Goal: Task Accomplishment & Management: Use online tool/utility

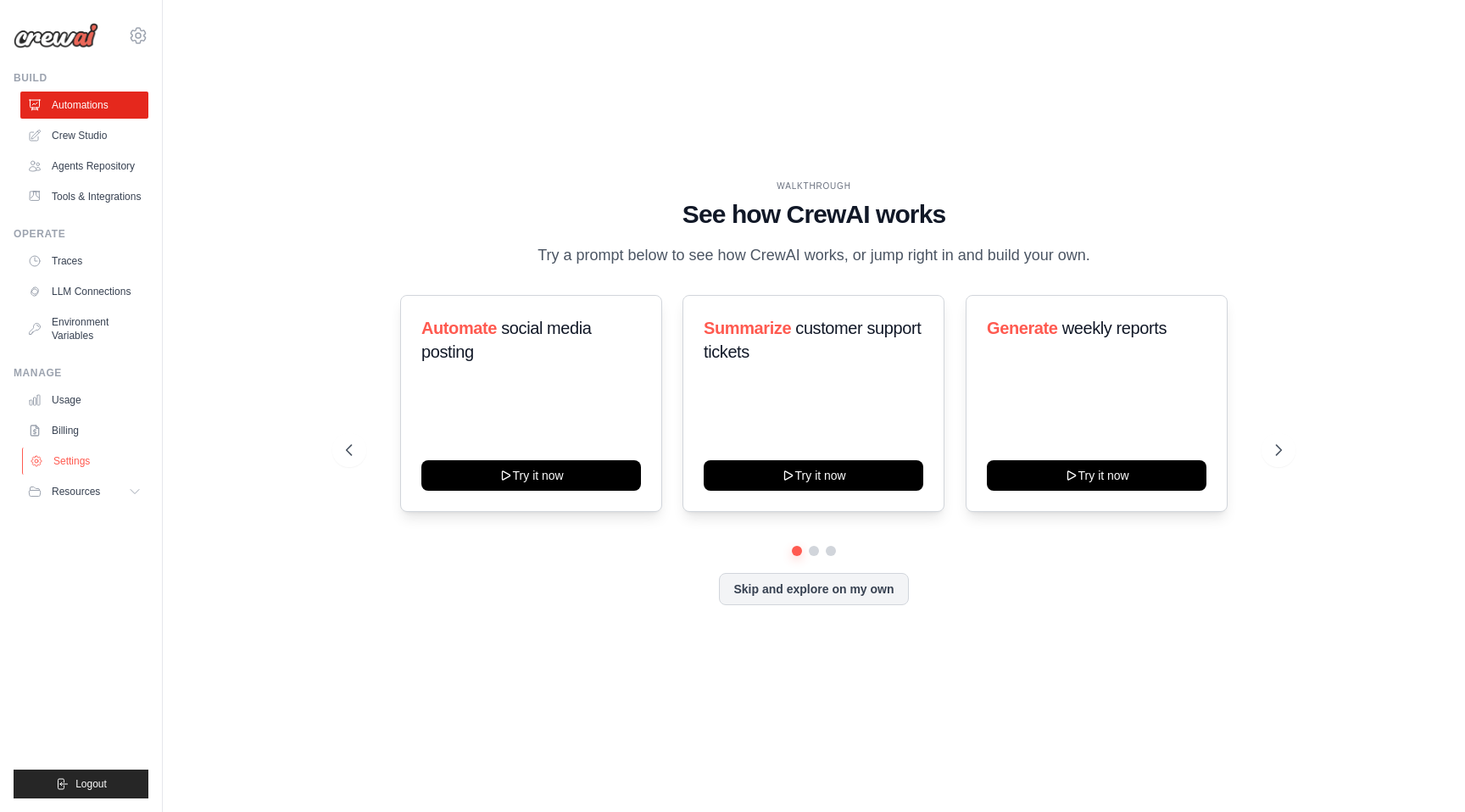
click at [61, 475] on link "Settings" at bounding box center [86, 461] width 128 height 27
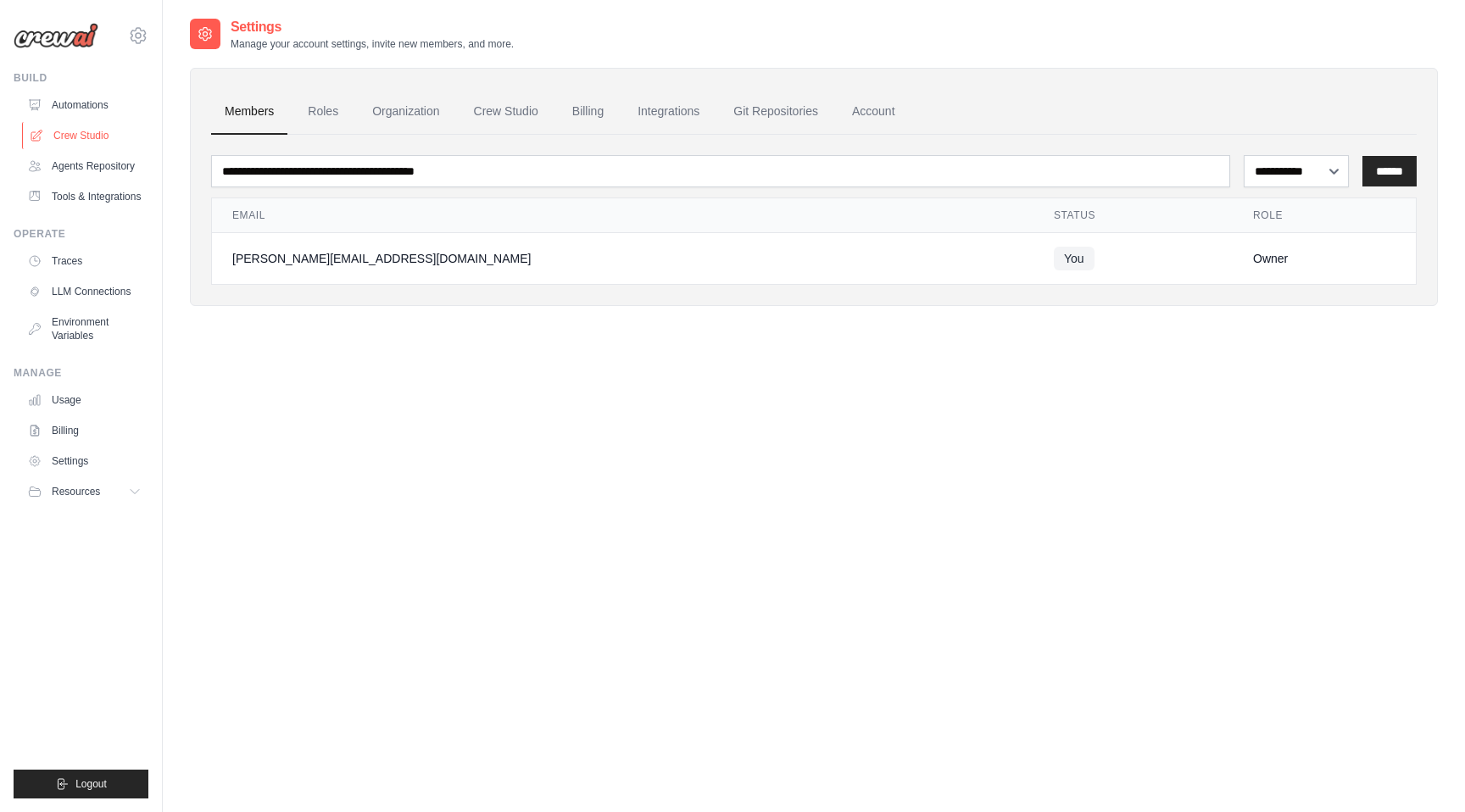
click at [86, 135] on link "Crew Studio" at bounding box center [86, 135] width 128 height 27
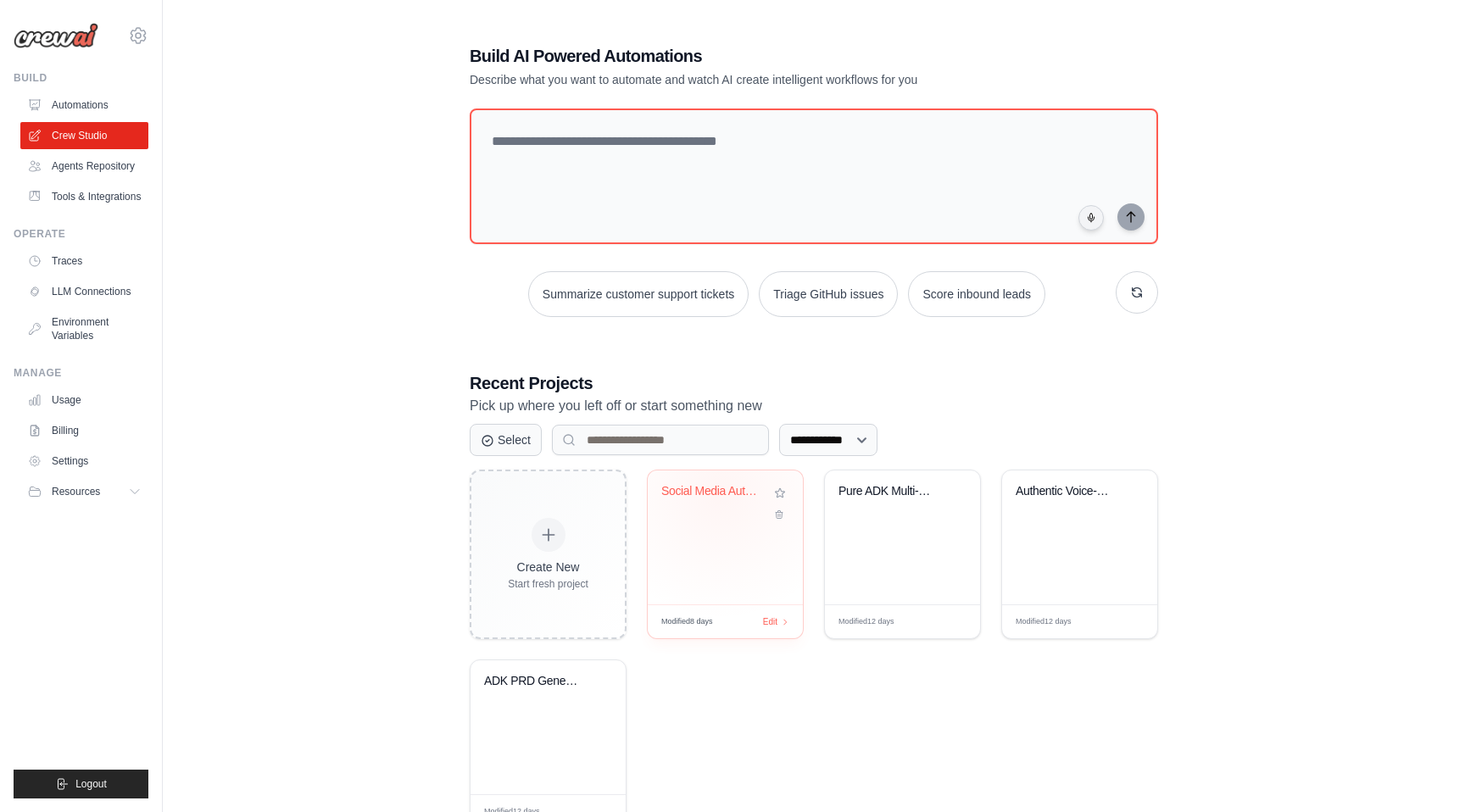
click at [721, 492] on div "Social Media Automation Suite" at bounding box center [712, 491] width 103 height 15
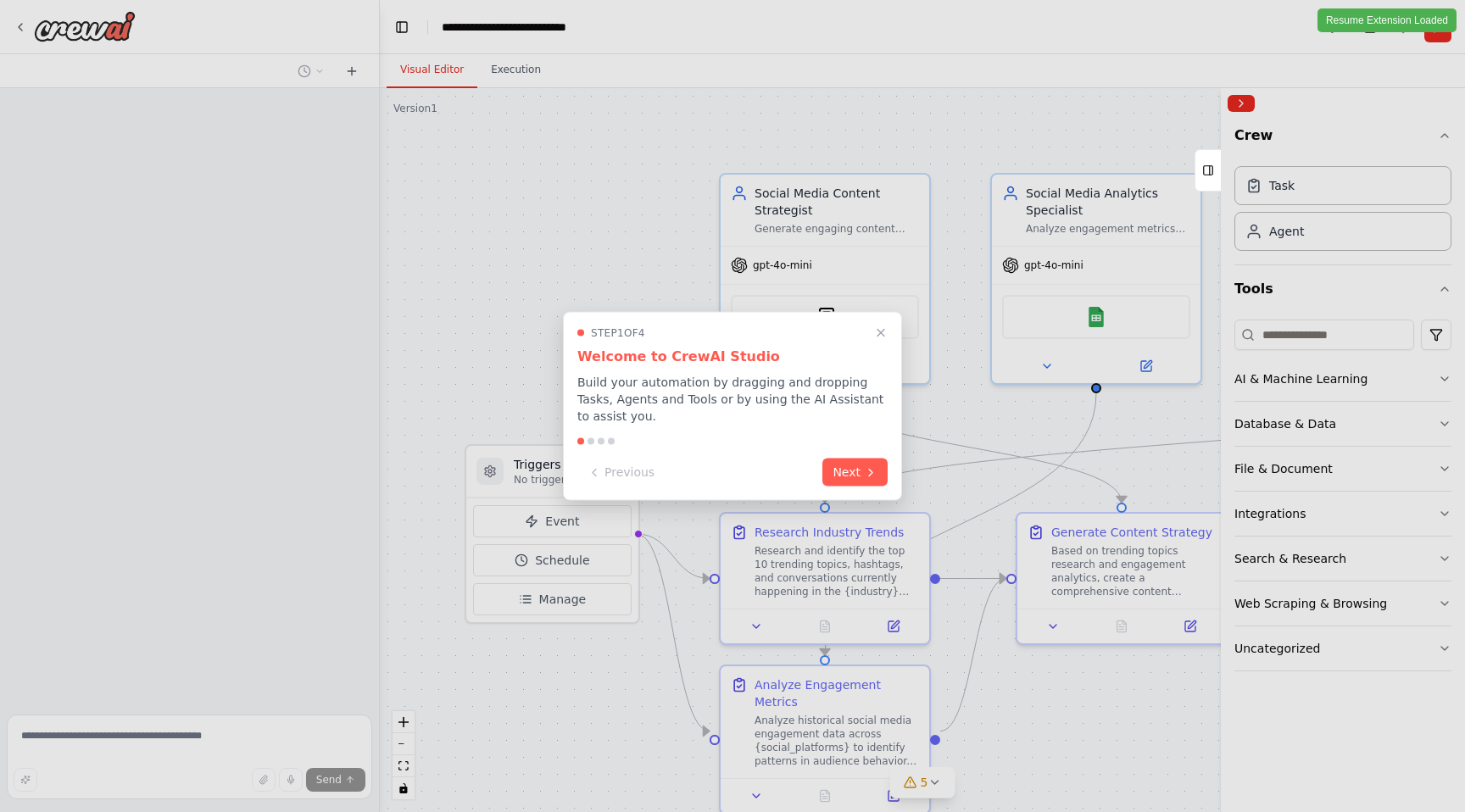
click at [18, 25] on div at bounding box center [732, 406] width 1465 height 812
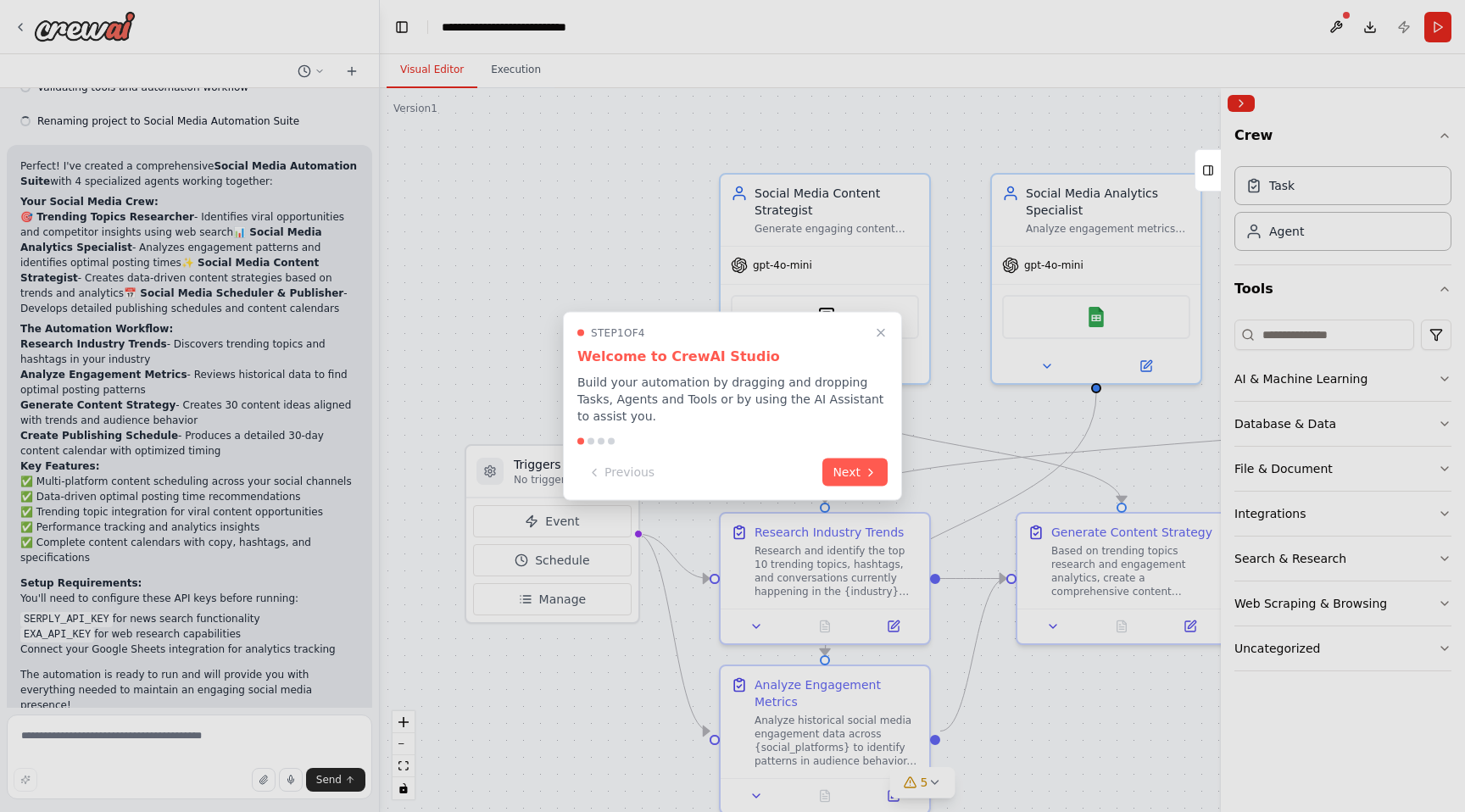
scroll to position [1002, 0]
click at [833, 457] on button "Next" at bounding box center [855, 471] width 65 height 28
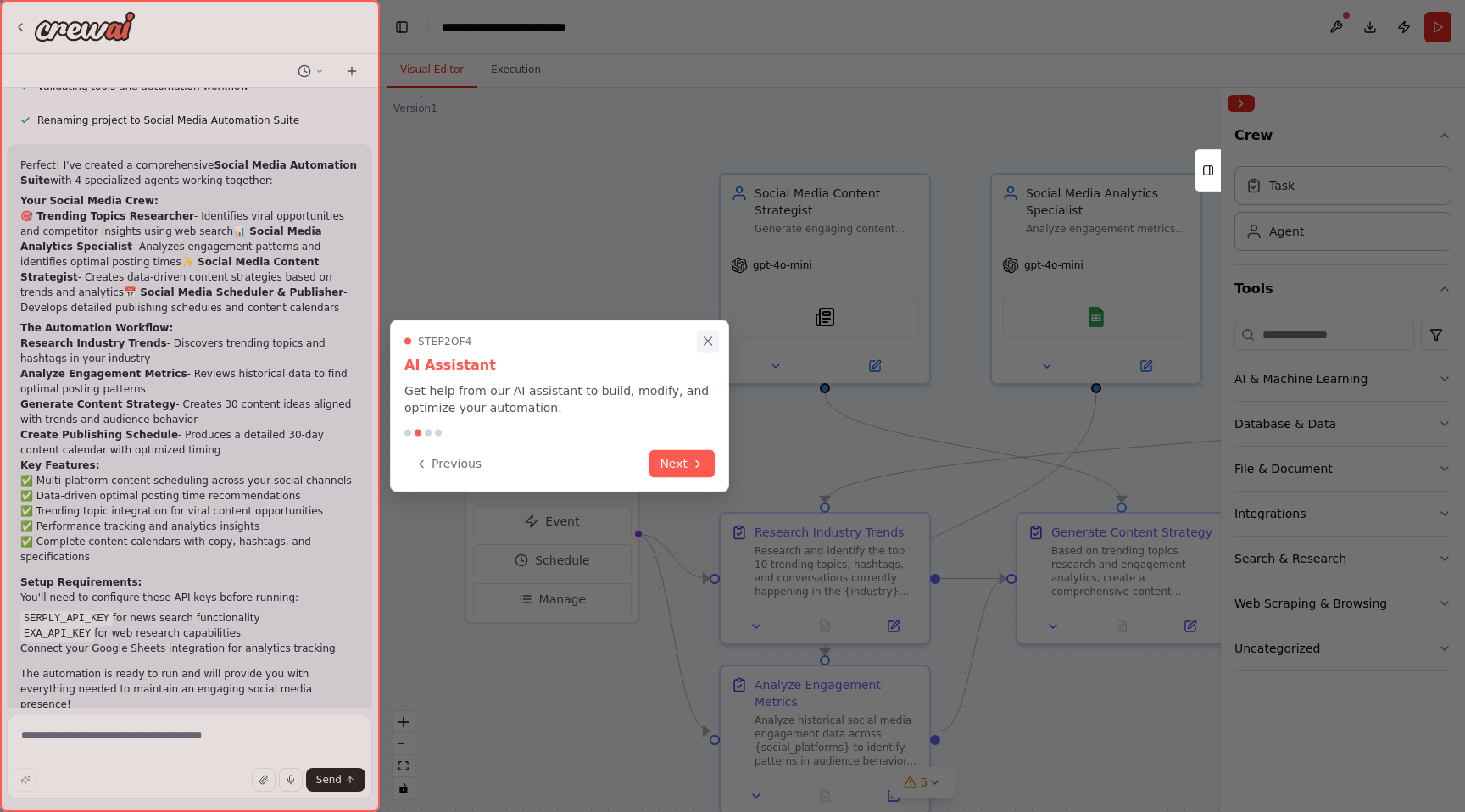
click at [708, 341] on icon "Close walkthrough" at bounding box center [708, 341] width 8 height 8
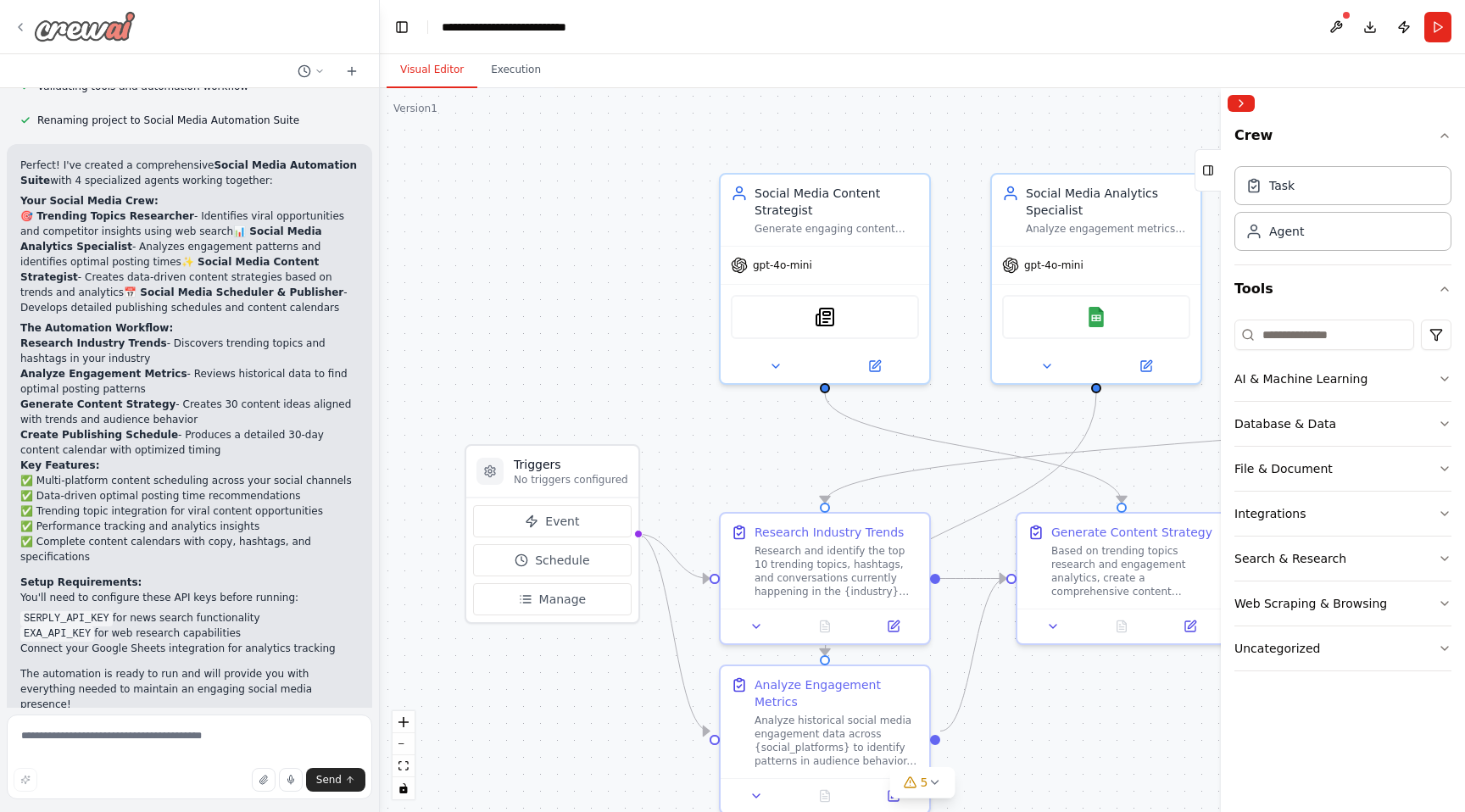
click at [16, 30] on icon at bounding box center [19, 26] width 13 height 13
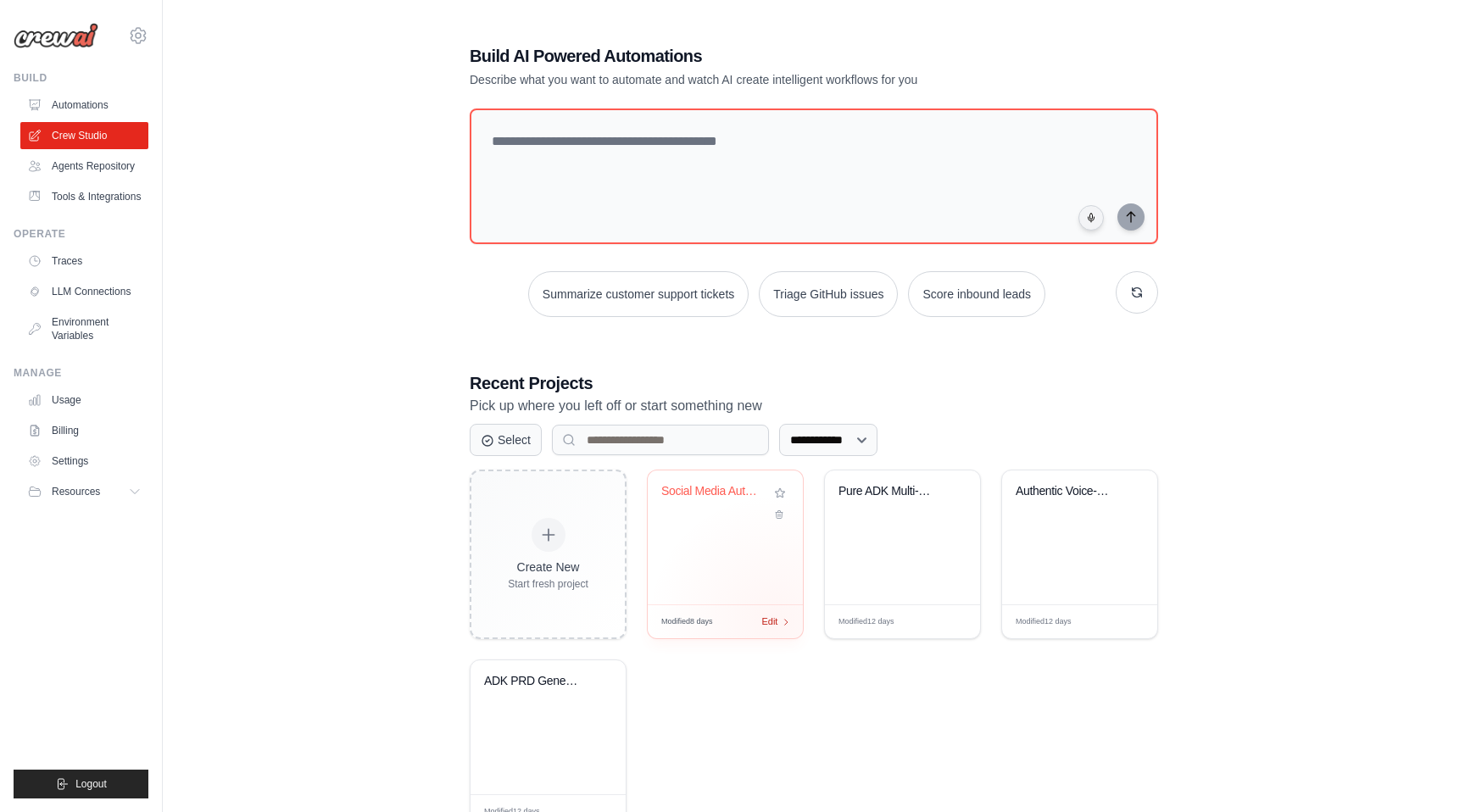
click at [774, 621] on span "Edit" at bounding box center [769, 622] width 16 height 14
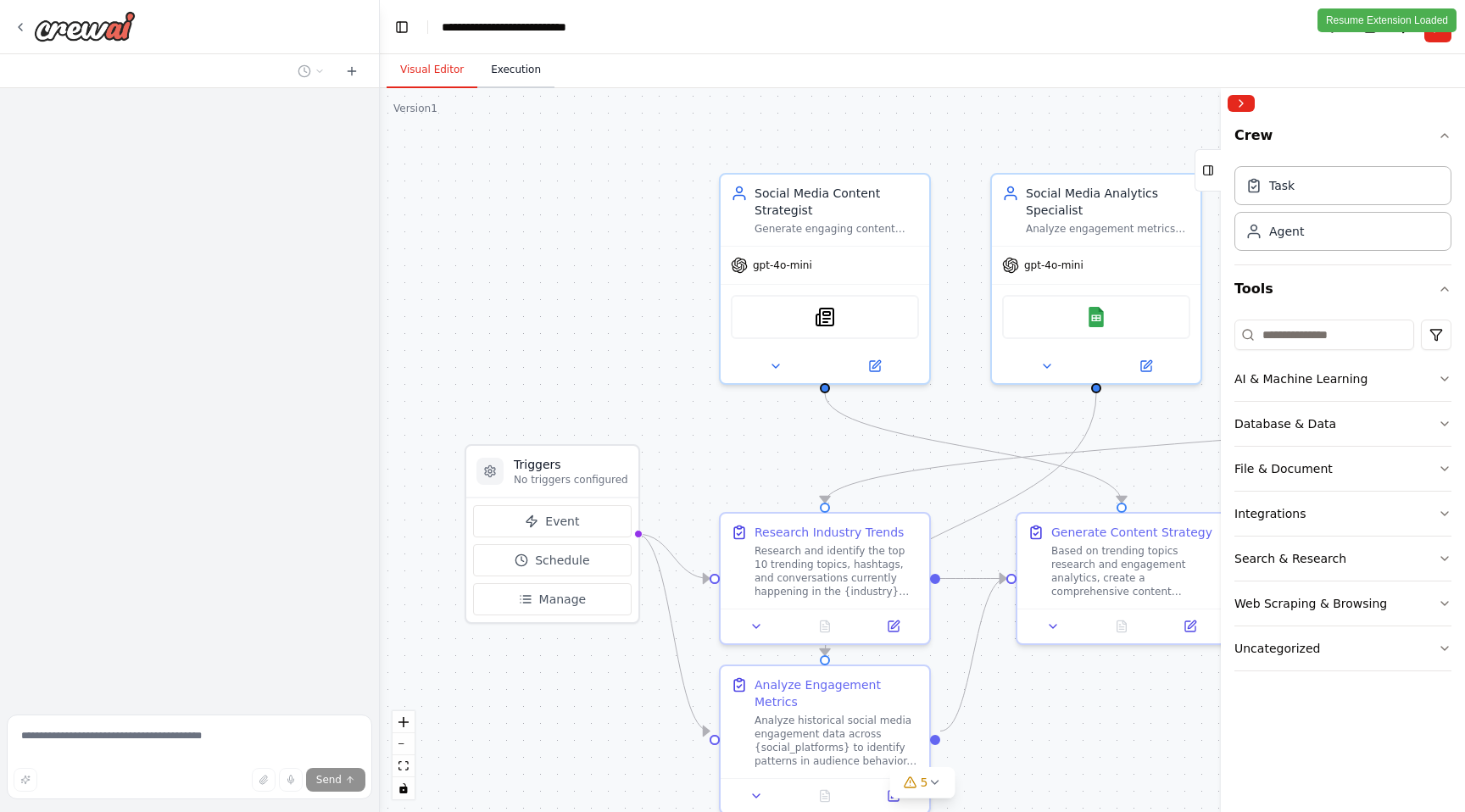
click at [523, 68] on button "Execution" at bounding box center [516, 70] width 77 height 36
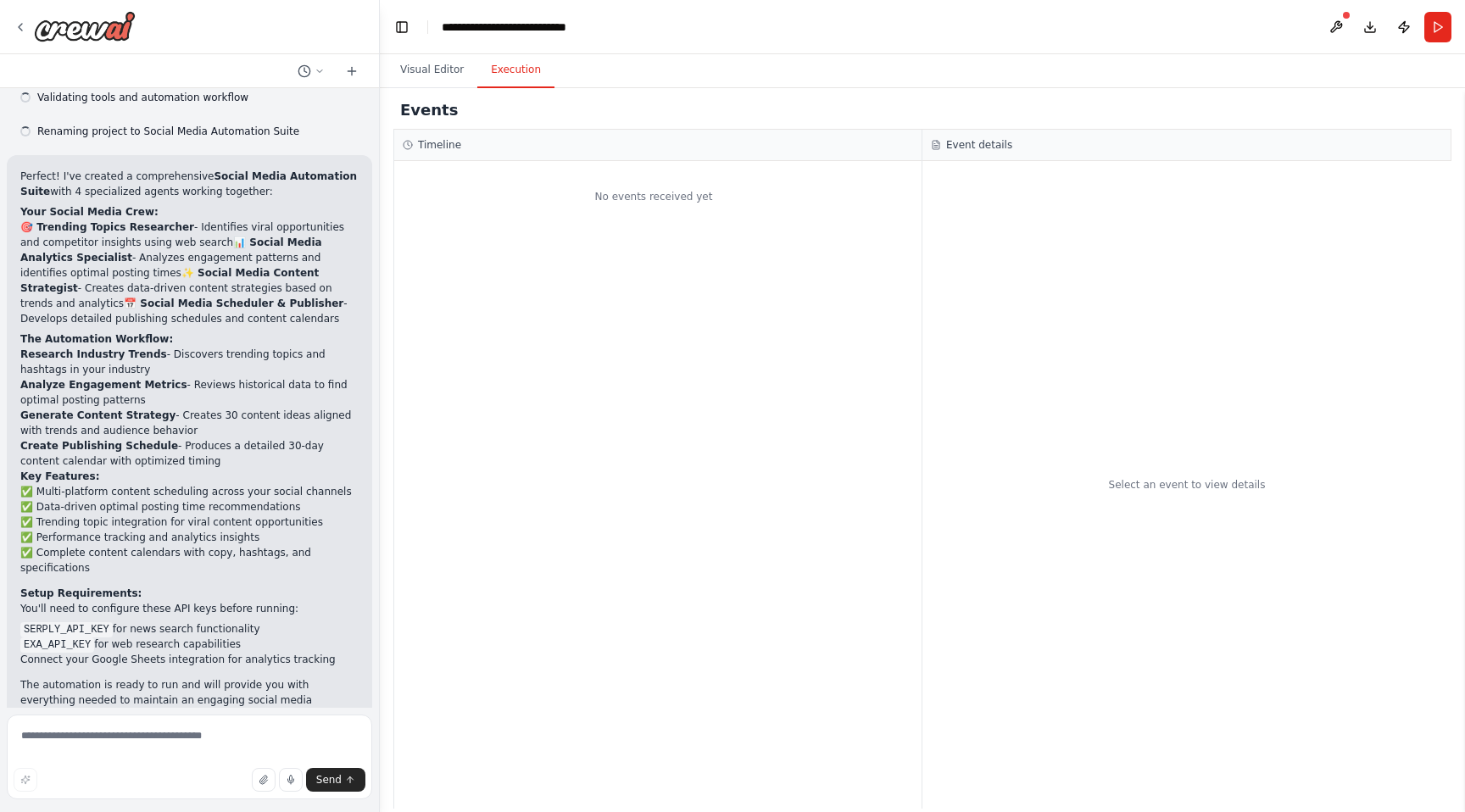
scroll to position [1002, 0]
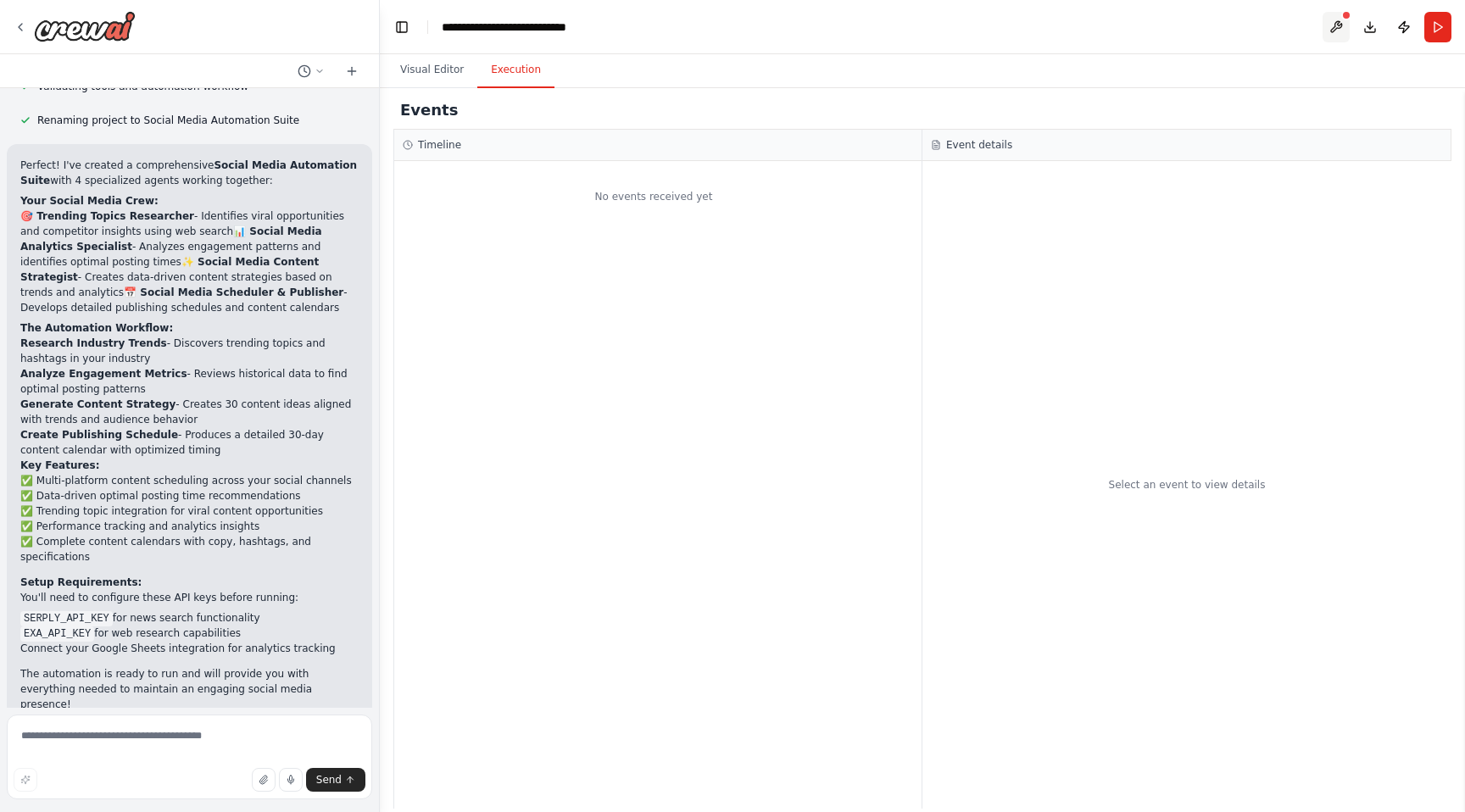
click at [1338, 22] on button at bounding box center [1336, 27] width 27 height 31
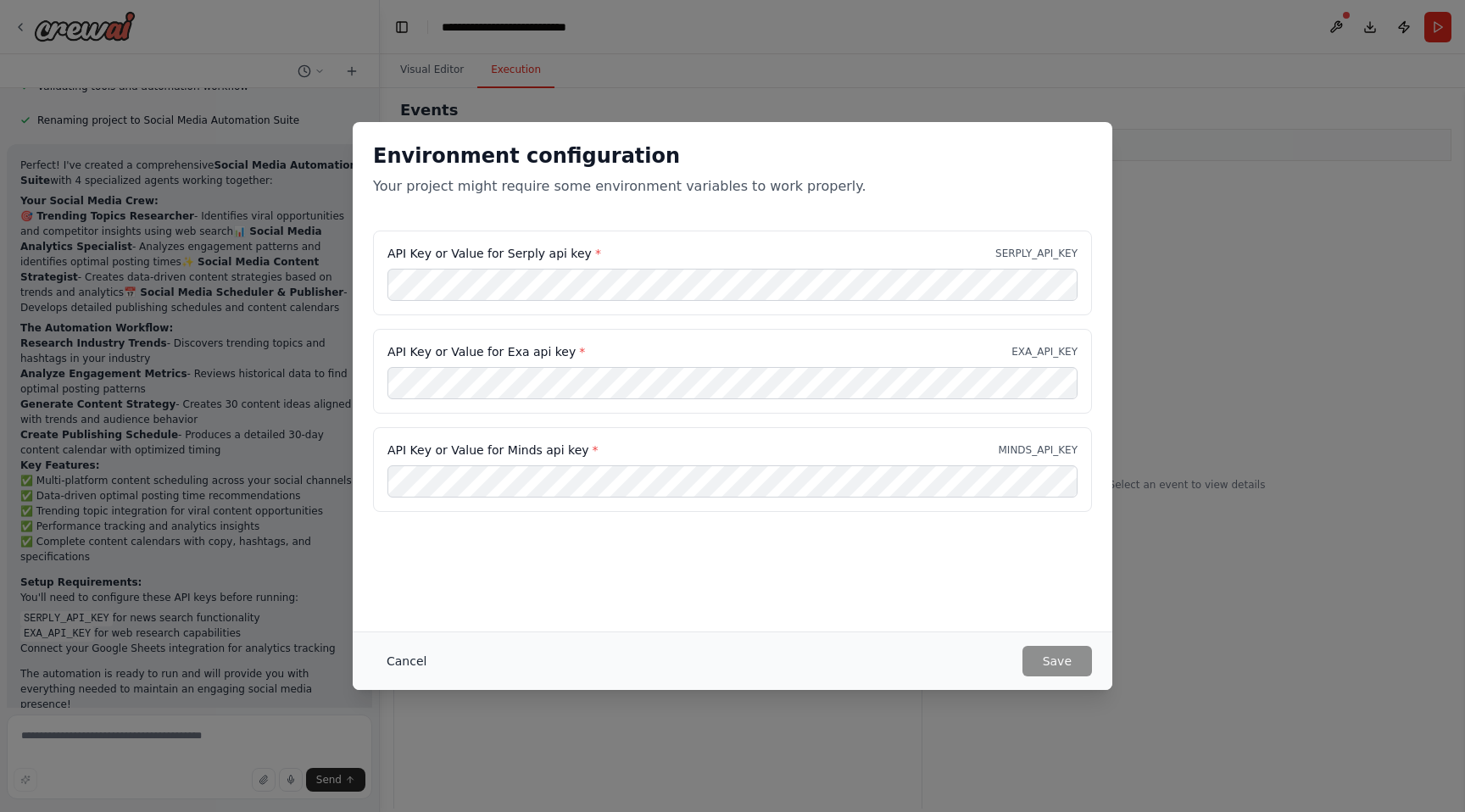
click at [398, 672] on button "Cancel" at bounding box center [407, 661] width 67 height 31
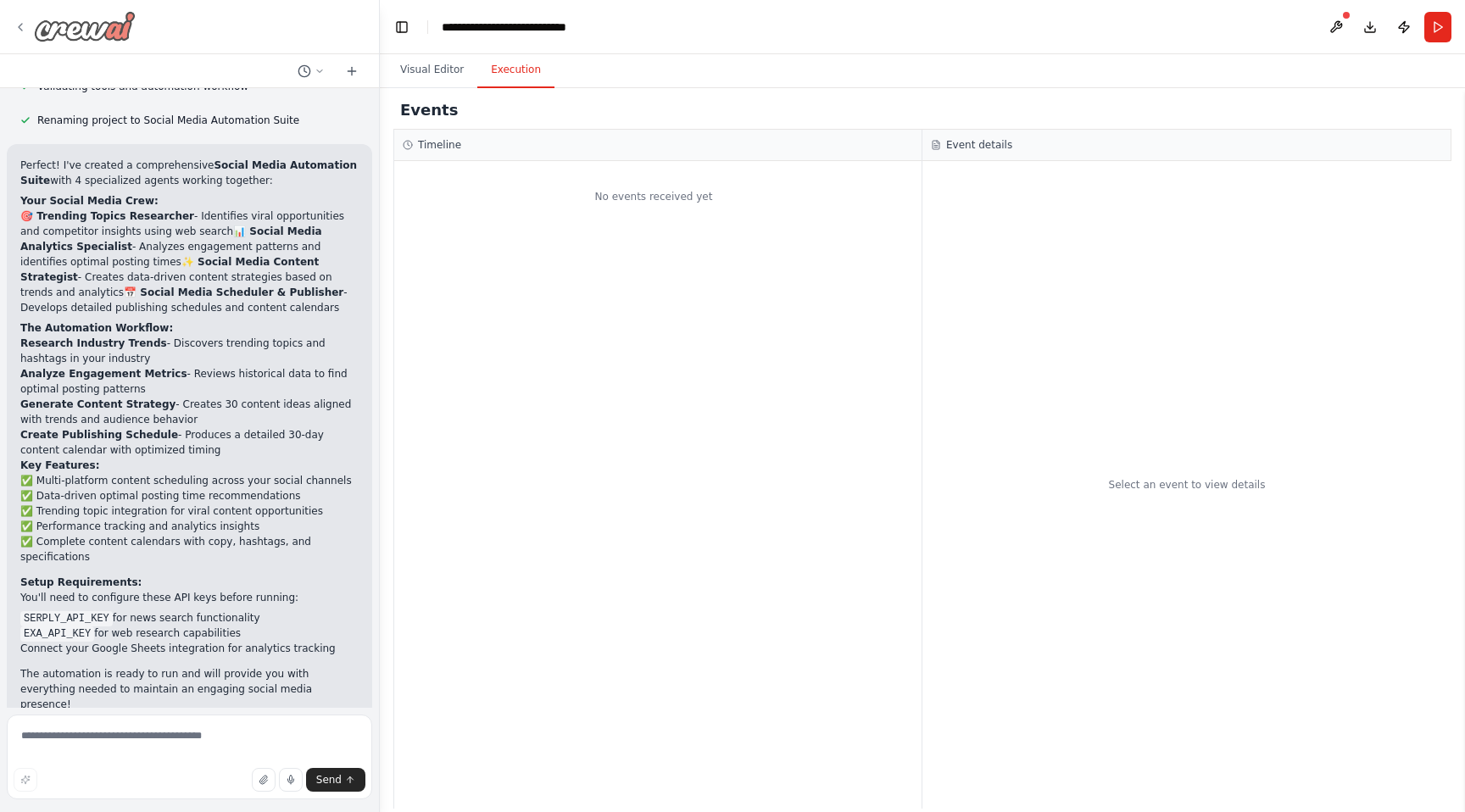
click at [24, 25] on icon at bounding box center [19, 26] width 13 height 13
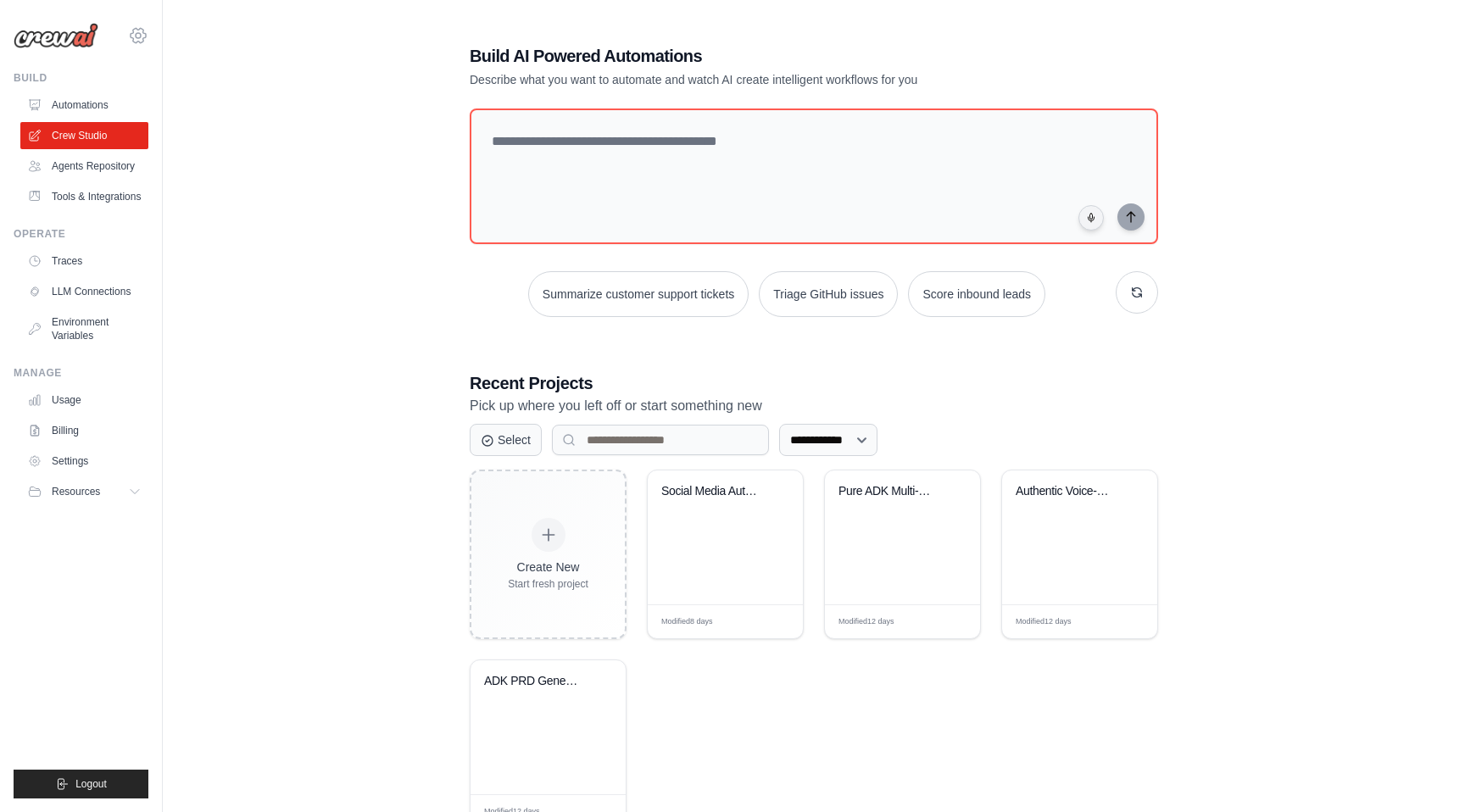
click at [139, 34] on icon at bounding box center [138, 35] width 20 height 20
click at [78, 200] on link "Tools & Integrations" at bounding box center [86, 197] width 128 height 27
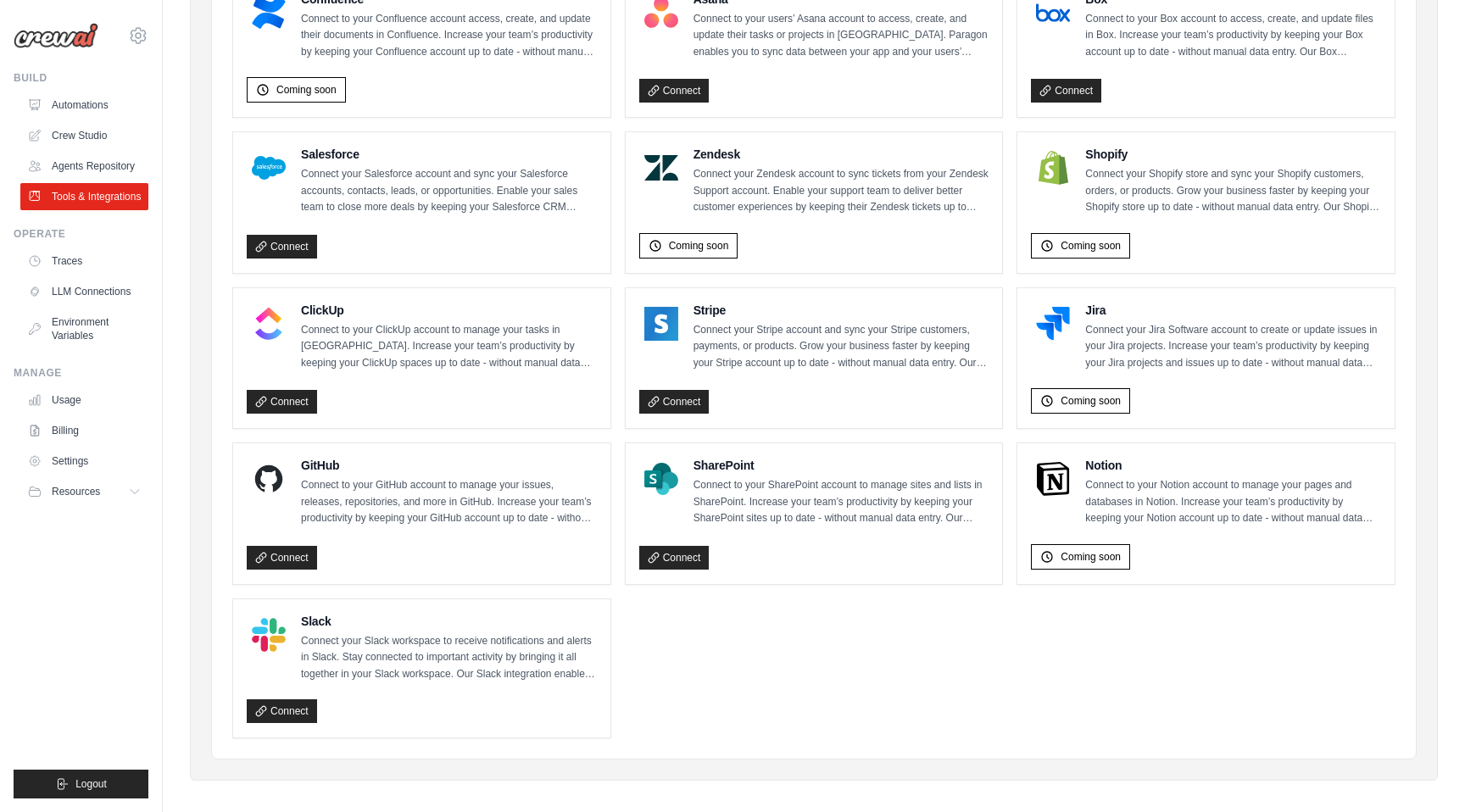
scroll to position [718, 0]
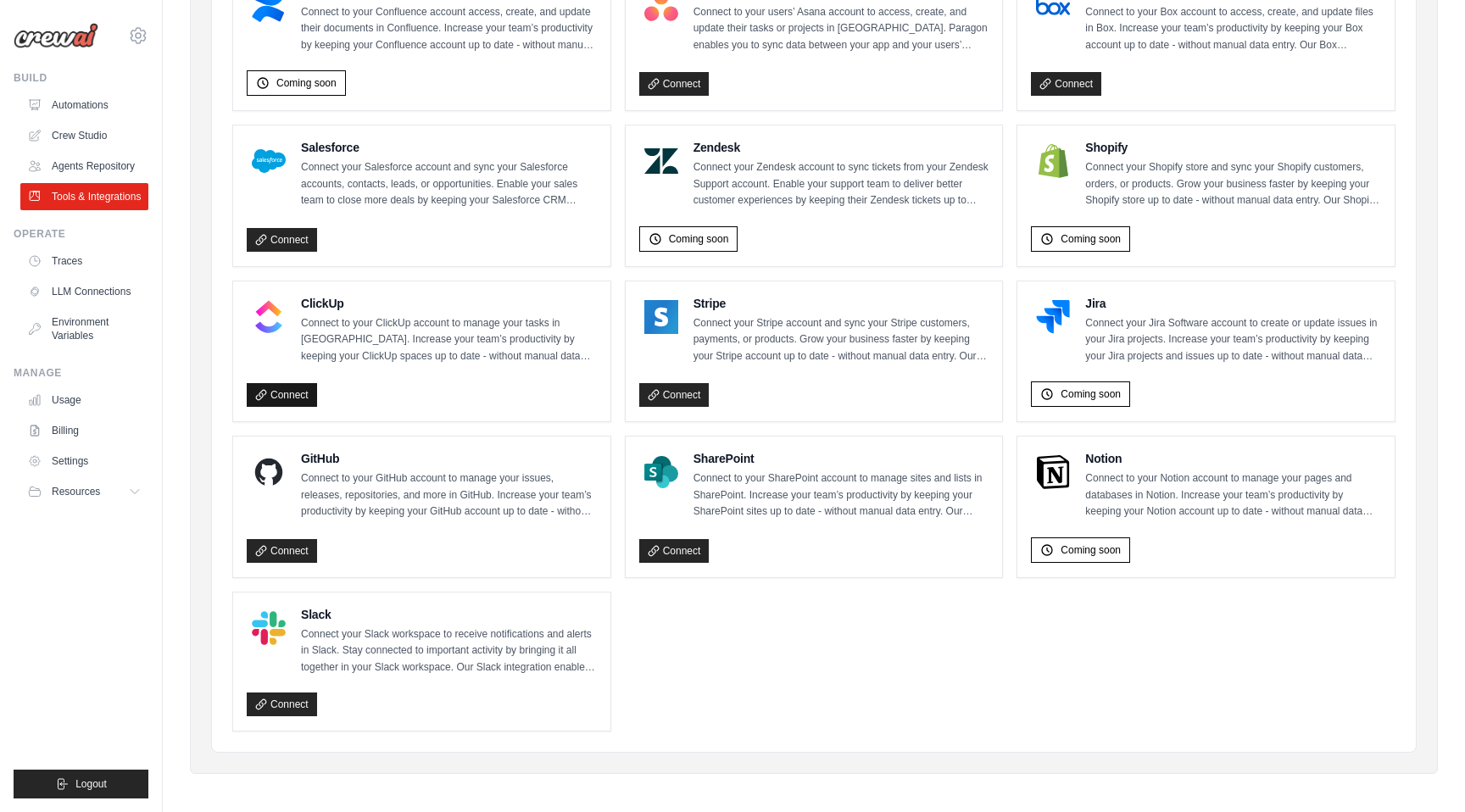
click at [302, 388] on link "Connect" at bounding box center [282, 394] width 70 height 24
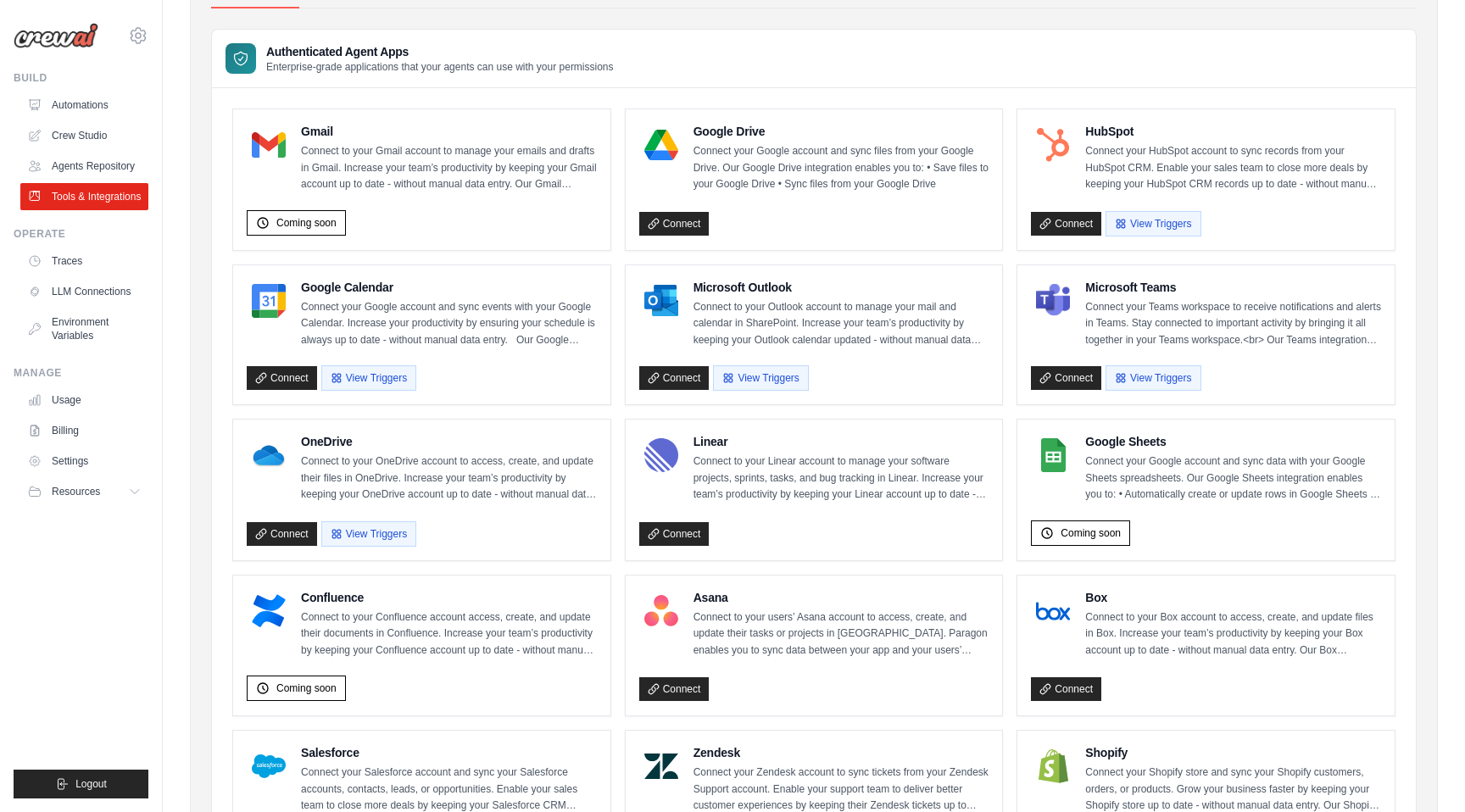
scroll to position [130, 0]
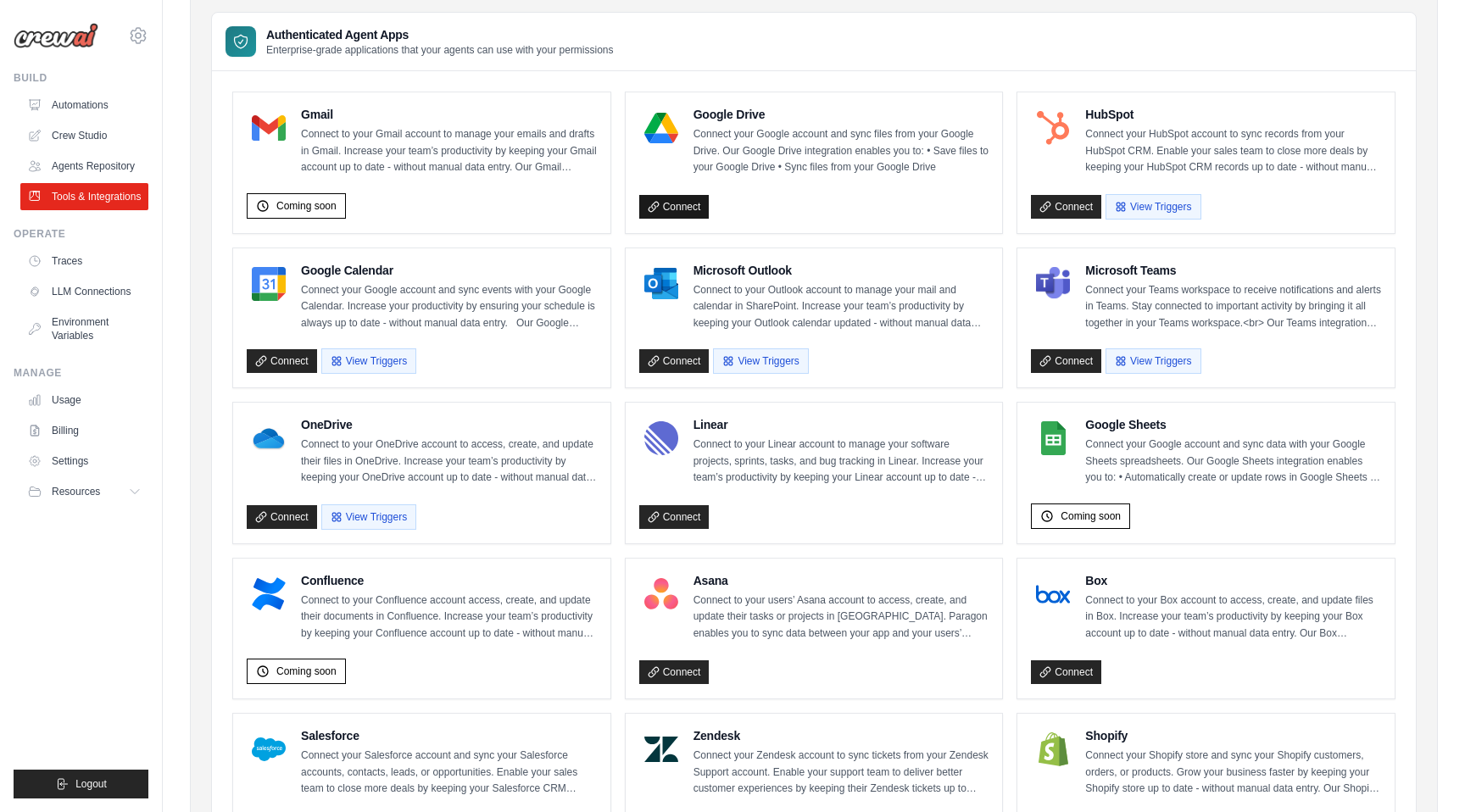
click at [675, 208] on link "Connect" at bounding box center [675, 206] width 70 height 24
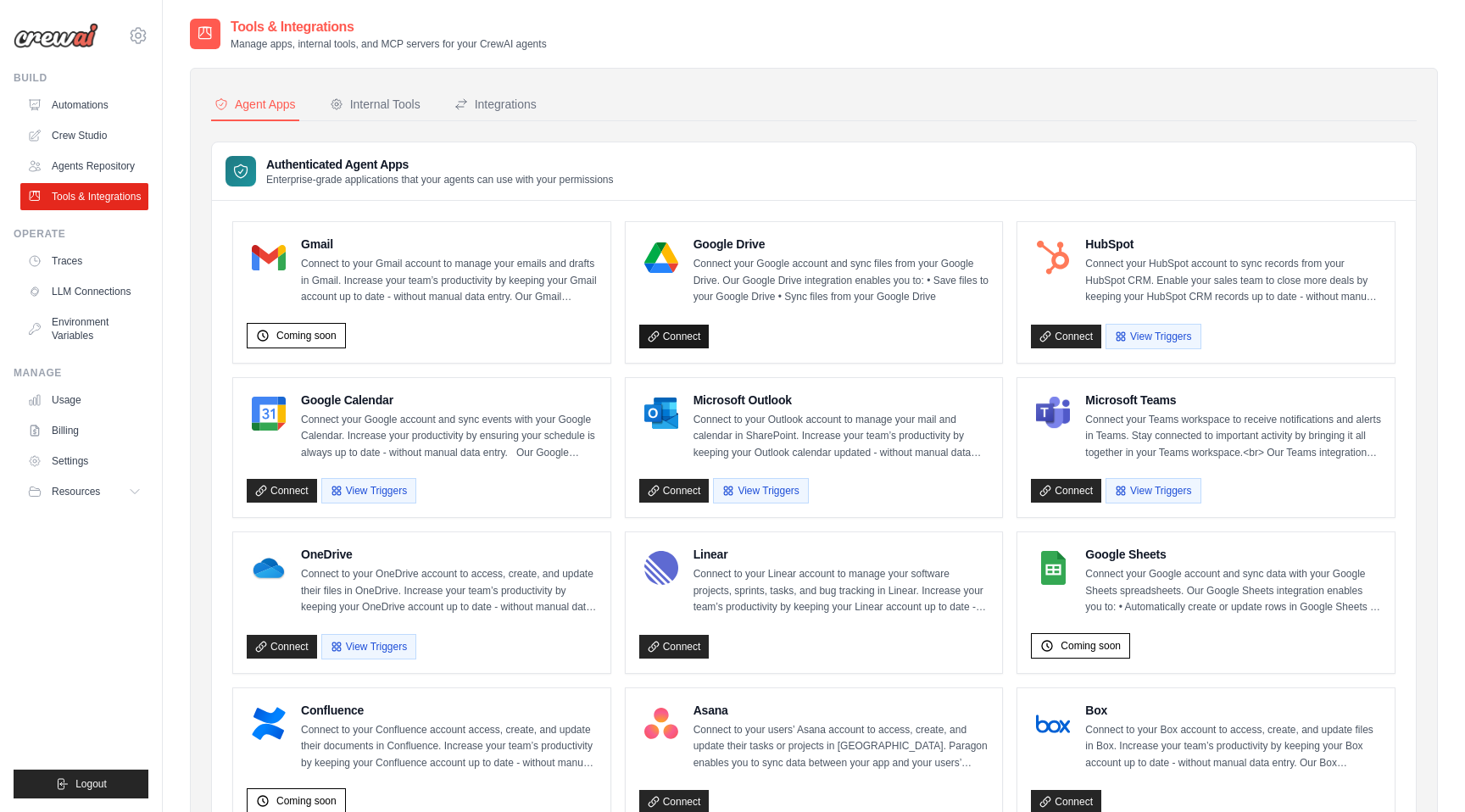
click at [678, 326] on link "Connect" at bounding box center [675, 336] width 70 height 24
click at [675, 335] on link "Connect" at bounding box center [675, 336] width 70 height 24
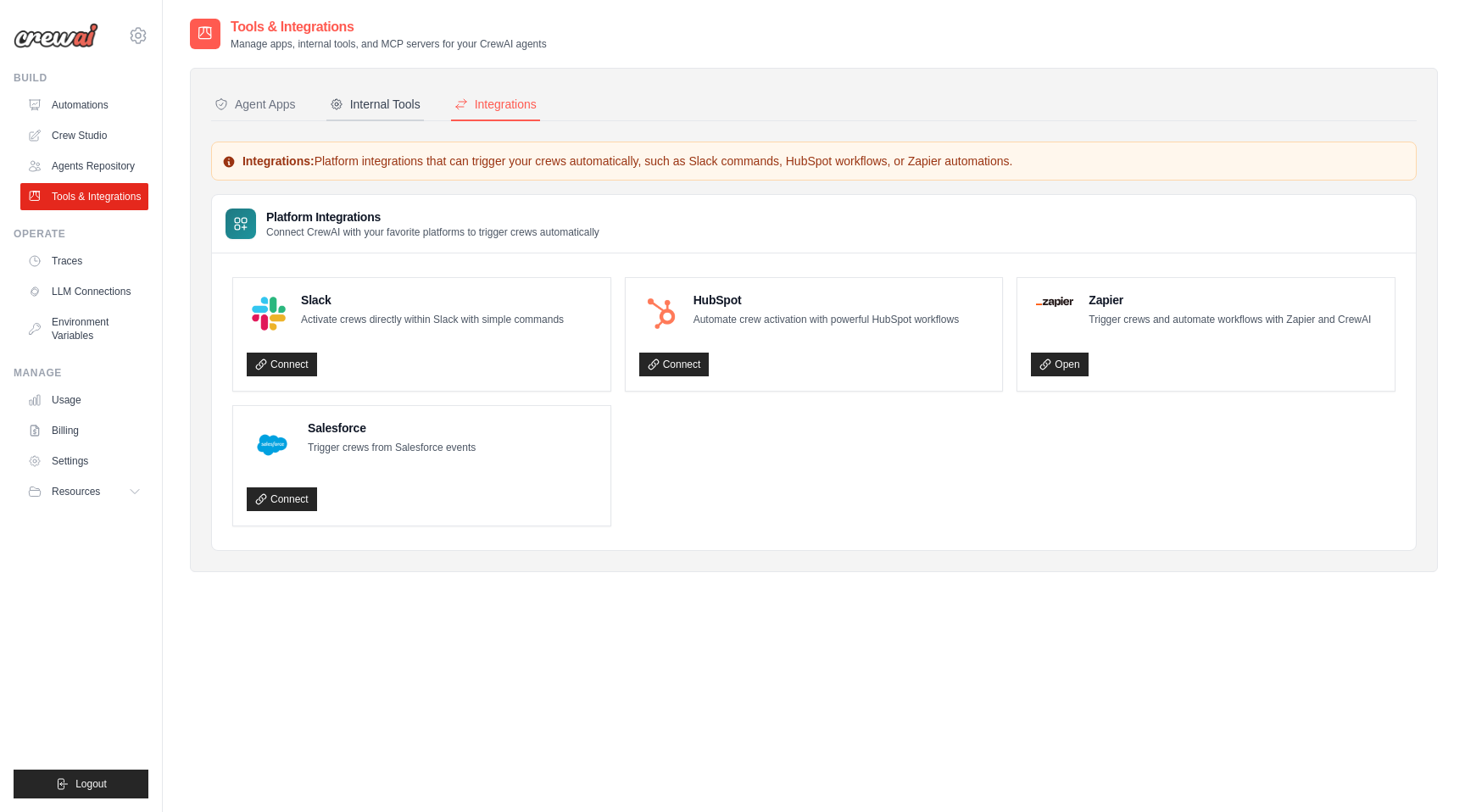
click at [397, 104] on div "Internal Tools" at bounding box center [375, 104] width 90 height 17
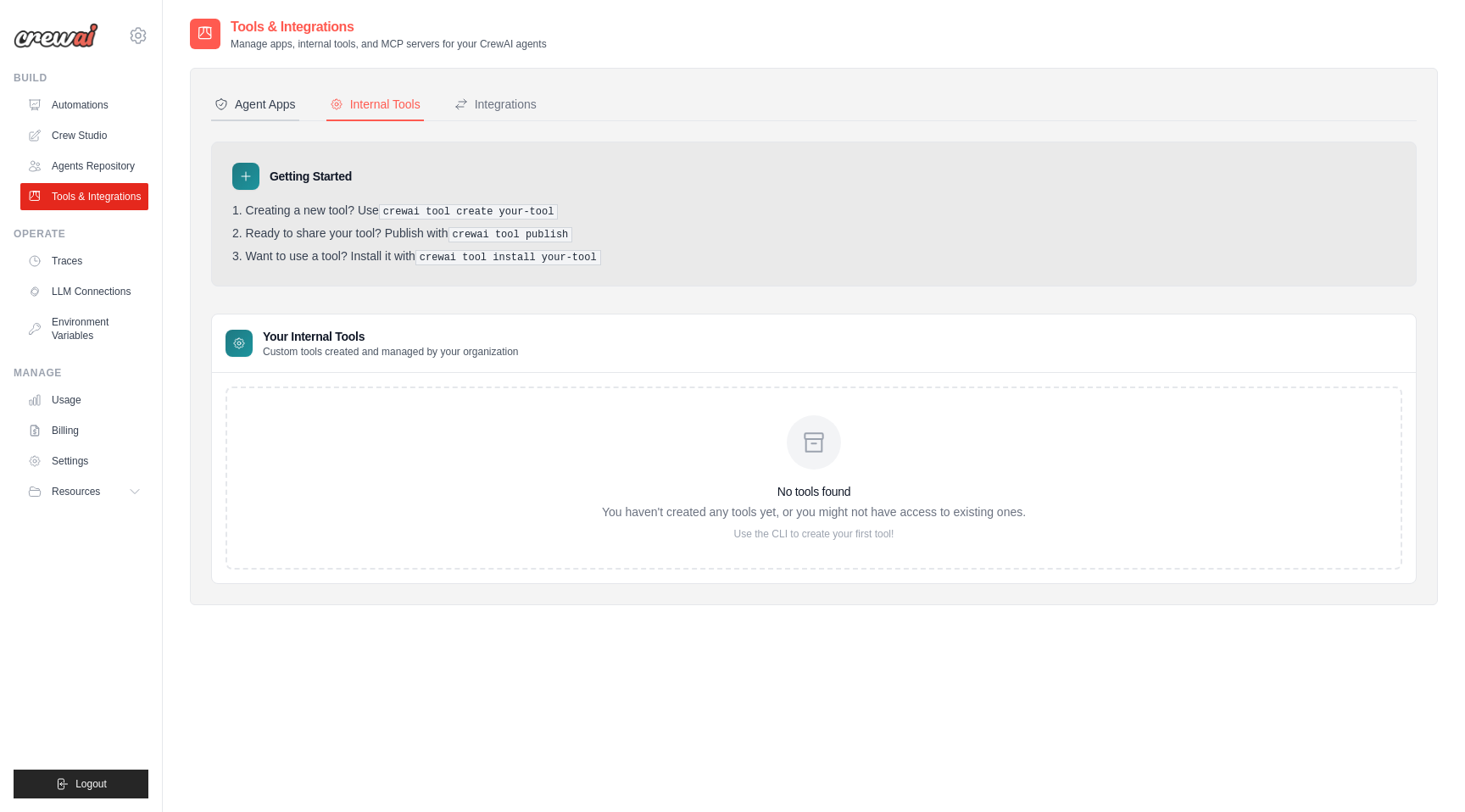
click at [258, 99] on div "Agent Apps" at bounding box center [255, 104] width 82 height 17
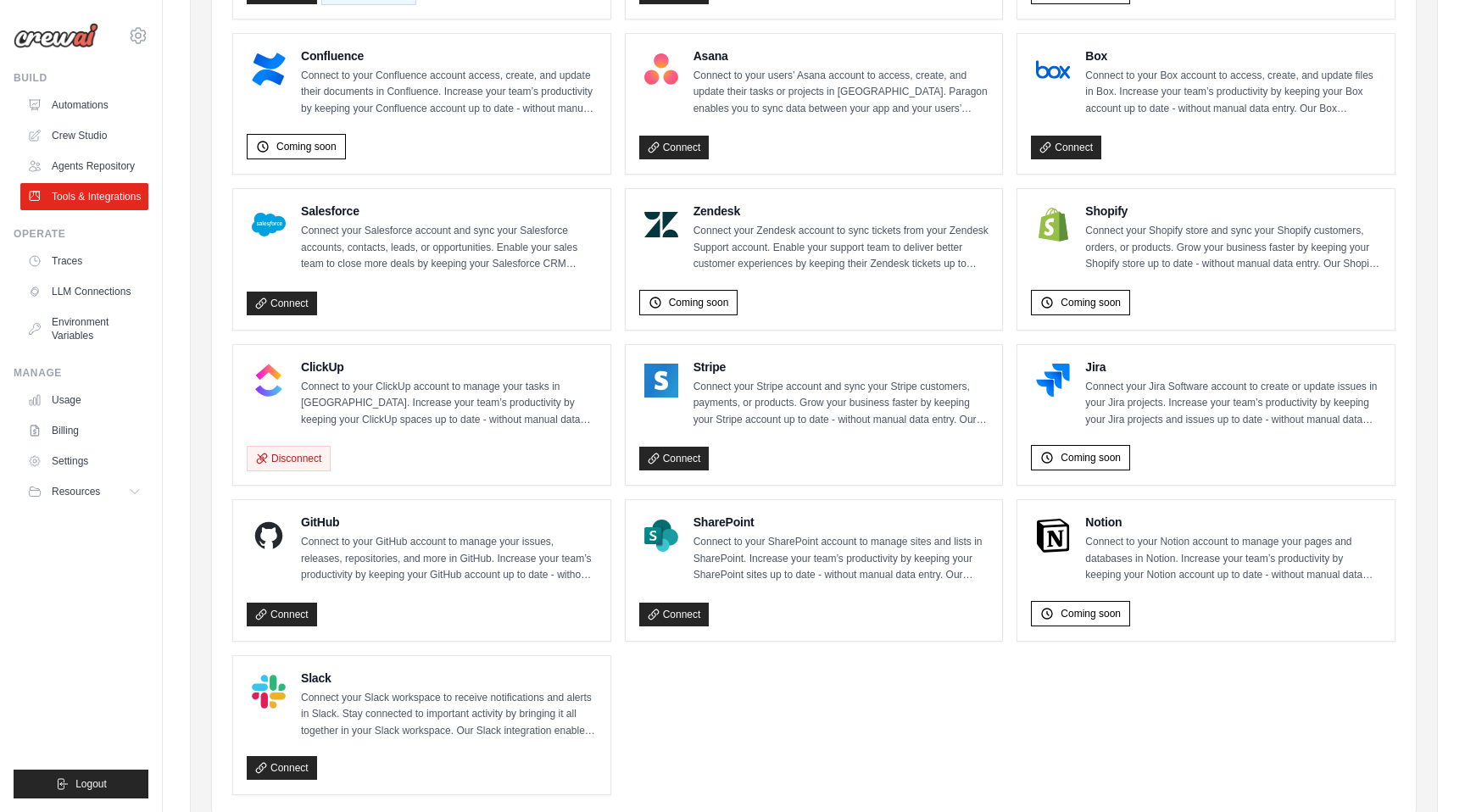
scroll to position [718, 0]
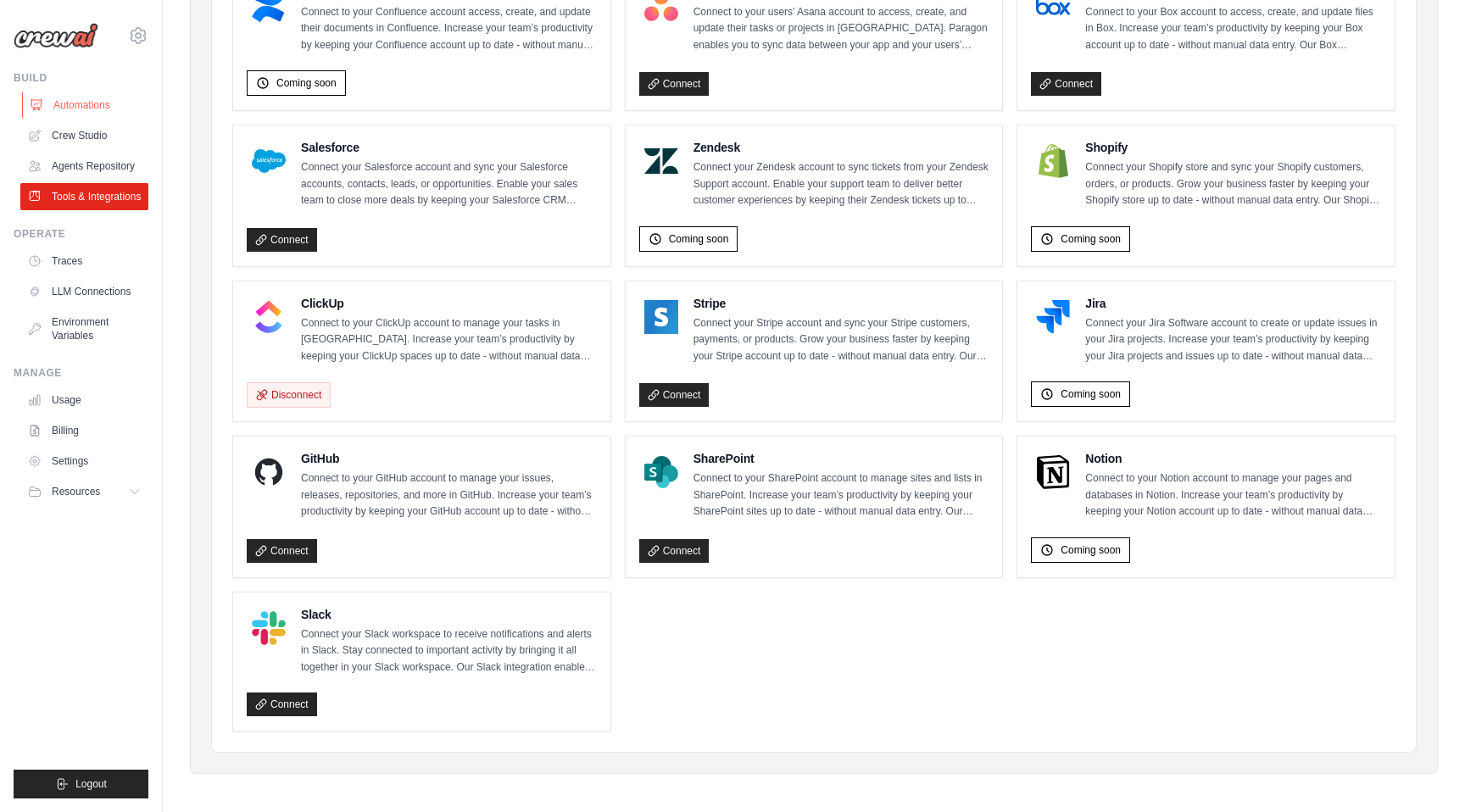
click at [86, 99] on link "Automations" at bounding box center [86, 104] width 128 height 27
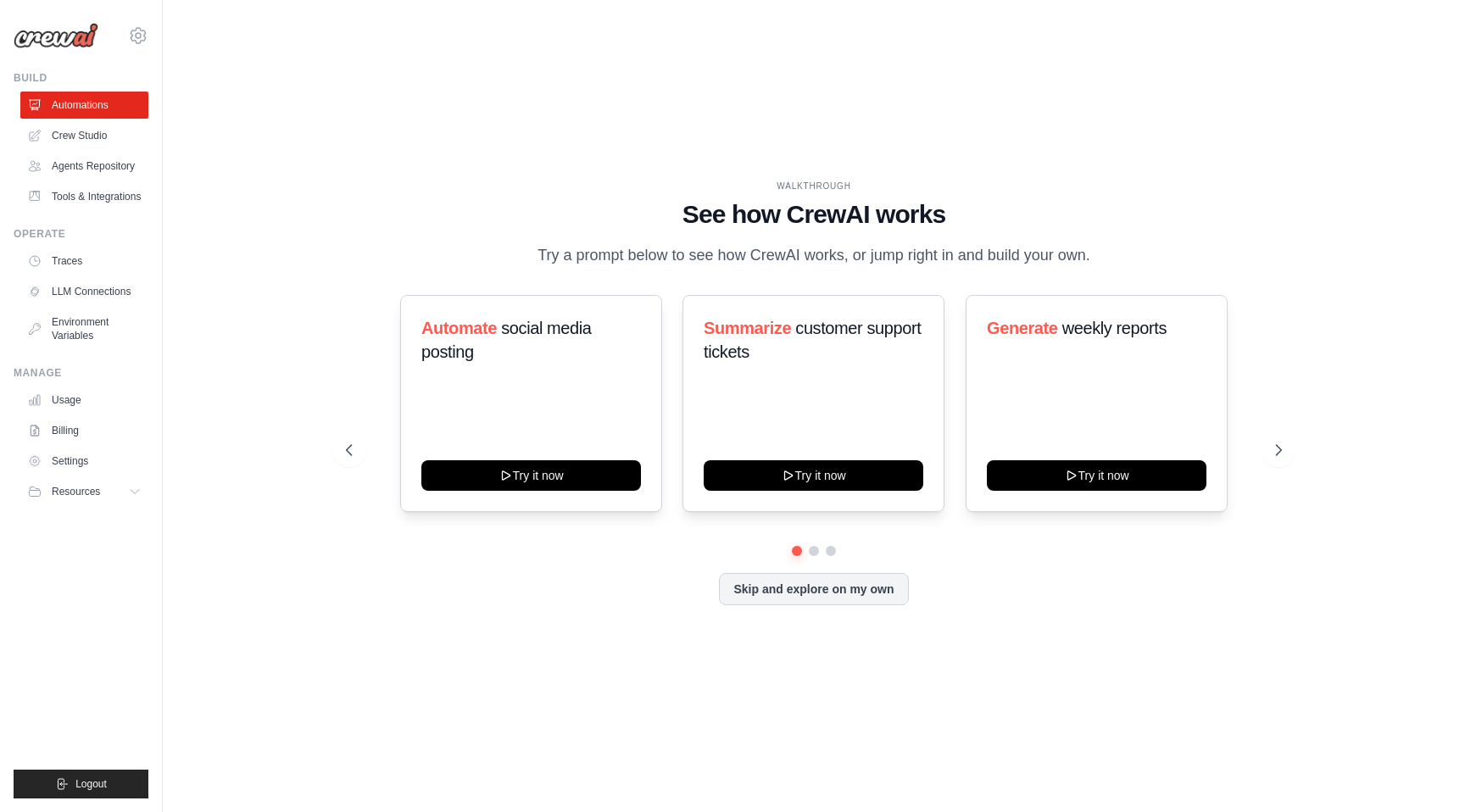
click at [80, 135] on link "Crew Studio" at bounding box center [84, 135] width 128 height 27
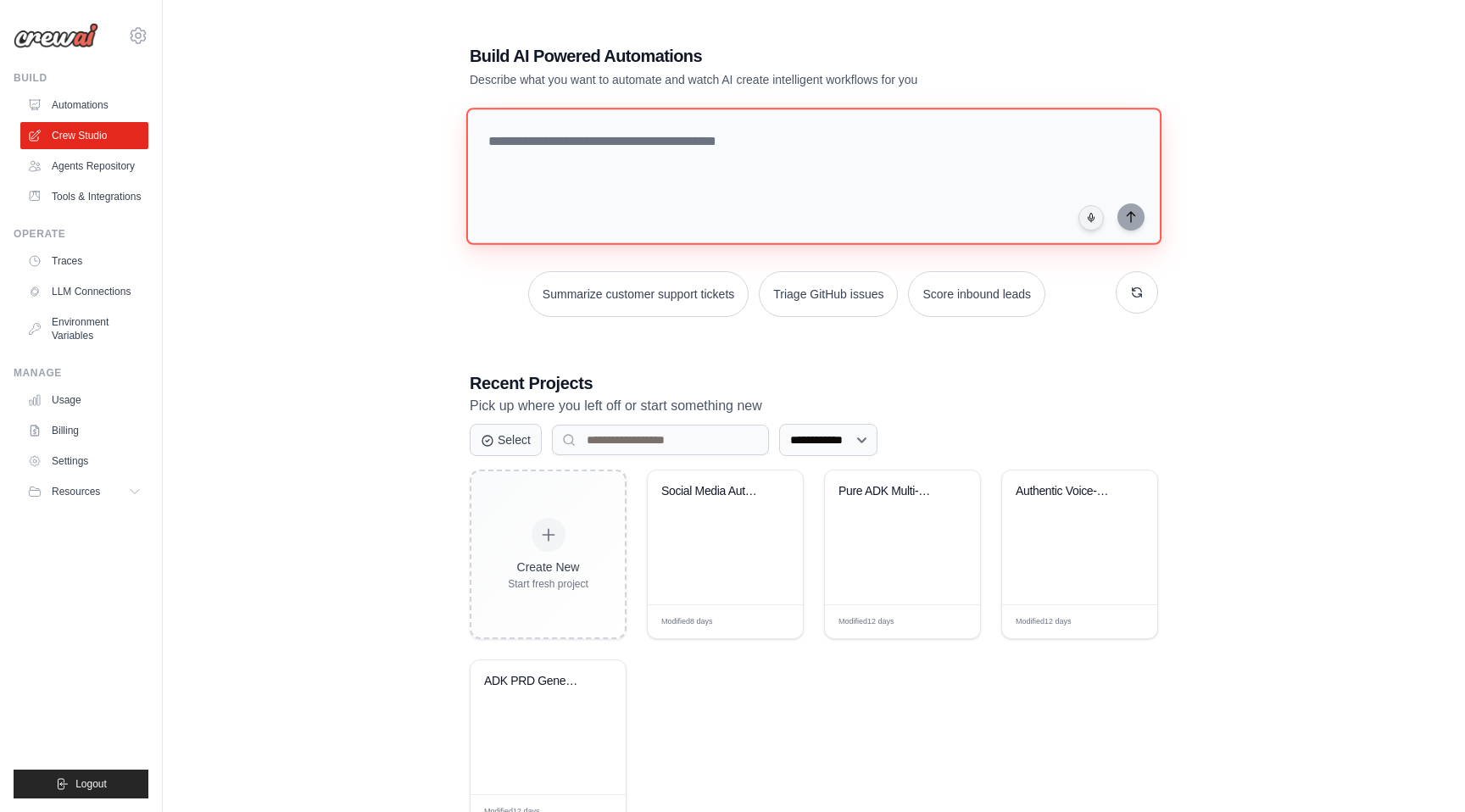
click at [571, 202] on textarea at bounding box center [814, 176] width 696 height 137
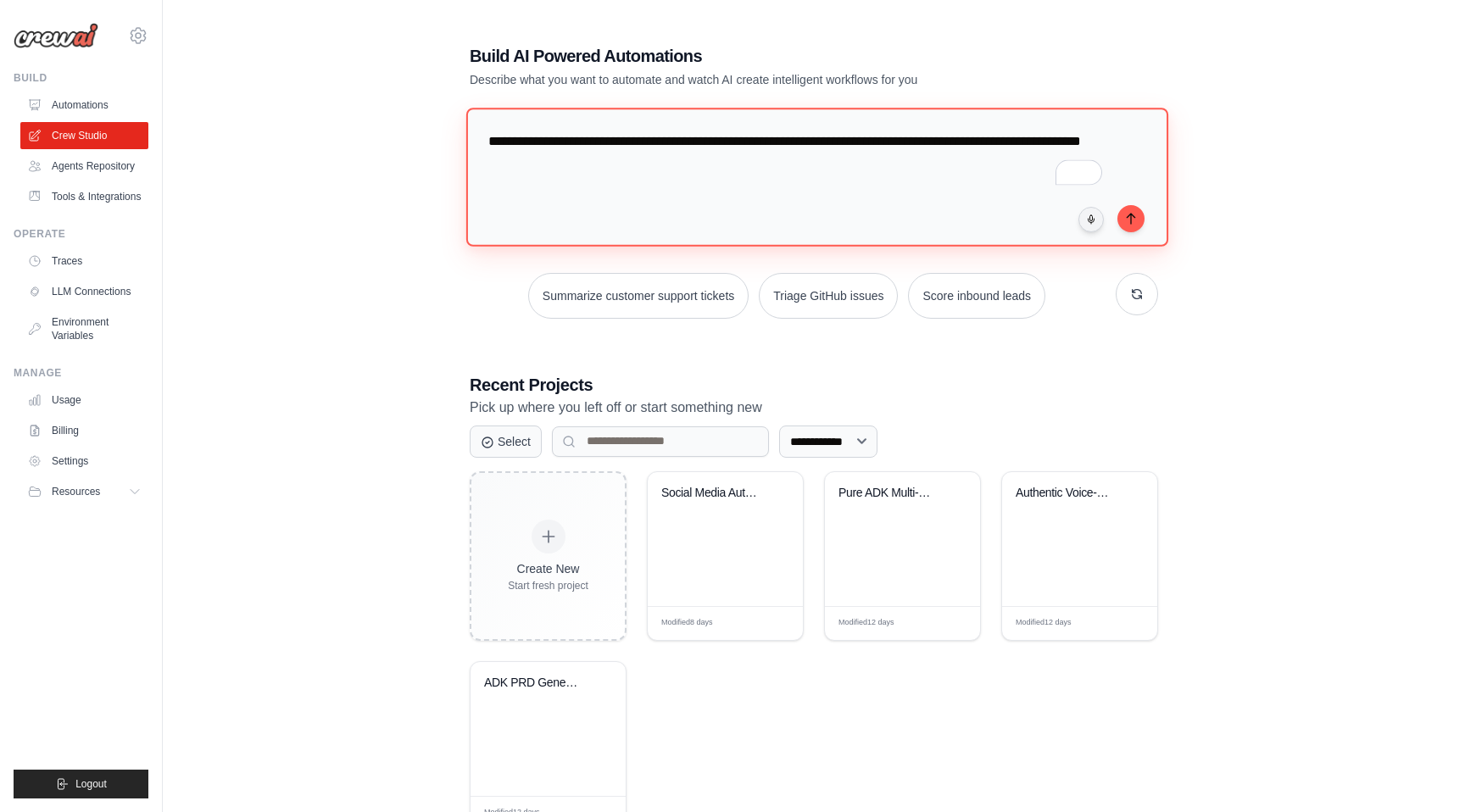
click at [635, 160] on textarea "**********" at bounding box center [817, 176] width 702 height 138
type textarea "**********"
click at [1136, 212] on icon "submit" at bounding box center [1130, 217] width 13 height 13
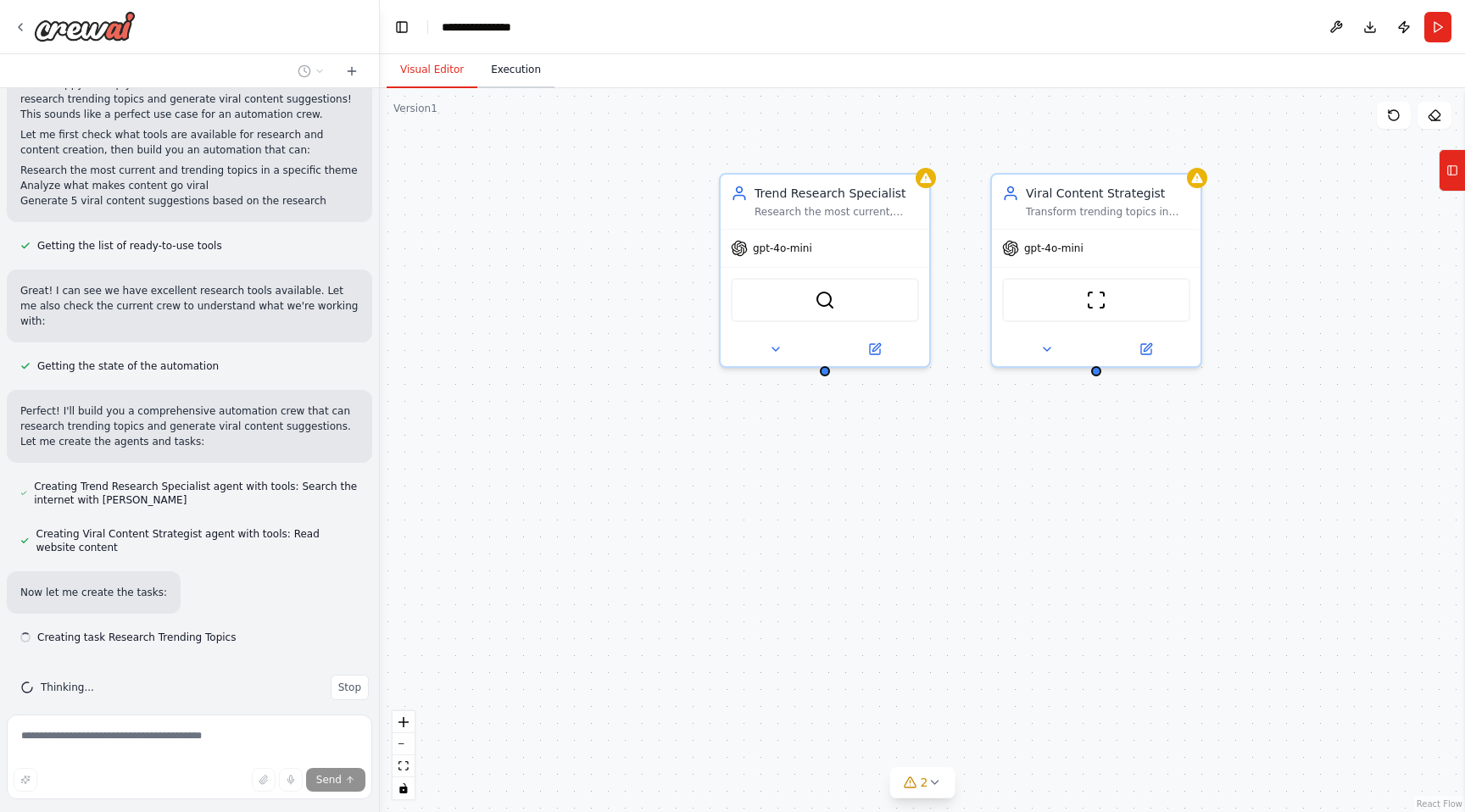
scroll to position [137, 0]
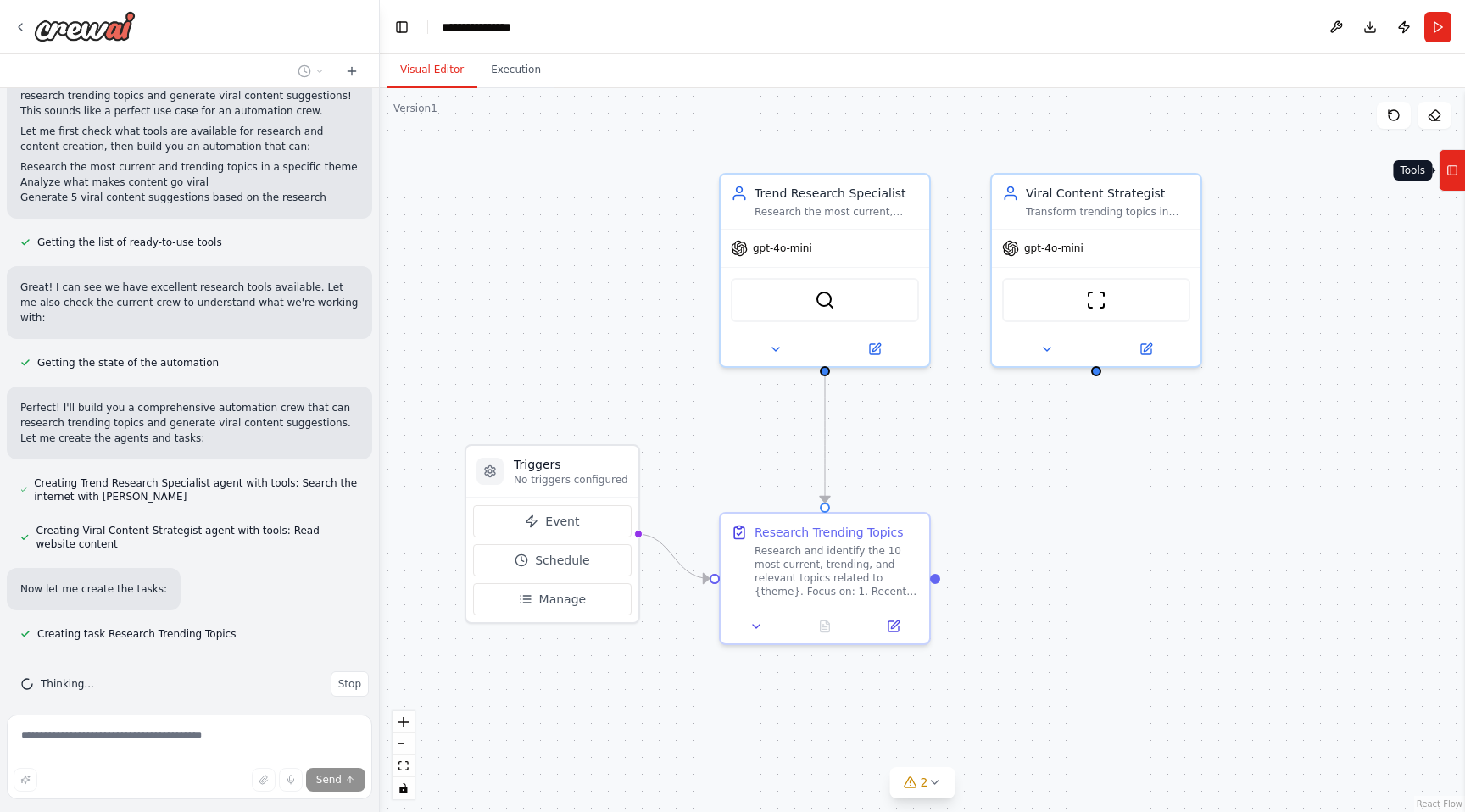
click at [1458, 172] on icon at bounding box center [1453, 170] width 12 height 27
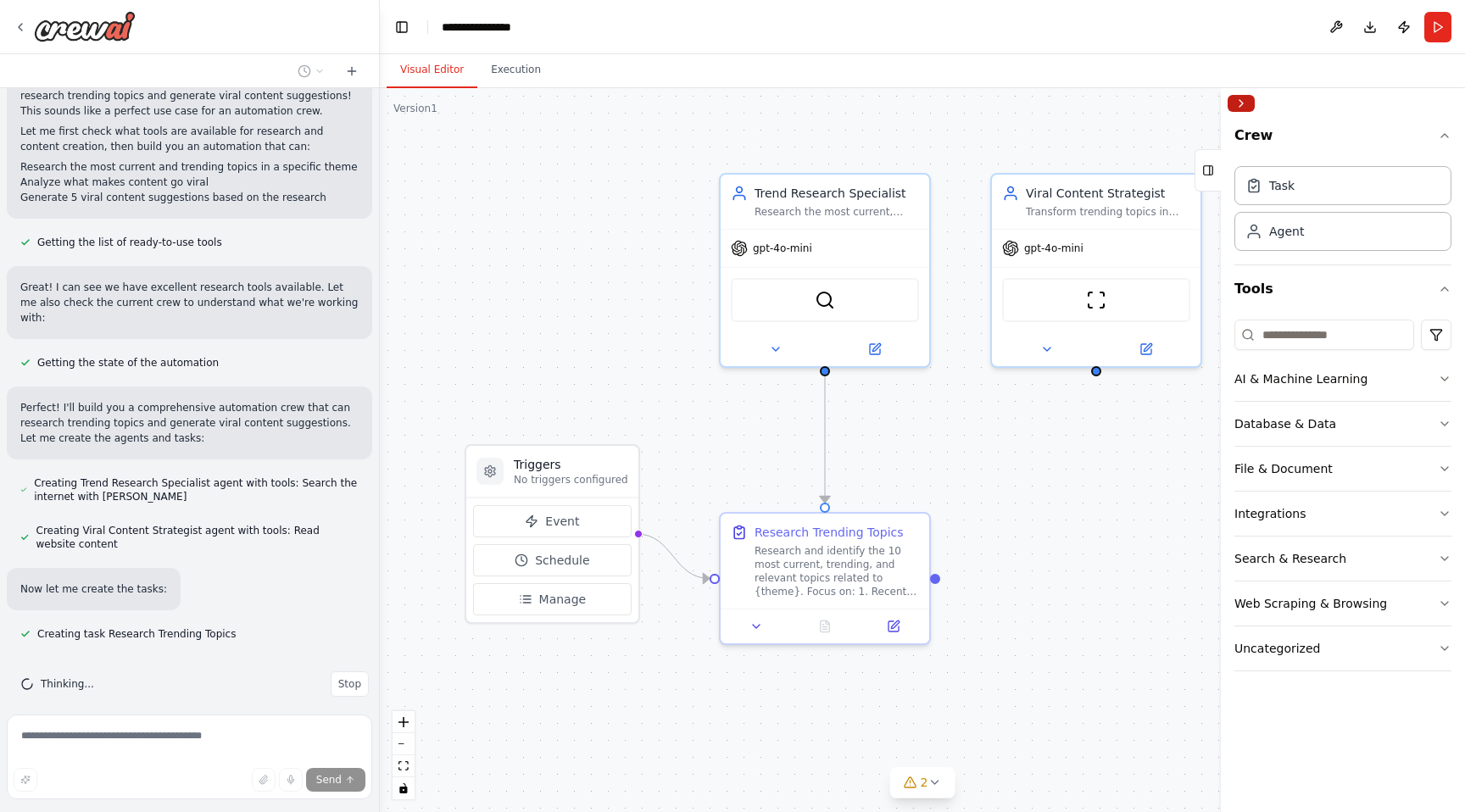
click at [1245, 104] on button "Collapse right sidebar" at bounding box center [1241, 103] width 27 height 17
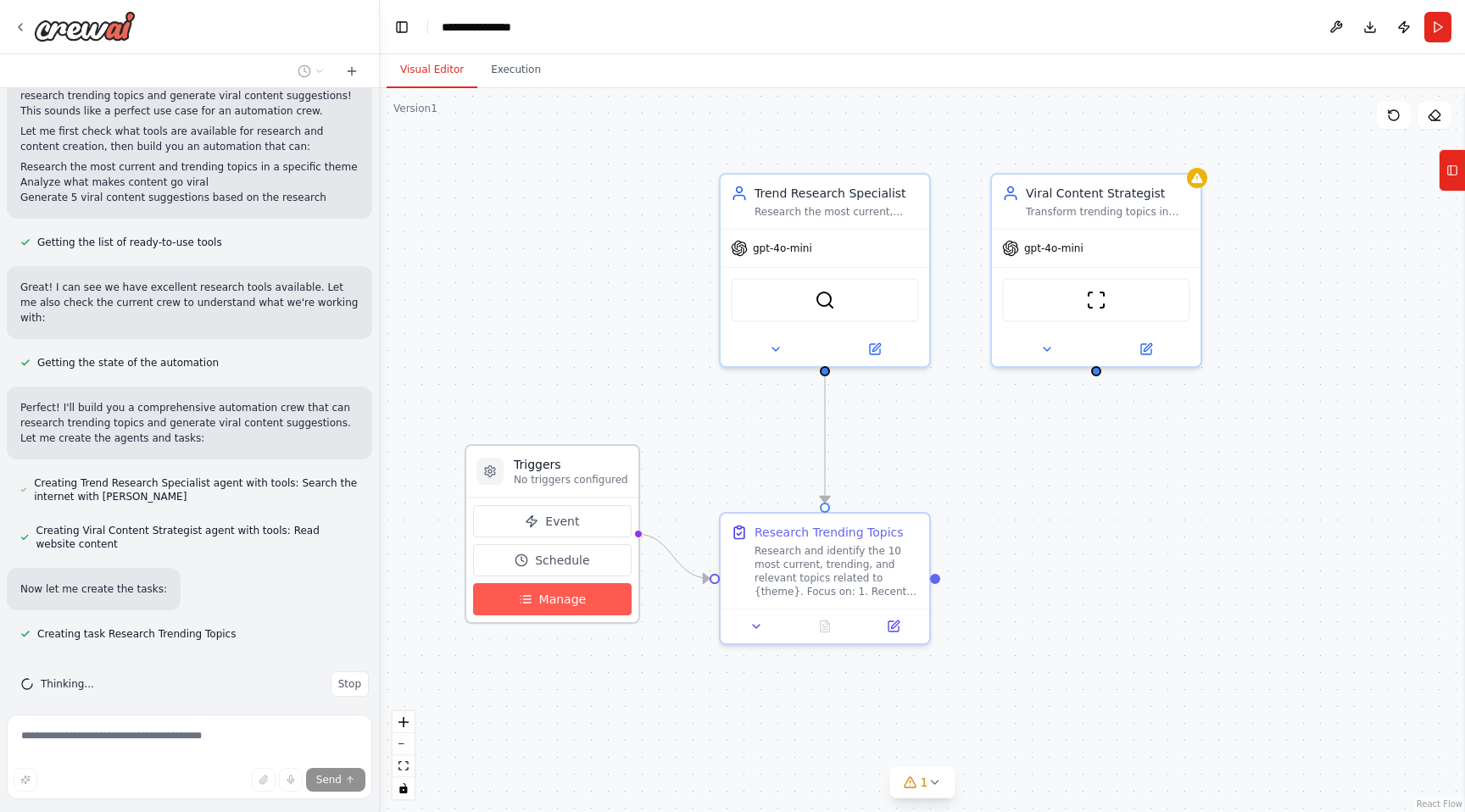
click at [582, 613] on button "Manage" at bounding box center [552, 599] width 159 height 32
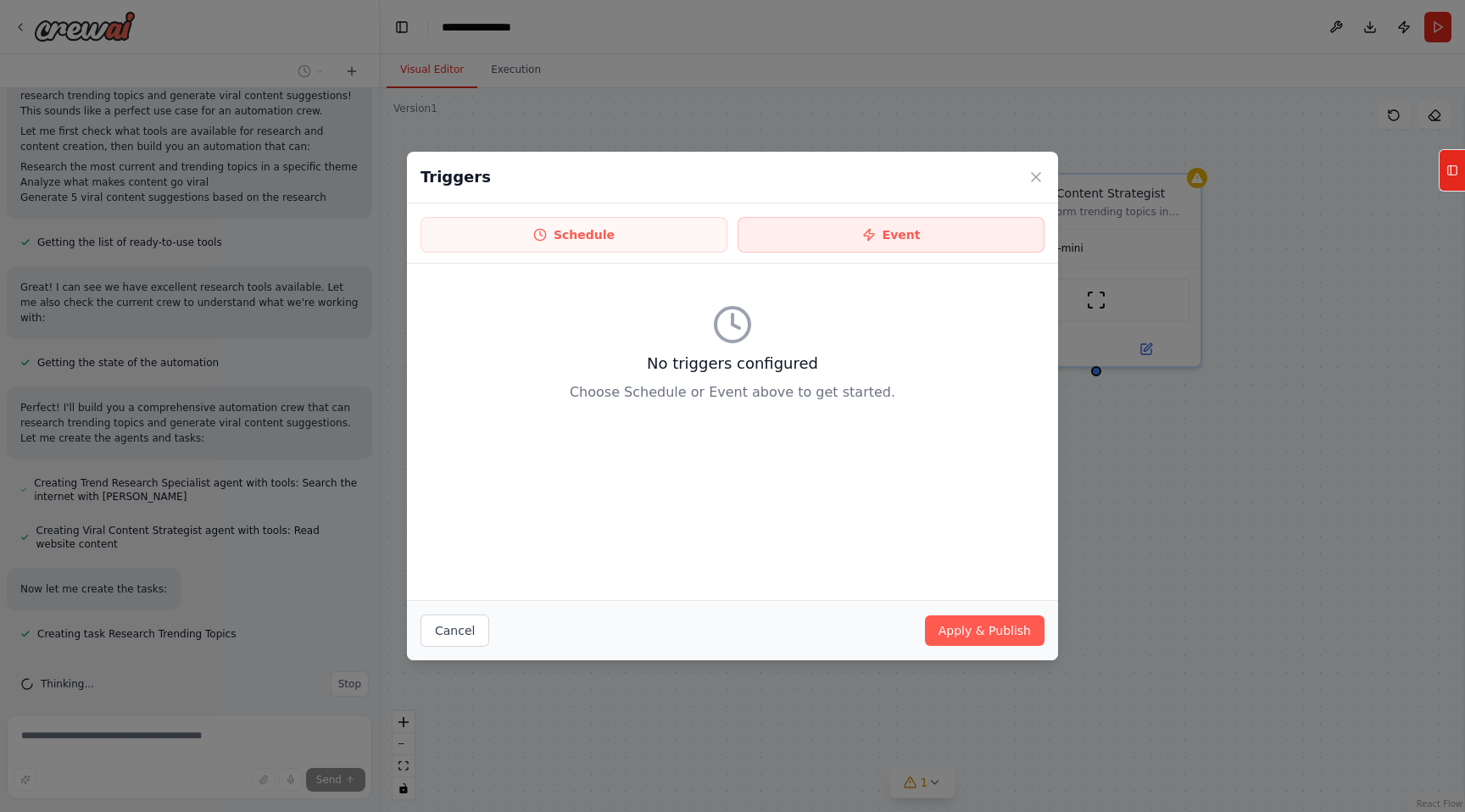
scroll to position [171, 0]
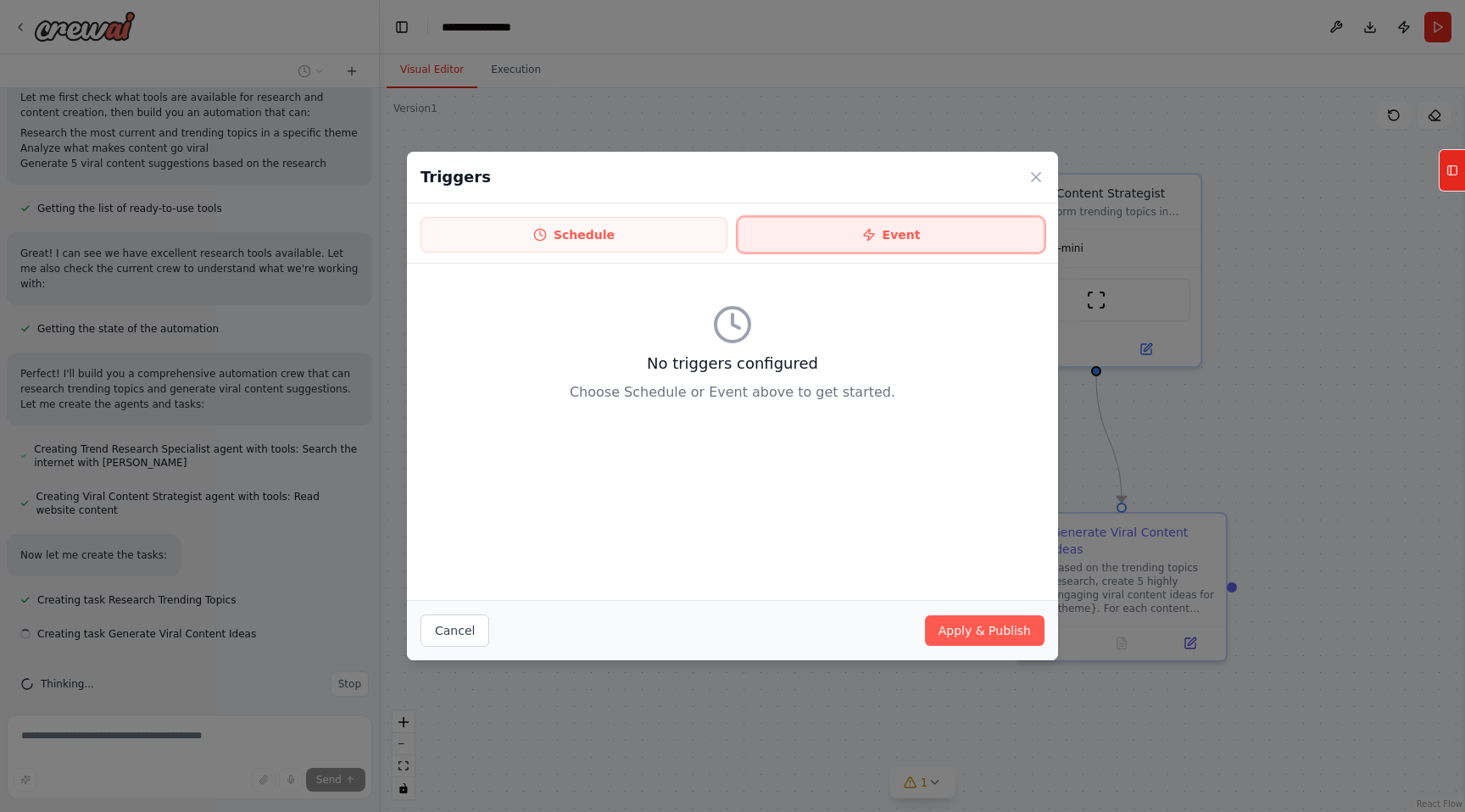
click at [872, 240] on icon at bounding box center [869, 234] width 13 height 13
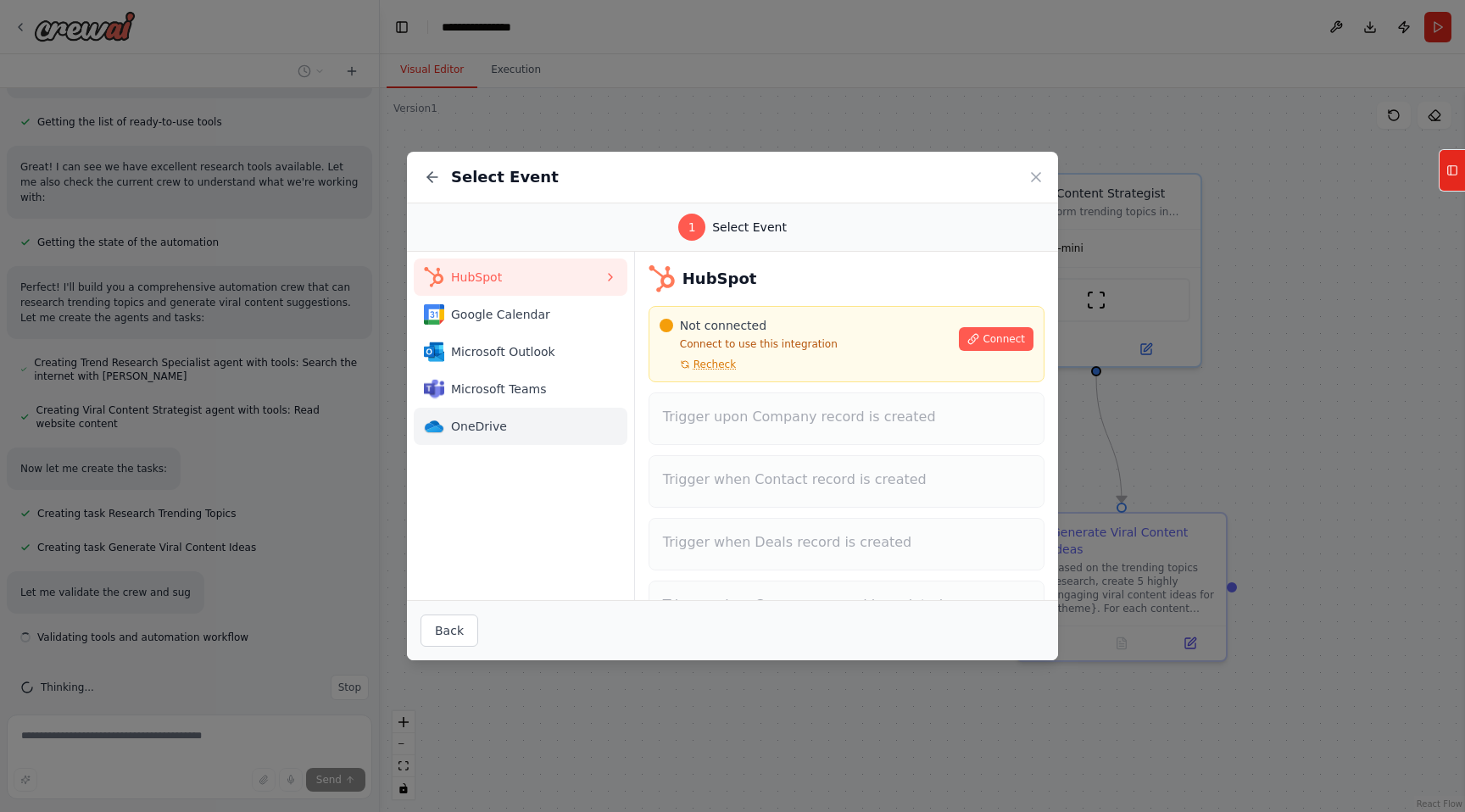
scroll to position [261, 0]
click at [567, 506] on div "HubSpot Google Calendar Microsoft Outlook Microsoft Teams OneDrive" at bounding box center [521, 426] width 228 height 349
click at [429, 176] on icon at bounding box center [430, 177] width 5 height 11
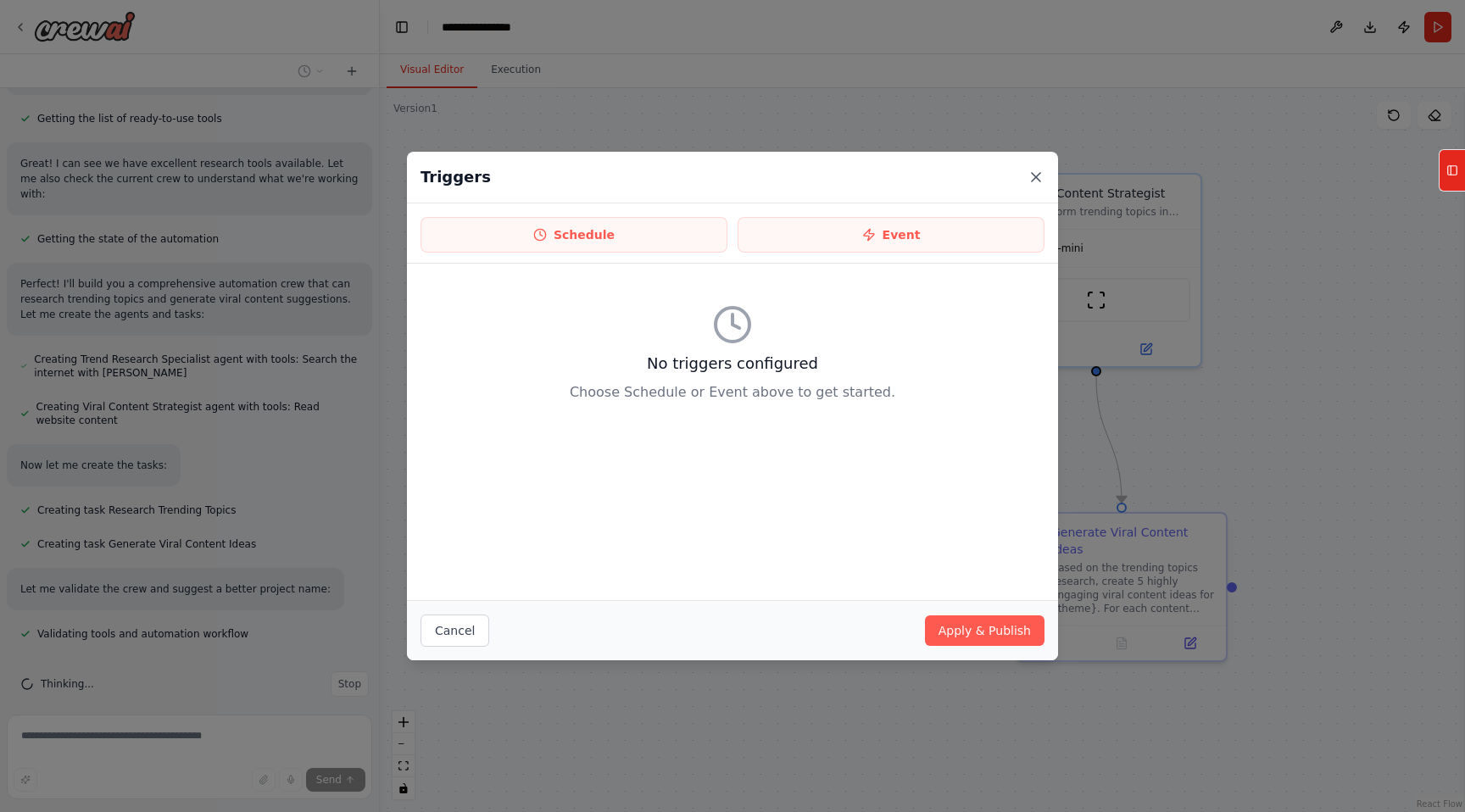
click at [1031, 178] on icon at bounding box center [1036, 176] width 17 height 17
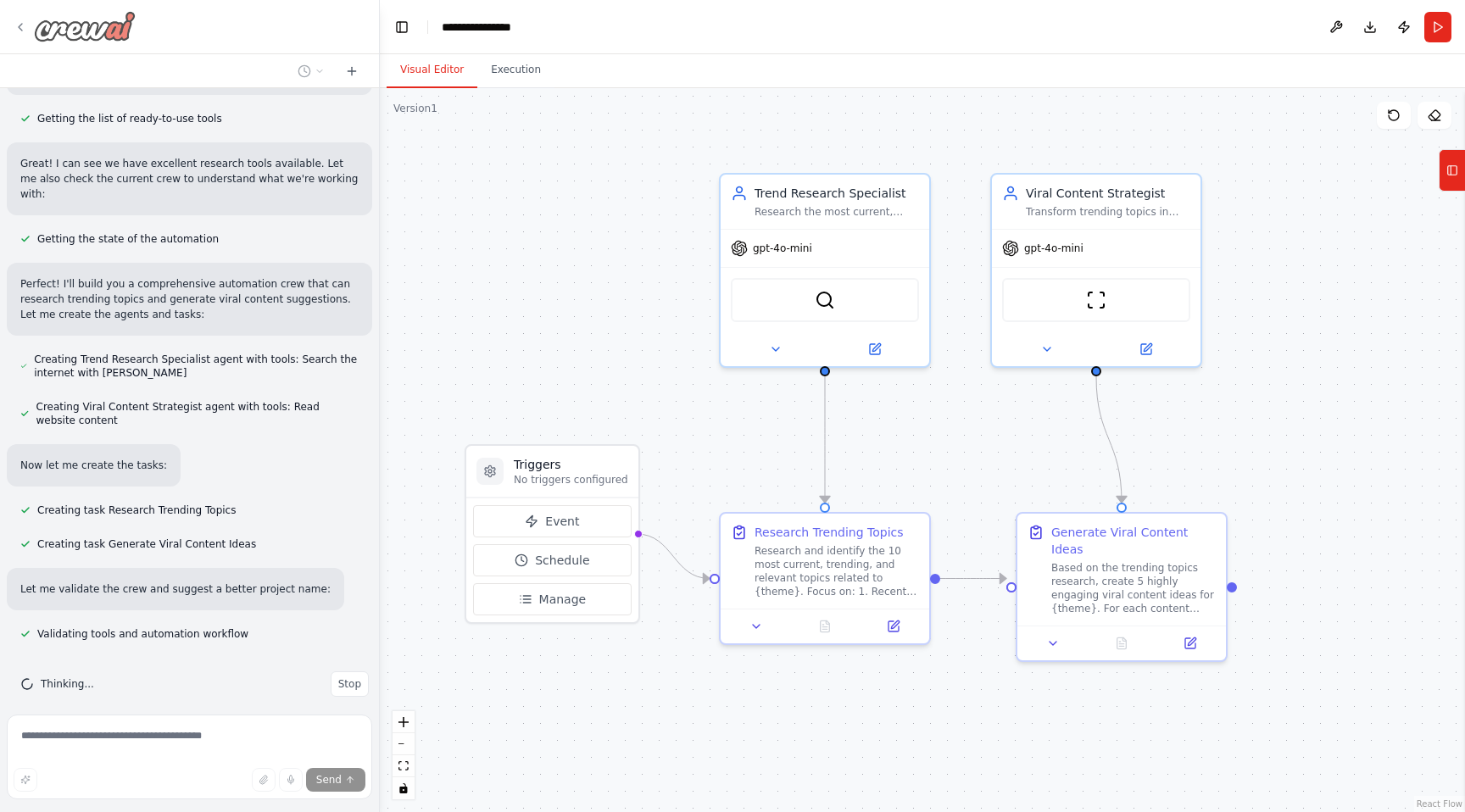
click at [86, 37] on img at bounding box center [85, 26] width 102 height 31
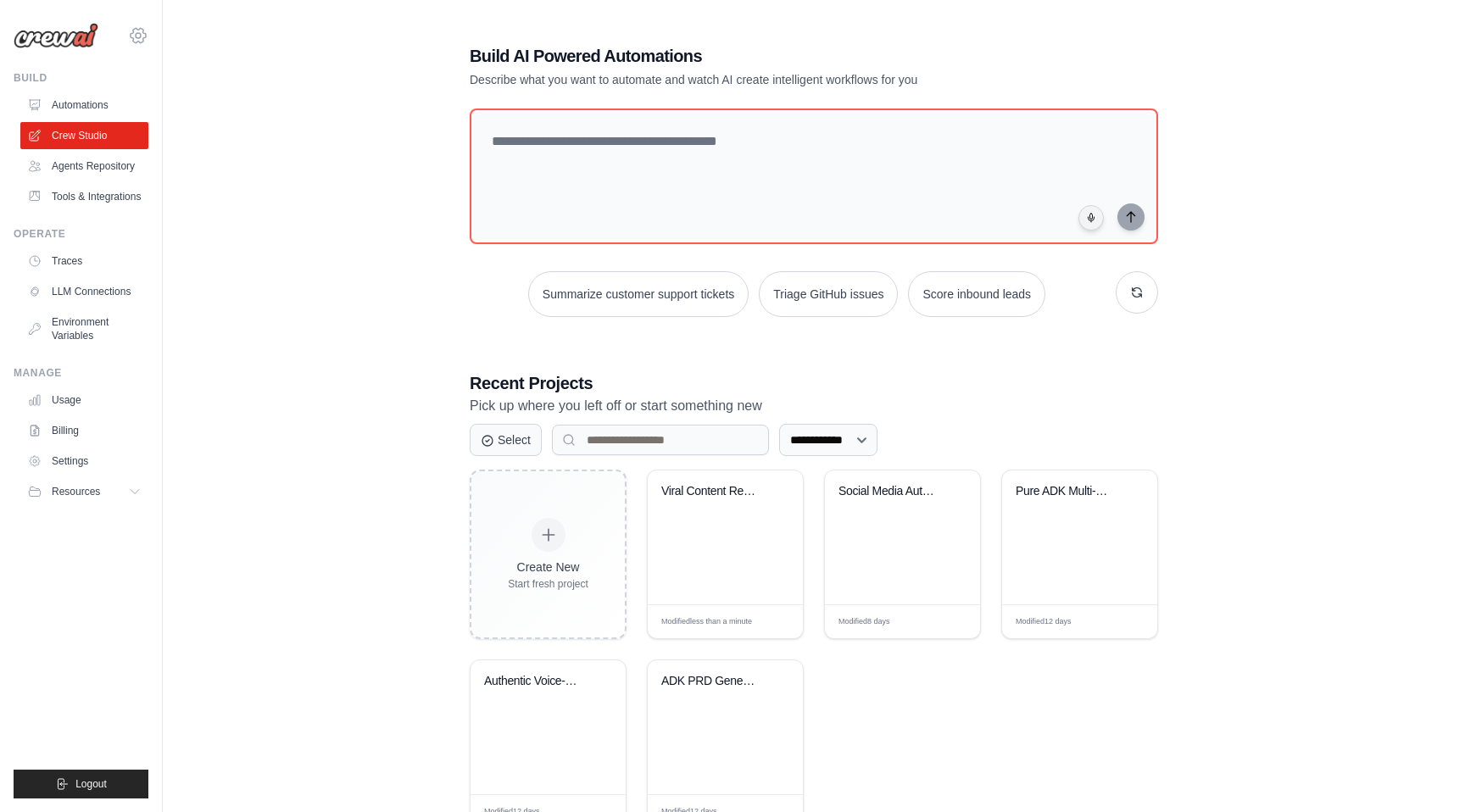
click at [139, 35] on icon at bounding box center [138, 35] width 20 height 20
click at [180, 115] on link "Settings" at bounding box center [212, 104] width 161 height 34
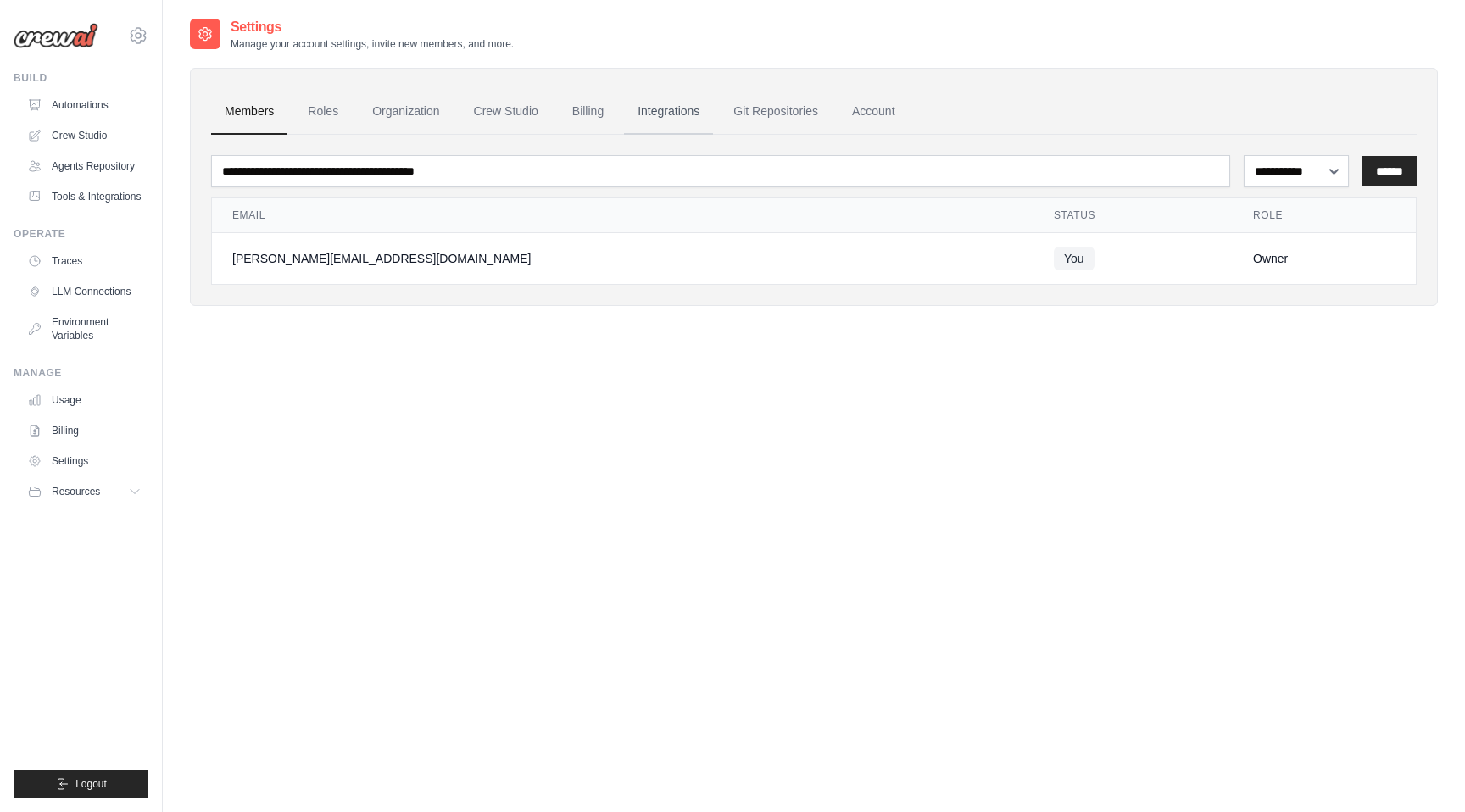
click at [680, 117] on link "Integrations" at bounding box center [668, 111] width 89 height 46
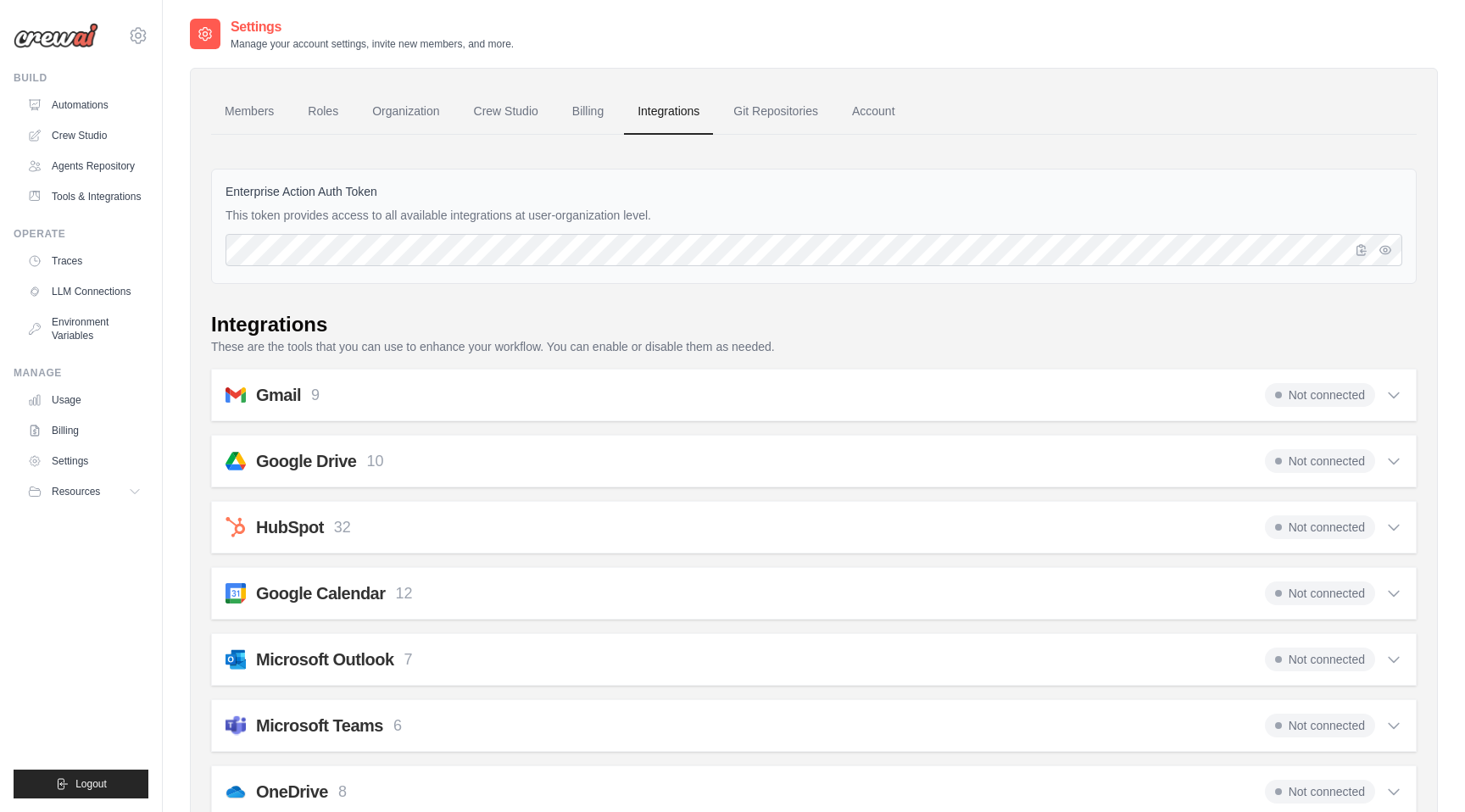
click at [1409, 392] on div "Gmail 9 Not connected Select all Send an Email: gmail_send_email Get an Email b…" at bounding box center [813, 395] width 1206 height 53
click at [1386, 399] on icon at bounding box center [1394, 394] width 17 height 17
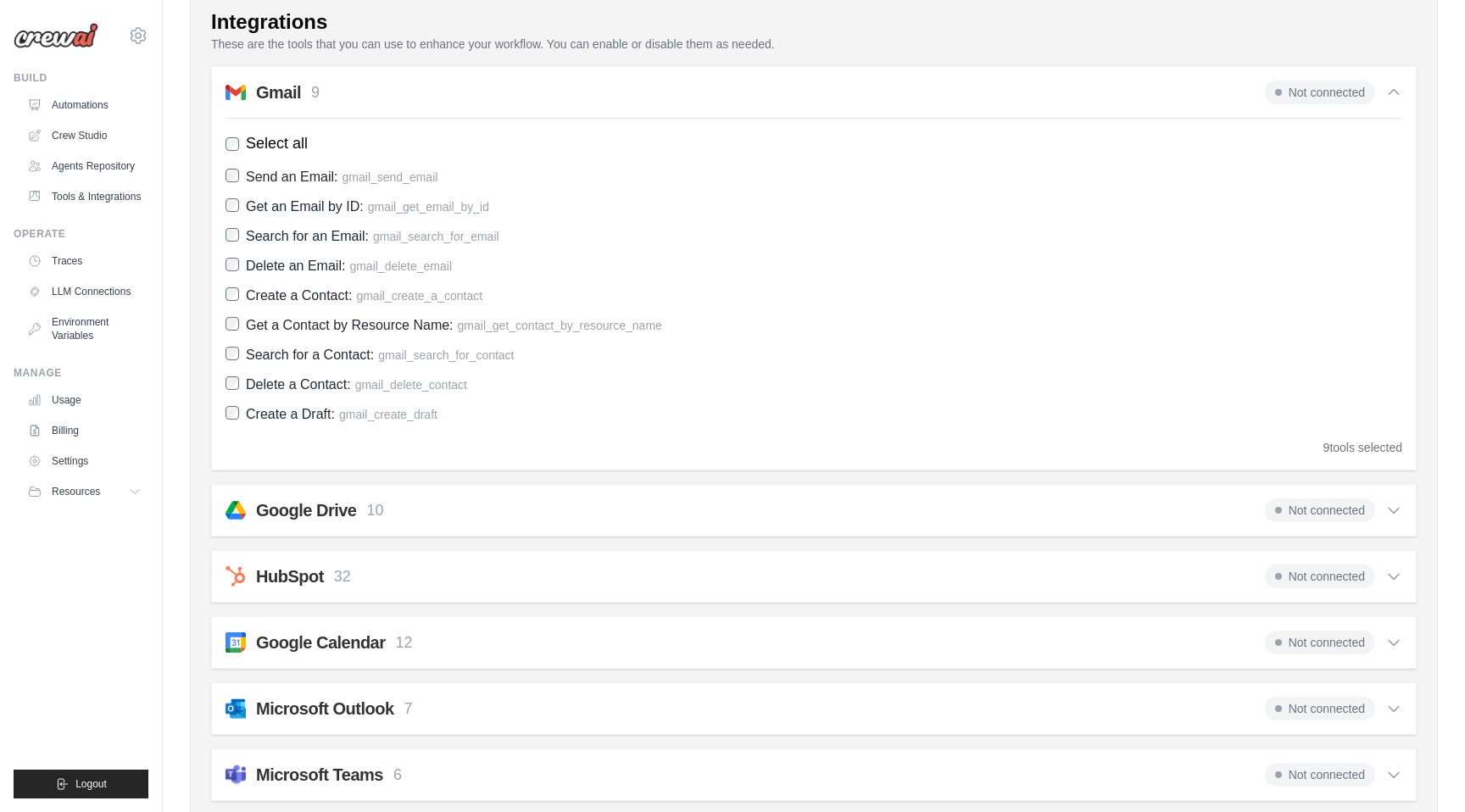
scroll to position [311, 0]
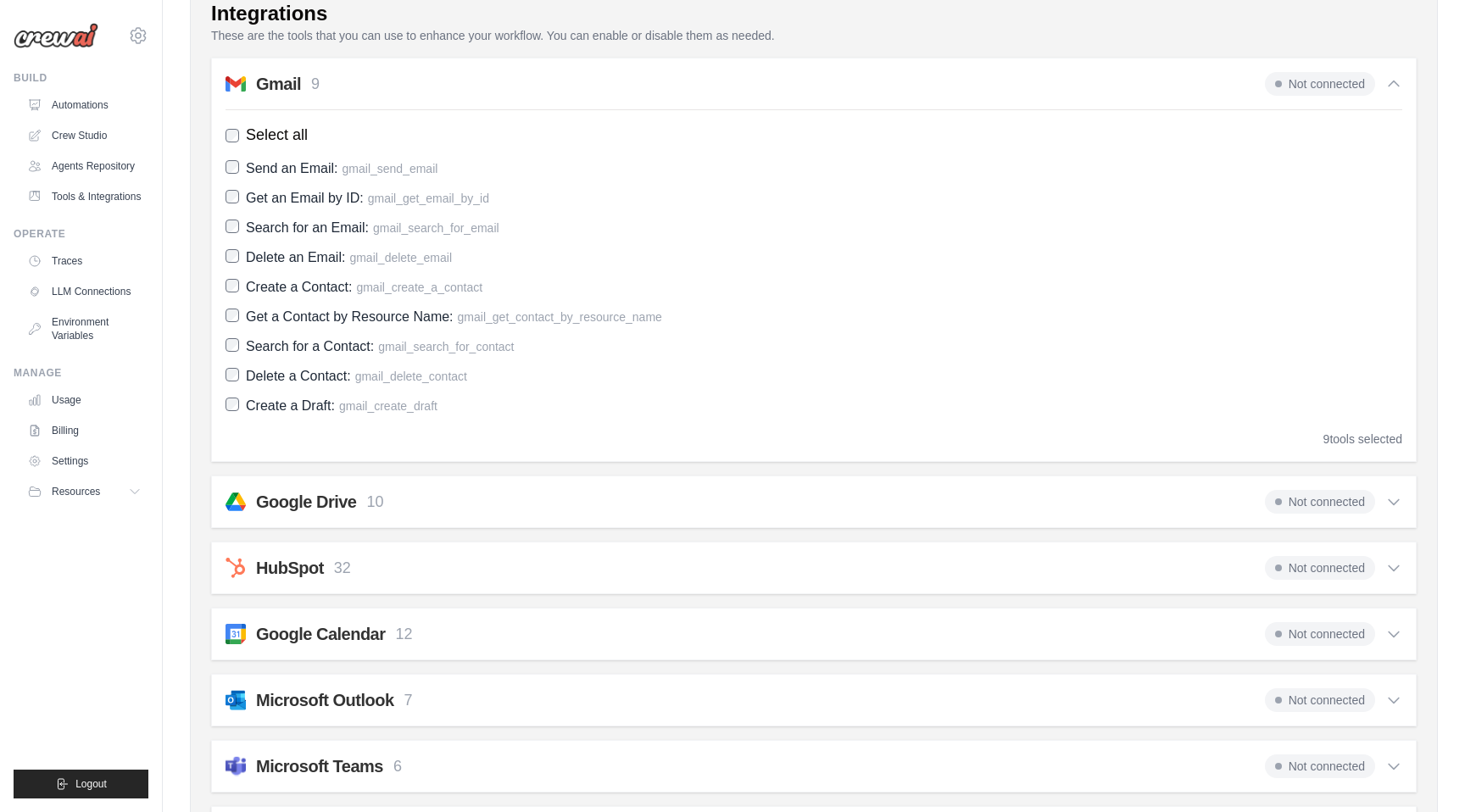
click at [1321, 505] on span "Not connected" at bounding box center [1320, 501] width 111 height 24
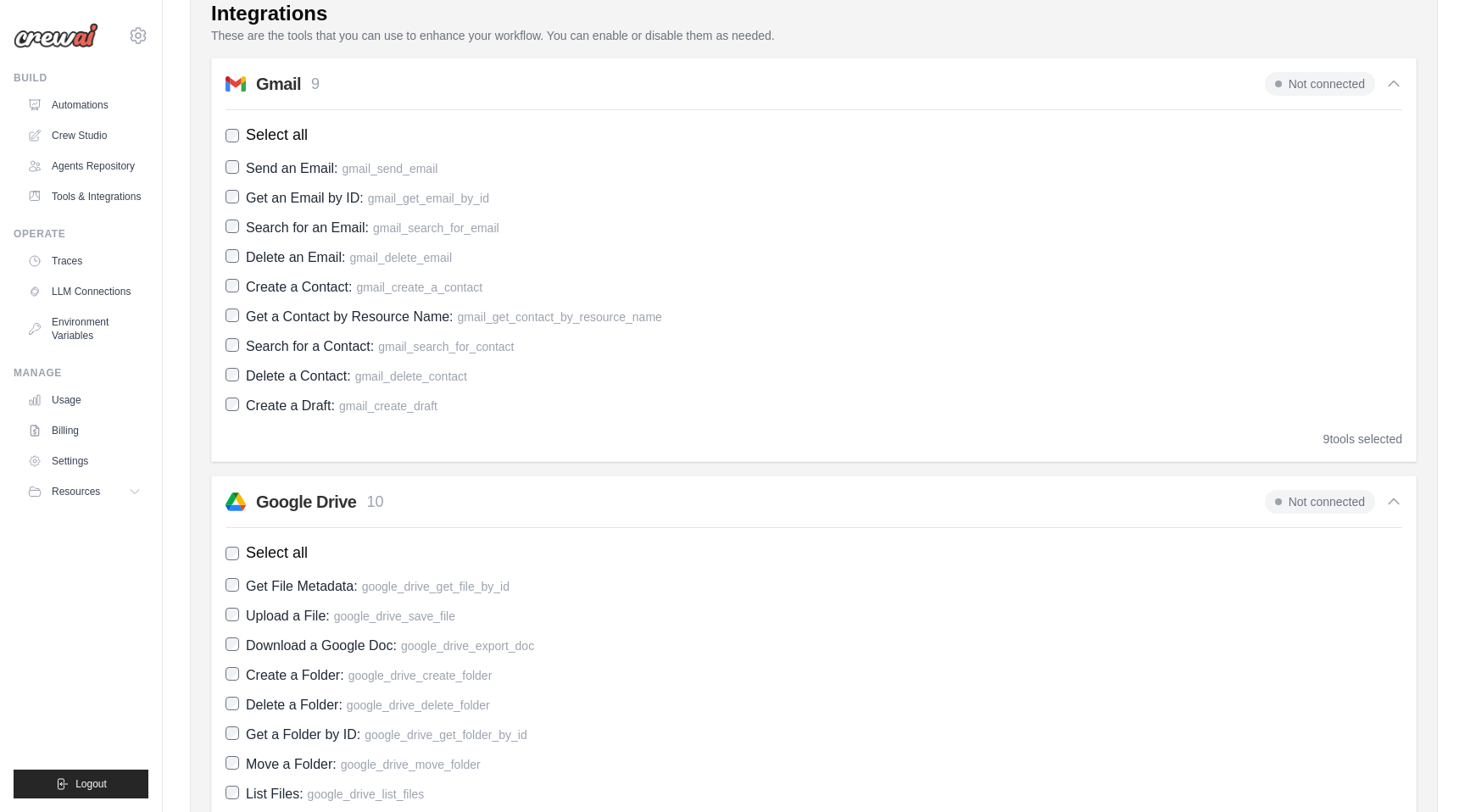
click at [1321, 505] on span "Not connected" at bounding box center [1320, 501] width 111 height 24
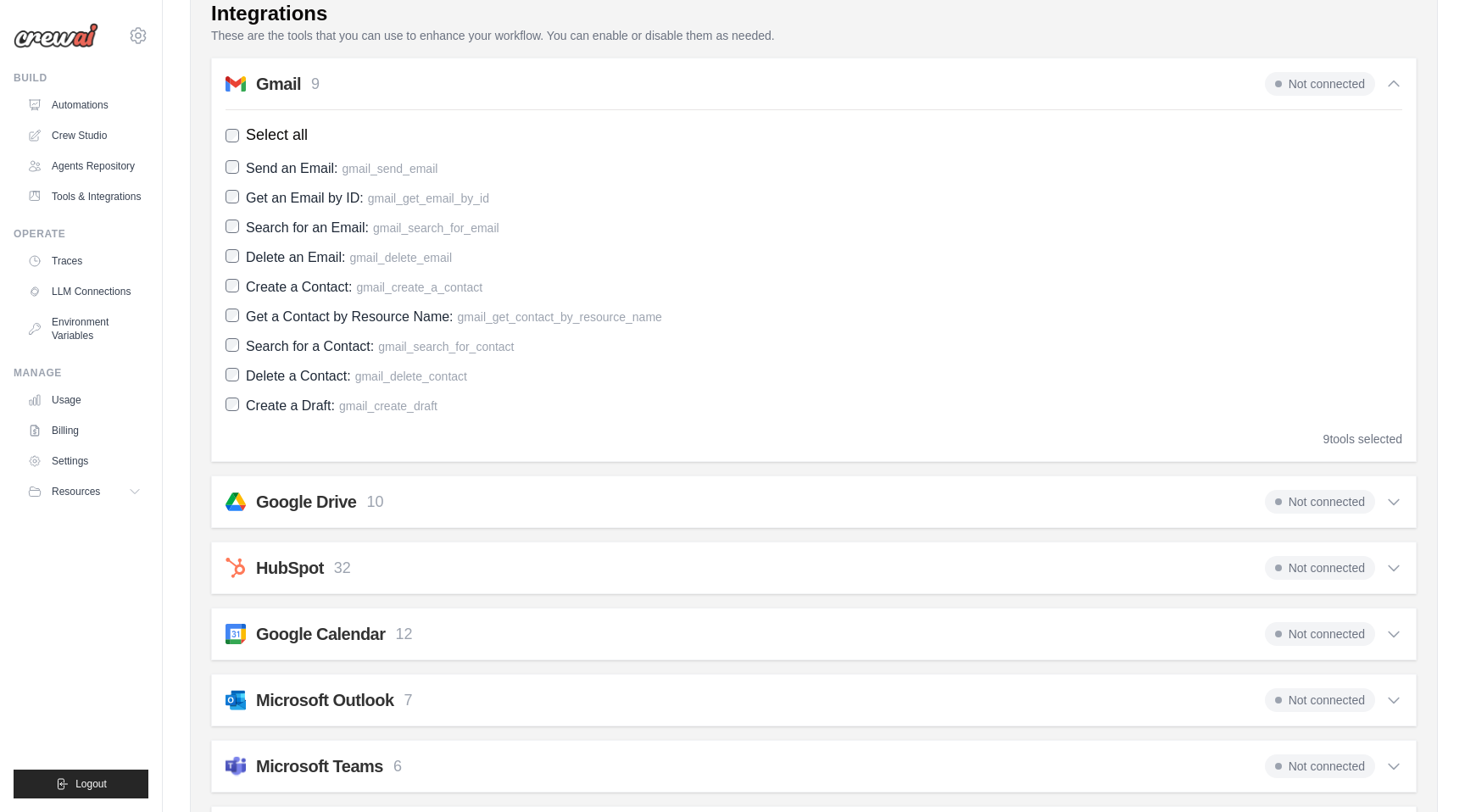
click at [1321, 505] on span "Not connected" at bounding box center [1320, 501] width 111 height 24
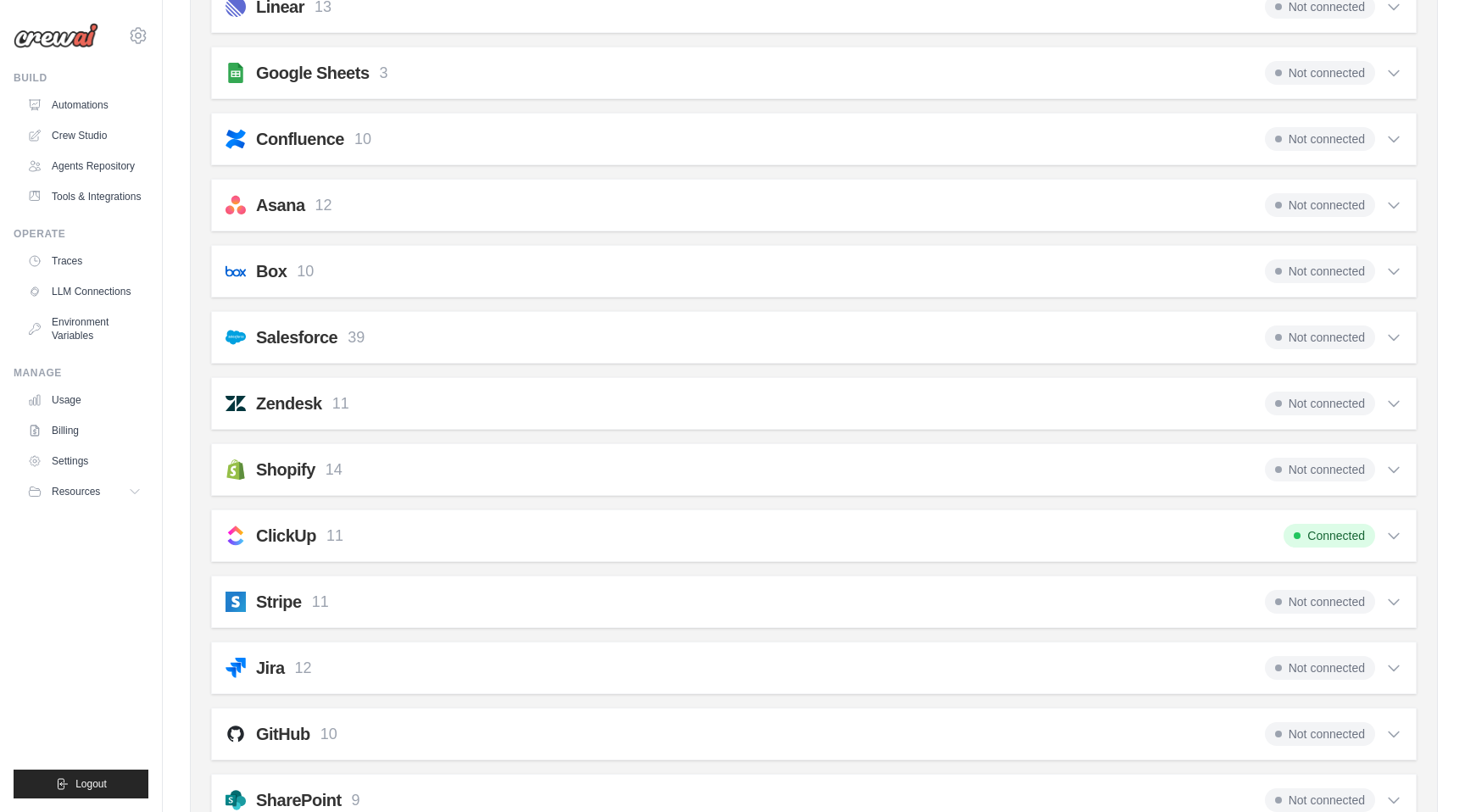
scroll to position [1852, 0]
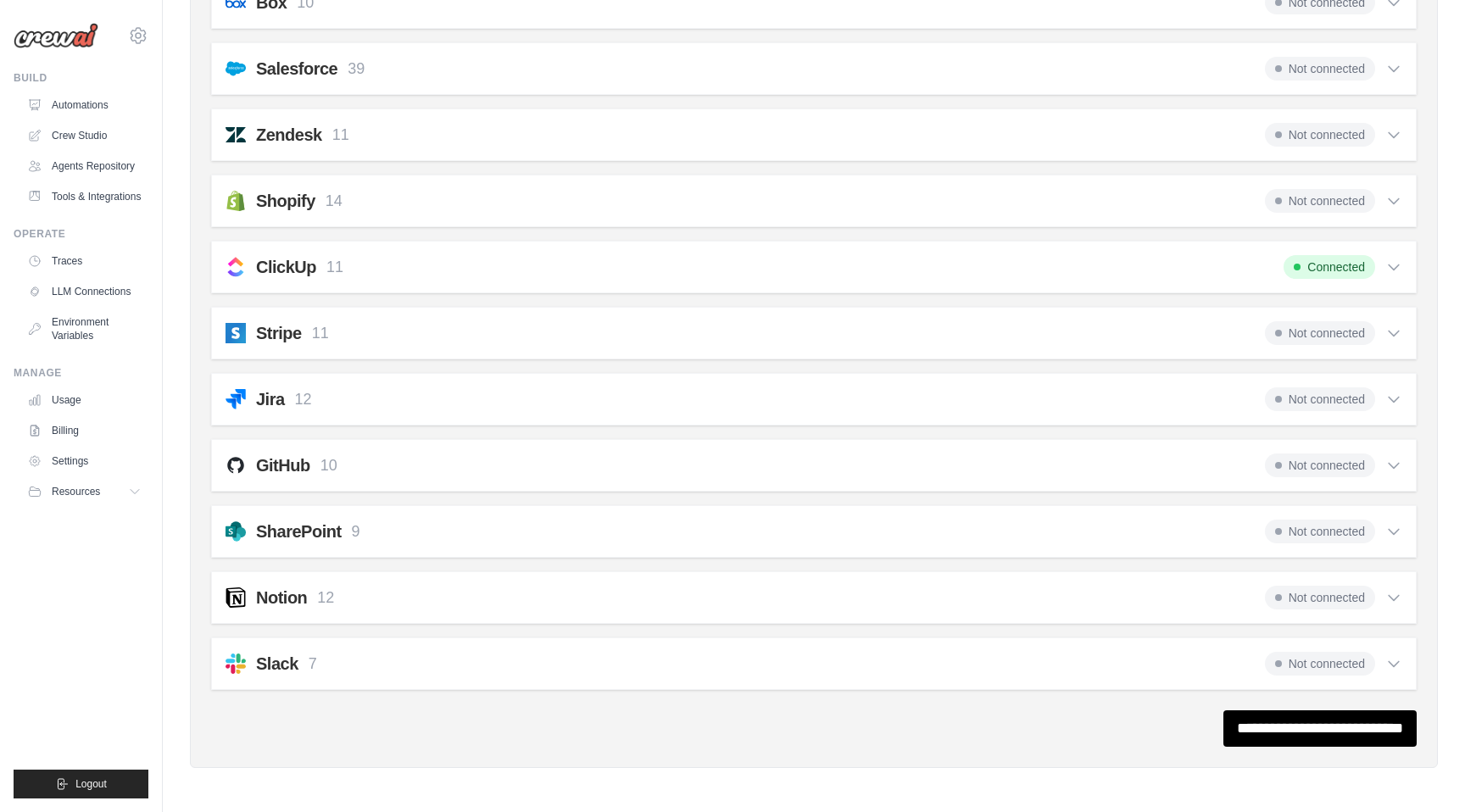
click at [1310, 674] on span "Not connected" at bounding box center [1320, 663] width 111 height 24
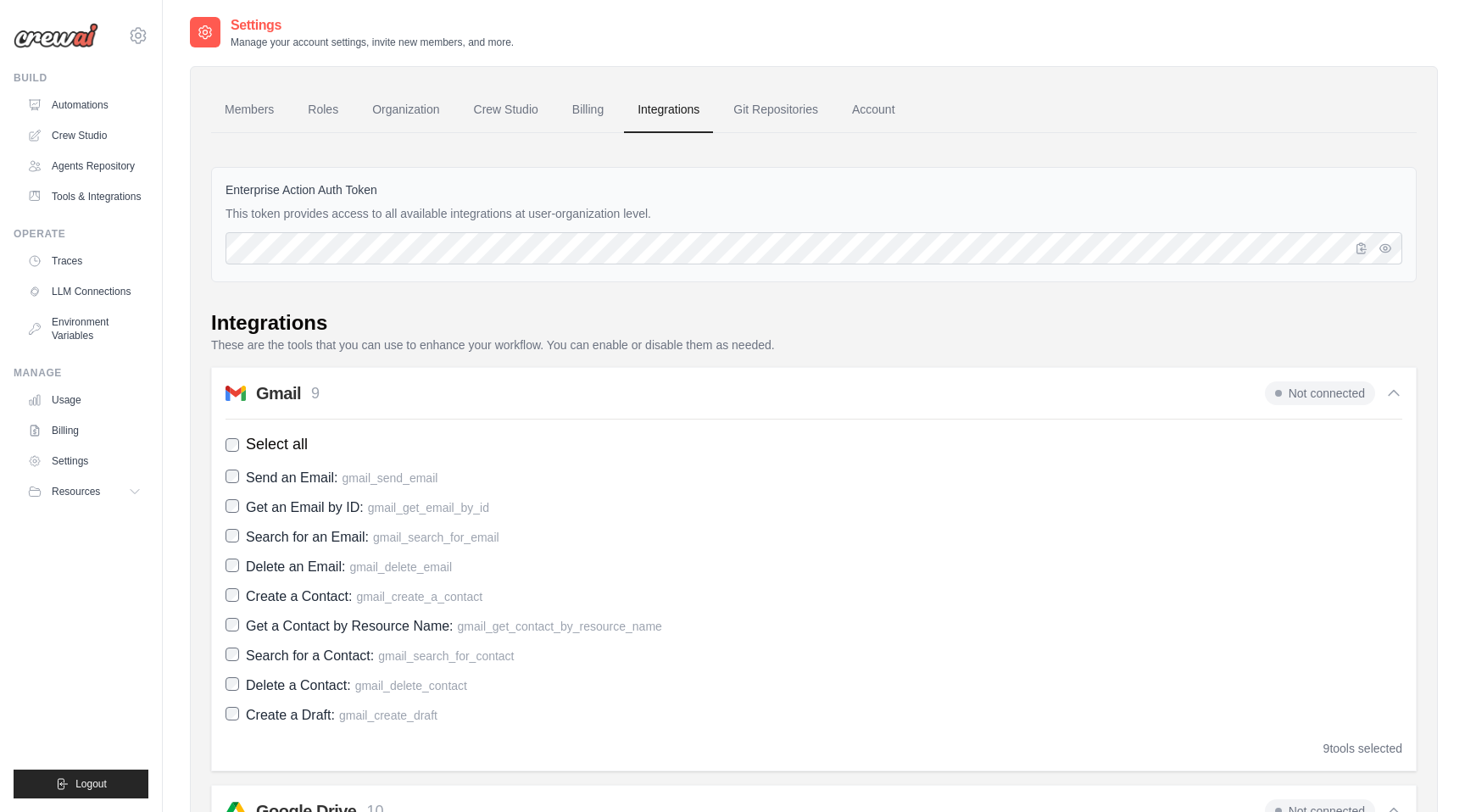
scroll to position [0, 0]
click at [521, 116] on link "Crew Studio" at bounding box center [506, 111] width 91 height 46
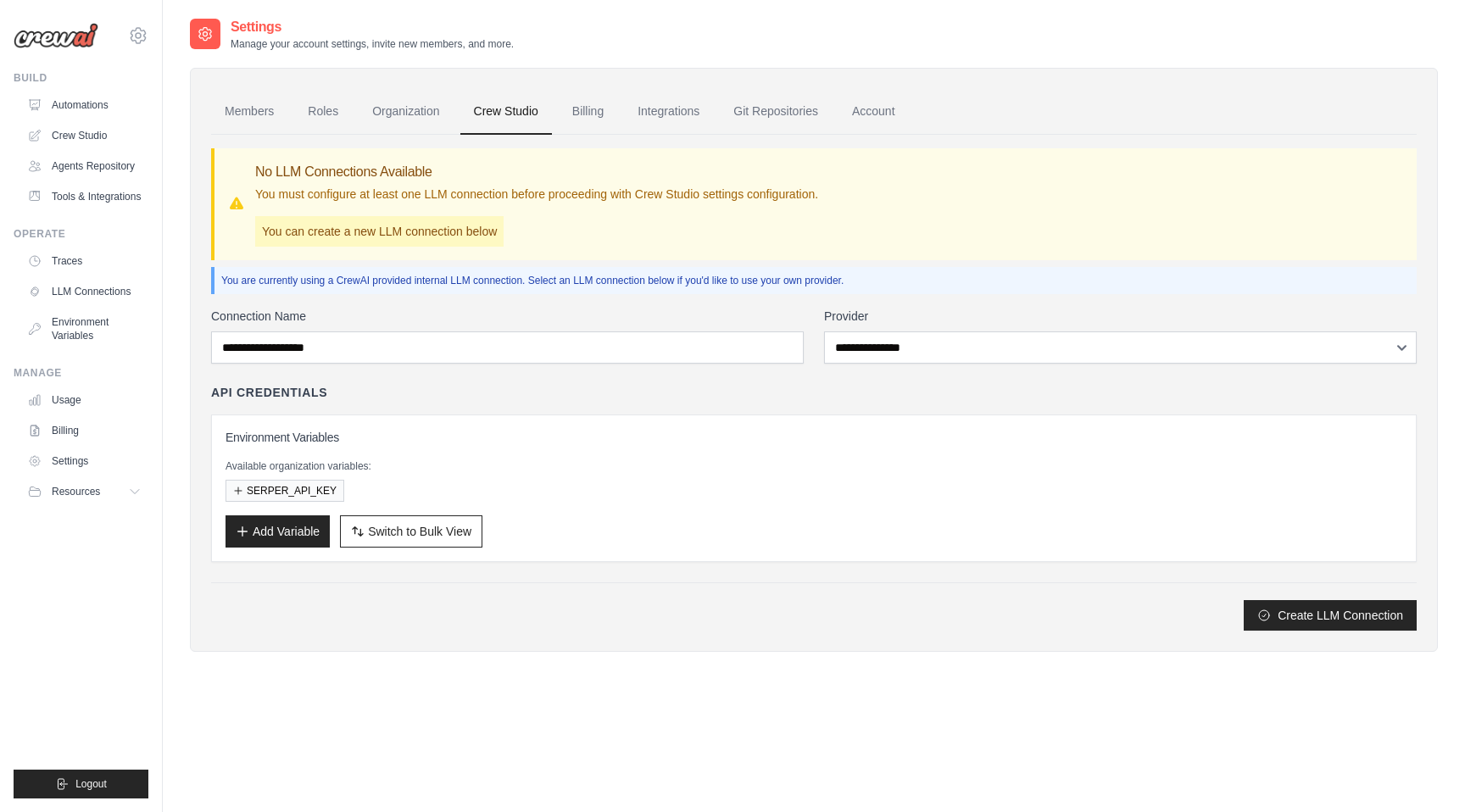
click at [952, 344] on select "**********" at bounding box center [1120, 347] width 593 height 32
click at [84, 201] on link "Tools & Integrations" at bounding box center [86, 197] width 128 height 27
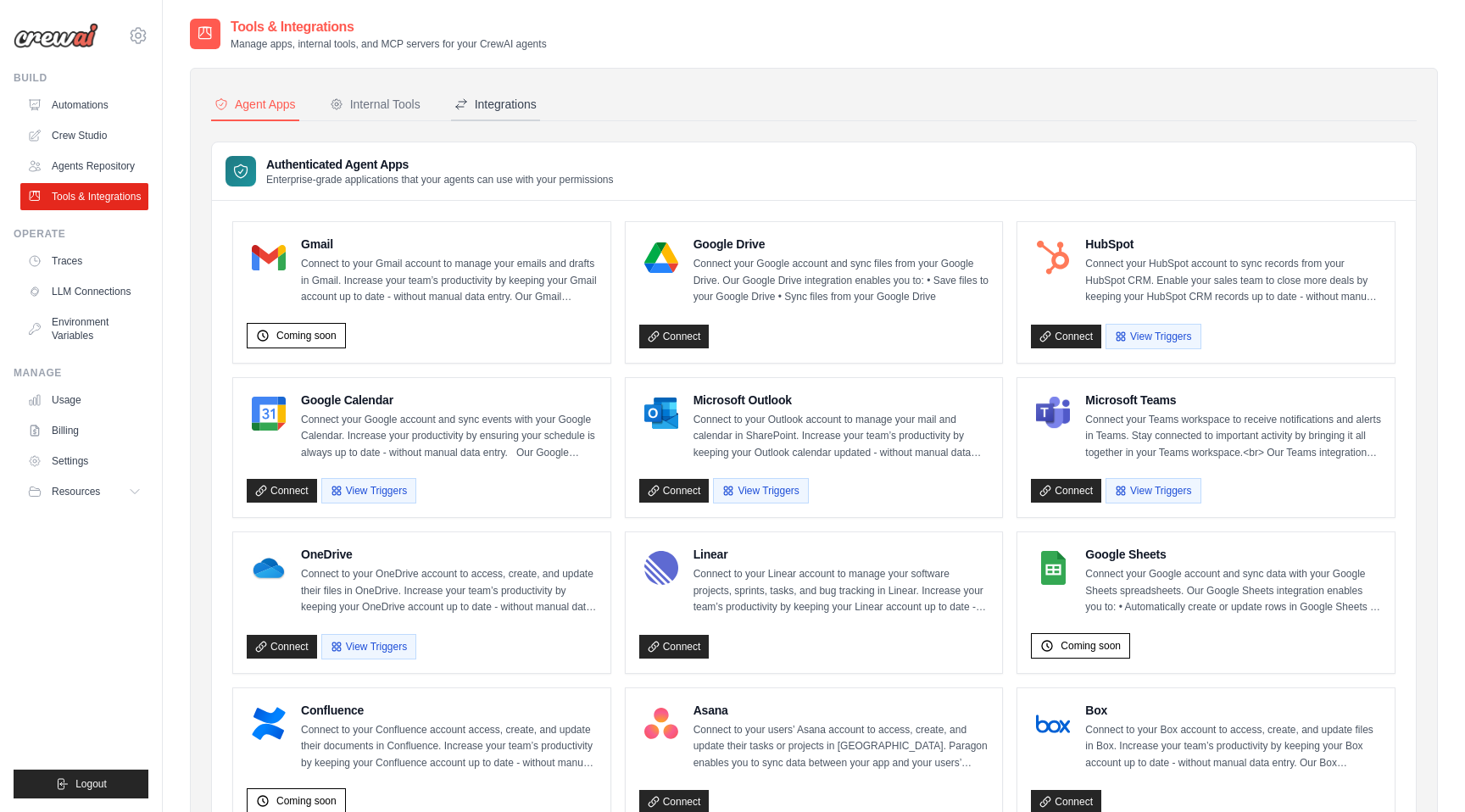
click at [497, 115] on button "Integrations" at bounding box center [495, 104] width 89 height 32
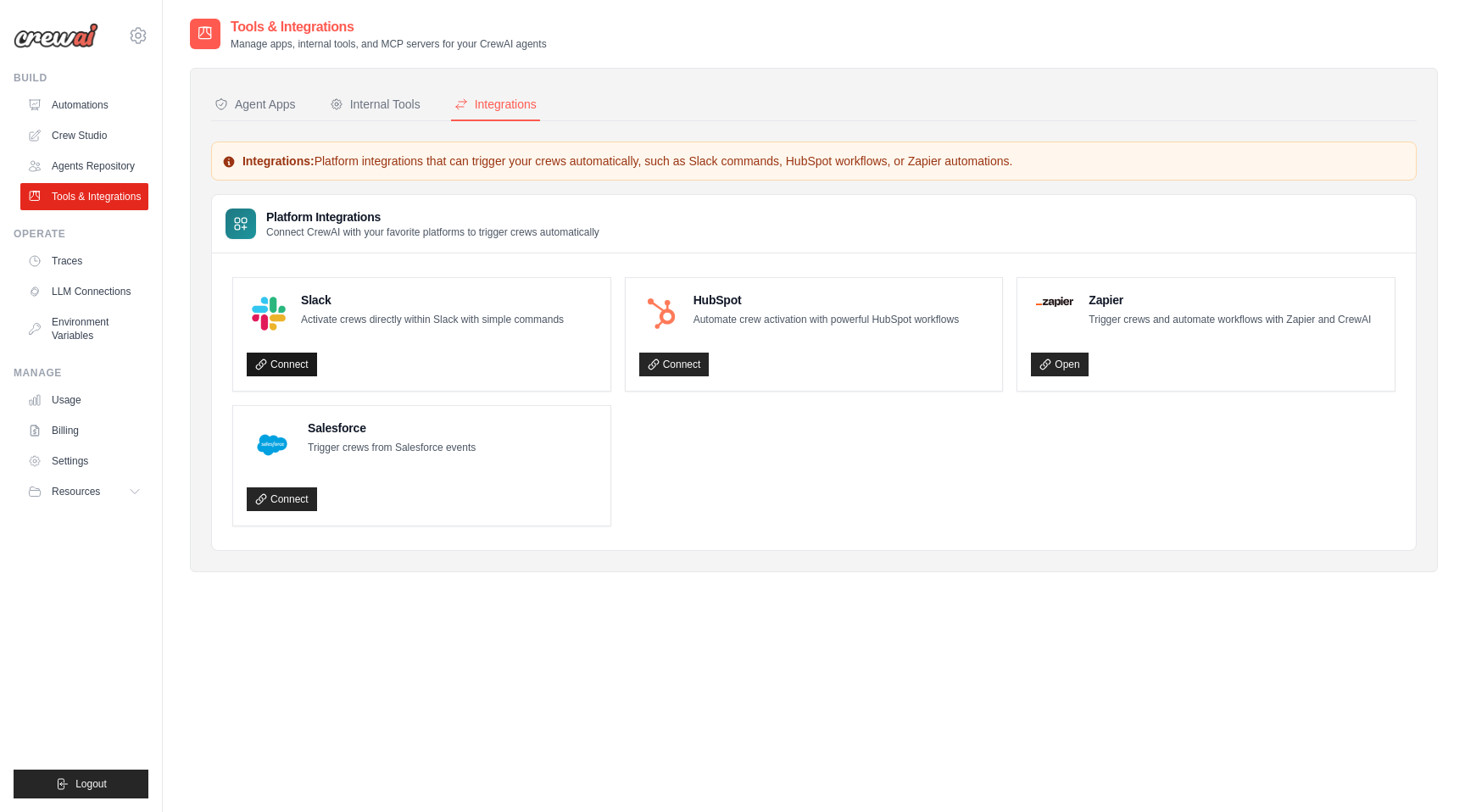
click at [297, 377] on link "Connect" at bounding box center [282, 364] width 70 height 24
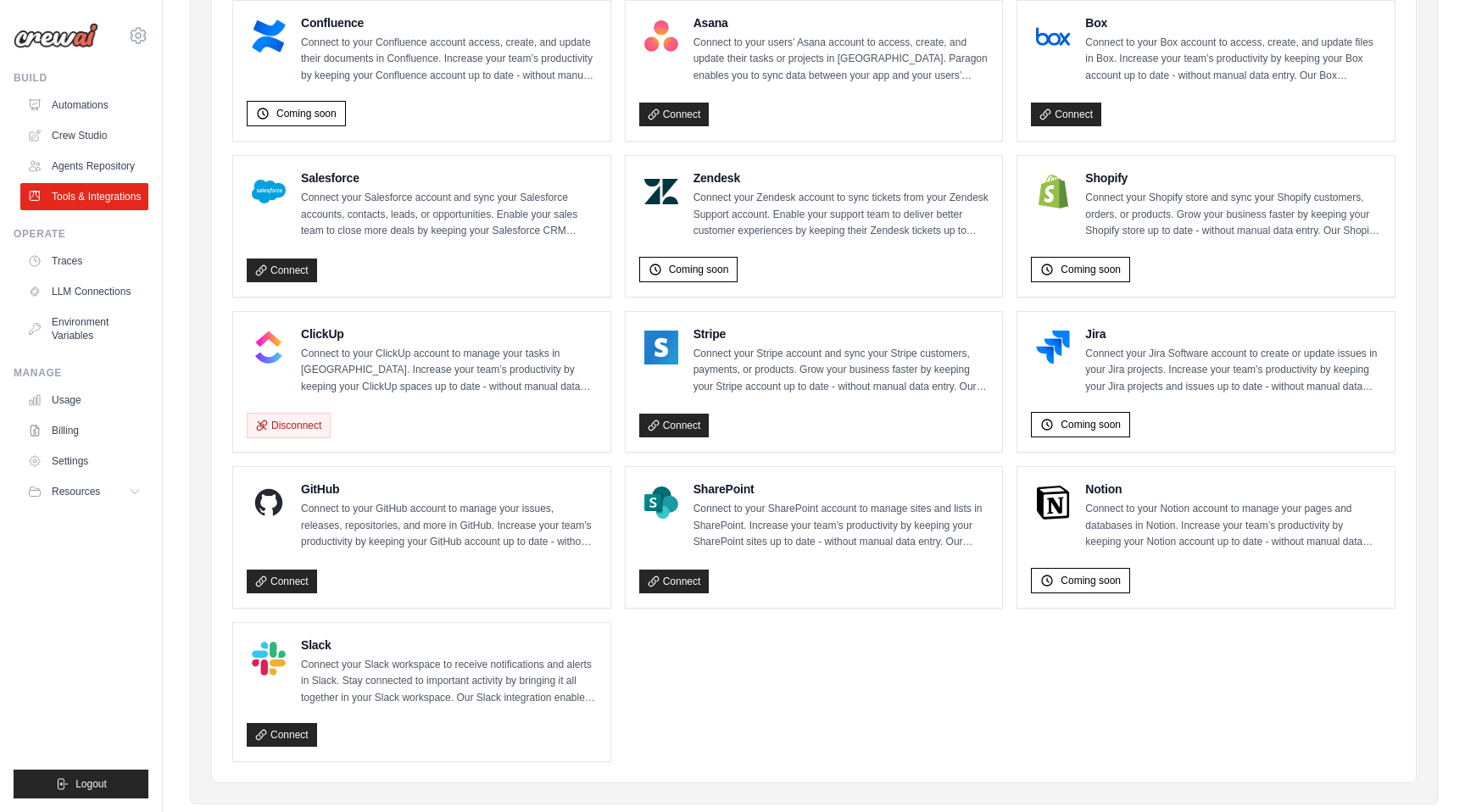
scroll to position [718, 0]
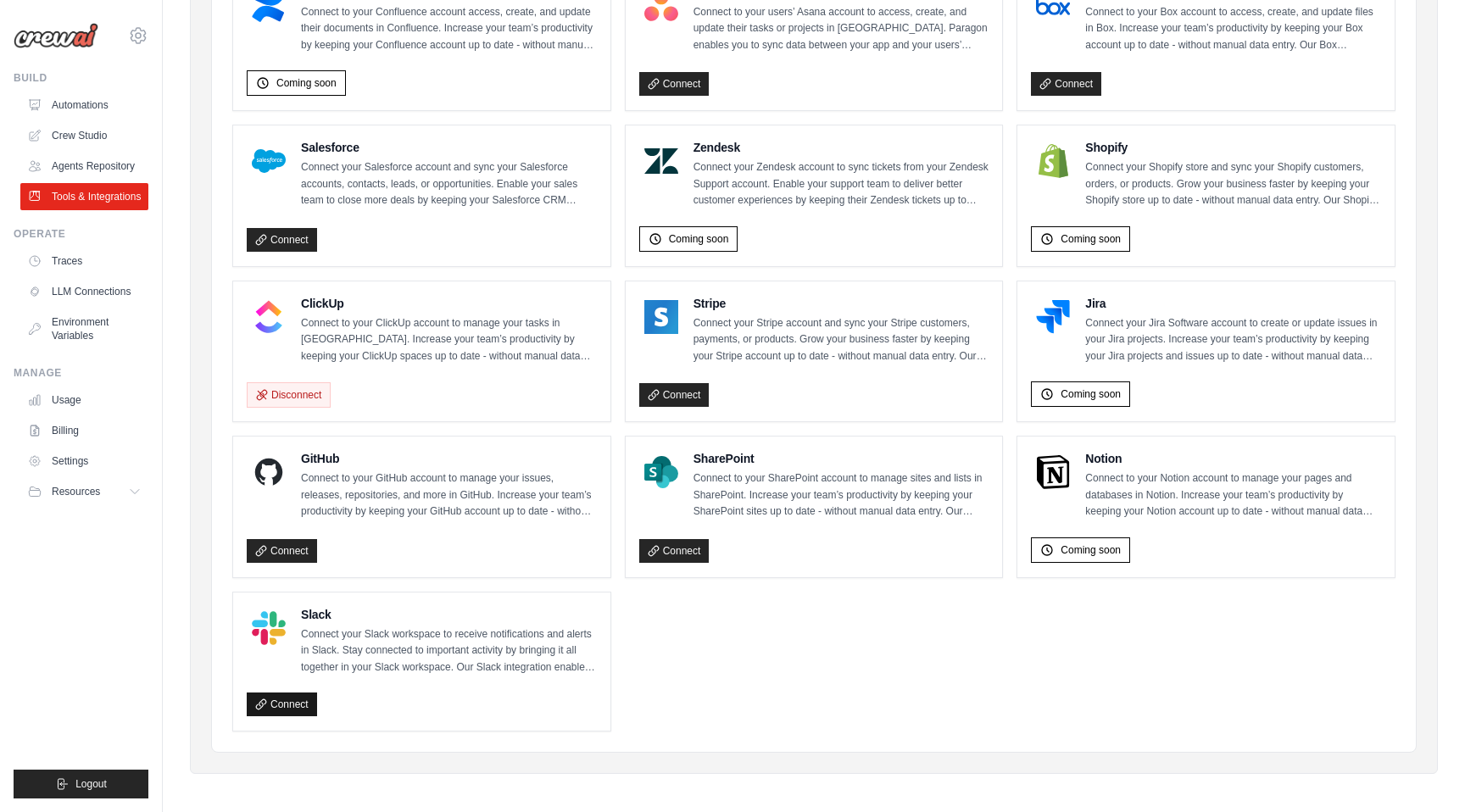
click at [307, 704] on link "Connect" at bounding box center [282, 704] width 70 height 24
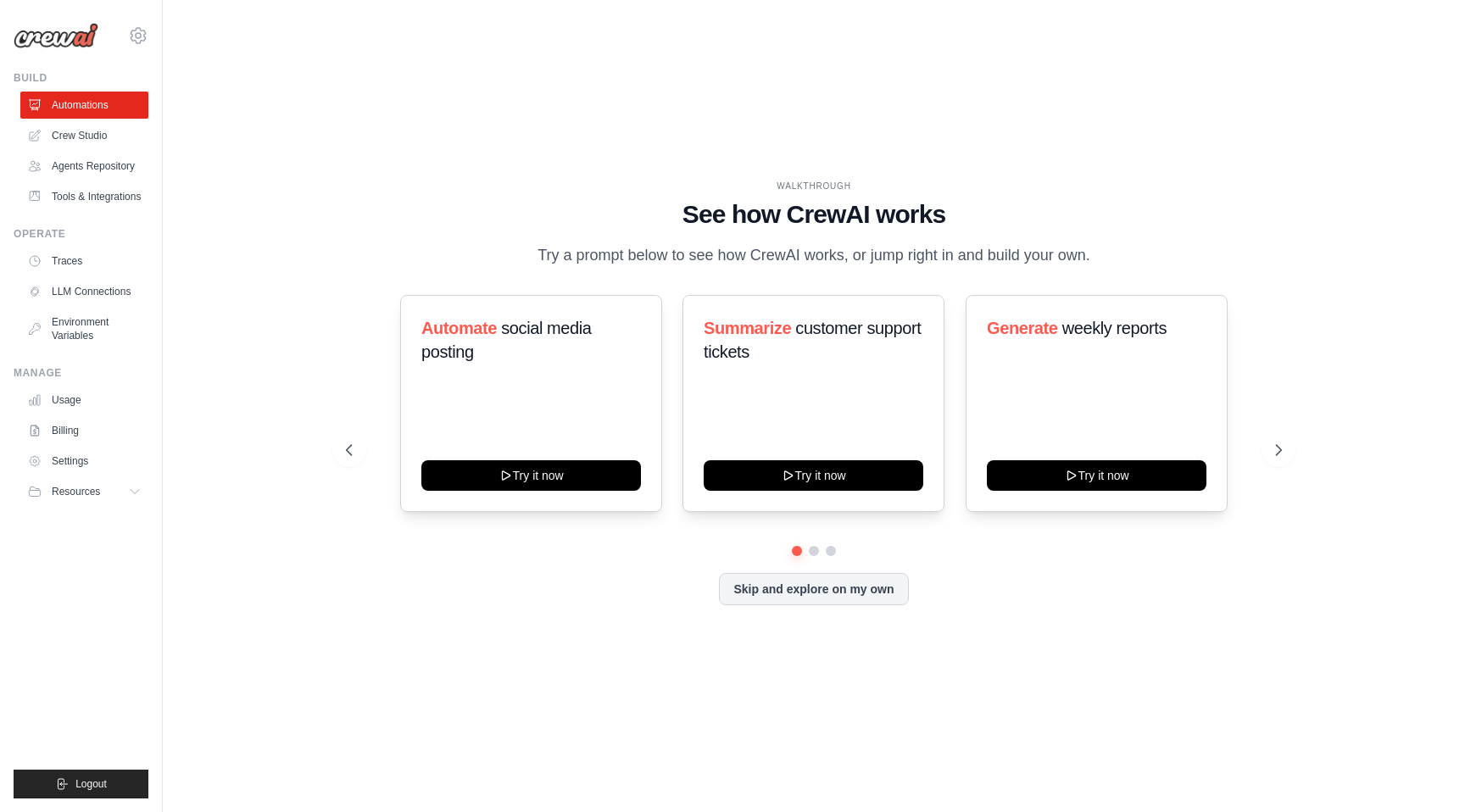
click at [106, 150] on ul "Automations Crew Studio Agents Repository Tools & Integrations" at bounding box center [84, 150] width 128 height 119
click at [87, 124] on link "Crew Studio" at bounding box center [86, 135] width 128 height 27
click at [94, 135] on link "Crew Studio" at bounding box center [86, 135] width 128 height 27
click at [74, 140] on link "Crew Studio" at bounding box center [86, 135] width 128 height 27
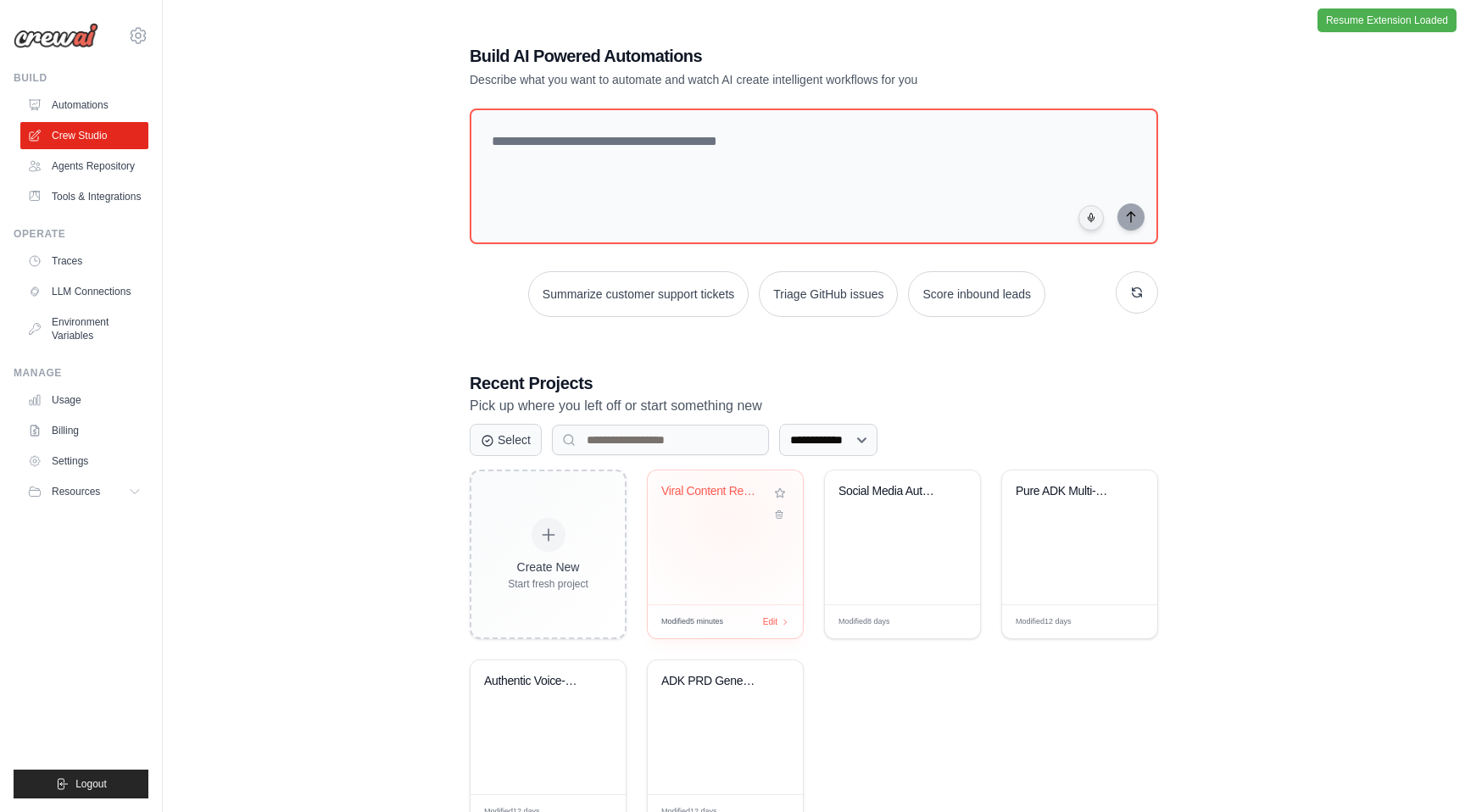
click at [729, 515] on div "Viral Content Research & Strategy" at bounding box center [725, 503] width 128 height 39
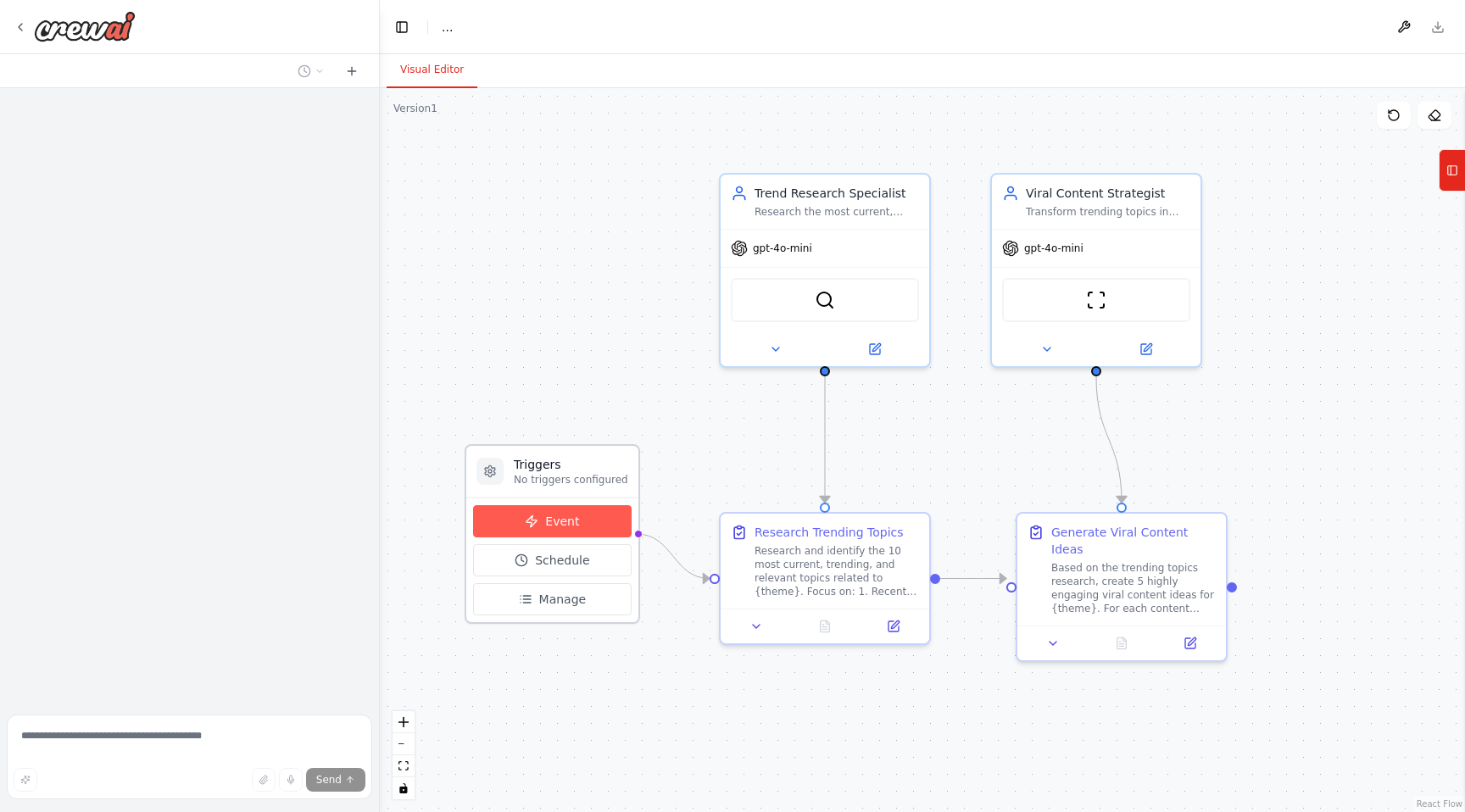
click at [561, 518] on span "Event" at bounding box center [562, 521] width 34 height 17
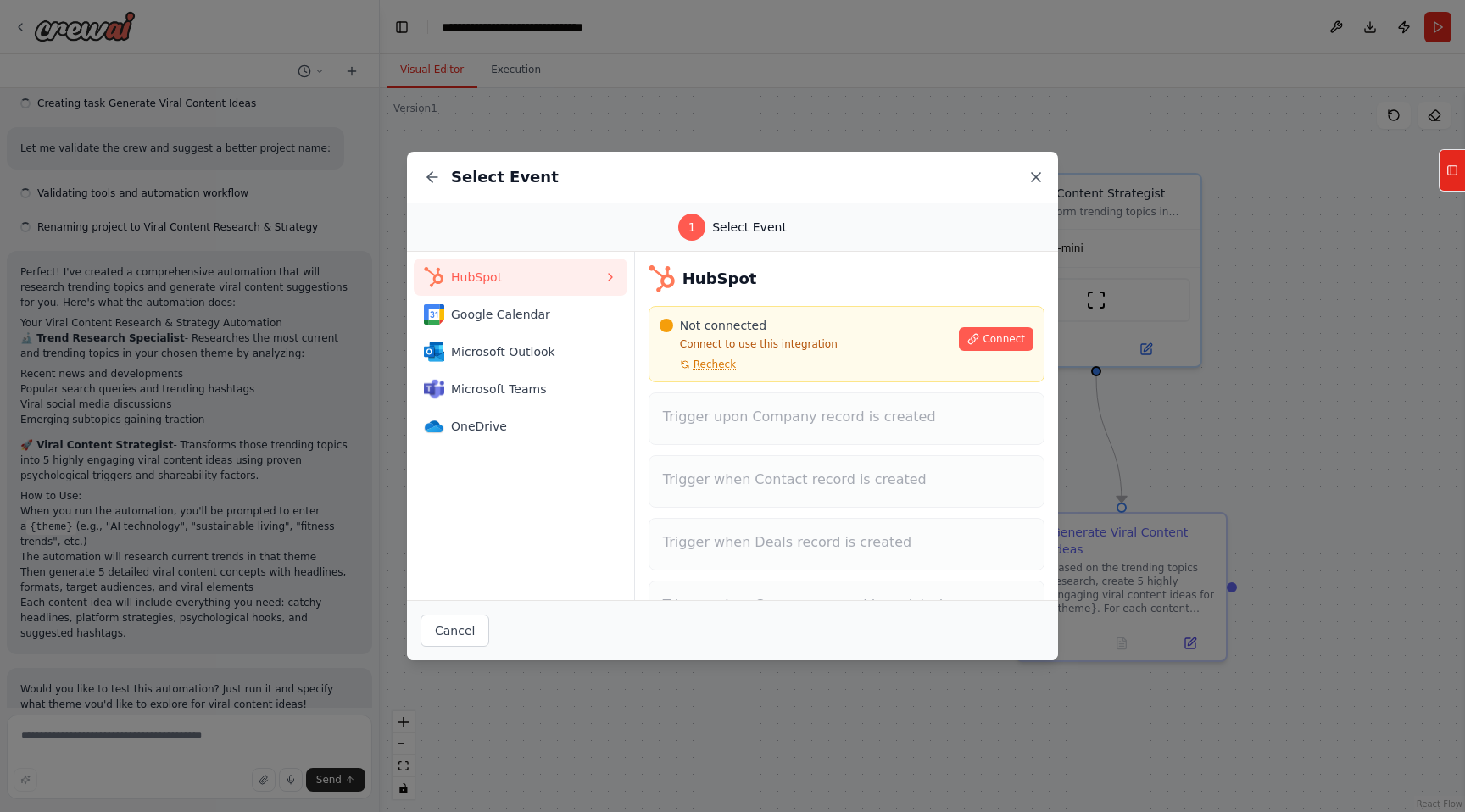
click at [1028, 174] on icon at bounding box center [1036, 176] width 17 height 17
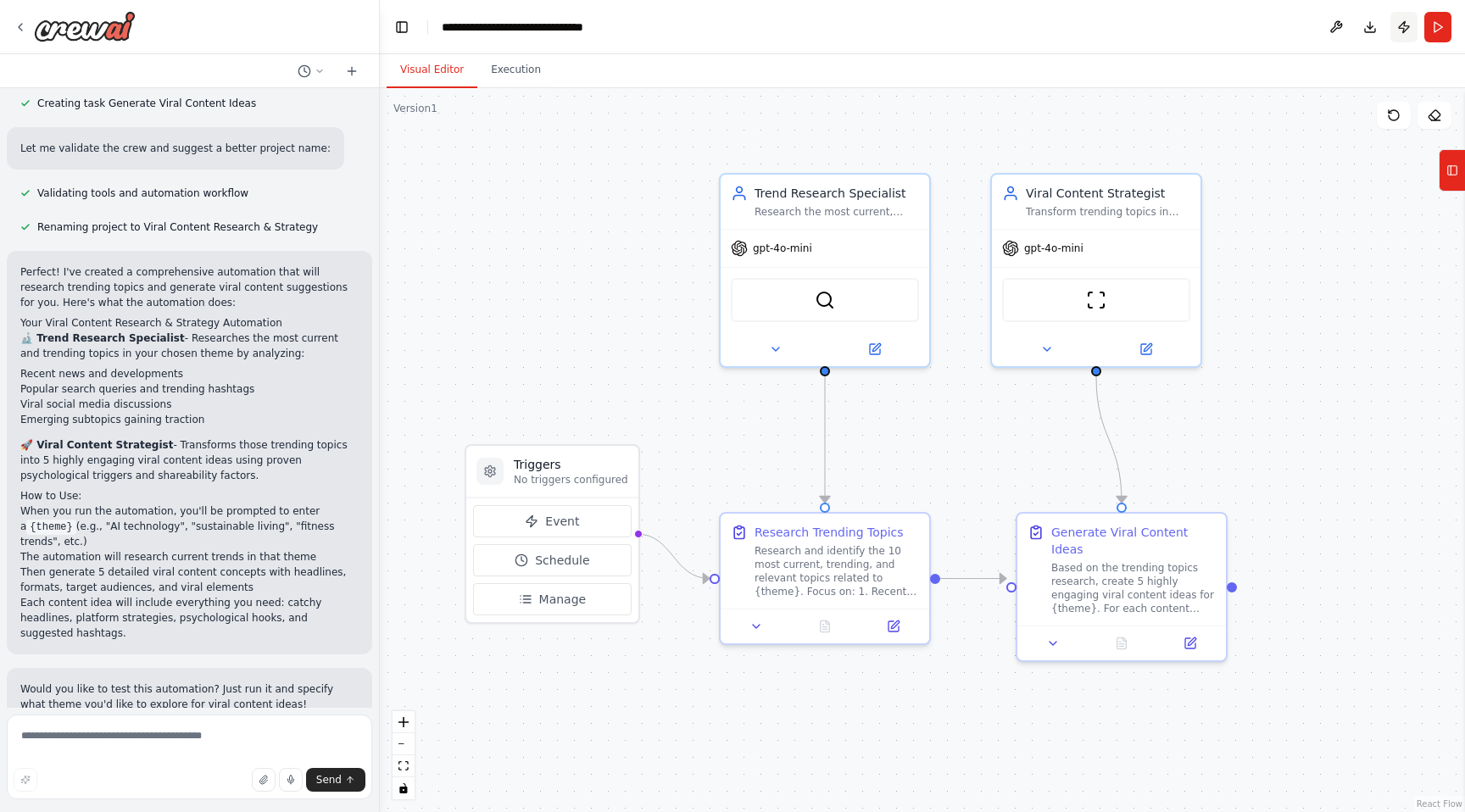
click at [1404, 30] on button "Publish" at bounding box center [1404, 27] width 27 height 31
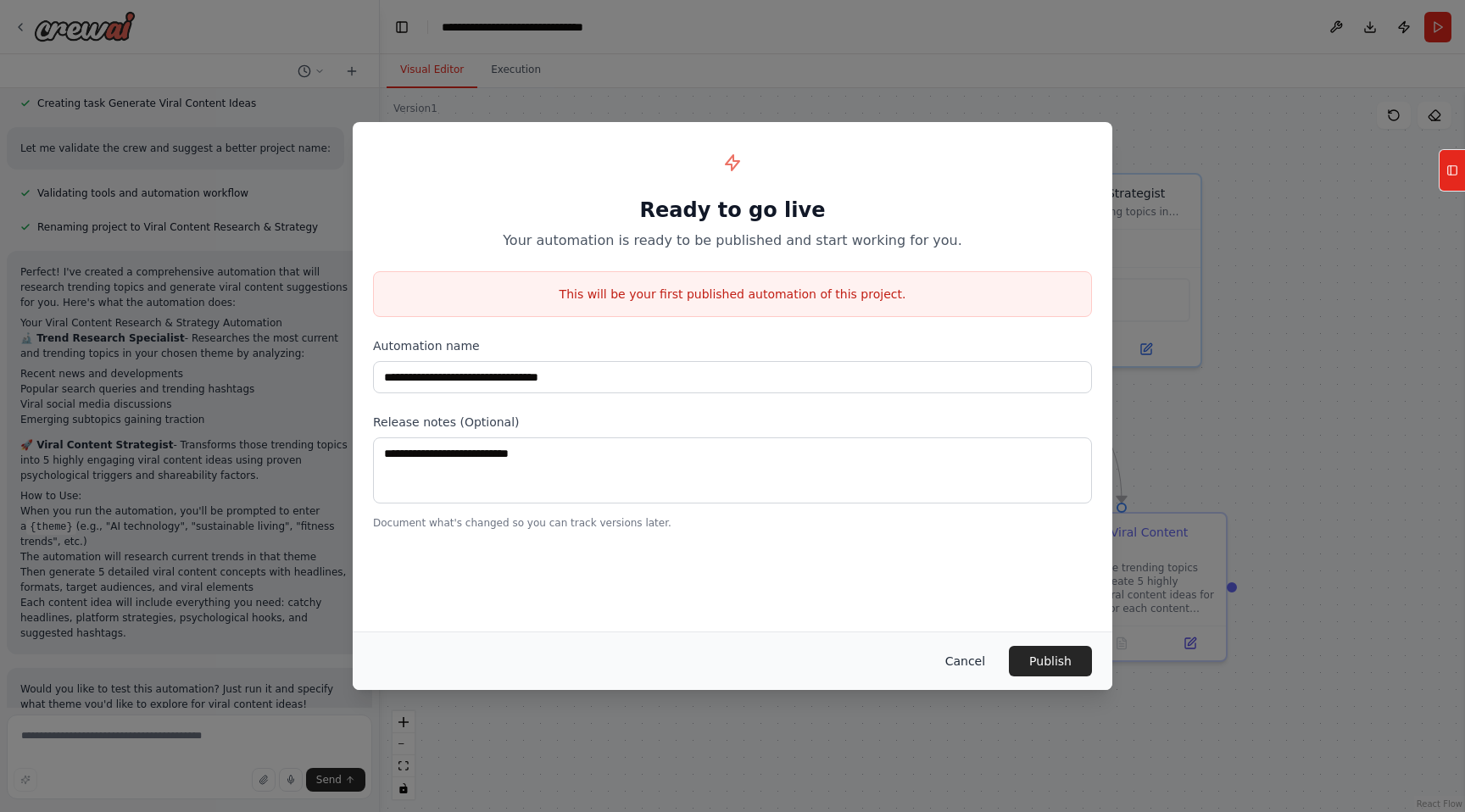
click at [971, 671] on button "Cancel" at bounding box center [965, 661] width 67 height 31
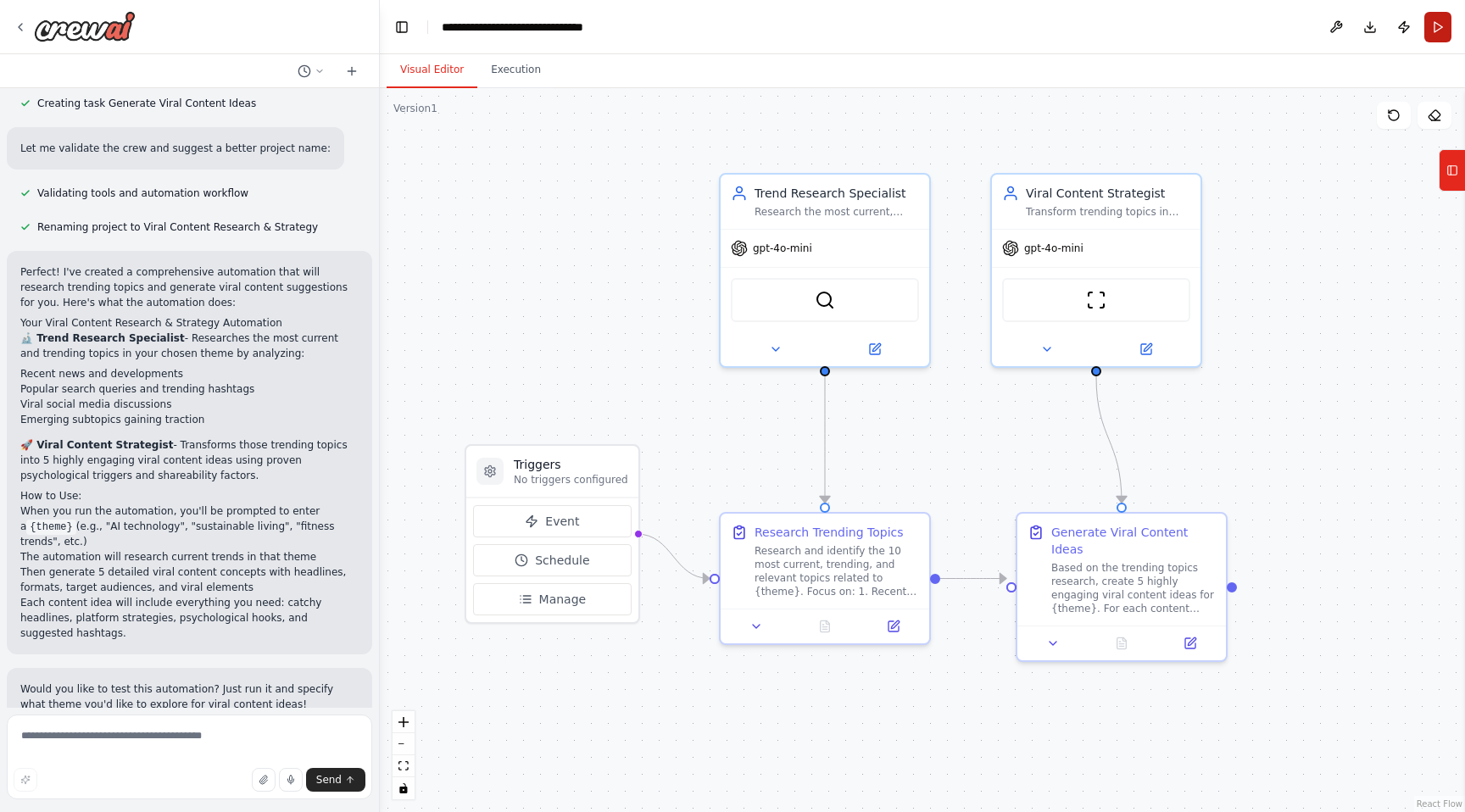
click at [1440, 25] on button "Run" at bounding box center [1438, 27] width 27 height 31
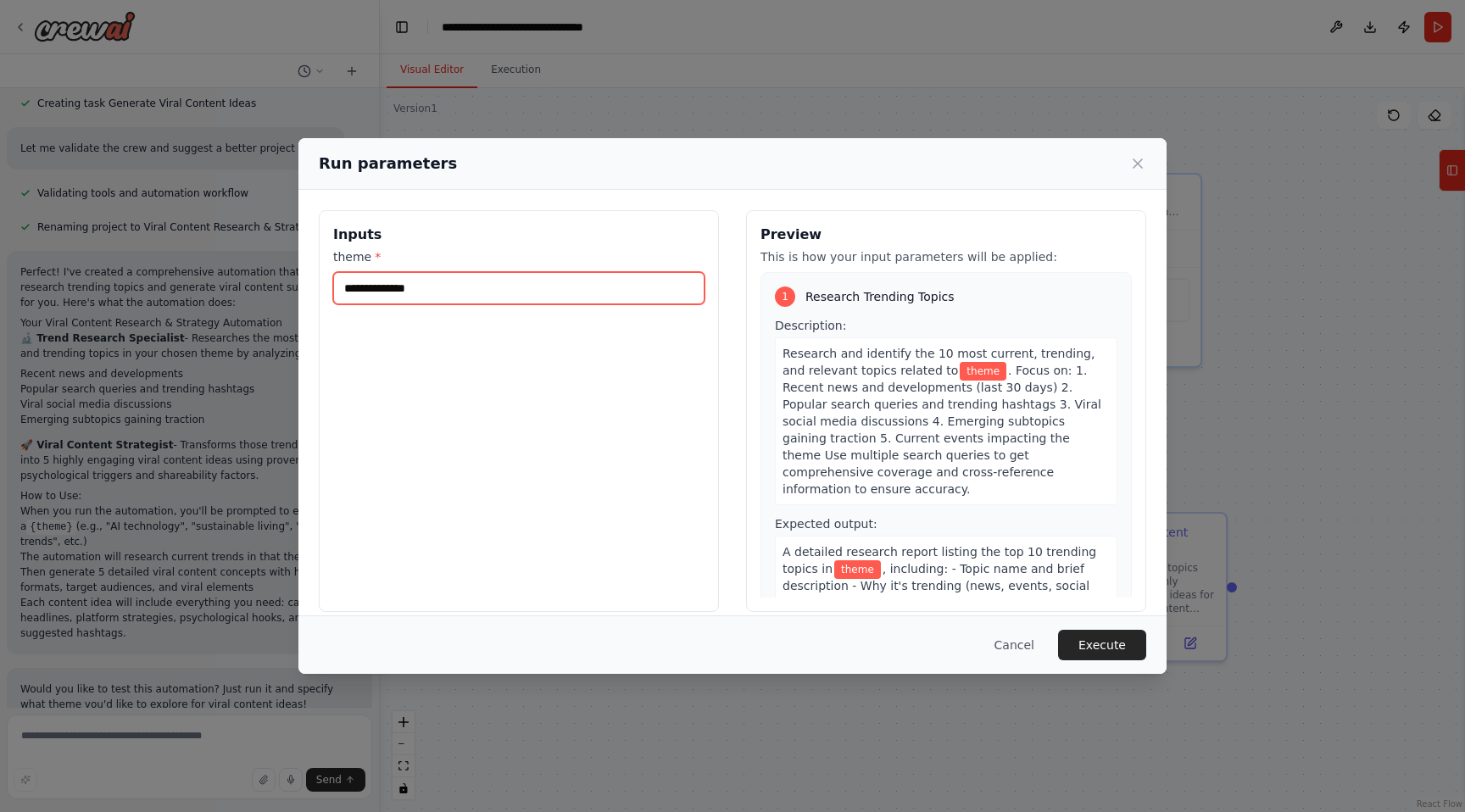
click at [455, 294] on input "theme *" at bounding box center [518, 288] width 372 height 32
type input "*********"
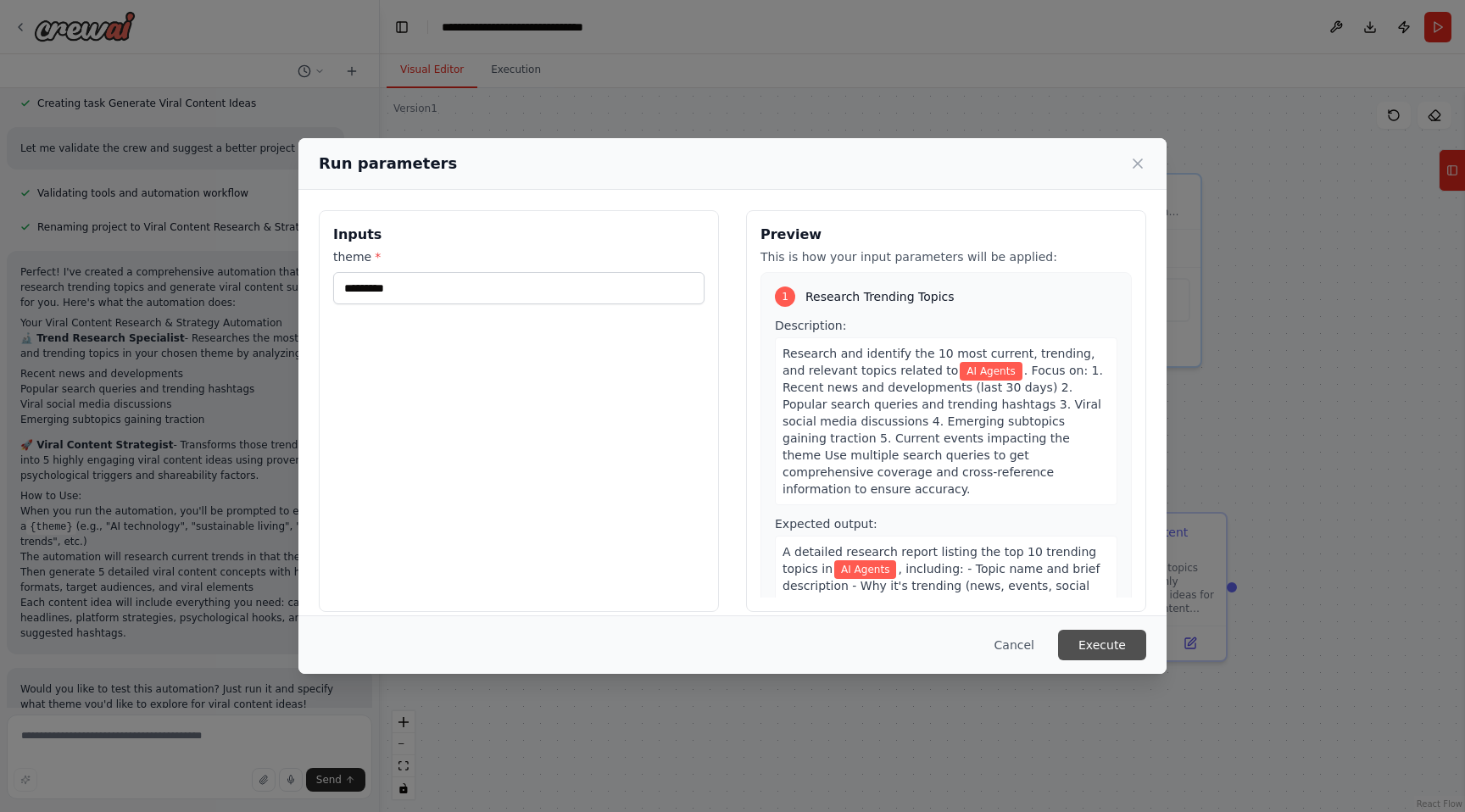
click at [1093, 643] on button "Execute" at bounding box center [1102, 644] width 88 height 31
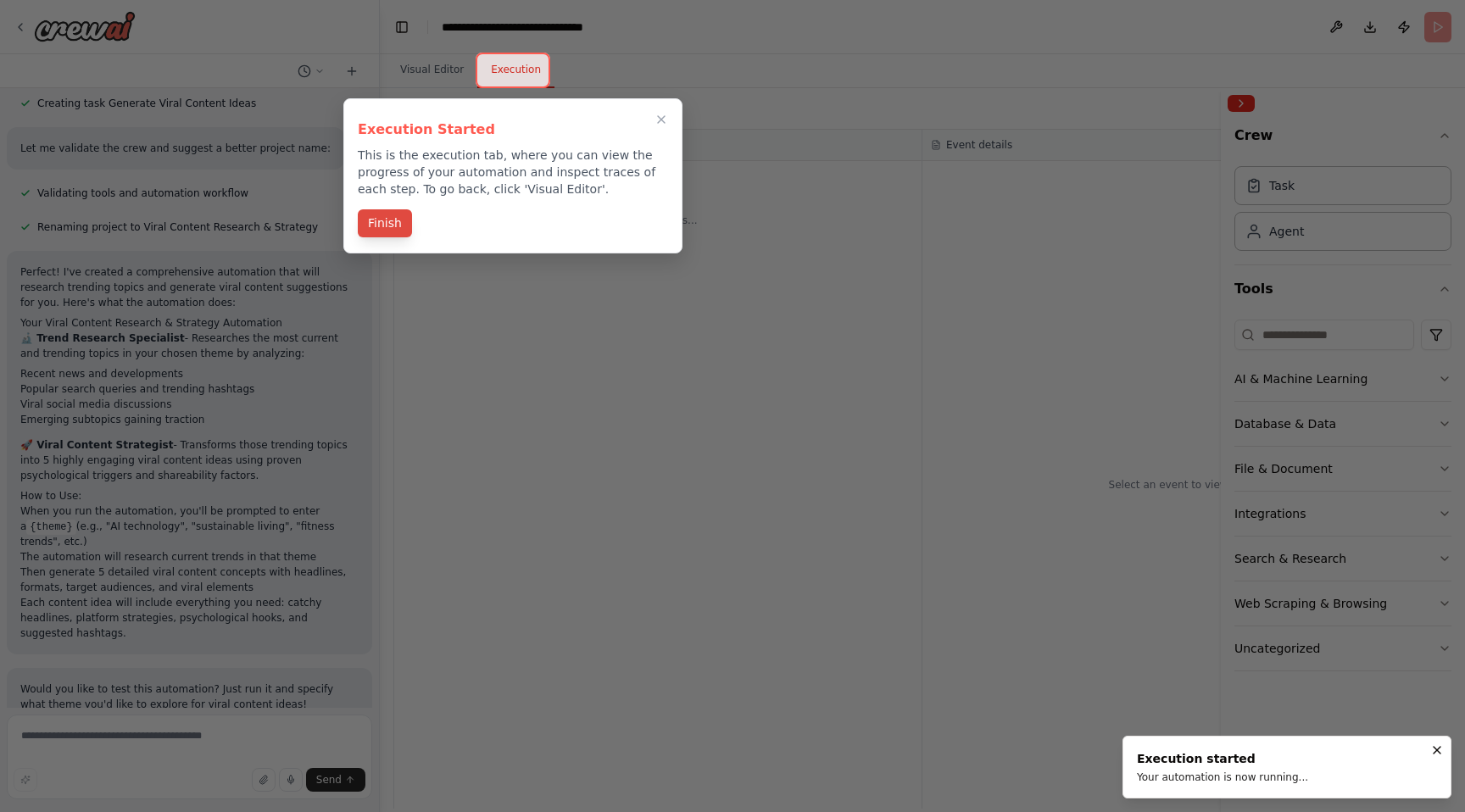
click at [386, 220] on button "Finish" at bounding box center [385, 223] width 54 height 28
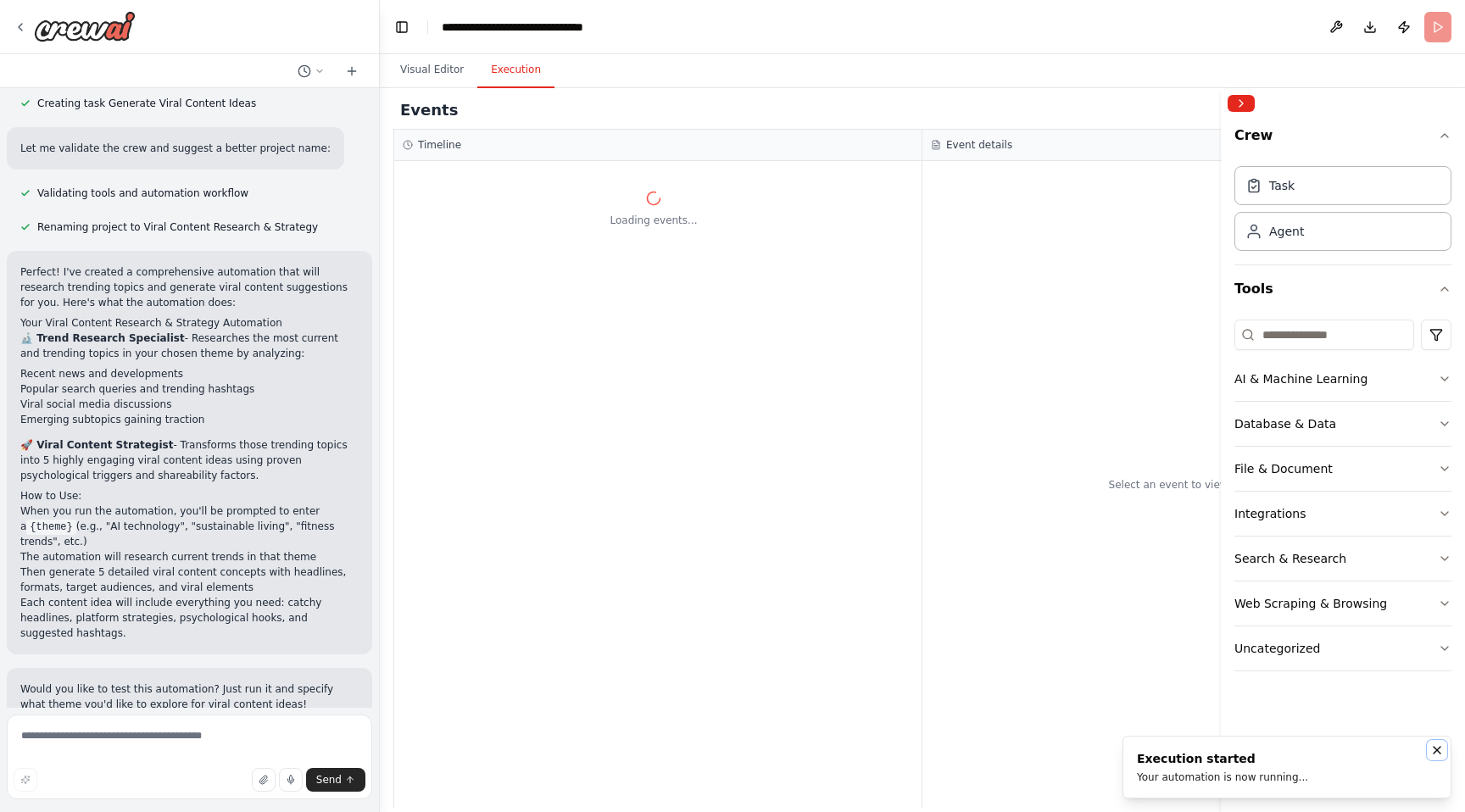
click at [1438, 751] on icon "Notifications (F8)" at bounding box center [1437, 750] width 13 height 13
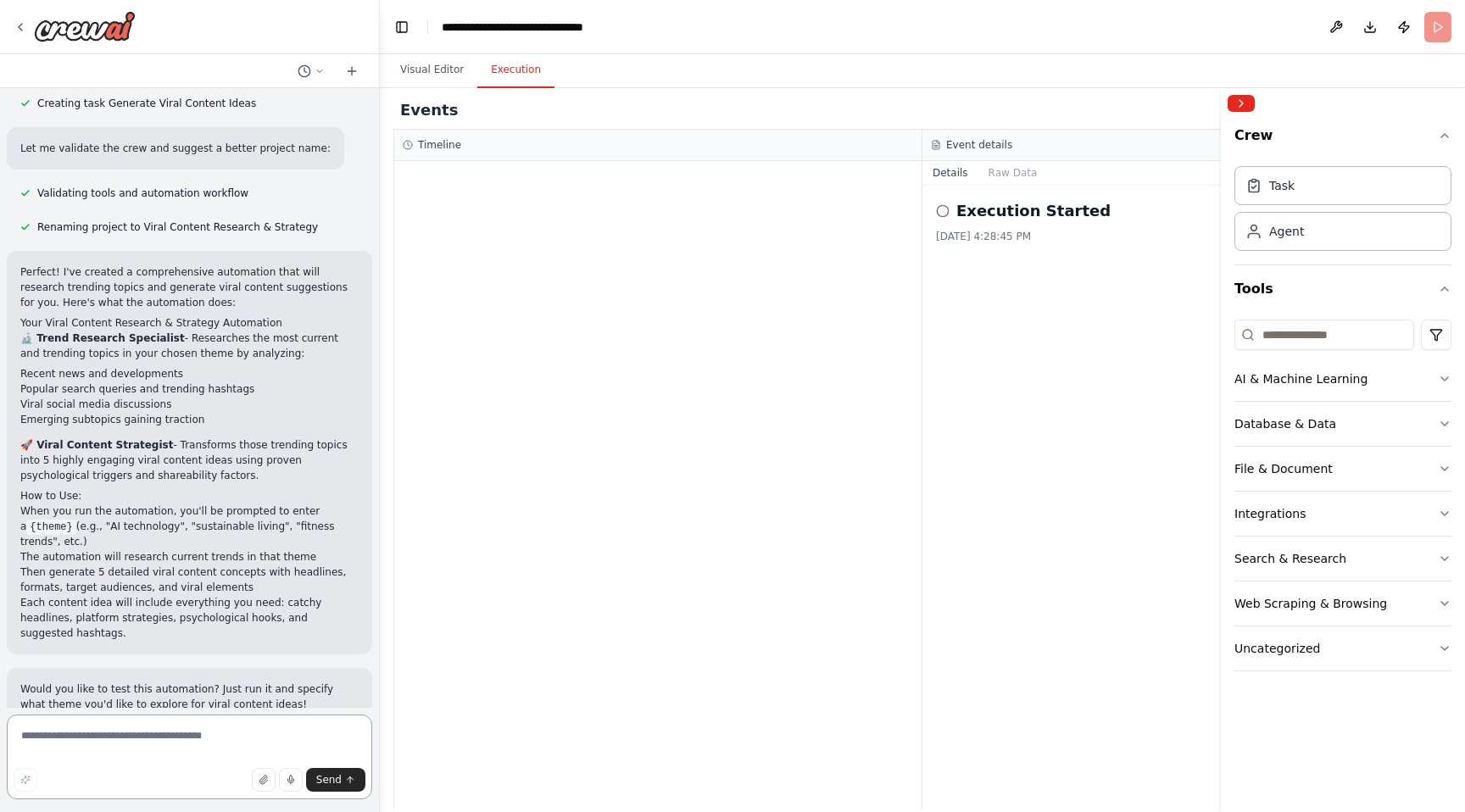
click at [129, 737] on textarea at bounding box center [190, 757] width 365 height 85
type textarea "*********"
click at [140, 751] on textarea "To enrich screen reader interactions, please activate Accessibility in Grammarl…" at bounding box center [190, 757] width 365 height 85
paste textarea "**********"
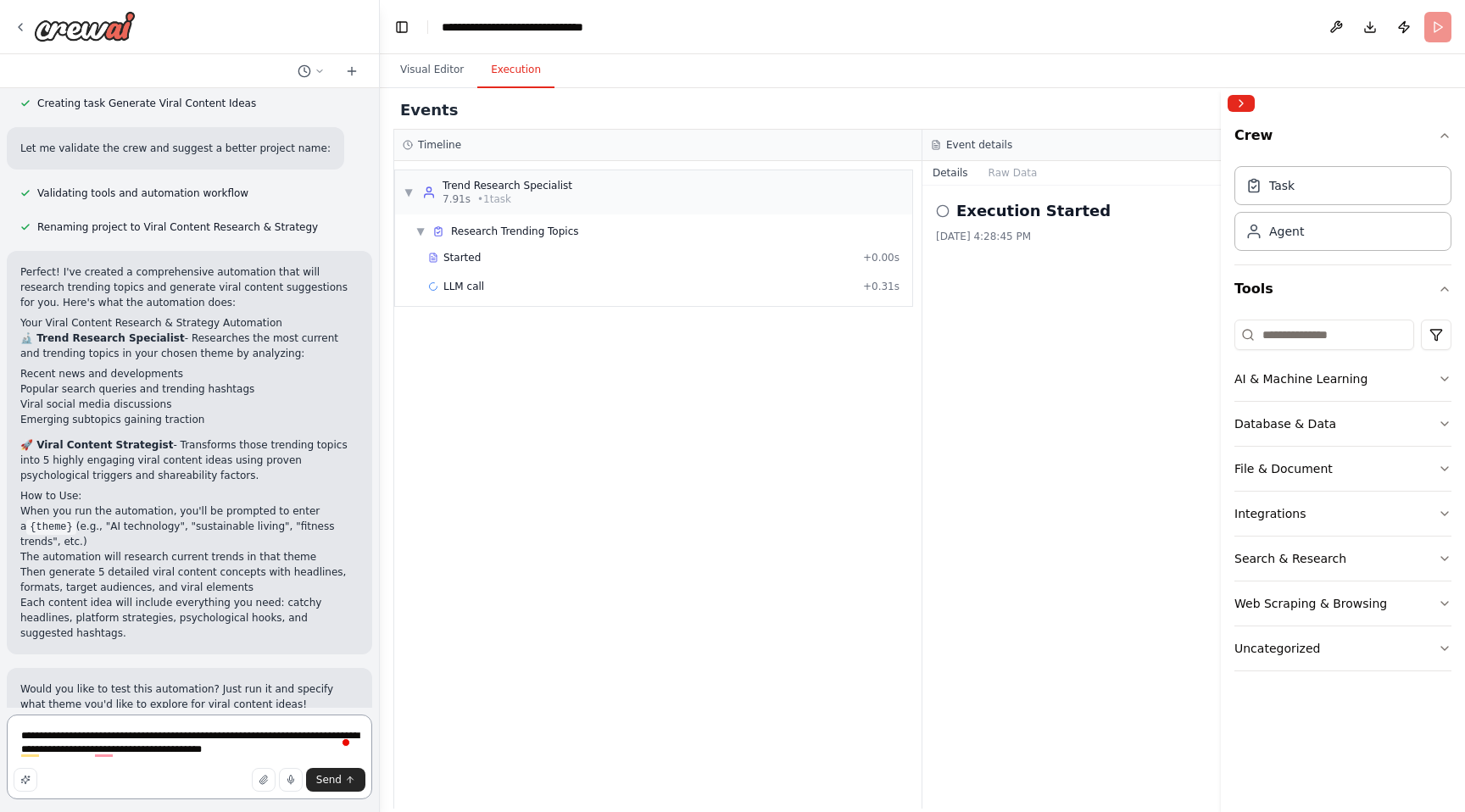
type textarea "**********"
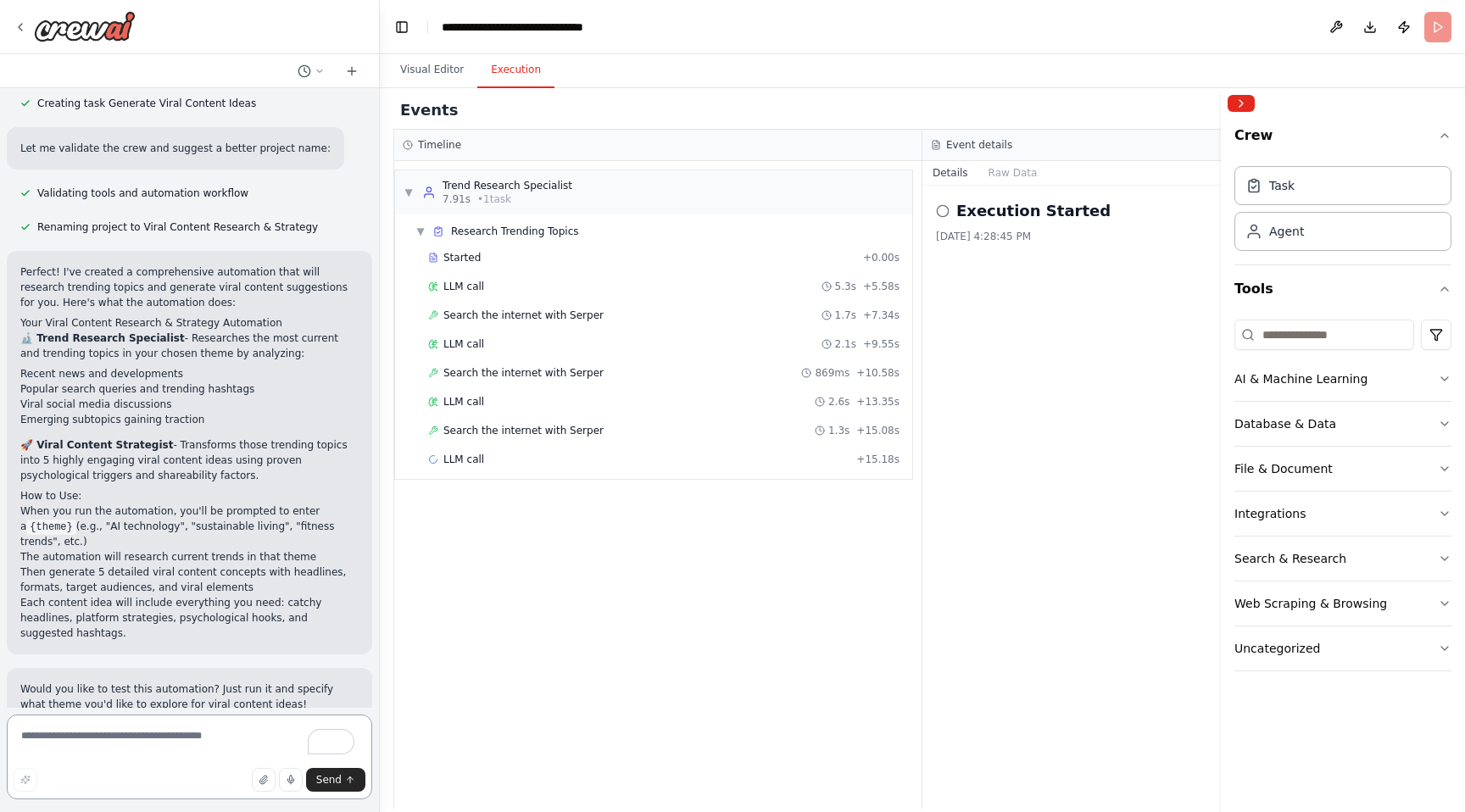
click at [108, 748] on textarea "To enrich screen reader interactions, please activate Accessibility in Grammarl…" at bounding box center [190, 757] width 365 height 85
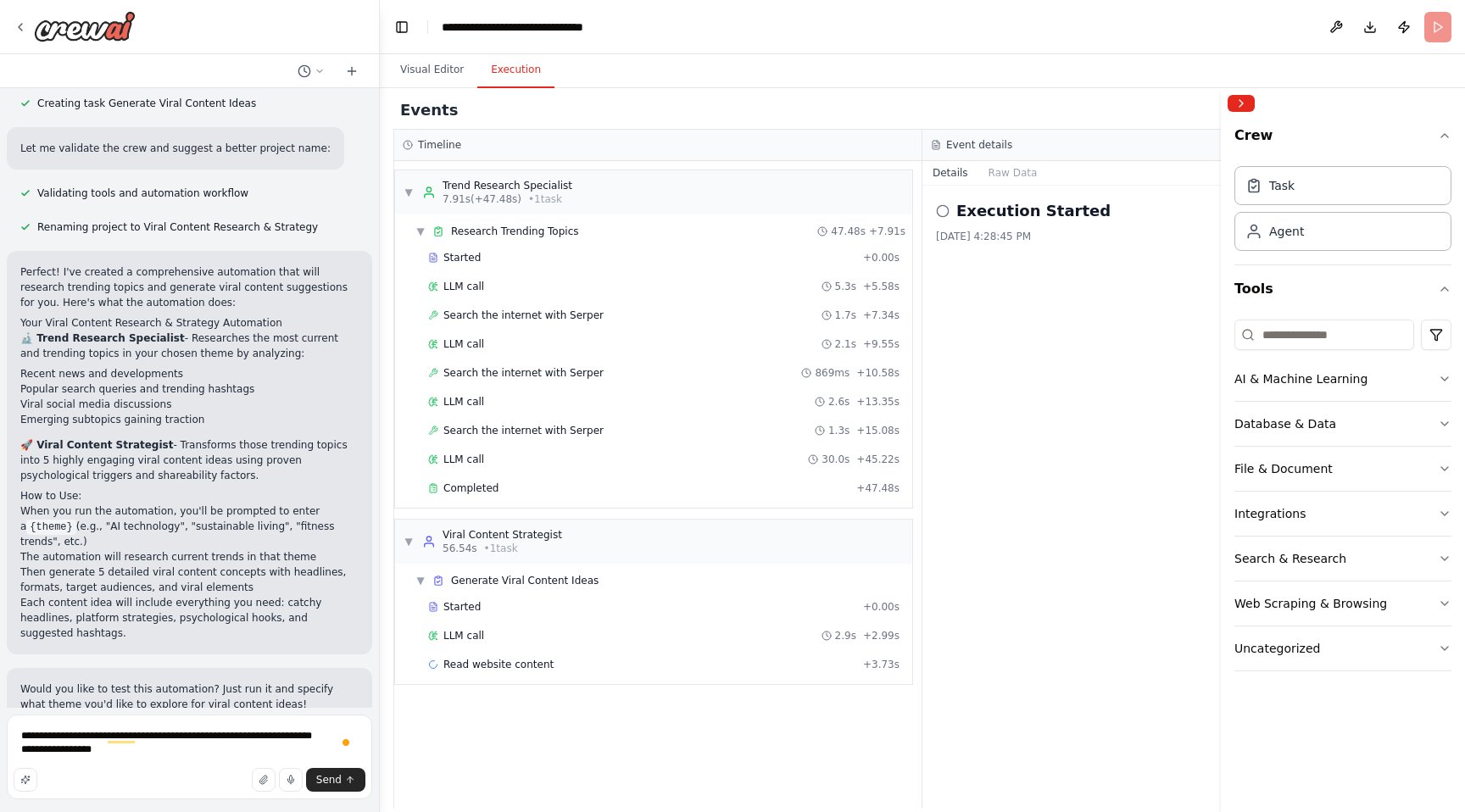
click at [184, 778] on div "Send" at bounding box center [189, 780] width 352 height 24
click at [183, 762] on textarea "**********" at bounding box center [190, 757] width 365 height 85
click at [104, 751] on textarea "**********" at bounding box center [190, 757] width 365 height 85
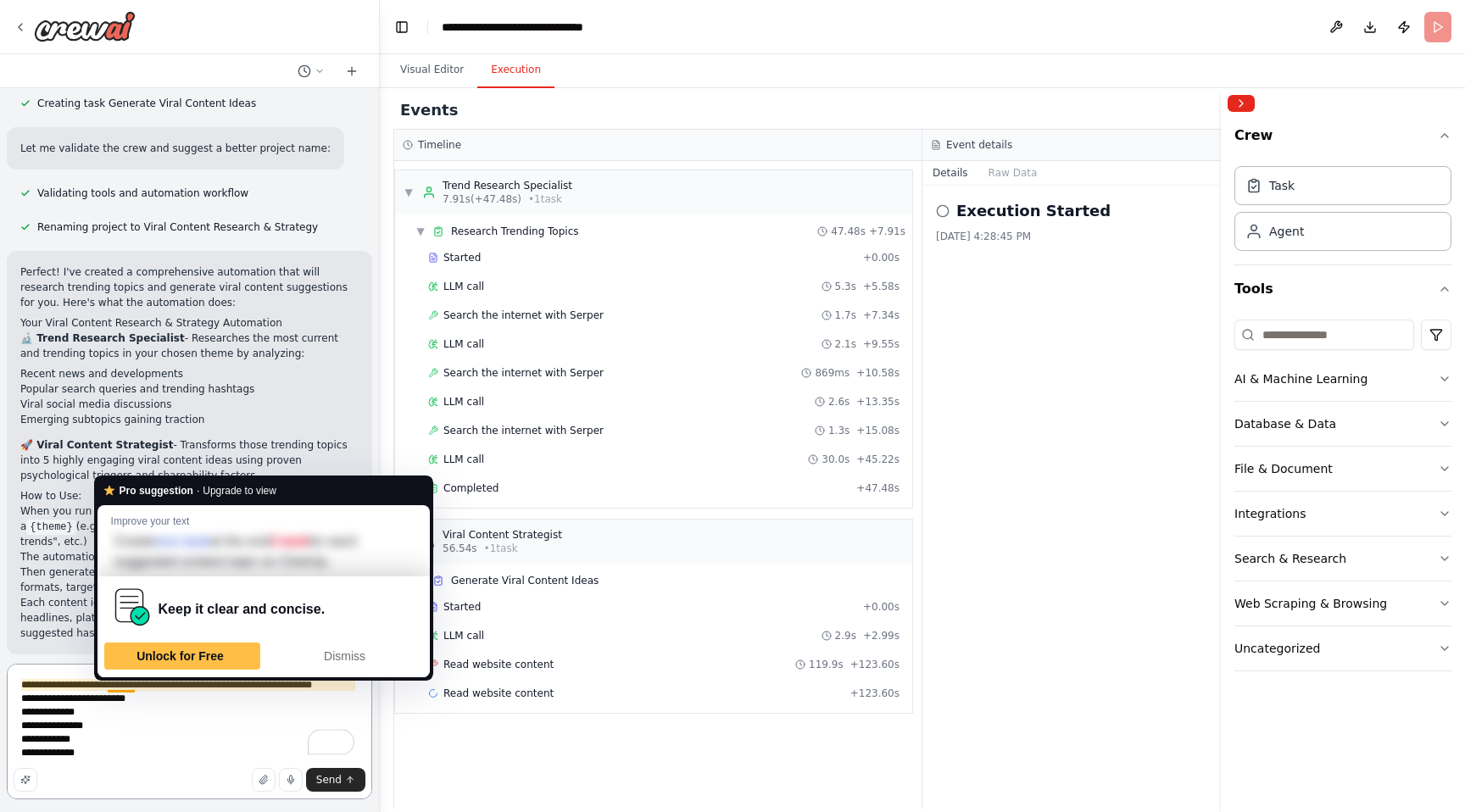
click at [112, 755] on textarea "**********" at bounding box center [190, 731] width 365 height 135
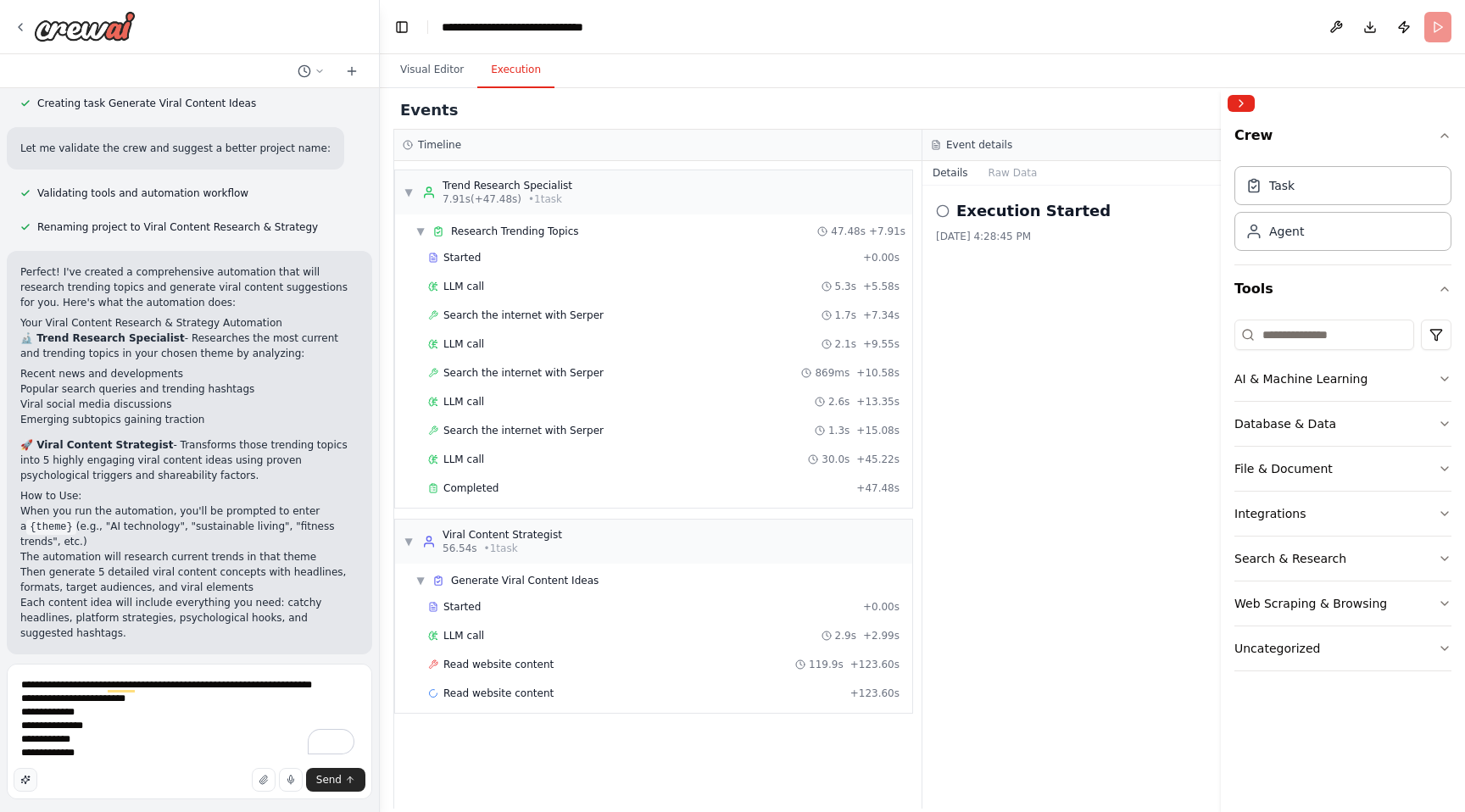
click at [24, 781] on icon "button" at bounding box center [25, 780] width 11 height 11
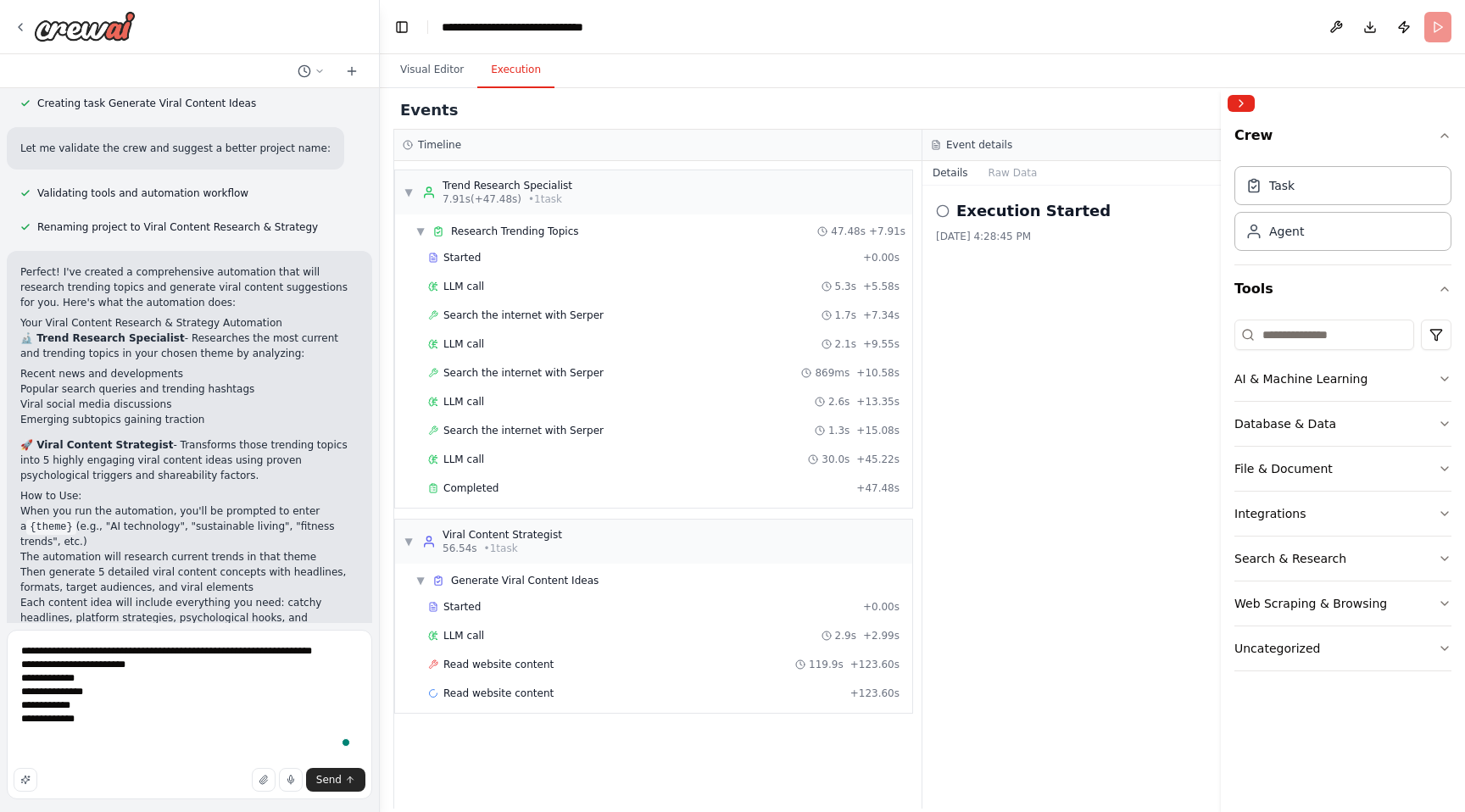
scroll to position [33, 0]
click at [121, 641] on textarea "**********" at bounding box center [190, 714] width 365 height 169
click at [40, 644] on textarea "**********" at bounding box center [190, 714] width 365 height 169
click at [54, 646] on textarea "**********" at bounding box center [190, 714] width 365 height 169
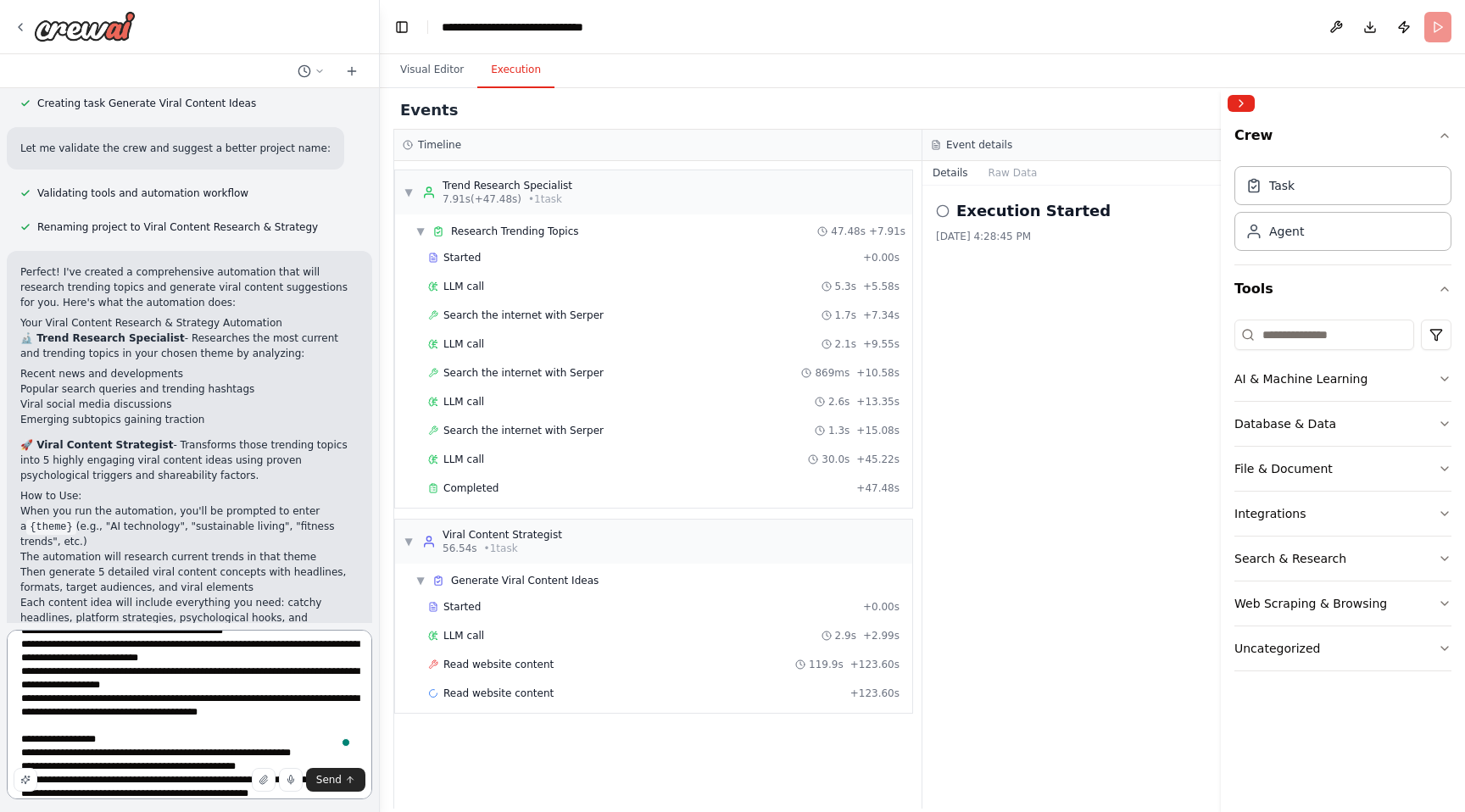
click at [78, 674] on textarea "**********" at bounding box center [190, 714] width 365 height 169
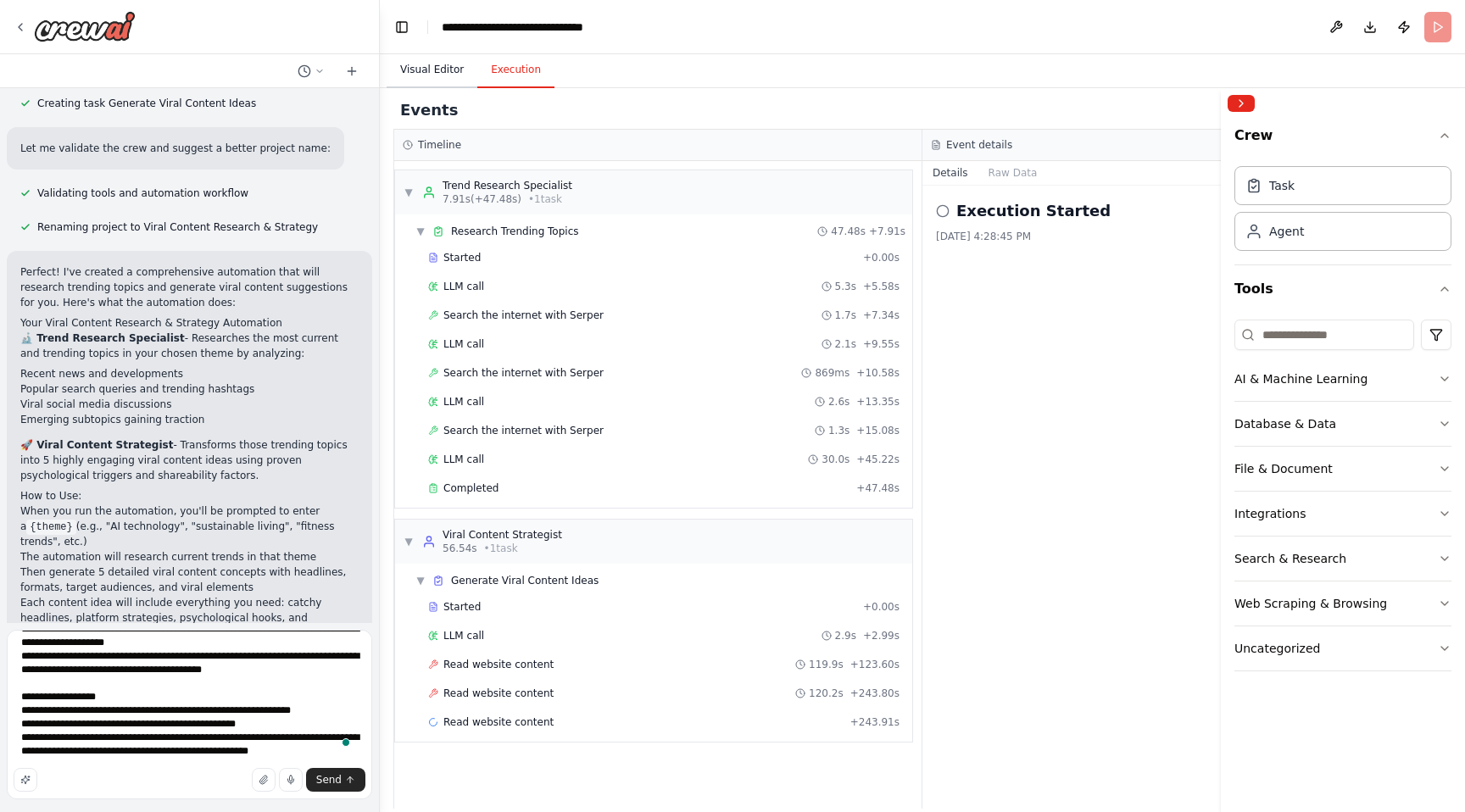
click at [449, 79] on button "Visual Editor" at bounding box center [431, 70] width 90 height 36
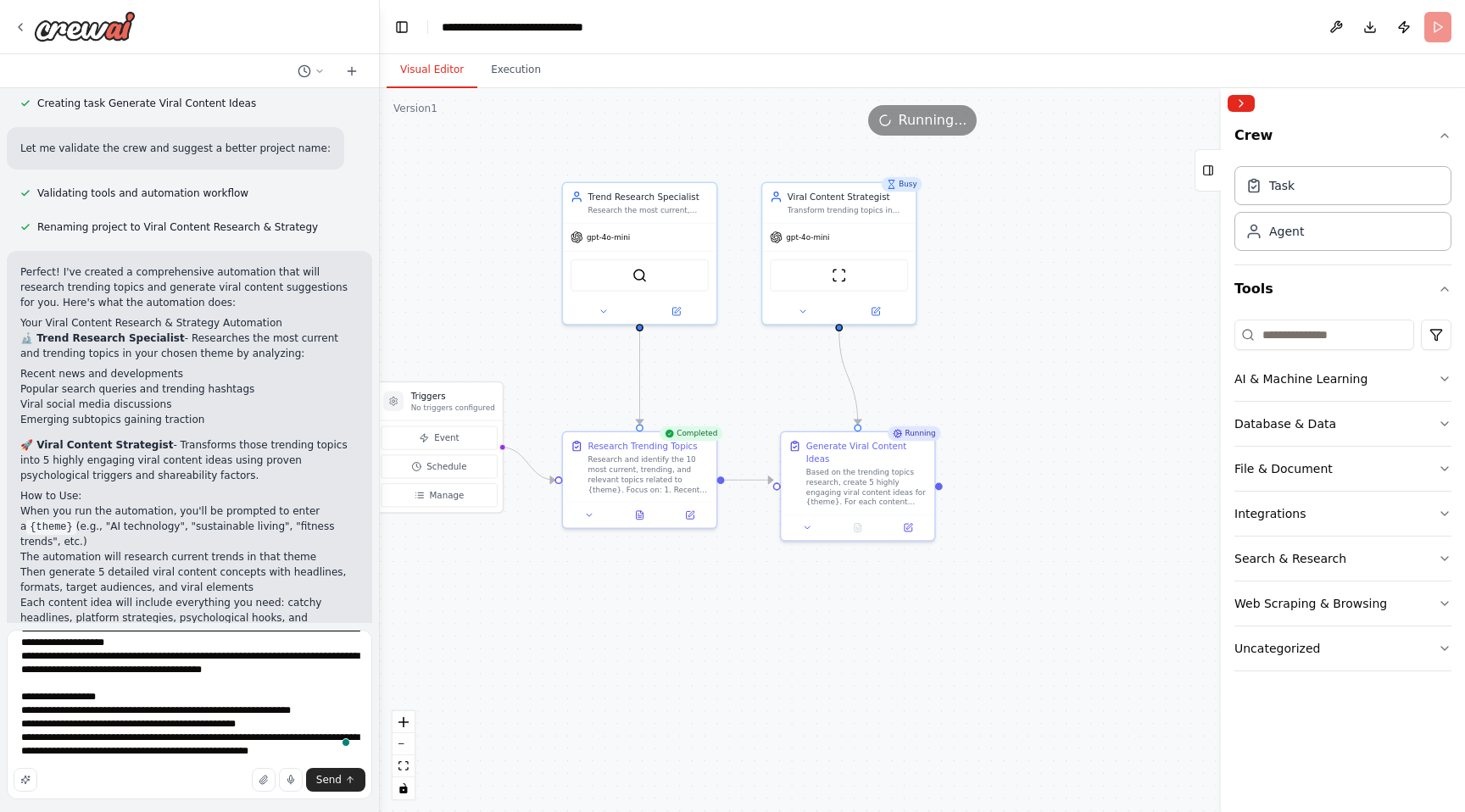
drag, startPoint x: 1163, startPoint y: 508, endPoint x: 953, endPoint y: 393, distance: 239.4
click at [953, 393] on div ".deletable-edge-delete-btn { width: 20px; height: 20px; border: 0px solid #ffff…" at bounding box center [923, 449] width 1086 height 723
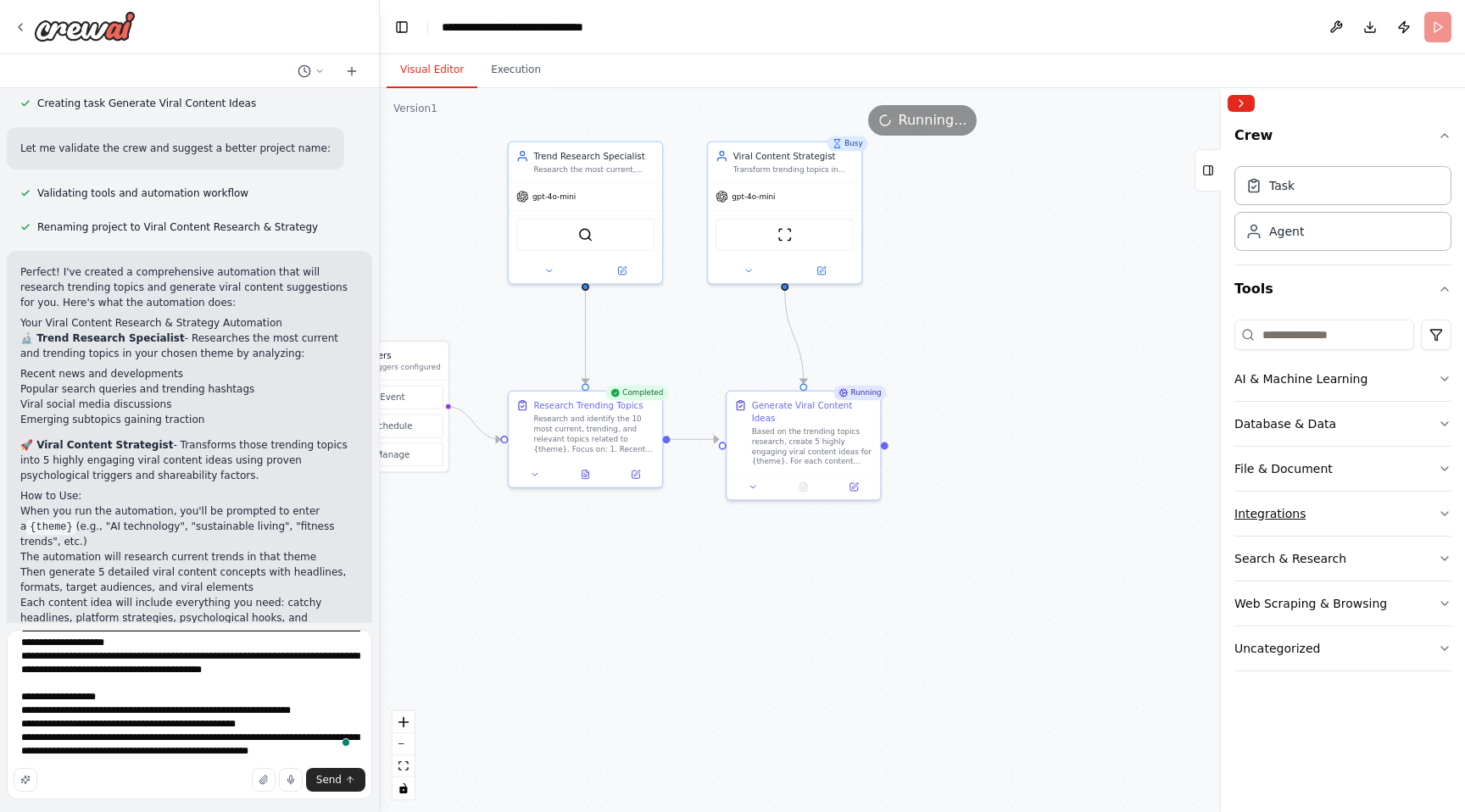
click at [1265, 513] on div "Integrations" at bounding box center [1270, 513] width 71 height 17
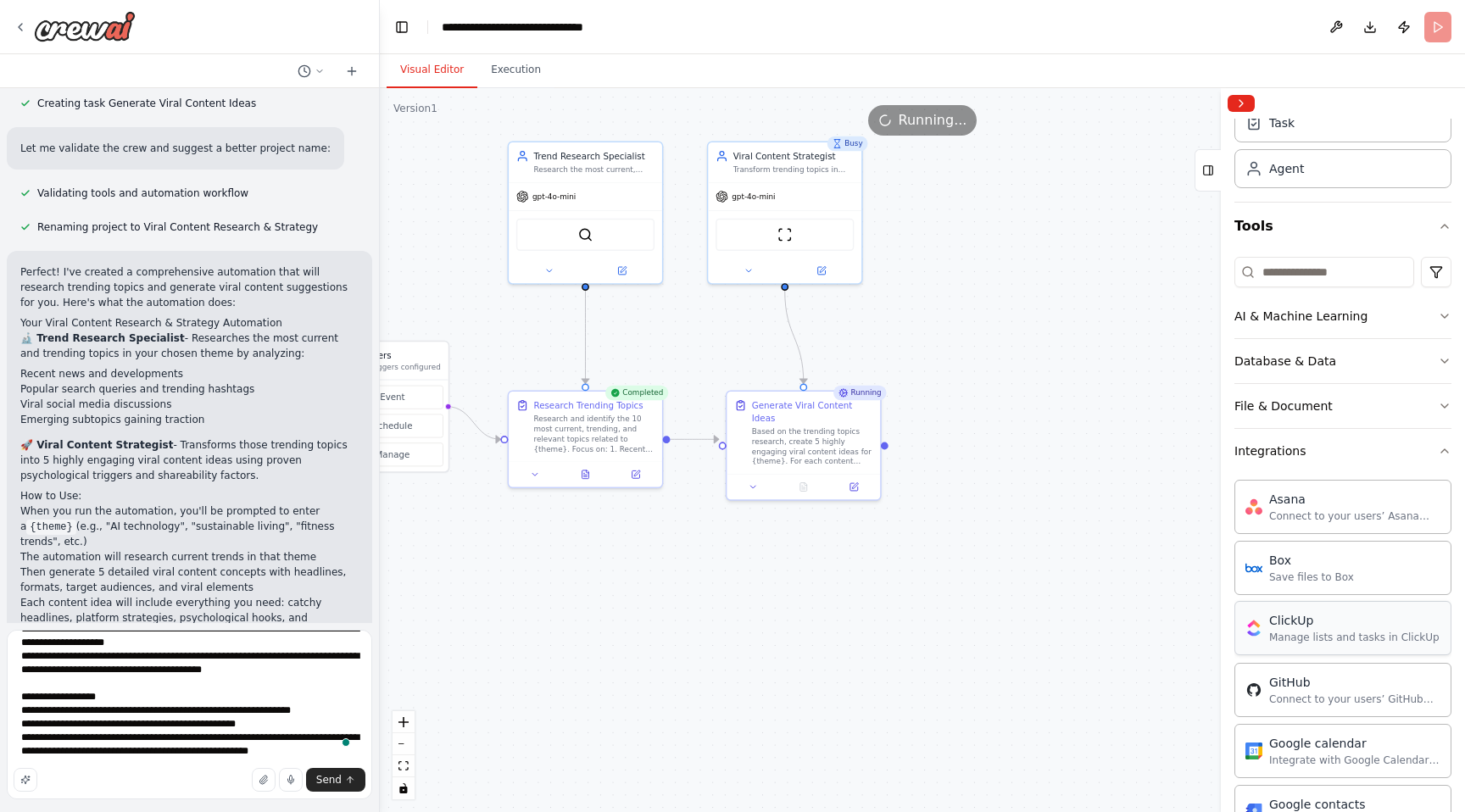
click at [1344, 646] on div "ClickUp Manage lists and tasks in ClickUp" at bounding box center [1343, 628] width 217 height 54
click at [1301, 620] on div "ClickUp" at bounding box center [1354, 620] width 170 height 17
drag, startPoint x: 1301, startPoint y: 620, endPoint x: 969, endPoint y: 269, distance: 483.1
click at [969, 269] on div "Get most researched, updated, and relevant topics about theme and suggest 5 pos…" at bounding box center [732, 406] width 1465 height 812
click at [1061, 306] on div ".deletable-edge-delete-btn { width: 20px; height: 20px; border: 0px solid #ffff…" at bounding box center [923, 449] width 1086 height 723
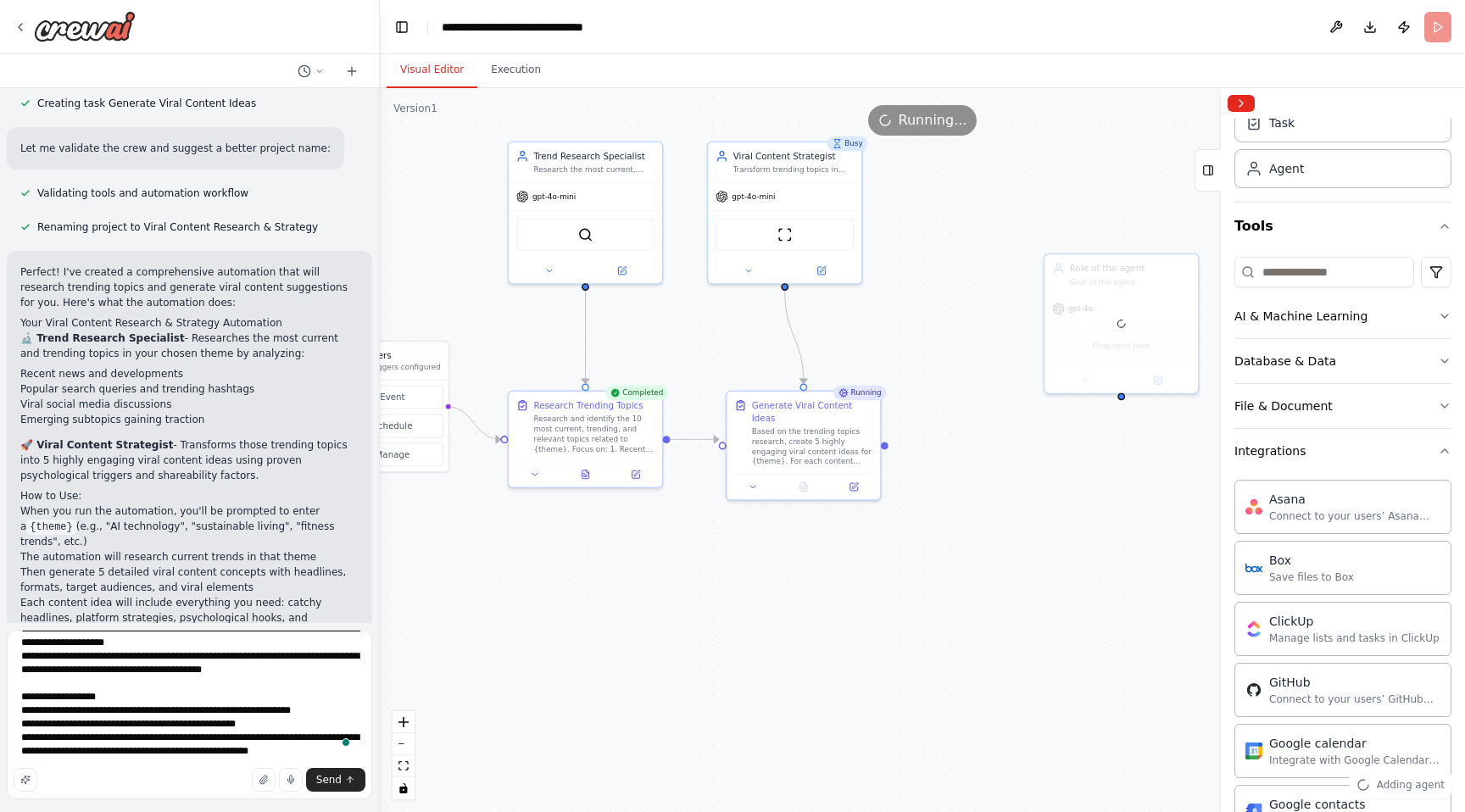
click at [1123, 485] on div ".deletable-edge-delete-btn { width: 20px; height: 20px; border: 0px solid #ffff…" at bounding box center [923, 449] width 1086 height 723
click at [1127, 282] on div at bounding box center [1121, 320] width 154 height 138
click at [505, 61] on button "Execution" at bounding box center [516, 70] width 77 height 36
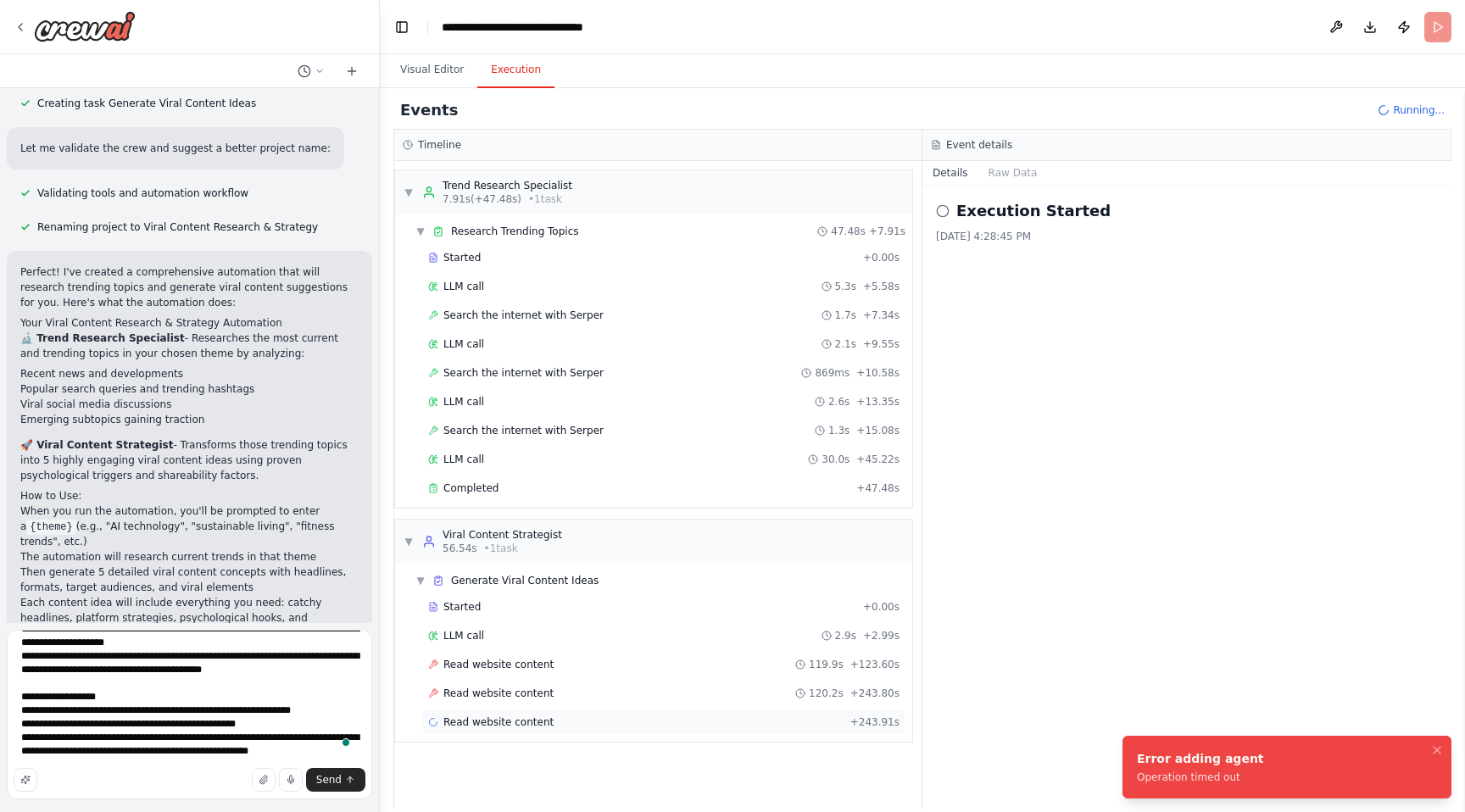
click at [523, 716] on span "Read website content" at bounding box center [499, 722] width 111 height 13
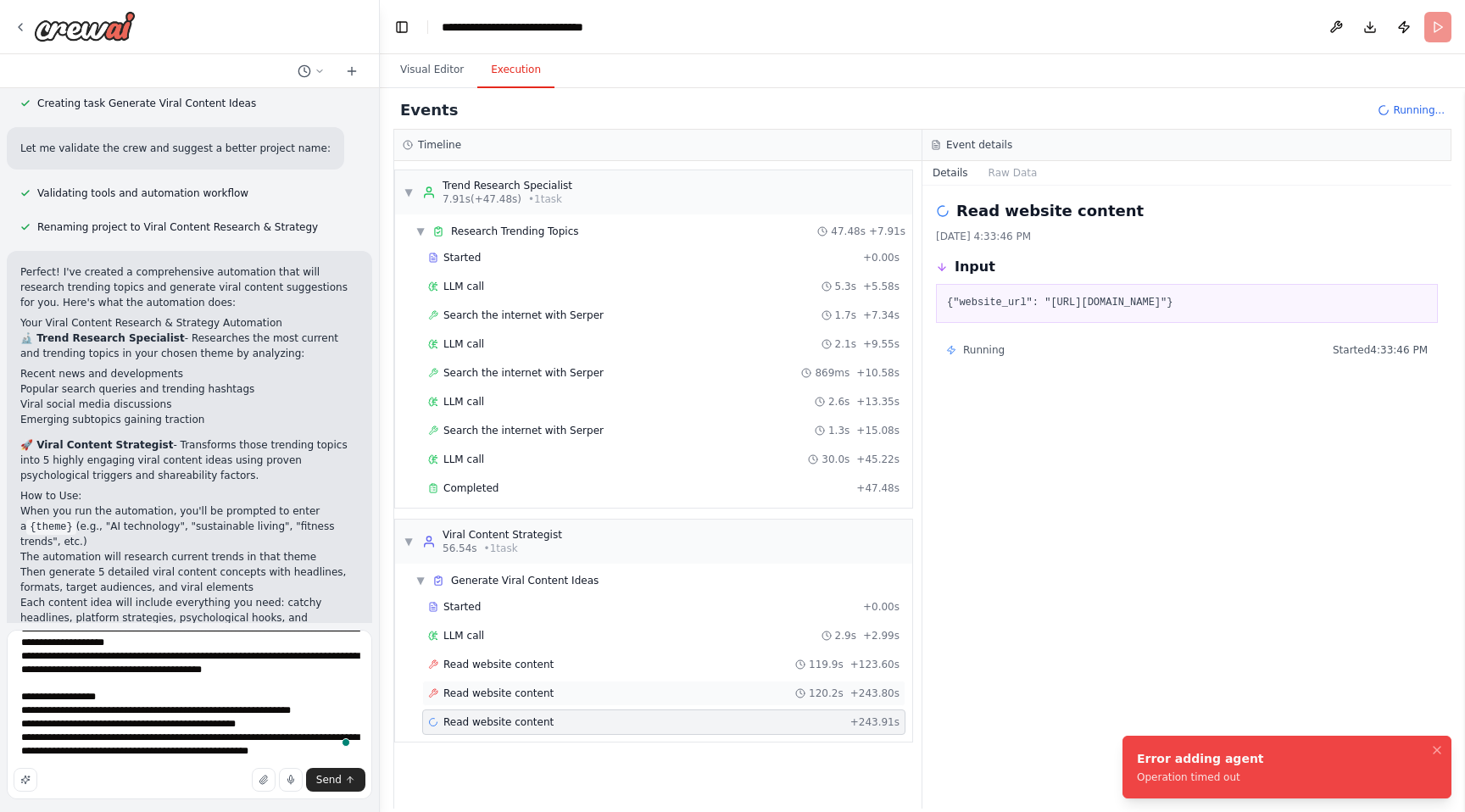
click at [528, 693] on span "Read website content" at bounding box center [499, 693] width 111 height 13
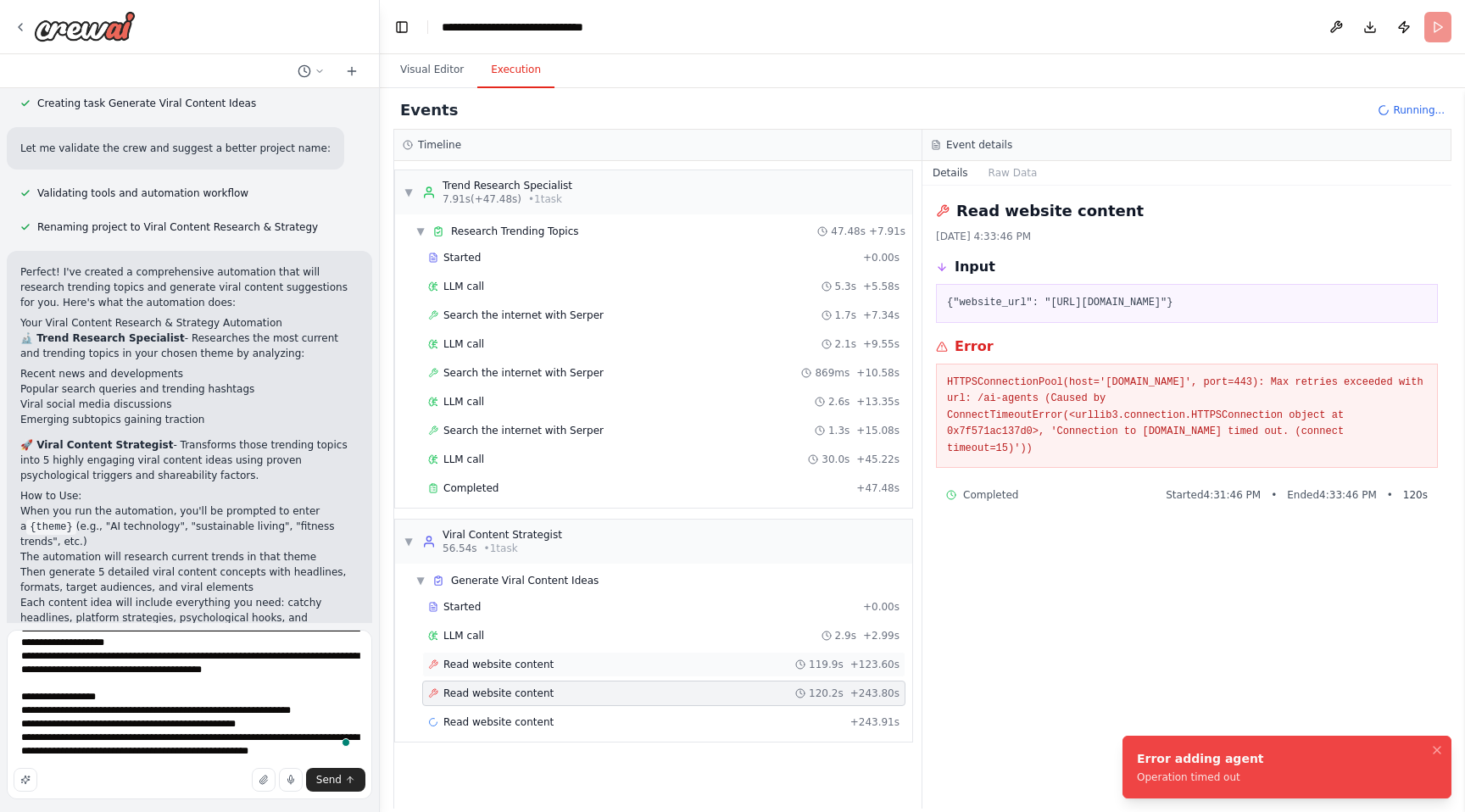
click at [528, 658] on span "Read website content" at bounding box center [499, 664] width 111 height 13
click at [522, 720] on span "Read website content" at bounding box center [499, 722] width 111 height 13
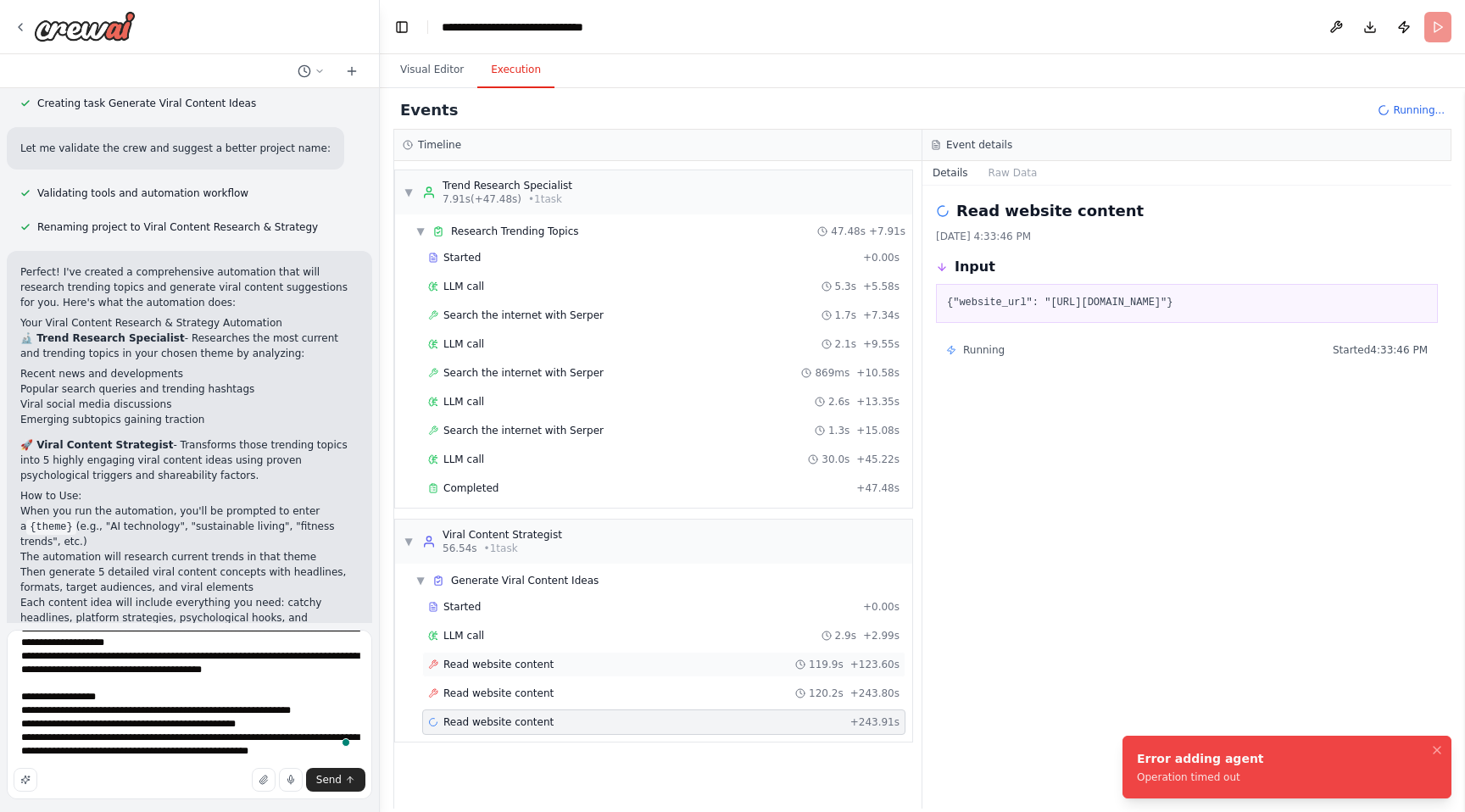
click at [522, 665] on span "Read website content" at bounding box center [499, 664] width 111 height 13
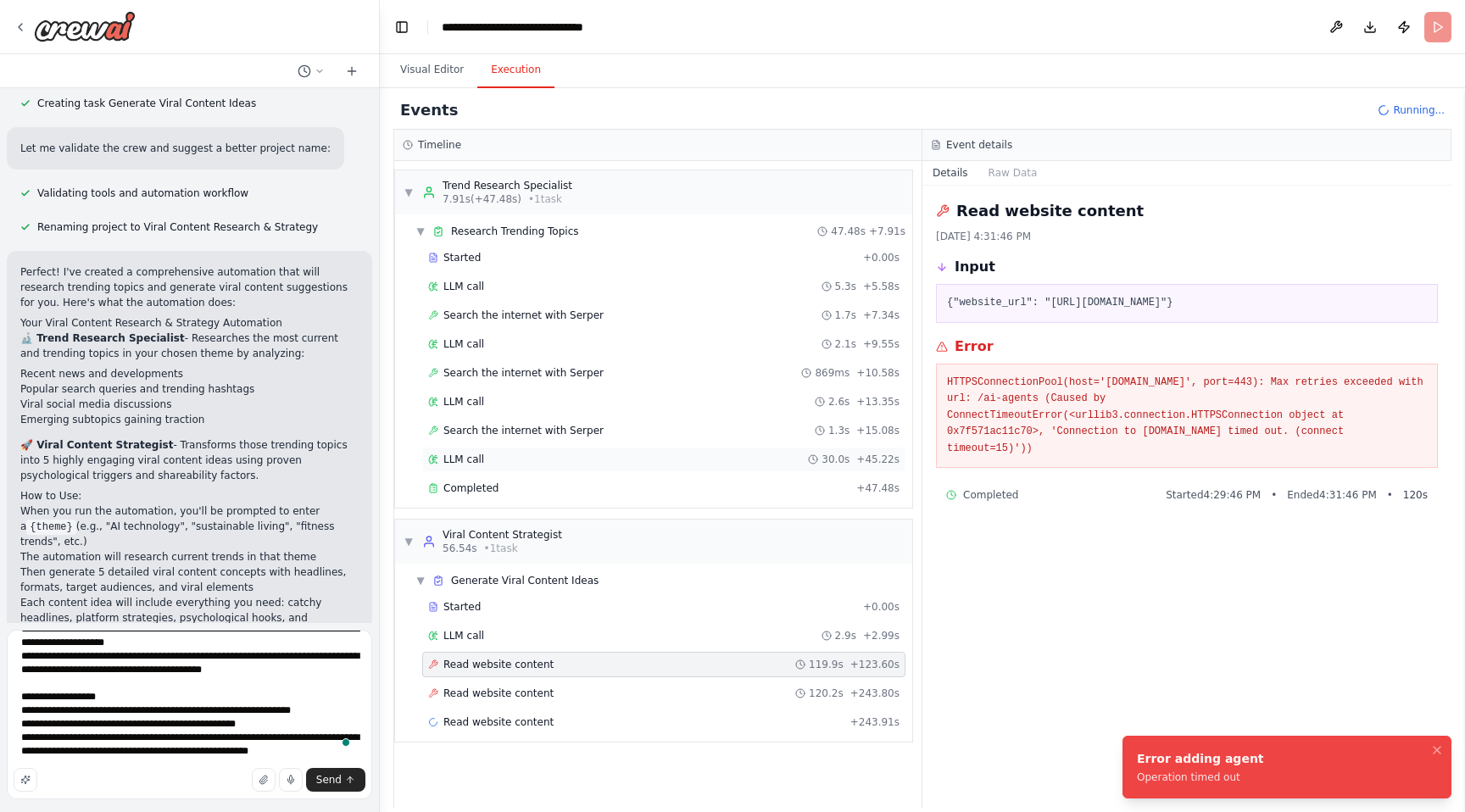
click at [490, 462] on div "LLM call 30.0s + 45.22s" at bounding box center [664, 459] width 472 height 13
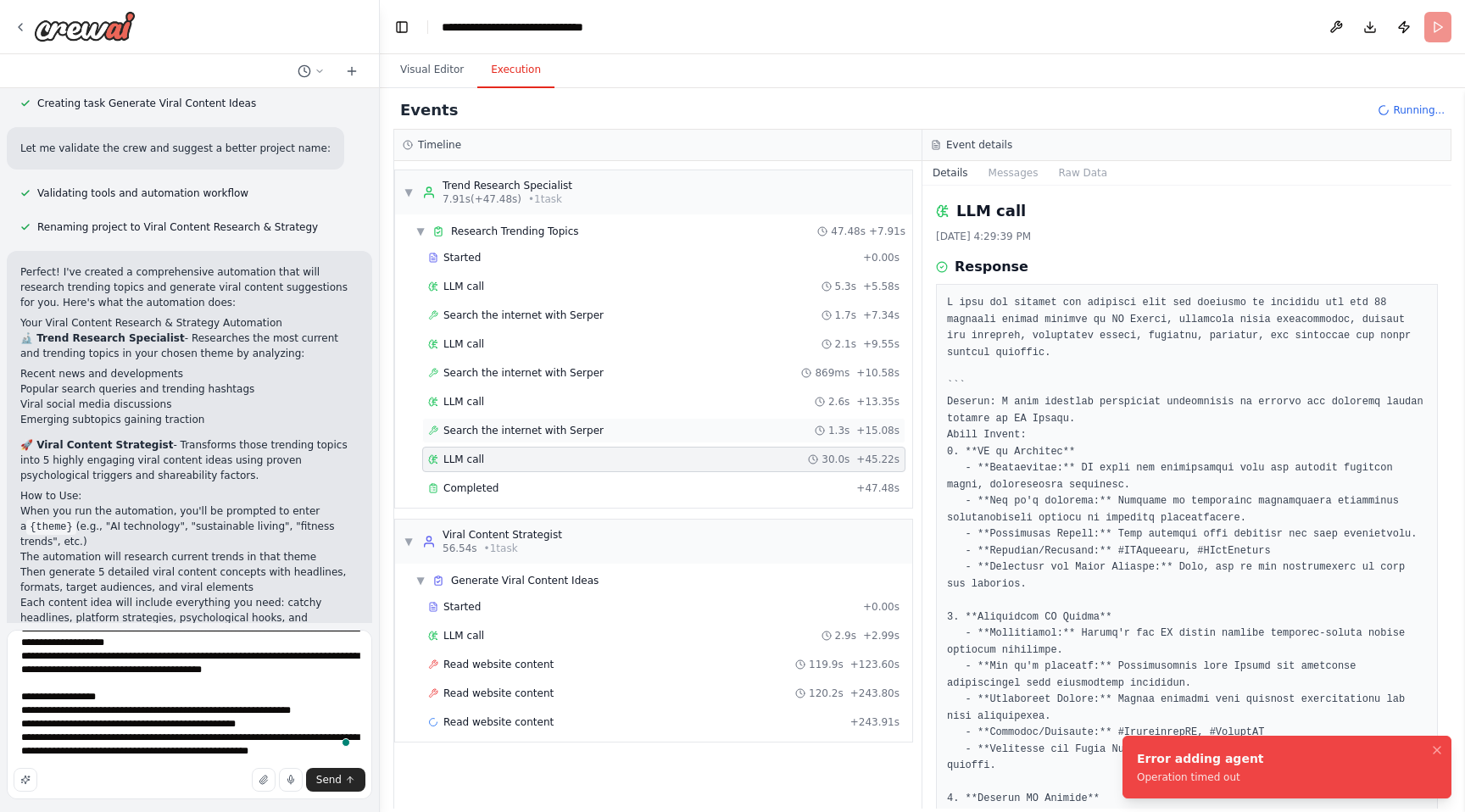
click at [492, 435] on span "Search the internet with Serper" at bounding box center [523, 430] width 160 height 13
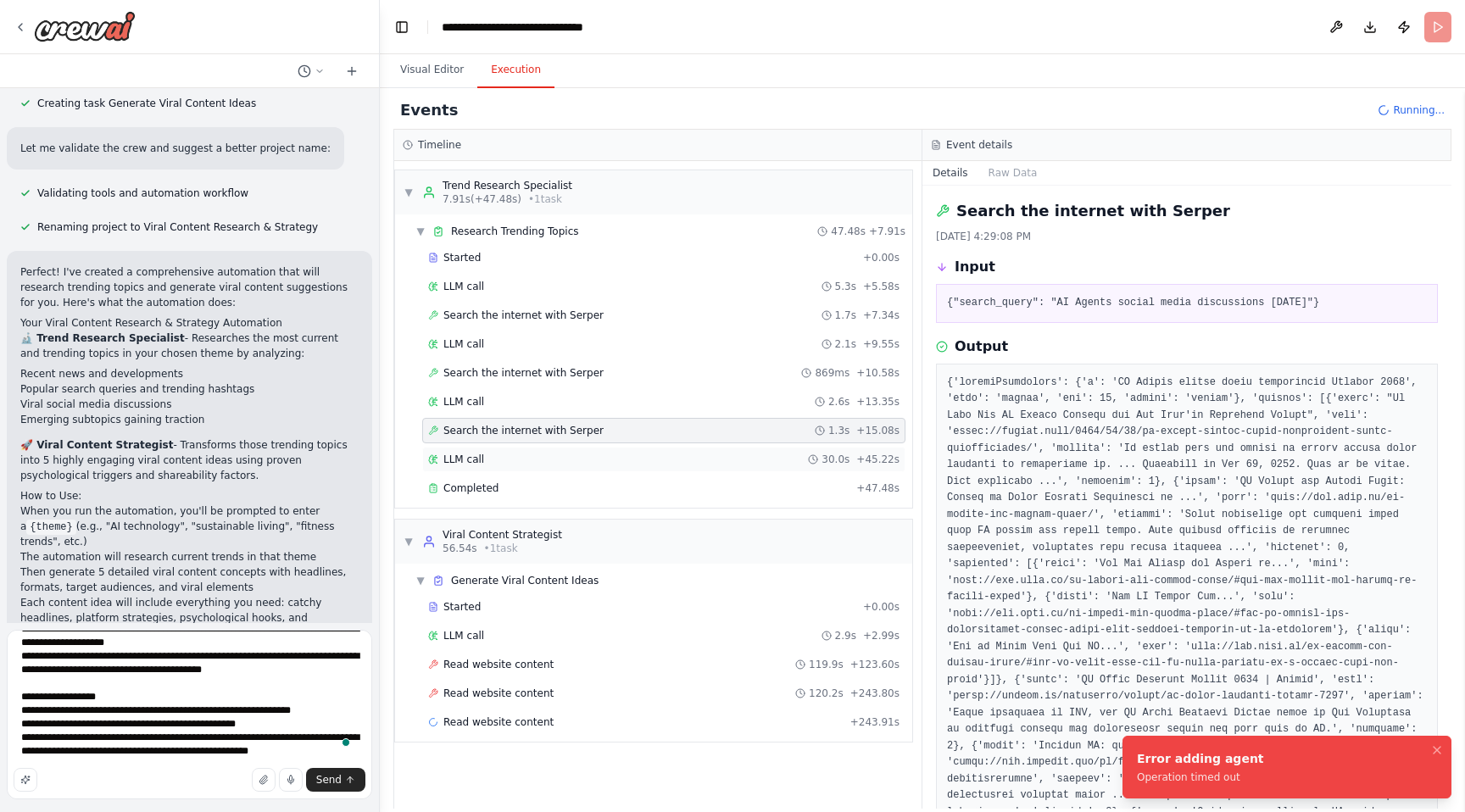
click at [493, 470] on div "LLM call 30.0s + 45.22s" at bounding box center [664, 459] width 483 height 25
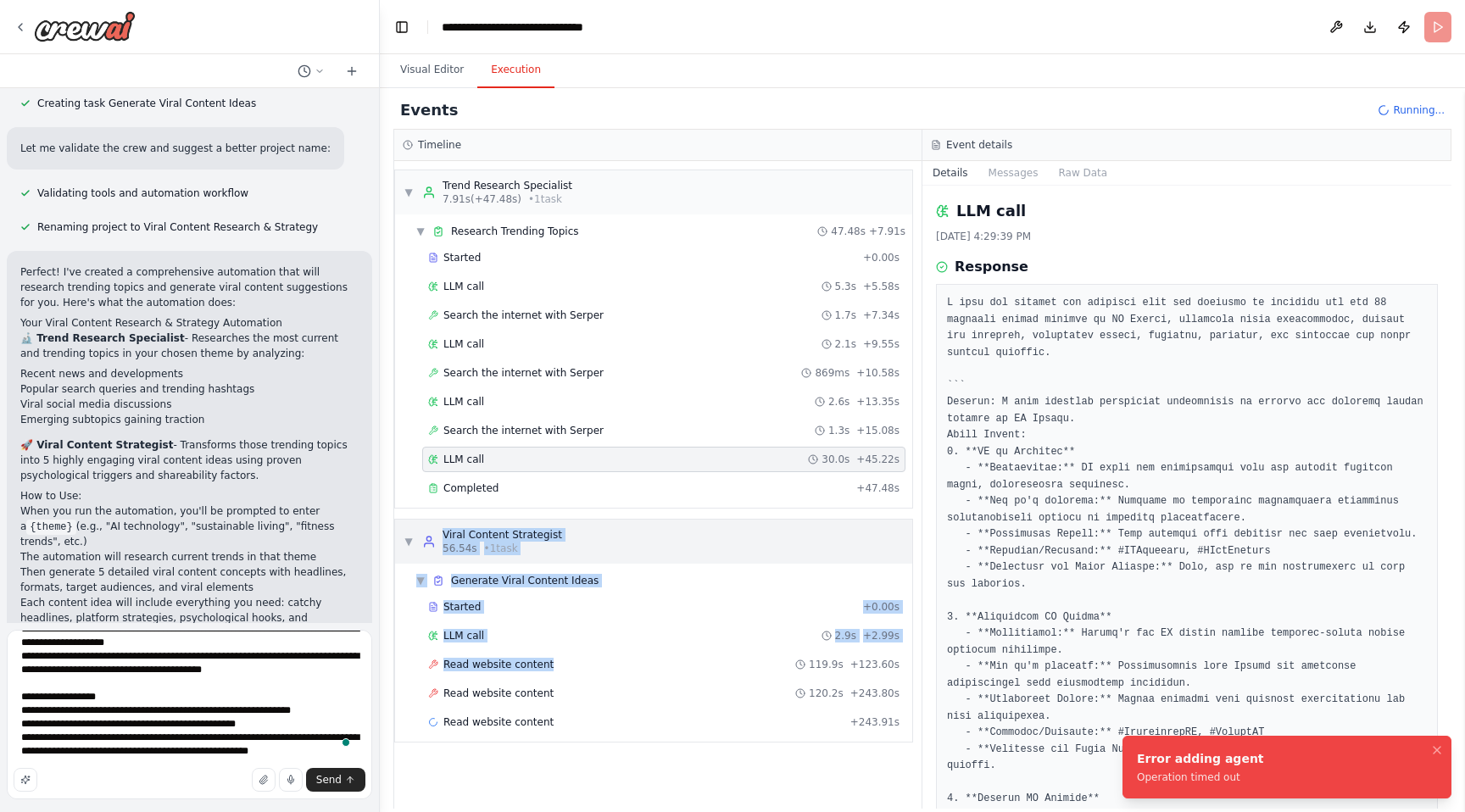
drag, startPoint x: 670, startPoint y: 662, endPoint x: 690, endPoint y: 525, distance: 138.5
click at [690, 525] on div "▼ Viral Content Strategist 56.54s • 1 task ▼ Generate Viral Content Ideas Start…" at bounding box center [653, 630] width 519 height 224
click at [434, 67] on button "Visual Editor" at bounding box center [431, 70] width 90 height 36
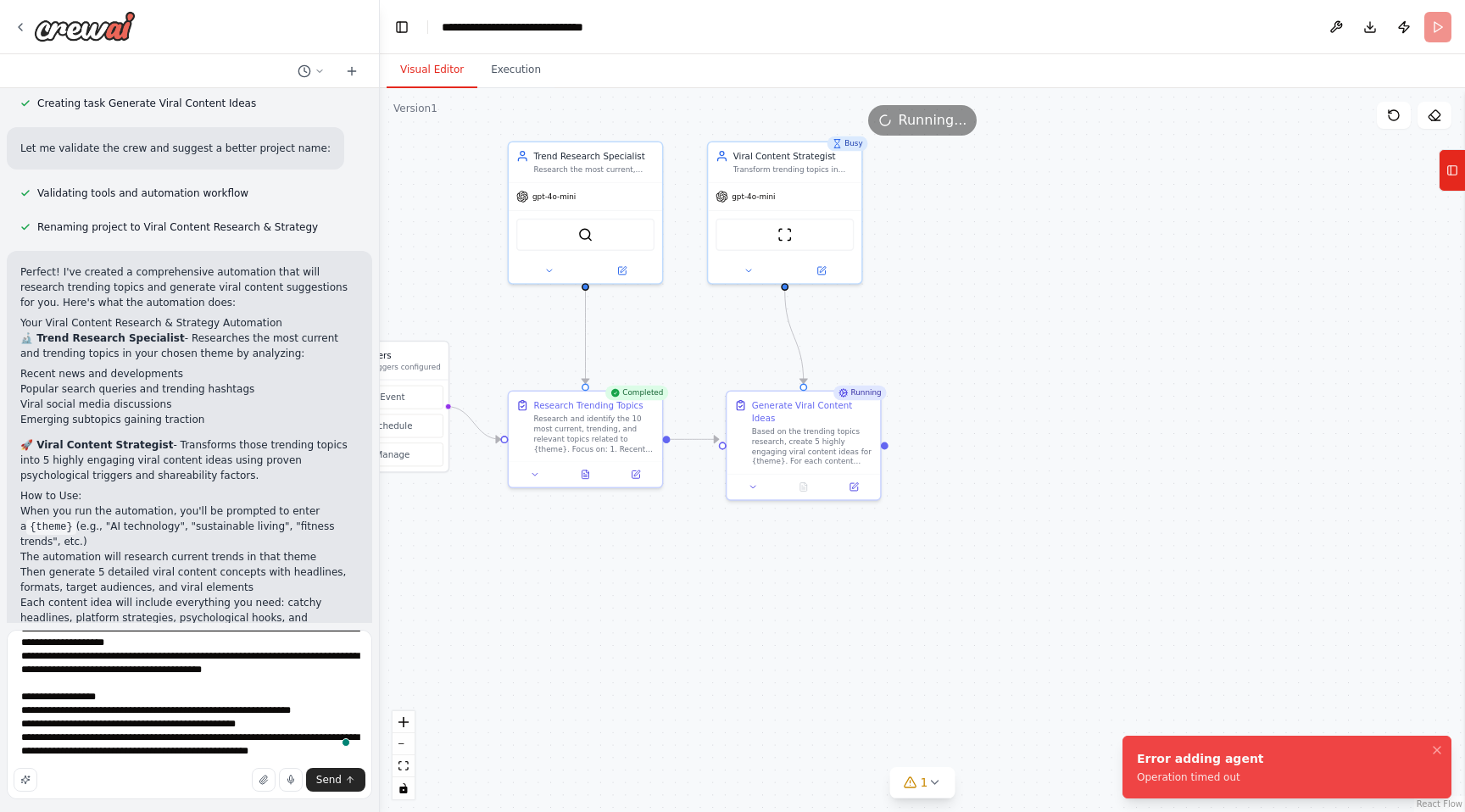
click at [1134, 615] on div ".deletable-edge-delete-btn { width: 20px; height: 20px; border: 0px solid #ffff…" at bounding box center [923, 449] width 1086 height 723
click at [1442, 178] on button "Tools" at bounding box center [1452, 170] width 26 height 42
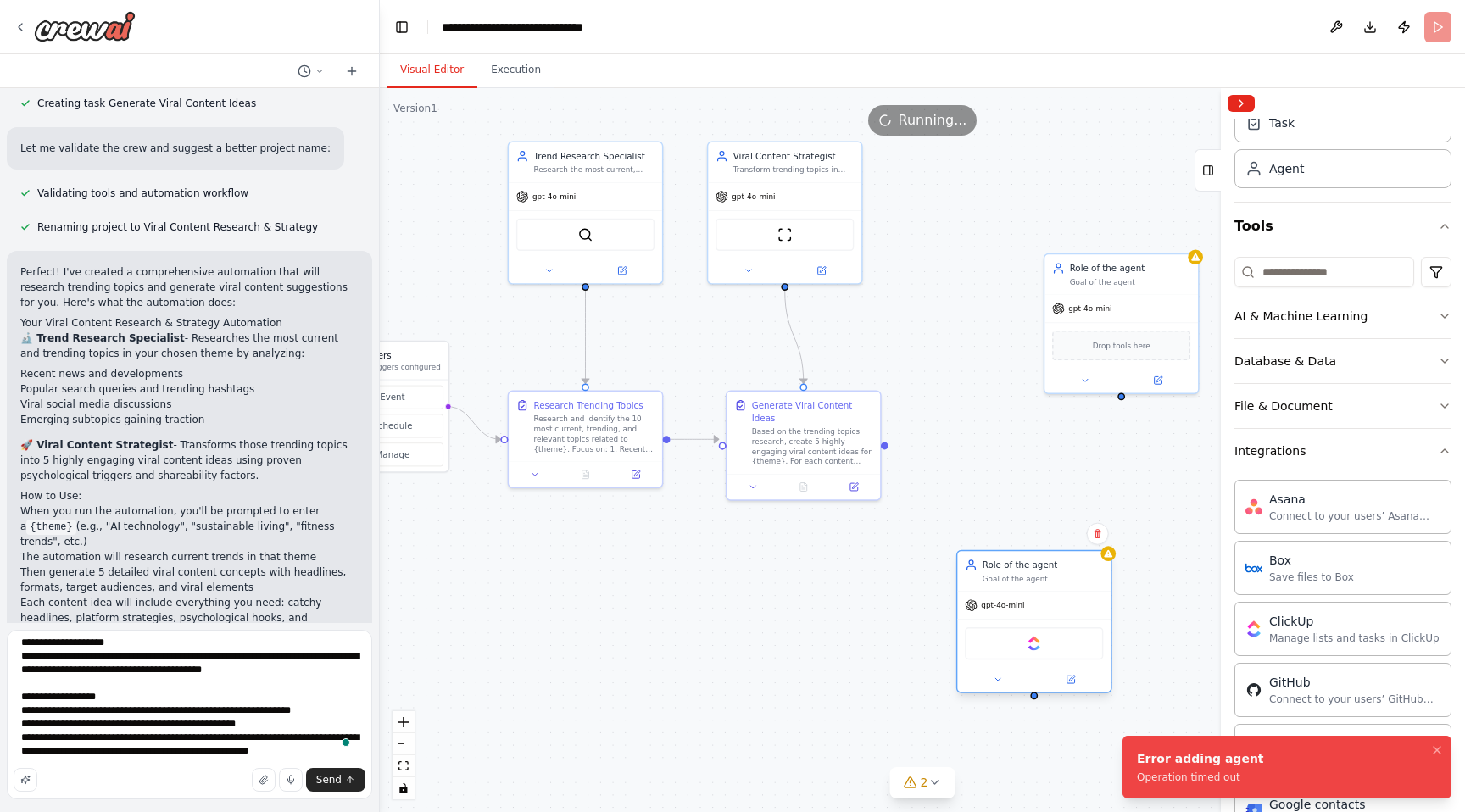
drag, startPoint x: 1054, startPoint y: 196, endPoint x: 1036, endPoint y: 569, distance: 373.4
click at [1036, 569] on div "Role of the agent" at bounding box center [1043, 564] width 121 height 12
click at [1096, 282] on div "Goal of the agent" at bounding box center [1130, 280] width 121 height 11
click at [1187, 241] on button at bounding box center [1185, 234] width 22 height 22
click at [1145, 235] on button "Confirm" at bounding box center [1137, 234] width 61 height 20
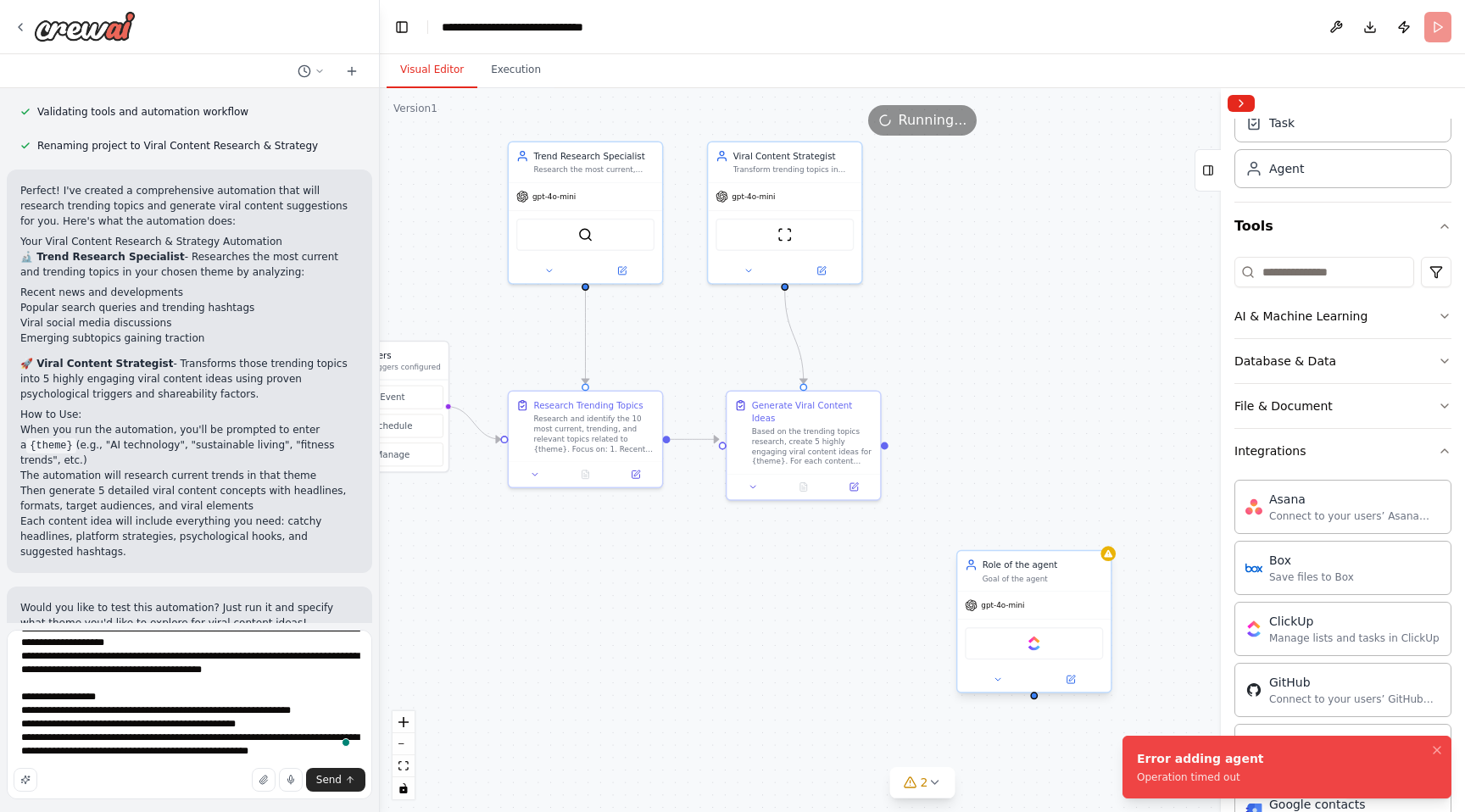
scroll to position [787, 0]
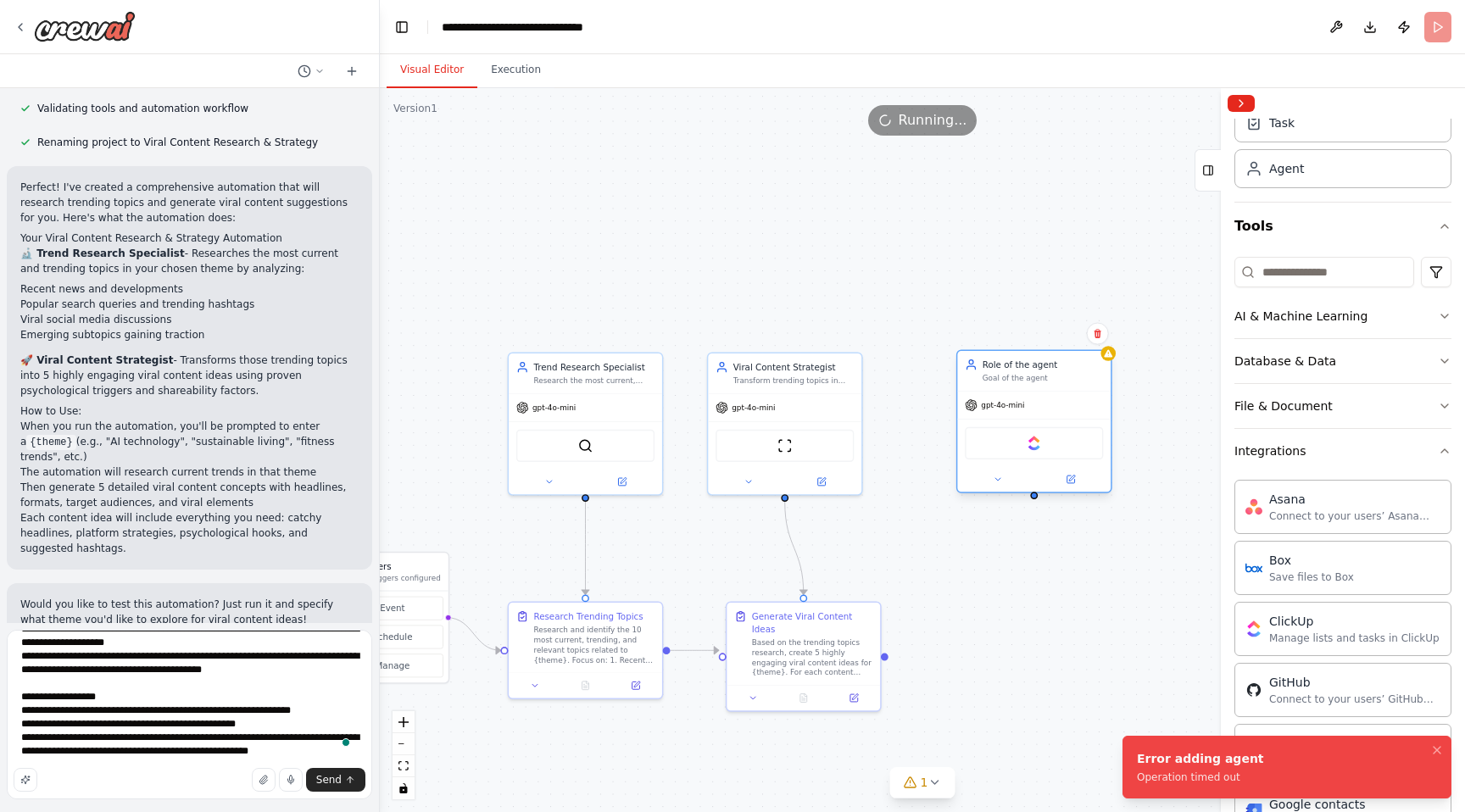
drag, startPoint x: 1032, startPoint y: 579, endPoint x: 1038, endPoint y: 377, distance: 202.1
click at [1038, 377] on div "Goal of the agent" at bounding box center [1043, 379] width 121 height 11
click at [1035, 446] on img at bounding box center [1034, 442] width 15 height 15
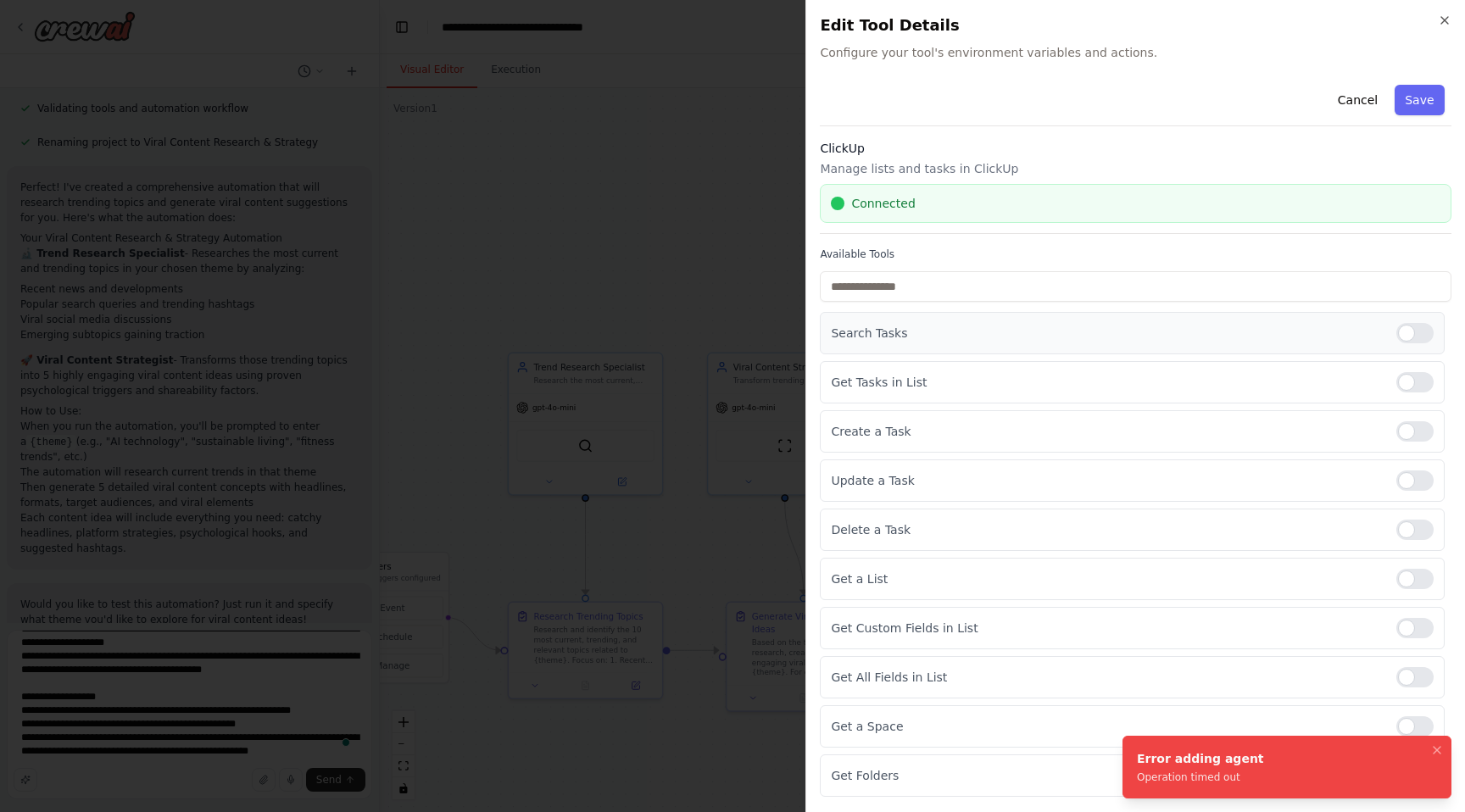
click at [1411, 331] on div at bounding box center [1415, 333] width 37 height 20
click at [1415, 432] on div at bounding box center [1415, 431] width 37 height 20
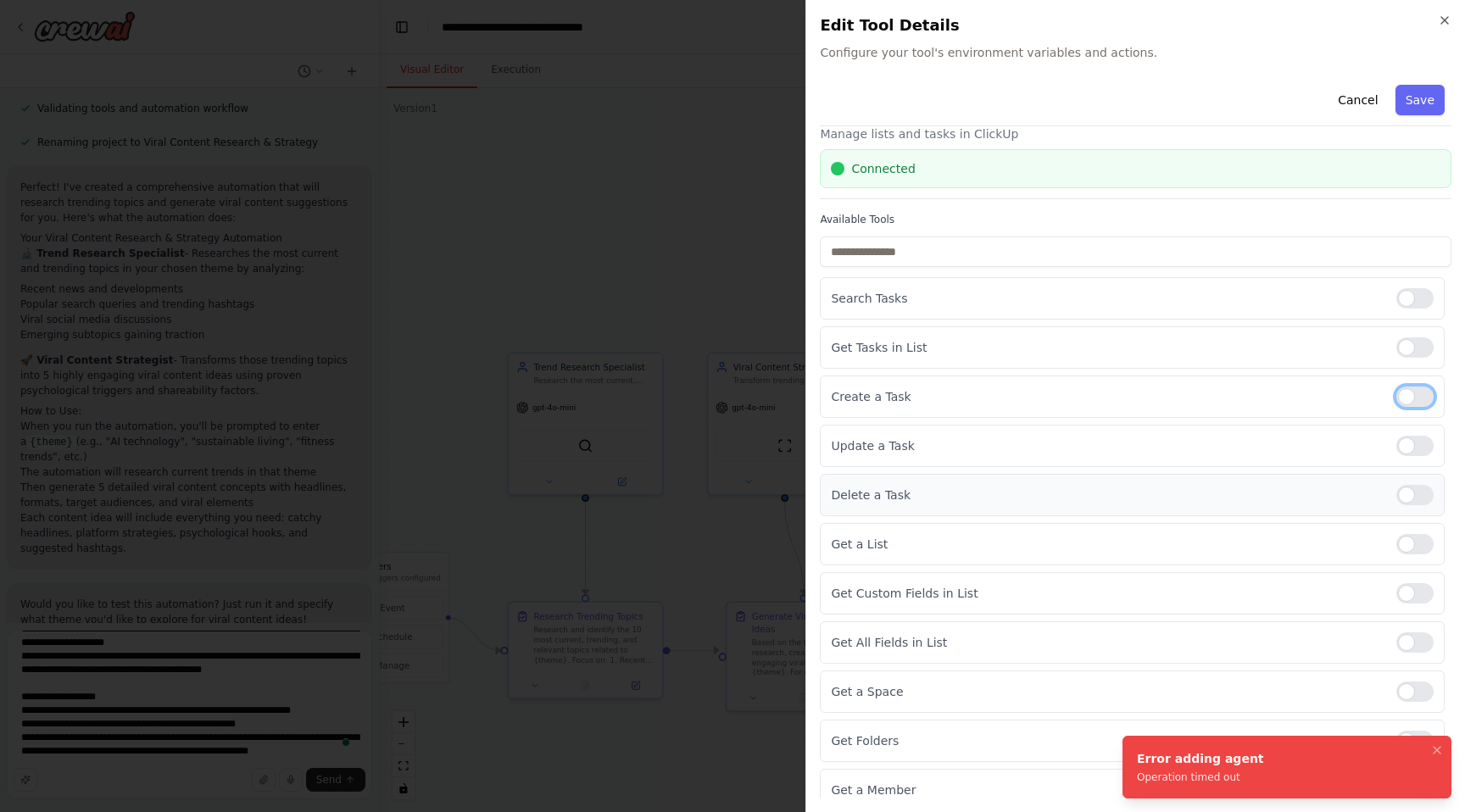
scroll to position [47, 0]
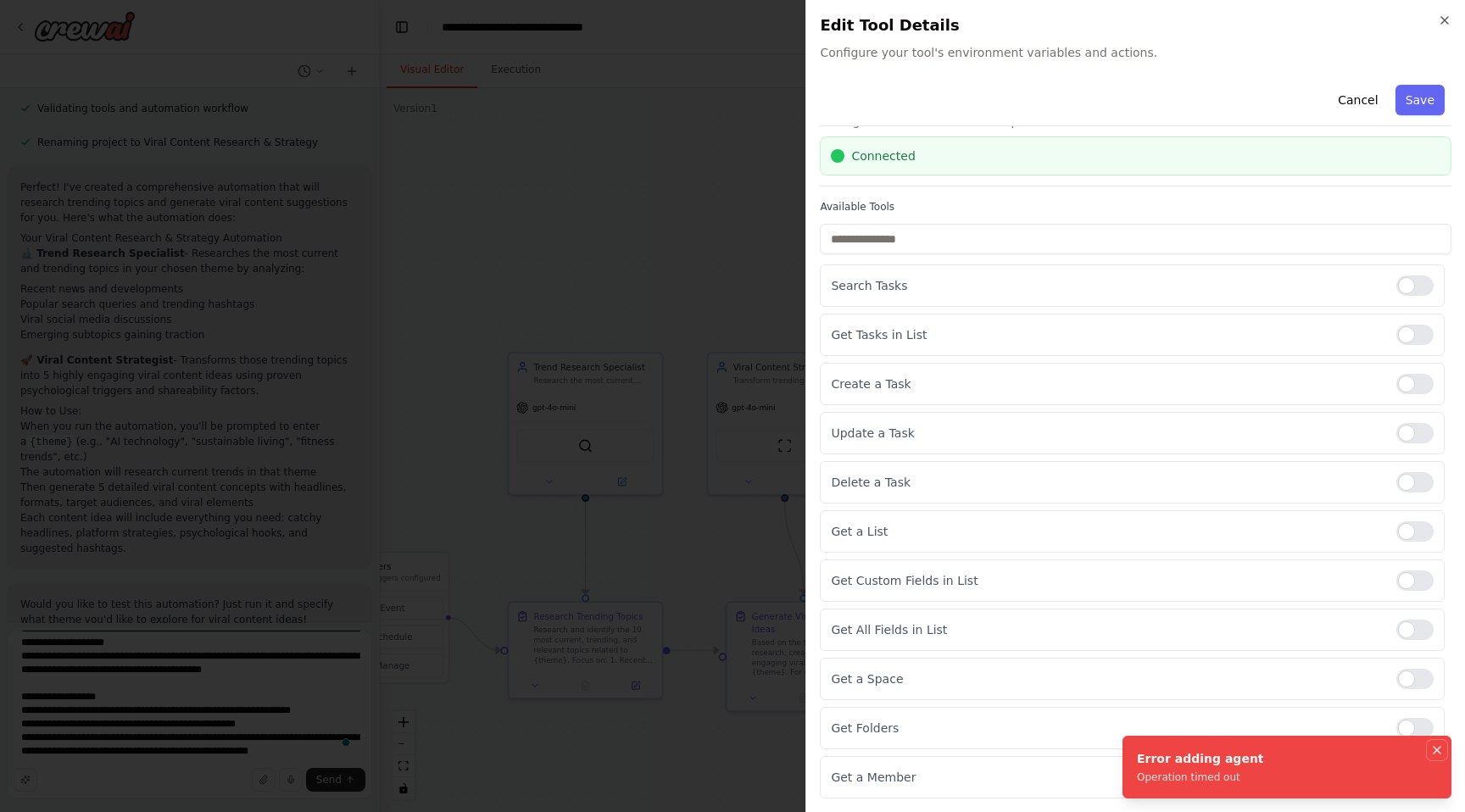
click at [1440, 748] on icon "Notifications (F8)" at bounding box center [1437, 750] width 13 height 13
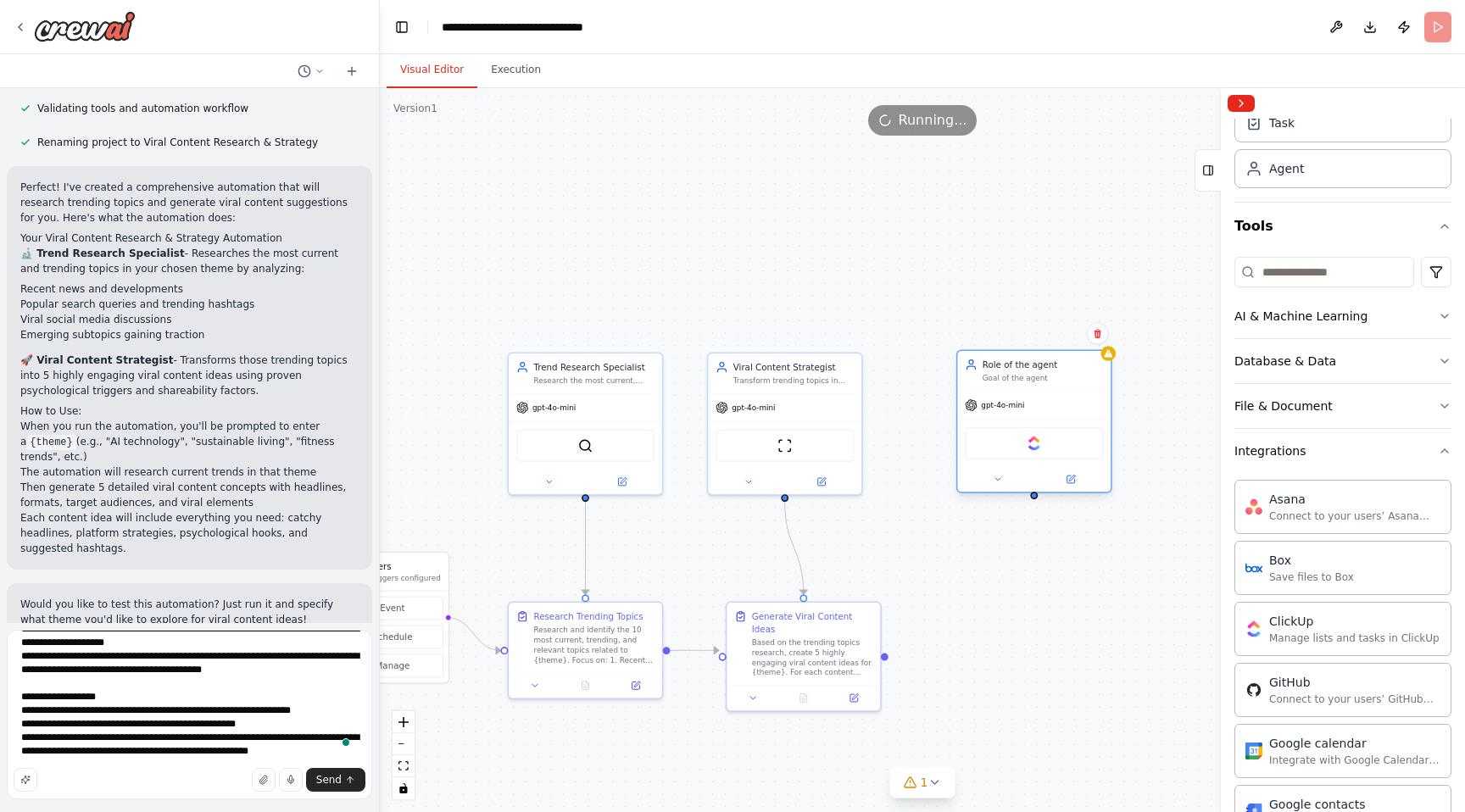
click at [1059, 458] on div "ClickUp" at bounding box center [1034, 443] width 138 height 32
click at [1039, 443] on img at bounding box center [1034, 442] width 15 height 15
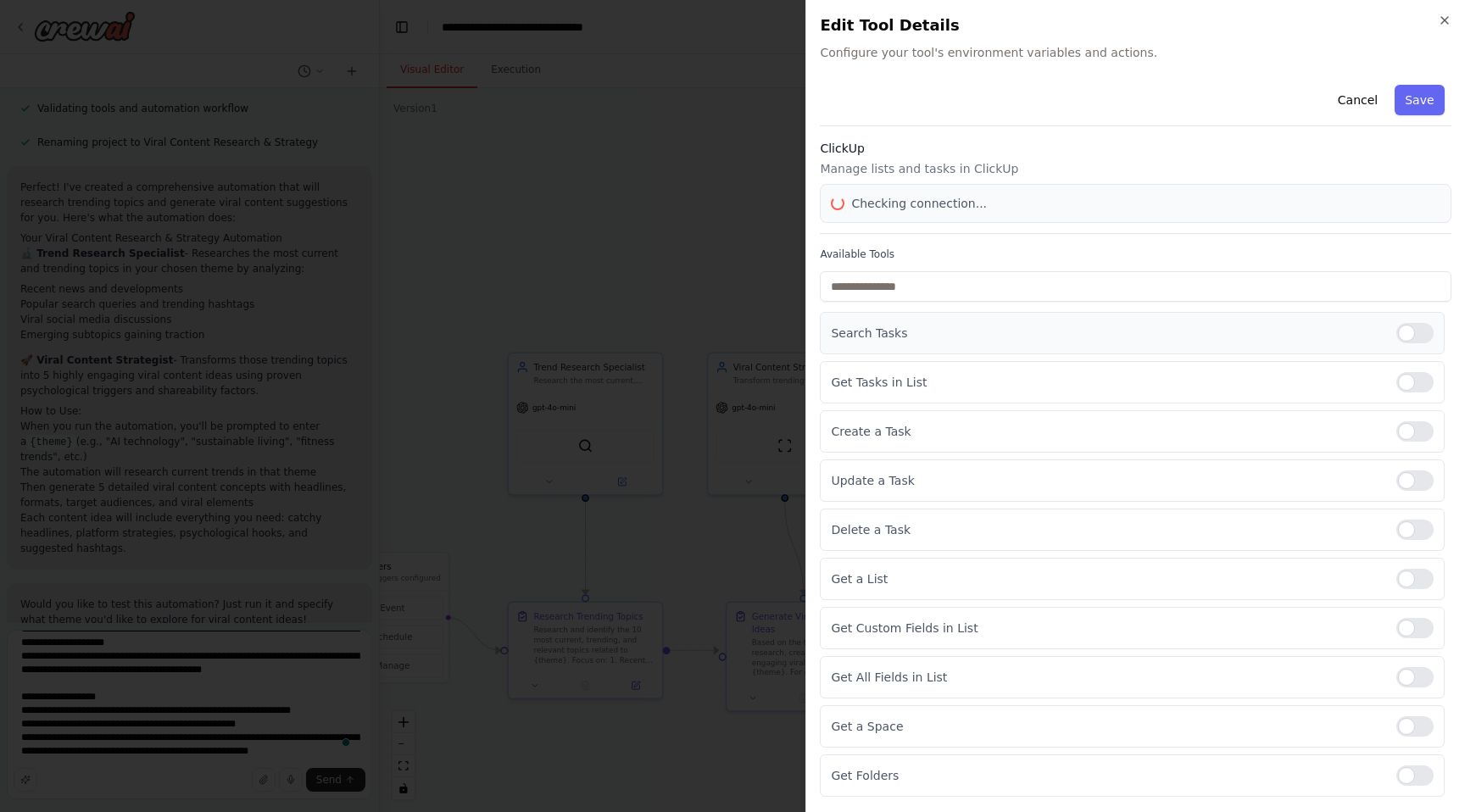
click at [1426, 327] on div at bounding box center [1415, 333] width 37 height 20
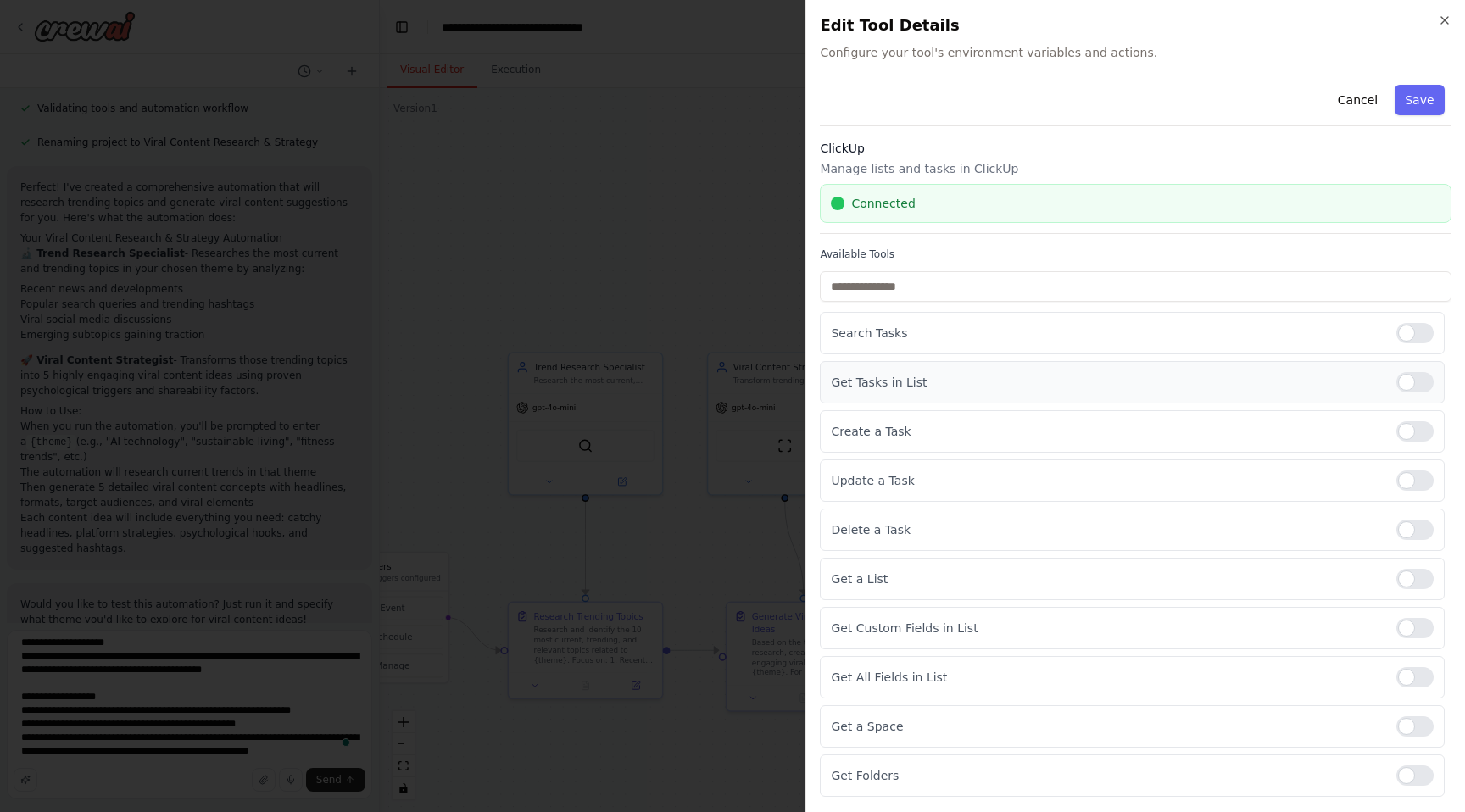
click at [1426, 378] on div at bounding box center [1415, 382] width 37 height 20
click at [1418, 438] on div at bounding box center [1415, 431] width 37 height 20
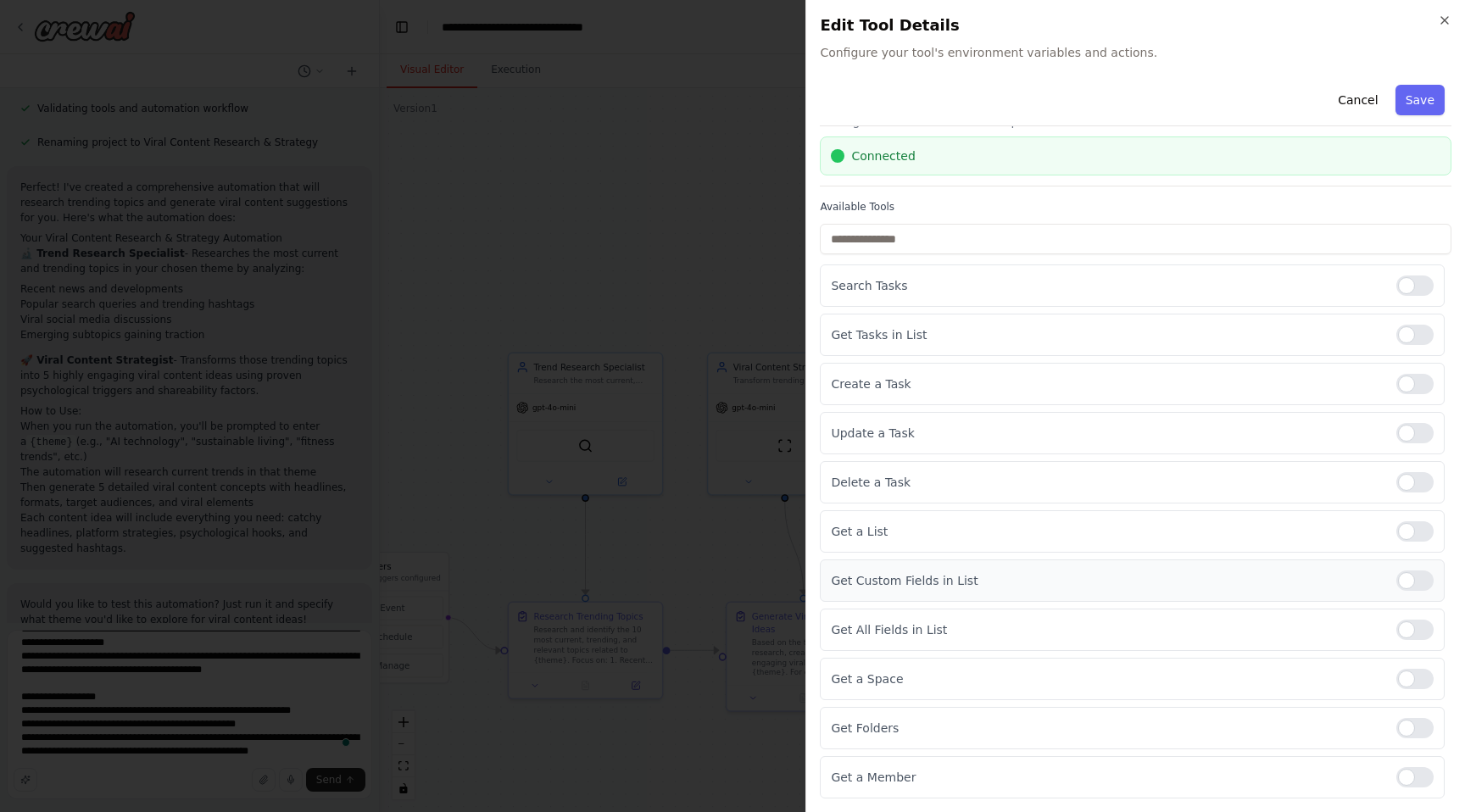
click at [1417, 583] on div at bounding box center [1415, 580] width 37 height 20
click at [1414, 633] on div at bounding box center [1415, 629] width 37 height 20
click at [1419, 725] on div at bounding box center [1415, 728] width 37 height 20
click at [1425, 97] on button "Save" at bounding box center [1420, 100] width 49 height 31
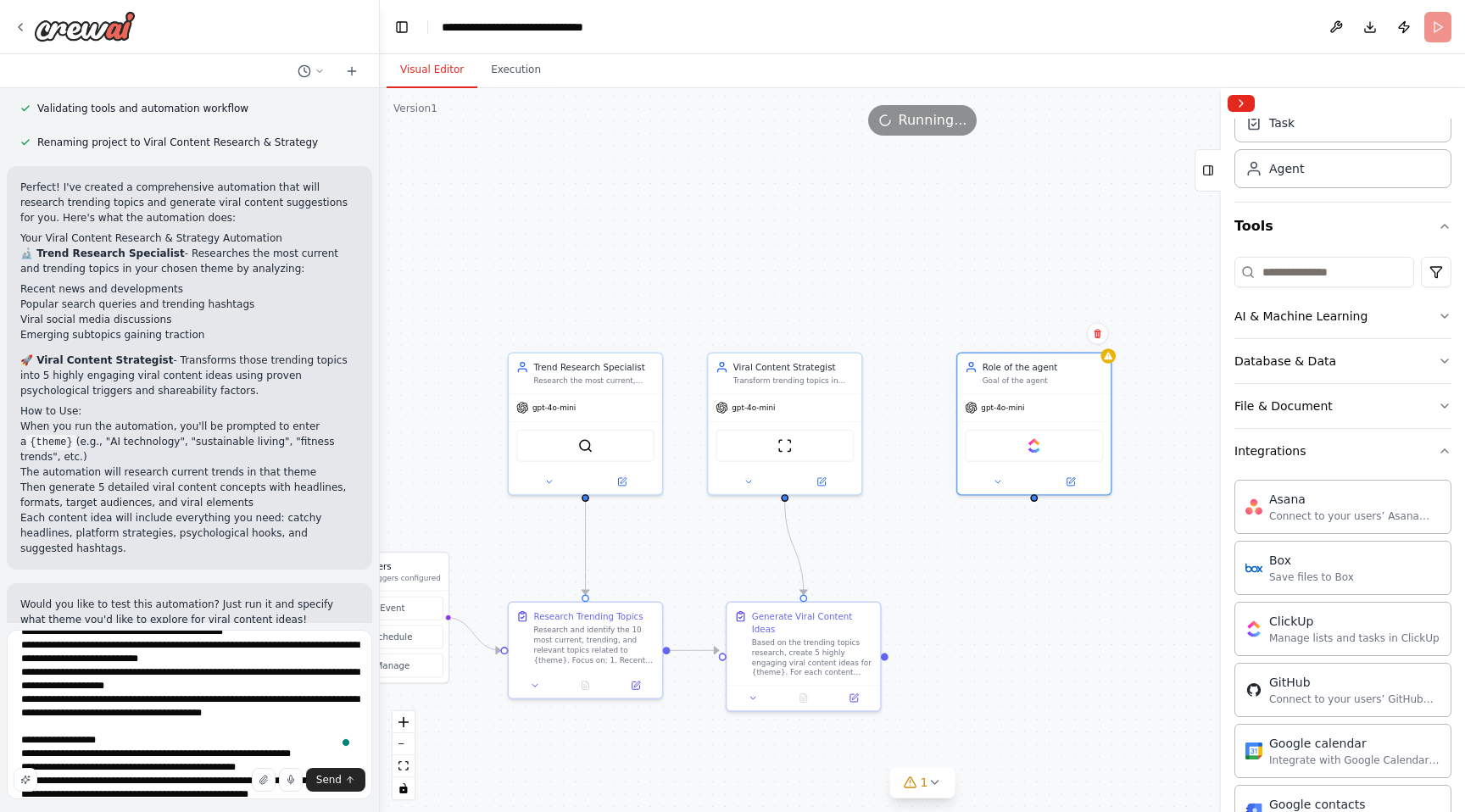
scroll to position [75, 0]
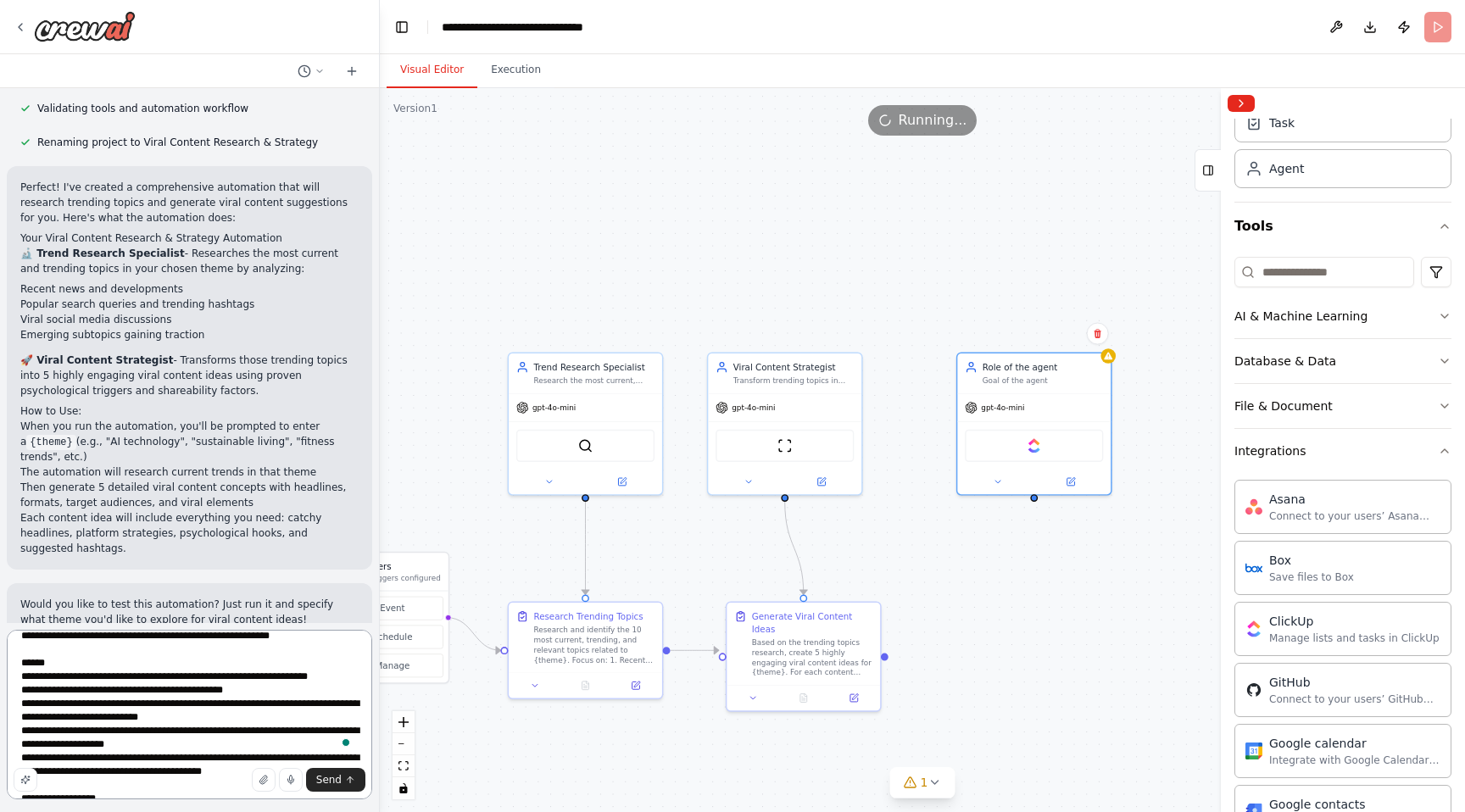
click at [256, 694] on textarea "**********" at bounding box center [190, 714] width 365 height 169
click at [352, 677] on textarea "**********" at bounding box center [190, 714] width 365 height 169
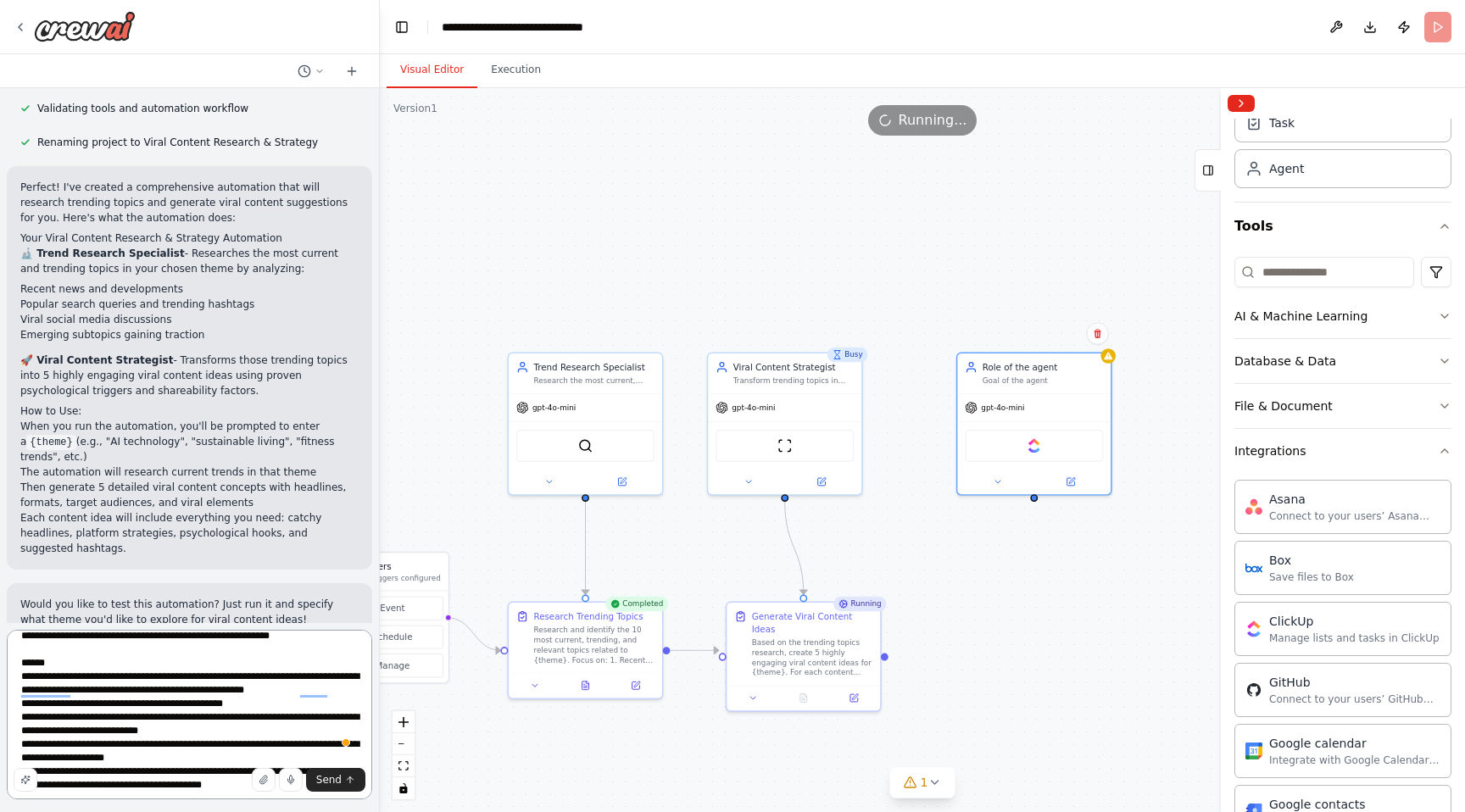
click at [278, 703] on textarea "**********" at bounding box center [190, 714] width 365 height 169
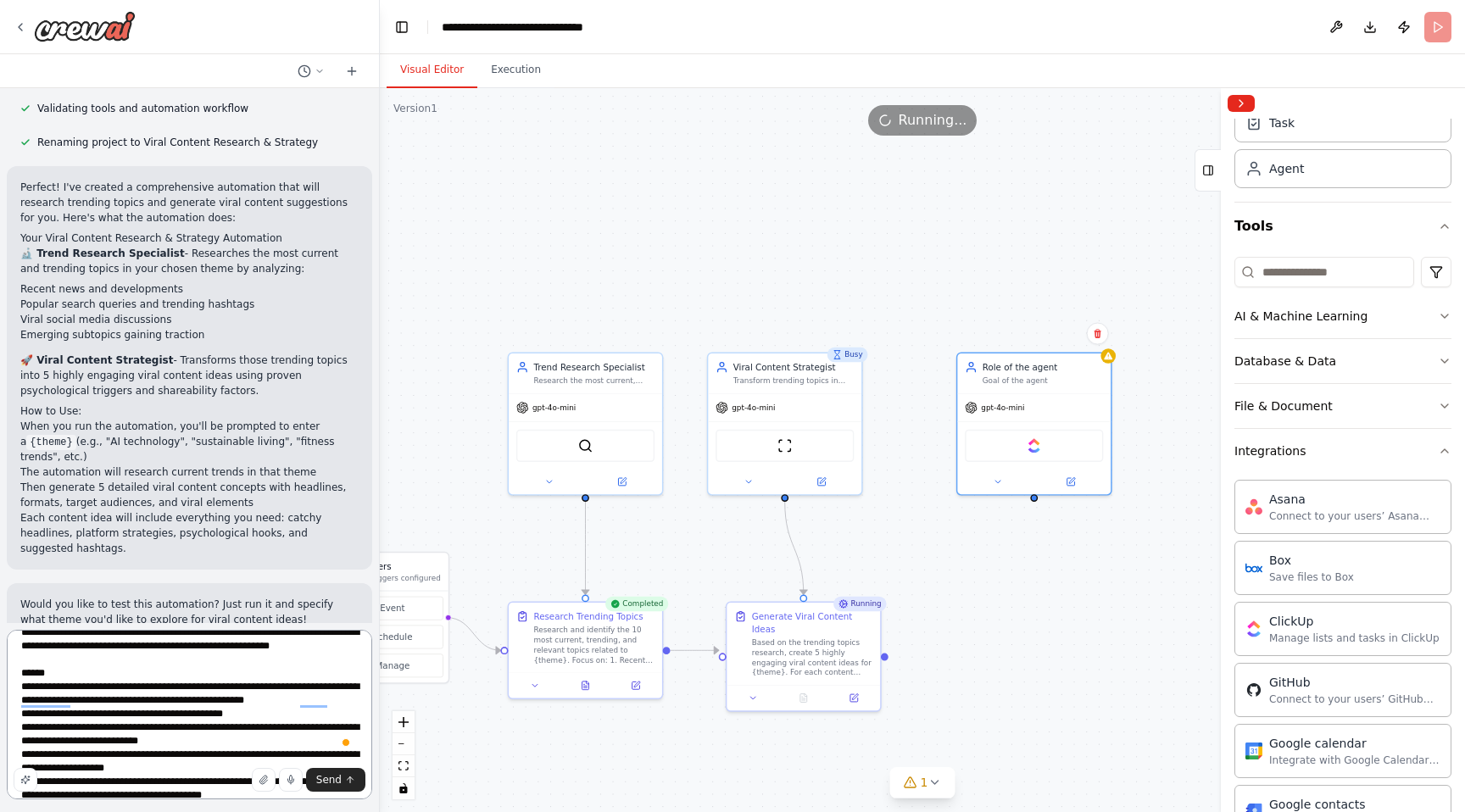
click at [352, 687] on textarea "**********" at bounding box center [190, 714] width 365 height 169
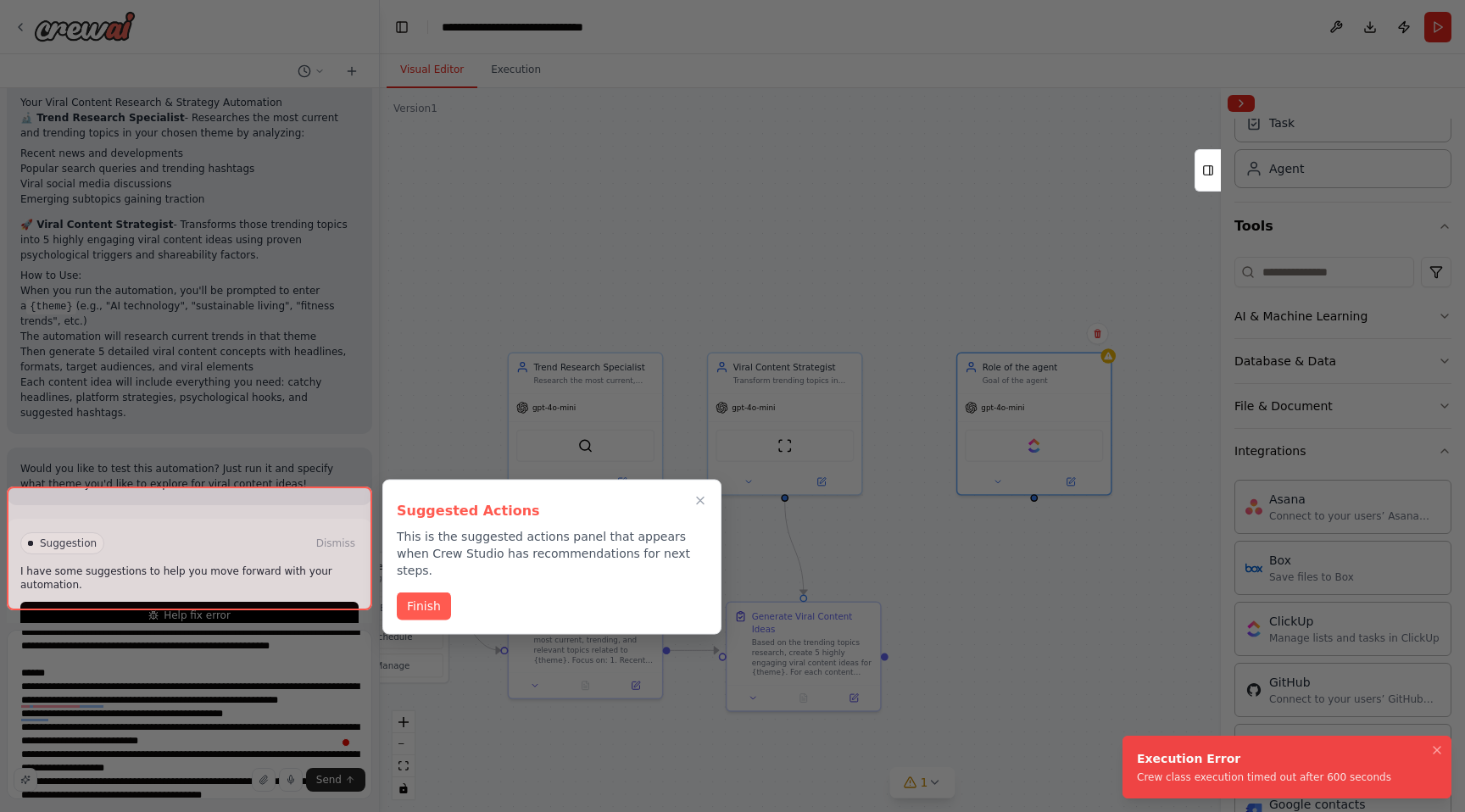
scroll to position [923, 0]
click at [427, 593] on button "Finish" at bounding box center [424, 605] width 54 height 28
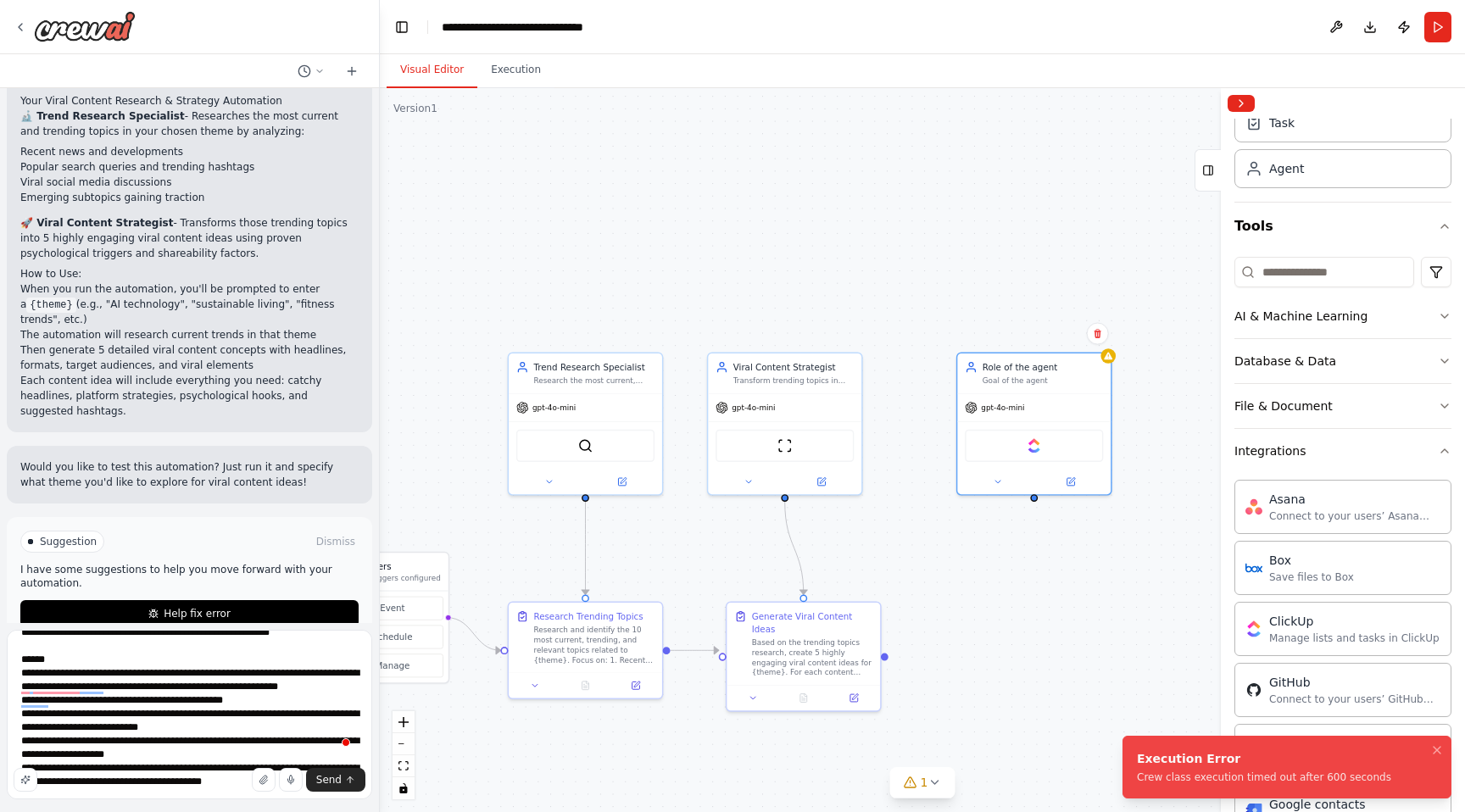
scroll to position [0, 0]
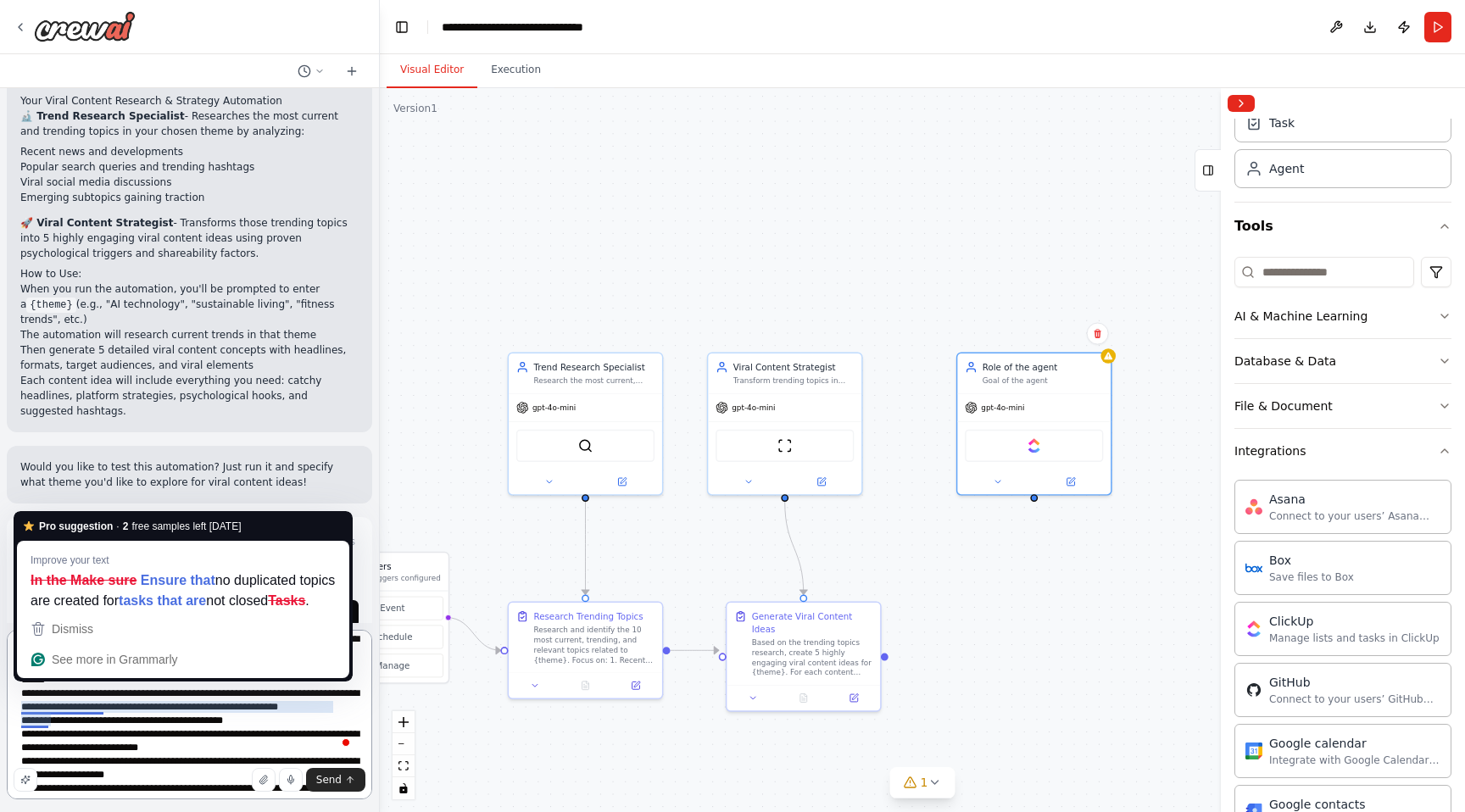
click at [32, 708] on textarea "**********" at bounding box center [190, 714] width 365 height 169
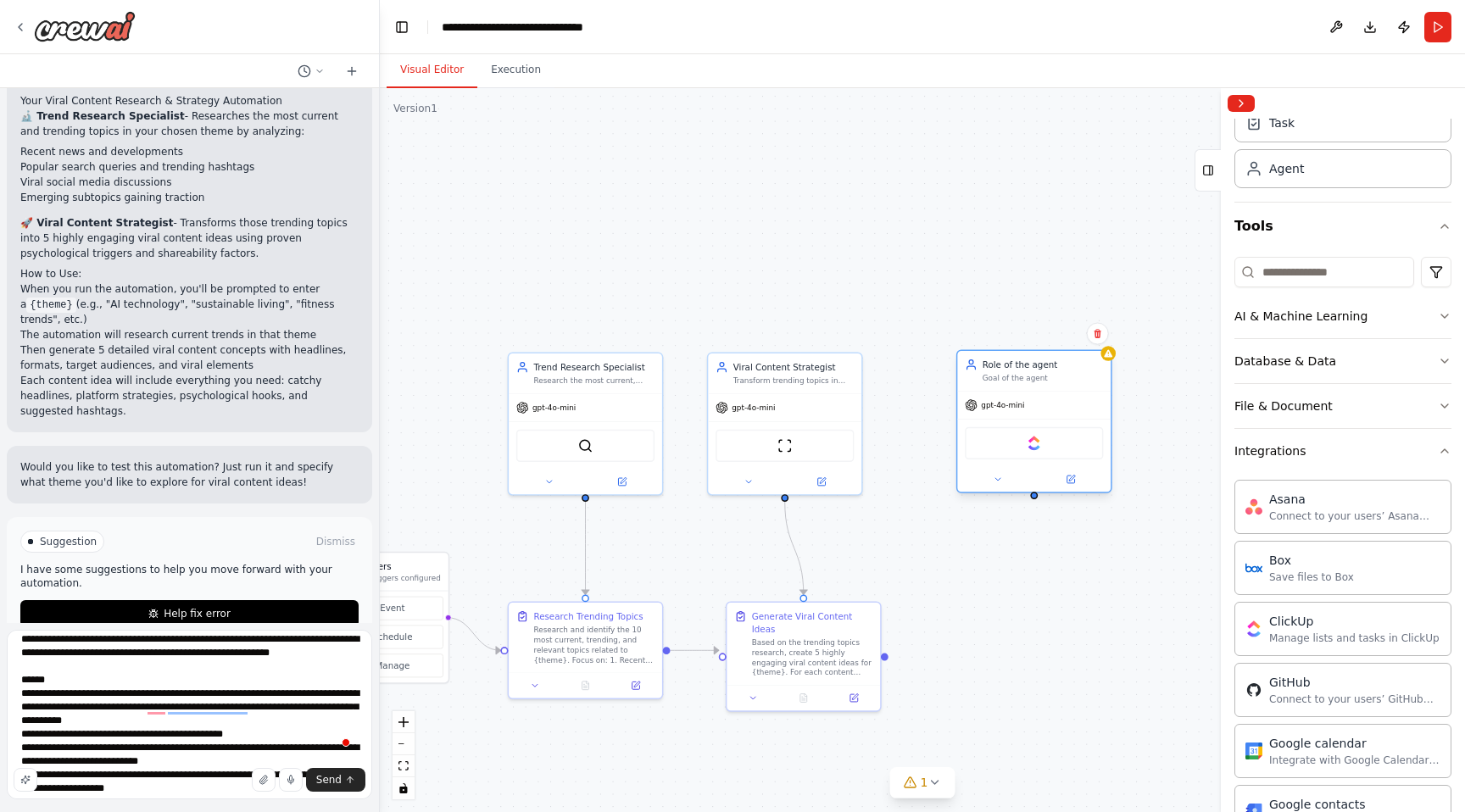
click at [1024, 450] on div "ClickUp" at bounding box center [1034, 443] width 138 height 32
click at [1039, 447] on img at bounding box center [1034, 442] width 15 height 15
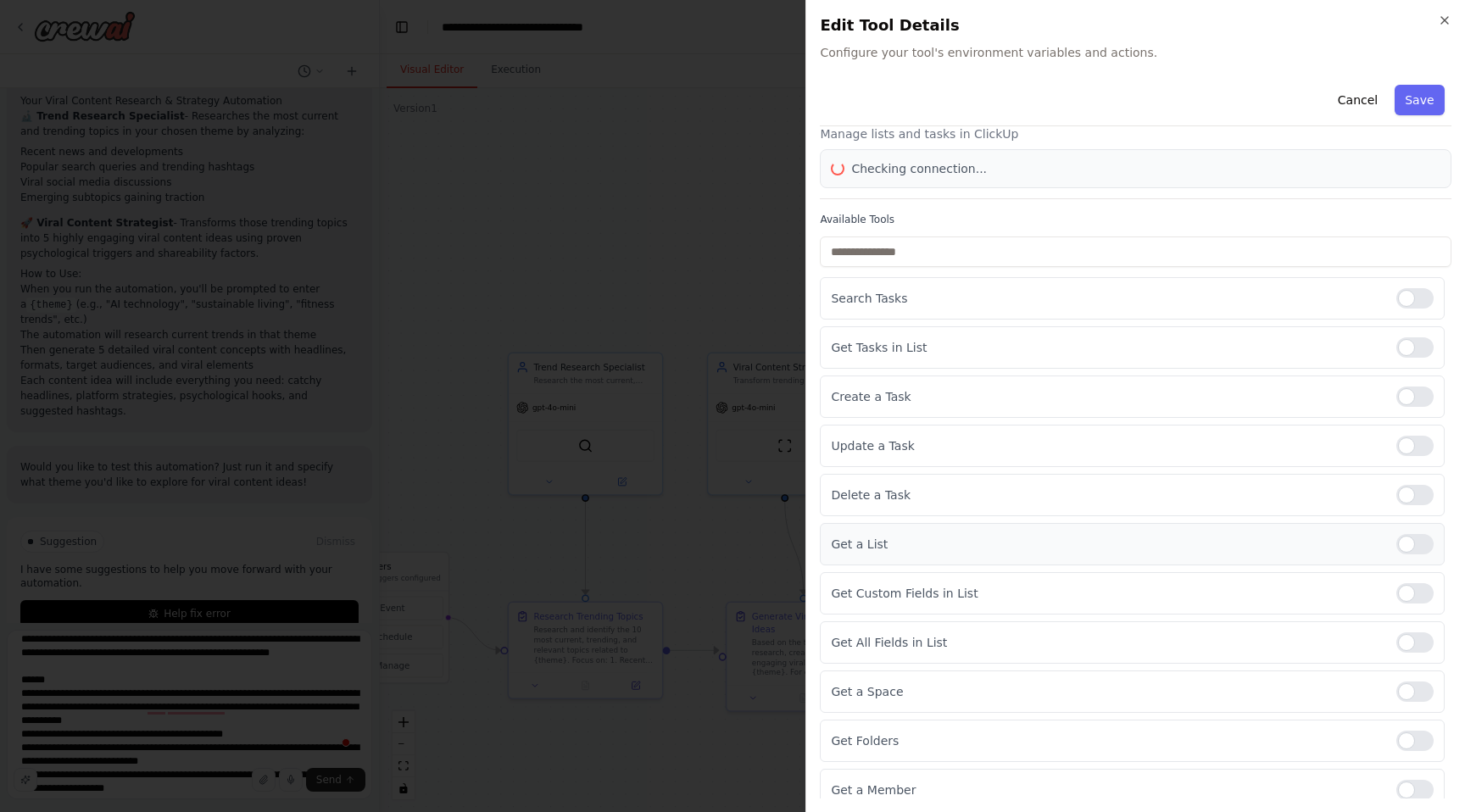
scroll to position [47, 0]
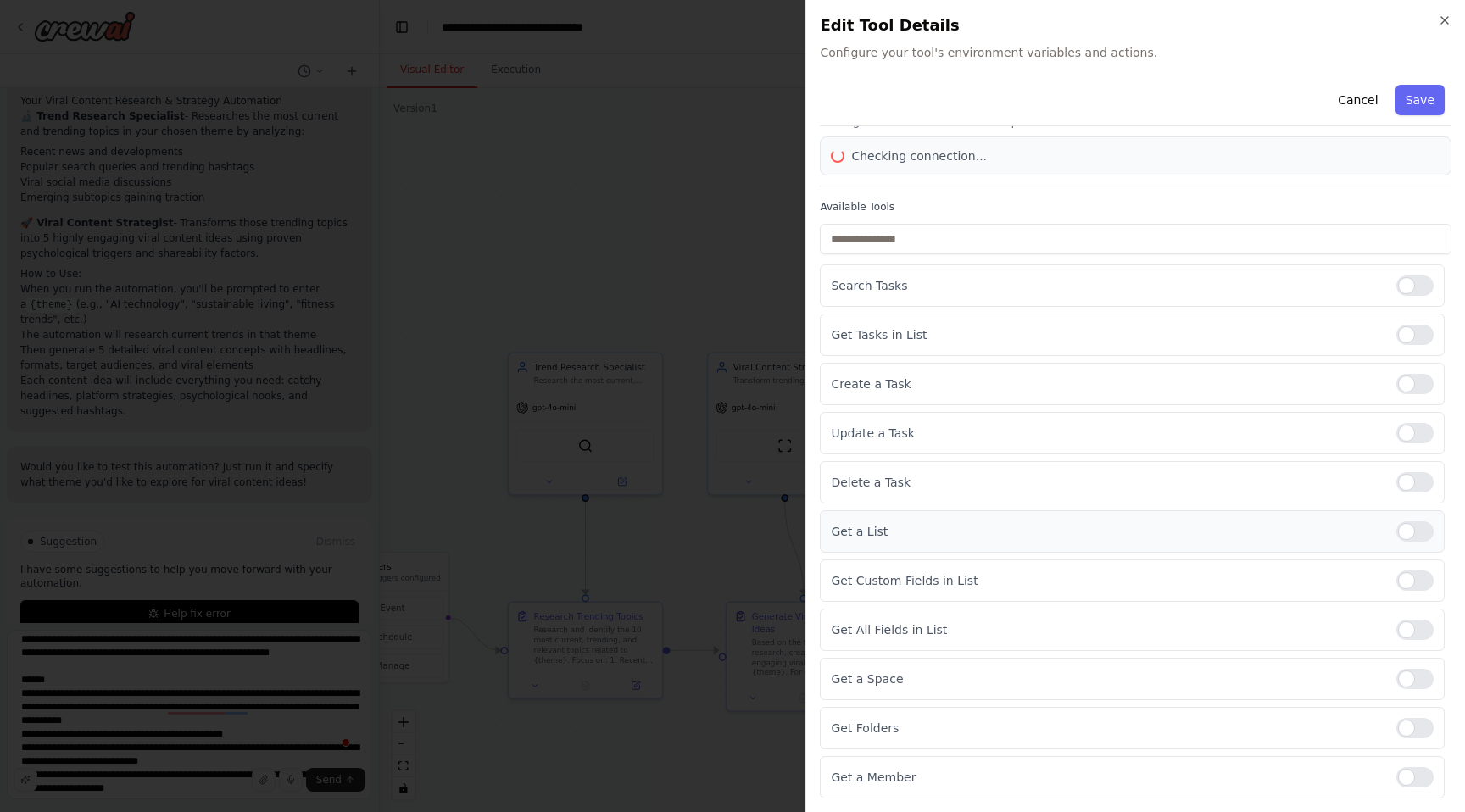
click at [1413, 533] on div at bounding box center [1415, 531] width 37 height 20
click at [1423, 682] on div at bounding box center [1415, 679] width 37 height 20
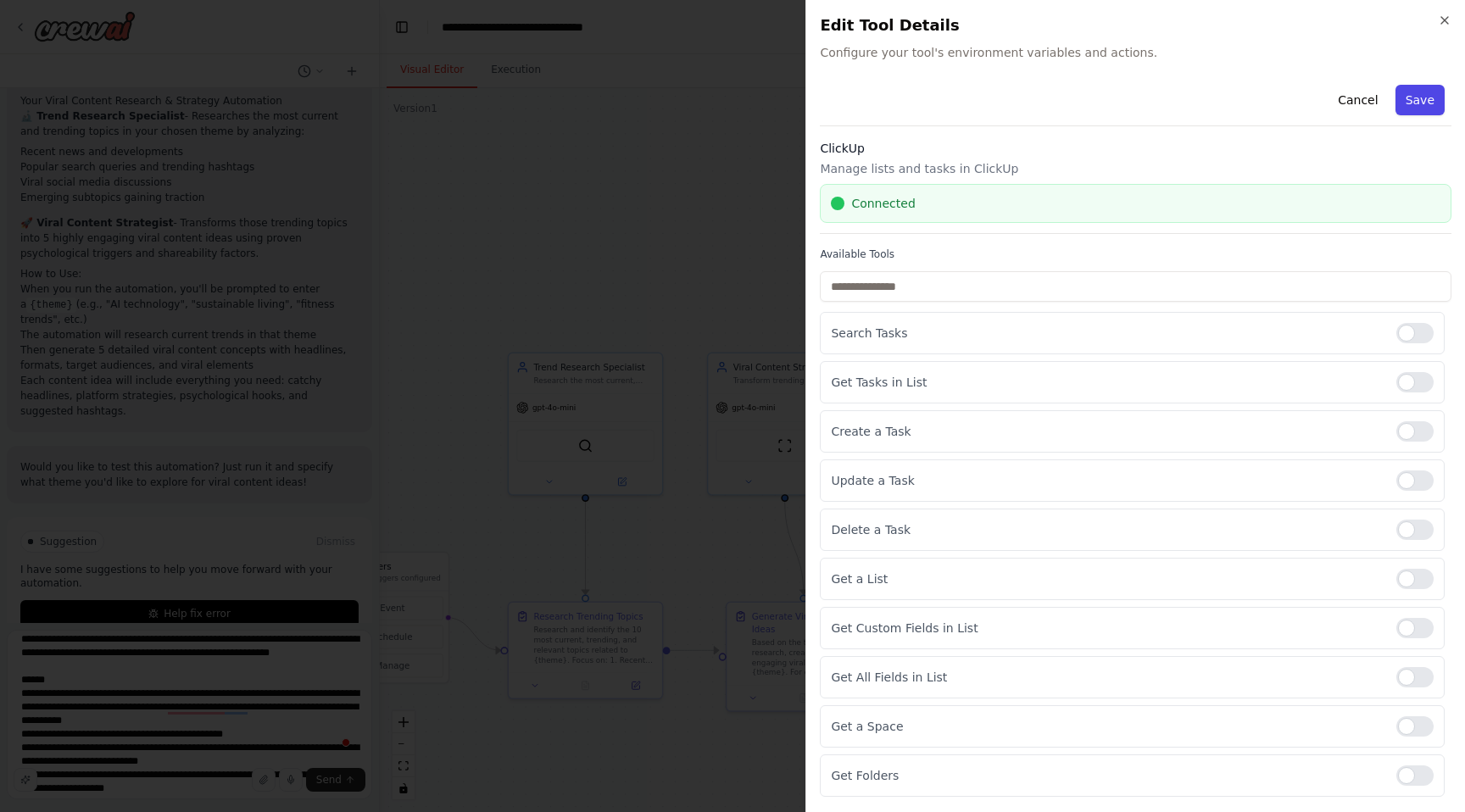
click at [1416, 97] on button "Save" at bounding box center [1420, 100] width 49 height 31
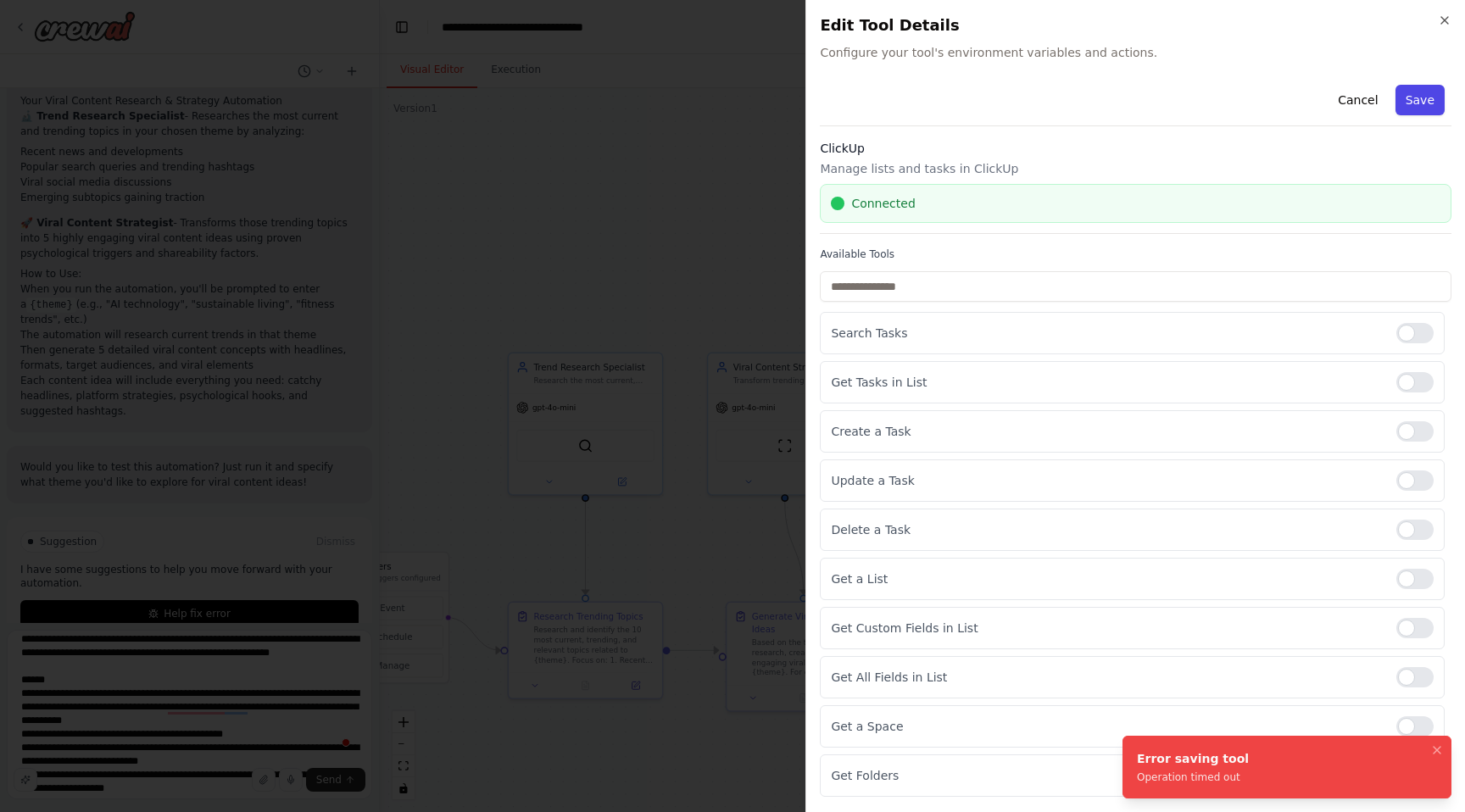
click at [1411, 105] on button "Save" at bounding box center [1420, 100] width 49 height 31
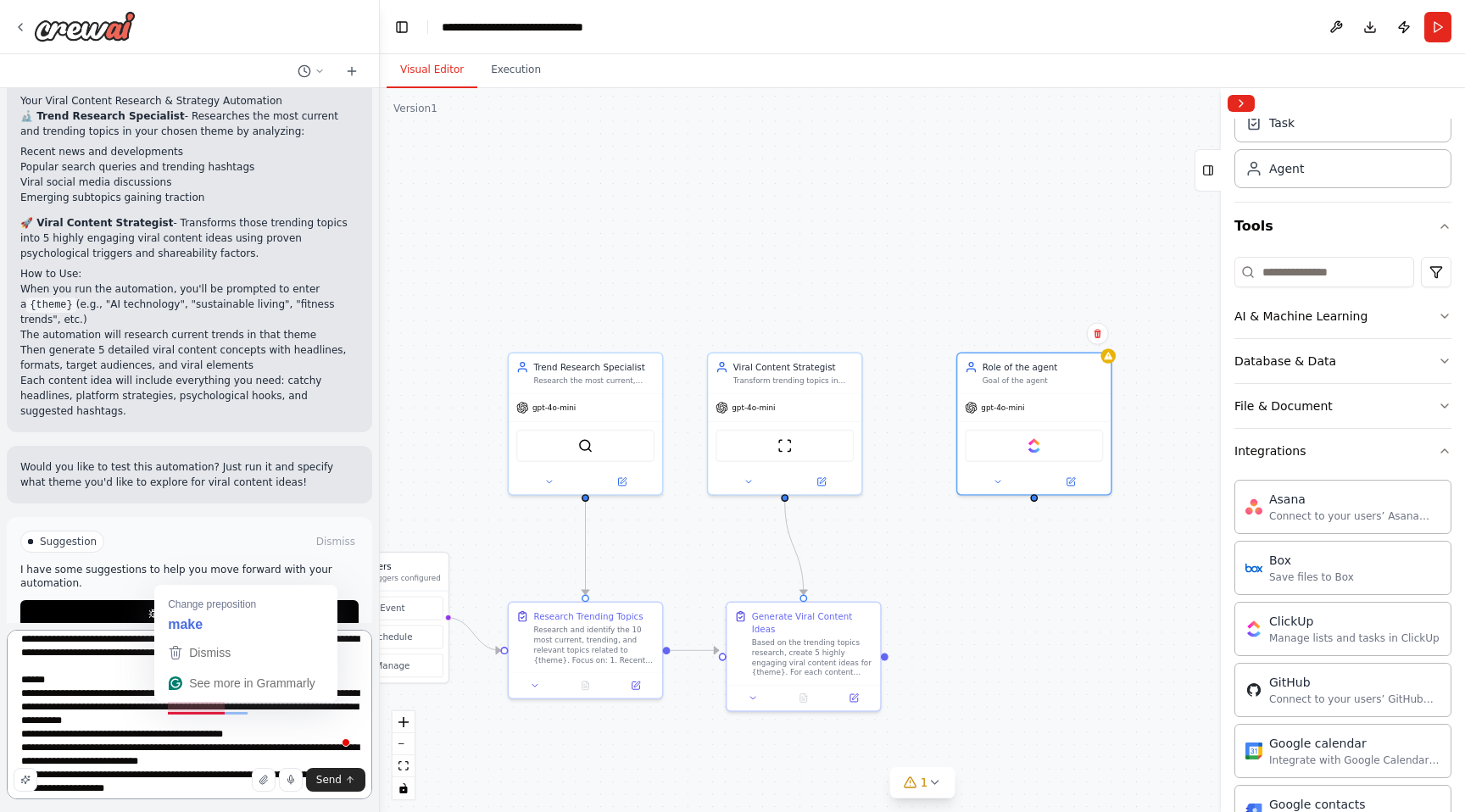
click at [199, 708] on textarea "**********" at bounding box center [190, 714] width 365 height 169
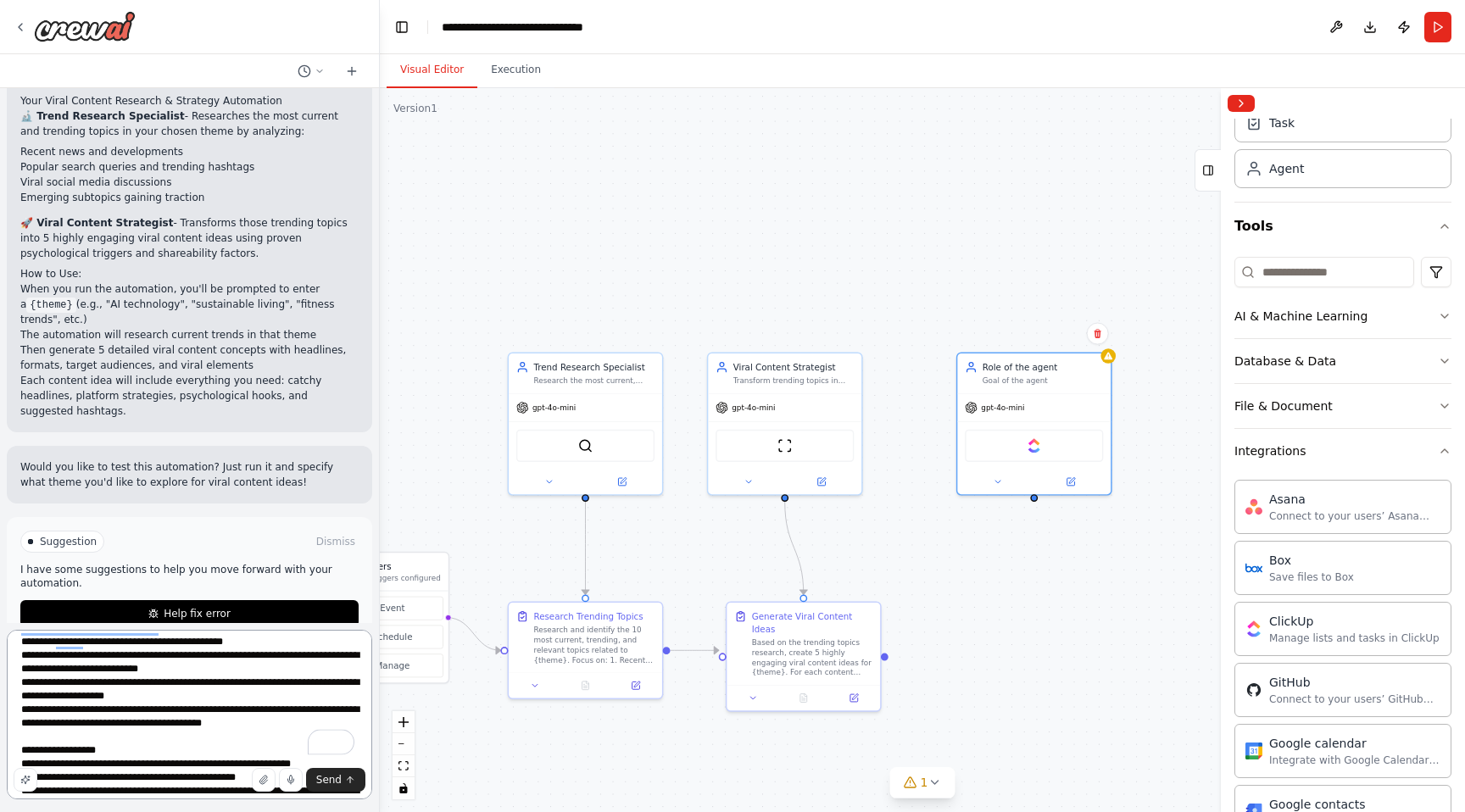
scroll to position [171, 0]
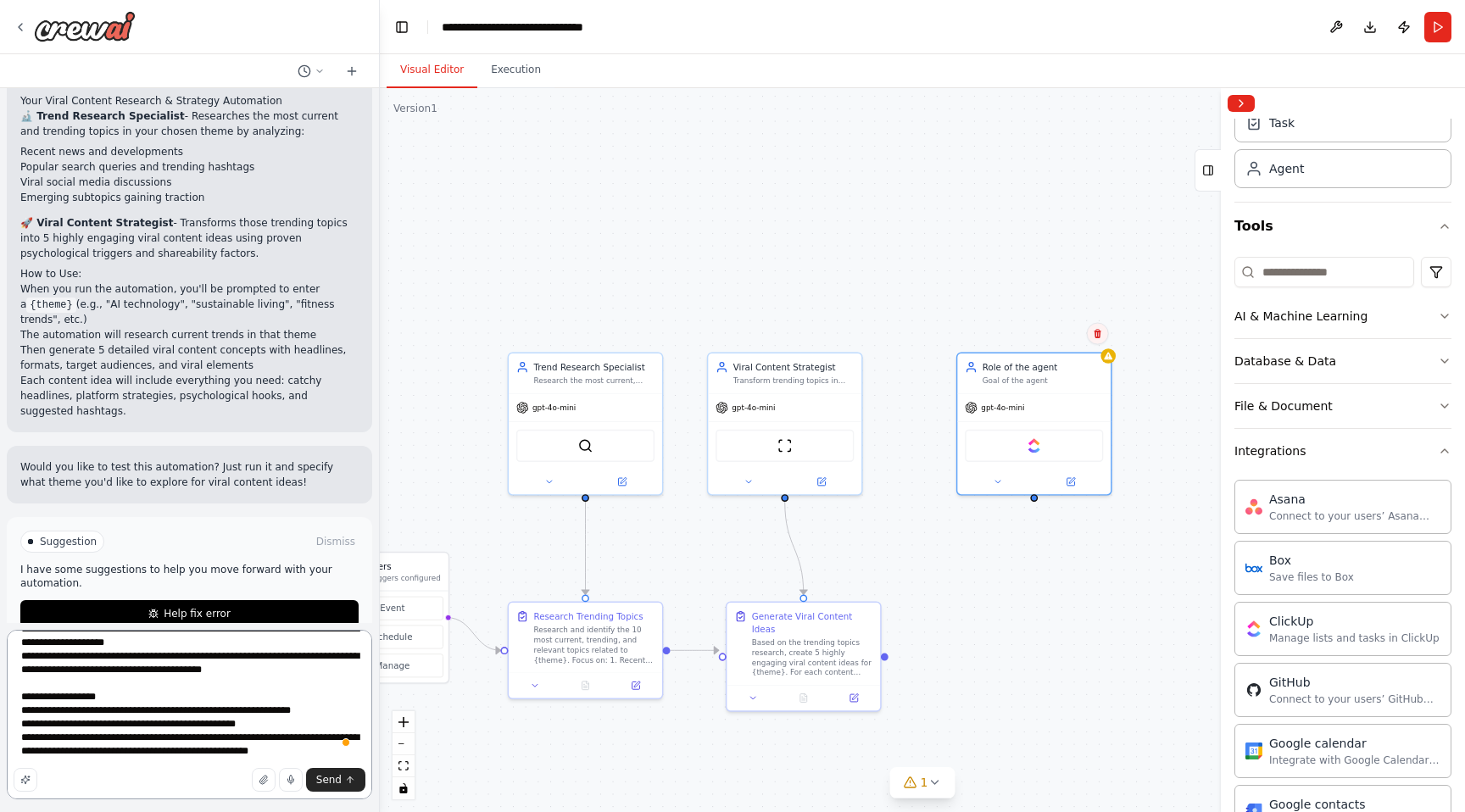
type textarea "**********"
click at [1100, 332] on icon at bounding box center [1097, 334] width 7 height 10
click at [1065, 334] on button "Confirm" at bounding box center [1049, 334] width 61 height 20
click at [197, 693] on textarea "**********" at bounding box center [190, 714] width 365 height 169
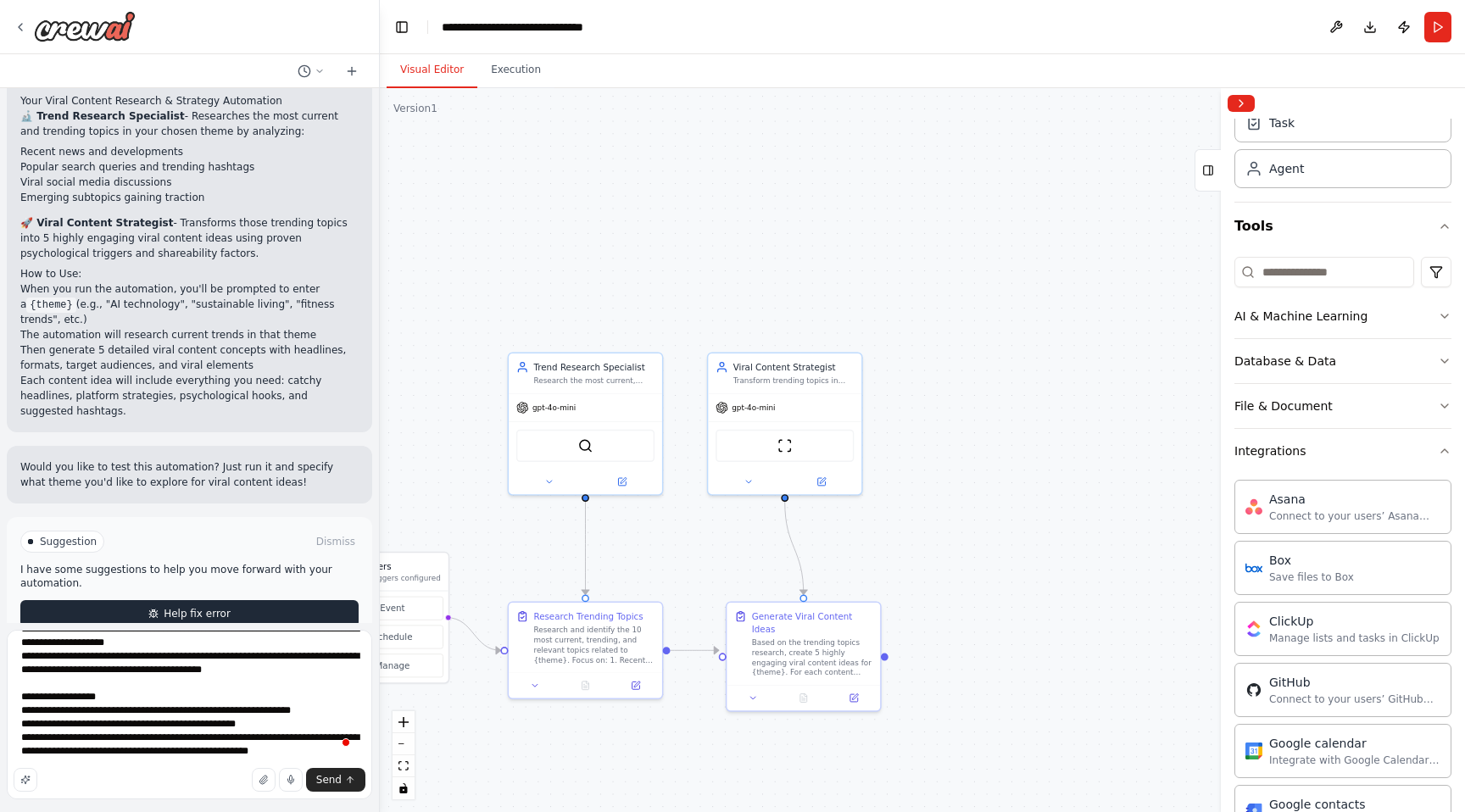
click at [197, 607] on span "Help fix error" at bounding box center [197, 613] width 67 height 13
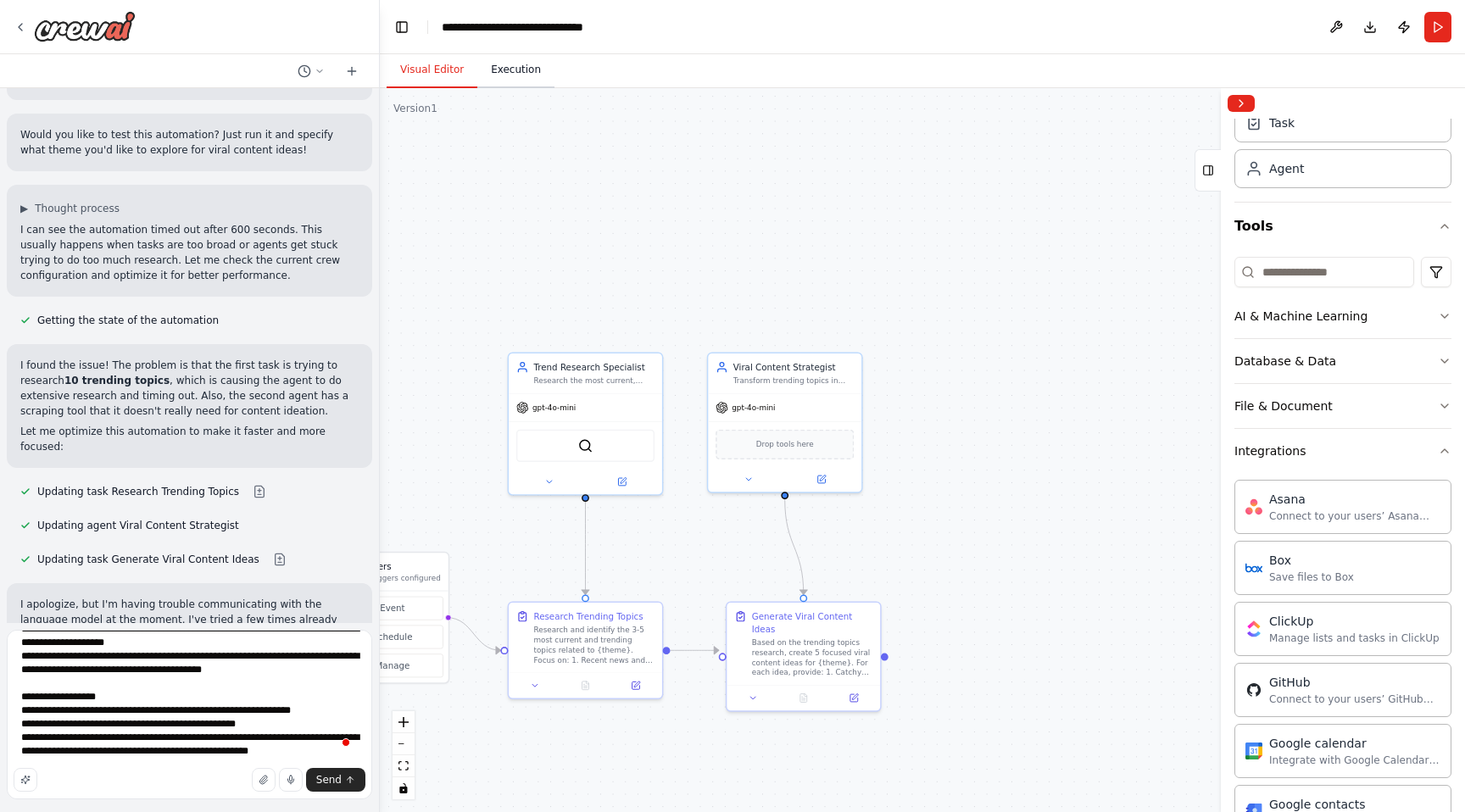
click at [520, 74] on button "Execution" at bounding box center [516, 70] width 77 height 36
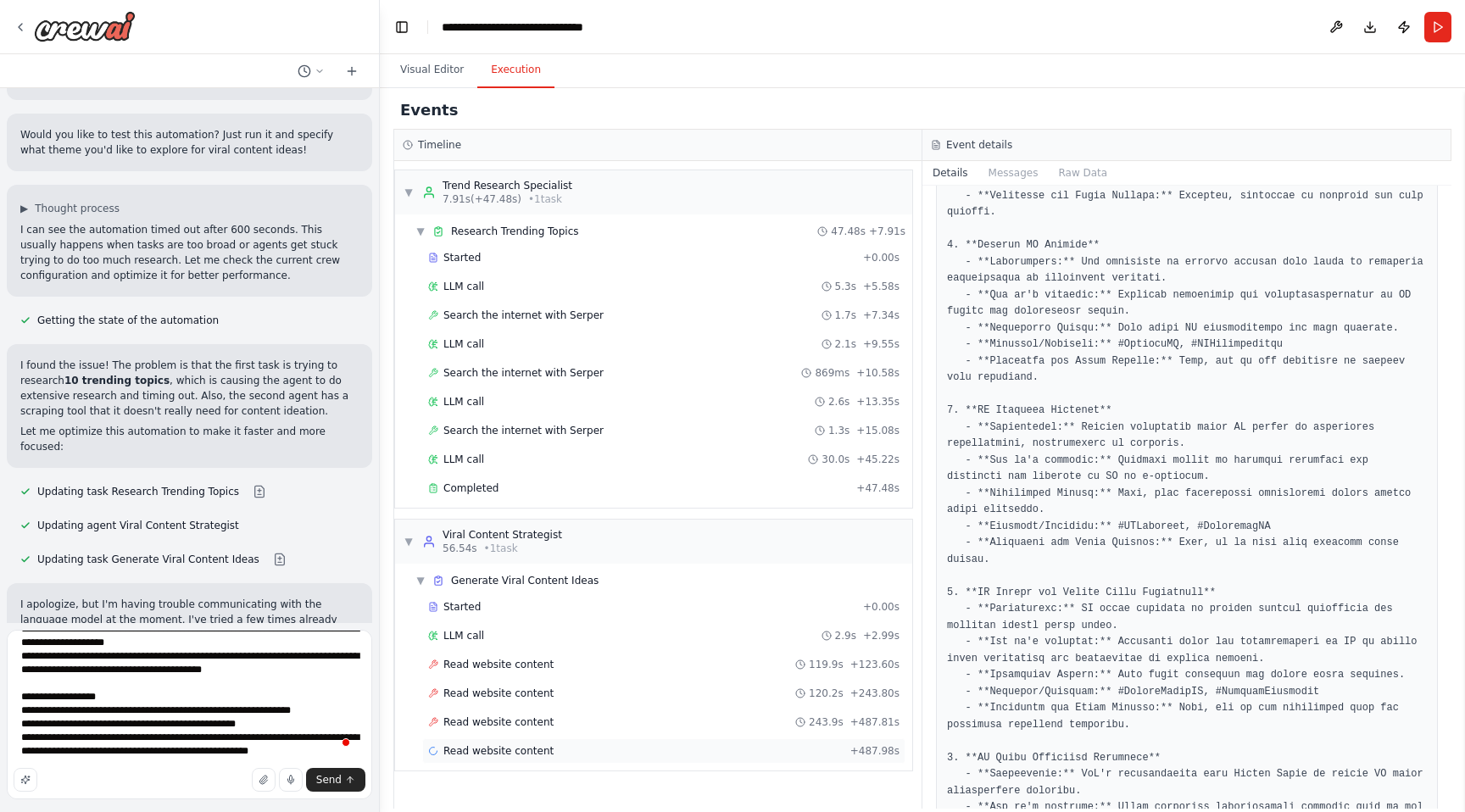
scroll to position [562, 0]
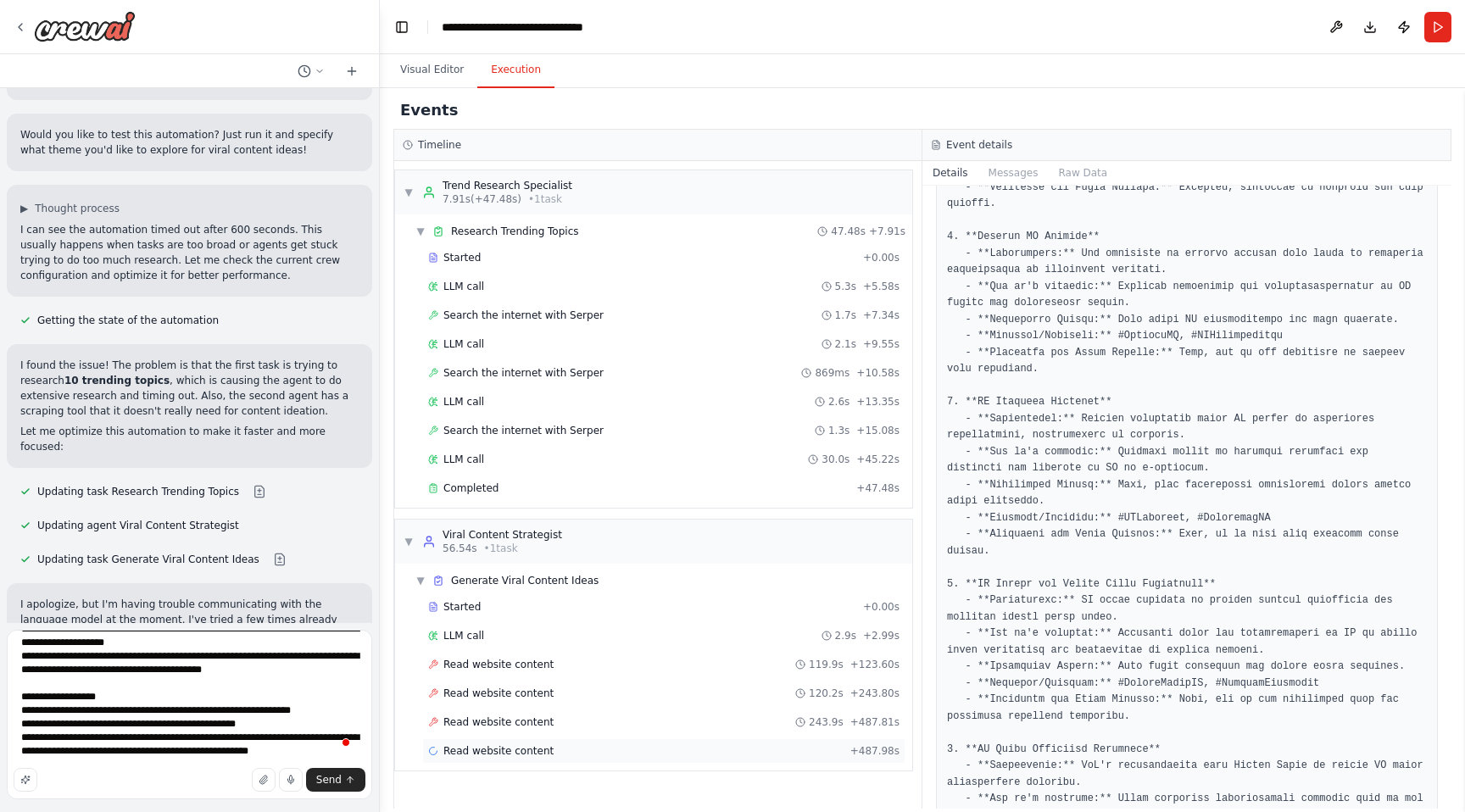
click at [722, 748] on div "Read website content + 487.98s" at bounding box center [664, 751] width 472 height 13
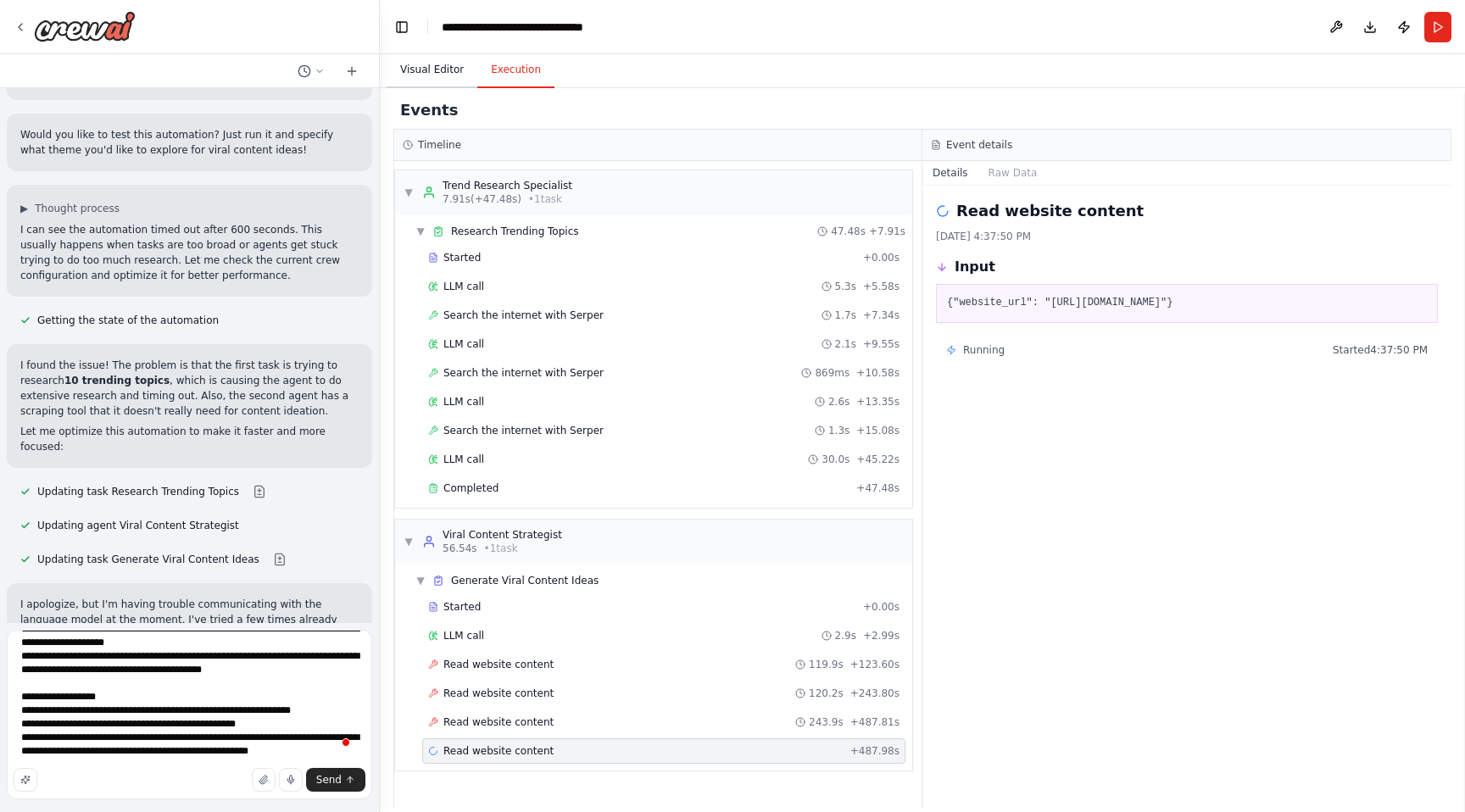
click at [437, 68] on button "Visual Editor" at bounding box center [431, 70] width 90 height 36
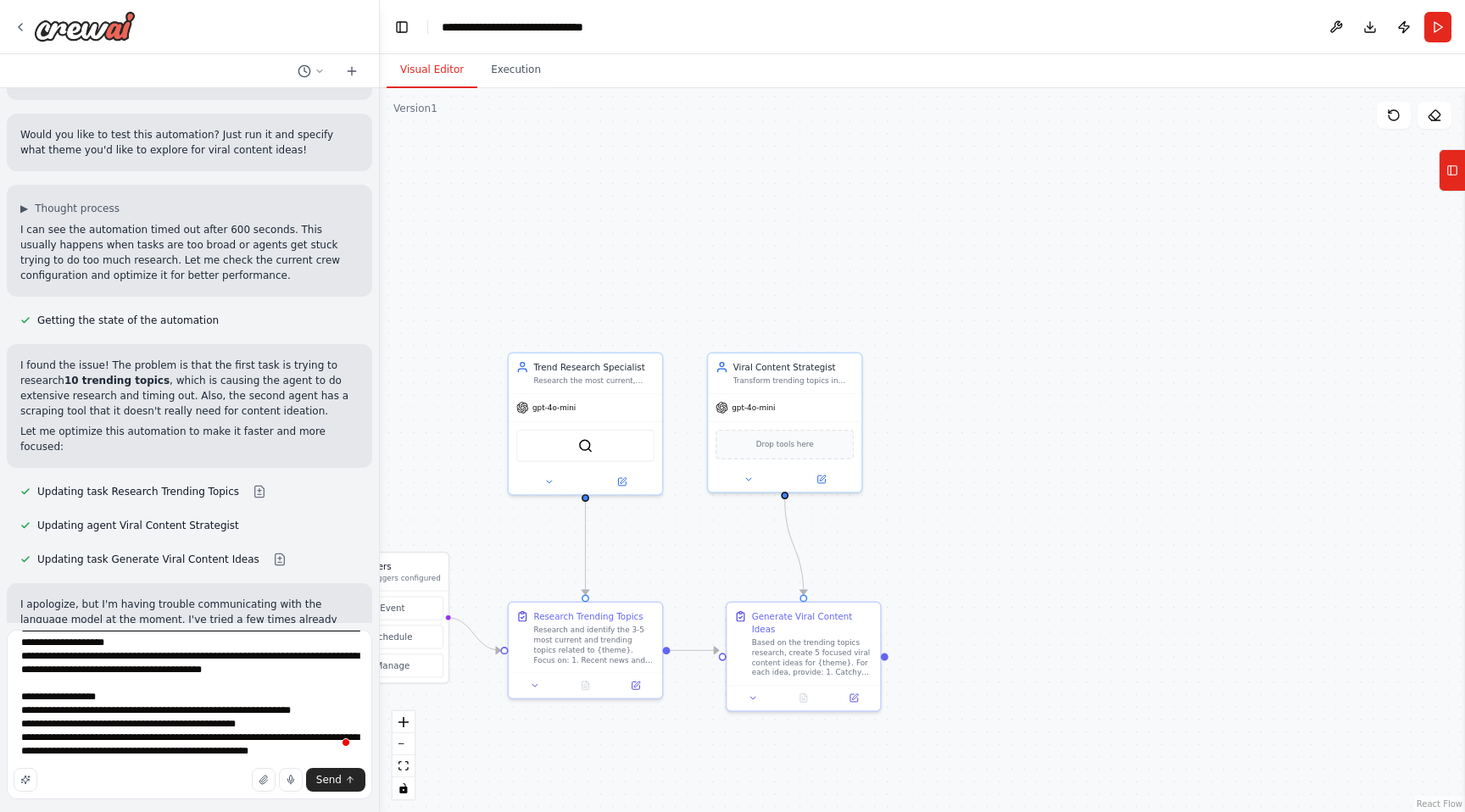
click at [184, 597] on p "I apologize, but I'm having trouble communicating with the language model at th…" at bounding box center [189, 628] width 338 height 61
click at [226, 715] on textarea "**********" at bounding box center [190, 714] width 365 height 169
click at [61, 700] on textarea "**********" at bounding box center [190, 714] width 365 height 169
click at [28, 774] on icon "button" at bounding box center [25, 780] width 11 height 11
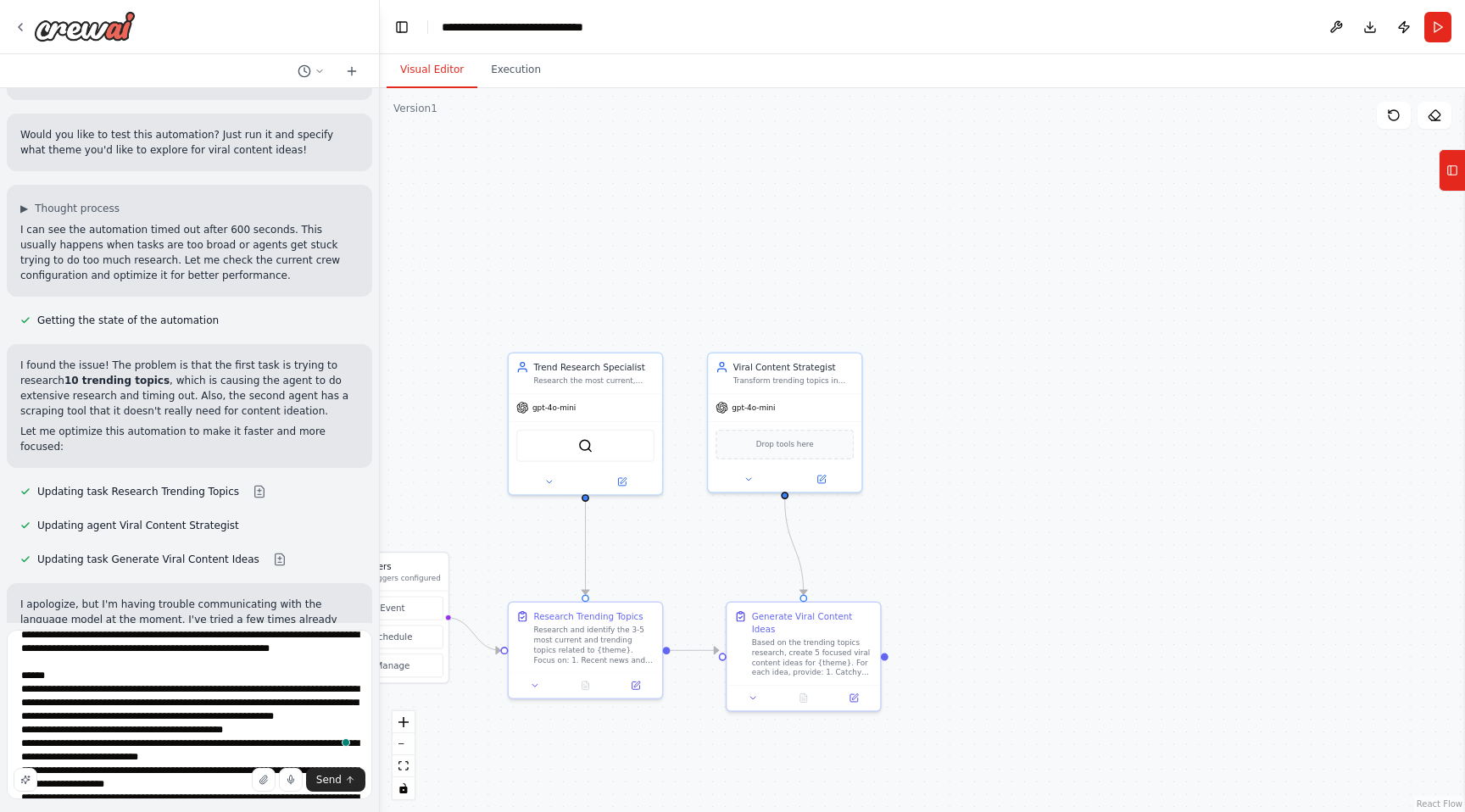
scroll to position [19, 0]
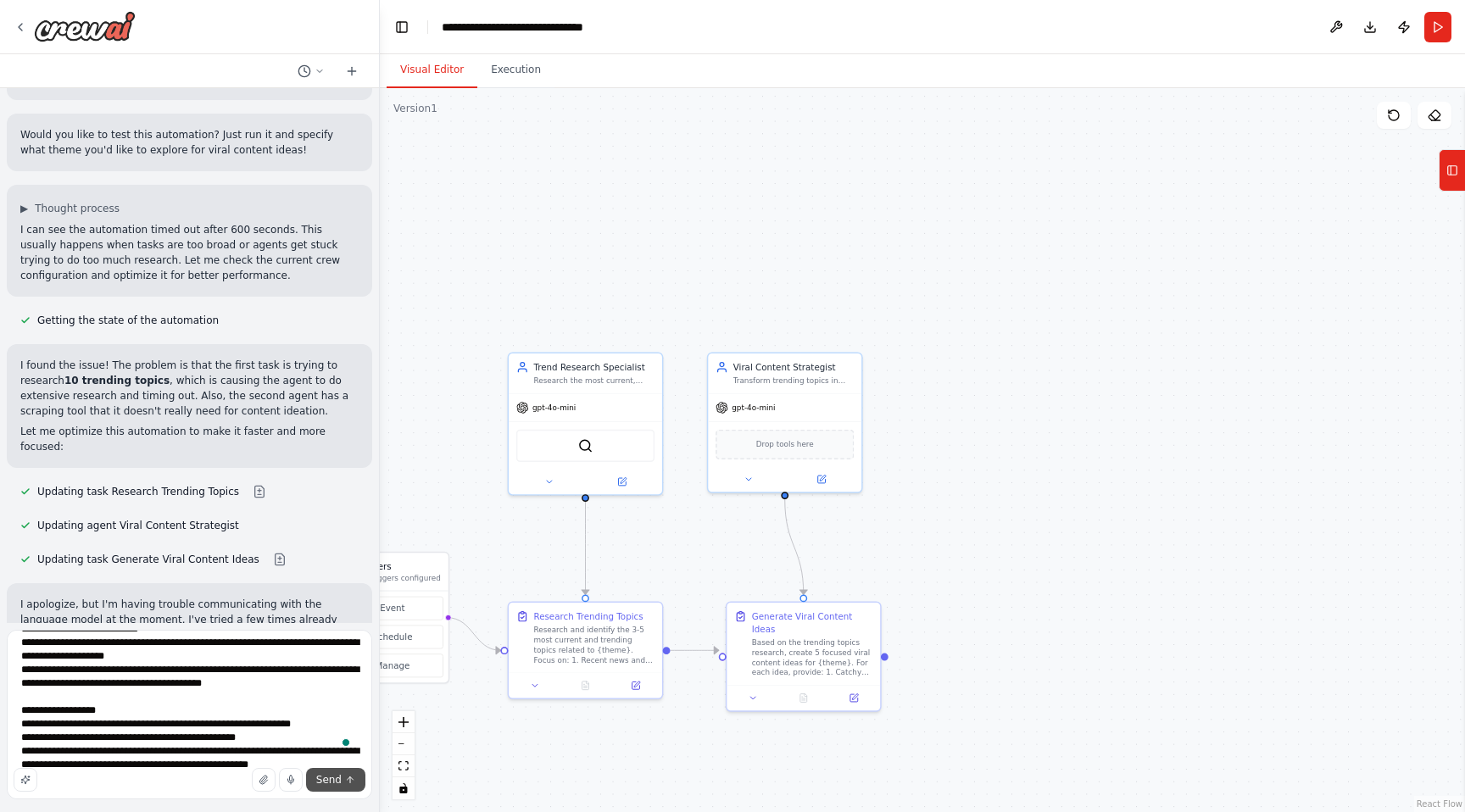
click at [333, 774] on span "Send" at bounding box center [328, 779] width 25 height 13
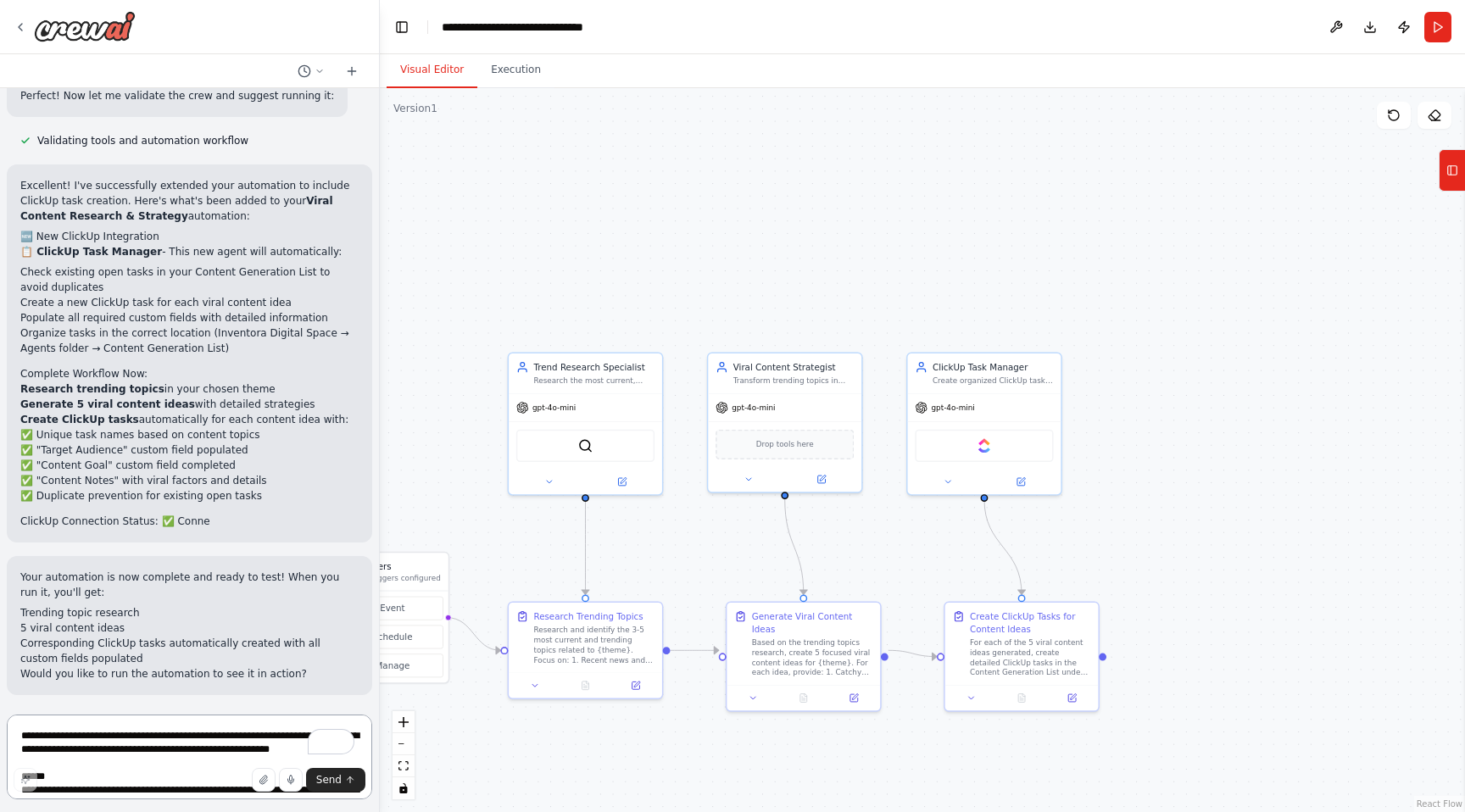
scroll to position [2932, 0]
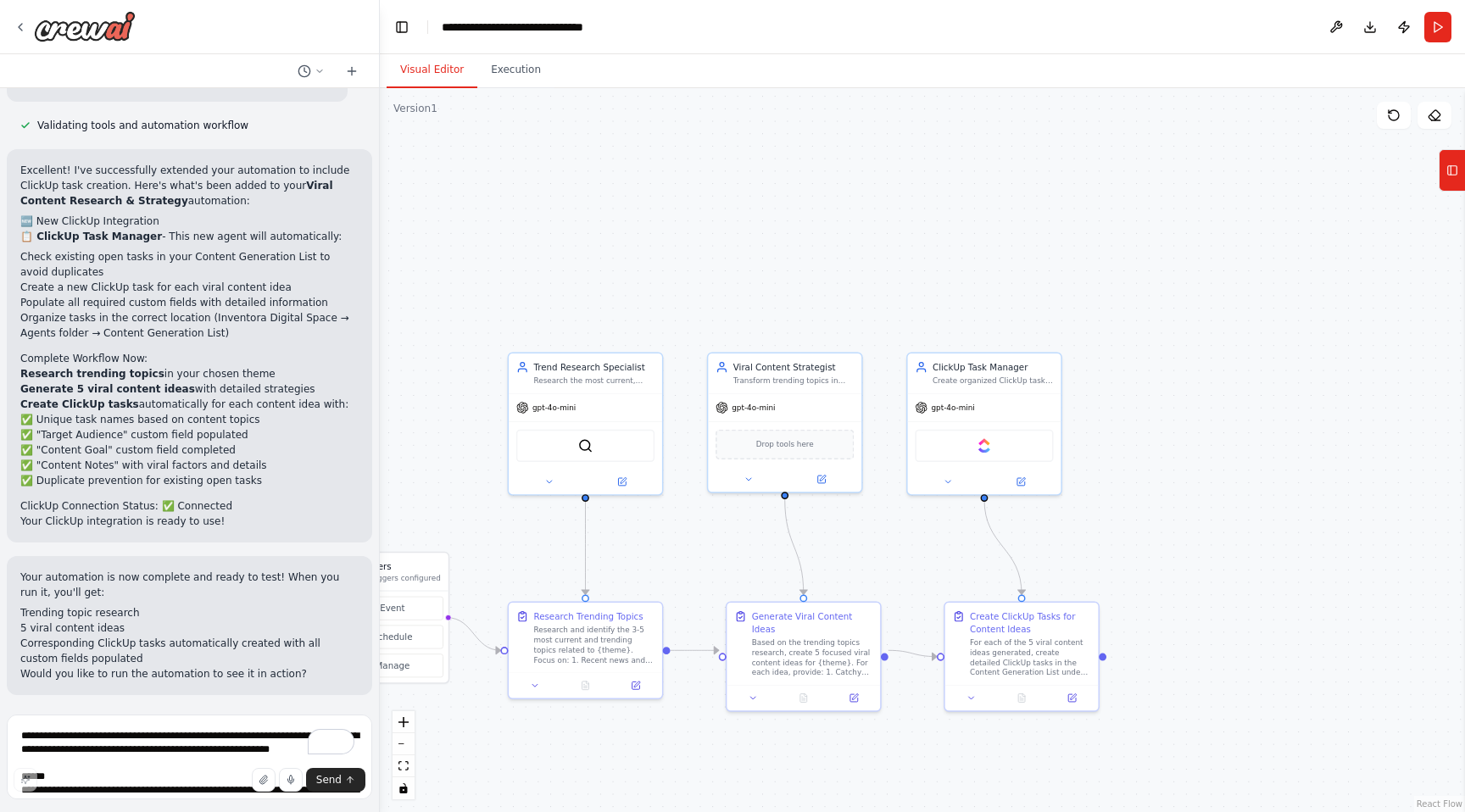
click at [76, 726] on span "Suggestion" at bounding box center [68, 732] width 57 height 13
click at [238, 792] on button "Run Automation" at bounding box center [189, 805] width 338 height 27
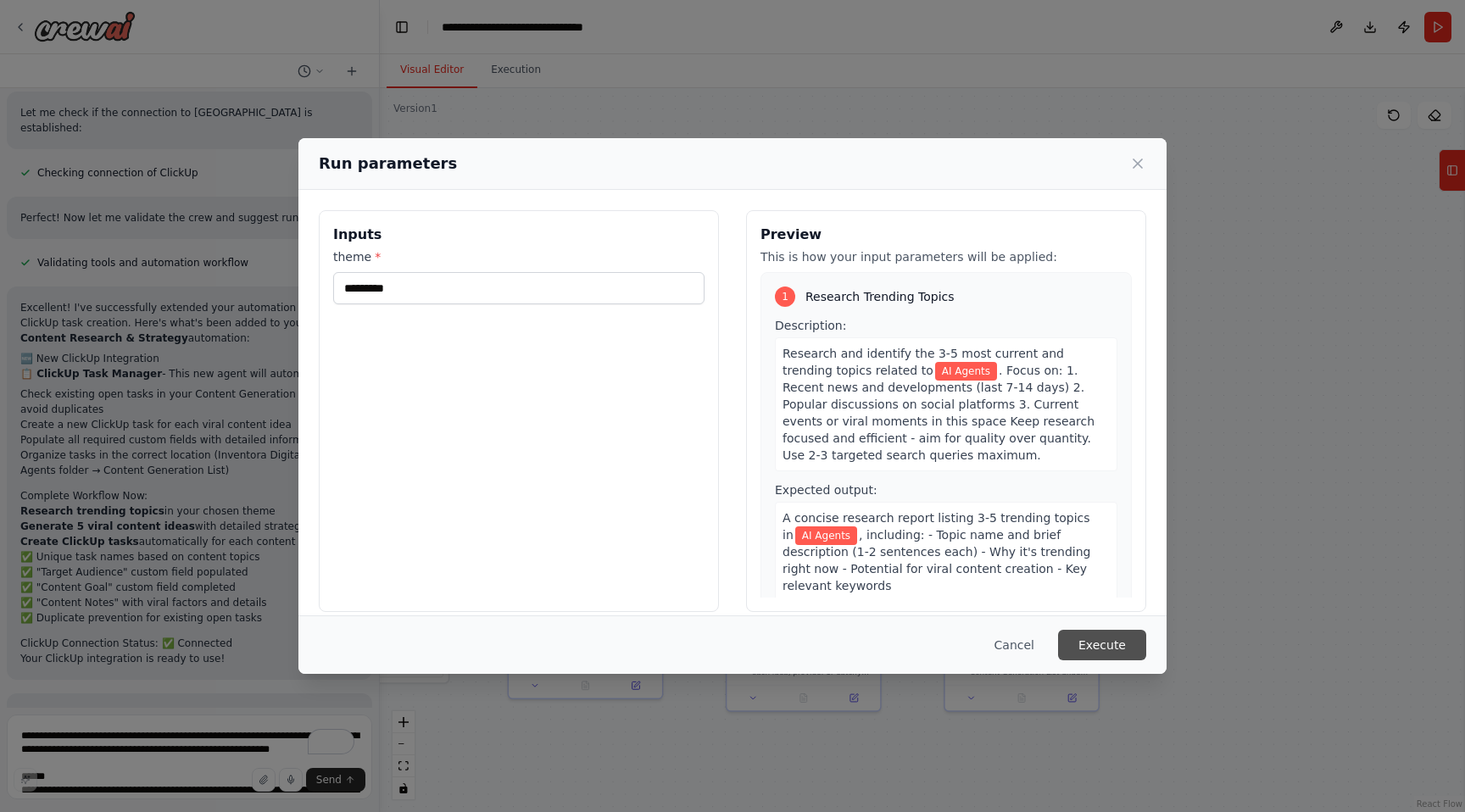
click at [1115, 648] on button "Execute" at bounding box center [1102, 644] width 88 height 31
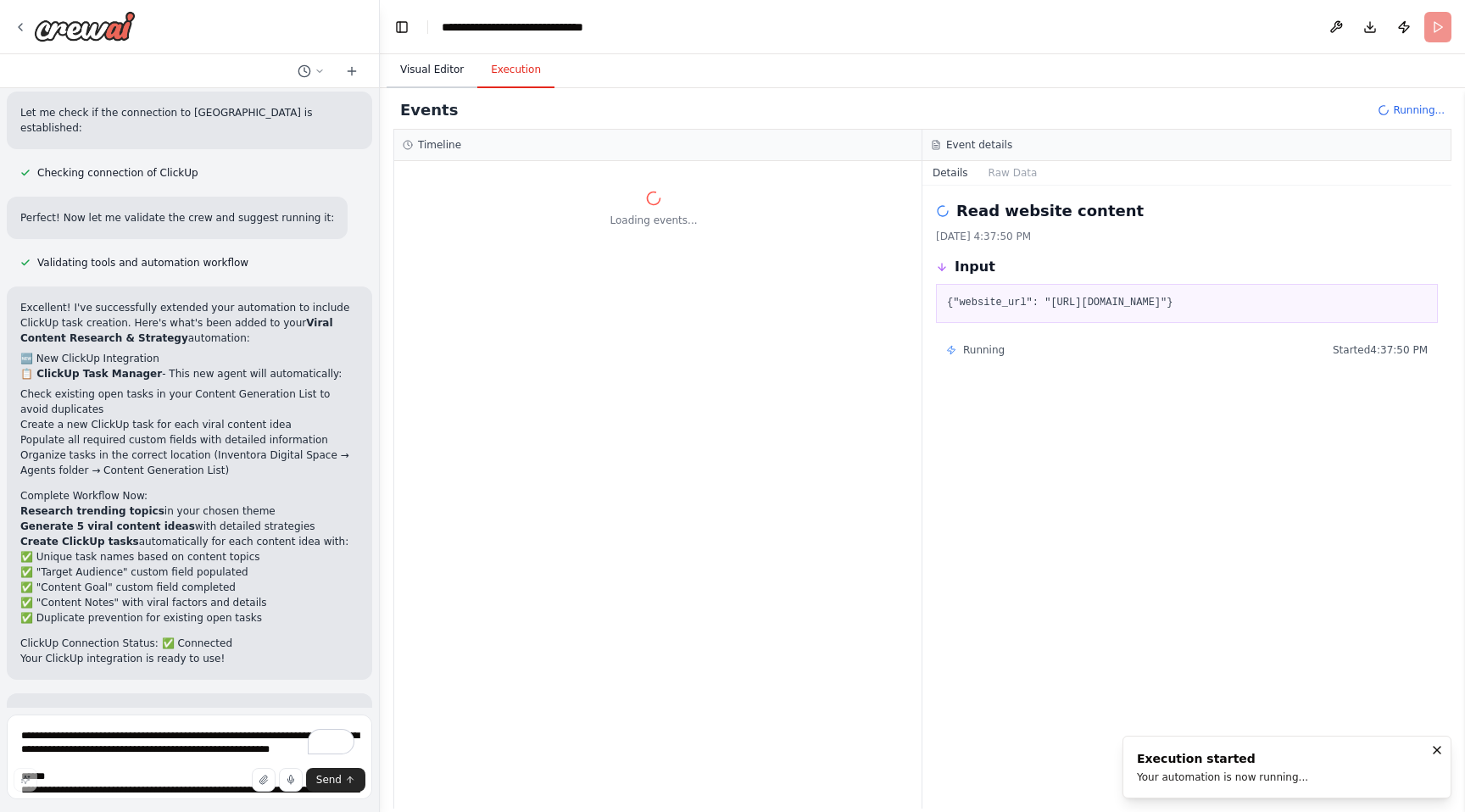
click at [434, 71] on button "Visual Editor" at bounding box center [431, 70] width 90 height 36
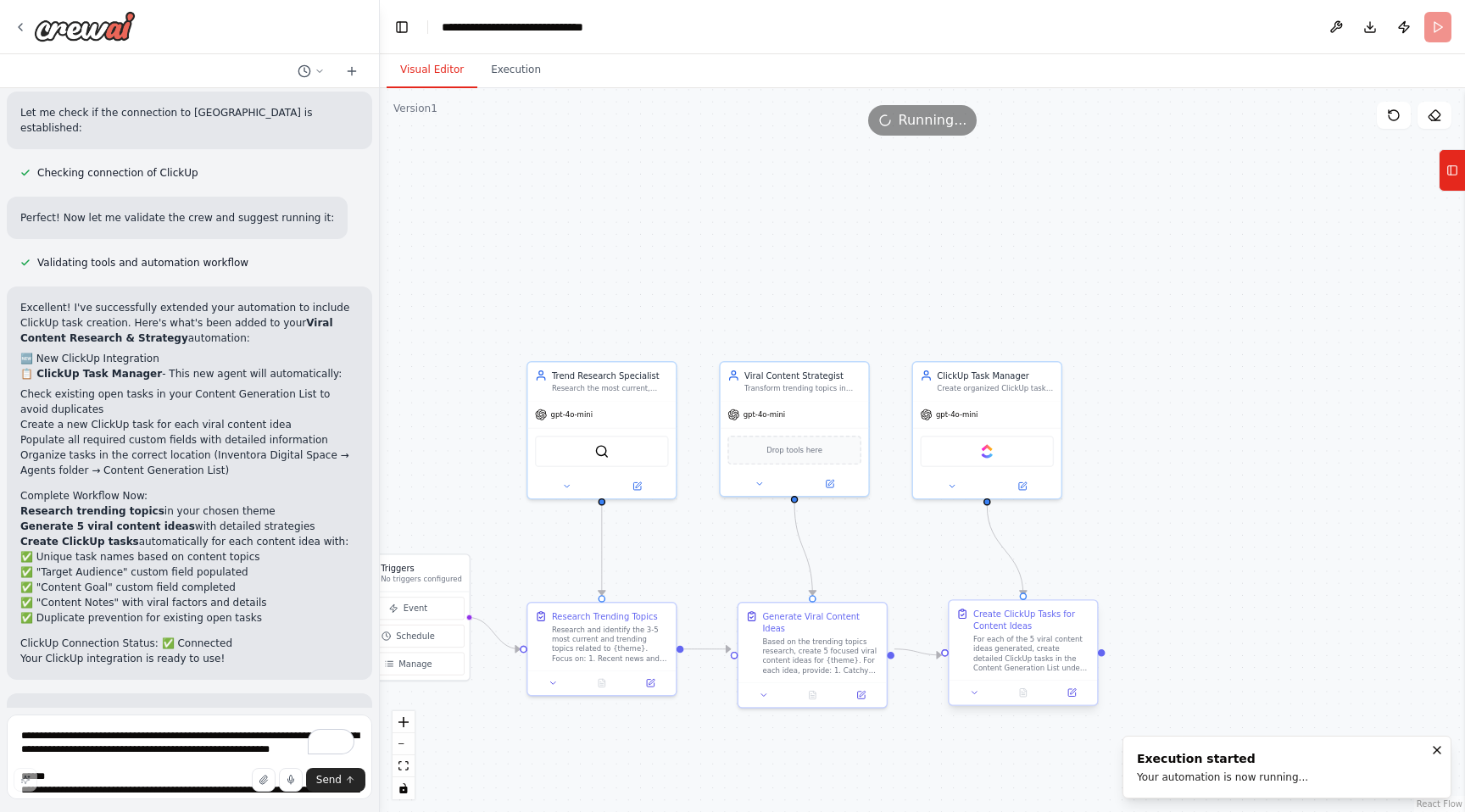
click at [1032, 656] on div "For each of the 5 viral content ideas generated, create detailed ClickUp tasks …" at bounding box center [1031, 652] width 117 height 38
click at [1011, 619] on div "Create ClickUp Tasks for Content Ideas" at bounding box center [1031, 619] width 117 height 24
click at [1014, 660] on div "For each of the 5 viral content ideas generated, create detailed ClickUp tasks …" at bounding box center [1031, 652] width 117 height 38
click at [1075, 693] on icon at bounding box center [1072, 693] width 8 height 8
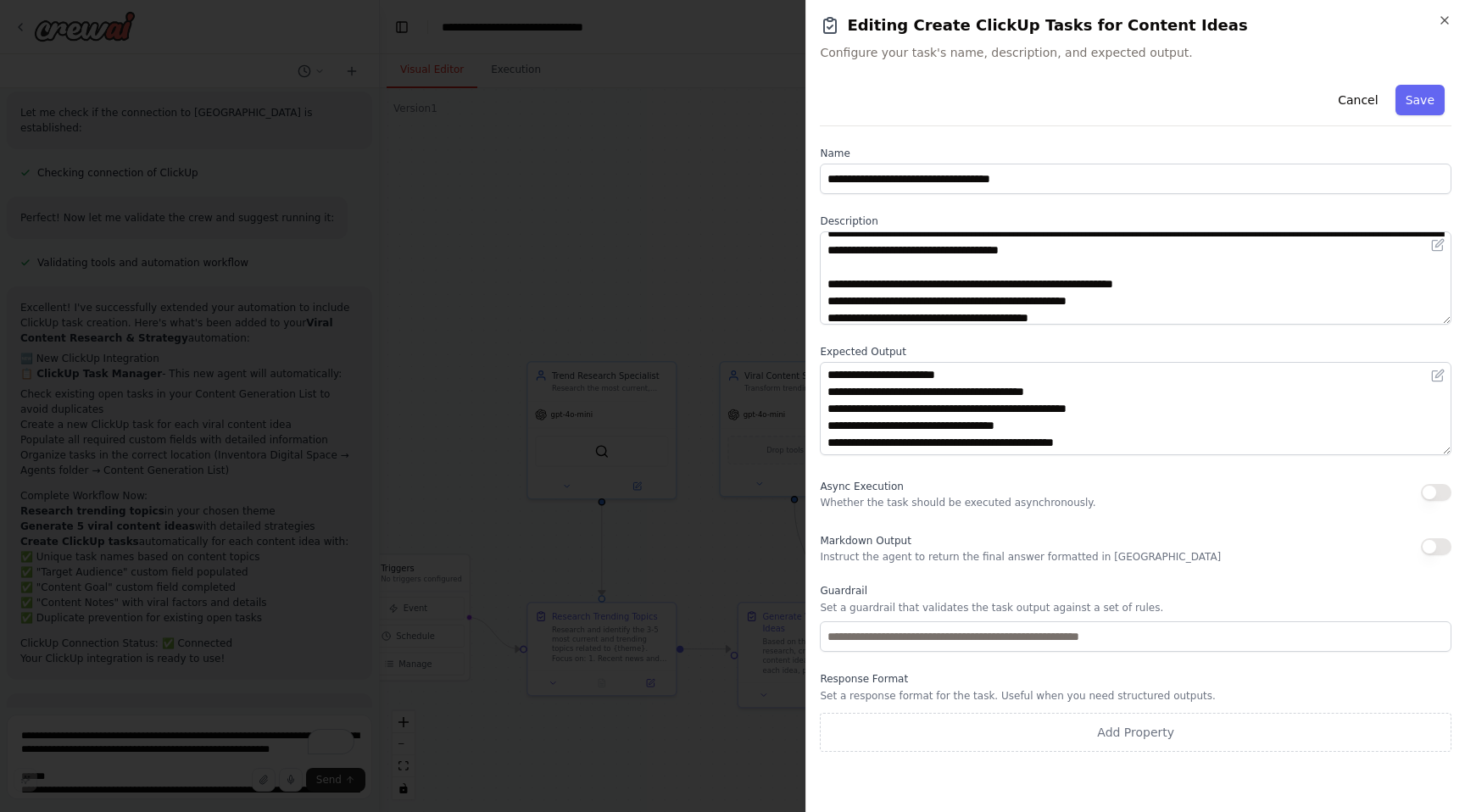
scroll to position [0, 0]
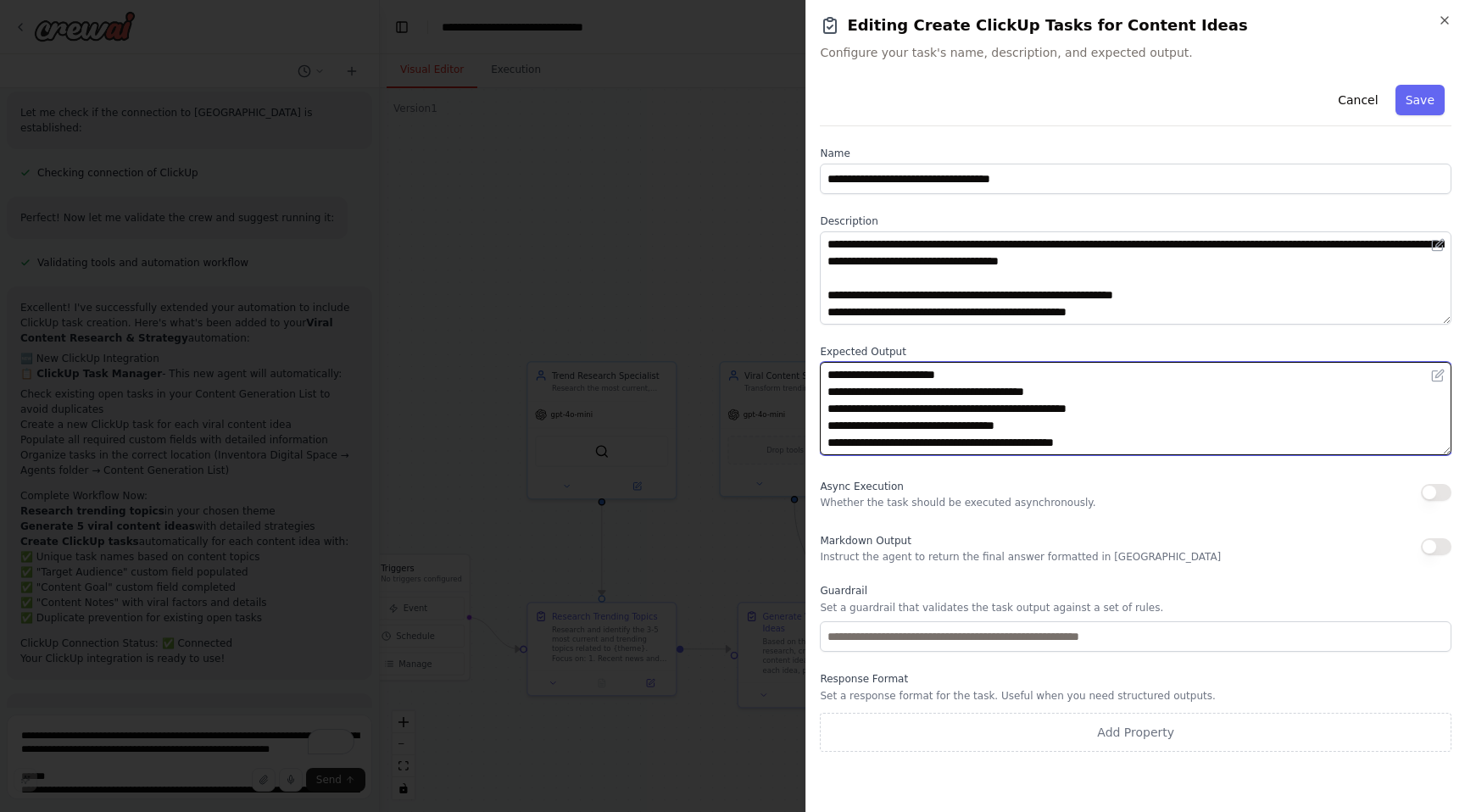
click at [1114, 391] on textarea "**********" at bounding box center [1136, 408] width 631 height 93
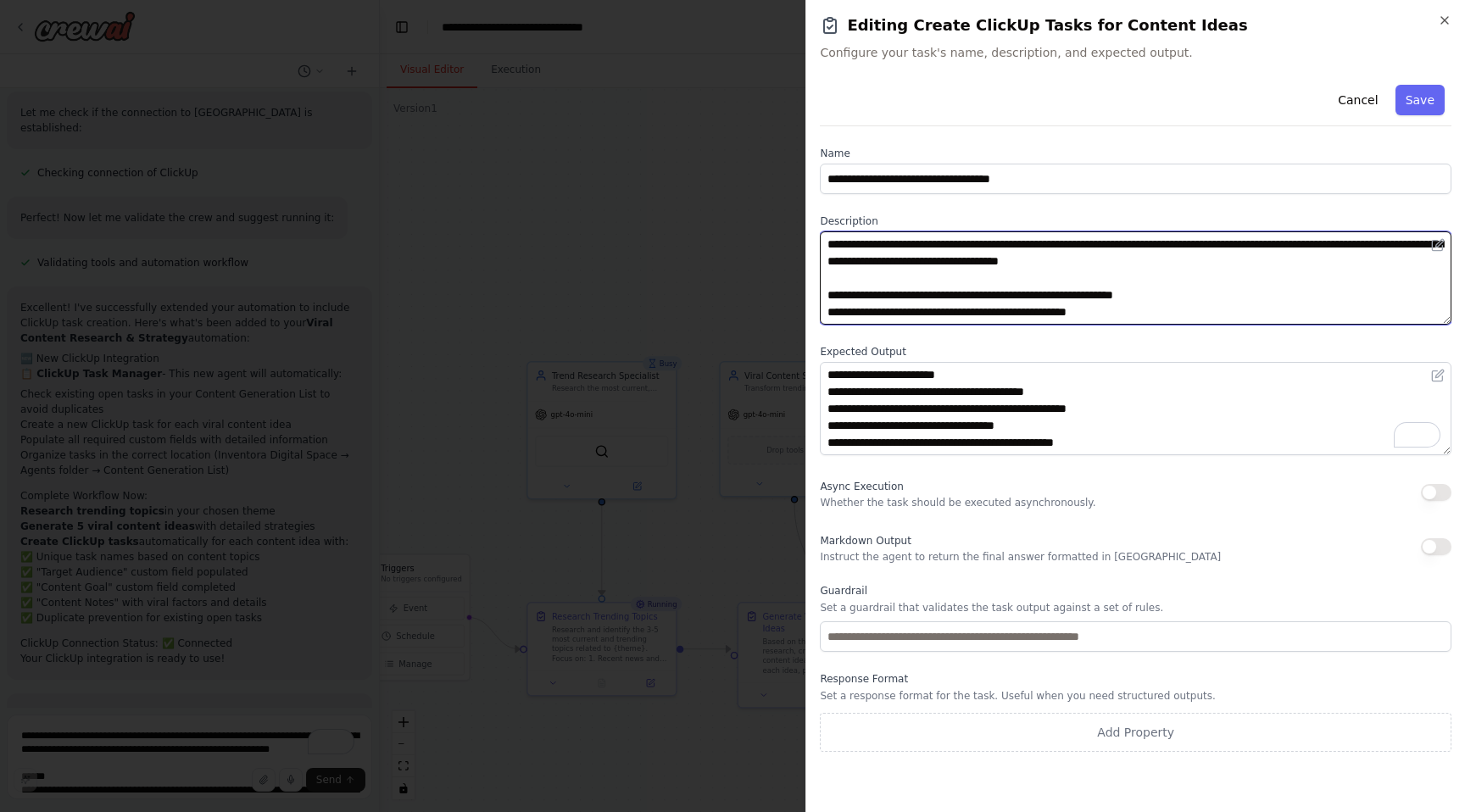
click at [1241, 269] on textarea "**********" at bounding box center [1136, 278] width 631 height 93
click at [1230, 258] on textarea "**********" at bounding box center [1136, 278] width 631 height 93
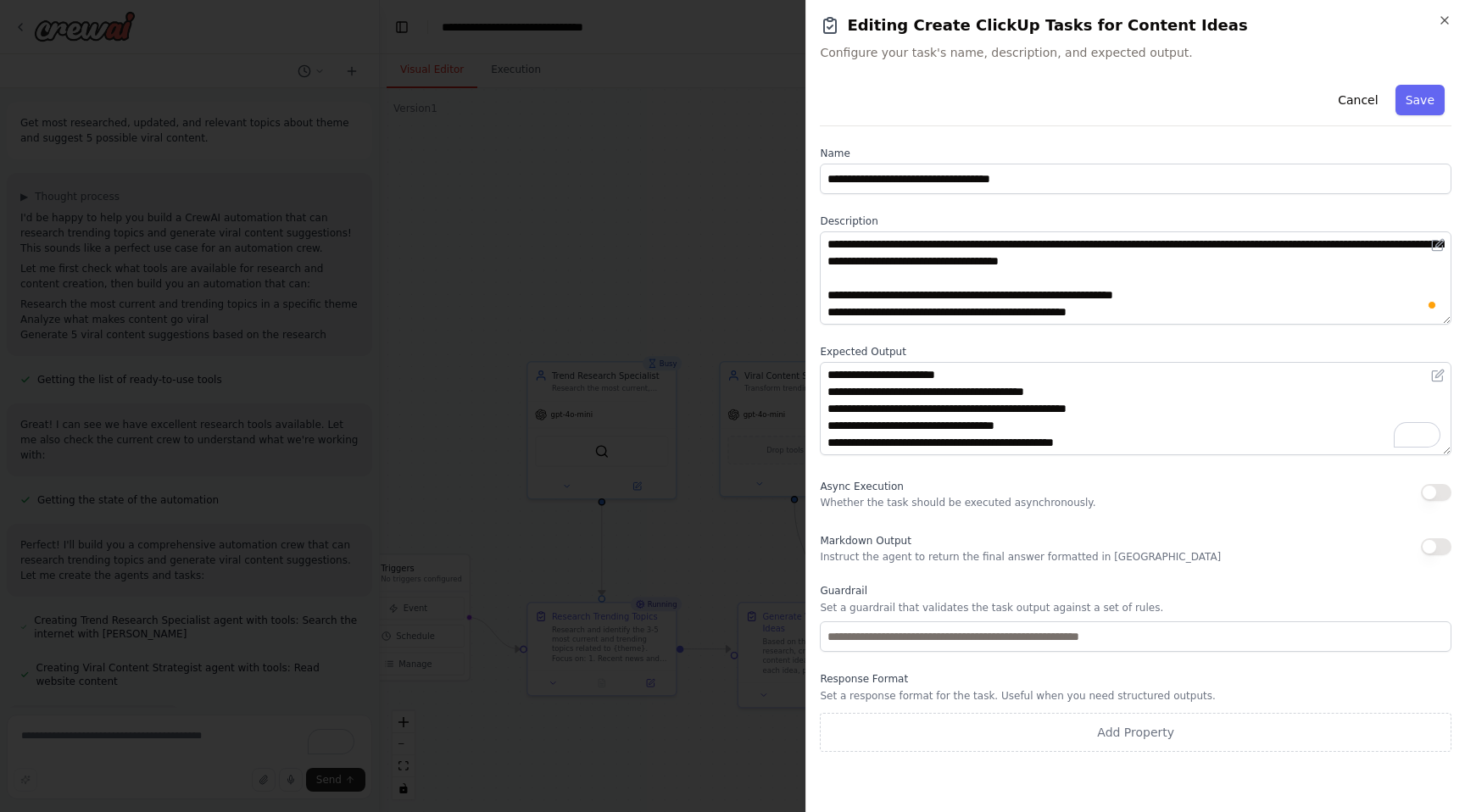
scroll to position [62, 0]
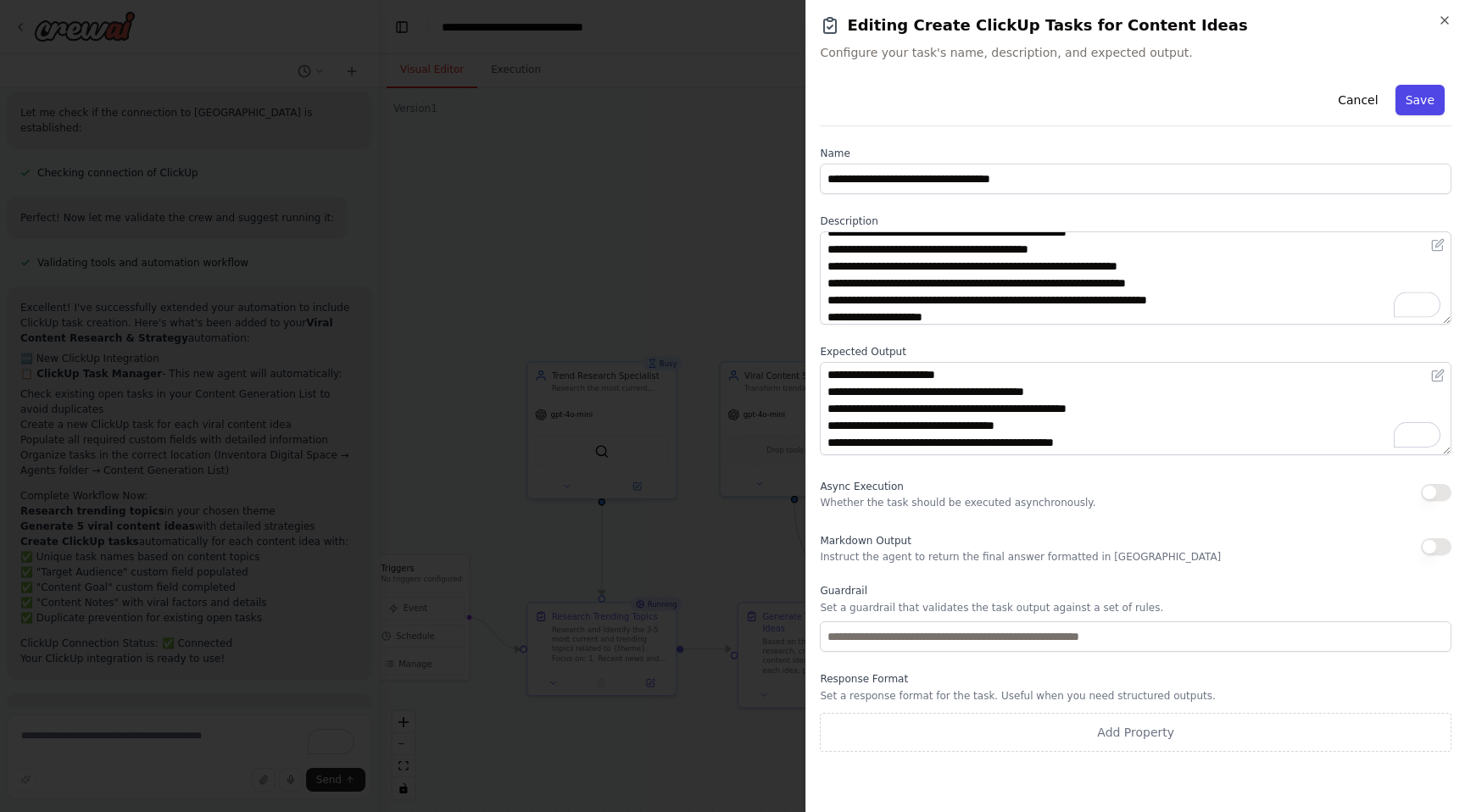
type textarea "**********"
click at [1408, 106] on button "Save" at bounding box center [1420, 100] width 49 height 31
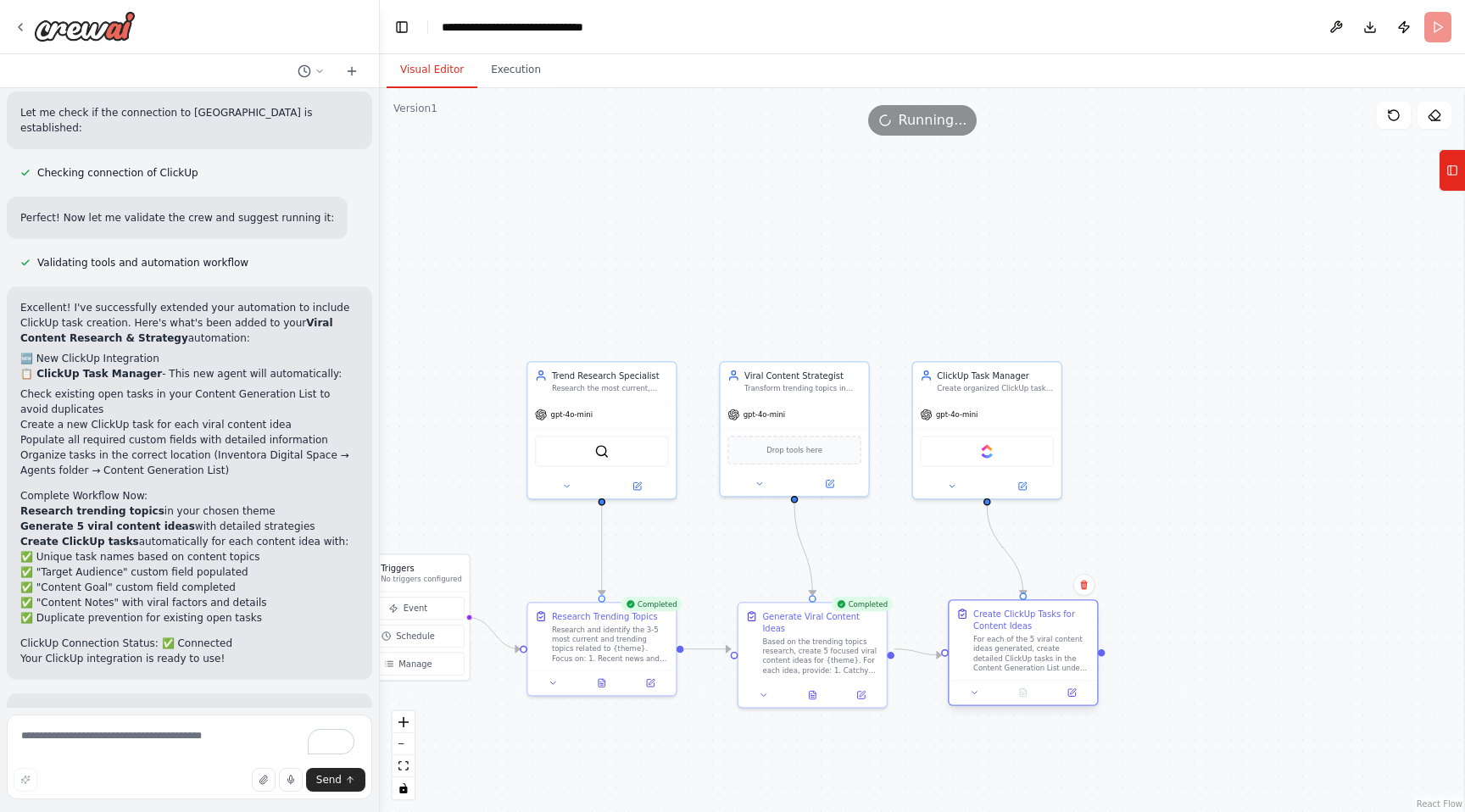
click at [1067, 639] on div "For each of the 5 viral content ideas generated, create detailed ClickUp tasks …" at bounding box center [1031, 652] width 117 height 38
click at [1074, 693] on icon at bounding box center [1072, 693] width 8 height 8
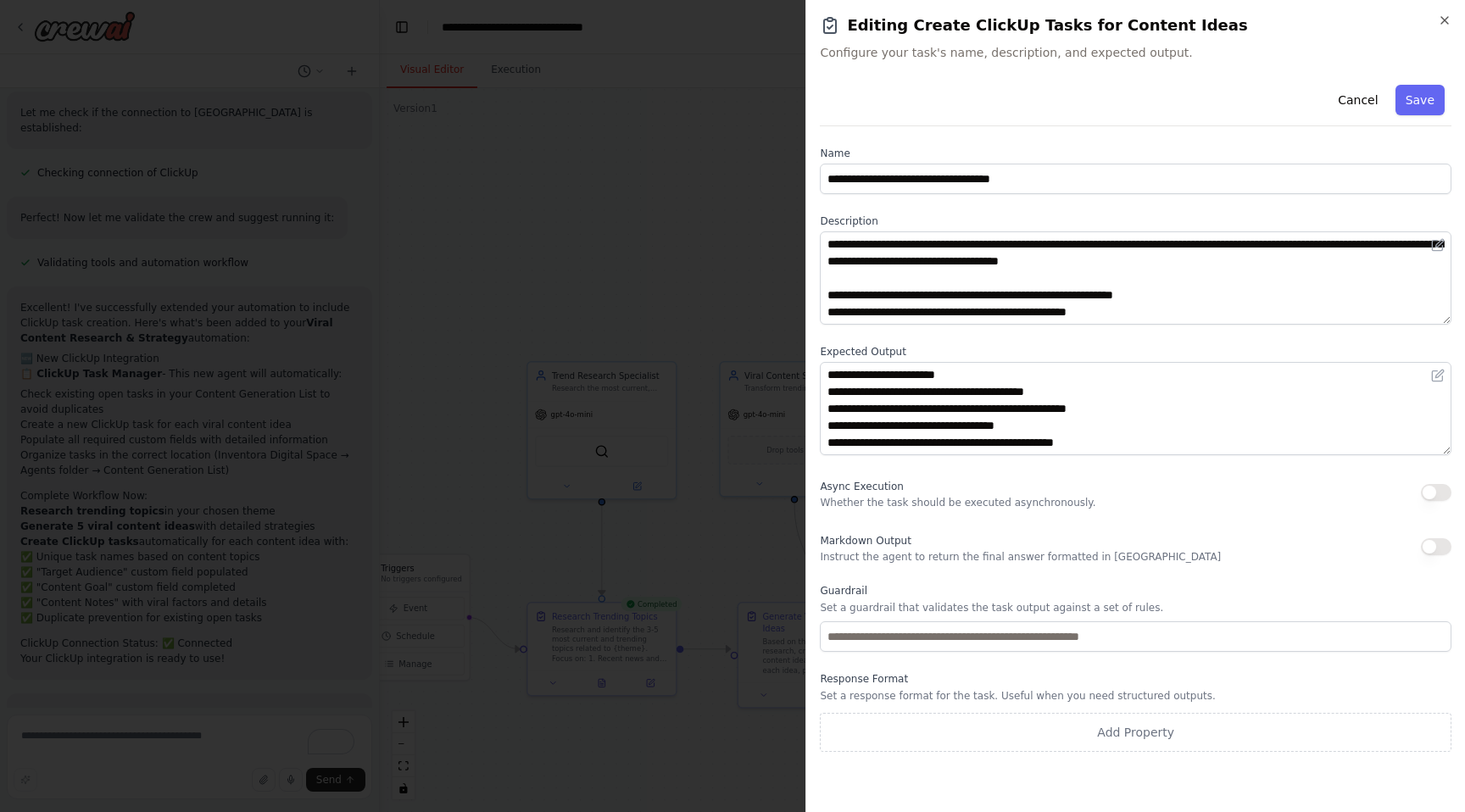
click at [1427, 487] on button "button" at bounding box center [1436, 492] width 31 height 17
click at [1425, 93] on button "Save" at bounding box center [1420, 100] width 49 height 31
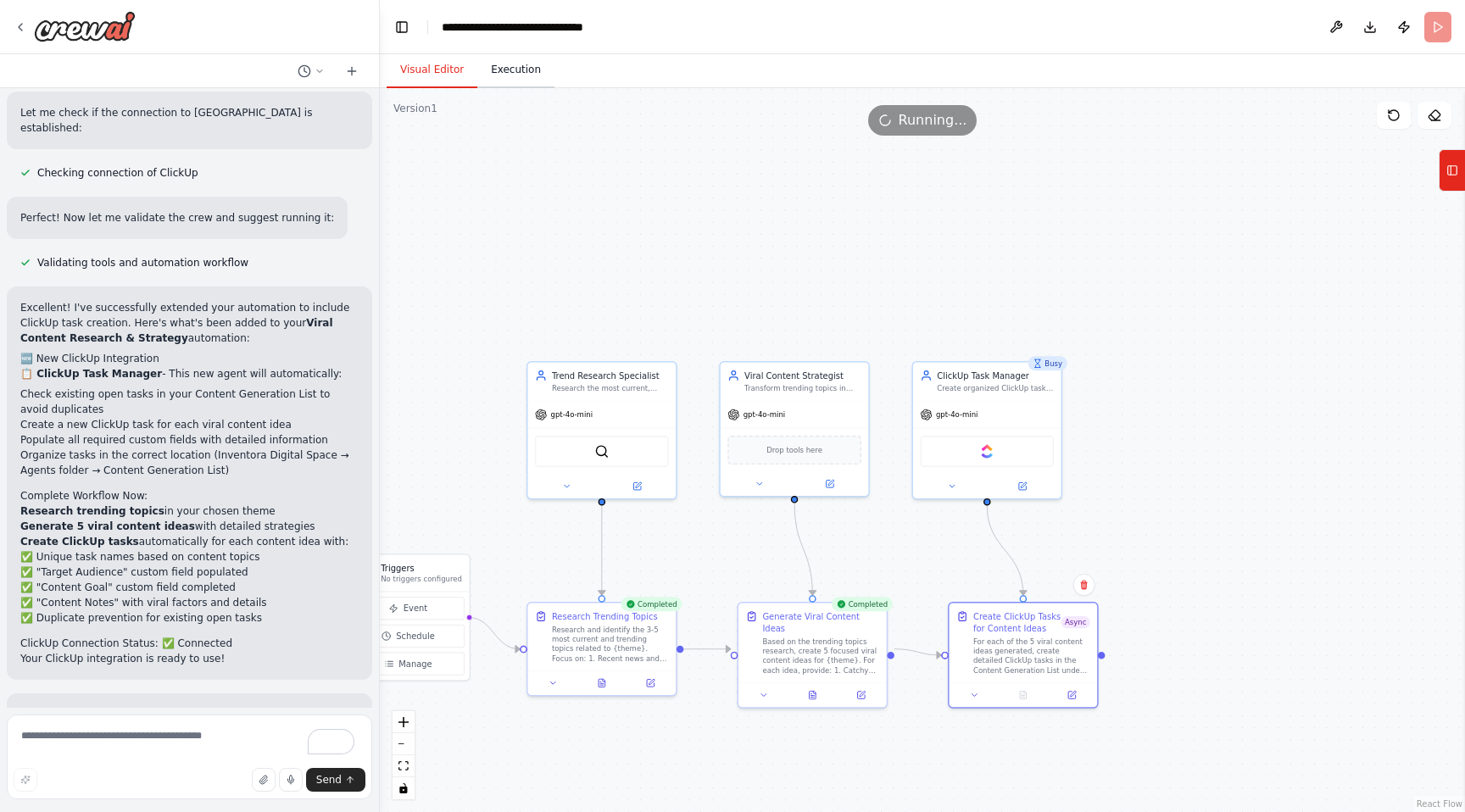
click at [517, 64] on button "Execution" at bounding box center [516, 70] width 77 height 36
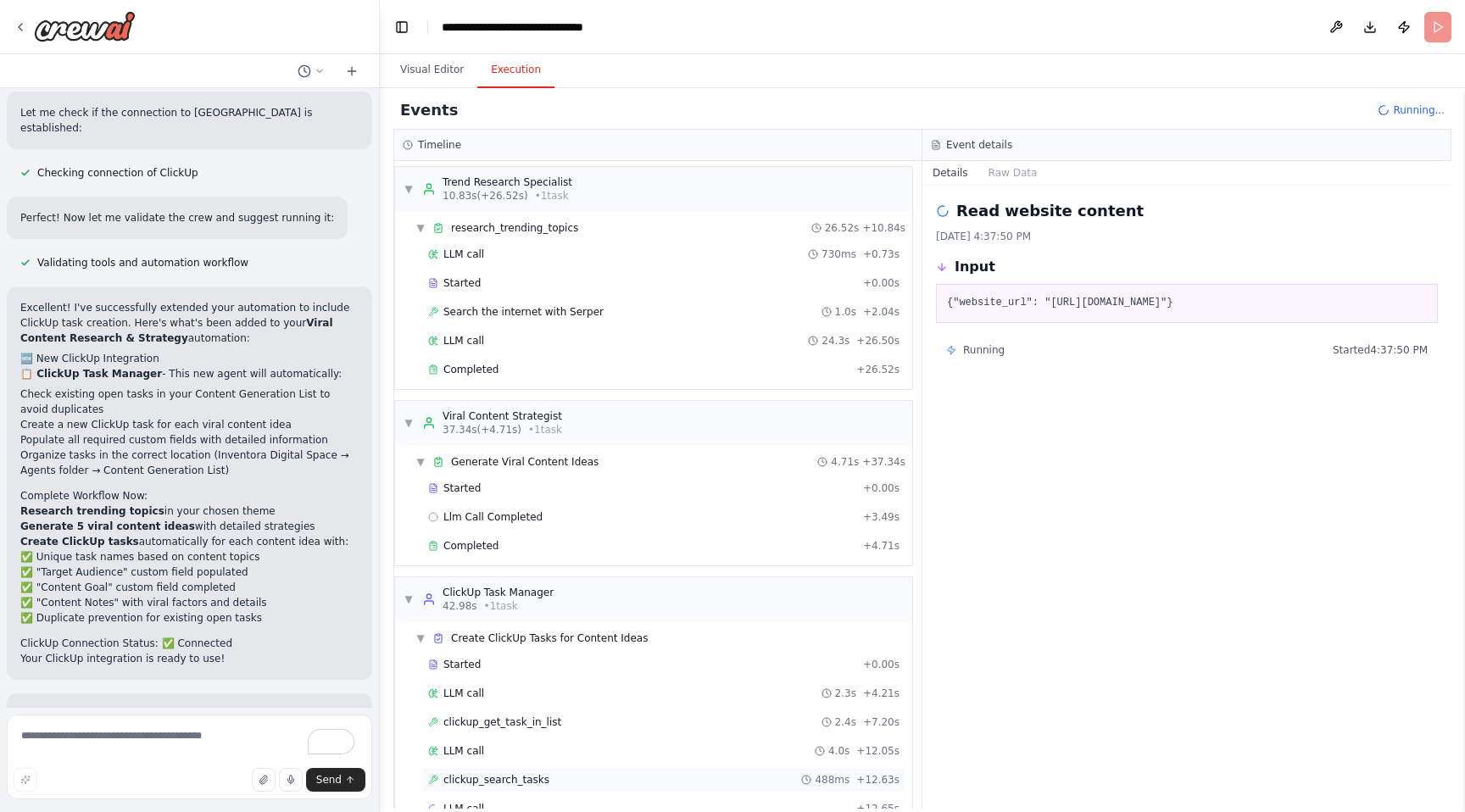
scroll to position [42, 0]
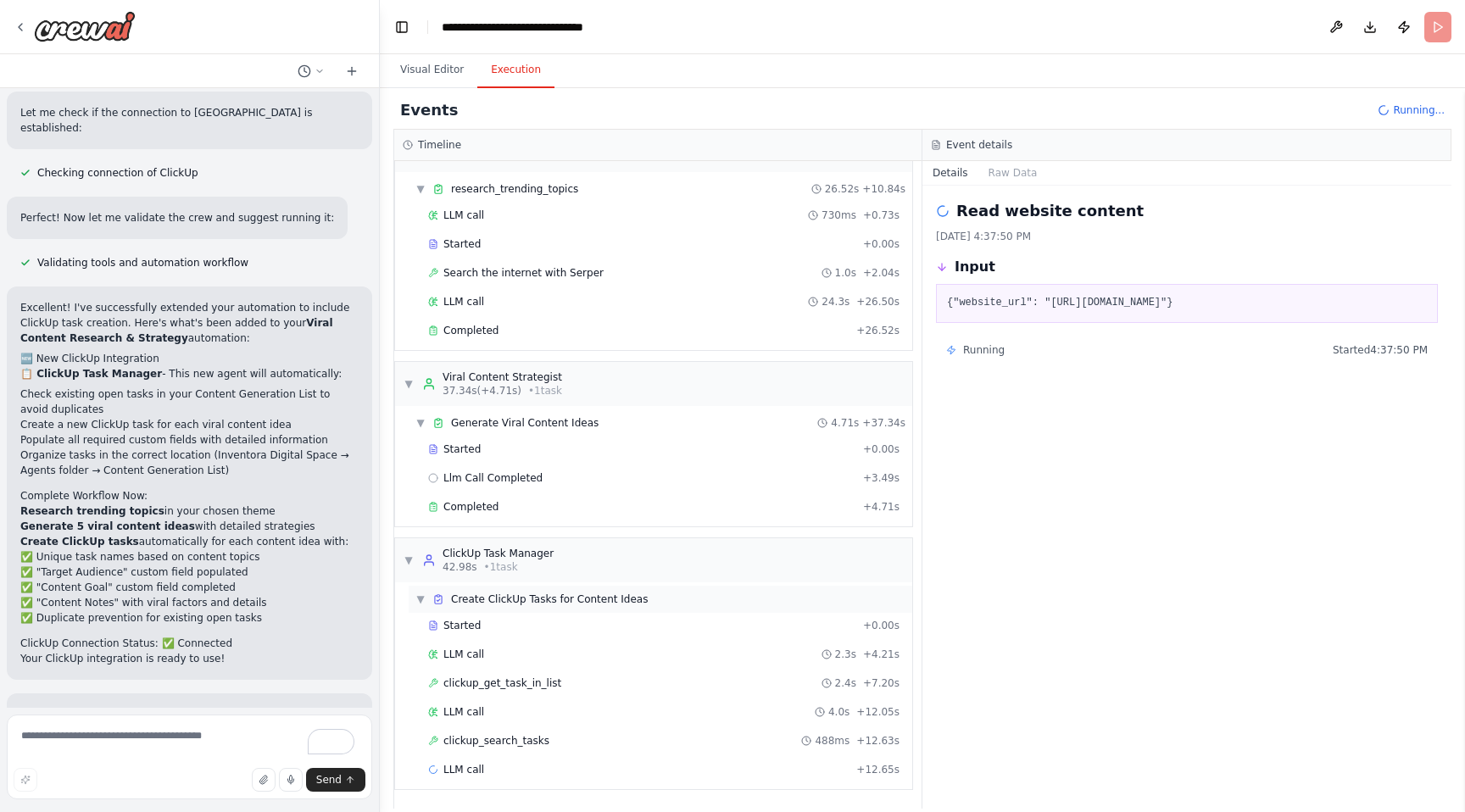
click at [574, 598] on span "Create ClickUp Tasks for Content Ideas" at bounding box center [550, 599] width 197 height 13
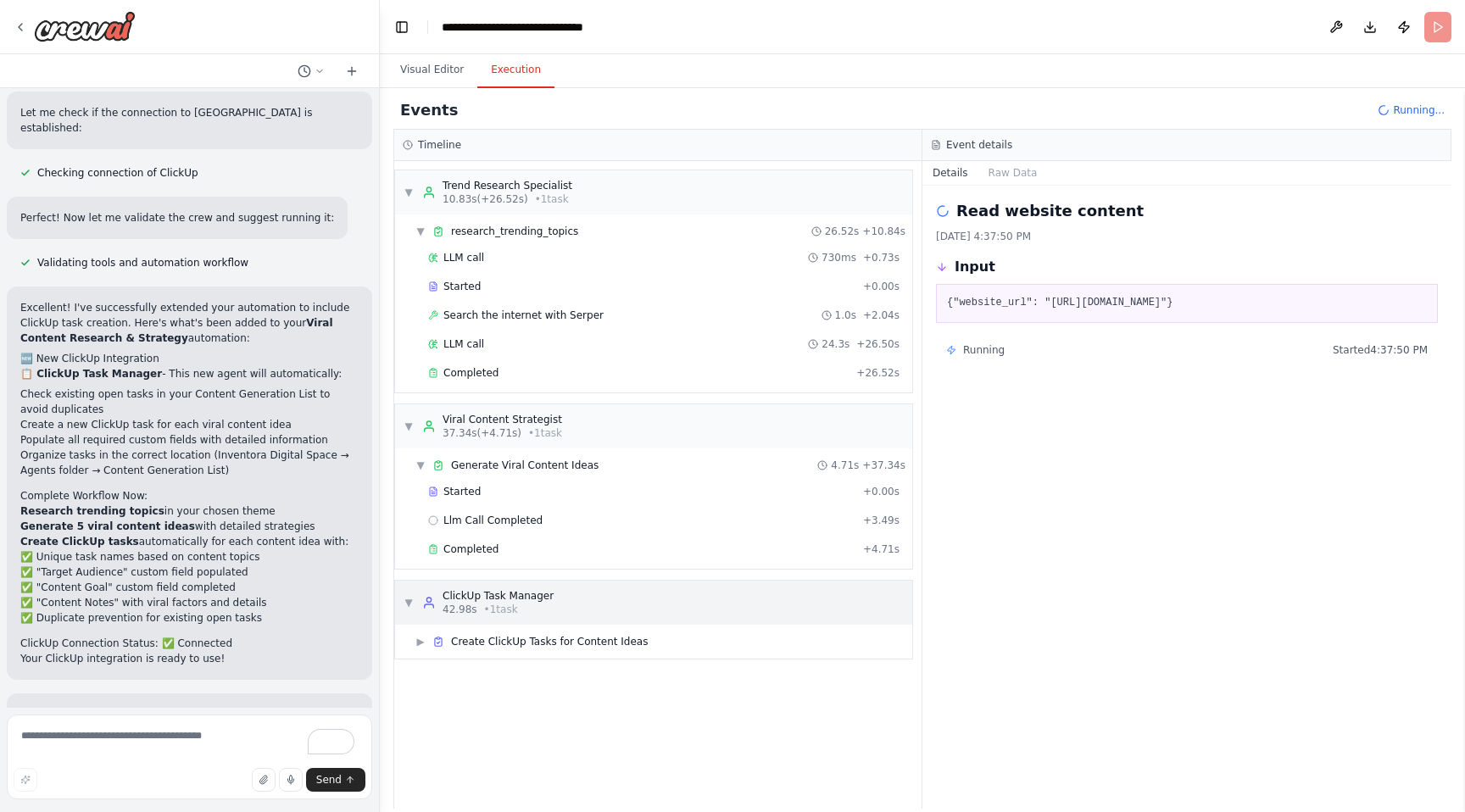
click at [552, 607] on div "▼ ClickUp Task Manager 42.98s • 1 task" at bounding box center [653, 602] width 517 height 44
click at [511, 543] on div "Completed" at bounding box center [643, 549] width 429 height 13
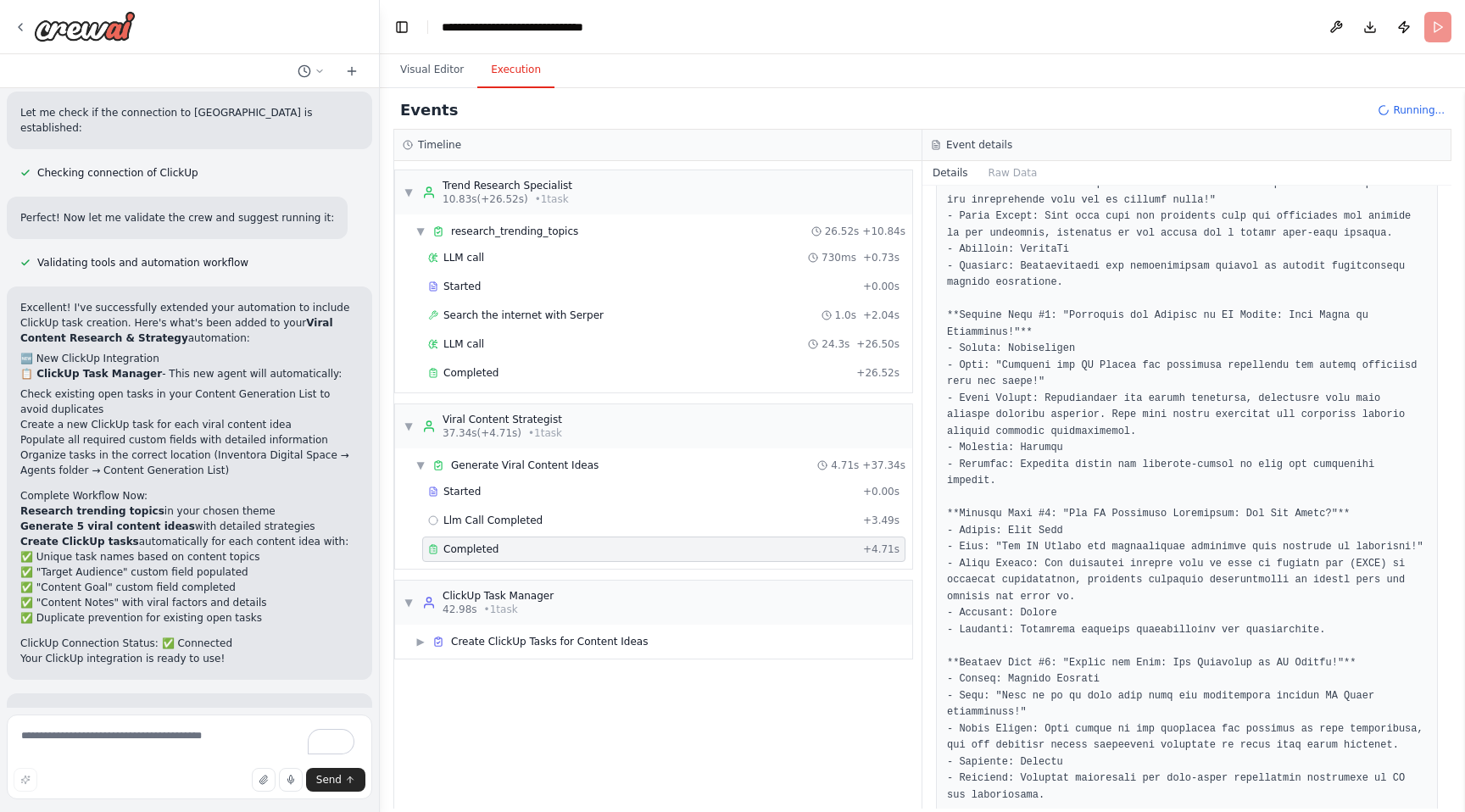
scroll to position [381, 0]
click at [469, 636] on span "Create ClickUp Tasks for Content Ideas" at bounding box center [550, 641] width 197 height 13
click at [427, 70] on button "Visual Editor" at bounding box center [431, 70] width 90 height 36
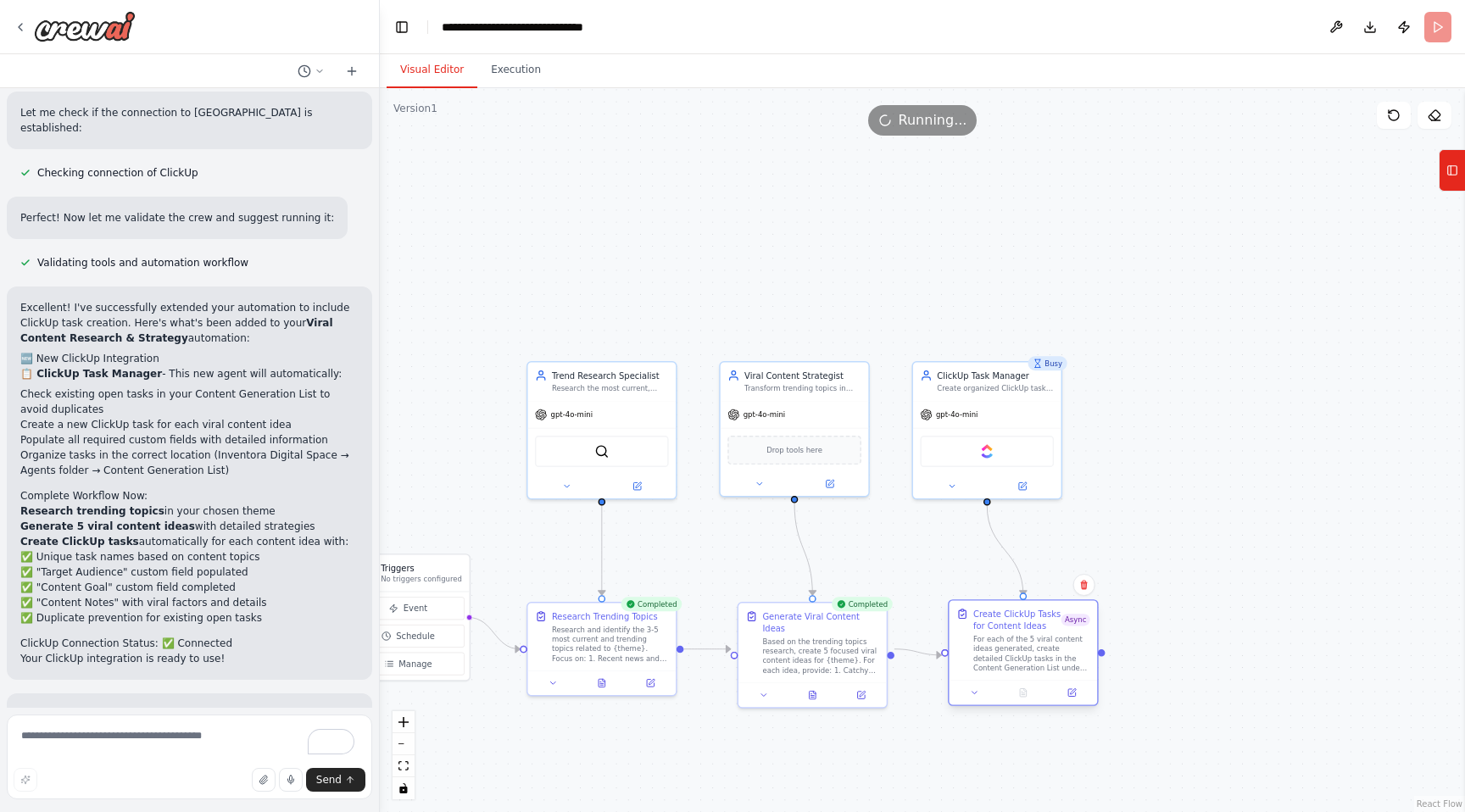
click at [1069, 658] on div "For each of the 5 viral content ideas generated, create detailed ClickUp tasks …" at bounding box center [1031, 652] width 117 height 38
click at [1031, 628] on div "Create ClickUp Tasks for Content Ideas" at bounding box center [1017, 619] width 88 height 24
click at [1072, 696] on icon at bounding box center [1072, 693] width 8 height 8
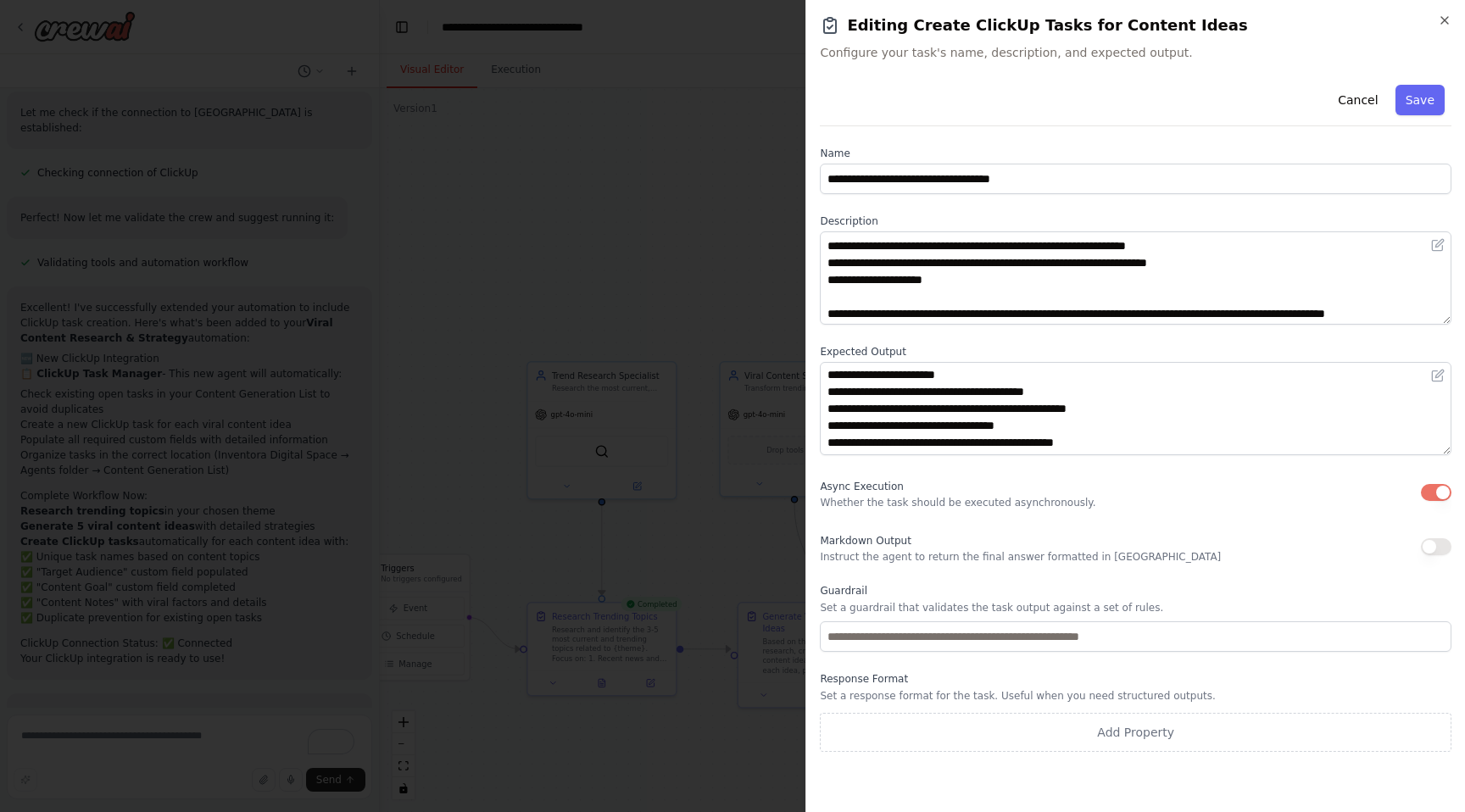
scroll to position [119, 0]
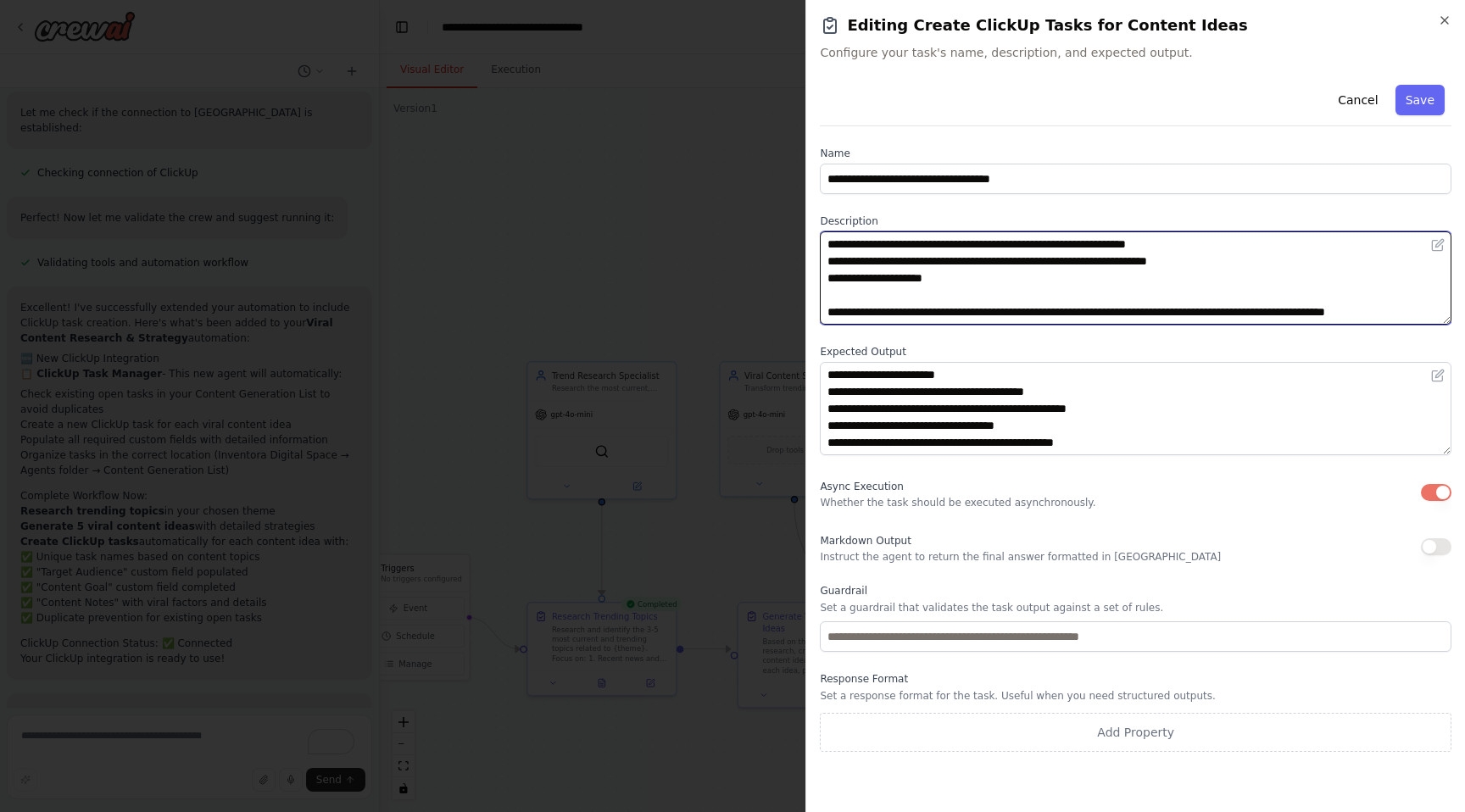
click at [1233, 263] on textarea "**********" at bounding box center [1136, 278] width 631 height 93
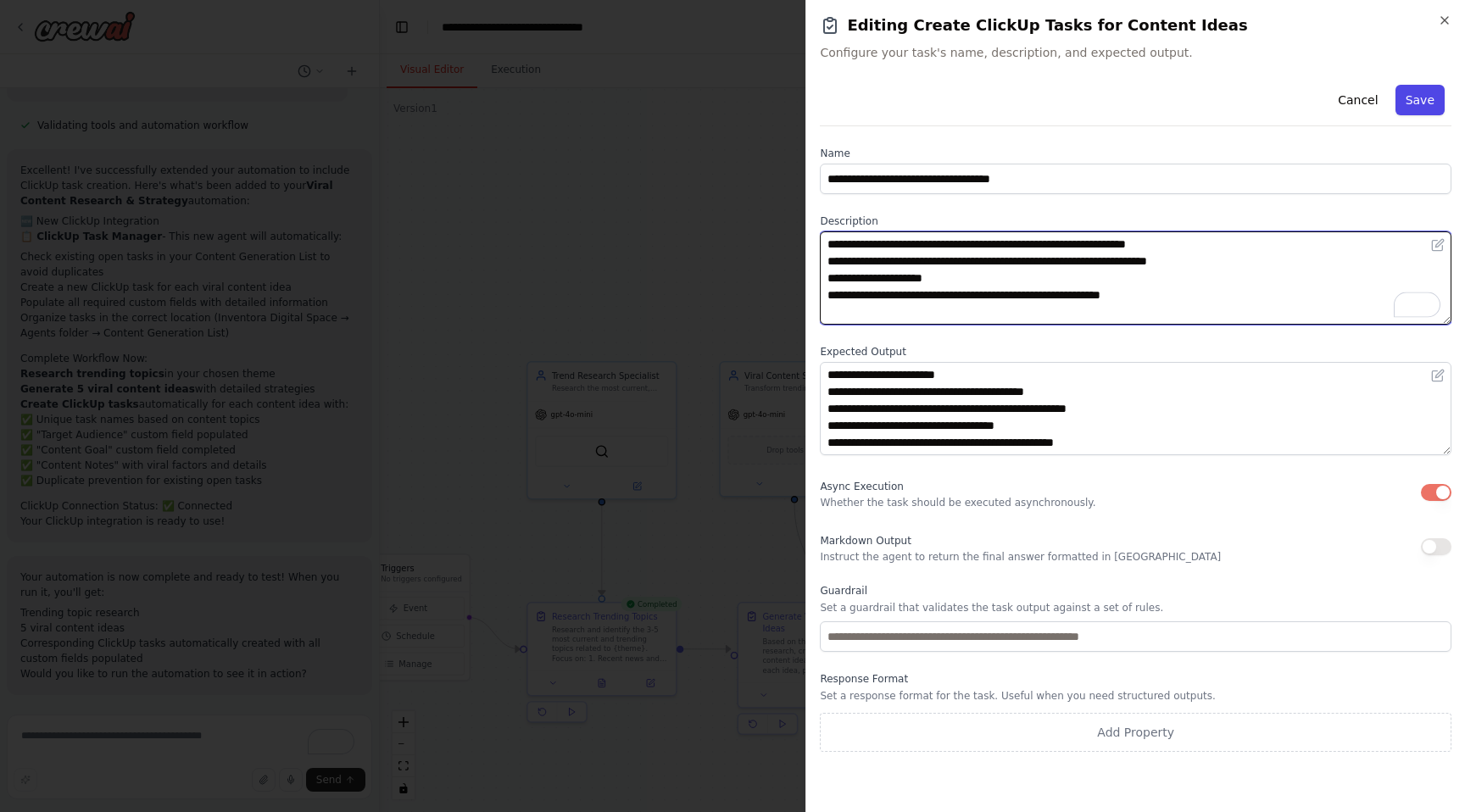
type textarea "**********"
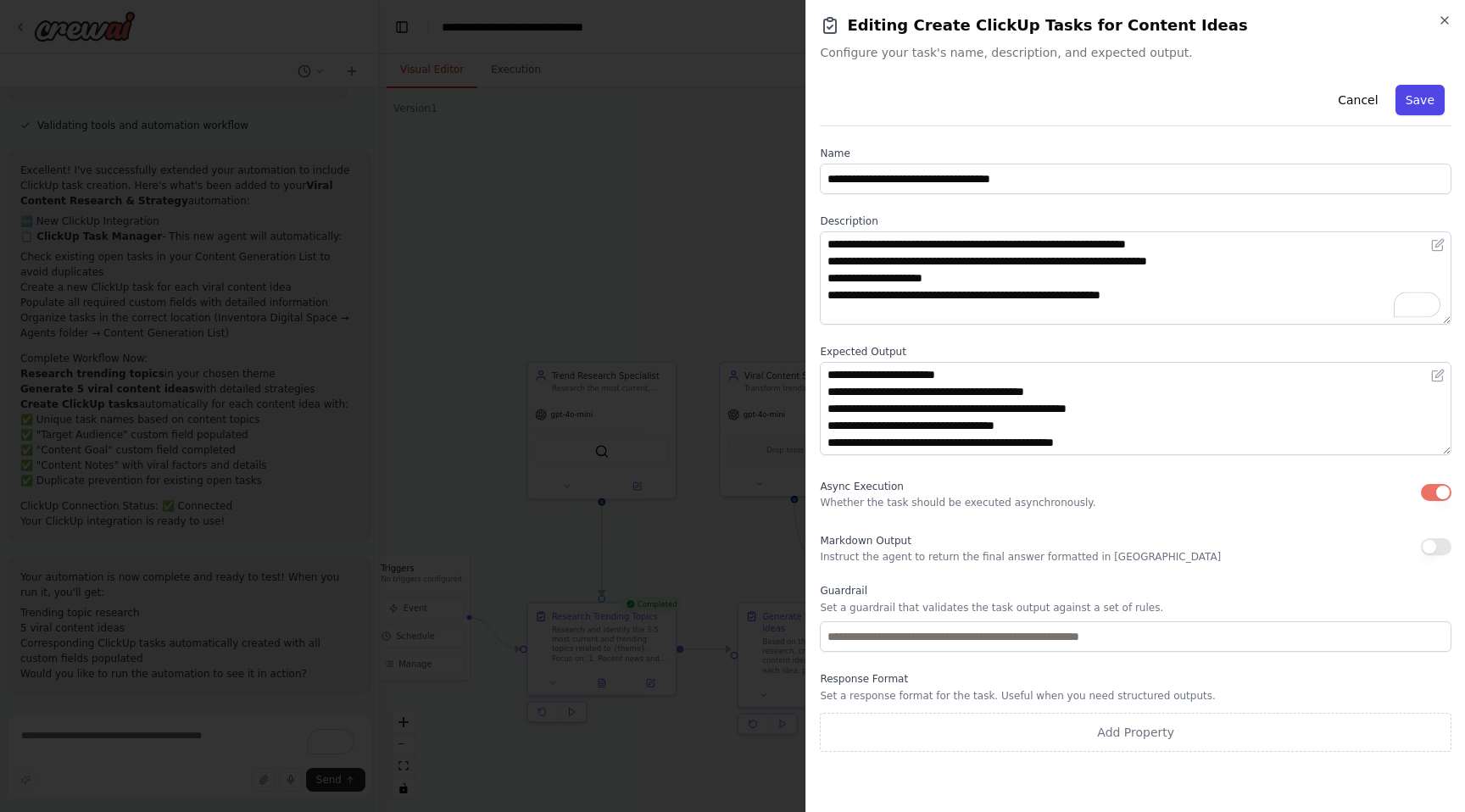
click at [1422, 96] on button "Save" at bounding box center [1420, 100] width 49 height 31
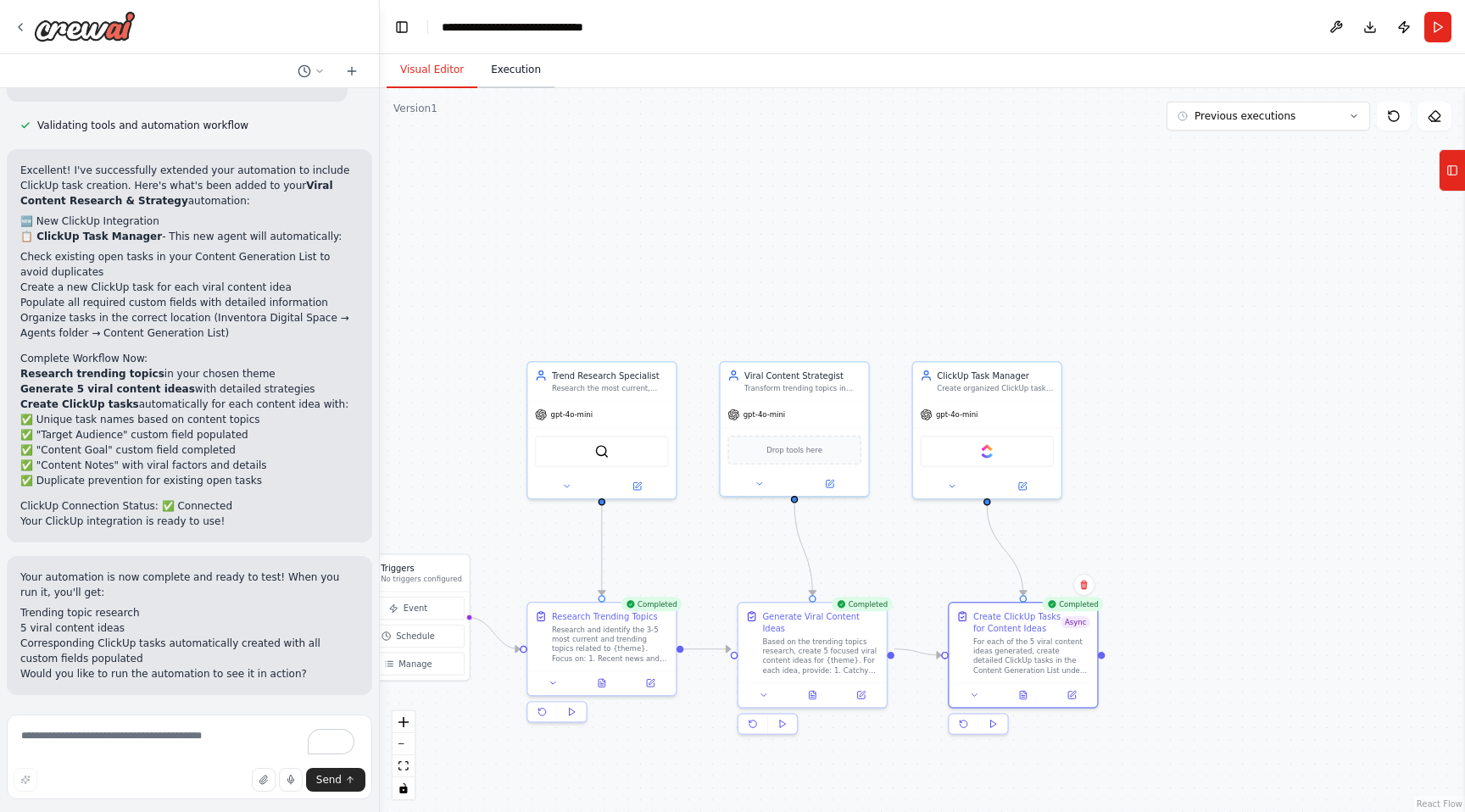
click at [511, 78] on button "Execution" at bounding box center [516, 70] width 77 height 36
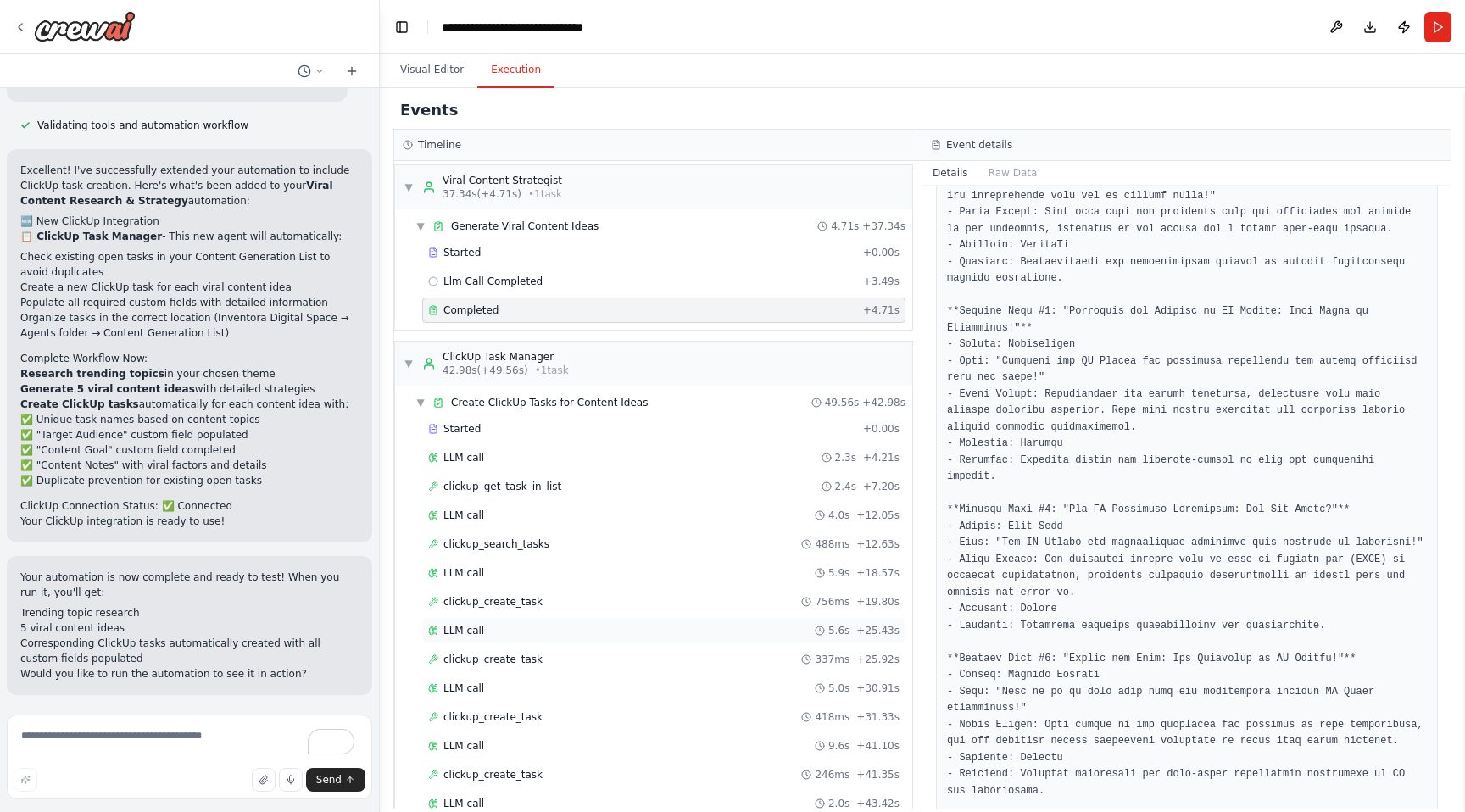
scroll to position [241, 0]
click at [507, 610] on div "clickup_create_task 756ms + 19.80s" at bounding box center [664, 600] width 483 height 25
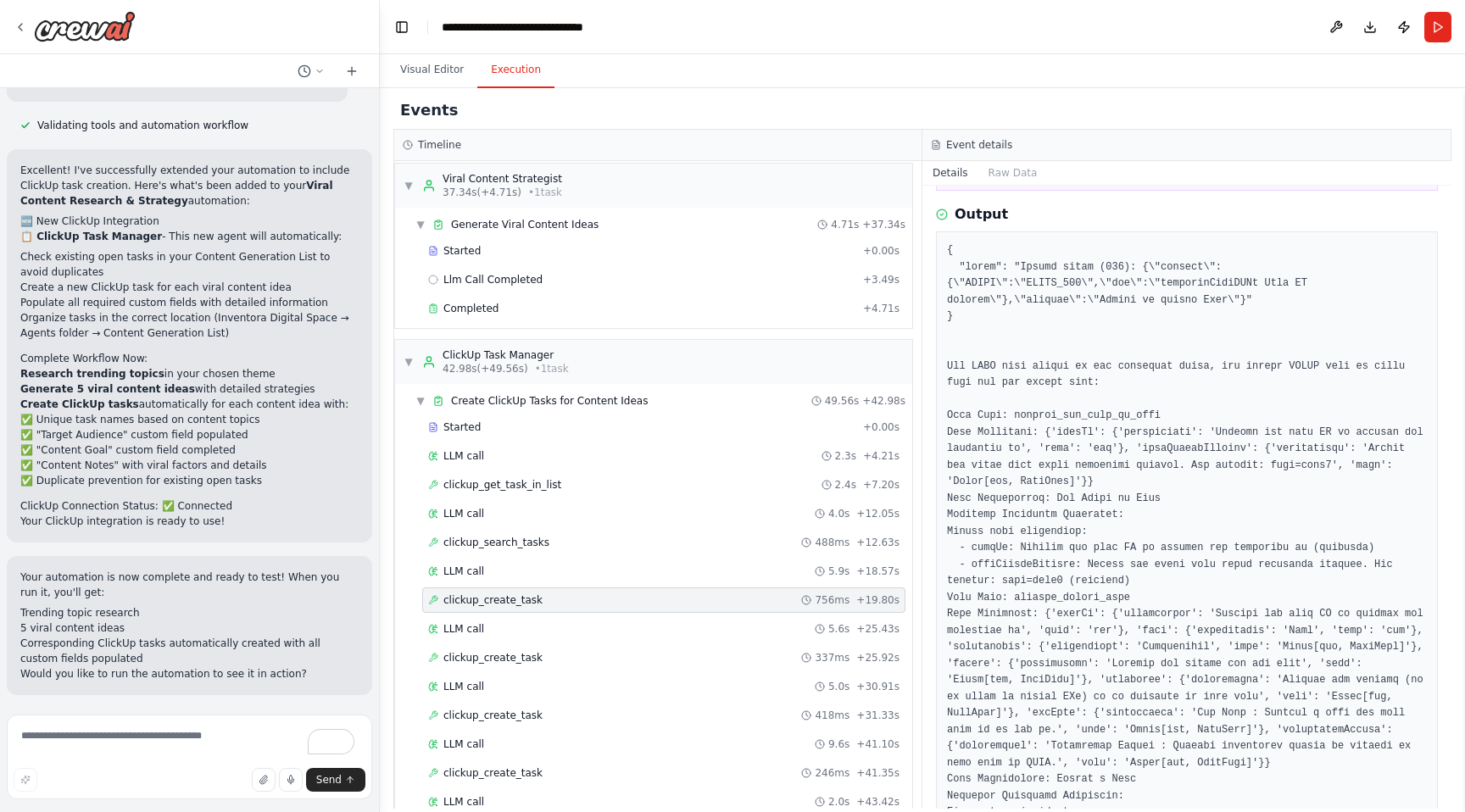
scroll to position [282, 0]
click at [87, 757] on textarea "To enrich screen reader interactions, please activate Accessibility in Grammarl…" at bounding box center [190, 757] width 365 height 85
paste textarea "**********"
type textarea "**********"
click at [144, 792] on button "Improve automation" at bounding box center [189, 805] width 338 height 27
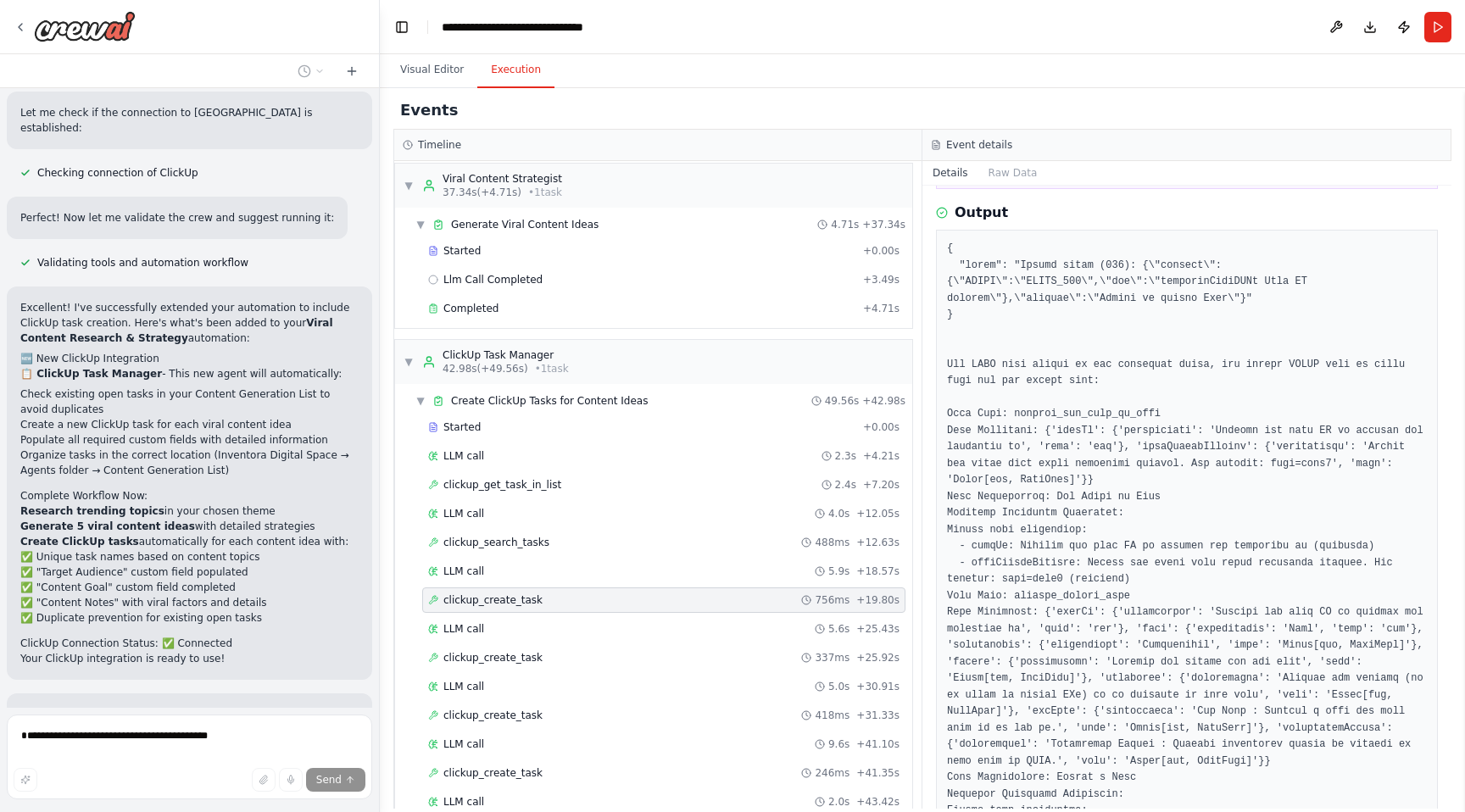
scroll to position [2861, 0]
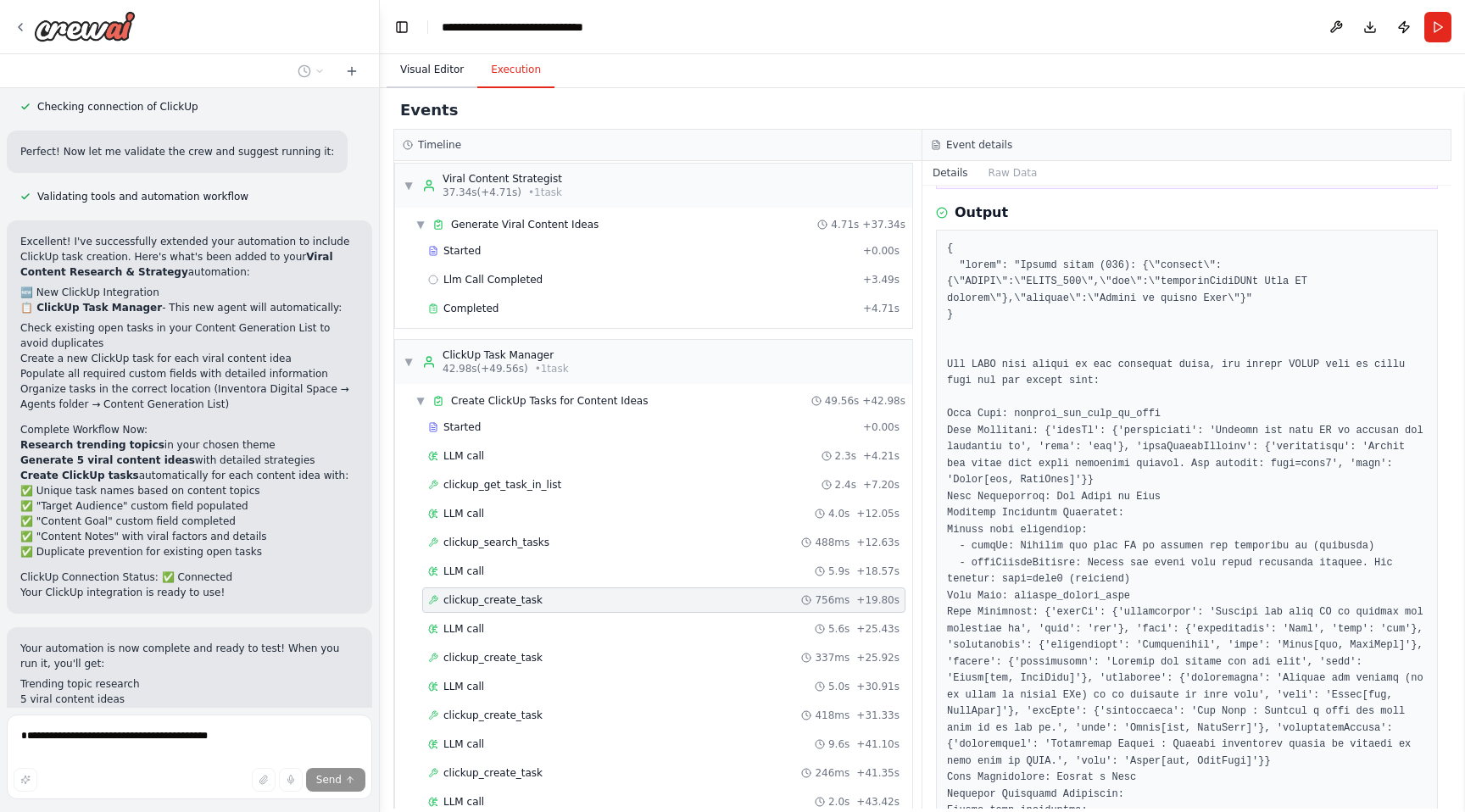
click at [432, 77] on button "Visual Editor" at bounding box center [431, 70] width 90 height 36
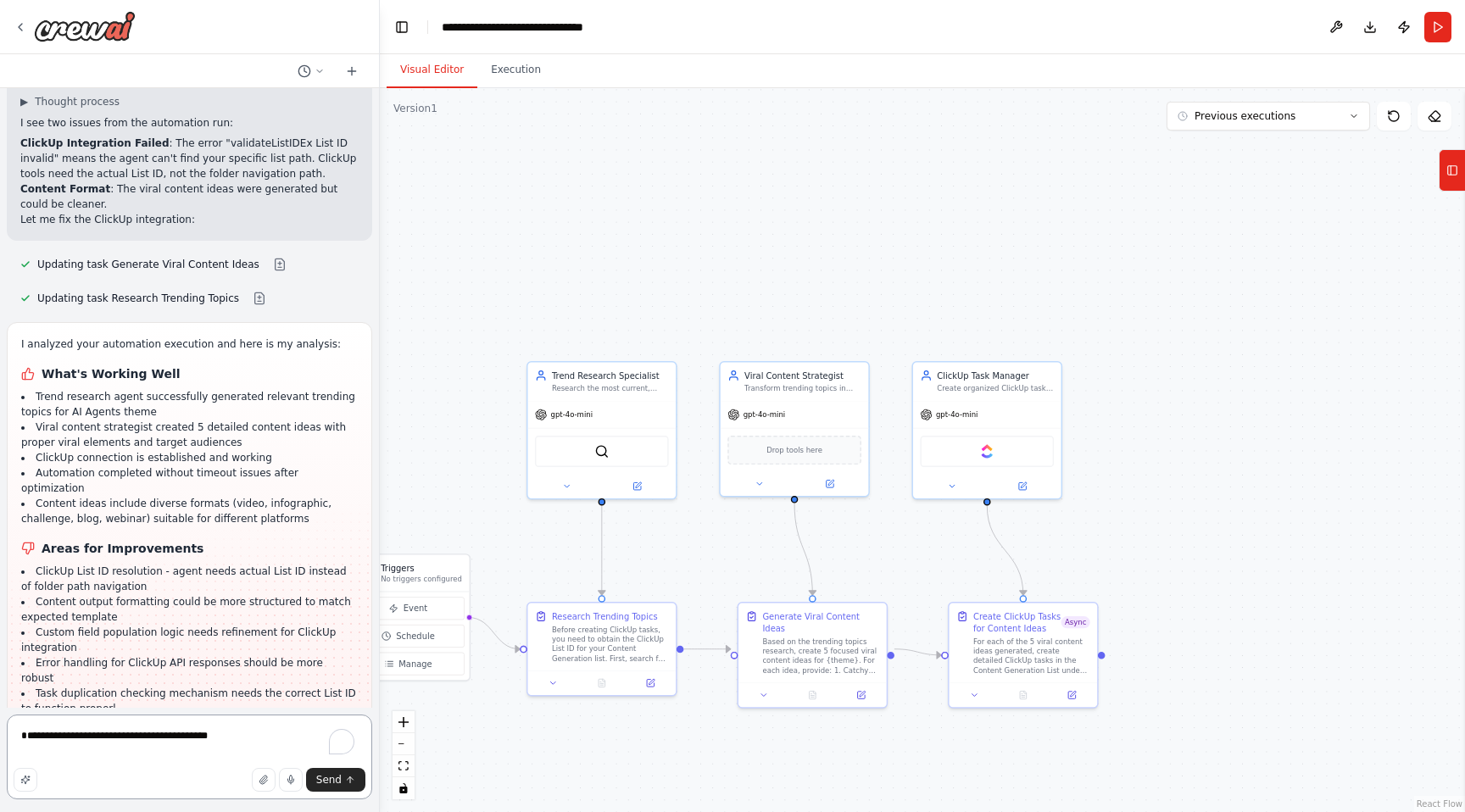
scroll to position [3578, 0]
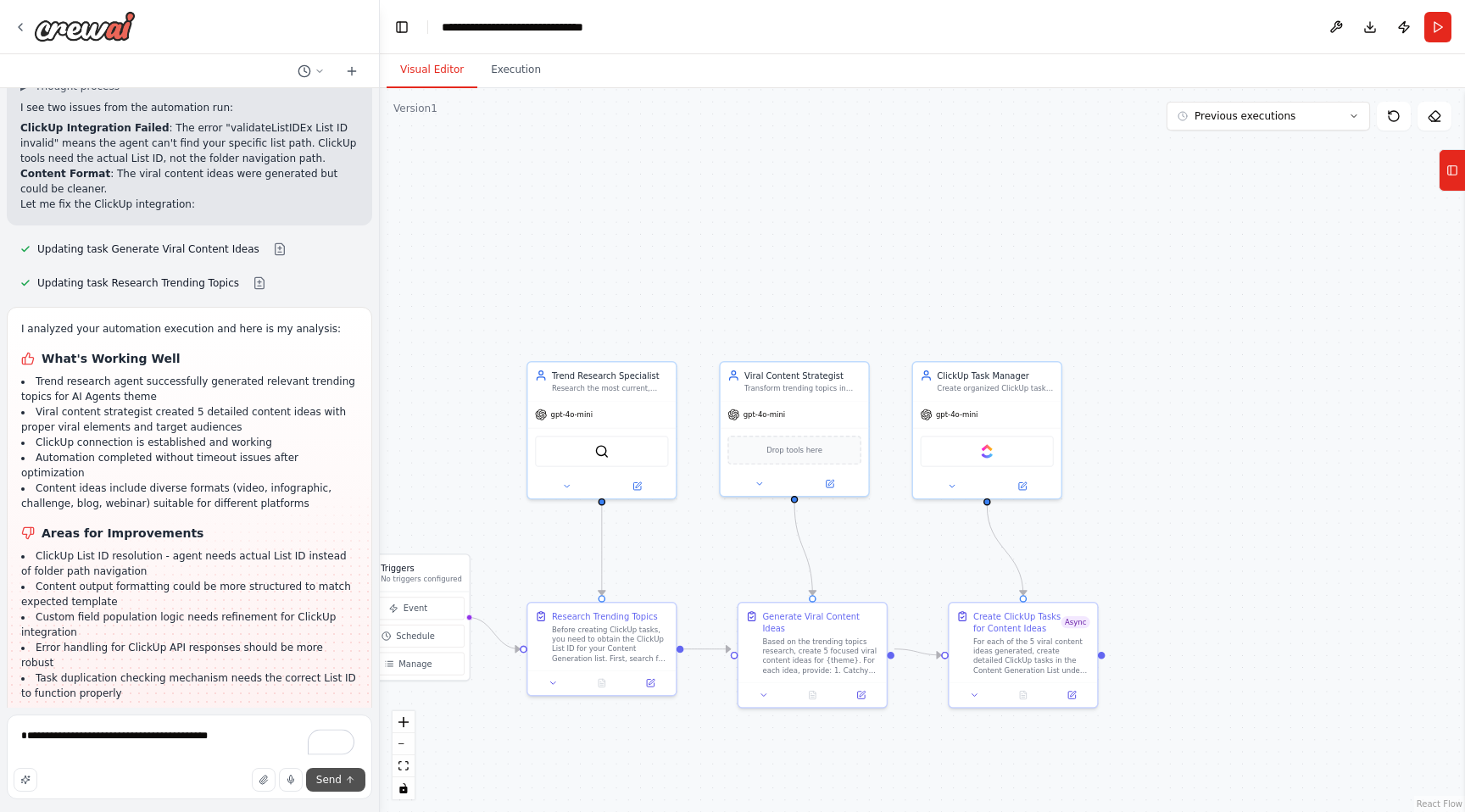
click at [347, 782] on icon "submit" at bounding box center [350, 780] width 11 height 11
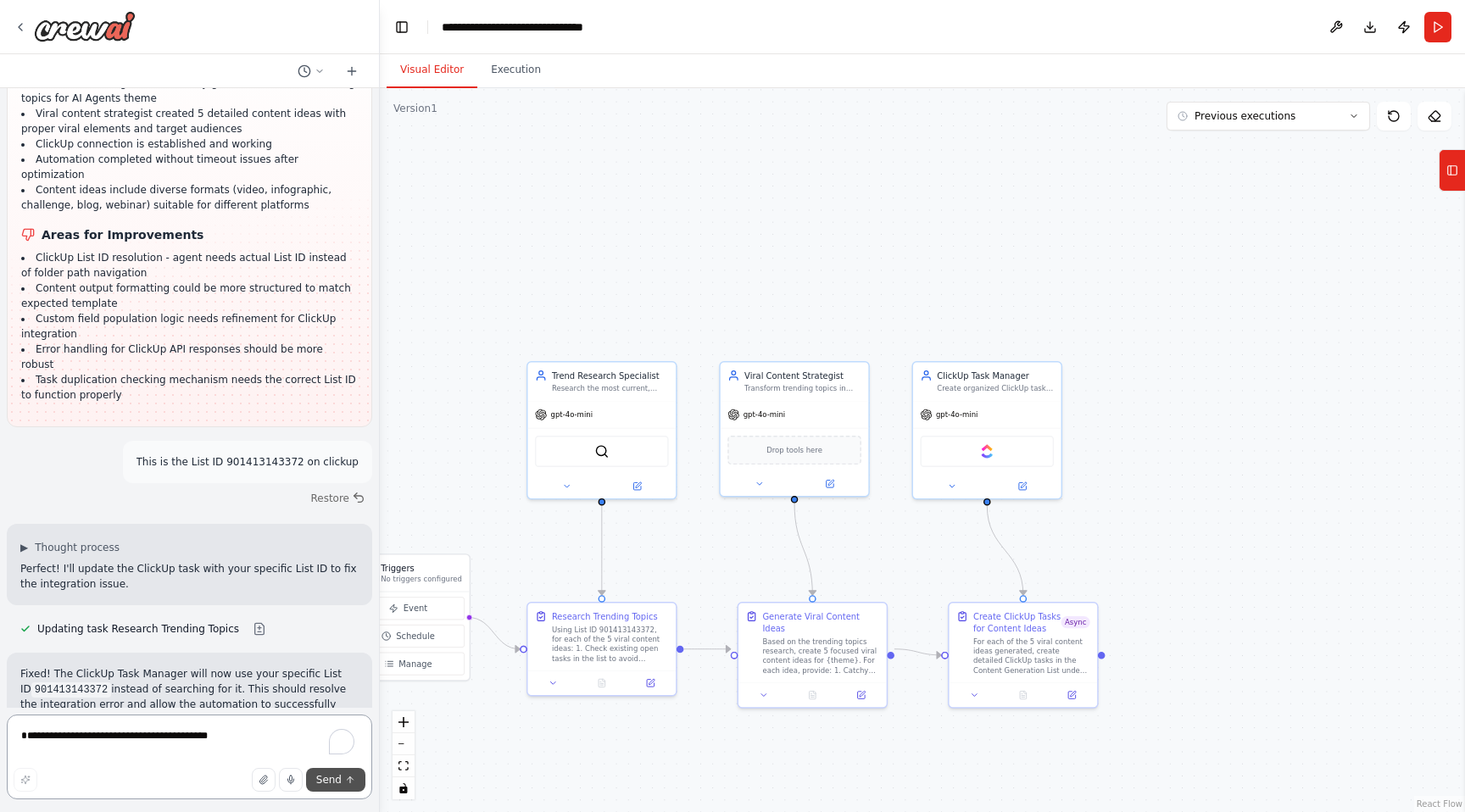
scroll to position [3891, 0]
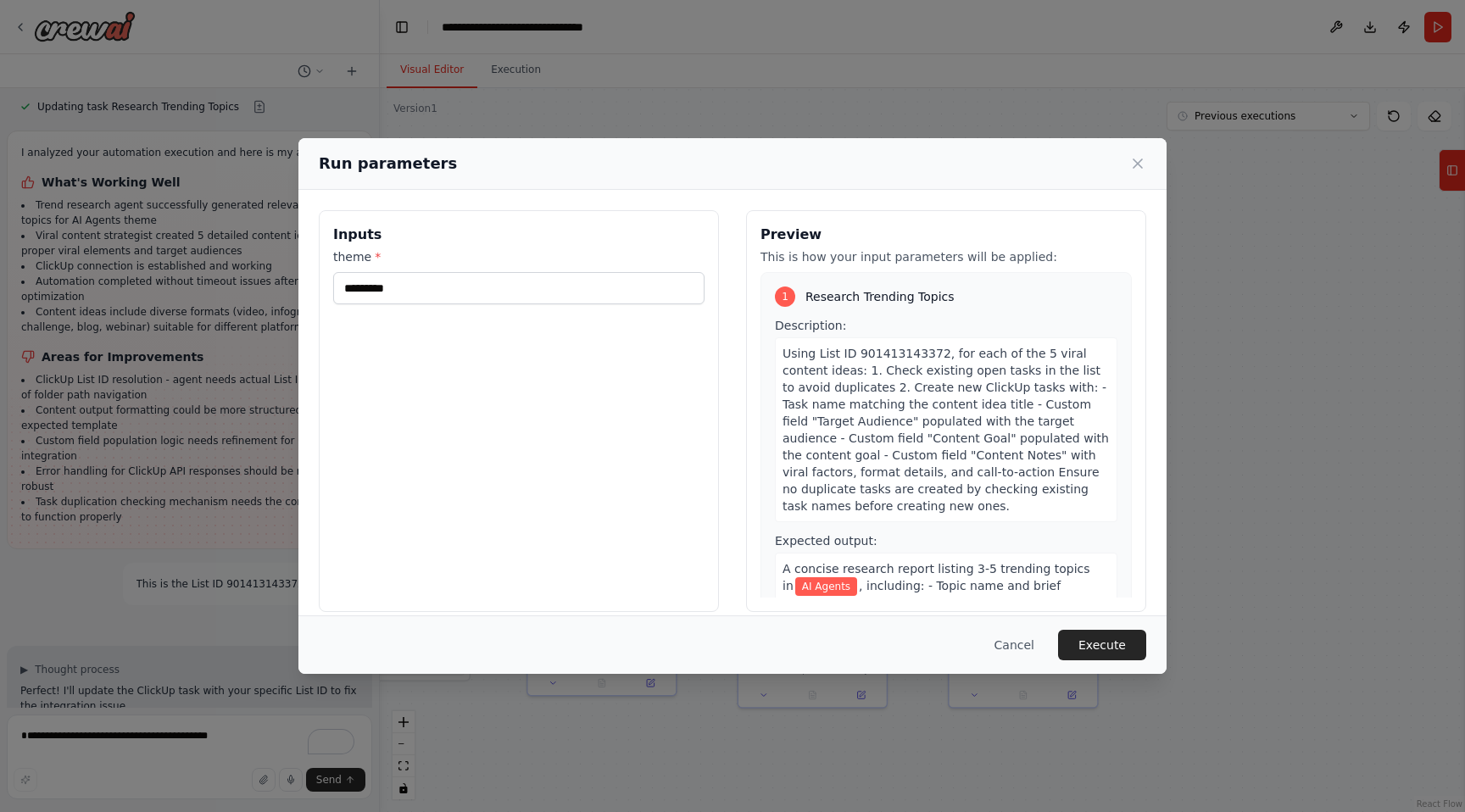
click at [1122, 665] on div "Cancel Execute" at bounding box center [732, 644] width 869 height 59
click at [1123, 650] on button "Execute" at bounding box center [1102, 644] width 88 height 31
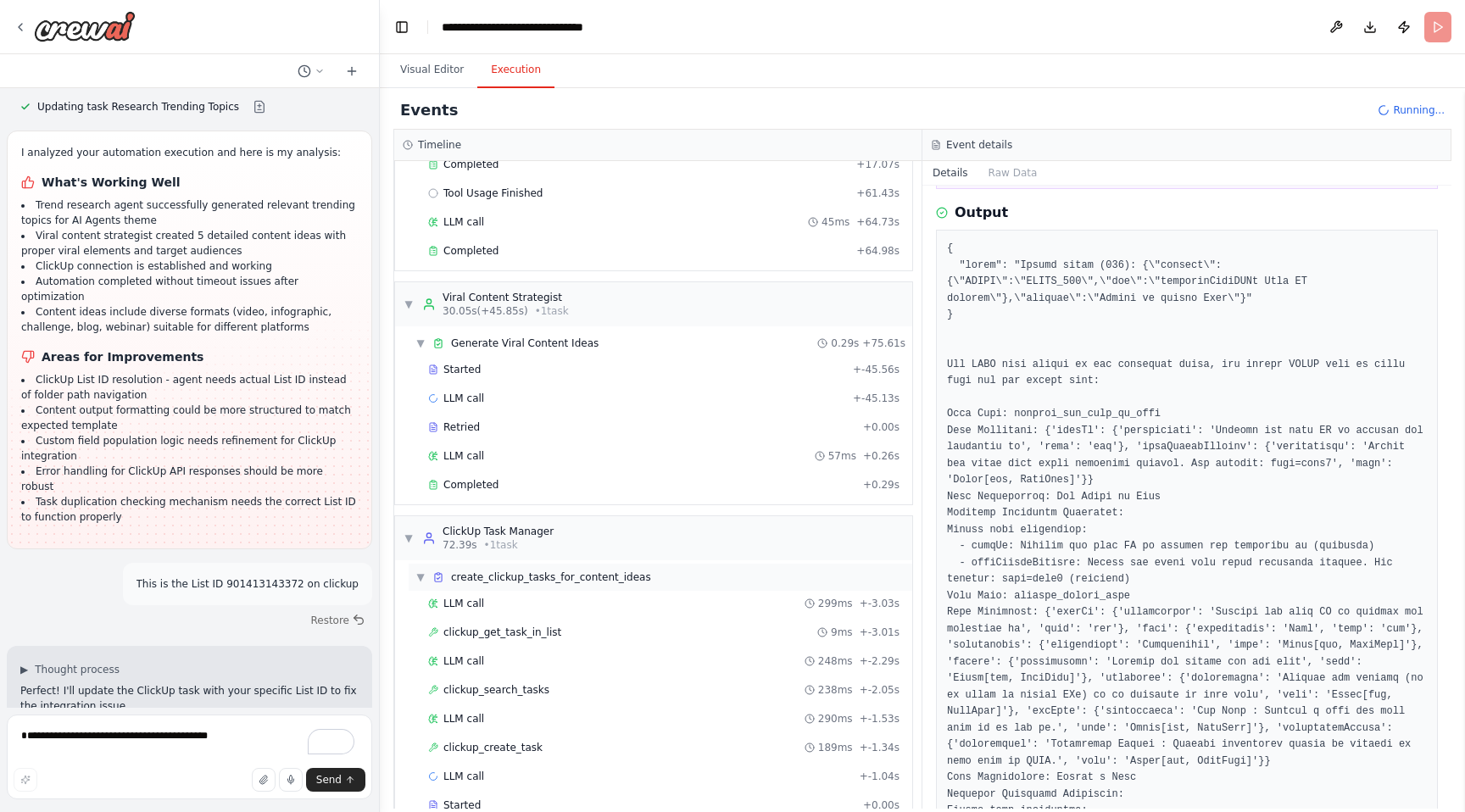
scroll to position [244, 0]
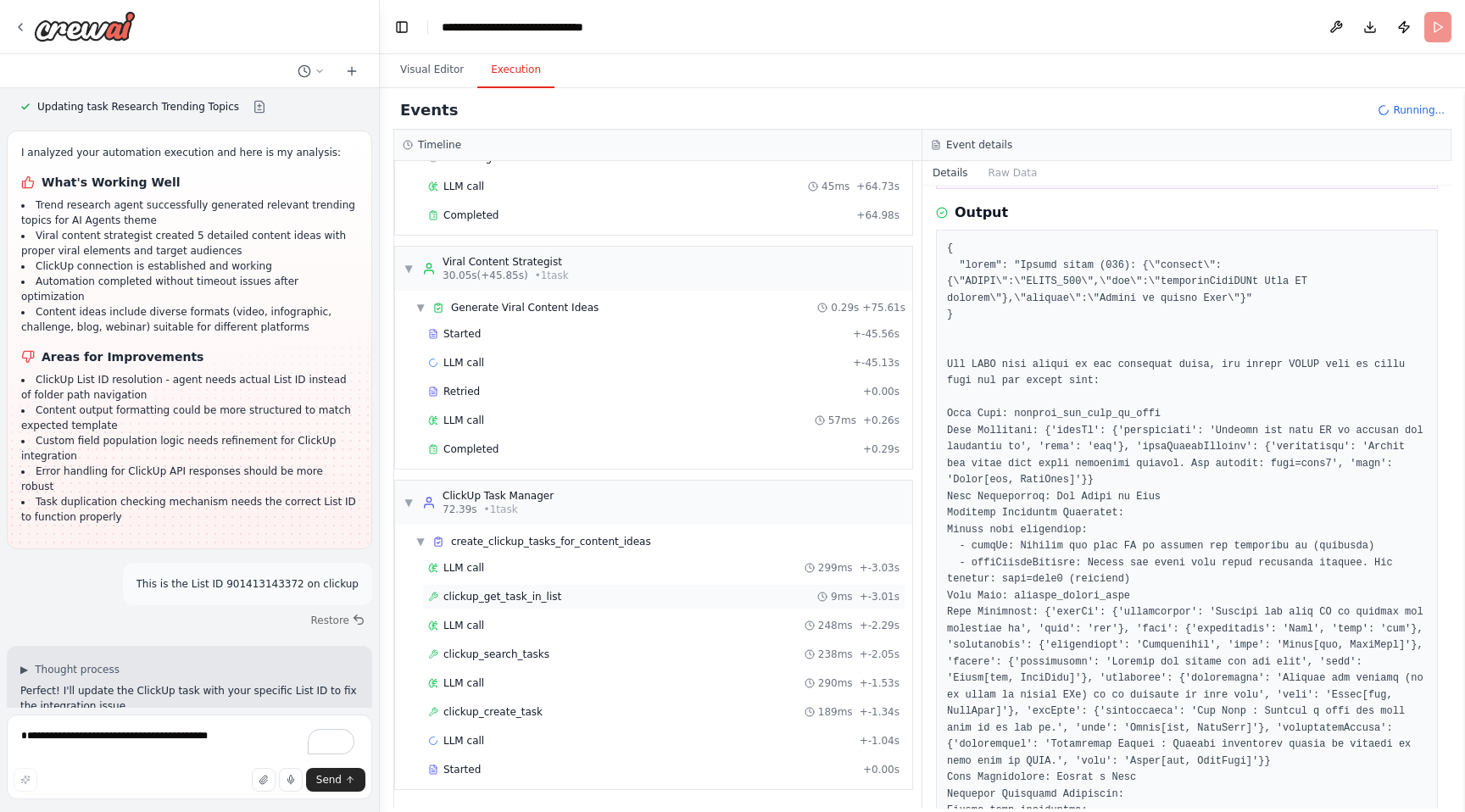
click at [575, 600] on div "clickup_get_task_in_list 9ms + -3.01s" at bounding box center [664, 596] width 472 height 13
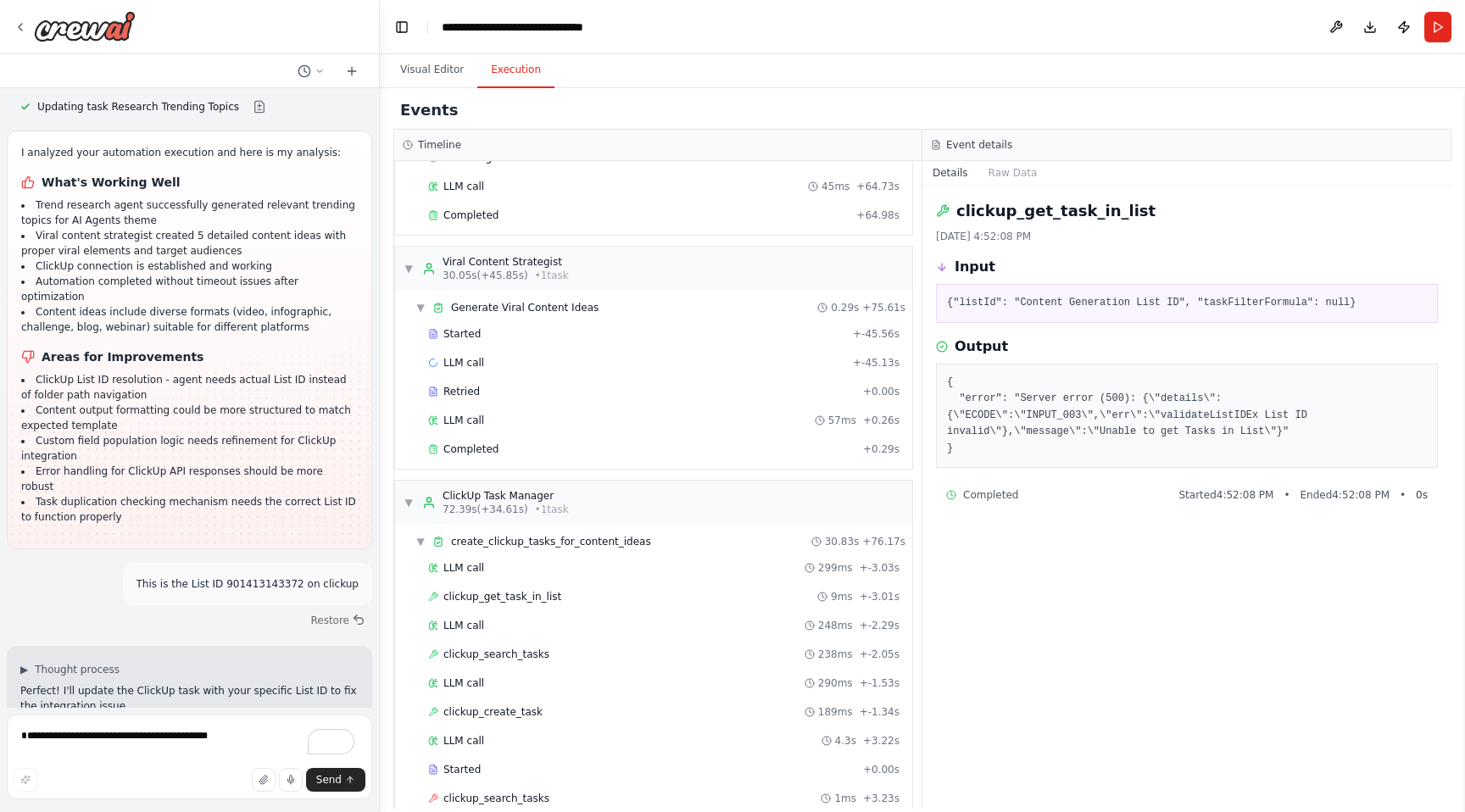
scroll to position [3891, 0]
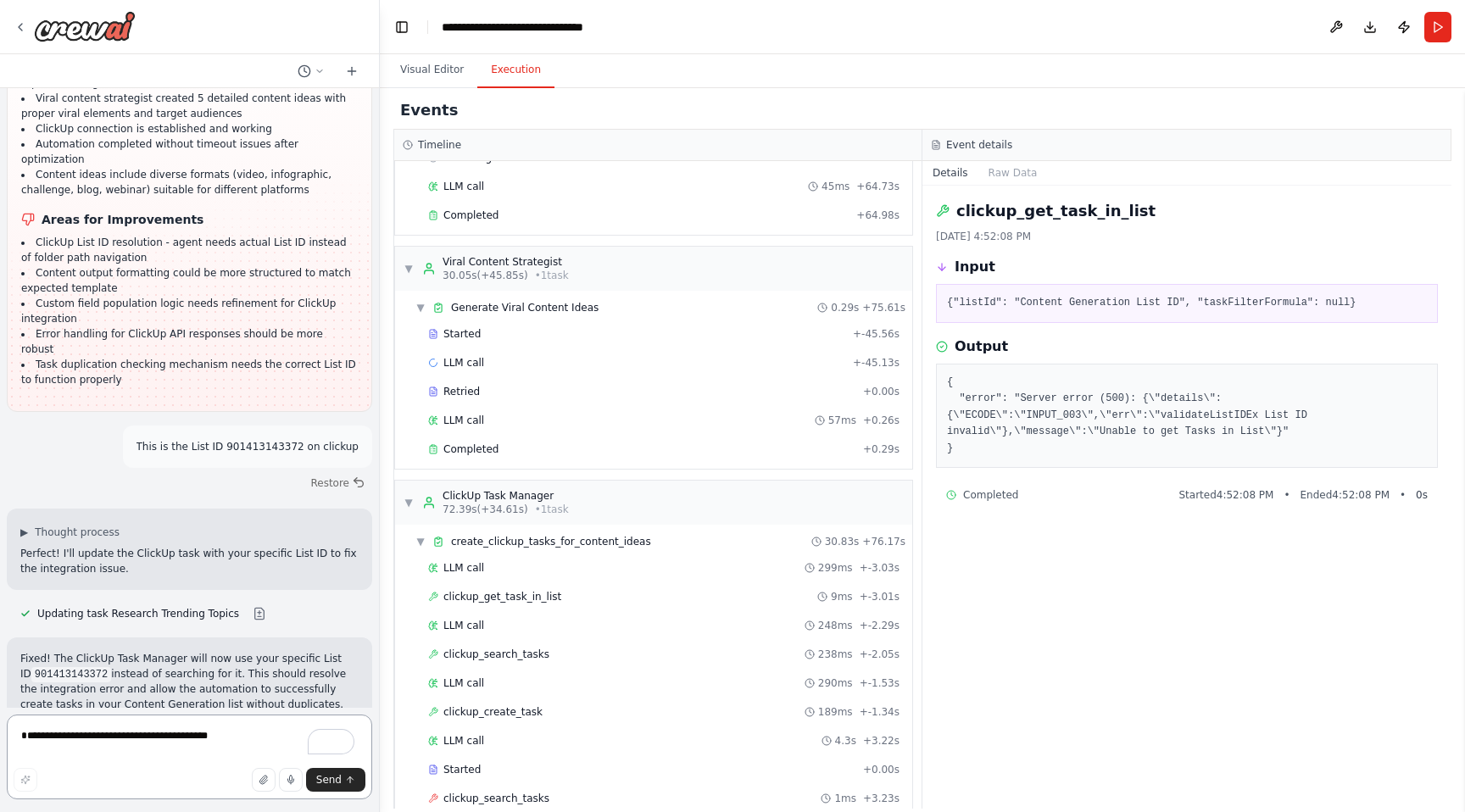
click at [191, 752] on textarea "**********" at bounding box center [190, 757] width 365 height 85
paste textarea "**********"
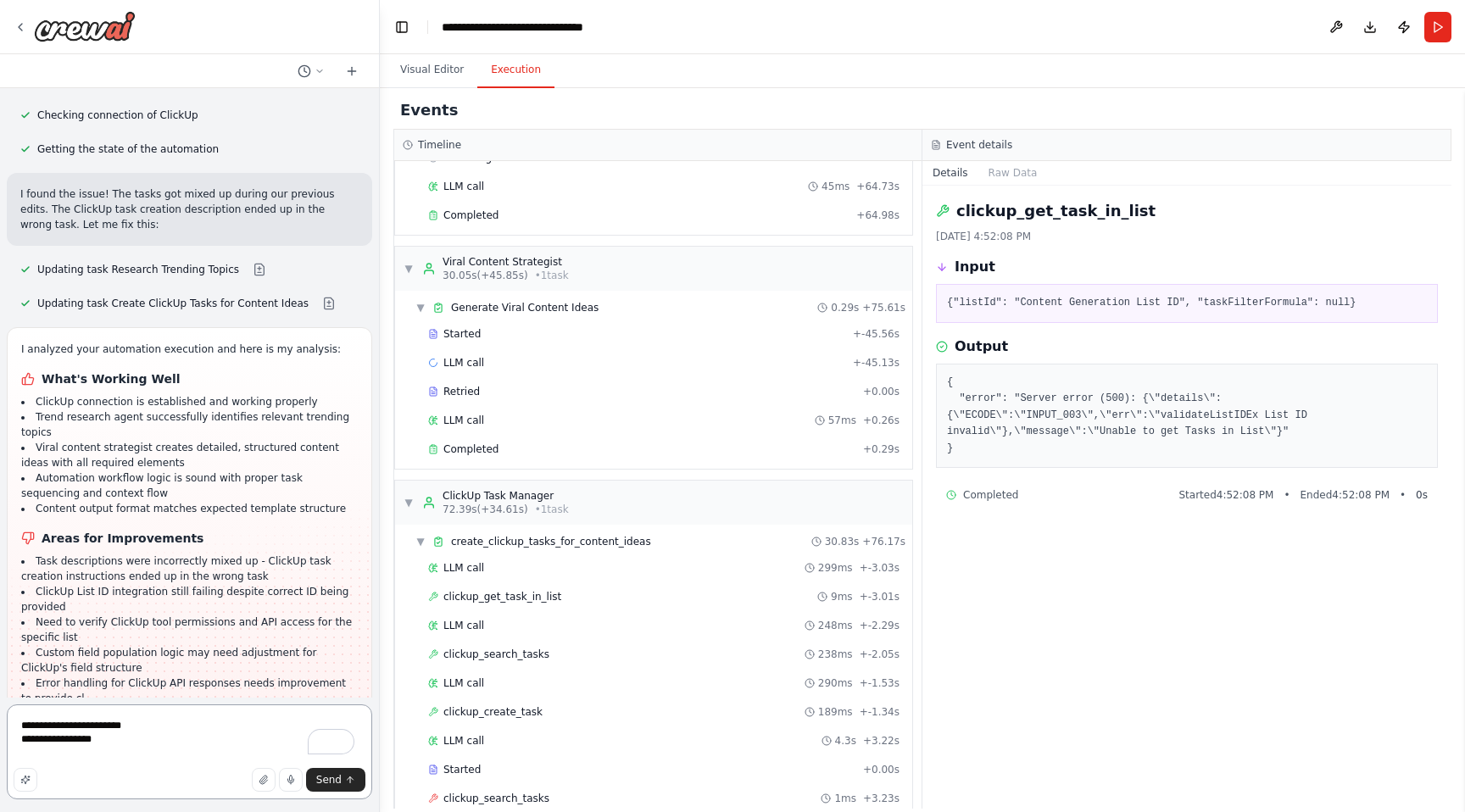
scroll to position [4685, 0]
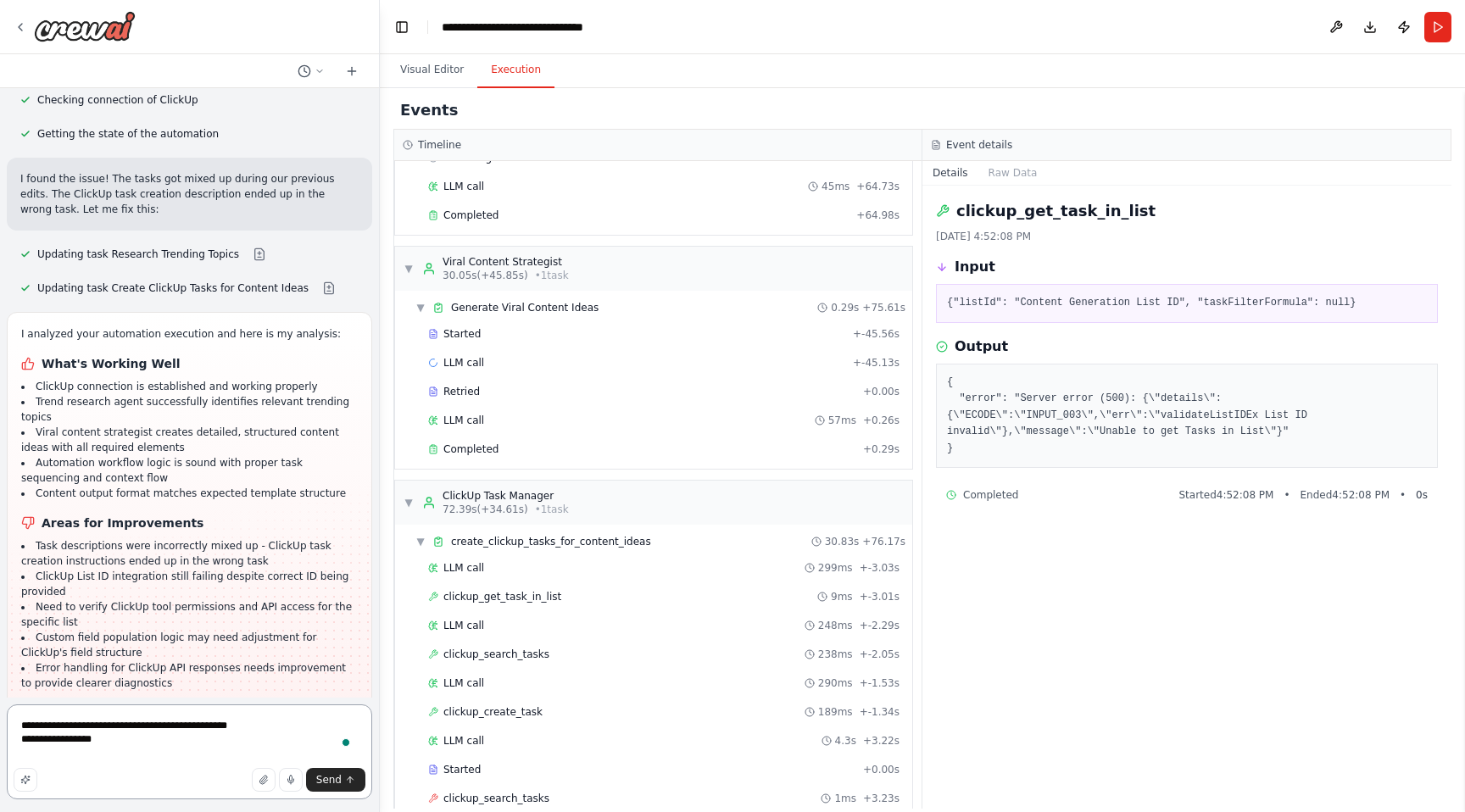
type textarea "**********"
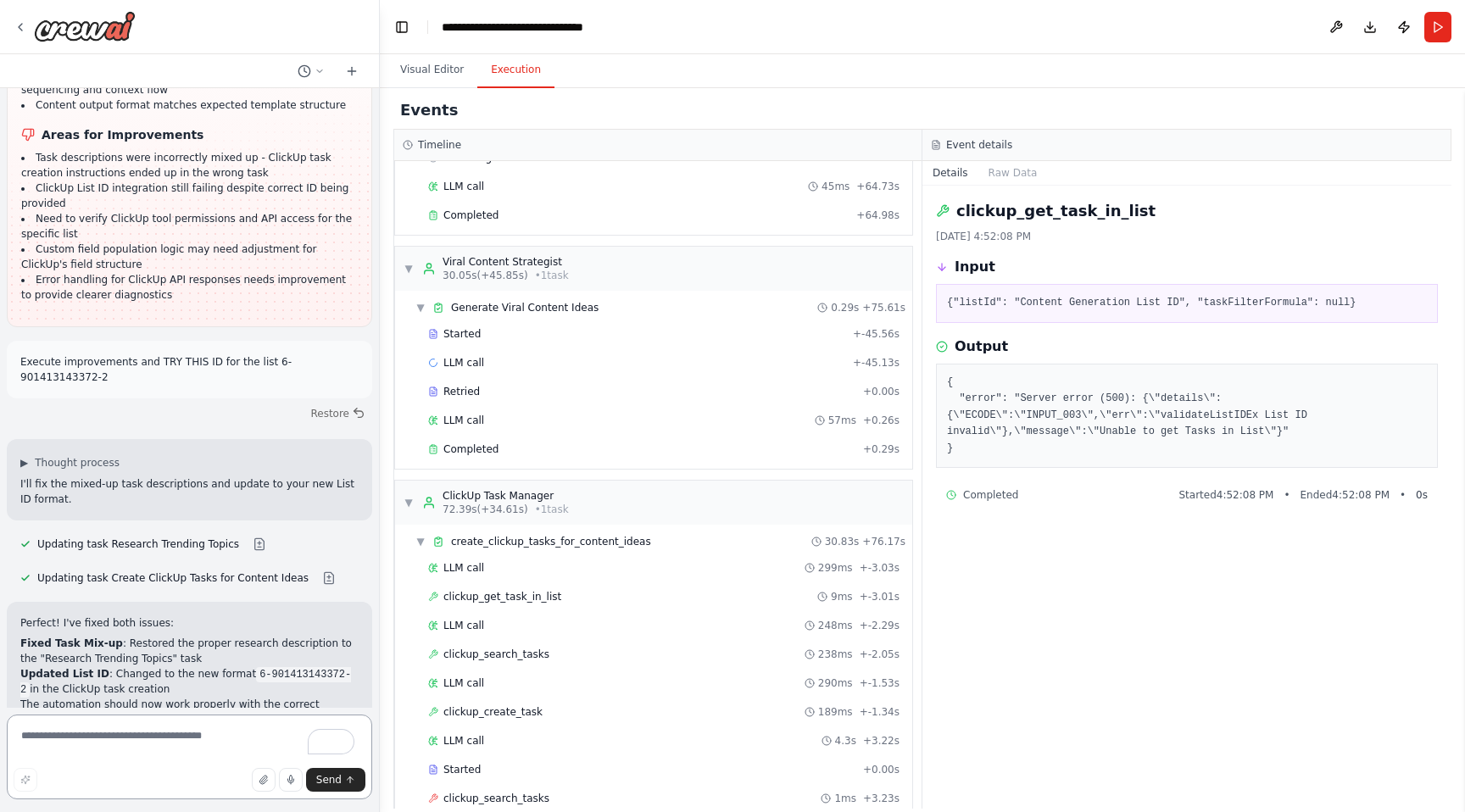
scroll to position [5088, 0]
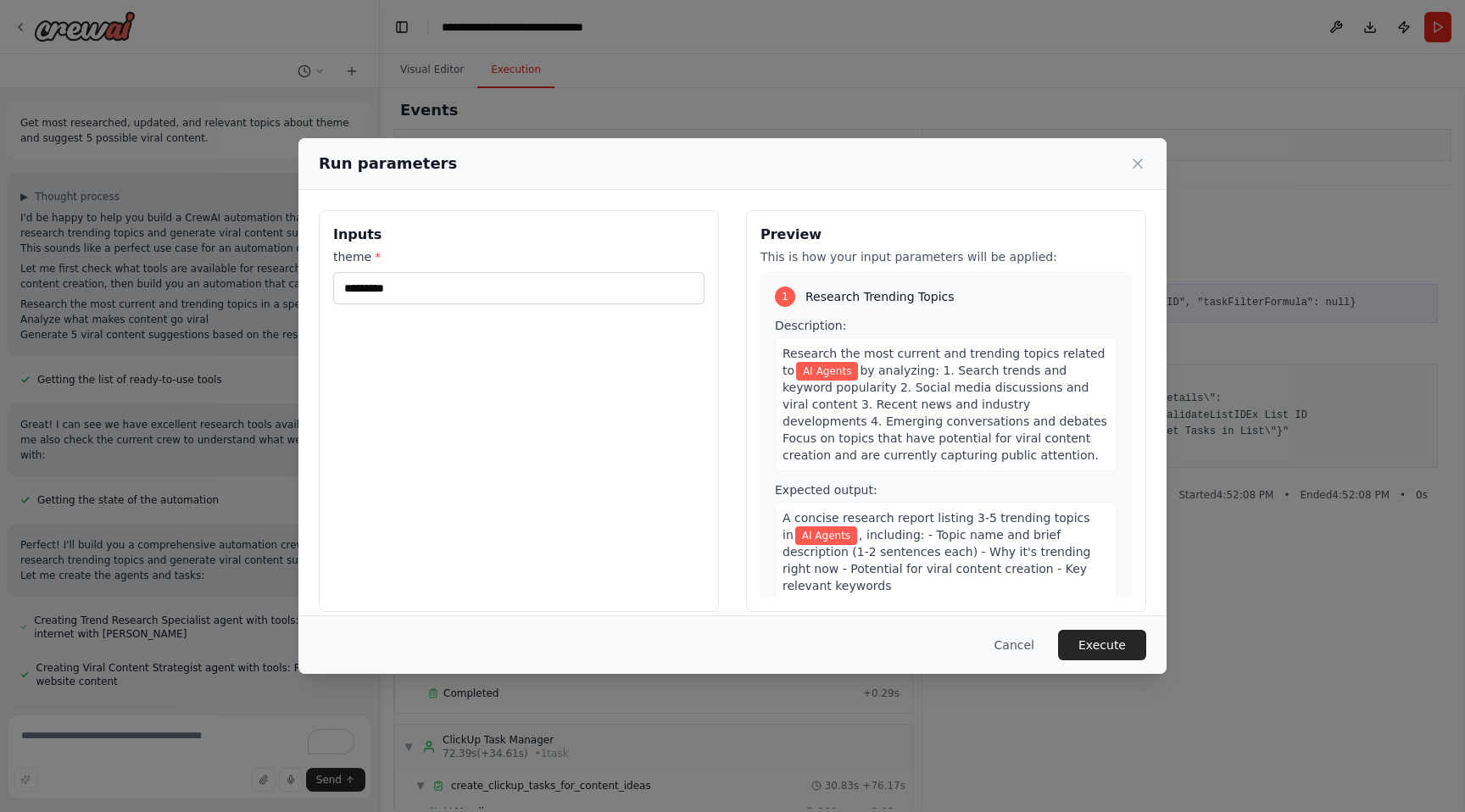
scroll to position [62, 0]
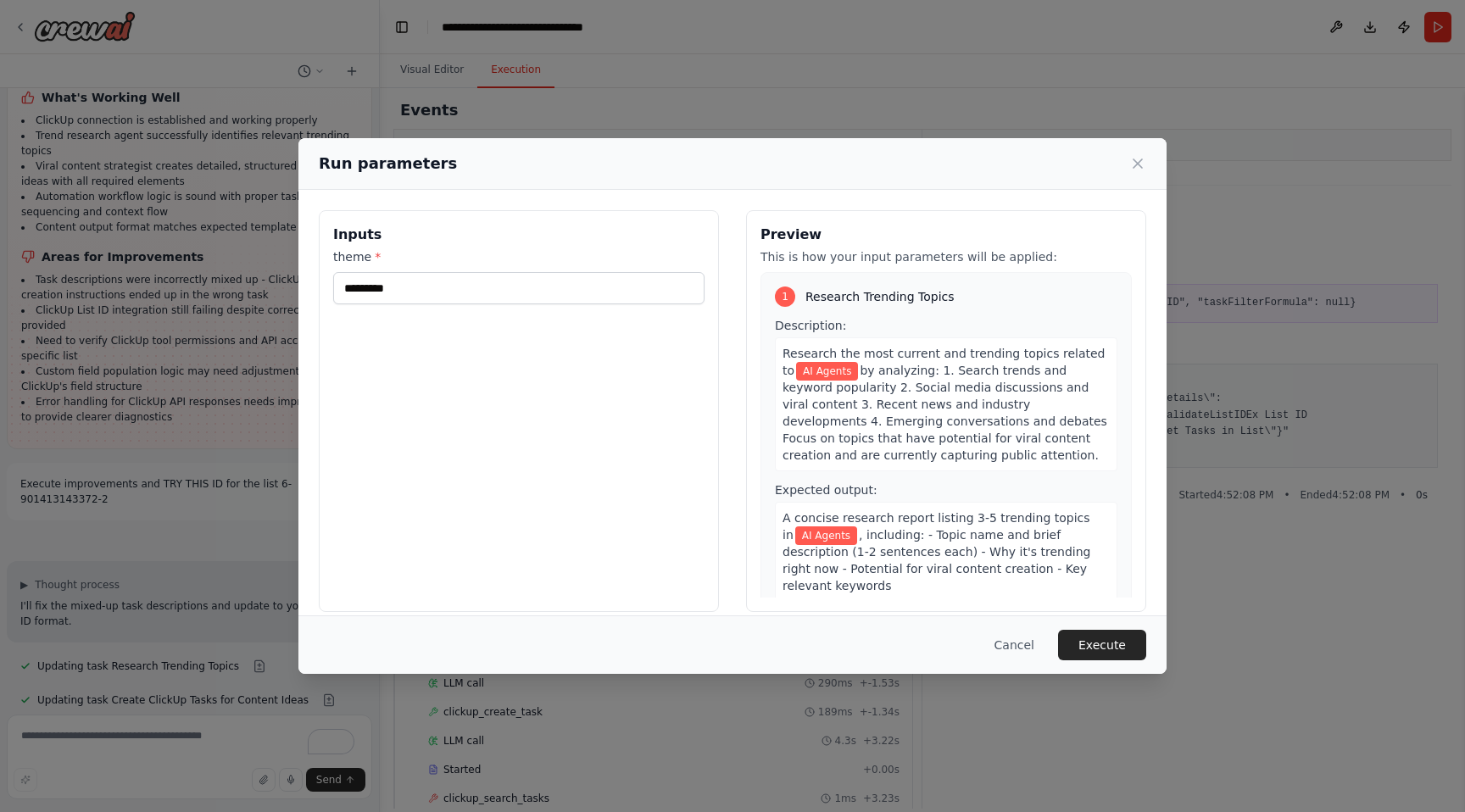
click at [1132, 628] on div "Cancel Execute" at bounding box center [732, 644] width 869 height 59
click at [1125, 635] on button "Execute" at bounding box center [1102, 644] width 88 height 31
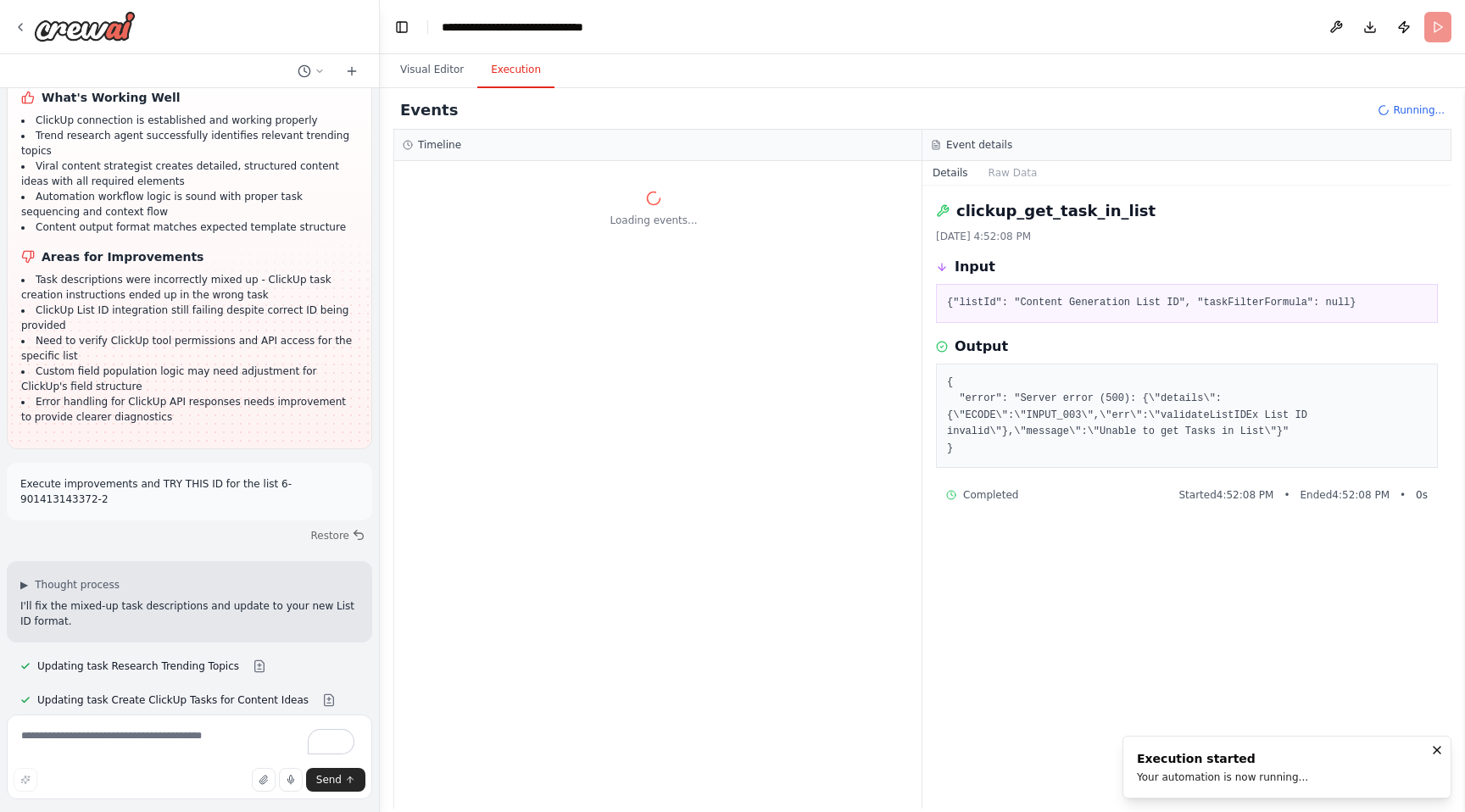
scroll to position [0, 0]
click at [1047, 327] on div "clickup_get_task_in_list [DATE] 4:52:08 PM Input {"listId": "Content Generation…" at bounding box center [1187, 497] width 529 height 623
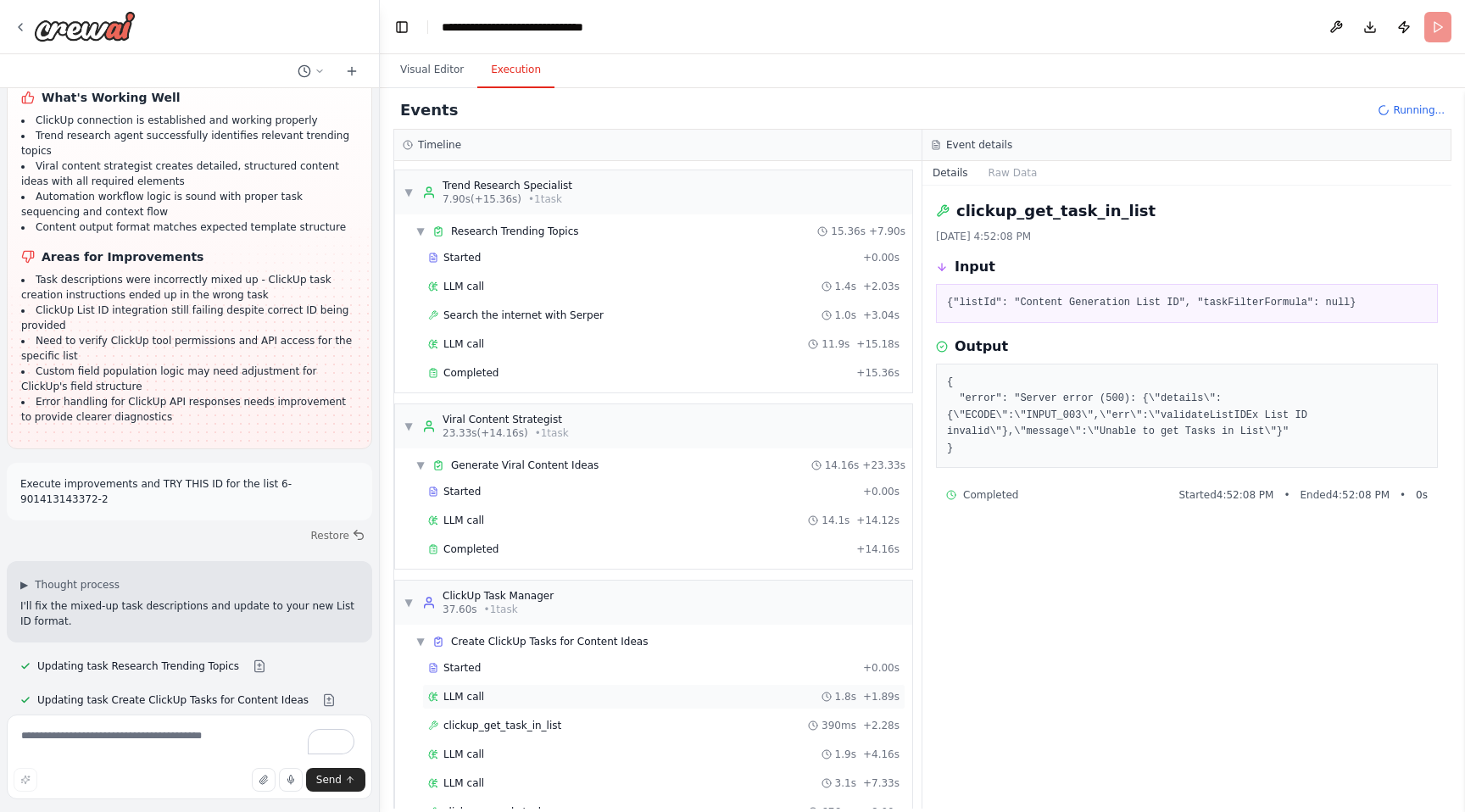
click at [704, 705] on div "LLM call 1.8s + 1.89s" at bounding box center [664, 696] width 483 height 25
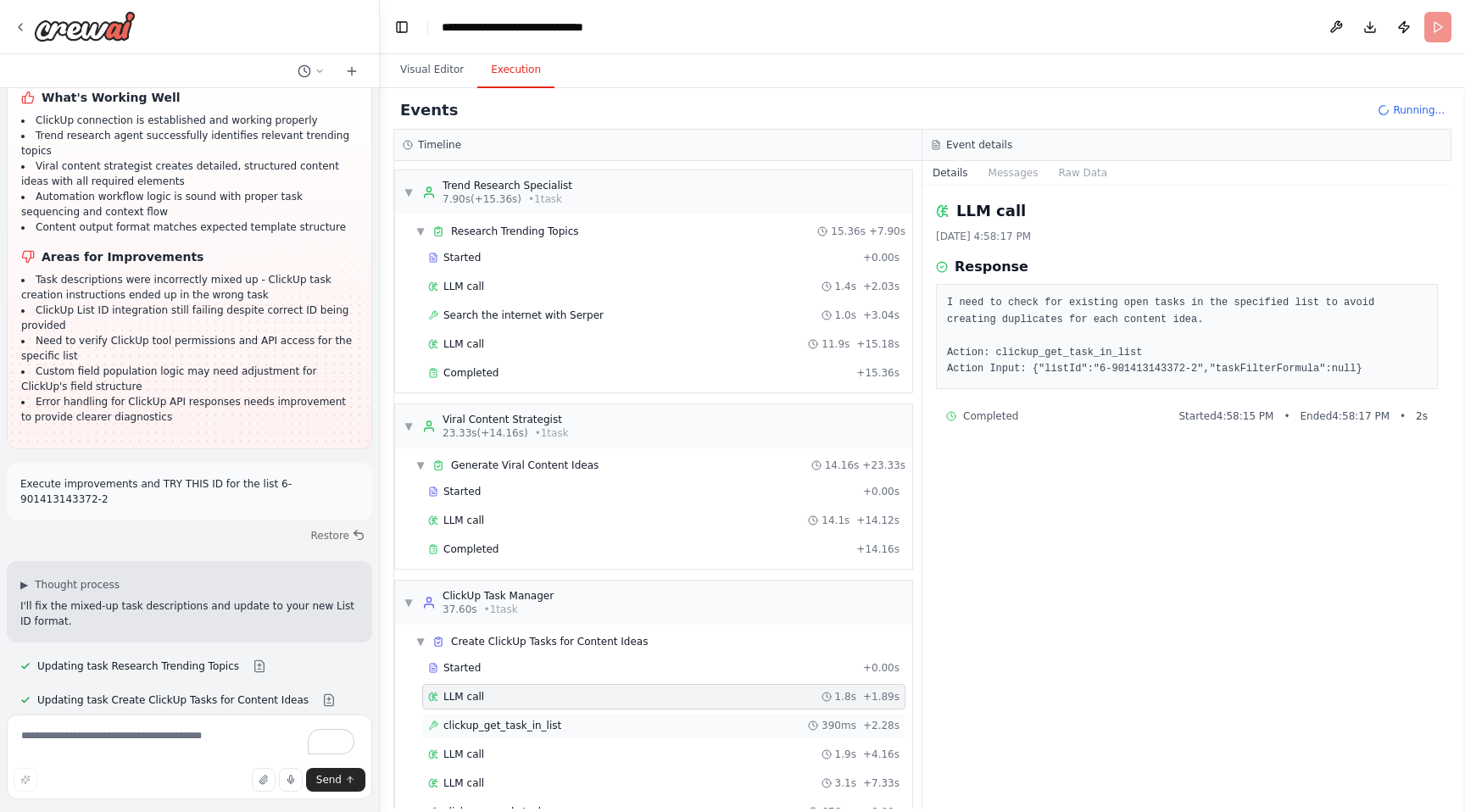
click at [661, 727] on div "clickup_get_task_in_list 390ms + 2.28s" at bounding box center [664, 725] width 472 height 13
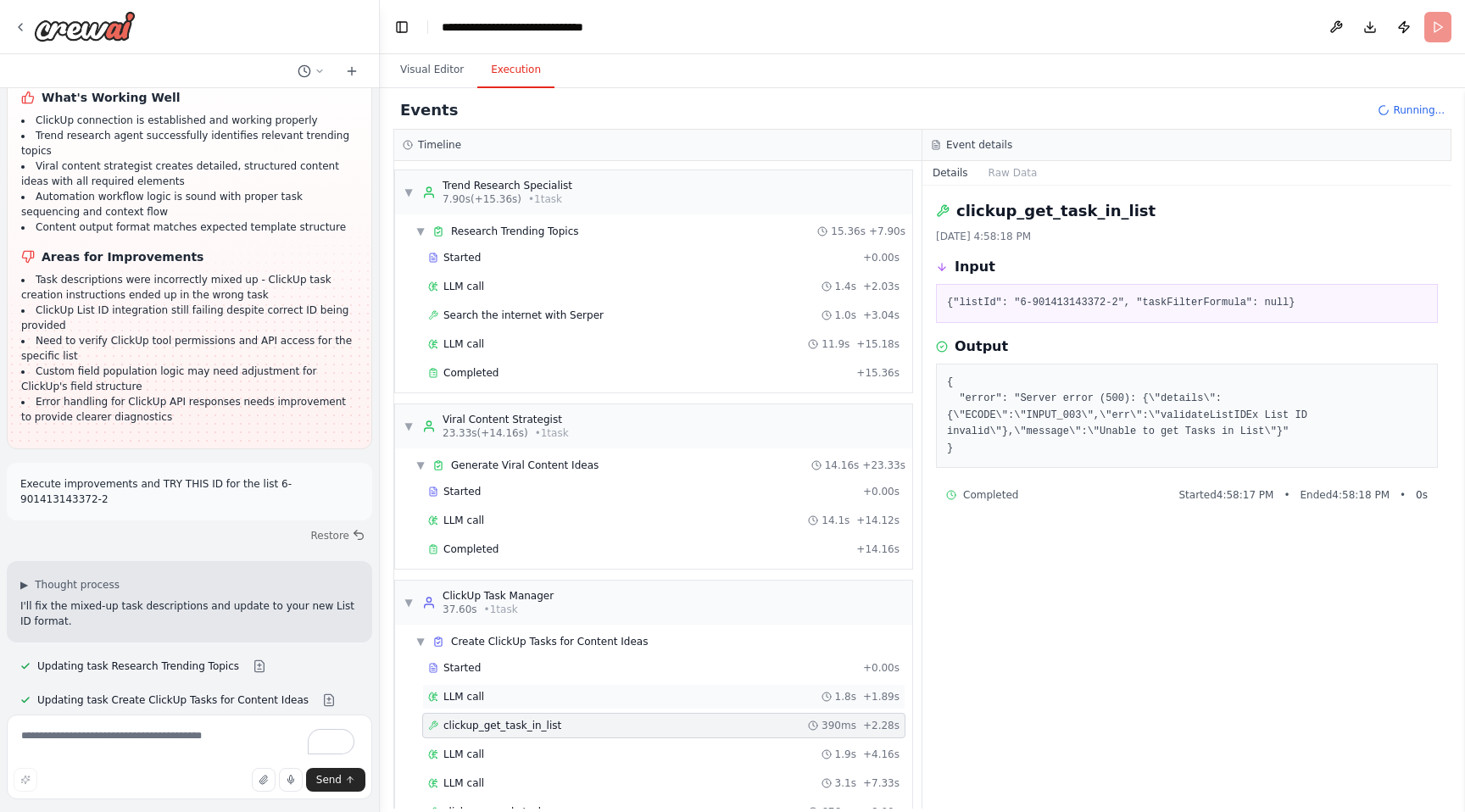
click at [670, 708] on div "LLM call 1.8s + 1.89s" at bounding box center [664, 696] width 483 height 25
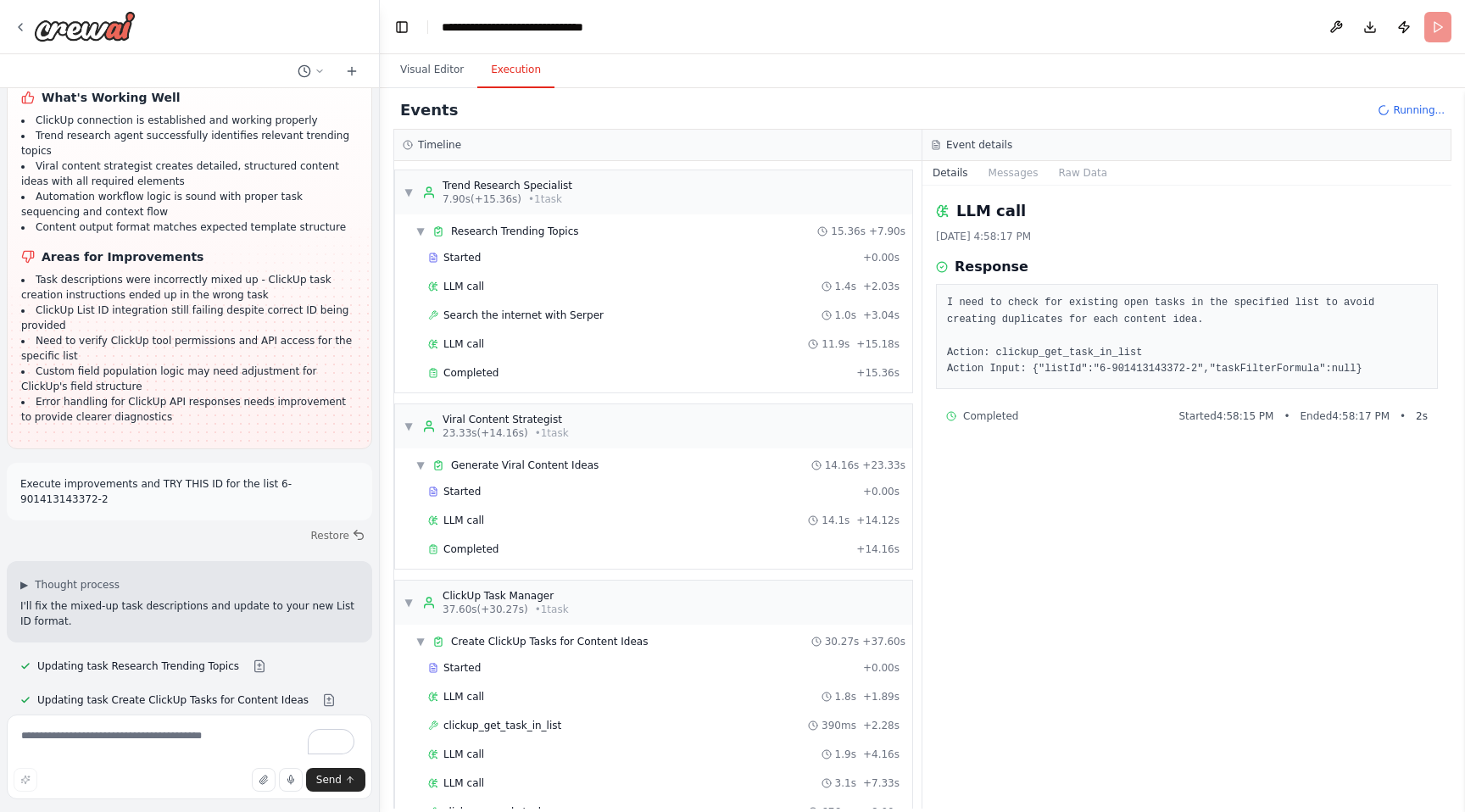
scroll to position [5088, 0]
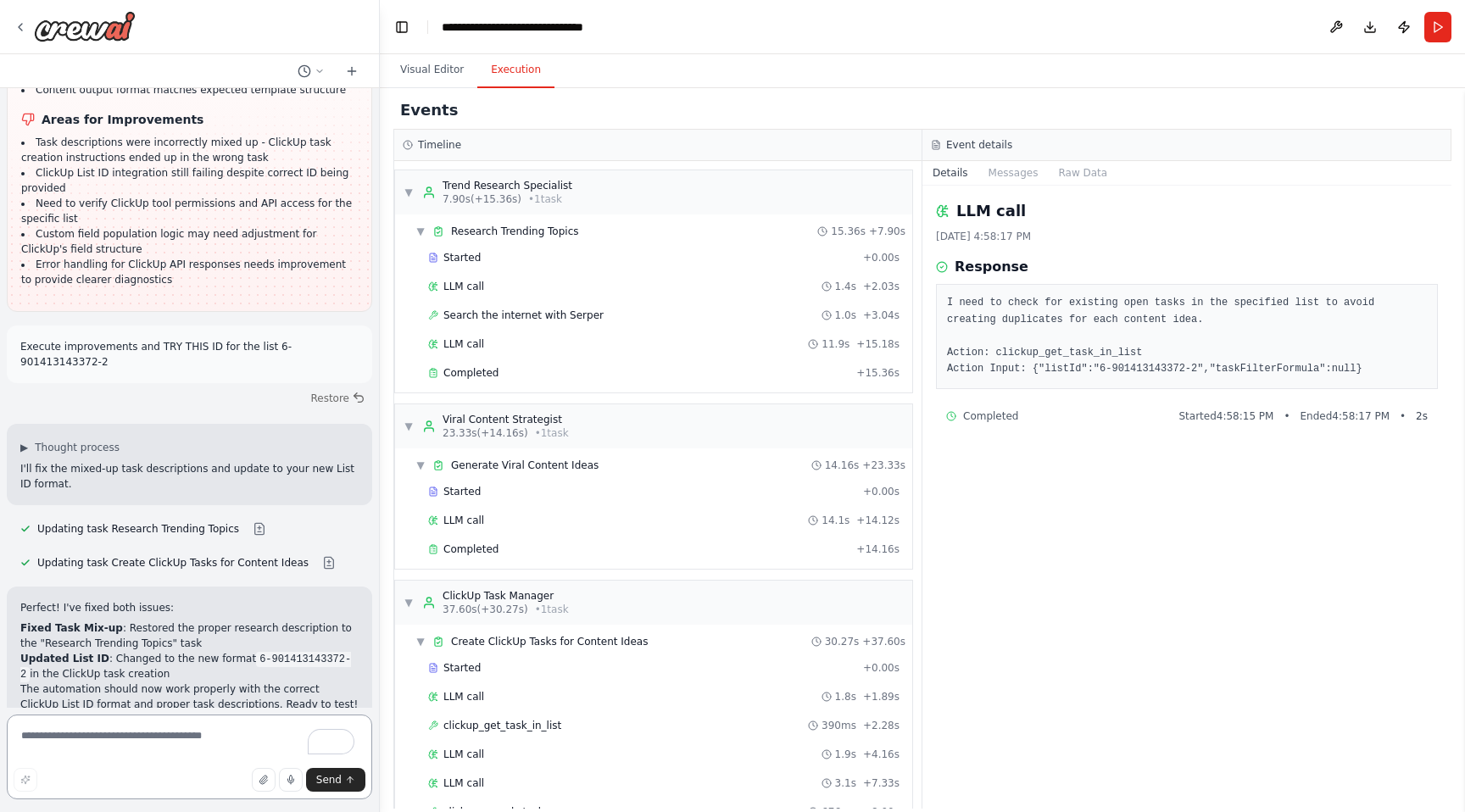
click at [73, 744] on textarea "To enrich screen reader interactions, please activate Accessibility in Grammarl…" at bounding box center [190, 757] width 365 height 85
paste textarea "**********"
type textarea "**********"
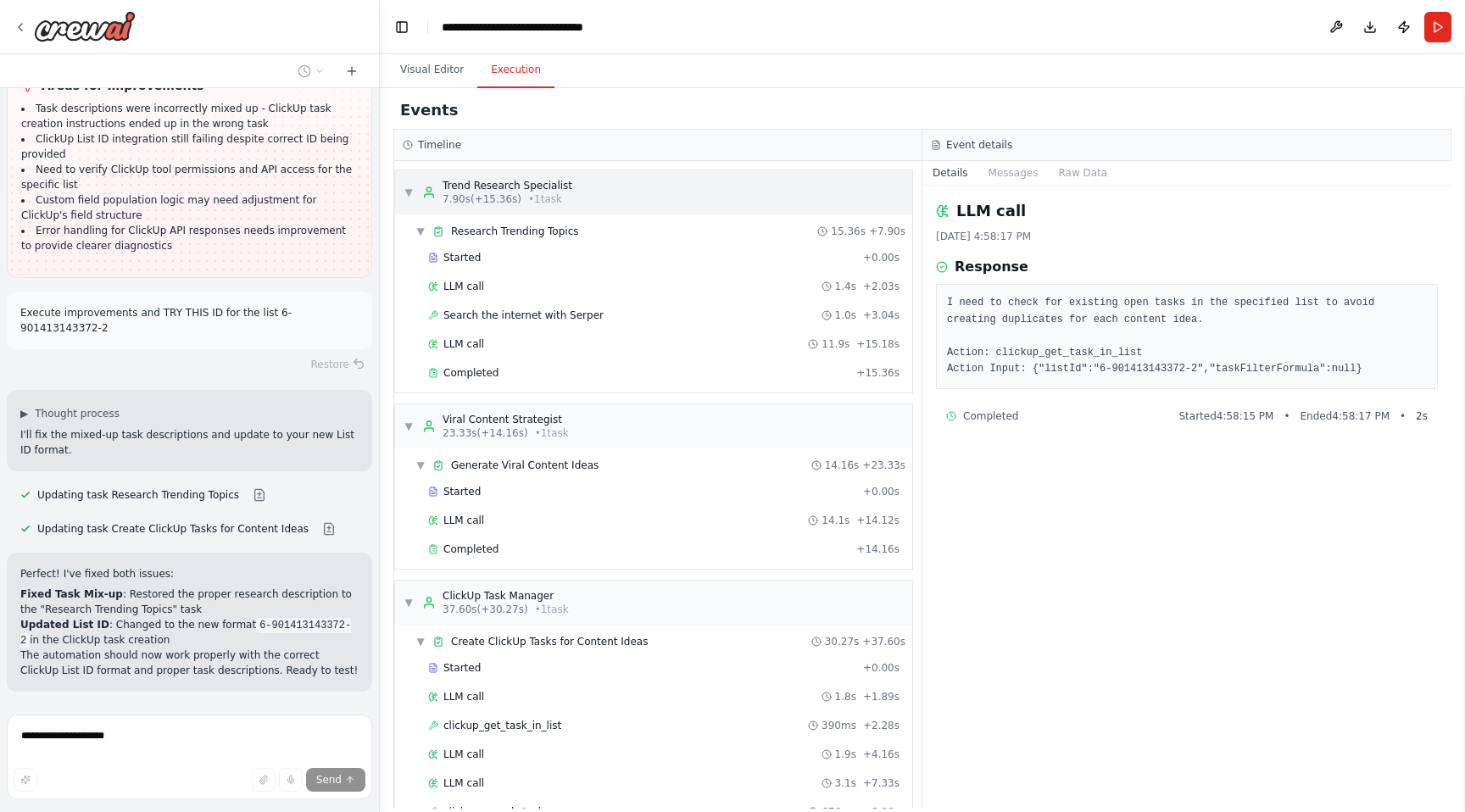
scroll to position [5156, 0]
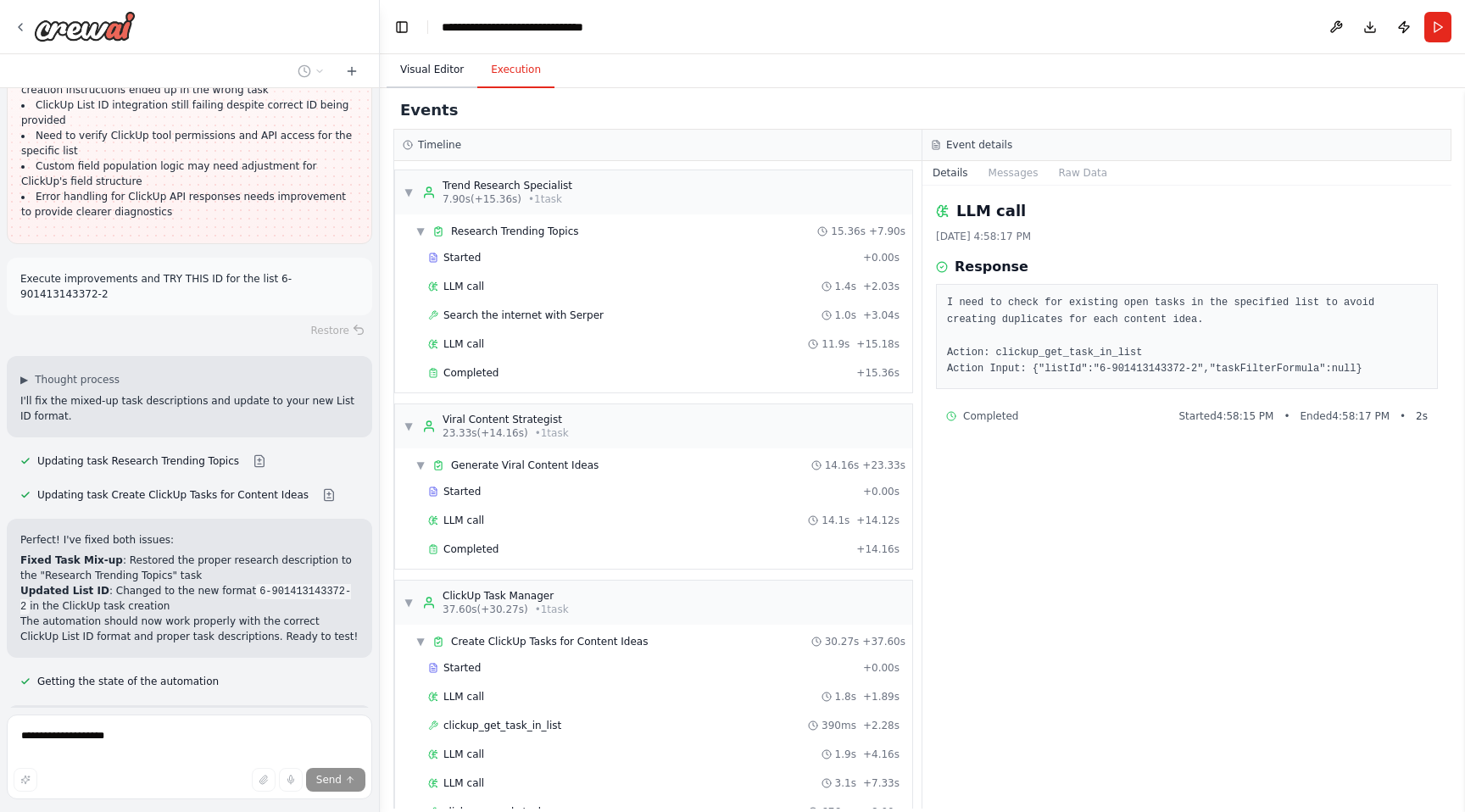
click at [466, 65] on button "Visual Editor" at bounding box center [431, 70] width 90 height 36
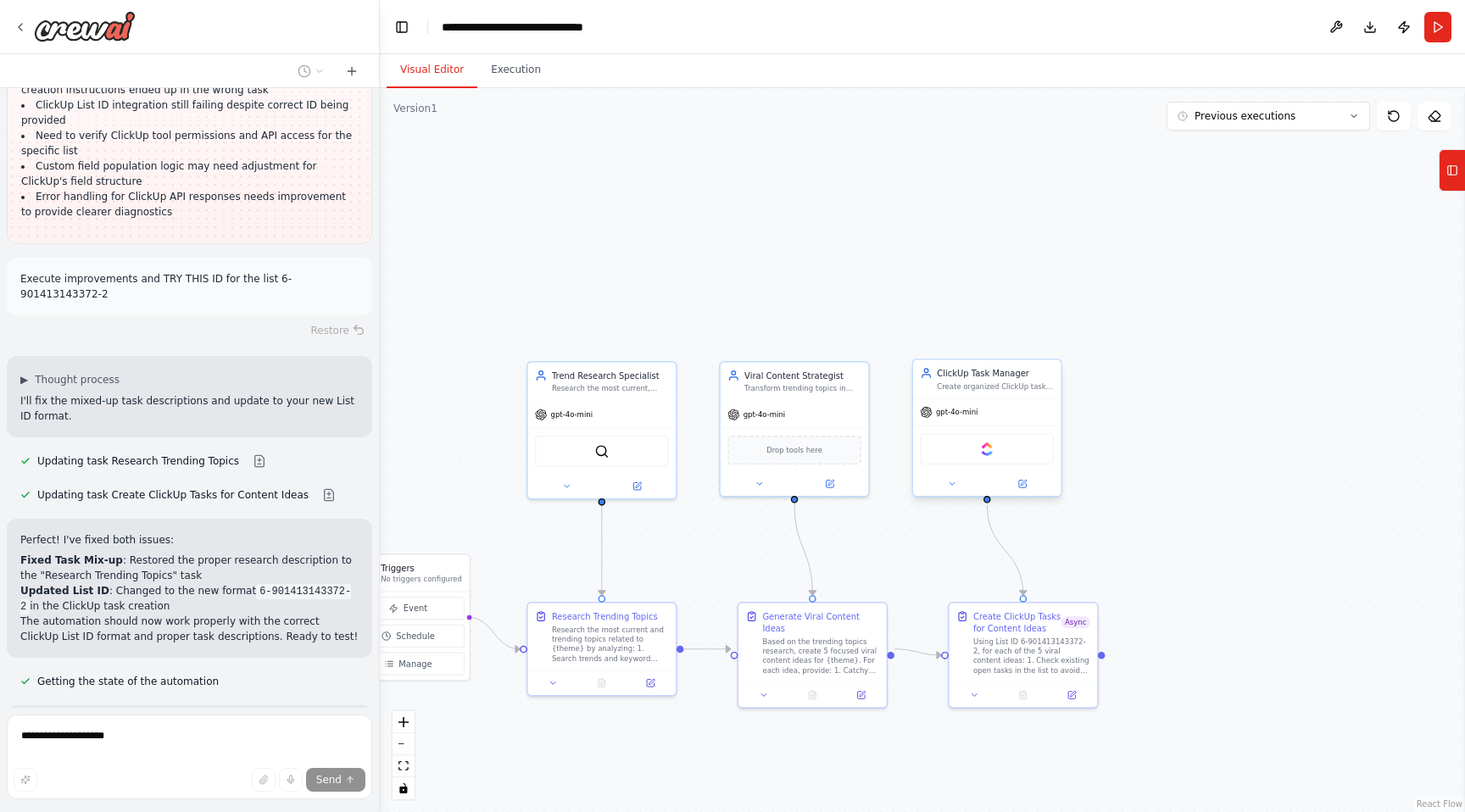
click at [995, 447] on div "ClickUp" at bounding box center [986, 449] width 134 height 32
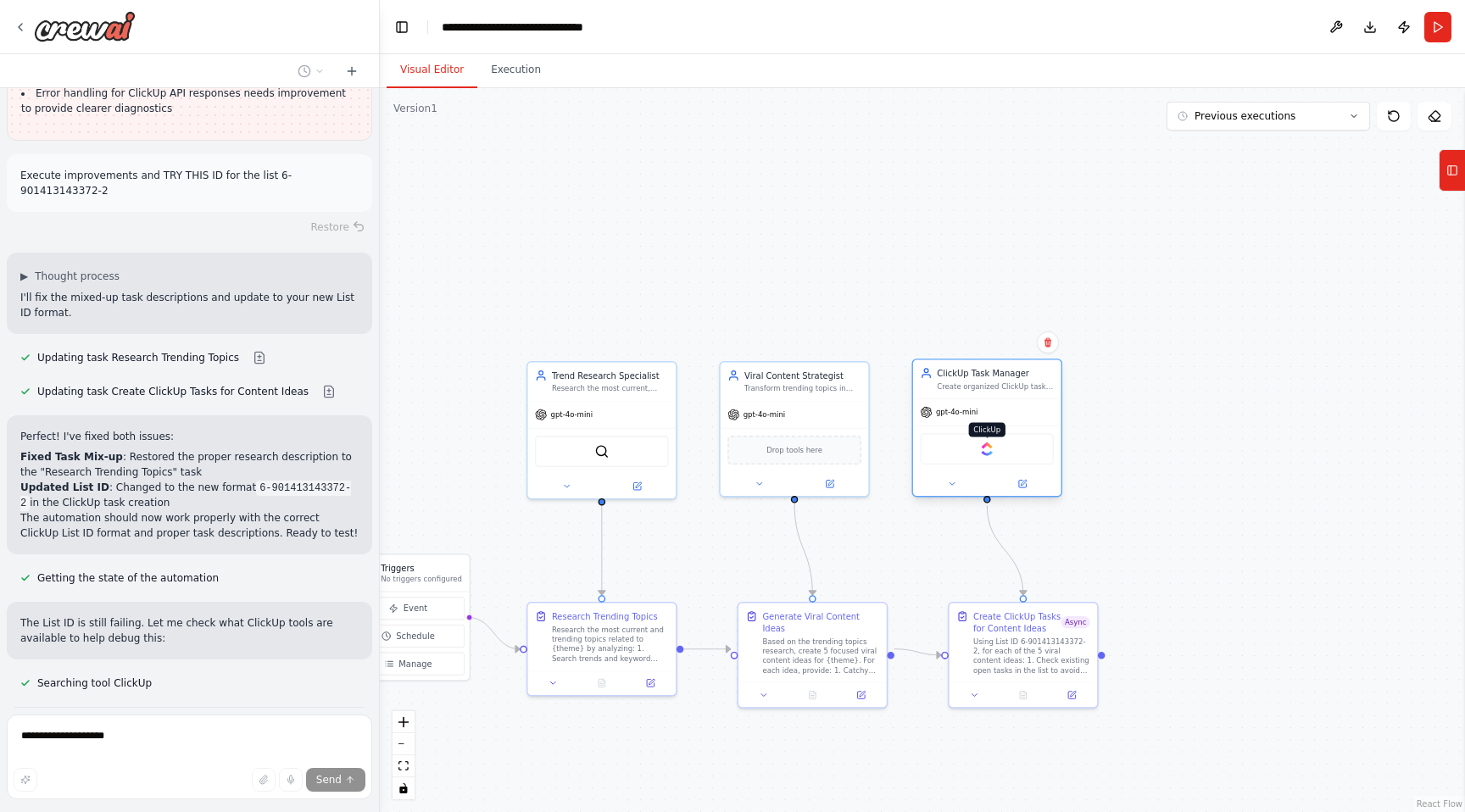
scroll to position [5275, 0]
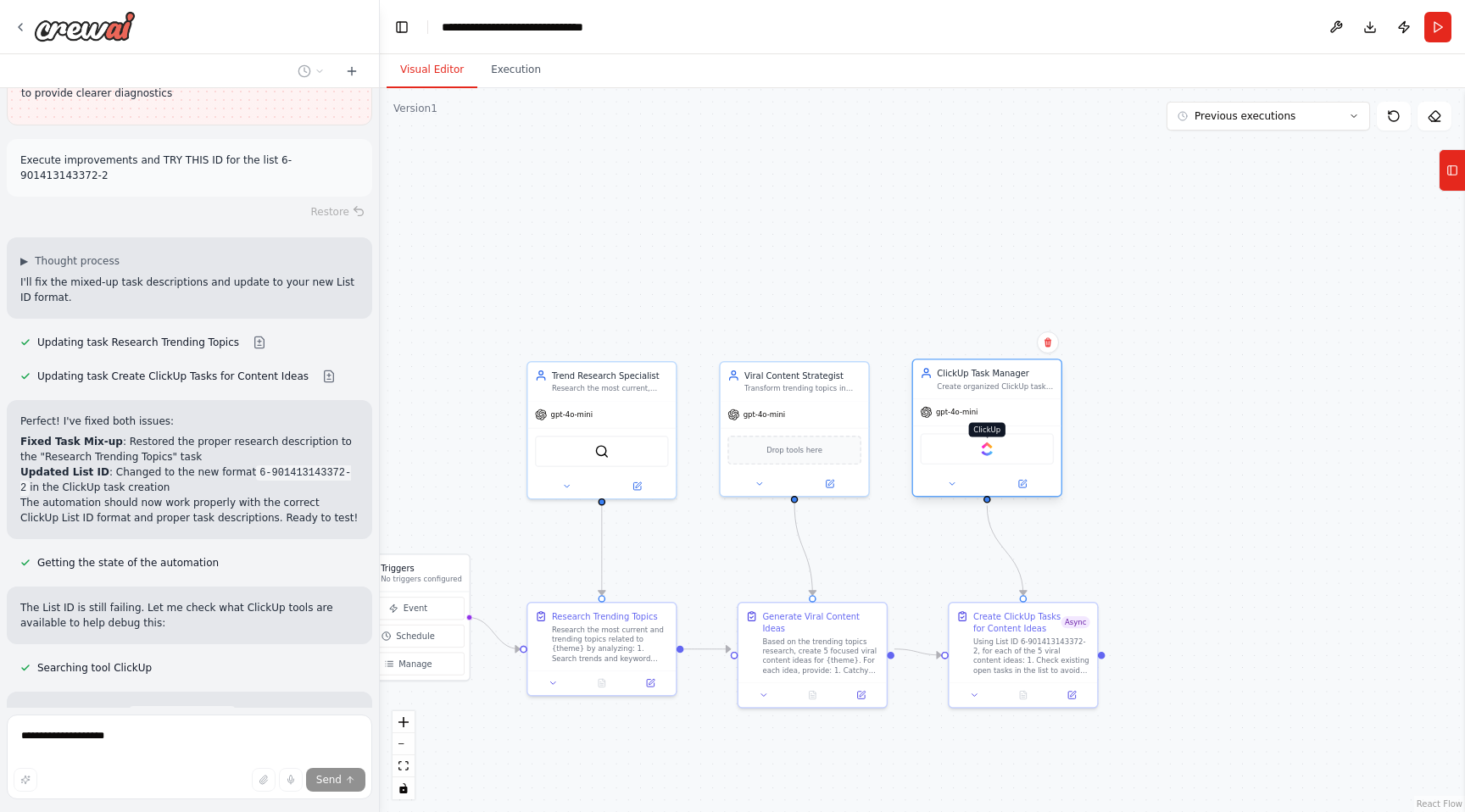
click at [993, 449] on img at bounding box center [987, 449] width 14 height 14
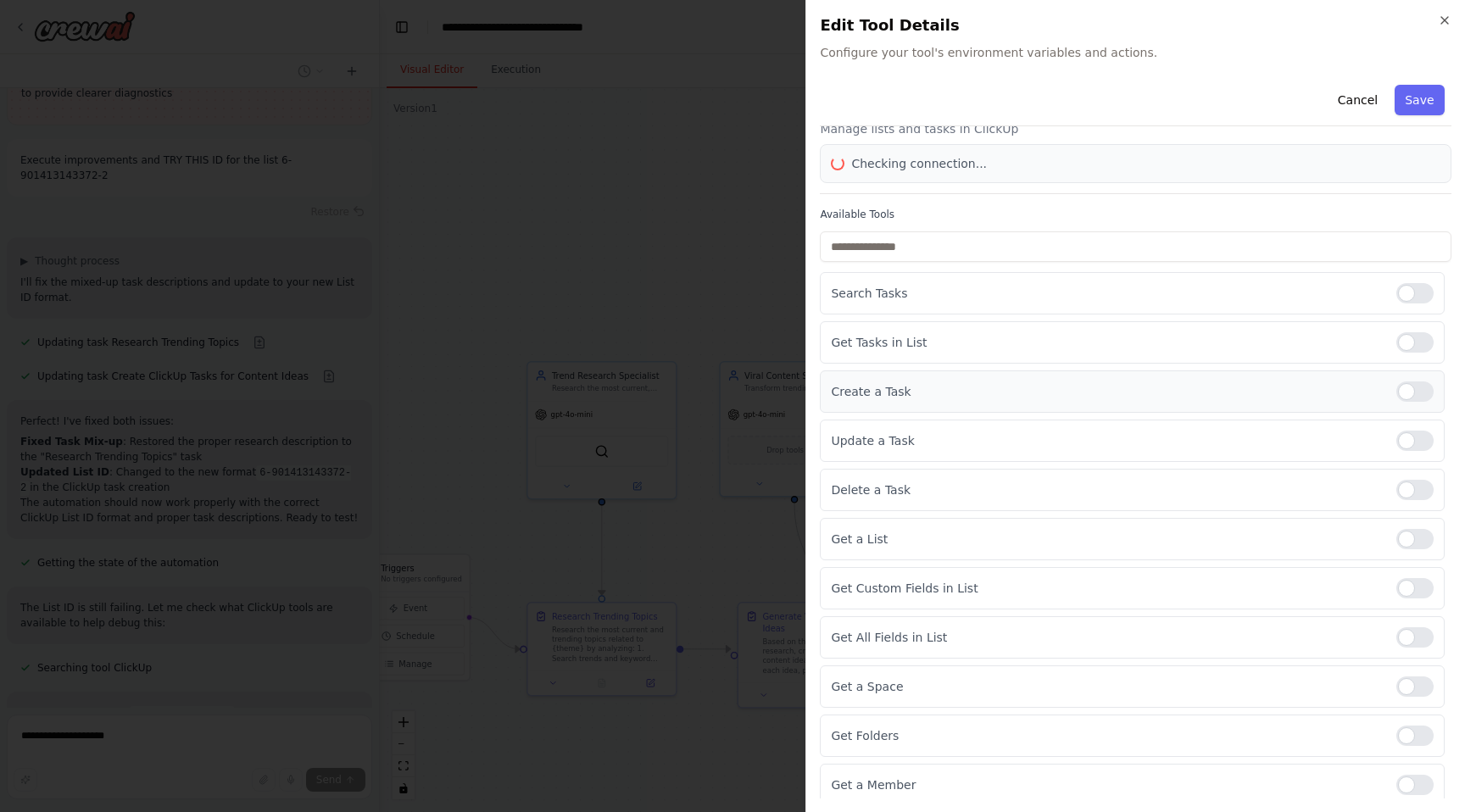
scroll to position [47, 0]
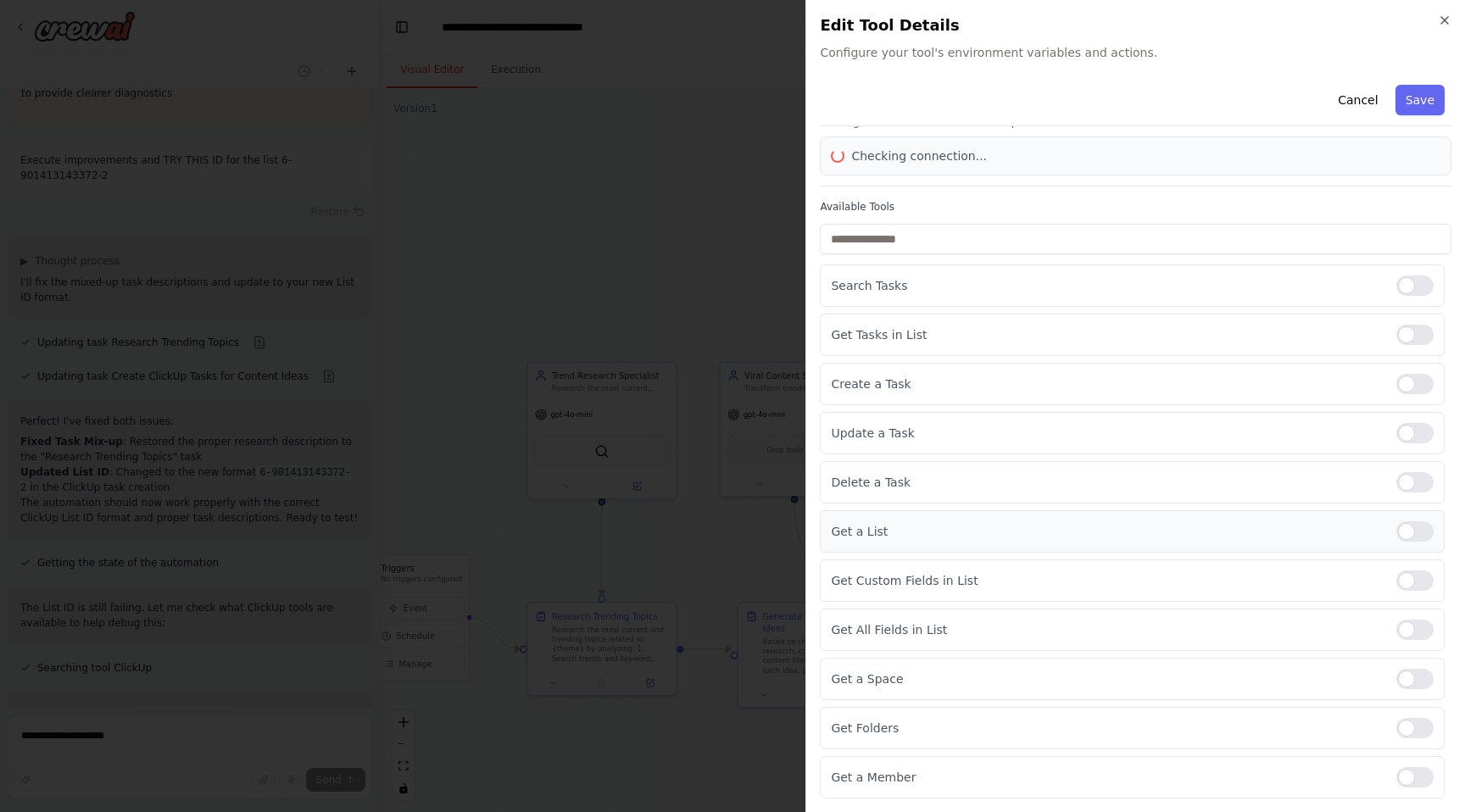
click at [1413, 534] on div at bounding box center [1415, 531] width 37 height 20
click at [1411, 592] on div "Get Custom Fields in List" at bounding box center [1133, 580] width 625 height 42
click at [1408, 578] on div at bounding box center [1415, 580] width 37 height 20
click at [1408, 692] on div "Get a Space" at bounding box center [1133, 679] width 625 height 42
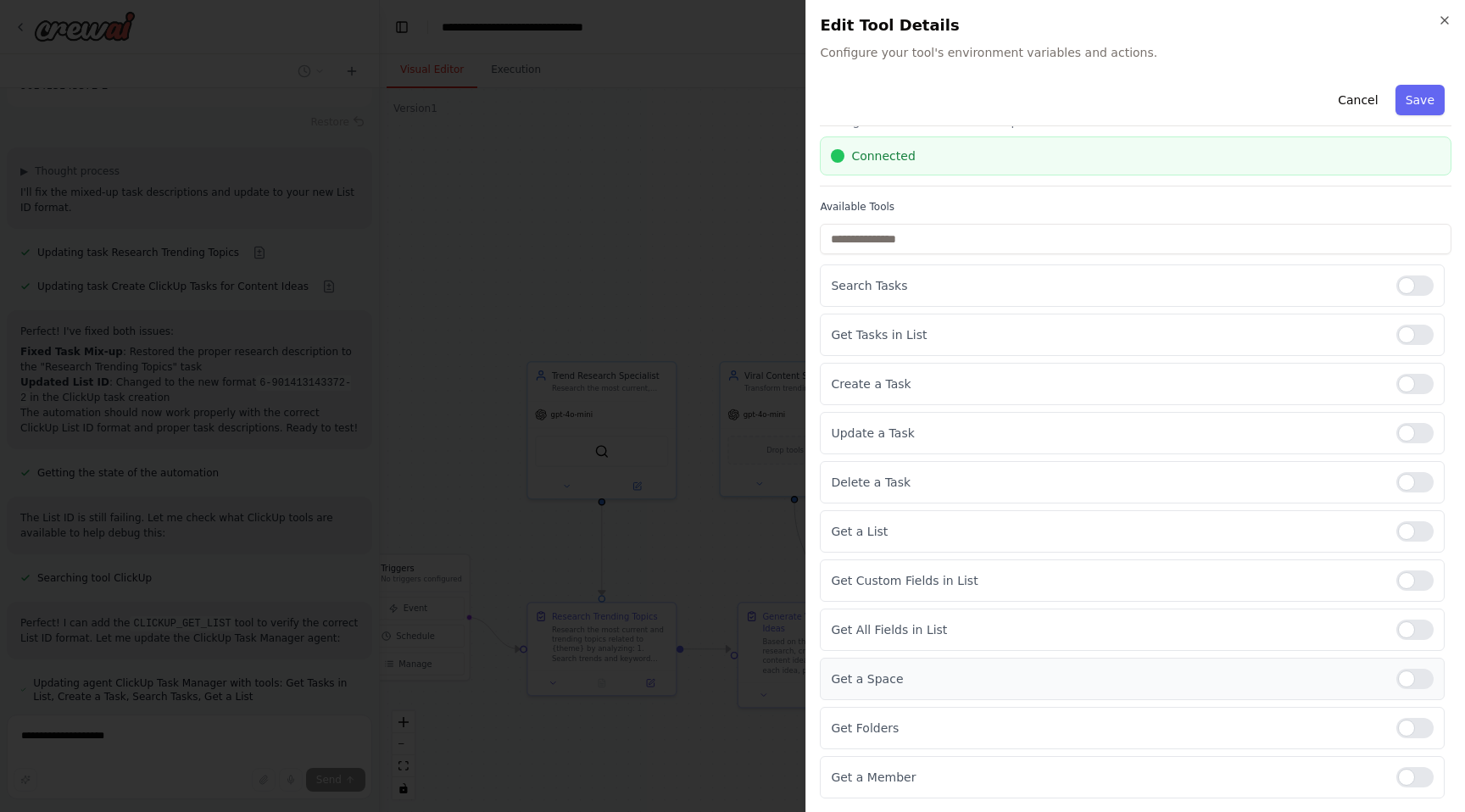
click at [1414, 679] on div at bounding box center [1415, 679] width 37 height 20
click at [1424, 688] on div at bounding box center [1415, 679] width 37 height 20
click at [1418, 630] on div at bounding box center [1415, 629] width 37 height 20
click at [1416, 576] on div at bounding box center [1415, 580] width 37 height 20
click at [1414, 531] on div at bounding box center [1415, 531] width 37 height 20
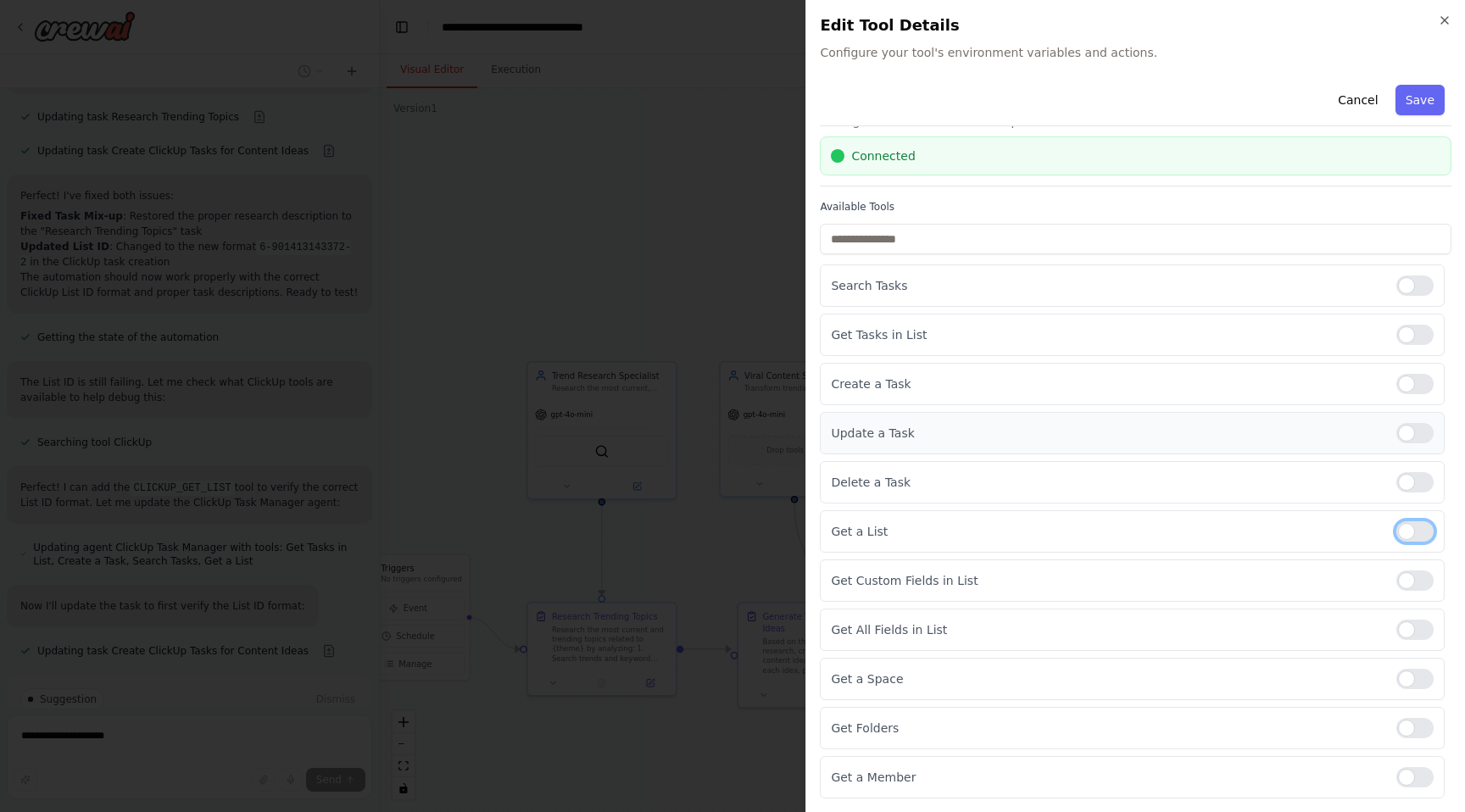
scroll to position [5502, 0]
click at [1415, 738] on div "Get Folders" at bounding box center [1133, 728] width 625 height 42
click at [1422, 722] on div at bounding box center [1415, 728] width 37 height 20
click at [1415, 103] on button "Save" at bounding box center [1420, 100] width 49 height 31
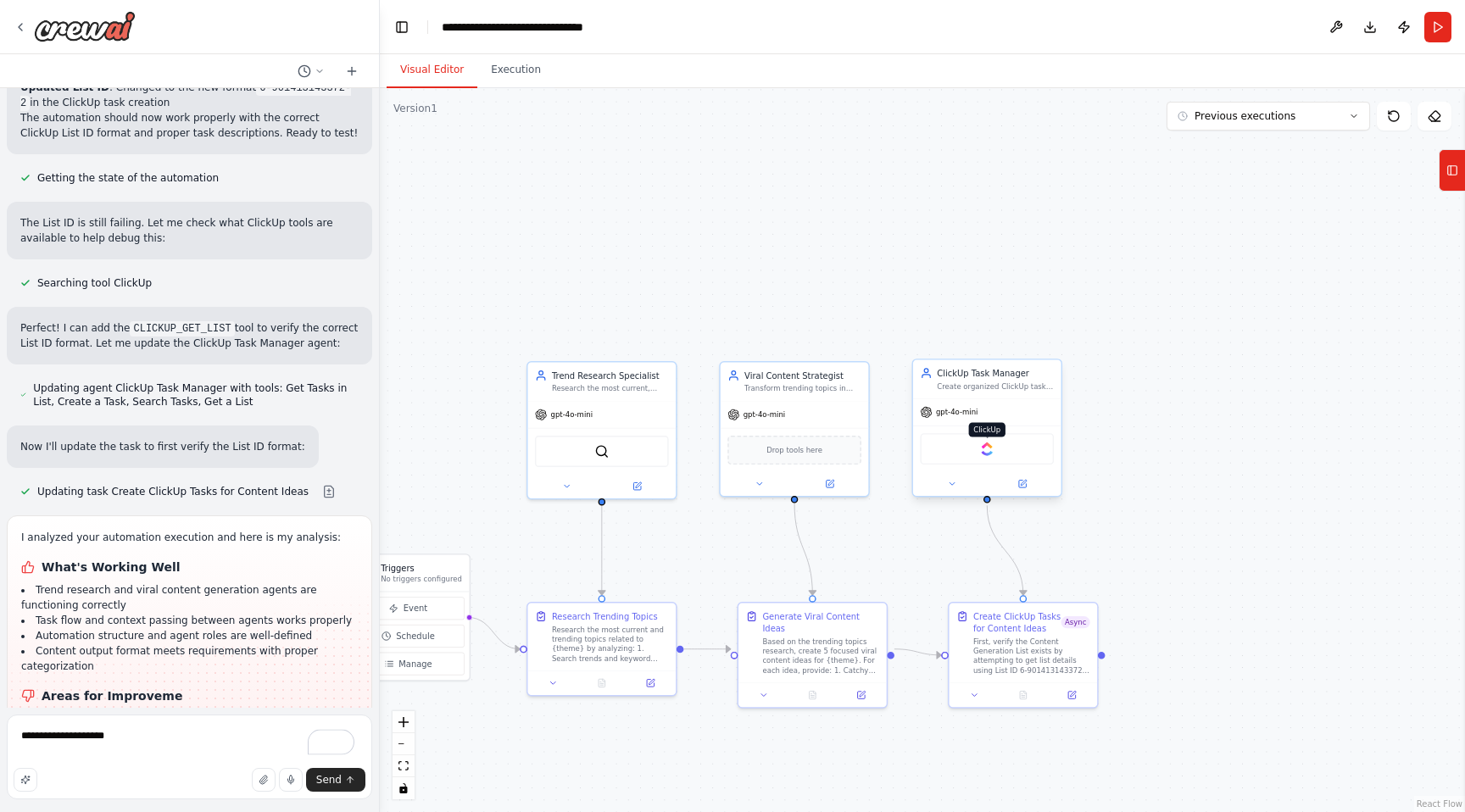
click at [993, 449] on img at bounding box center [987, 449] width 14 height 14
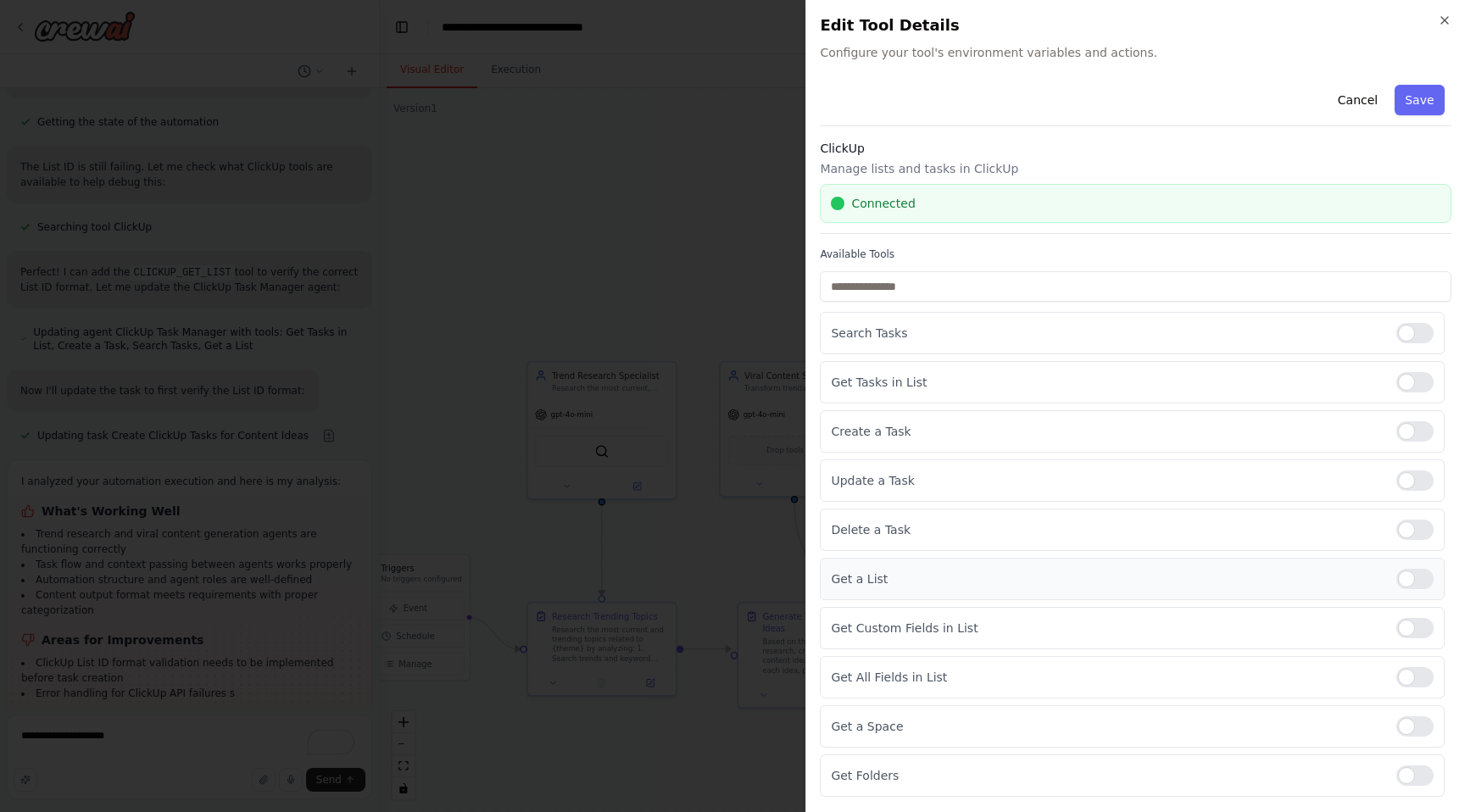
scroll to position [47, 0]
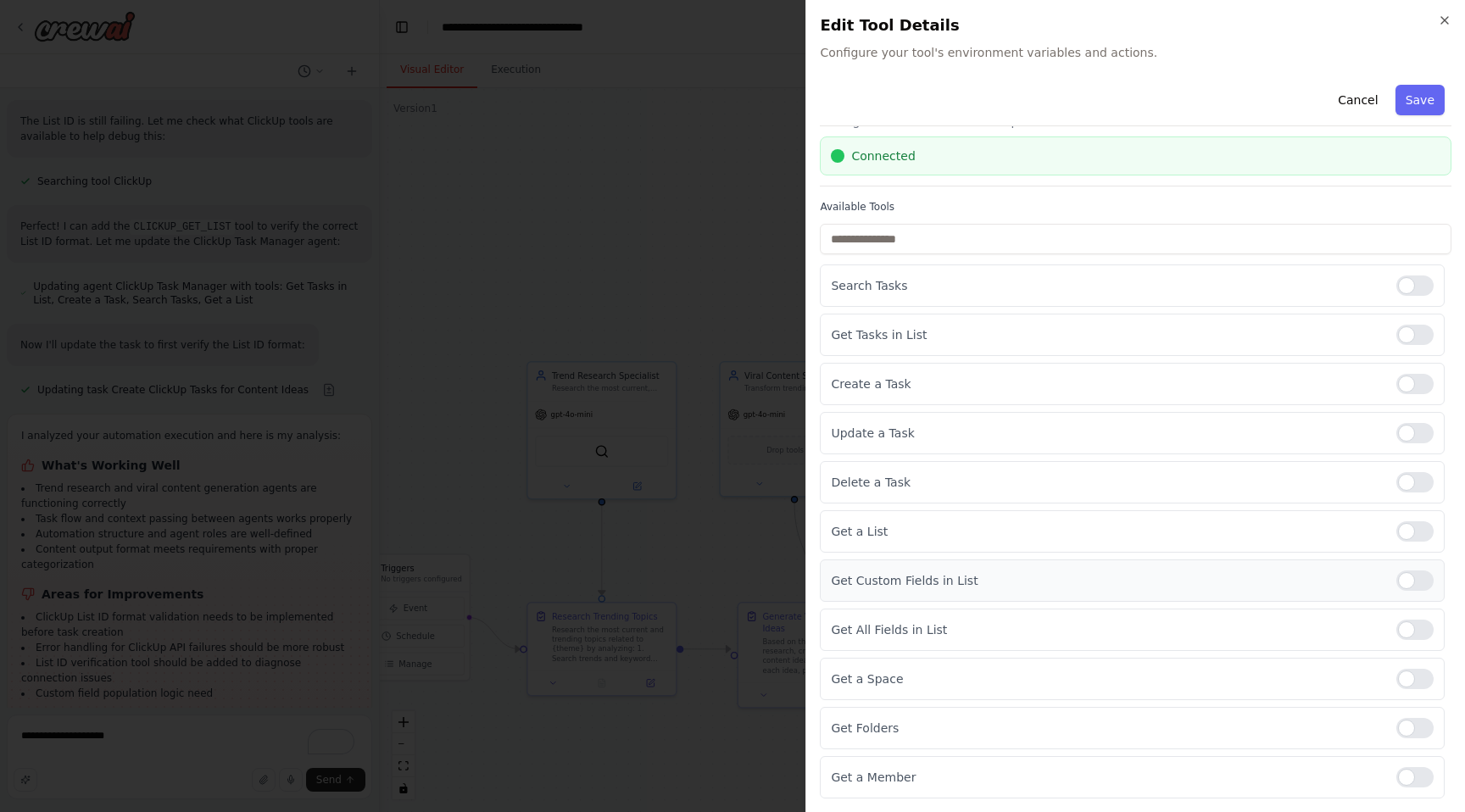
click at [1411, 587] on div at bounding box center [1415, 580] width 37 height 20
click at [1410, 624] on div at bounding box center [1415, 629] width 37 height 20
click at [1416, 679] on div at bounding box center [1415, 679] width 37 height 20
click at [1421, 728] on div at bounding box center [1415, 728] width 37 height 20
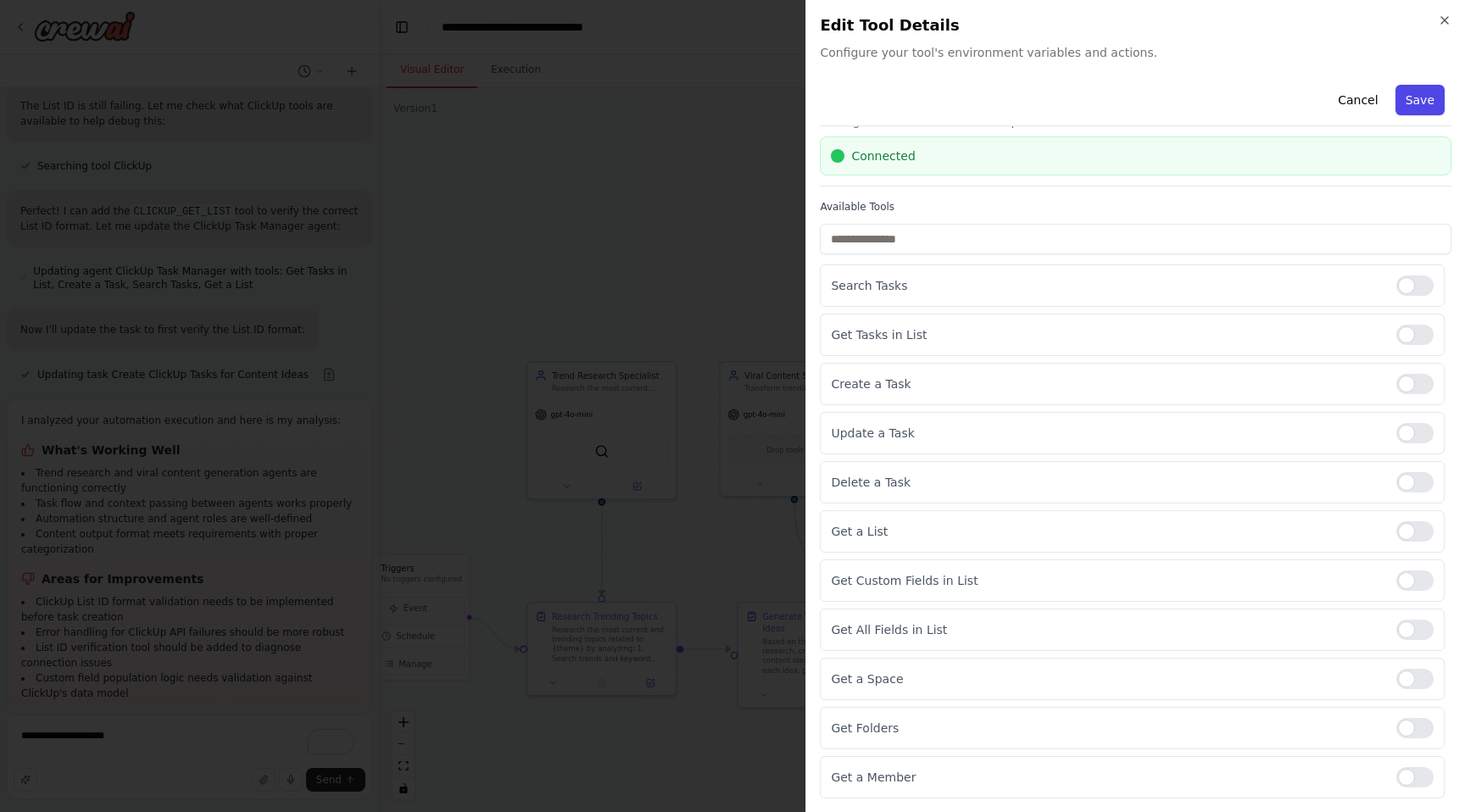
click at [1415, 97] on button "Save" at bounding box center [1420, 100] width 49 height 31
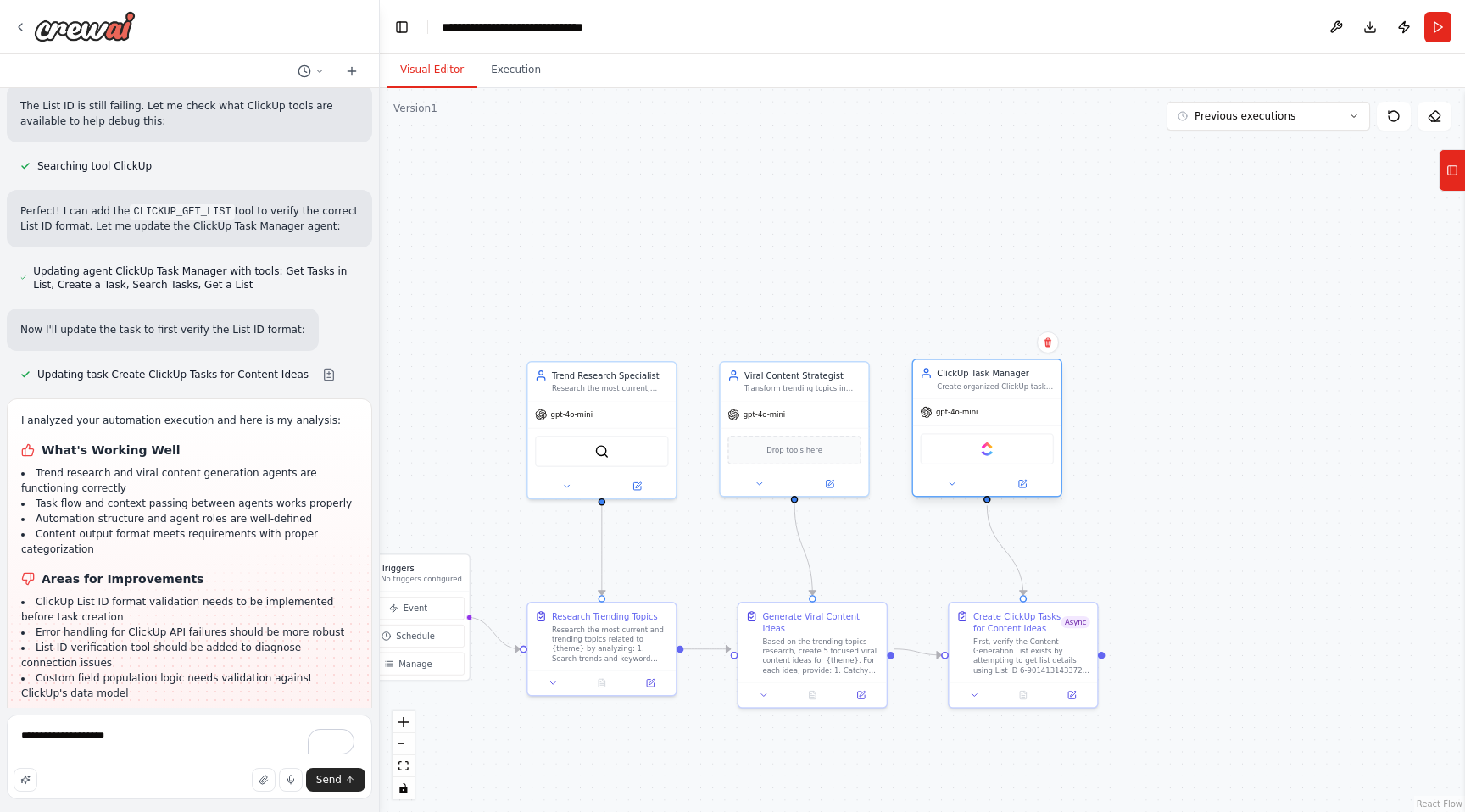
click at [984, 457] on div "ClickUp" at bounding box center [986, 449] width 134 height 32
click at [981, 449] on img at bounding box center [987, 449] width 14 height 14
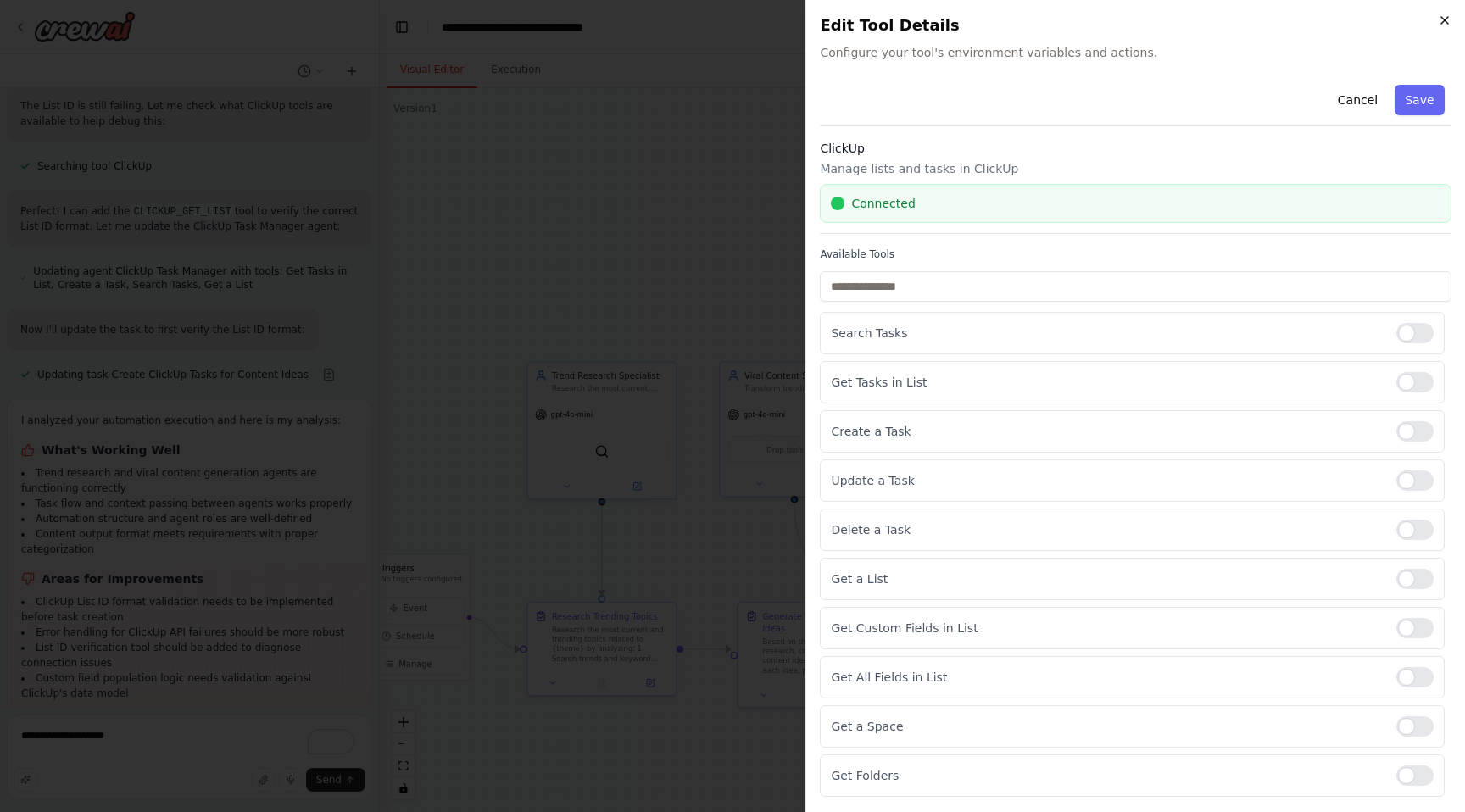
click at [1449, 23] on icon "button" at bounding box center [1444, 19] width 13 height 13
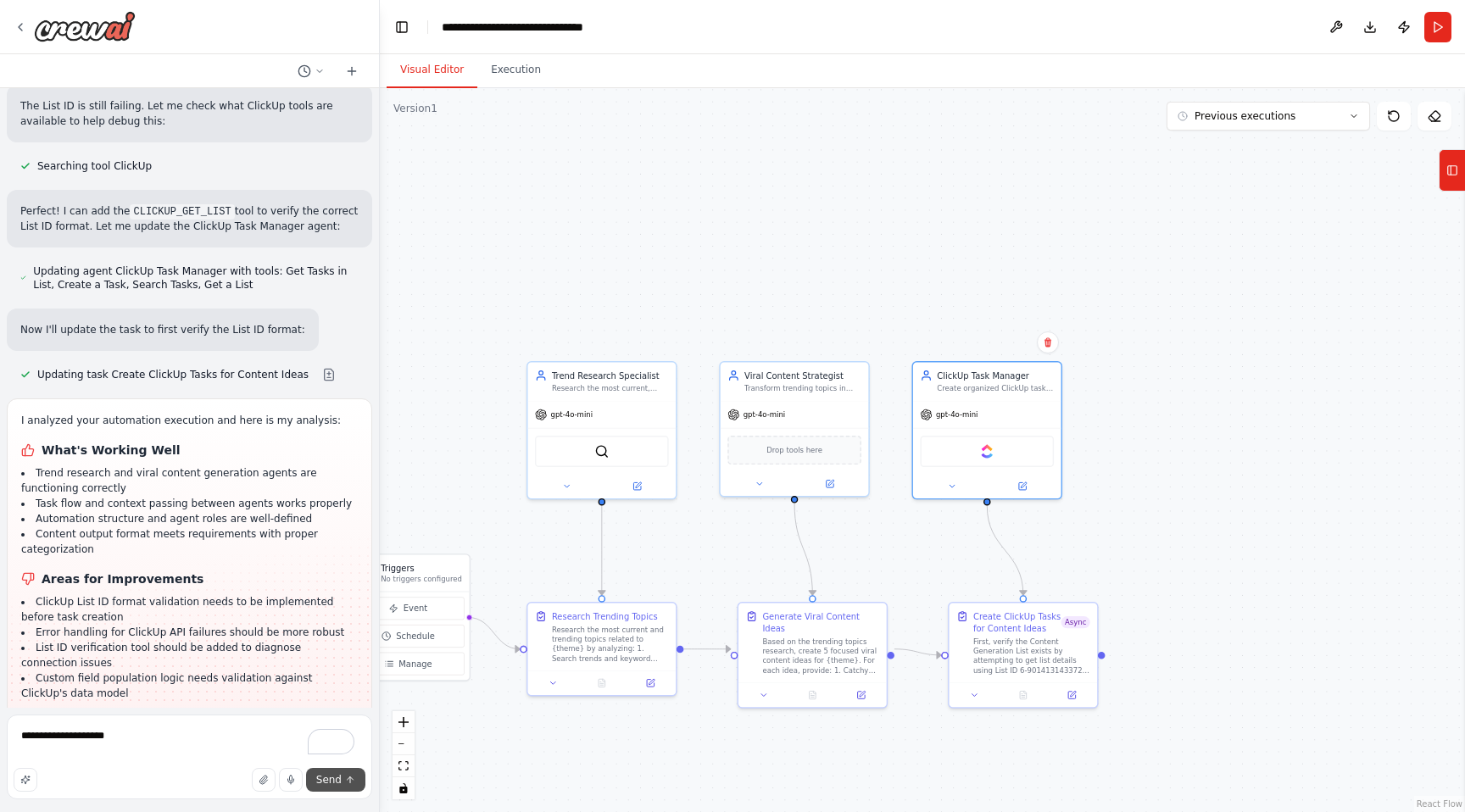
click at [318, 781] on span "Send" at bounding box center [328, 779] width 25 height 13
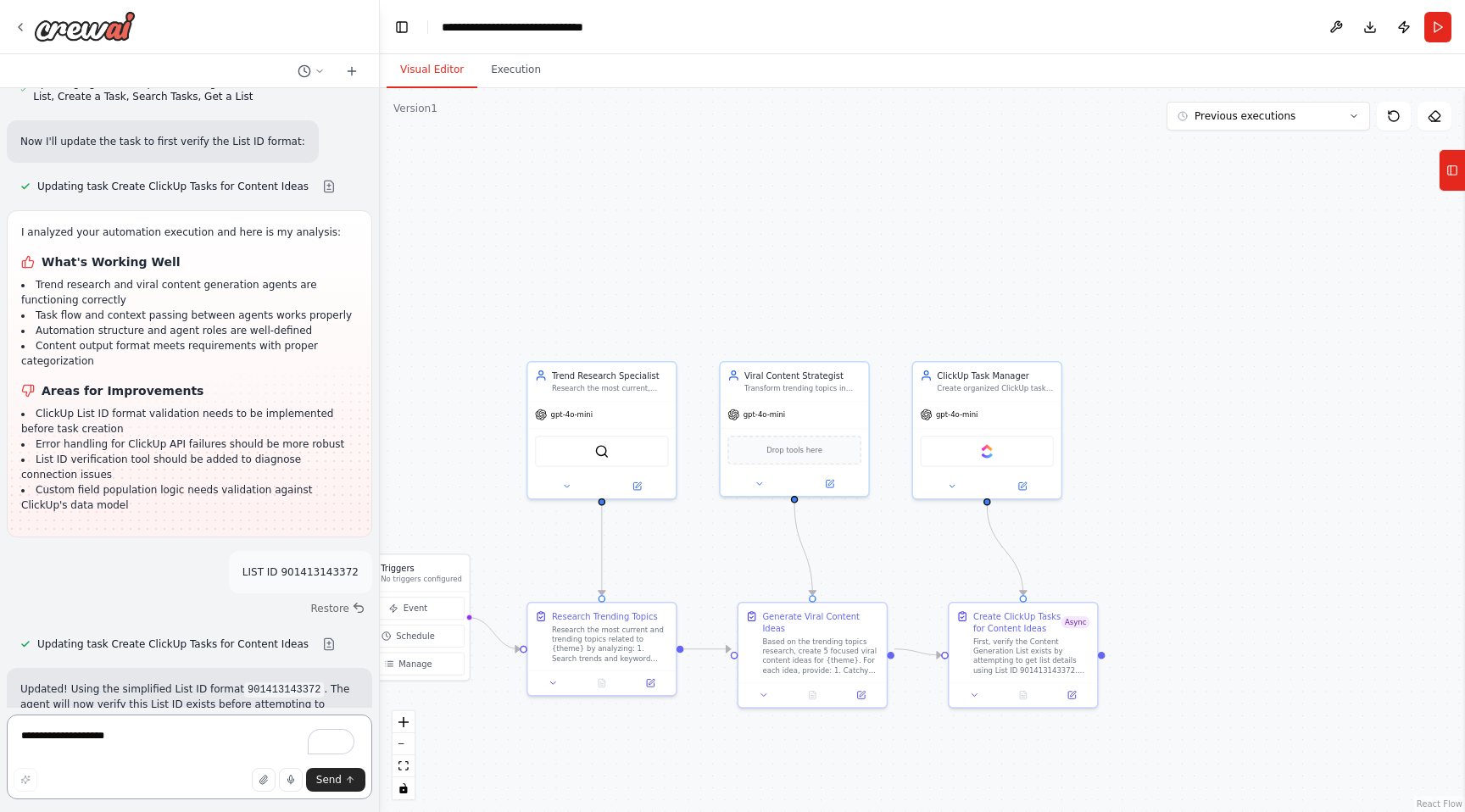
scroll to position [5980, 0]
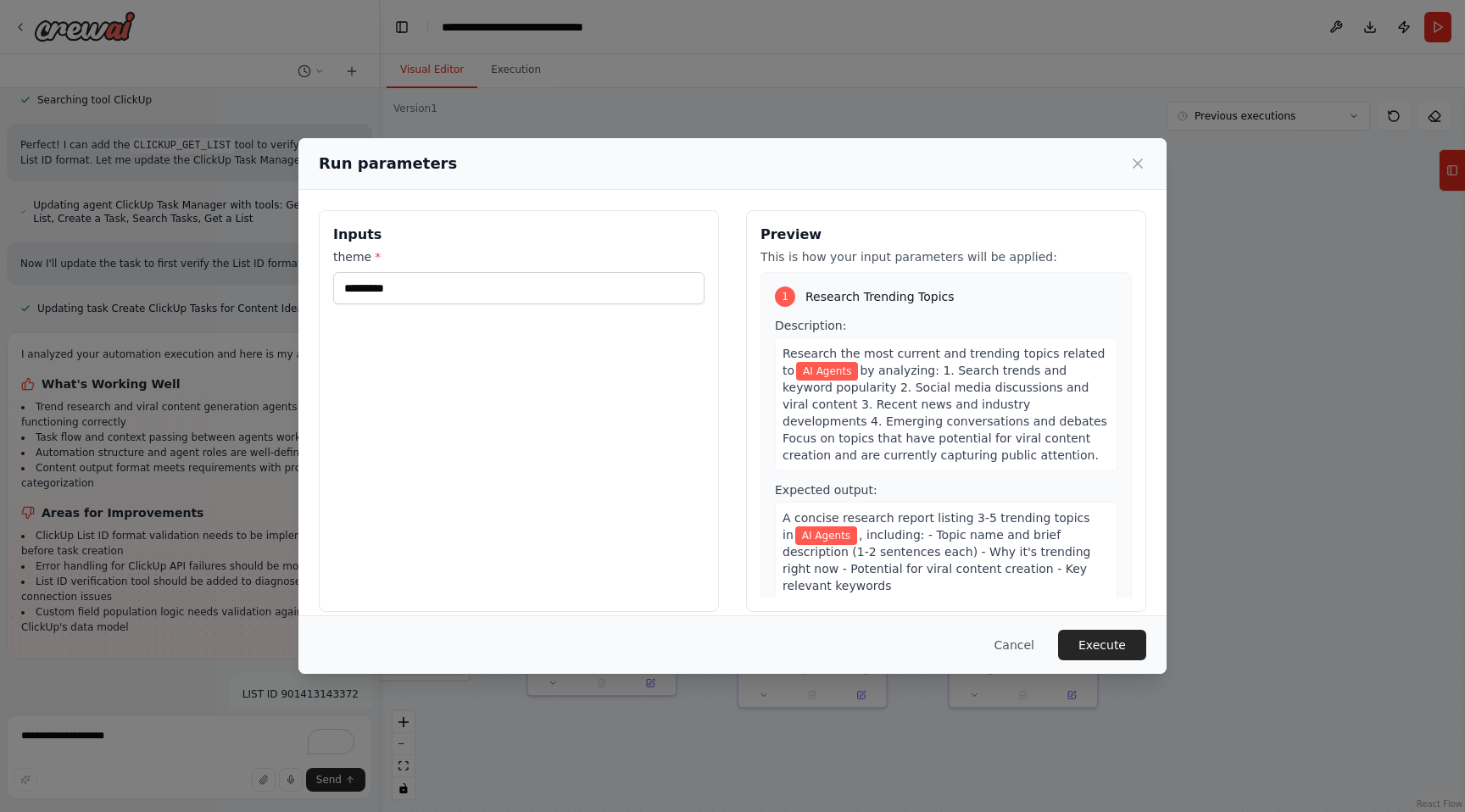
drag, startPoint x: 955, startPoint y: 367, endPoint x: 988, endPoint y: 376, distance: 34.2
click at [988, 376] on body "Get most researched, updated, and relevant topics about theme and suggest 5 pos…" at bounding box center [732, 406] width 1465 height 812
click at [1127, 638] on button "Execute" at bounding box center [1102, 644] width 88 height 31
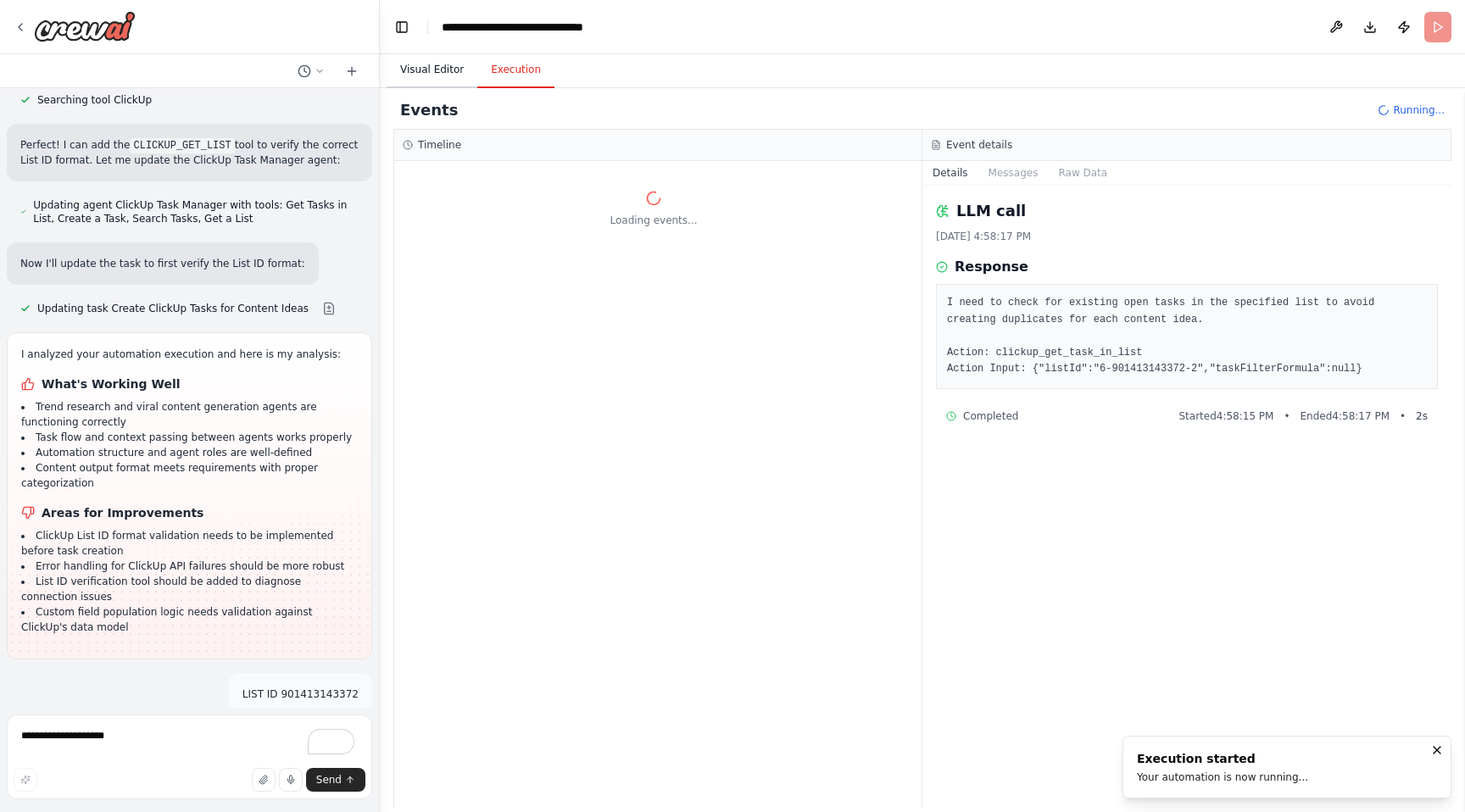
click at [423, 65] on button "Visual Editor" at bounding box center [431, 70] width 90 height 36
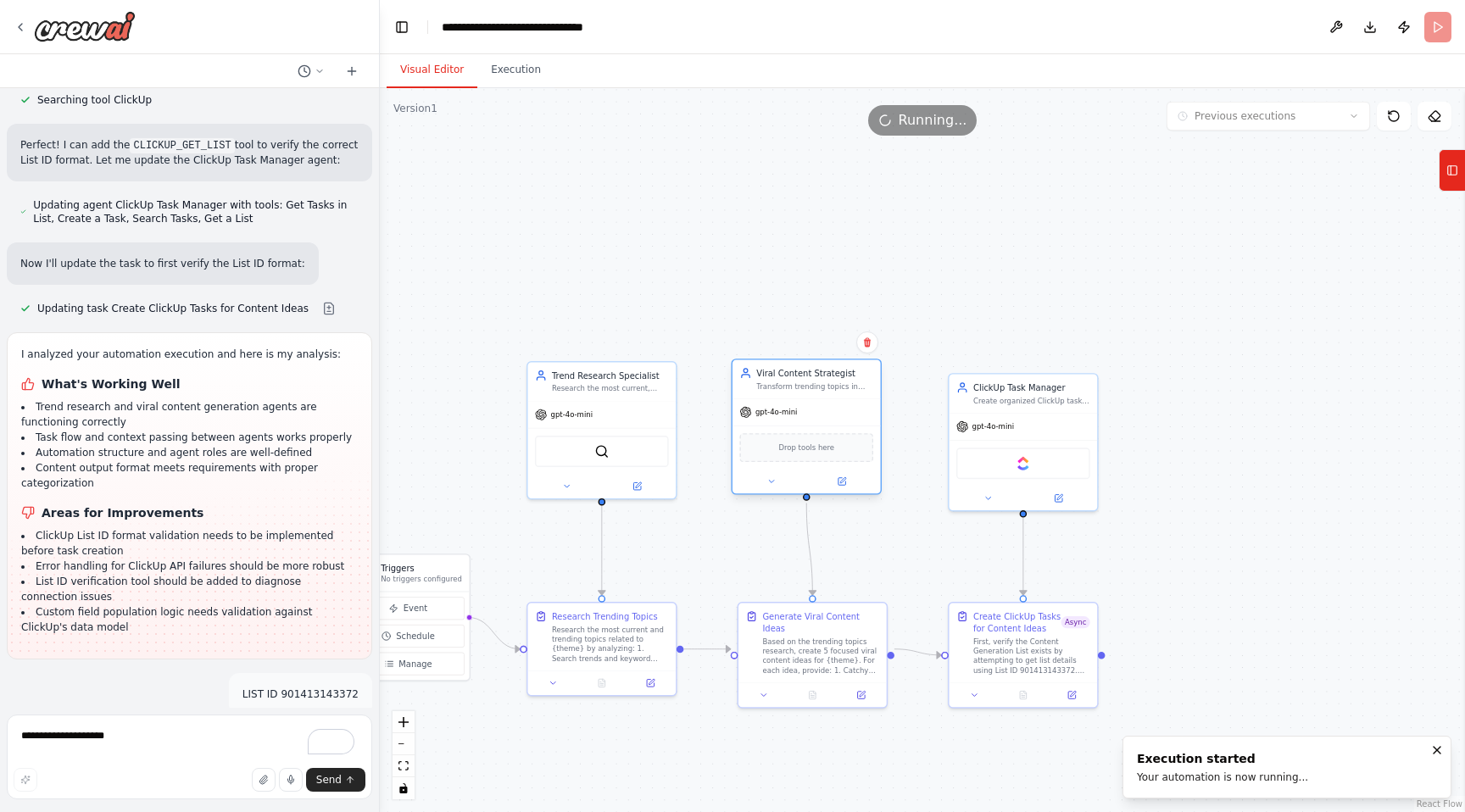
drag, startPoint x: 797, startPoint y: 391, endPoint x: 812, endPoint y: 394, distance: 15.3
click at [812, 394] on div "Viral Content Strategist Transform trending topics in {theme} into 5 highly eng…" at bounding box center [806, 378] width 148 height 38
click at [1440, 114] on icon at bounding box center [1434, 116] width 13 height 13
click at [1330, 279] on div ".deletable-edge-delete-btn { width: 20px; height: 20px; border: 0px solid #ffff…" at bounding box center [923, 449] width 1086 height 723
click at [1437, 114] on icon at bounding box center [1434, 116] width 13 height 13
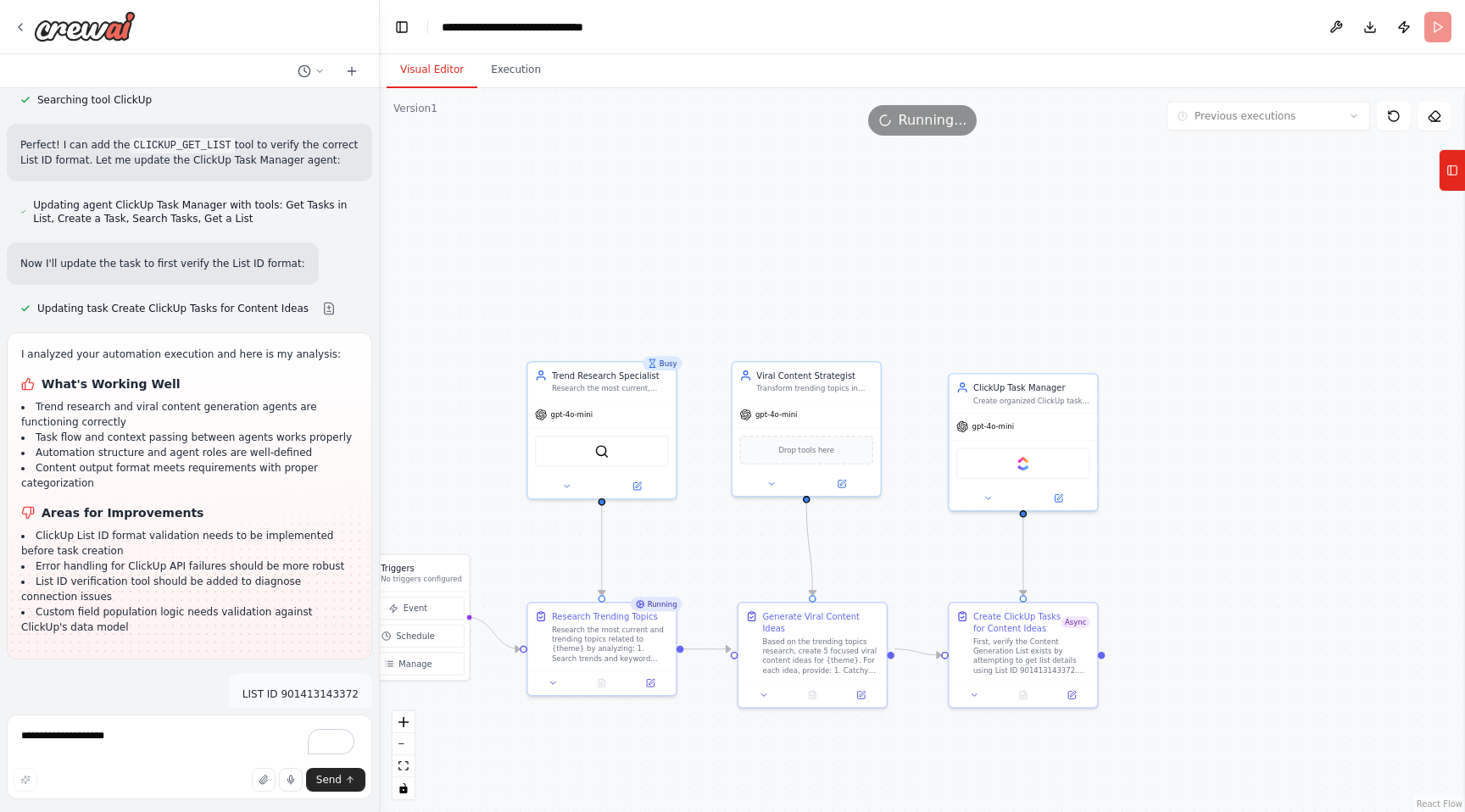
click at [1393, 203] on div ".deletable-edge-delete-btn { width: 20px; height: 20px; border: 0px solid #ffff…" at bounding box center [923, 449] width 1086 height 723
click at [509, 68] on button "Execution" at bounding box center [516, 70] width 77 height 36
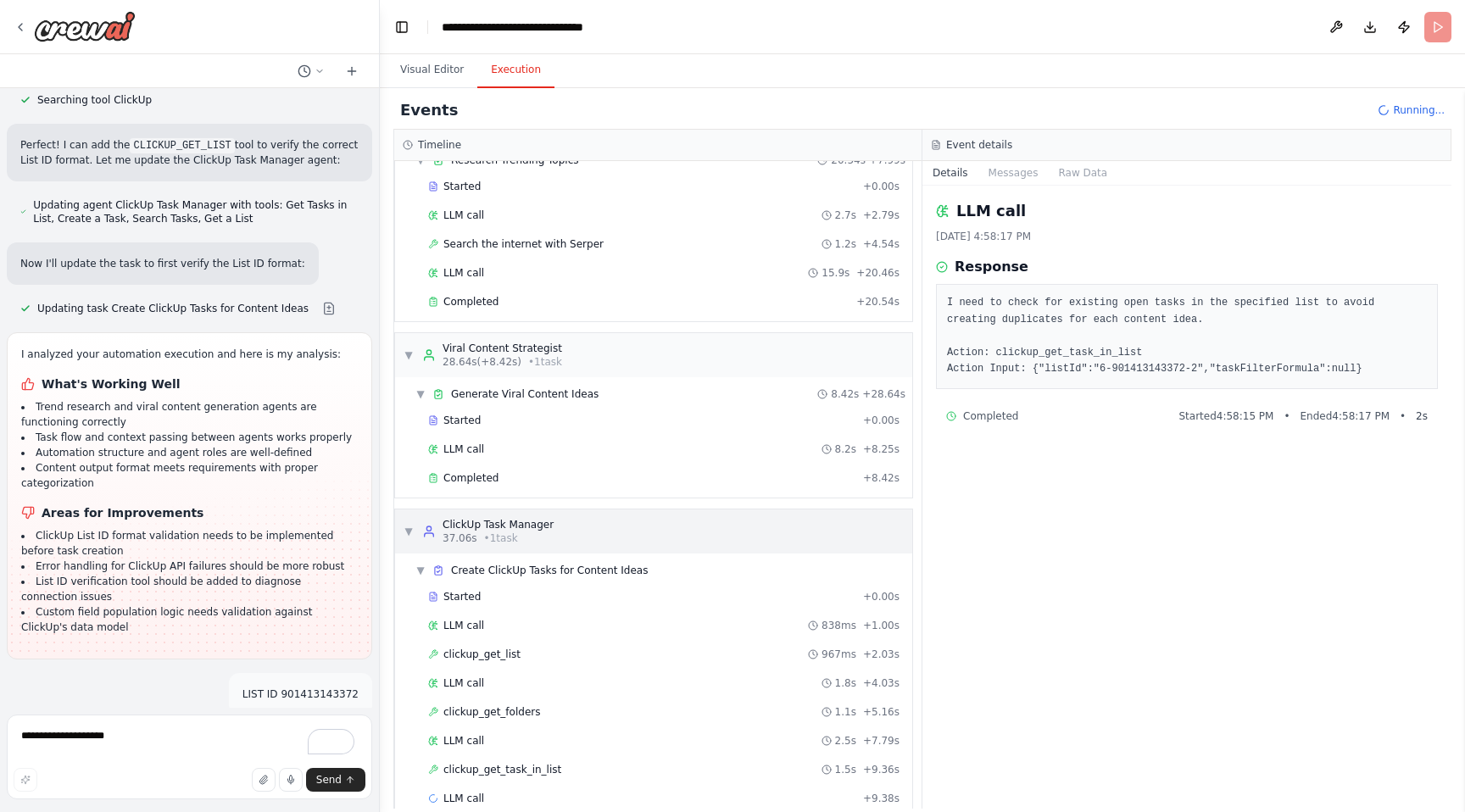
scroll to position [100, 0]
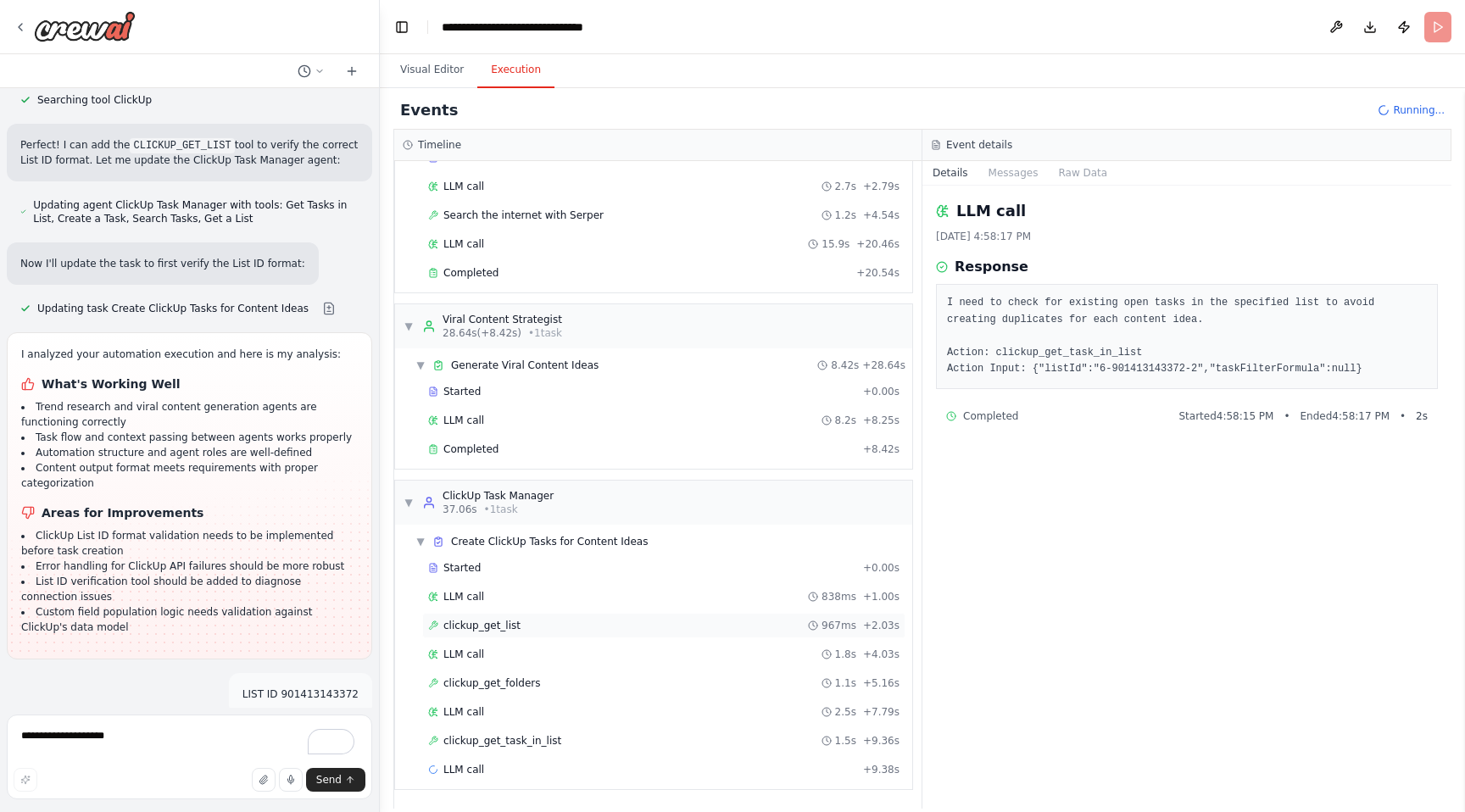
click at [560, 623] on div "clickup_get_list 967ms + 2.03s" at bounding box center [664, 625] width 472 height 13
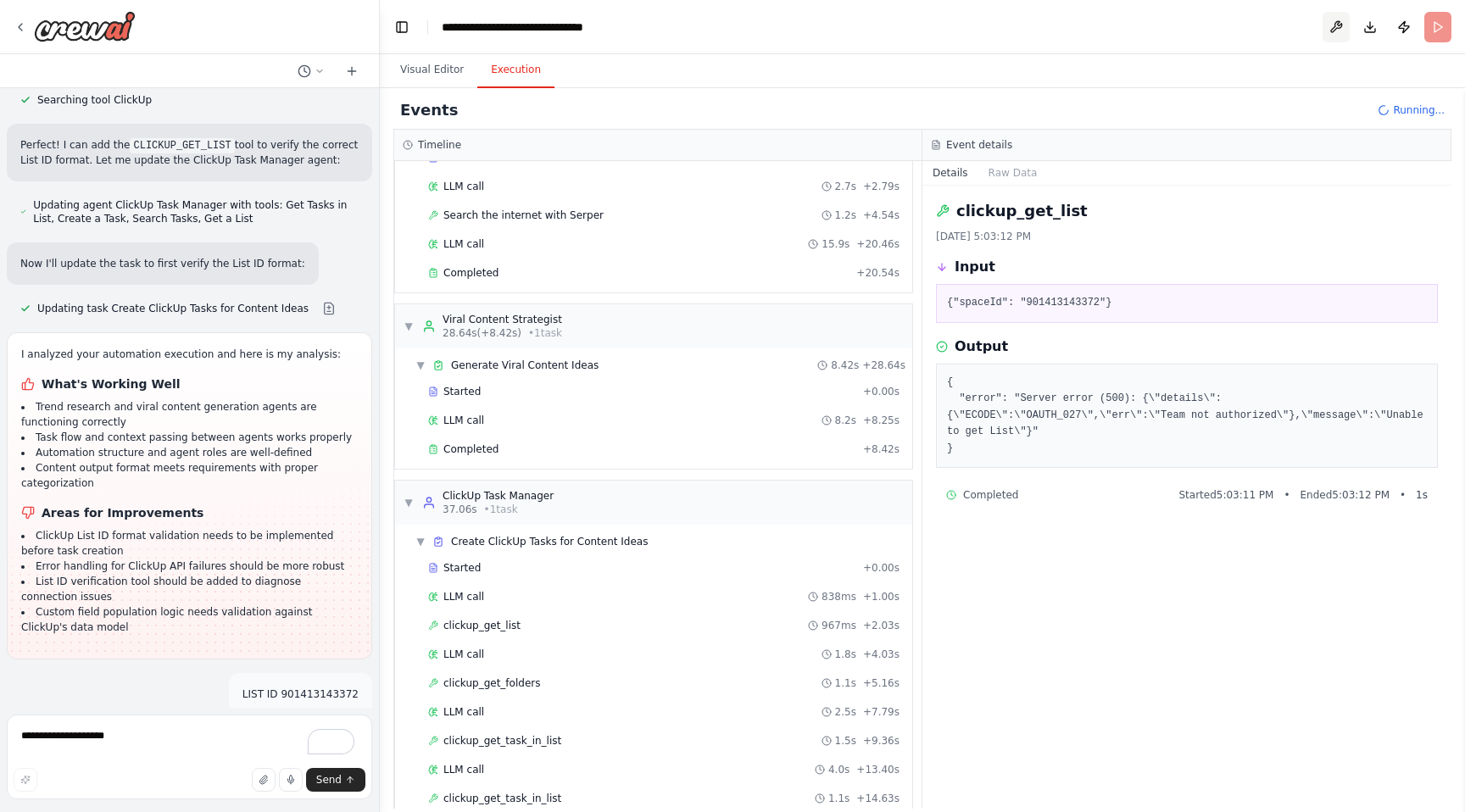
click at [1336, 25] on button at bounding box center [1336, 27] width 27 height 31
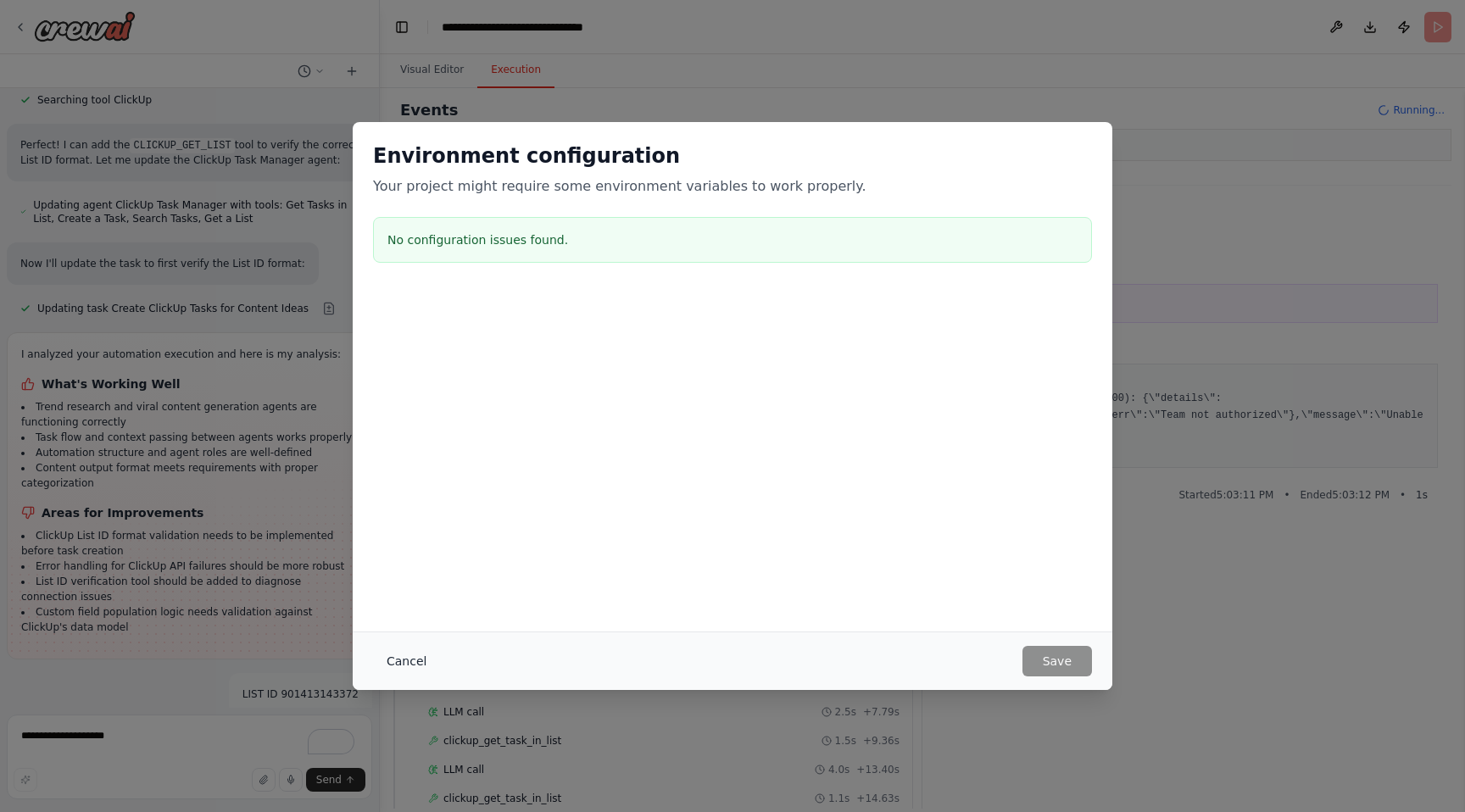
click at [398, 662] on button "Cancel" at bounding box center [407, 661] width 67 height 31
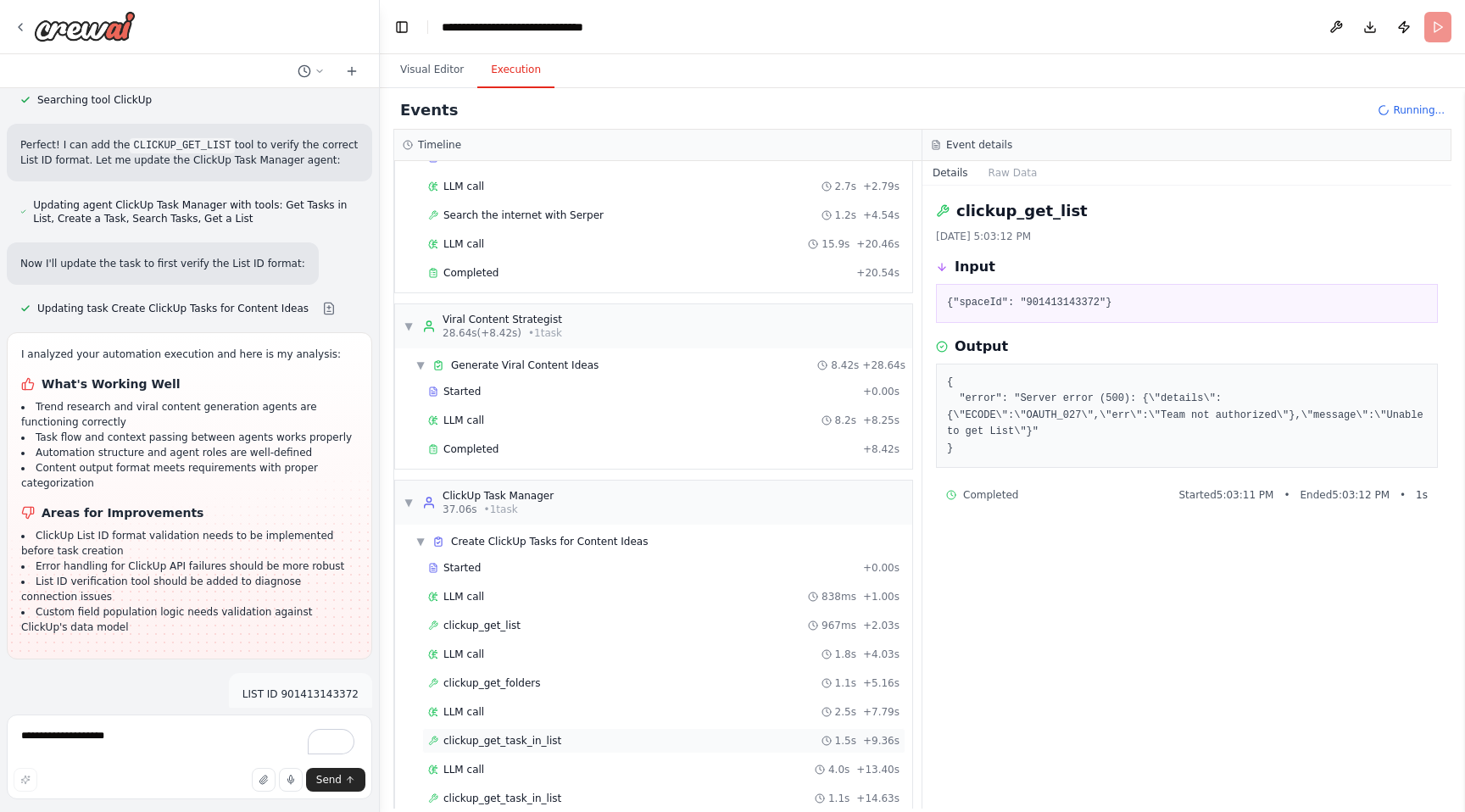
click at [487, 737] on span "clickup_get_task_in_list" at bounding box center [502, 740] width 118 height 13
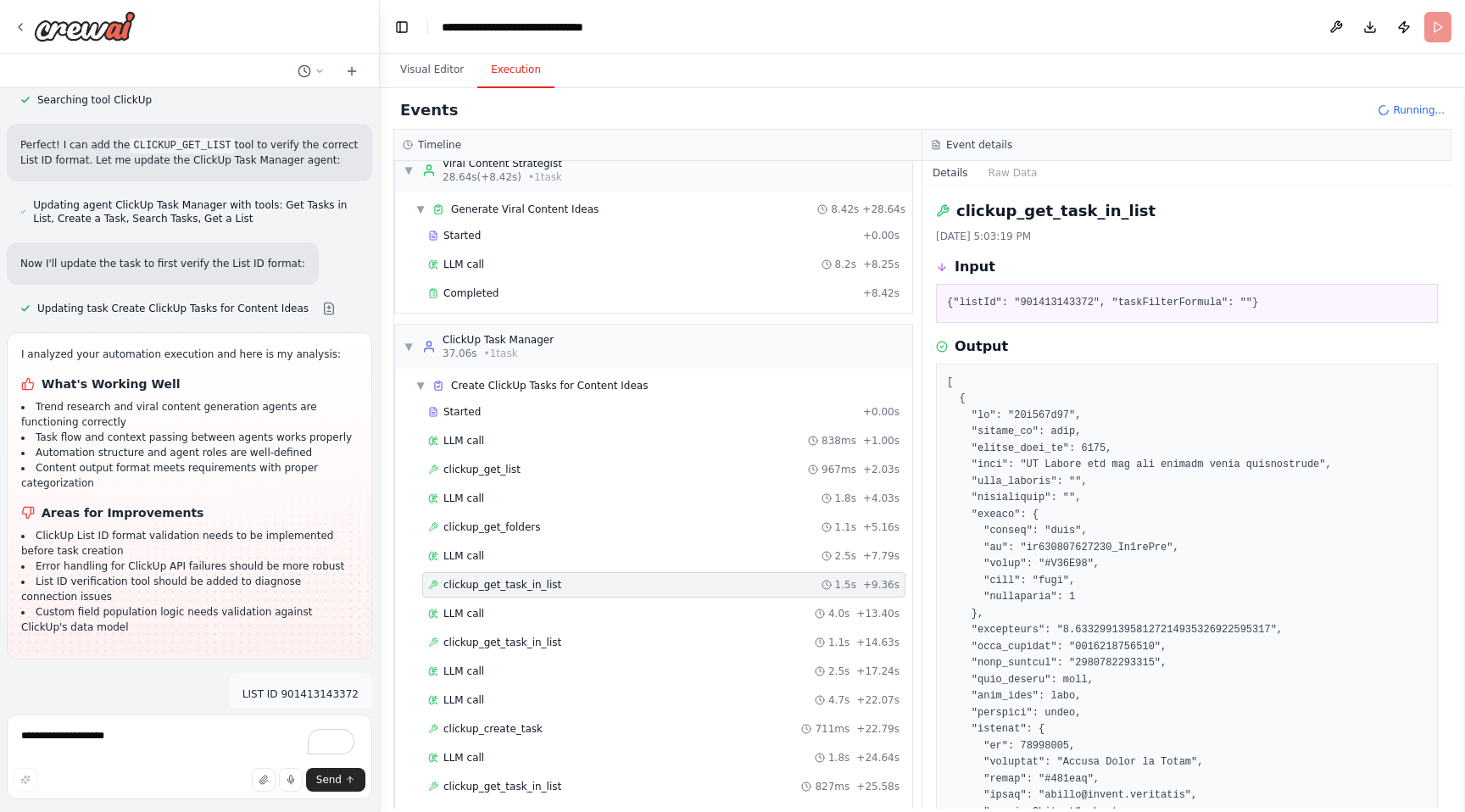
scroll to position [296, 0]
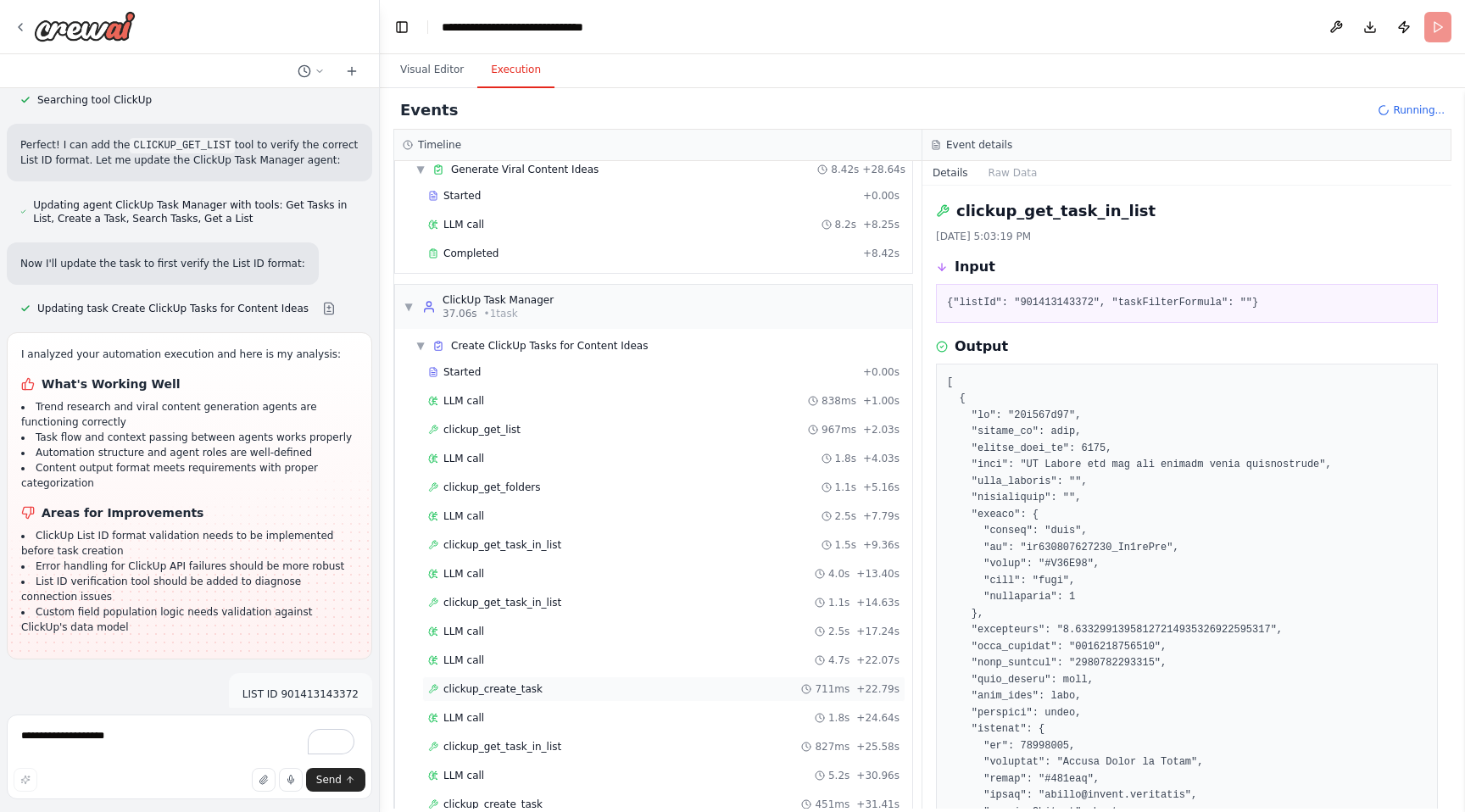
click at [528, 686] on span "clickup_create_task" at bounding box center [493, 688] width 99 height 13
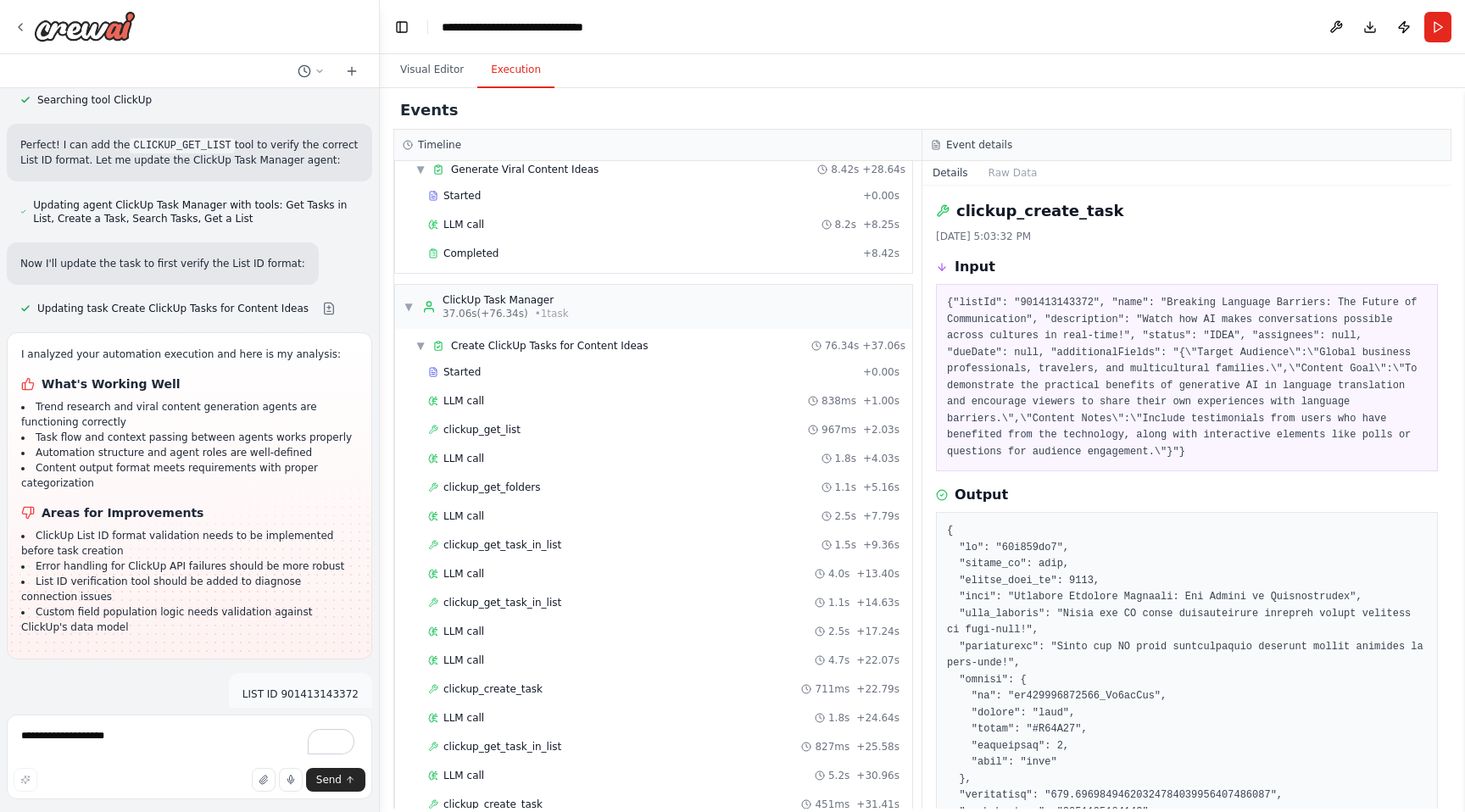
scroll to position [5980, 0]
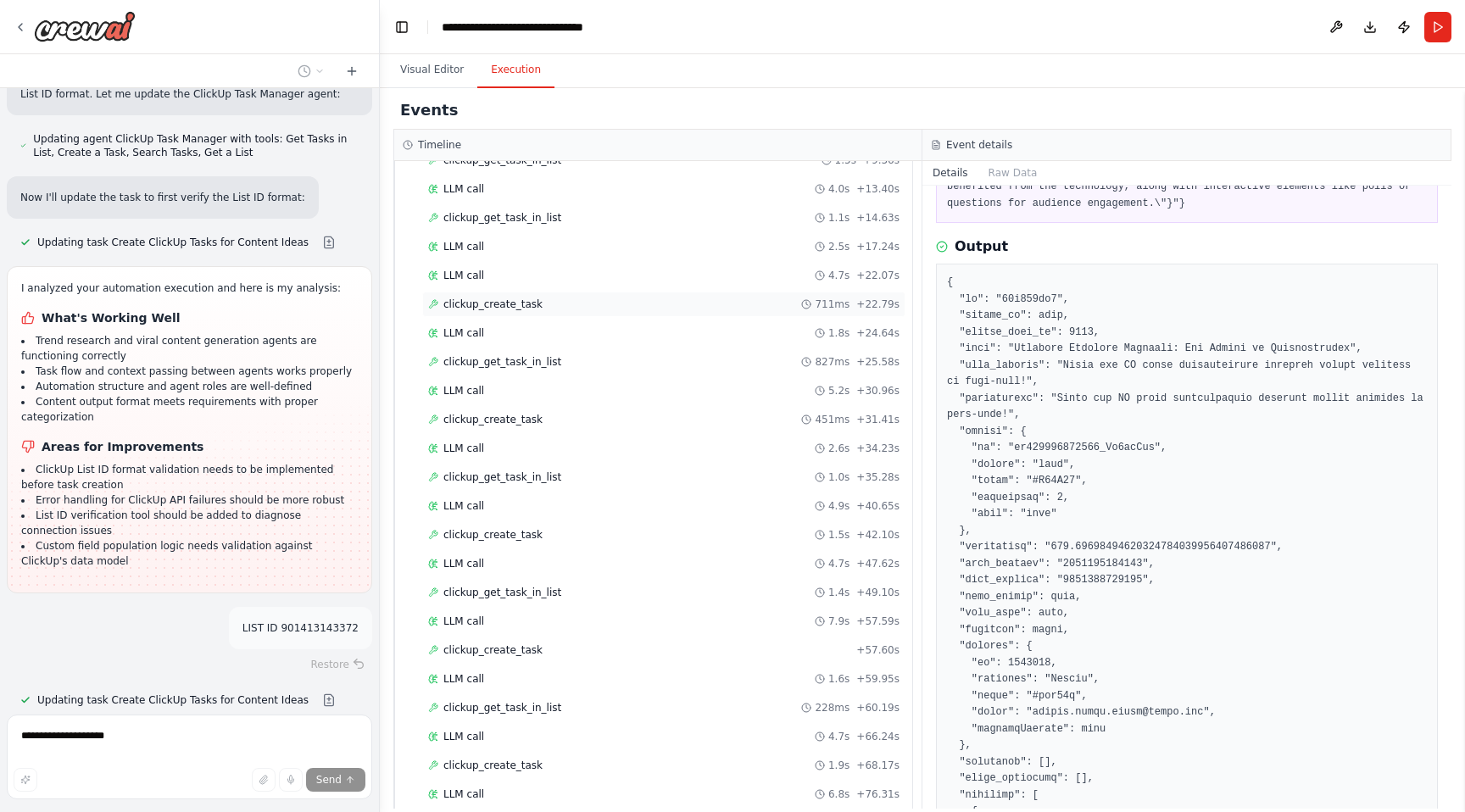
scroll to position [734, 0]
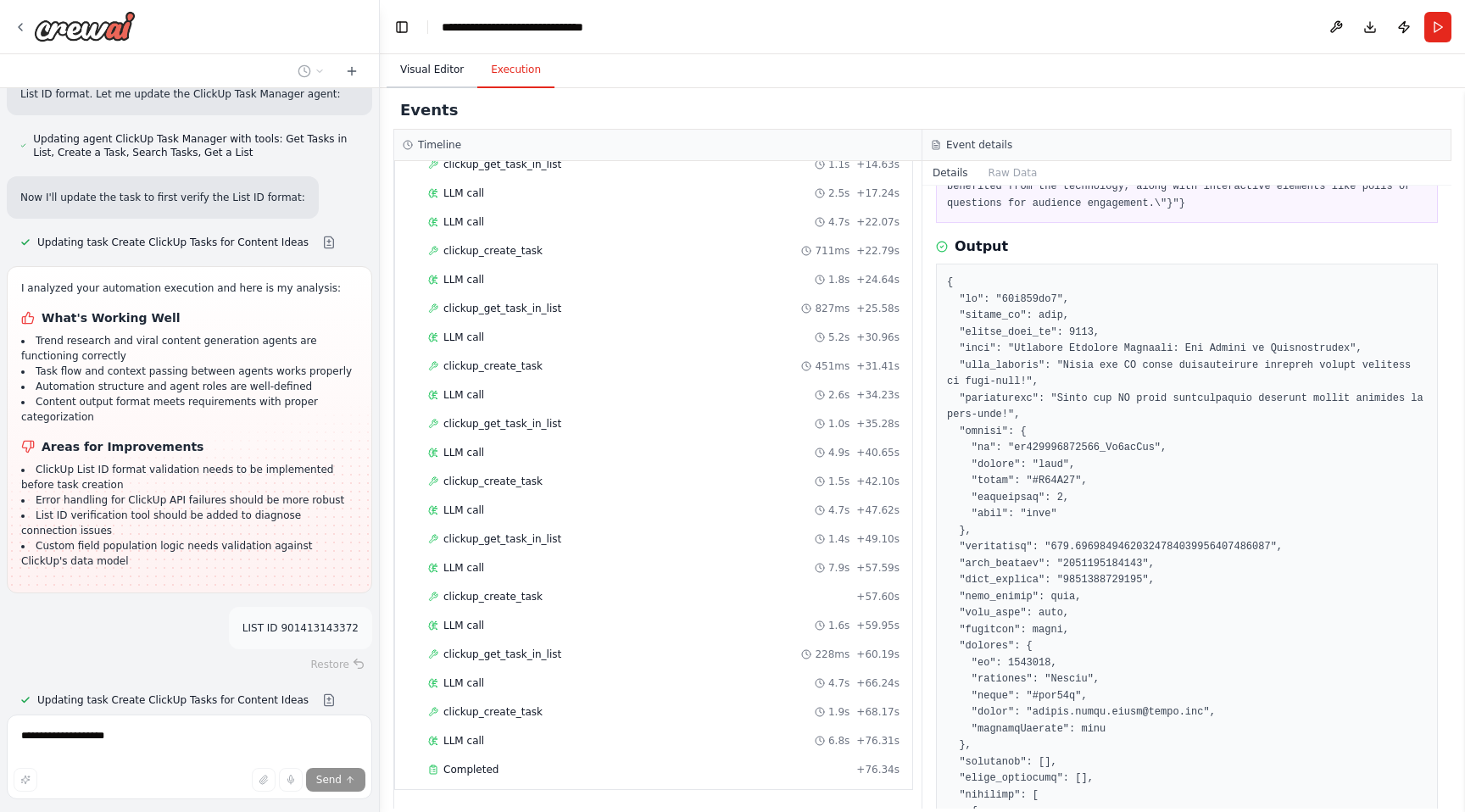
click at [434, 63] on button "Visual Editor" at bounding box center [431, 70] width 90 height 36
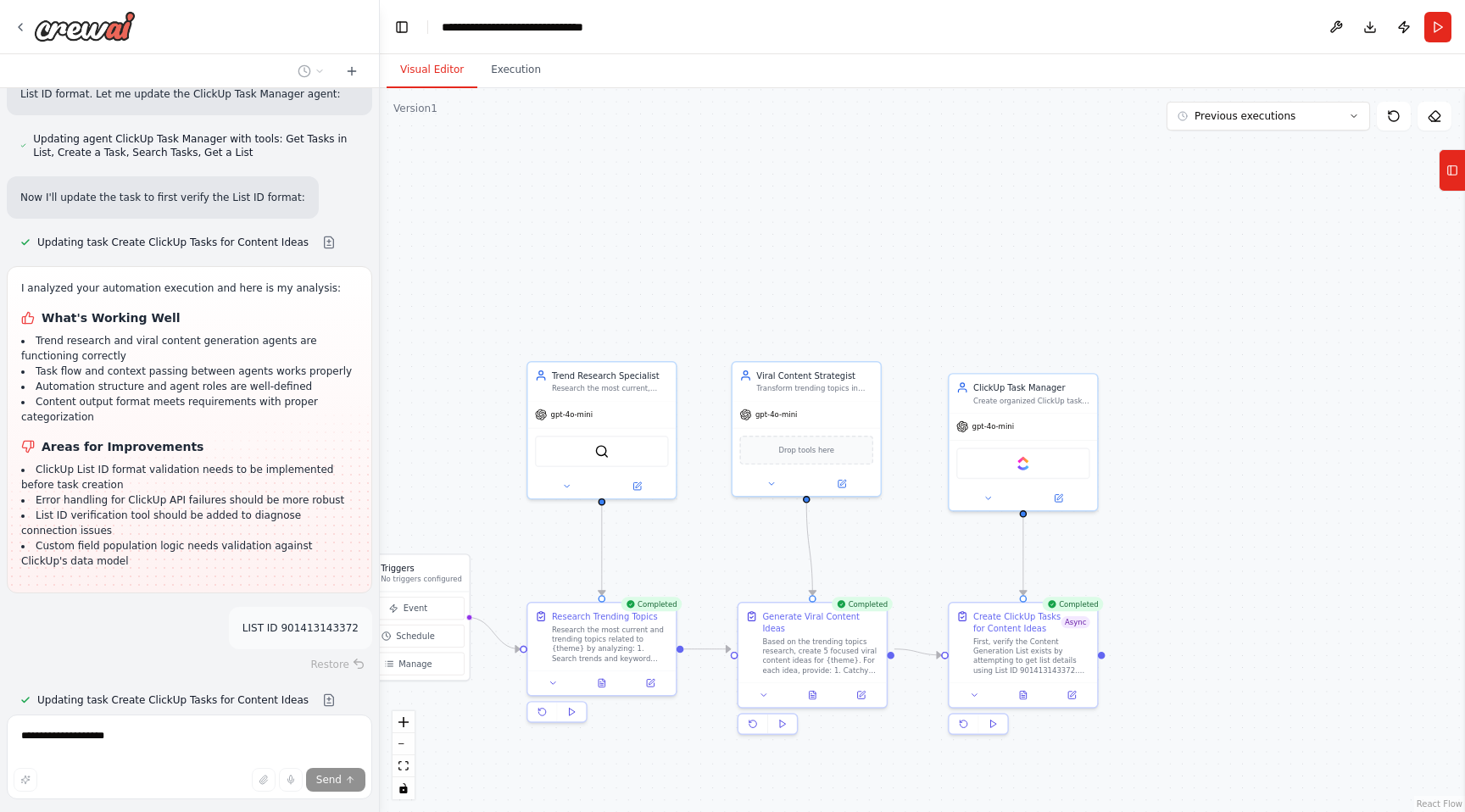
scroll to position [5980, 0]
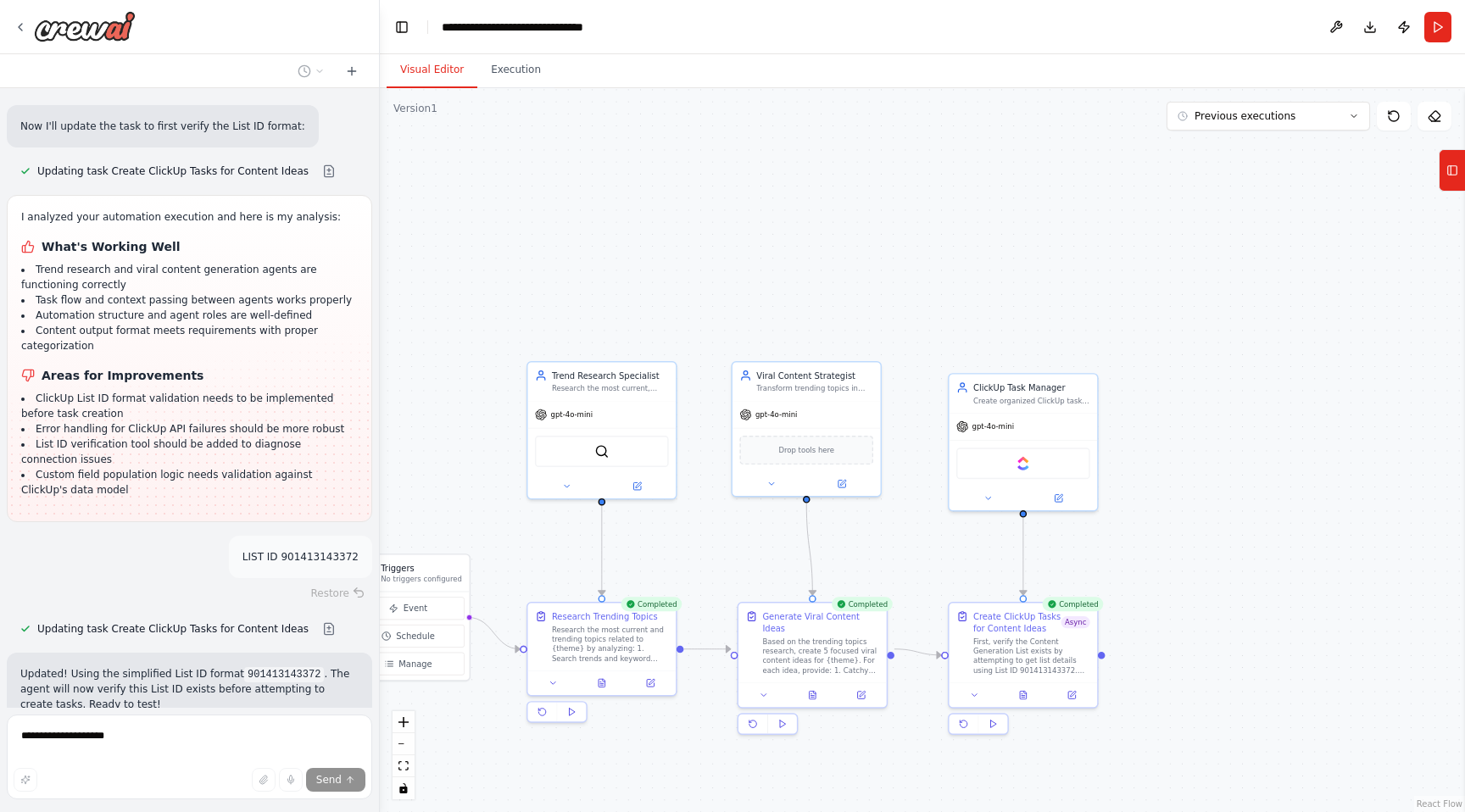
click at [167, 785] on p "I have some suggestions to help you move forward with your automation." at bounding box center [189, 798] width 338 height 27
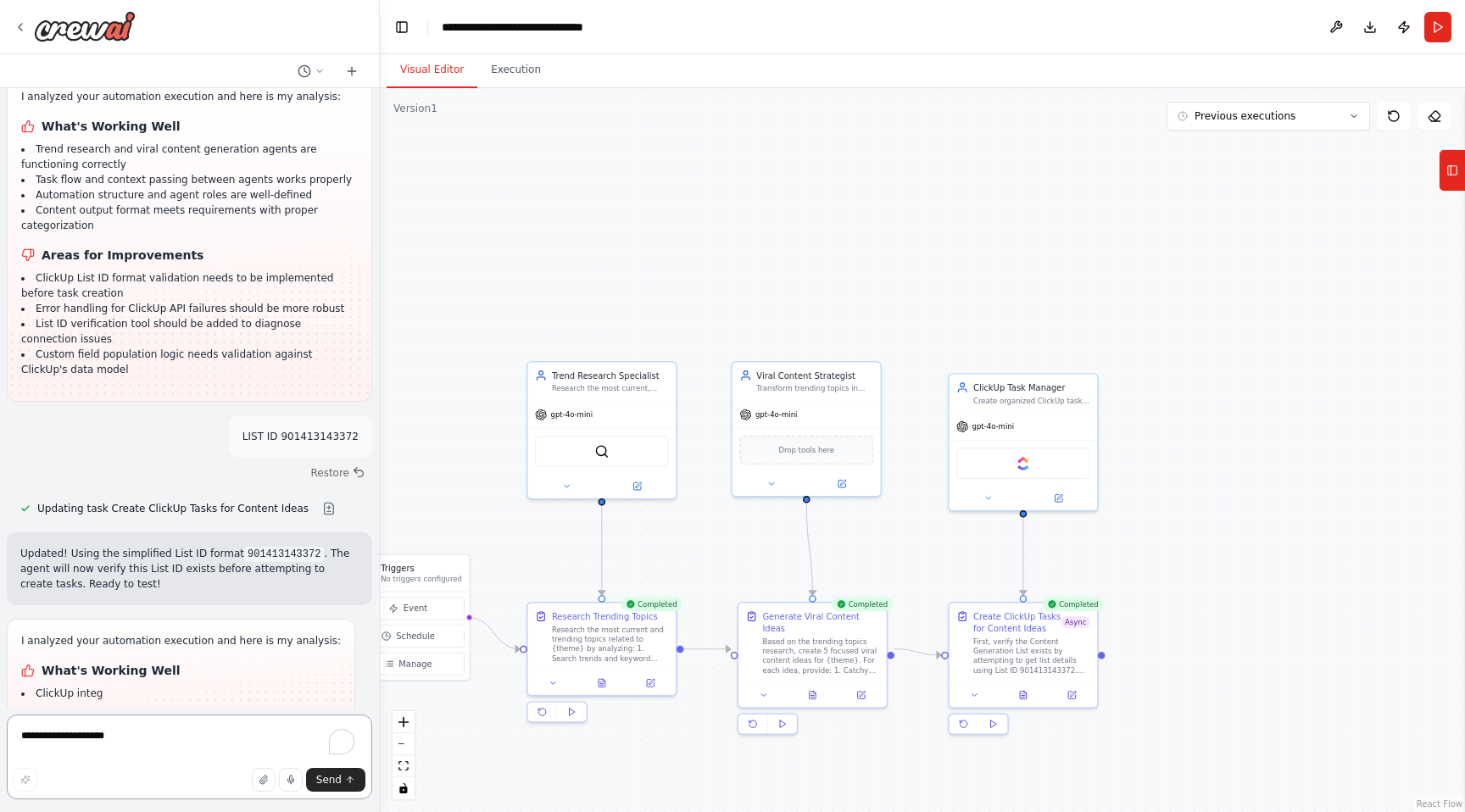
click at [160, 739] on textarea "**********" at bounding box center [190, 757] width 365 height 85
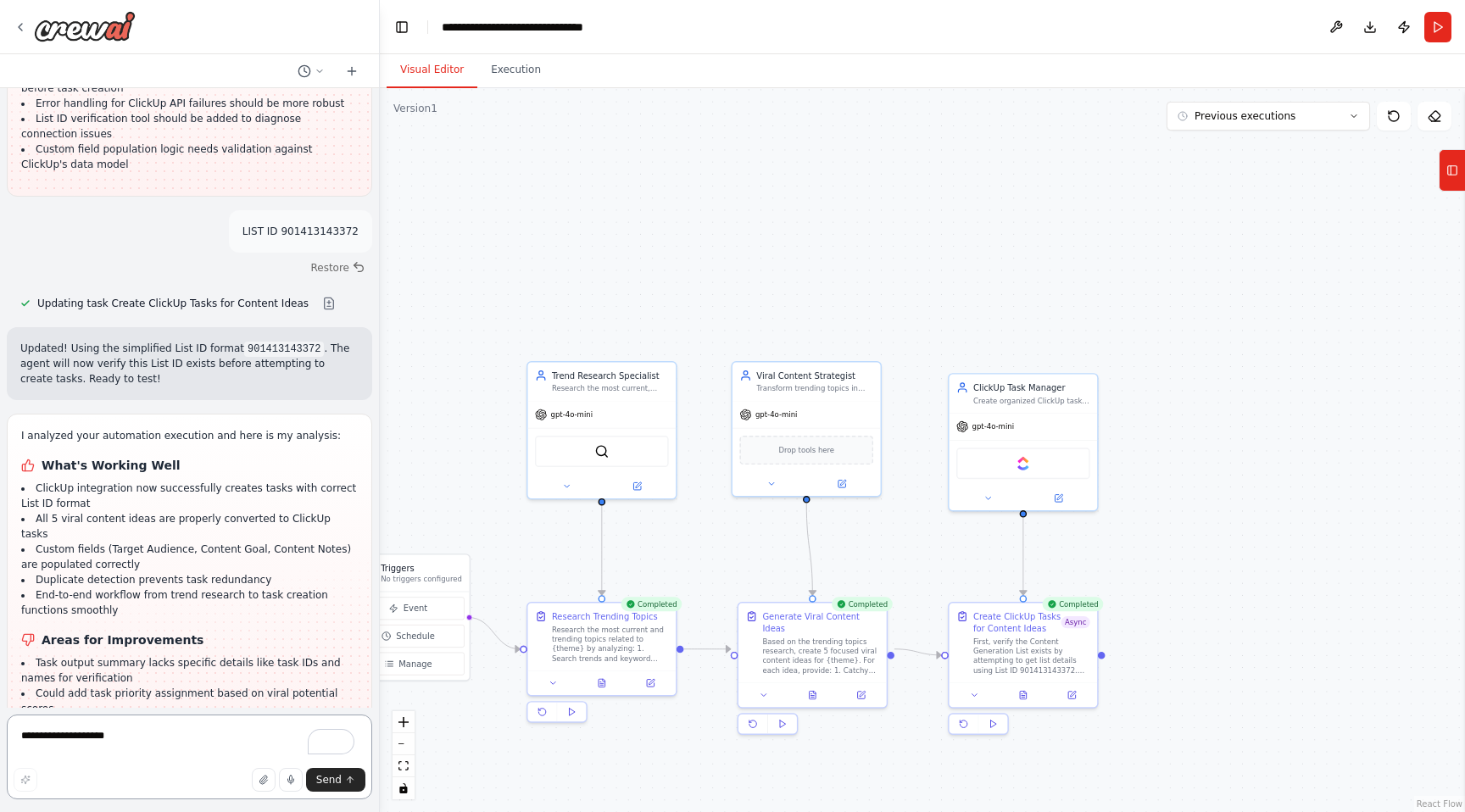
scroll to position [6320, 0]
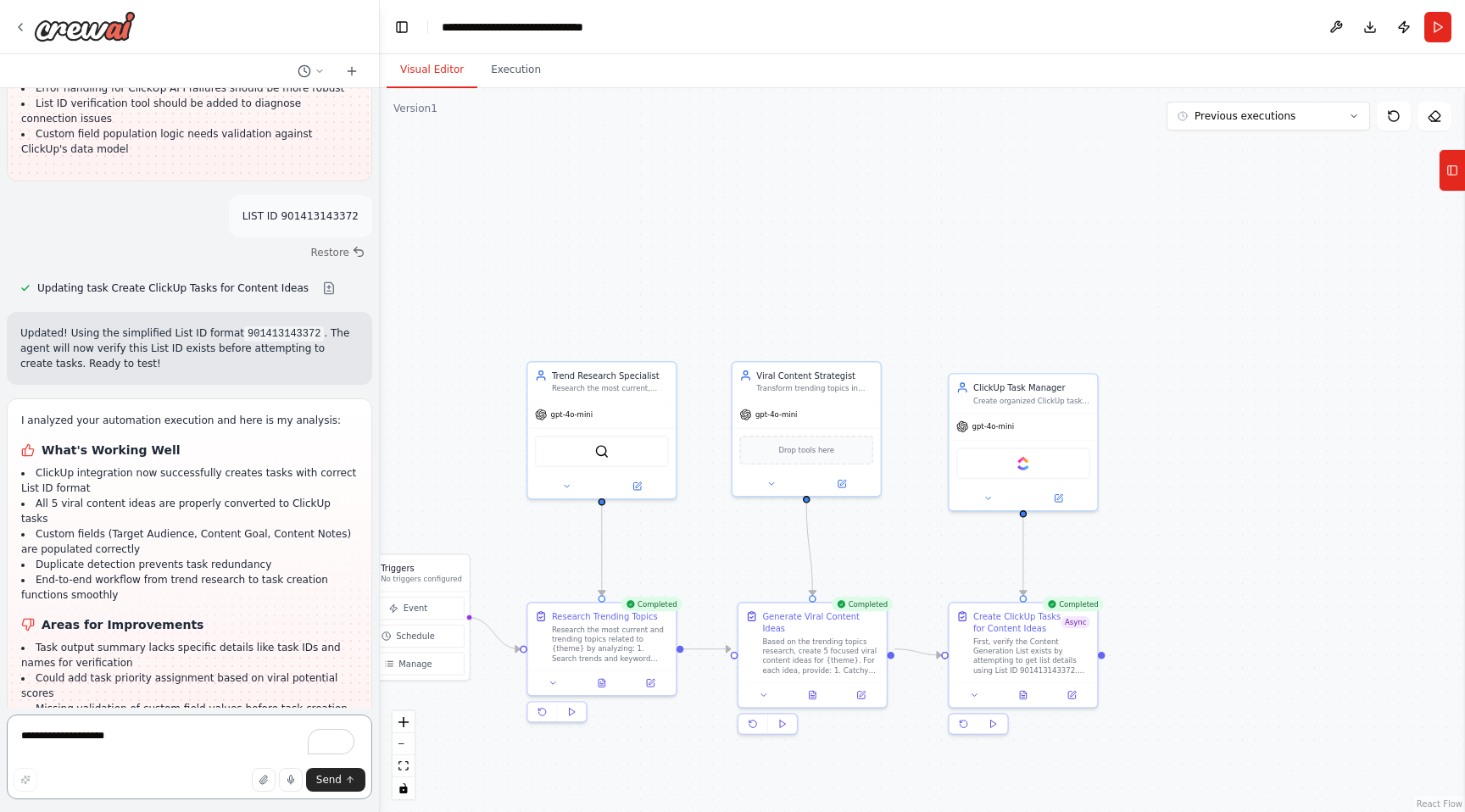
click at [136, 737] on textarea "**********" at bounding box center [190, 757] width 365 height 85
type textarea "**********"
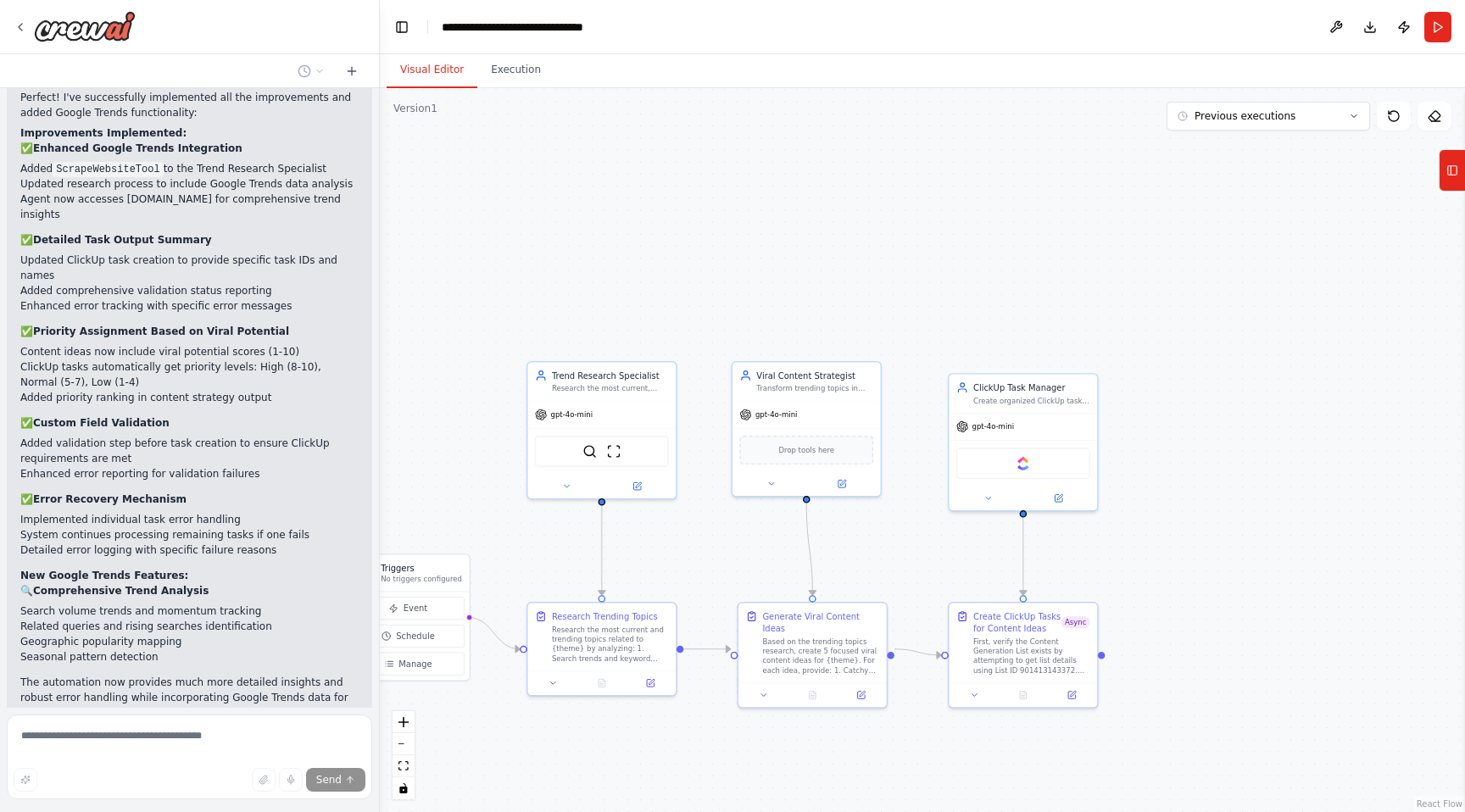
scroll to position [7783, 0]
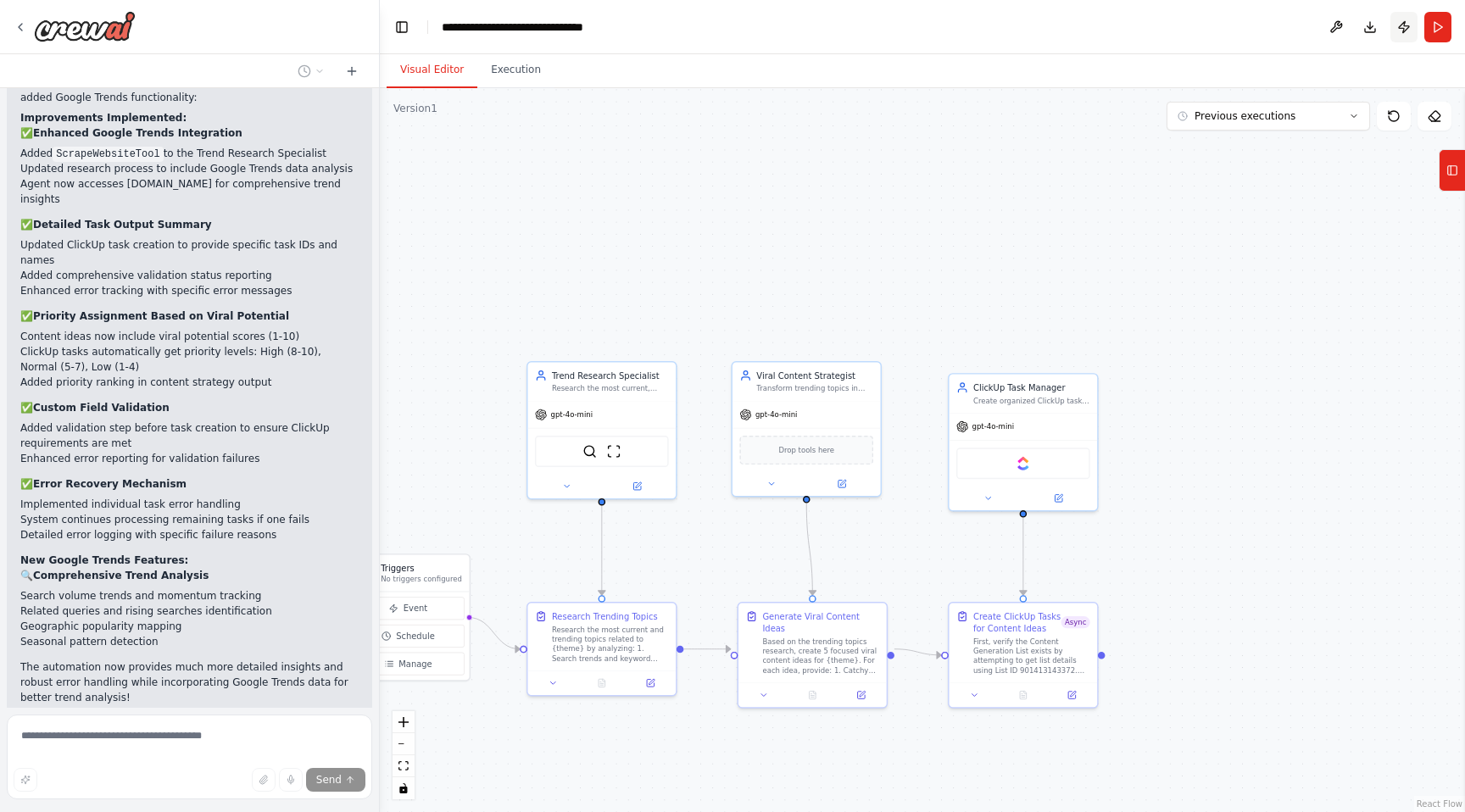
click at [1409, 26] on button "Publish" at bounding box center [1404, 27] width 27 height 31
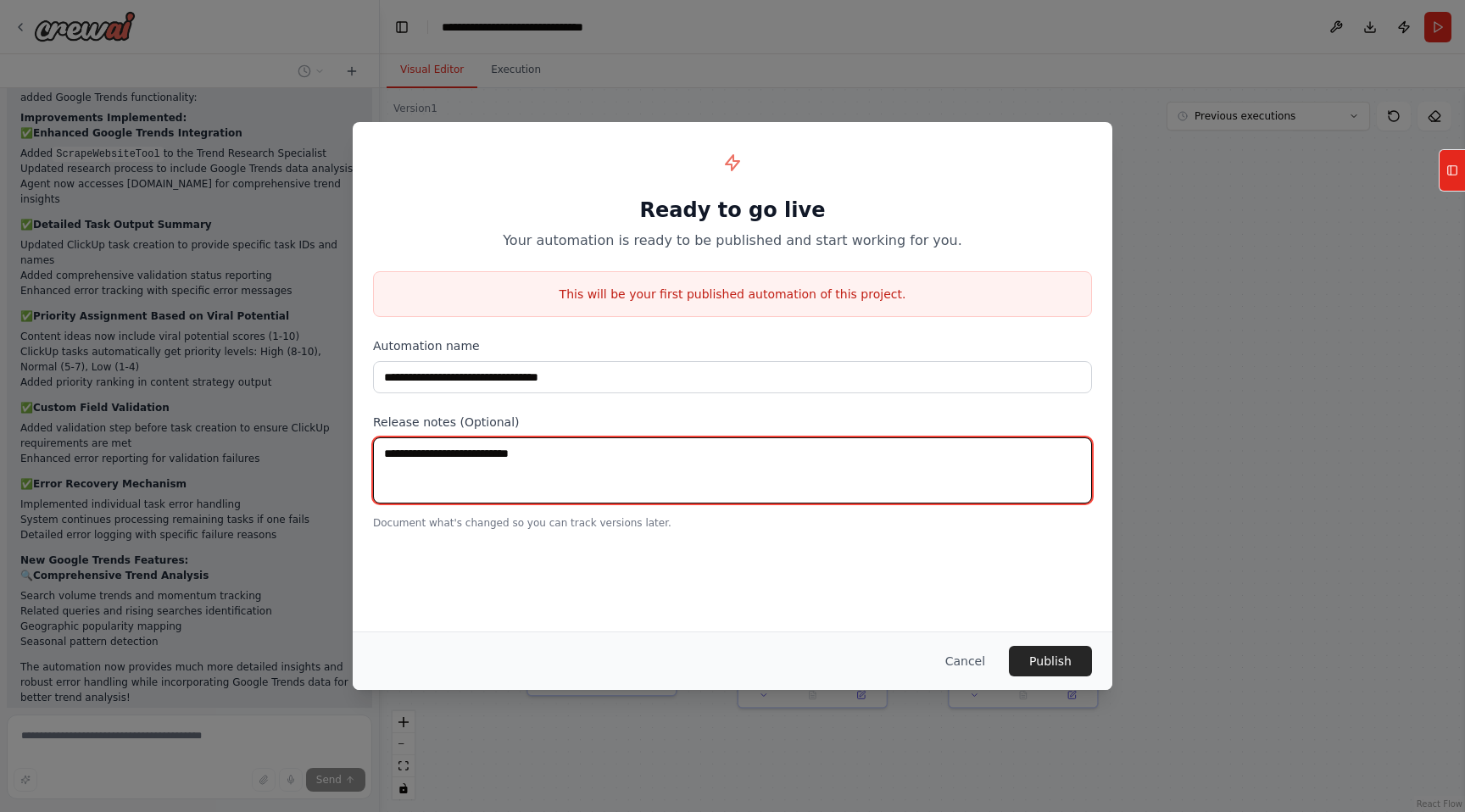
click at [588, 478] on textarea at bounding box center [732, 470] width 719 height 66
type textarea "**********"
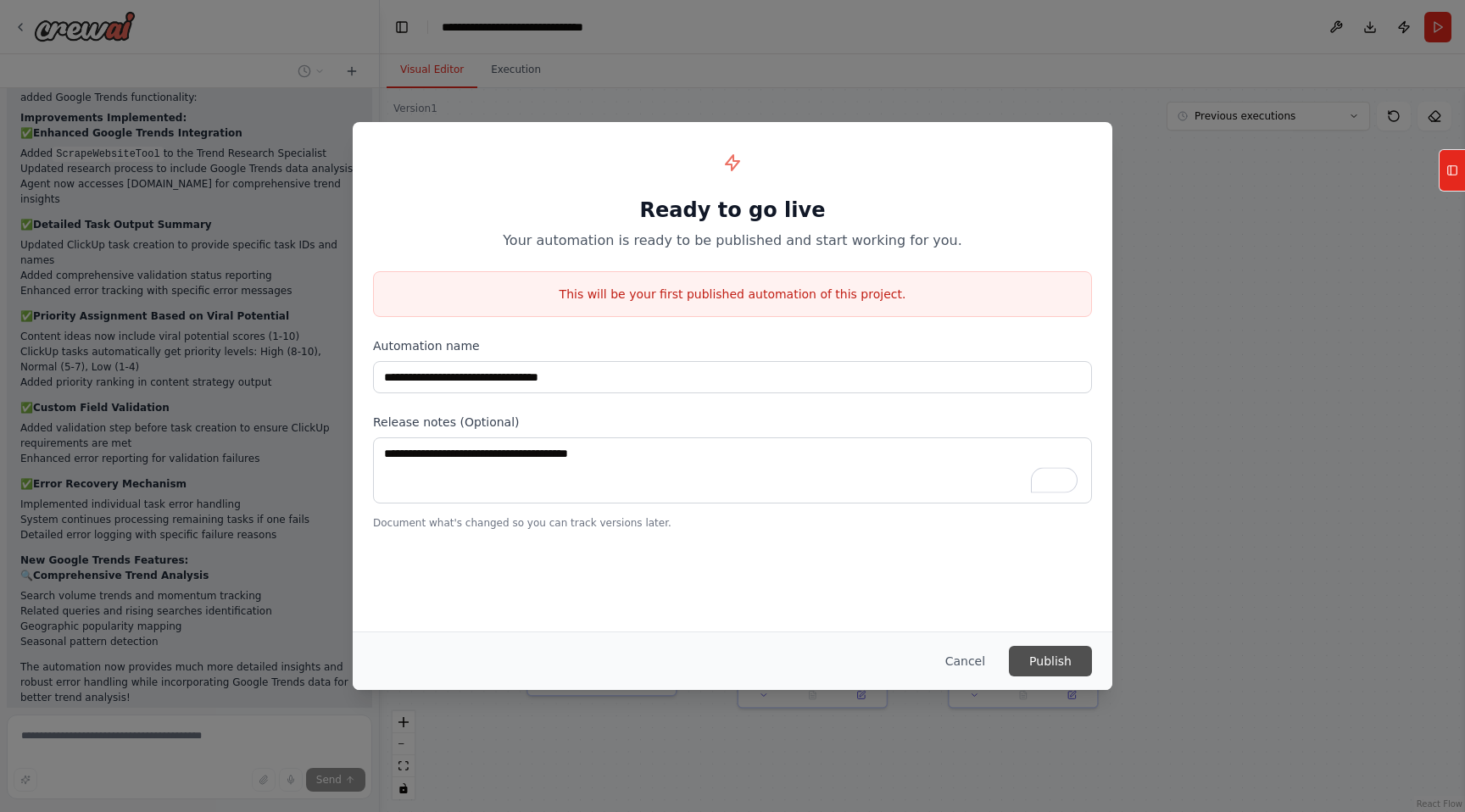
click at [1047, 655] on button "Publish" at bounding box center [1050, 661] width 83 height 31
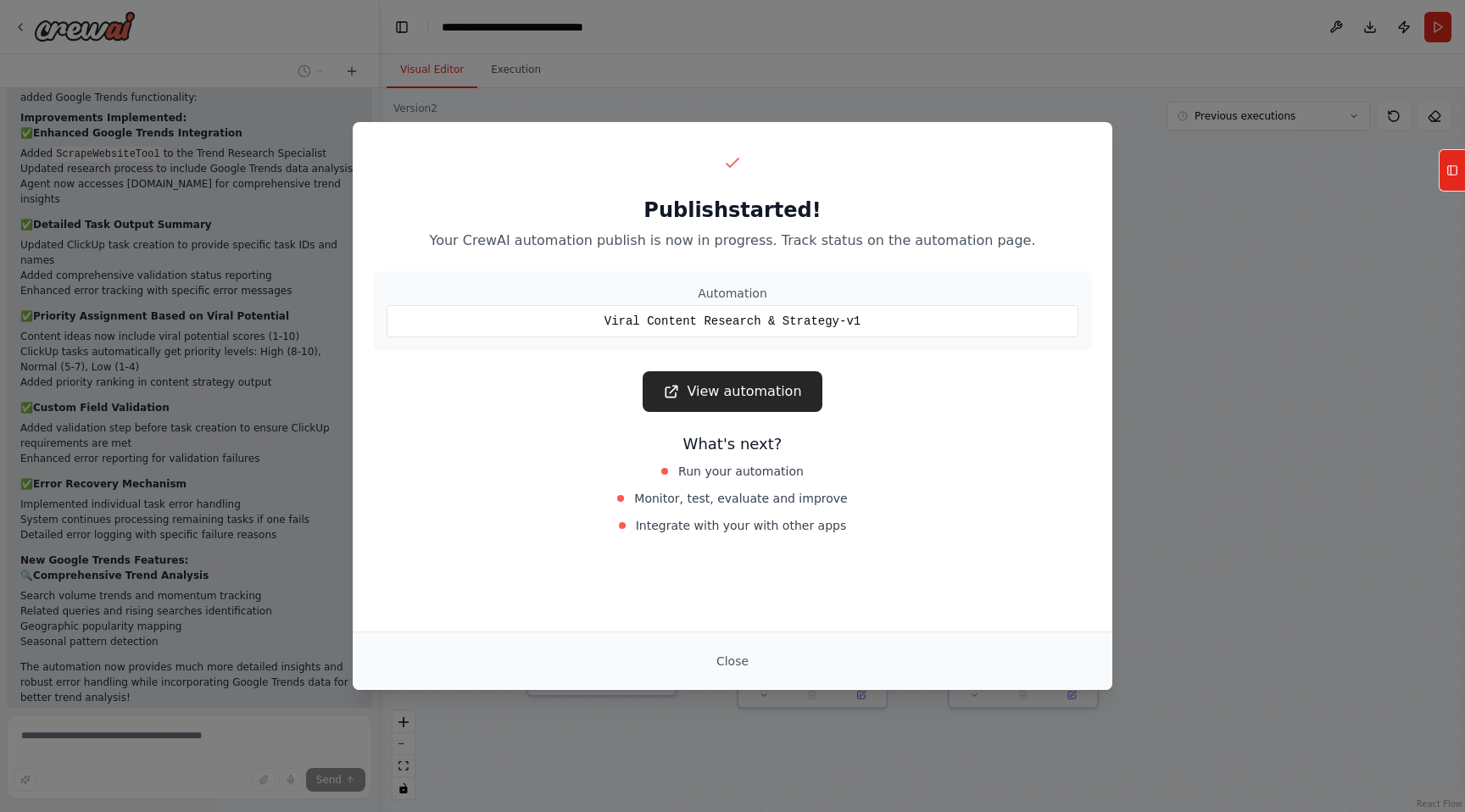
click at [746, 326] on div "Viral Content Research & Strategy-v1" at bounding box center [732, 321] width 692 height 32
click at [736, 653] on button "Close" at bounding box center [732, 661] width 60 height 31
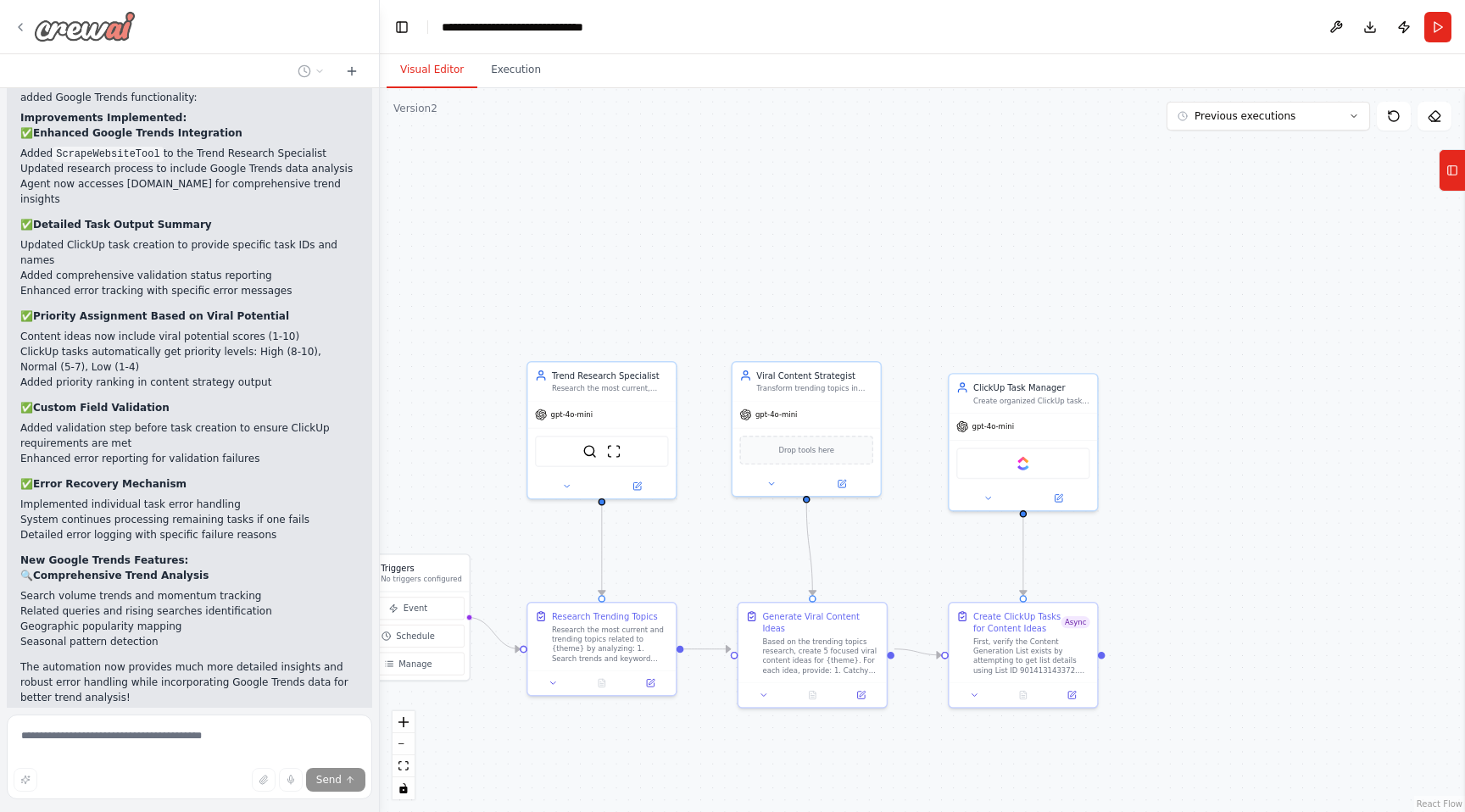
click at [17, 26] on icon at bounding box center [19, 26] width 13 height 13
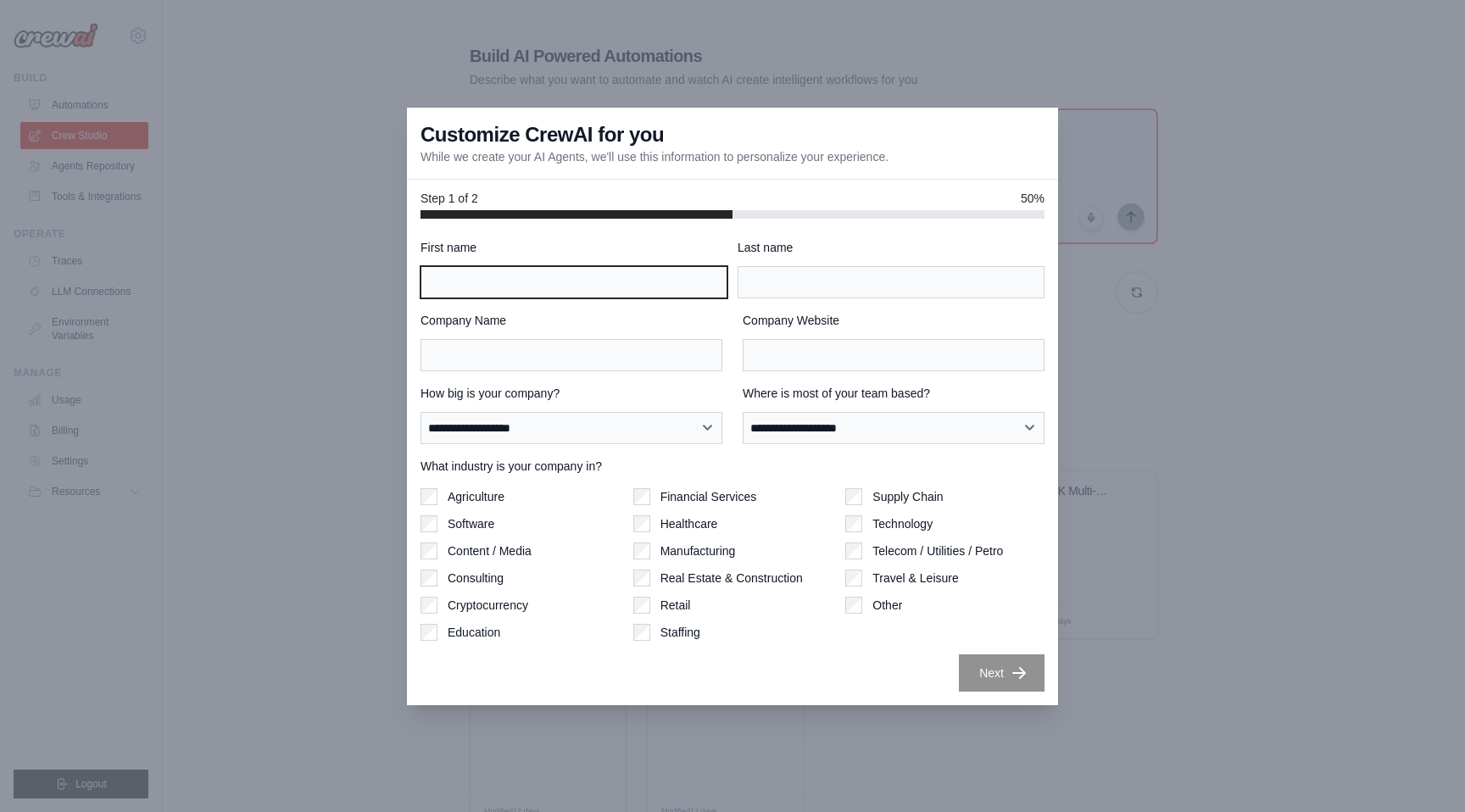
click at [648, 286] on input "First name" at bounding box center [574, 282] width 307 height 32
type input "******"
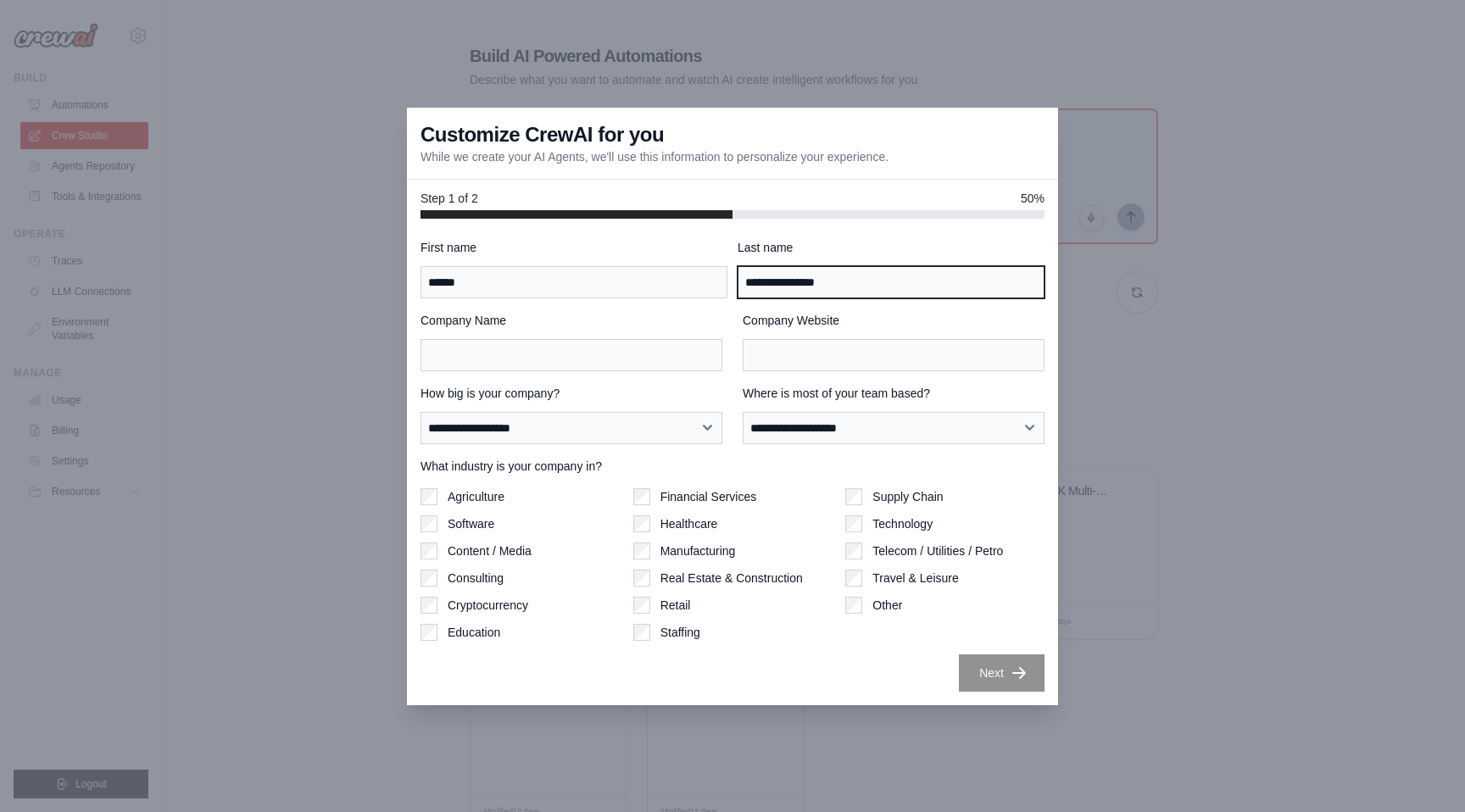
type input "**********"
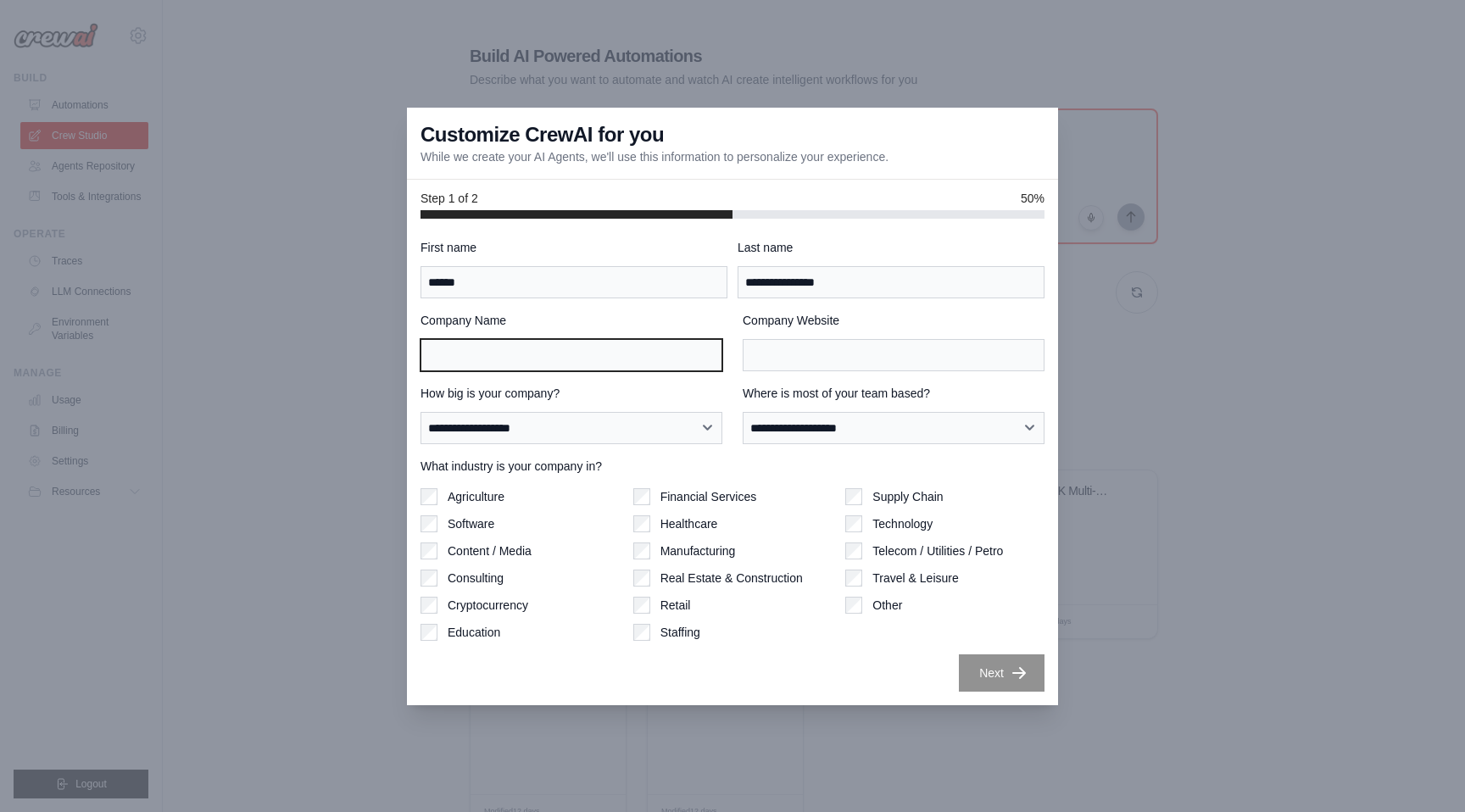
click at [567, 369] on input "Company Name" at bounding box center [572, 355] width 302 height 32
type input "**********"
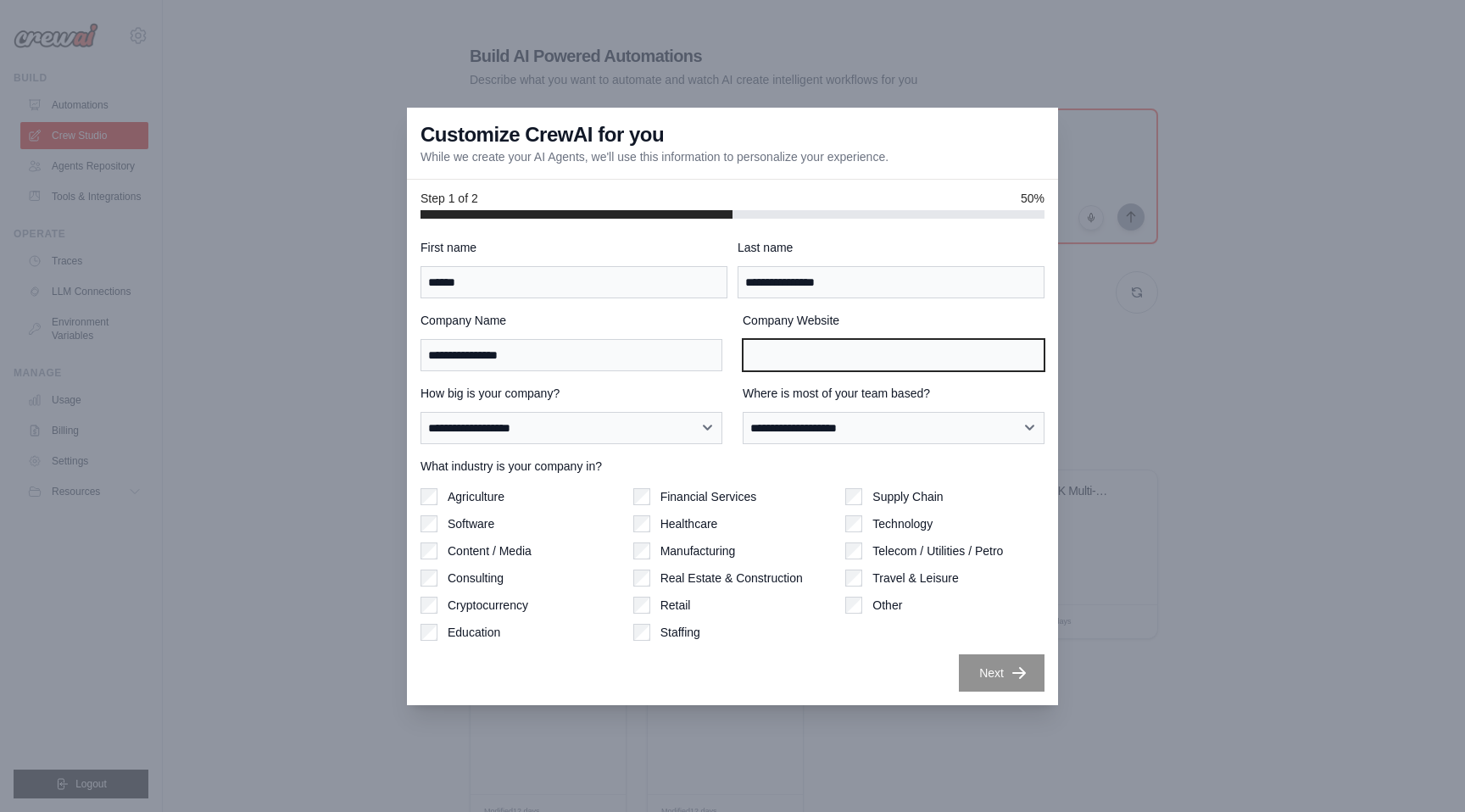
click at [790, 353] on input "Company Website" at bounding box center [894, 355] width 302 height 32
type input "**********"
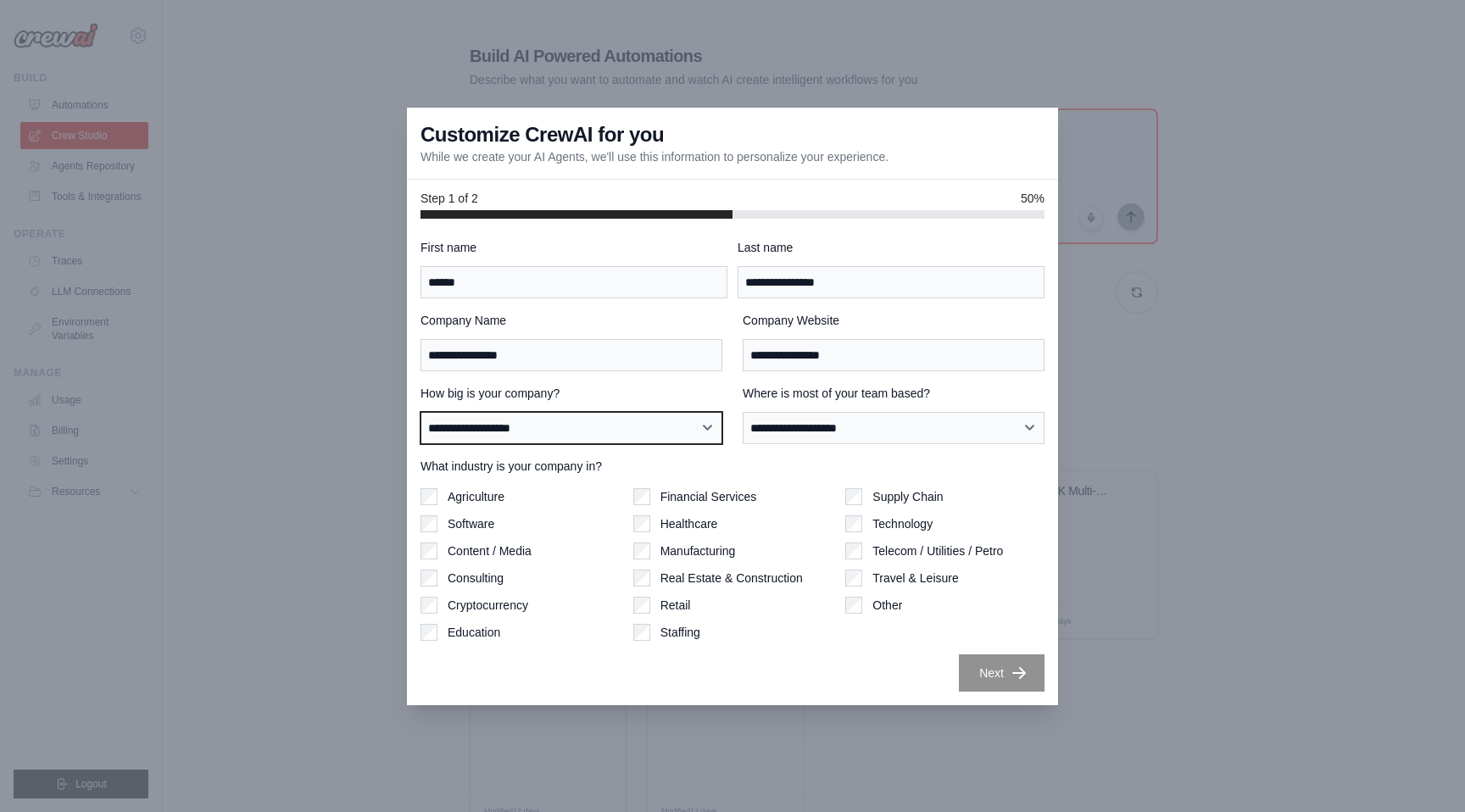
click at [683, 442] on select "**********" at bounding box center [572, 428] width 302 height 32
select select "**********"
click at [421, 412] on select "**********" at bounding box center [572, 428] width 302 height 32
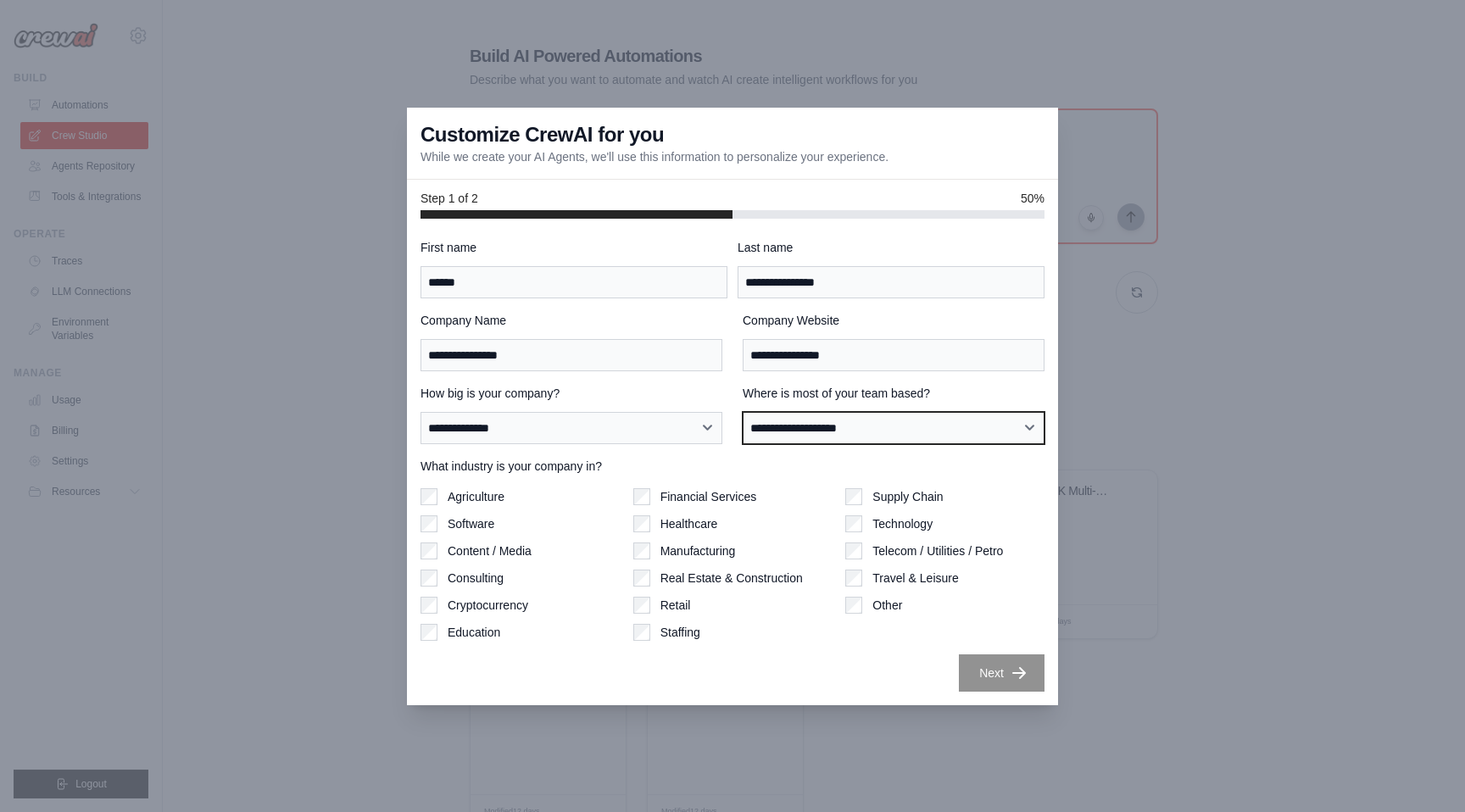
click at [799, 428] on select "**********" at bounding box center [894, 428] width 302 height 32
select select "**********"
click at [743, 412] on select "**********" at bounding box center [894, 428] width 302 height 32
click at [682, 491] on label "Financial Services" at bounding box center [709, 496] width 97 height 17
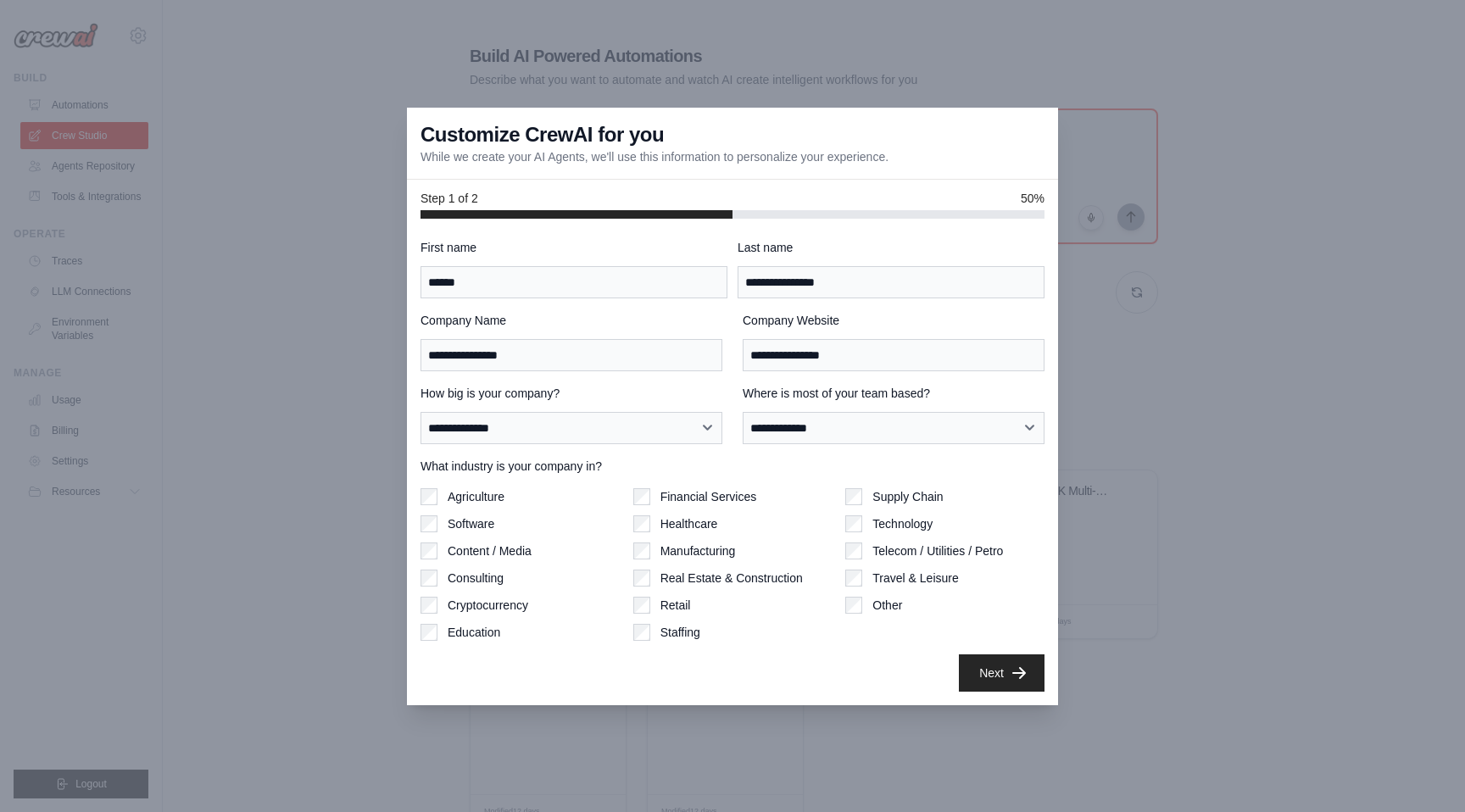
click at [865, 527] on div "Technology" at bounding box center [945, 523] width 199 height 17
click at [460, 573] on label "Consulting" at bounding box center [476, 578] width 56 height 17
click at [997, 679] on button "Next" at bounding box center [1002, 672] width 86 height 37
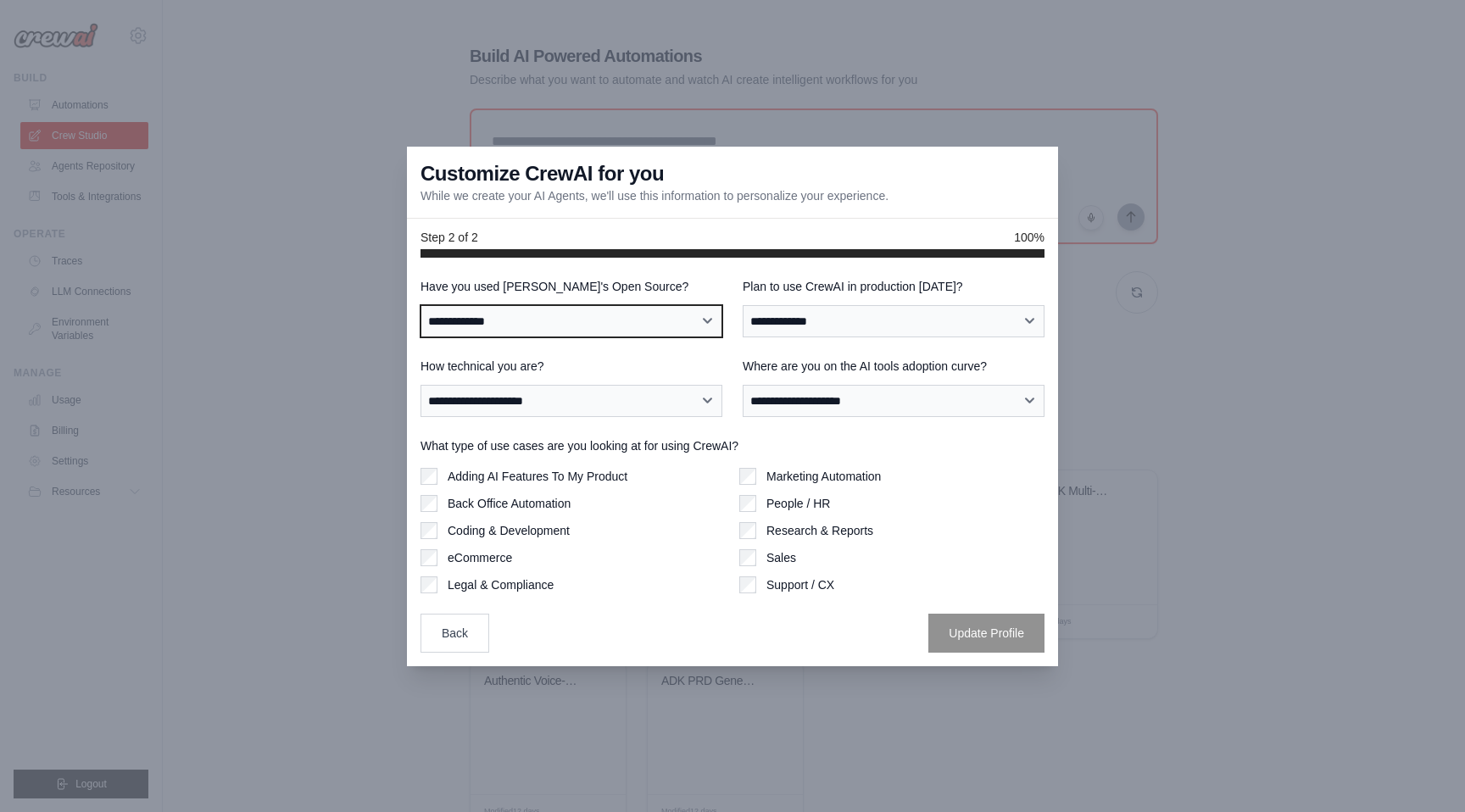
click at [608, 306] on select "**********" at bounding box center [572, 321] width 302 height 32
select select "**********"
click at [421, 305] on select "**********" at bounding box center [572, 321] width 302 height 32
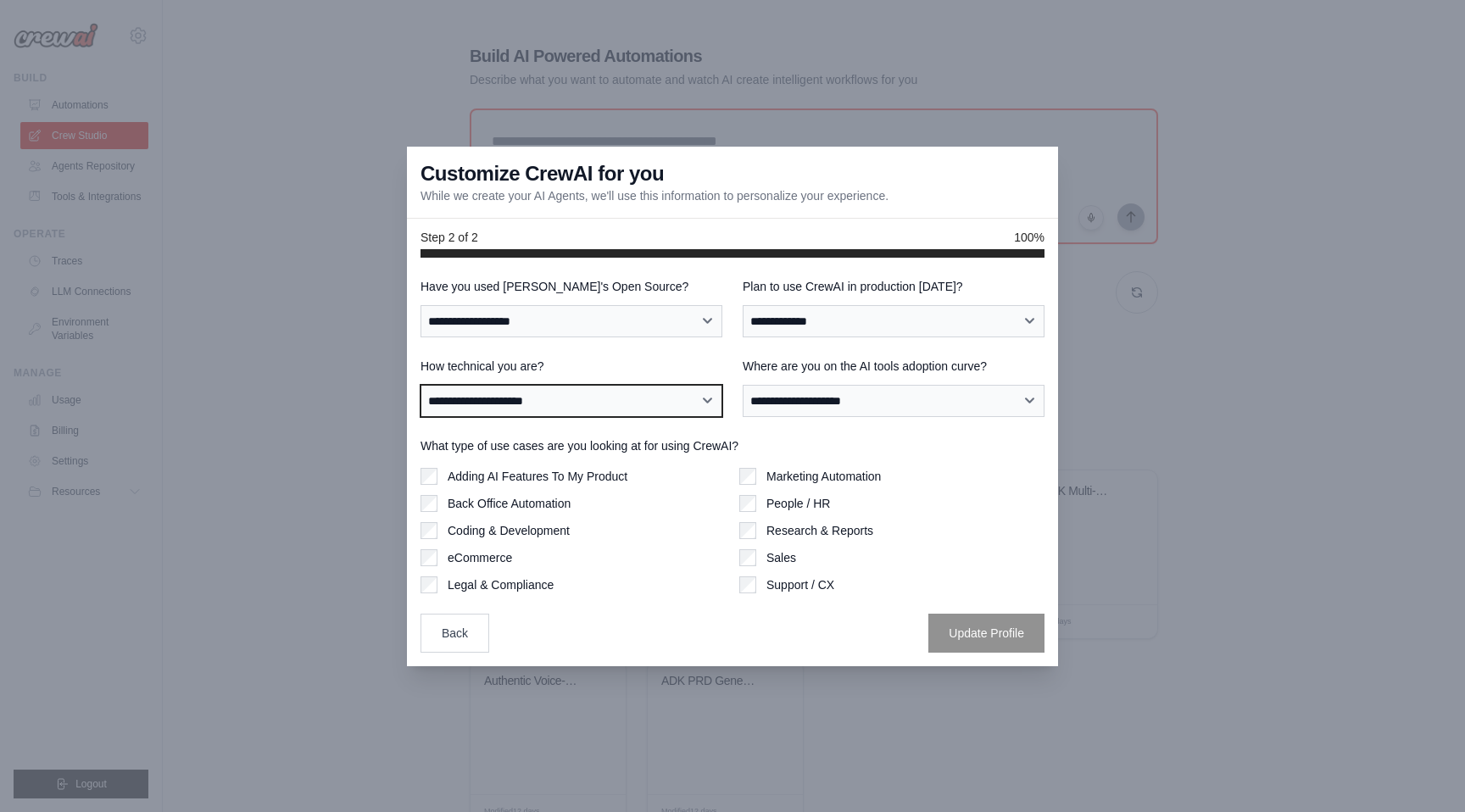
click at [550, 397] on select "**********" at bounding box center [572, 400] width 302 height 32
select select "**********"
click at [421, 384] on select "**********" at bounding box center [572, 400] width 302 height 32
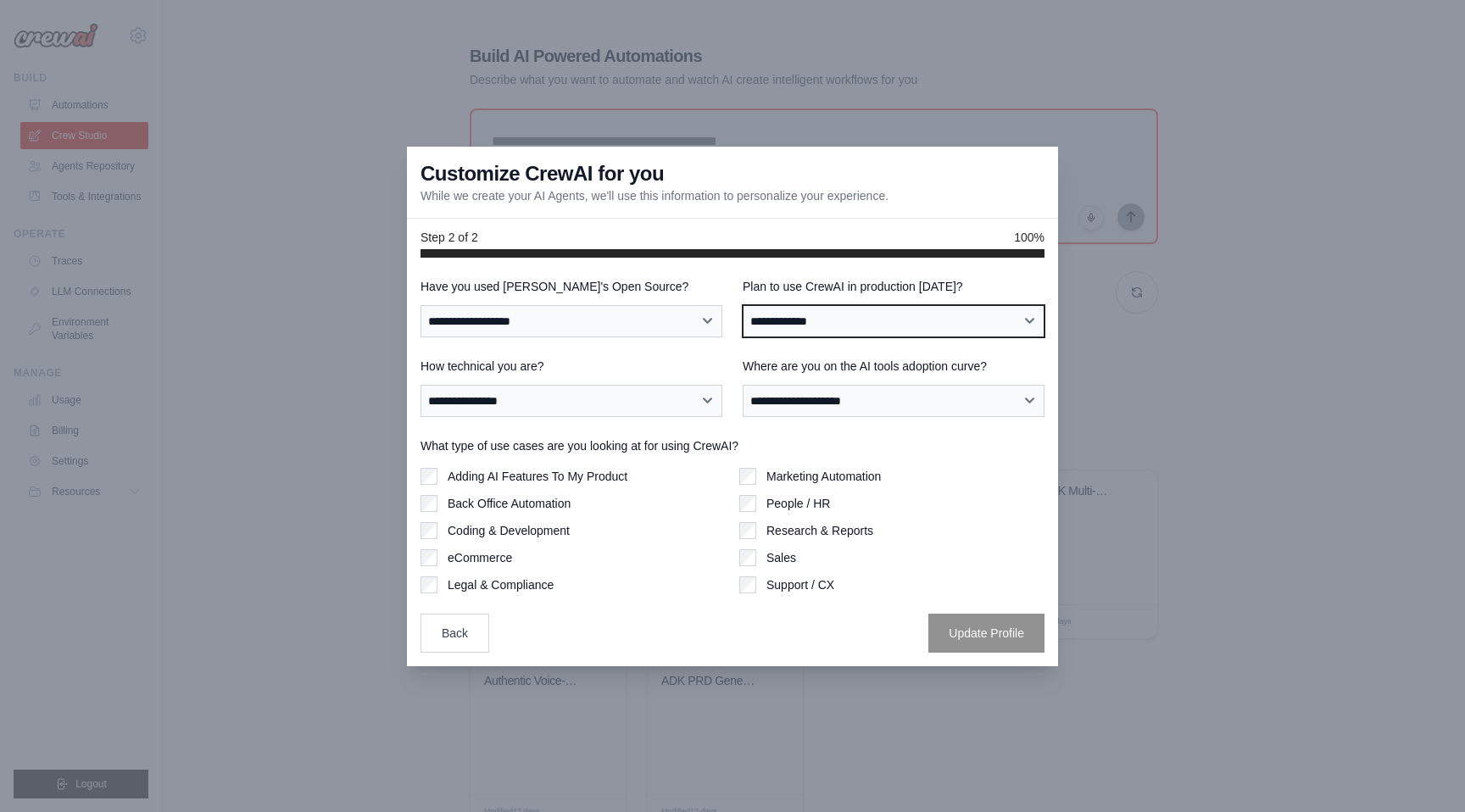
click at [841, 320] on select "**********" at bounding box center [894, 321] width 302 height 32
select select "****"
click at [743, 305] on select "**********" at bounding box center [894, 321] width 302 height 32
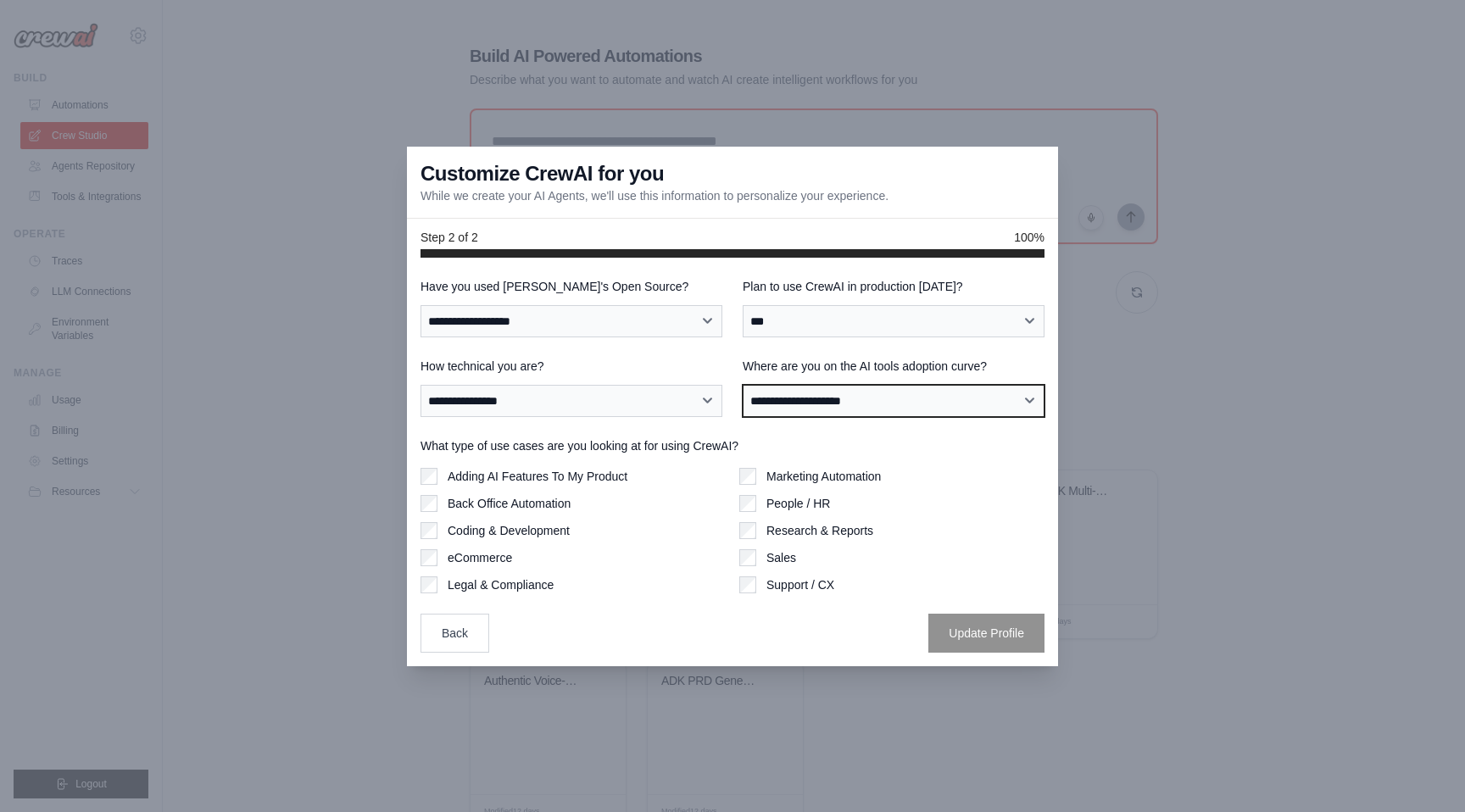
click at [824, 407] on select "**********" at bounding box center [894, 400] width 302 height 32
select select "**********"
click at [743, 384] on select "**********" at bounding box center [894, 400] width 302 height 32
click at [815, 399] on select "**********" at bounding box center [894, 400] width 302 height 32
click at [743, 384] on select "**********" at bounding box center [894, 400] width 302 height 32
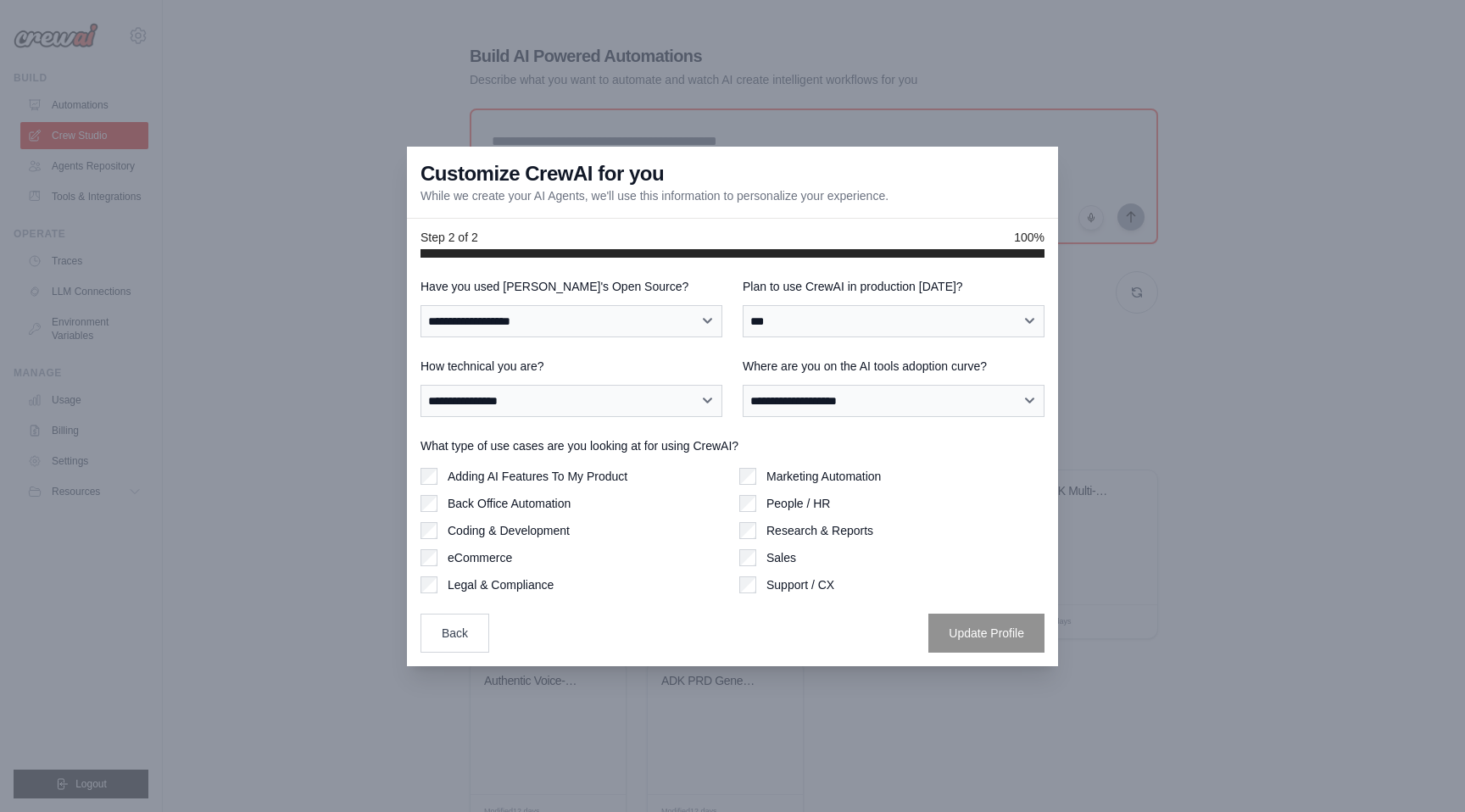
click at [518, 478] on label "Adding AI Features To My Product" at bounding box center [538, 476] width 180 height 17
click at [502, 499] on label "Back Office Automation" at bounding box center [509, 503] width 123 height 17
click at [487, 525] on label "Coding & Development" at bounding box center [509, 530] width 122 height 17
click at [794, 478] on label "Marketing Automation" at bounding box center [824, 476] width 114 height 17
click at [787, 526] on label "Research & Reports" at bounding box center [820, 530] width 107 height 17
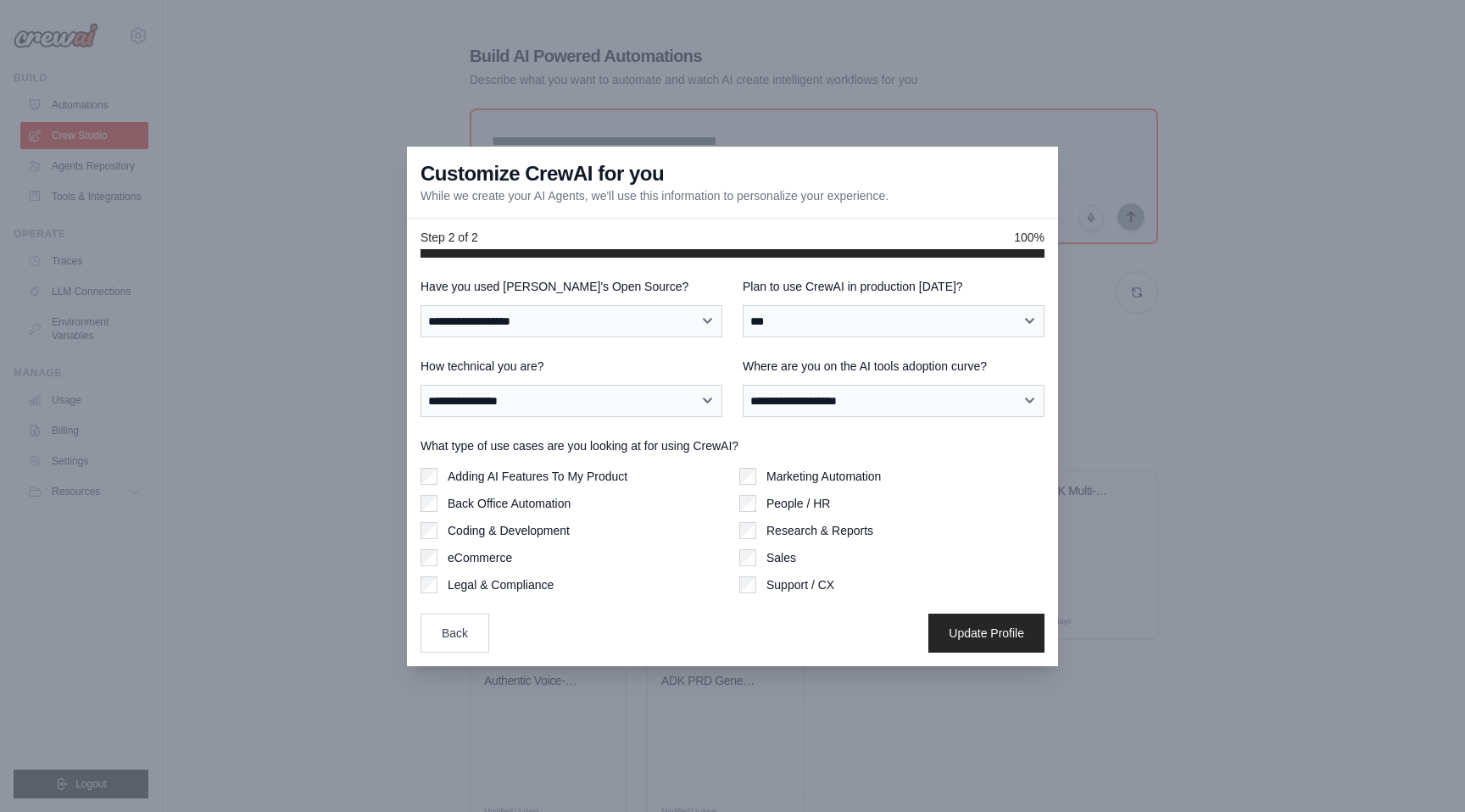
click at [785, 554] on label "Sales" at bounding box center [782, 557] width 30 height 17
click at [807, 580] on label "Support / CX" at bounding box center [800, 584] width 68 height 17
click at [971, 612] on div "**********" at bounding box center [732, 465] width 624 height 375
click at [965, 626] on button "Update Profile" at bounding box center [986, 632] width 116 height 39
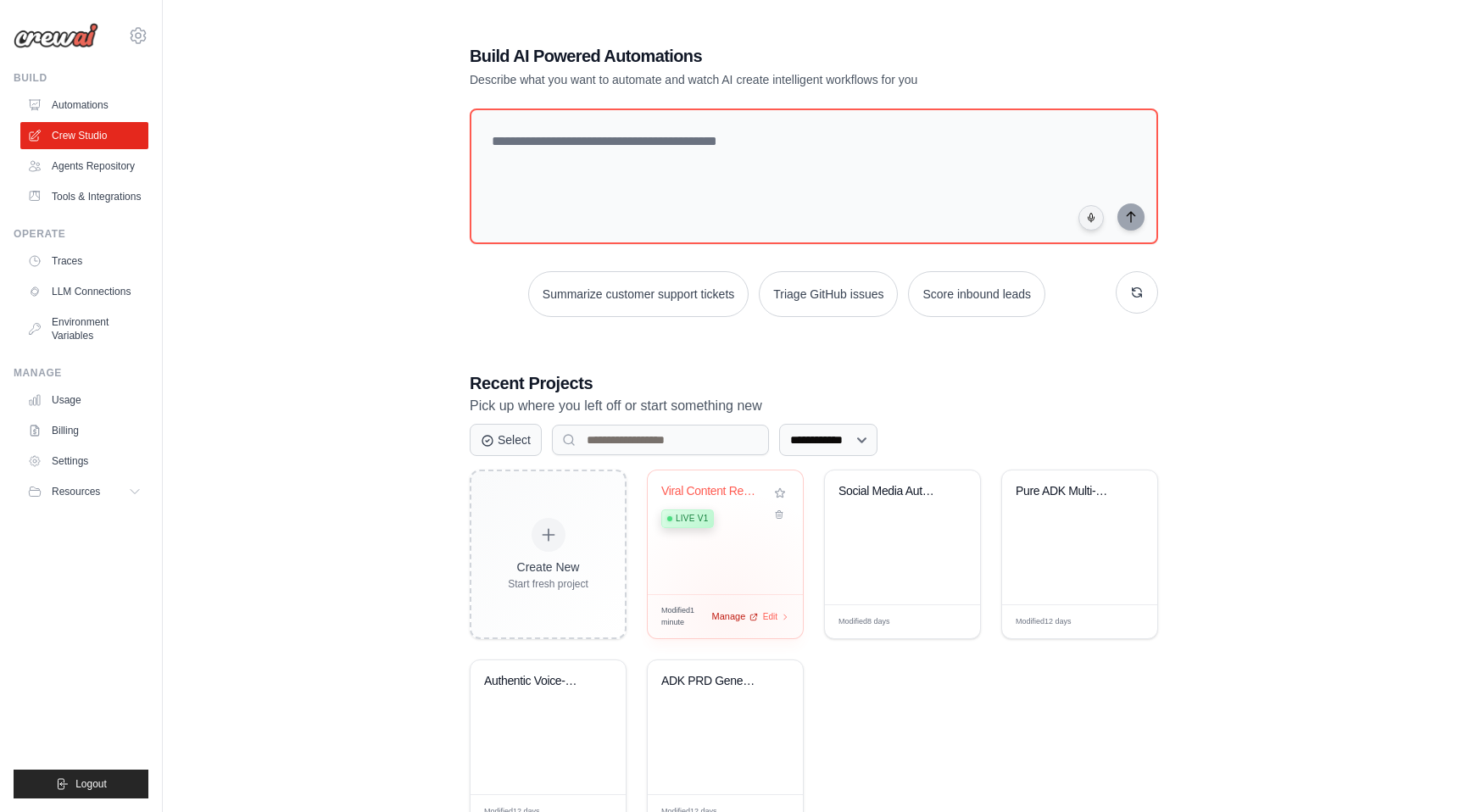
click at [728, 614] on span "Manage" at bounding box center [728, 616] width 34 height 14
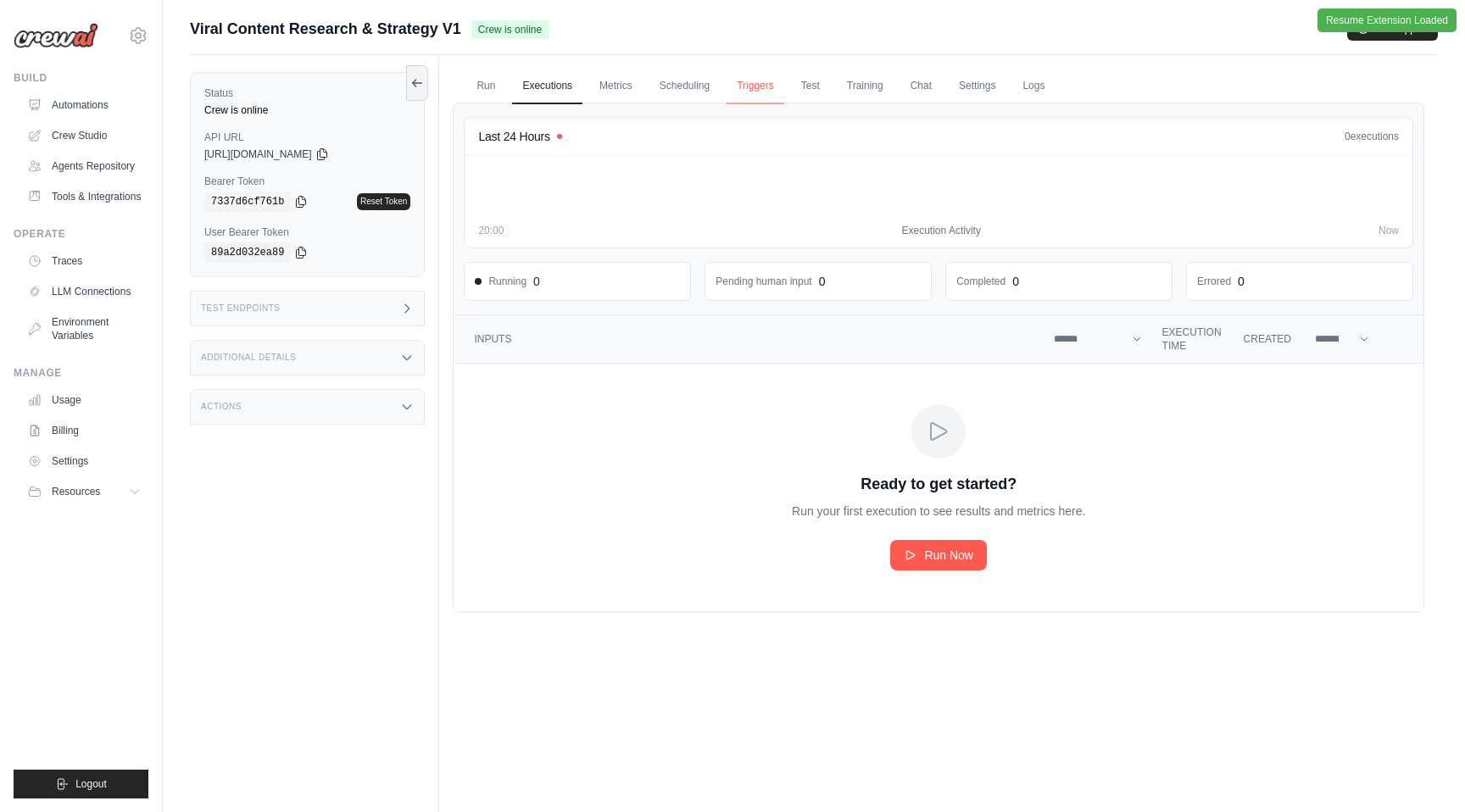
click at [784, 90] on link "Triggers" at bounding box center [755, 86] width 58 height 36
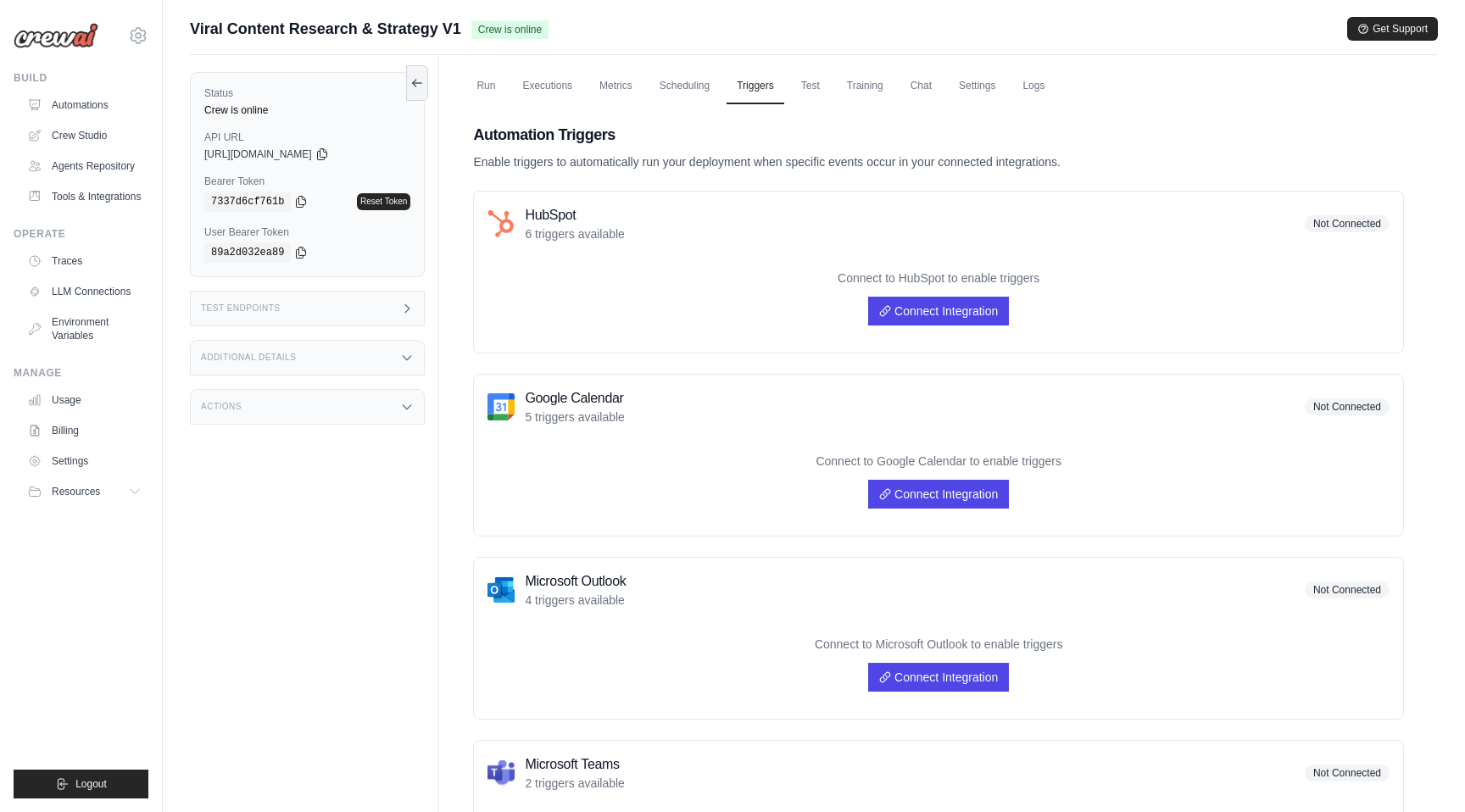
click at [322, 312] on div "Test Endpoints" at bounding box center [307, 308] width 235 height 36
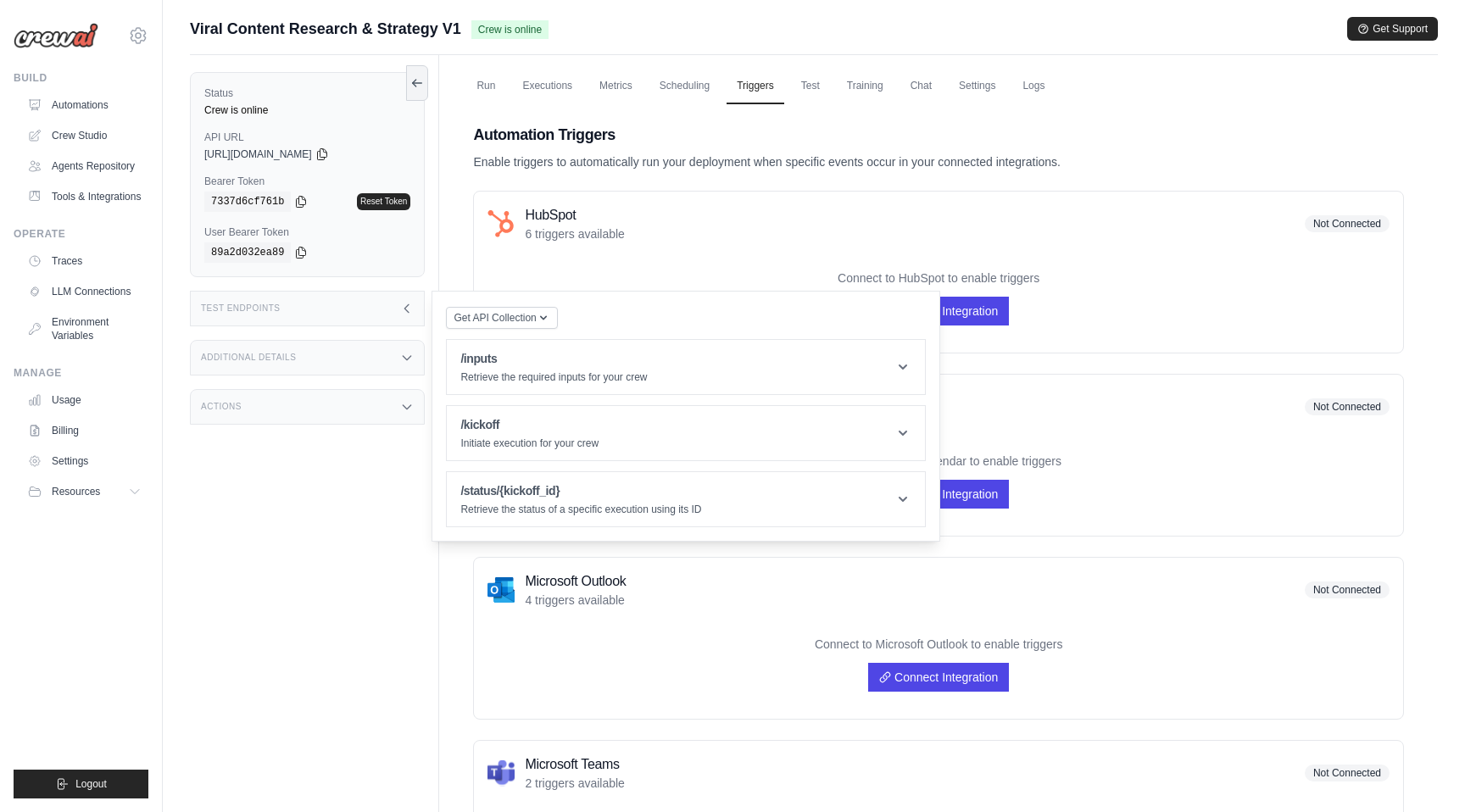
click at [292, 718] on div "Status Crew is online API URL copied https://viral-content-research-strategy-v1…" at bounding box center [314, 461] width 249 height 812
click at [856, 157] on p "Enable triggers to automatically run your deployment when specific events occur…" at bounding box center [939, 162] width 931 height 17
click at [924, 150] on div "Automation Triggers Enable triggers to automatically run your deployment when s…" at bounding box center [939, 147] width 931 height 47
click at [654, 385] on header "/inputs Retrieve the required inputs for your crew" at bounding box center [686, 367] width 479 height 54
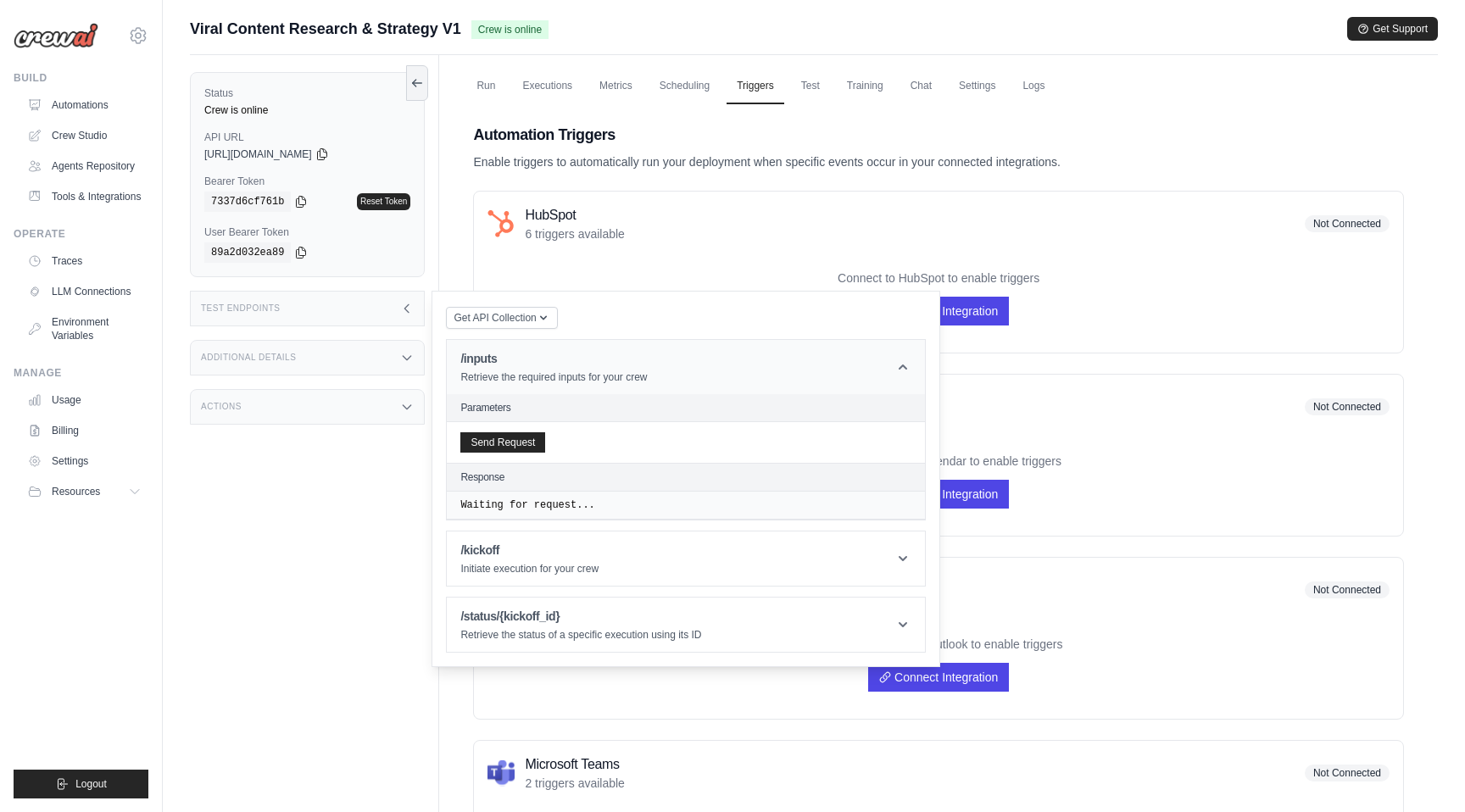
click at [654, 385] on header "/inputs Retrieve the required inputs for your crew" at bounding box center [686, 367] width 479 height 54
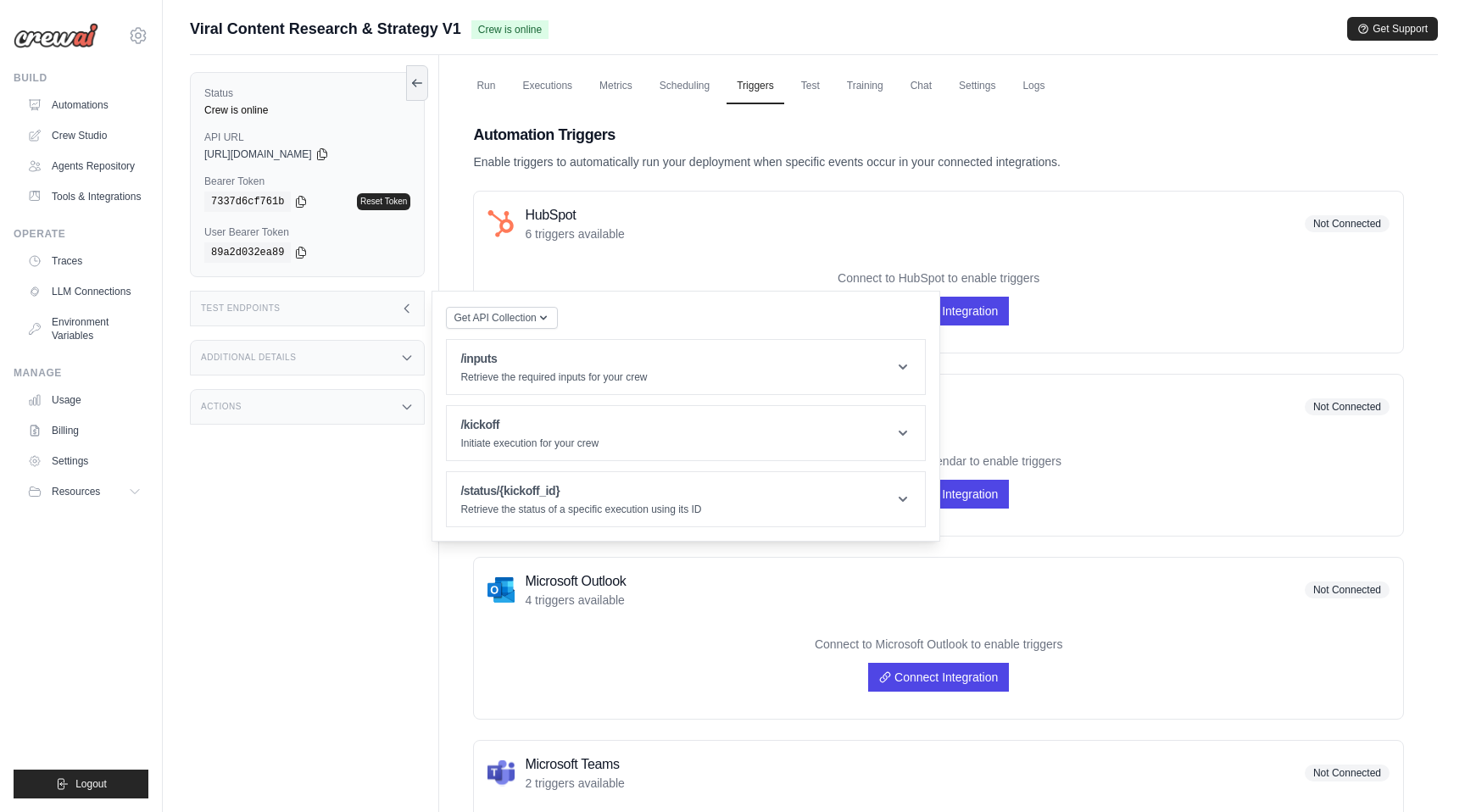
click at [671, 279] on p "Connect to HubSpot to enable triggers" at bounding box center [938, 277] width 902 height 17
click at [296, 525] on div "Status Crew is online API URL copied https://viral-content-research-strategy-v1…" at bounding box center [314, 461] width 249 height 812
click at [320, 349] on div "Additional Details" at bounding box center [307, 357] width 235 height 36
click at [319, 320] on div "Test Endpoints" at bounding box center [307, 308] width 235 height 36
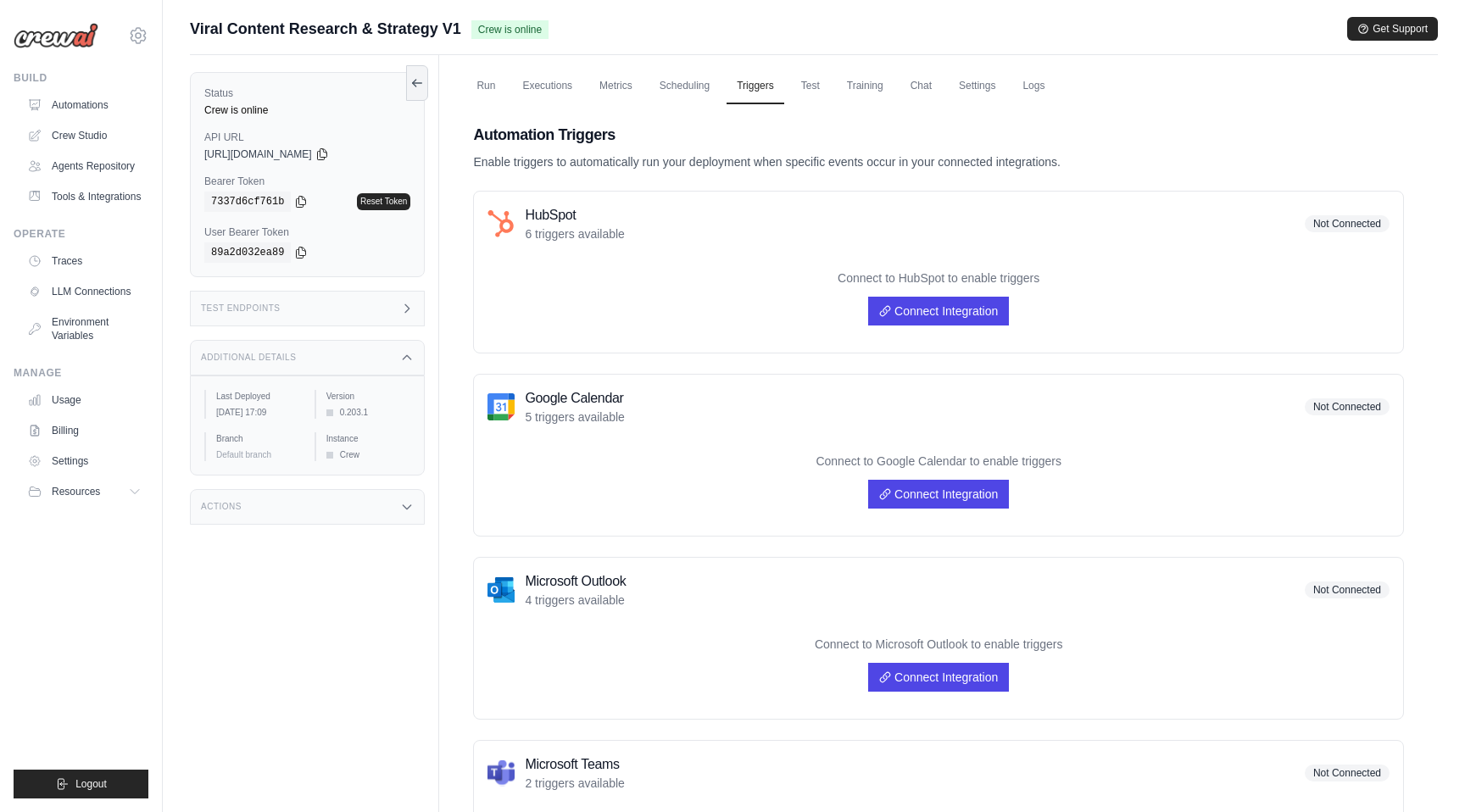
click at [317, 305] on div "Test Endpoints" at bounding box center [307, 308] width 235 height 36
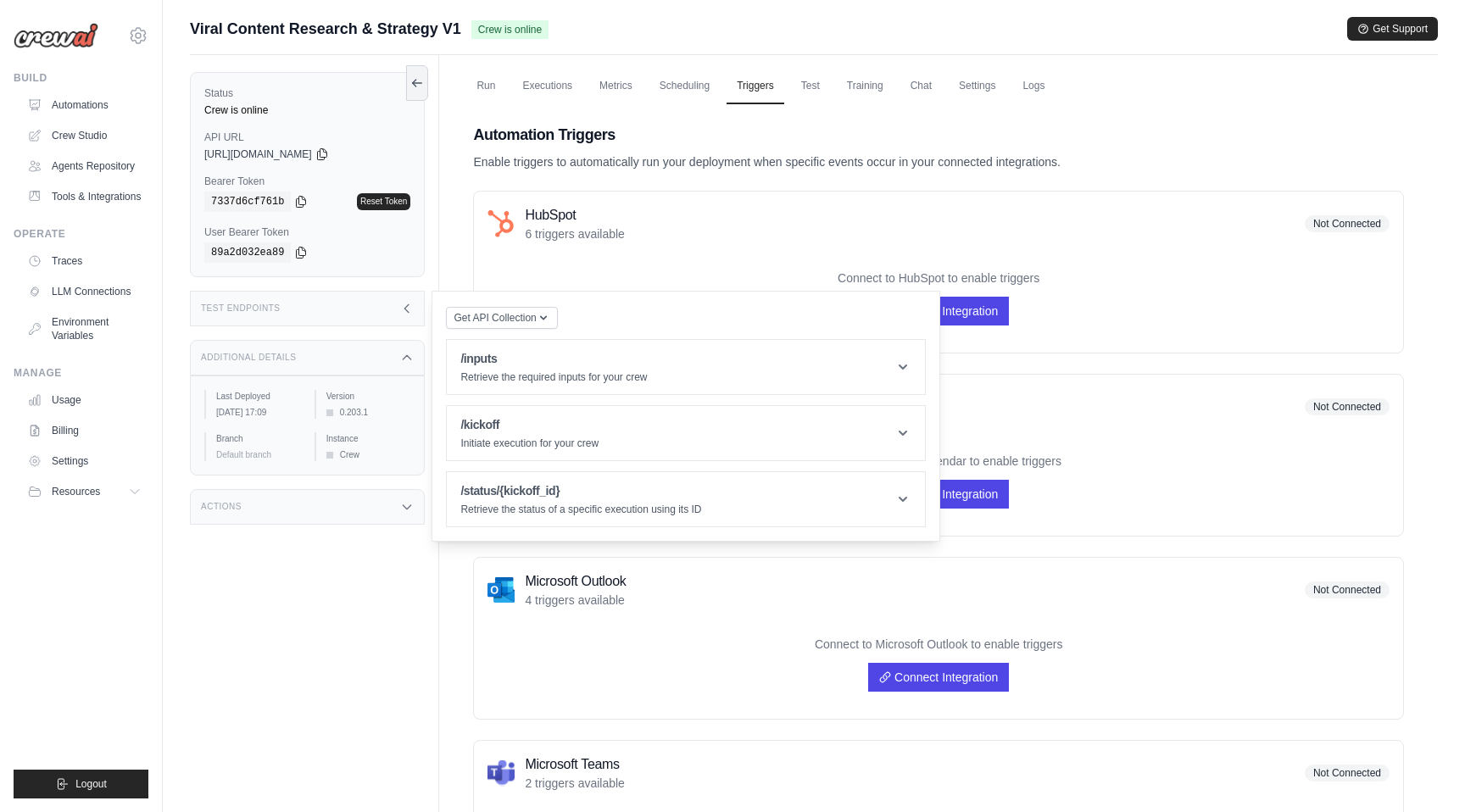
click at [317, 305] on div "Test Endpoints" at bounding box center [307, 308] width 235 height 36
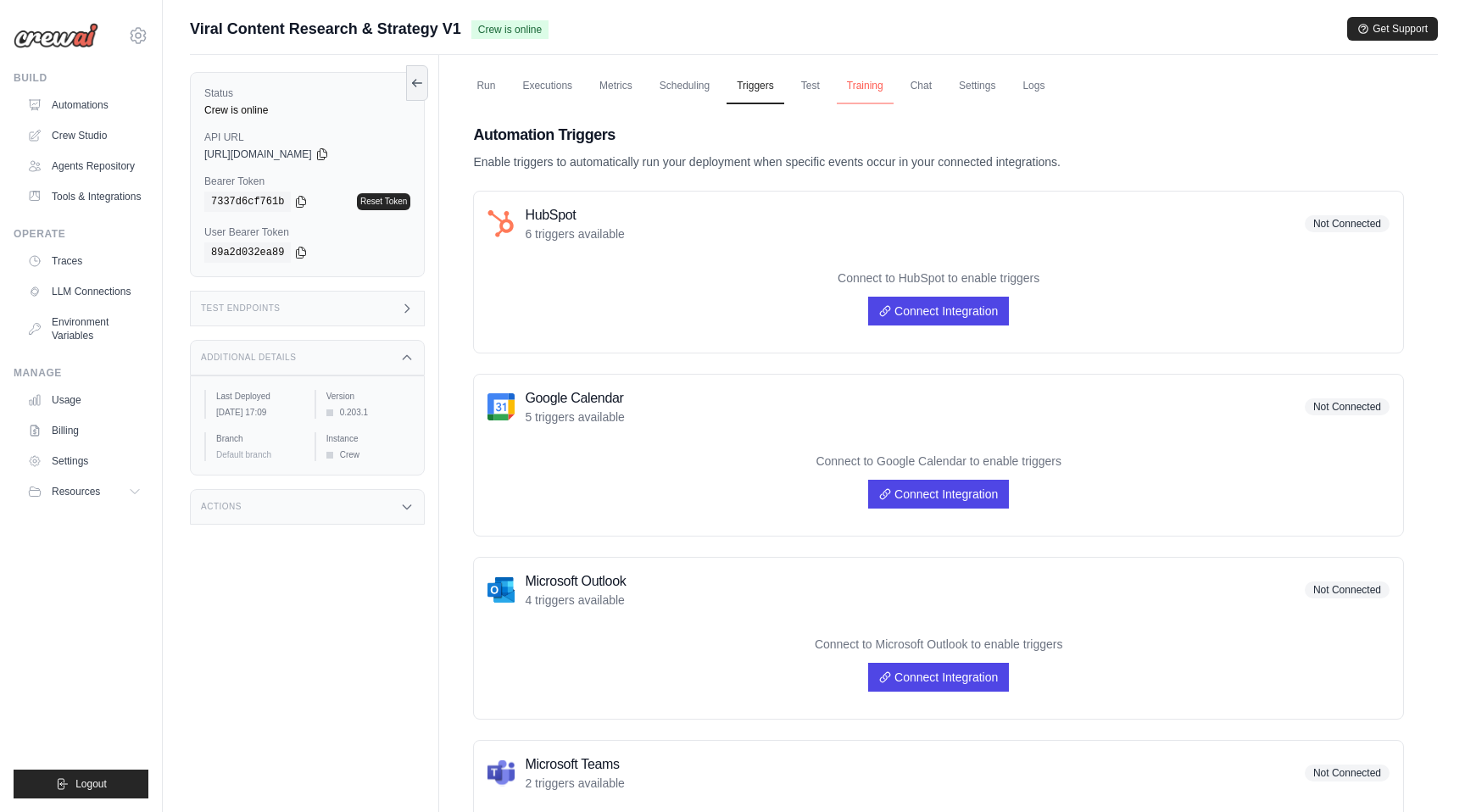
click at [884, 81] on link "Training" at bounding box center [865, 86] width 57 height 36
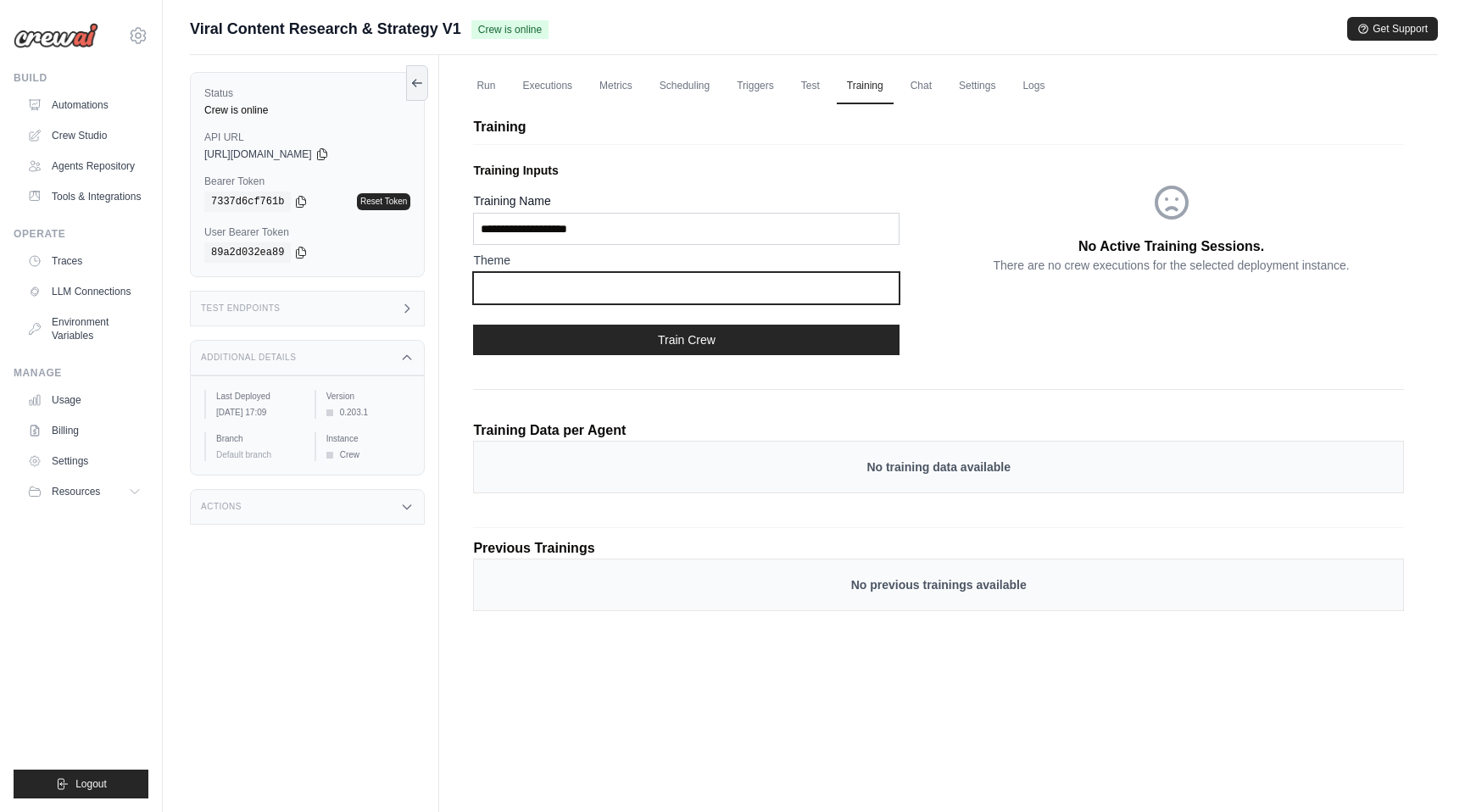
click at [566, 285] on input "text" at bounding box center [687, 288] width 427 height 32
click at [942, 92] on link "Chat" at bounding box center [920, 86] width 41 height 36
click at [996, 84] on link "Settings" at bounding box center [977, 86] width 57 height 36
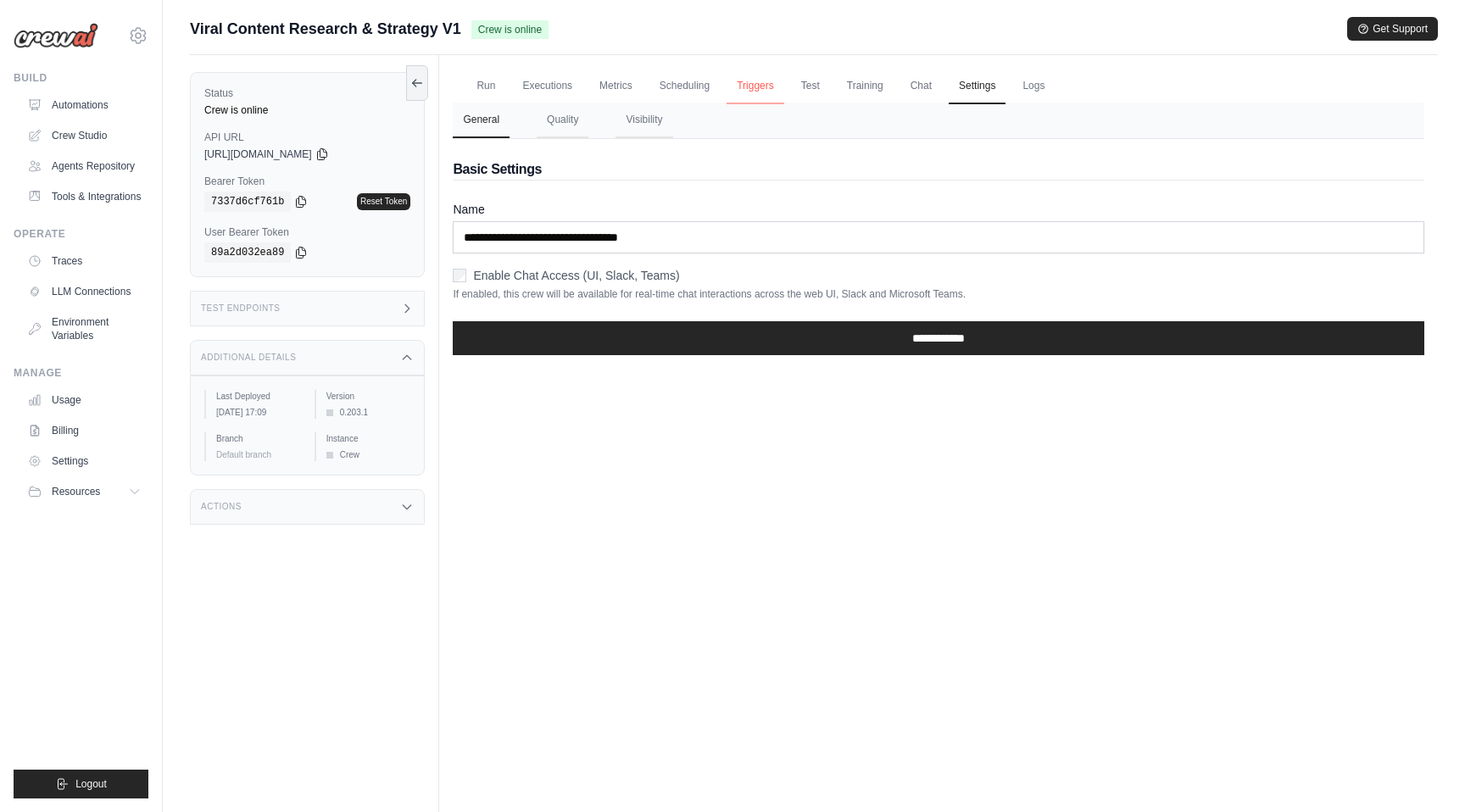
click at [757, 85] on link "Triggers" at bounding box center [755, 86] width 58 height 36
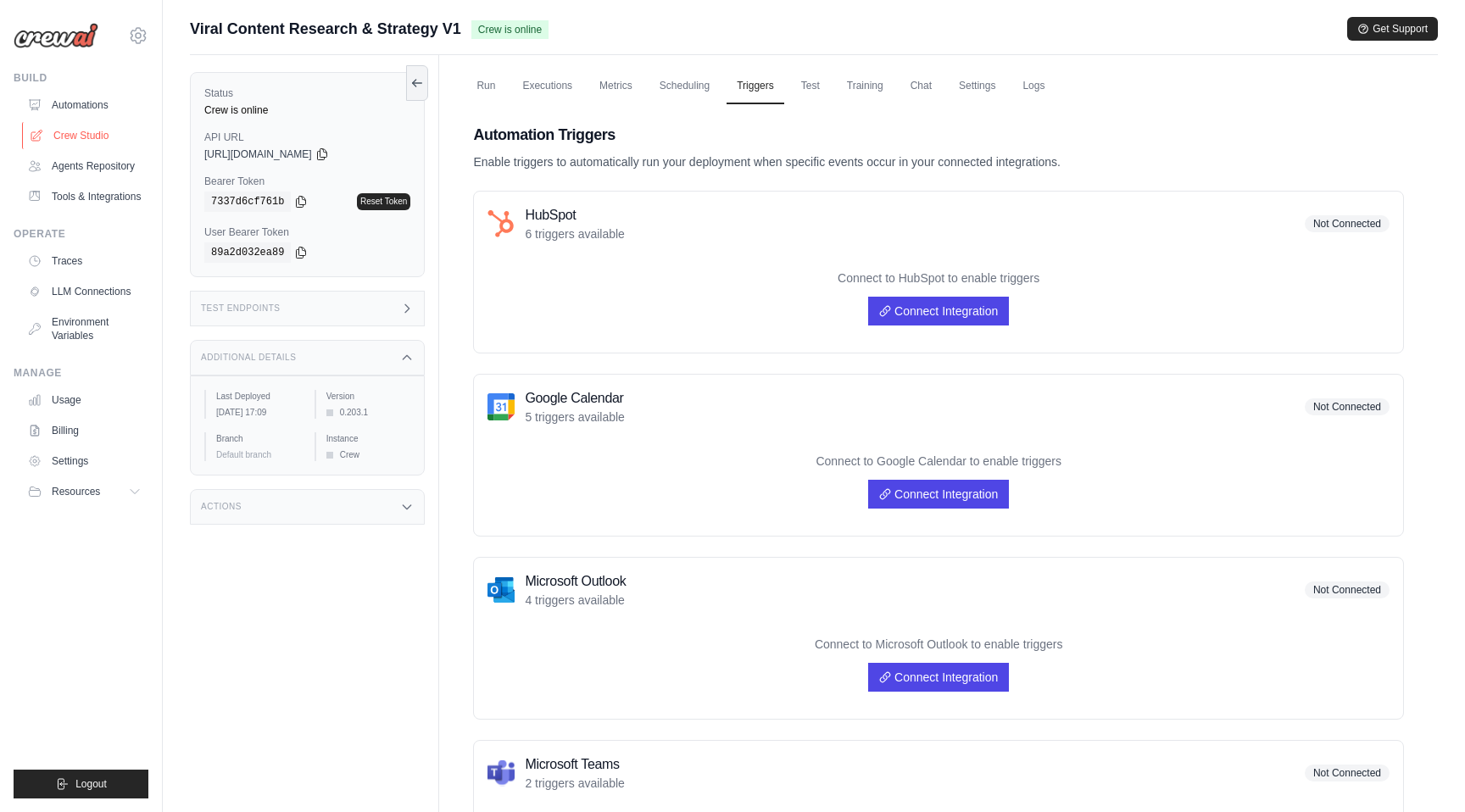
click at [72, 135] on link "Crew Studio" at bounding box center [86, 135] width 128 height 27
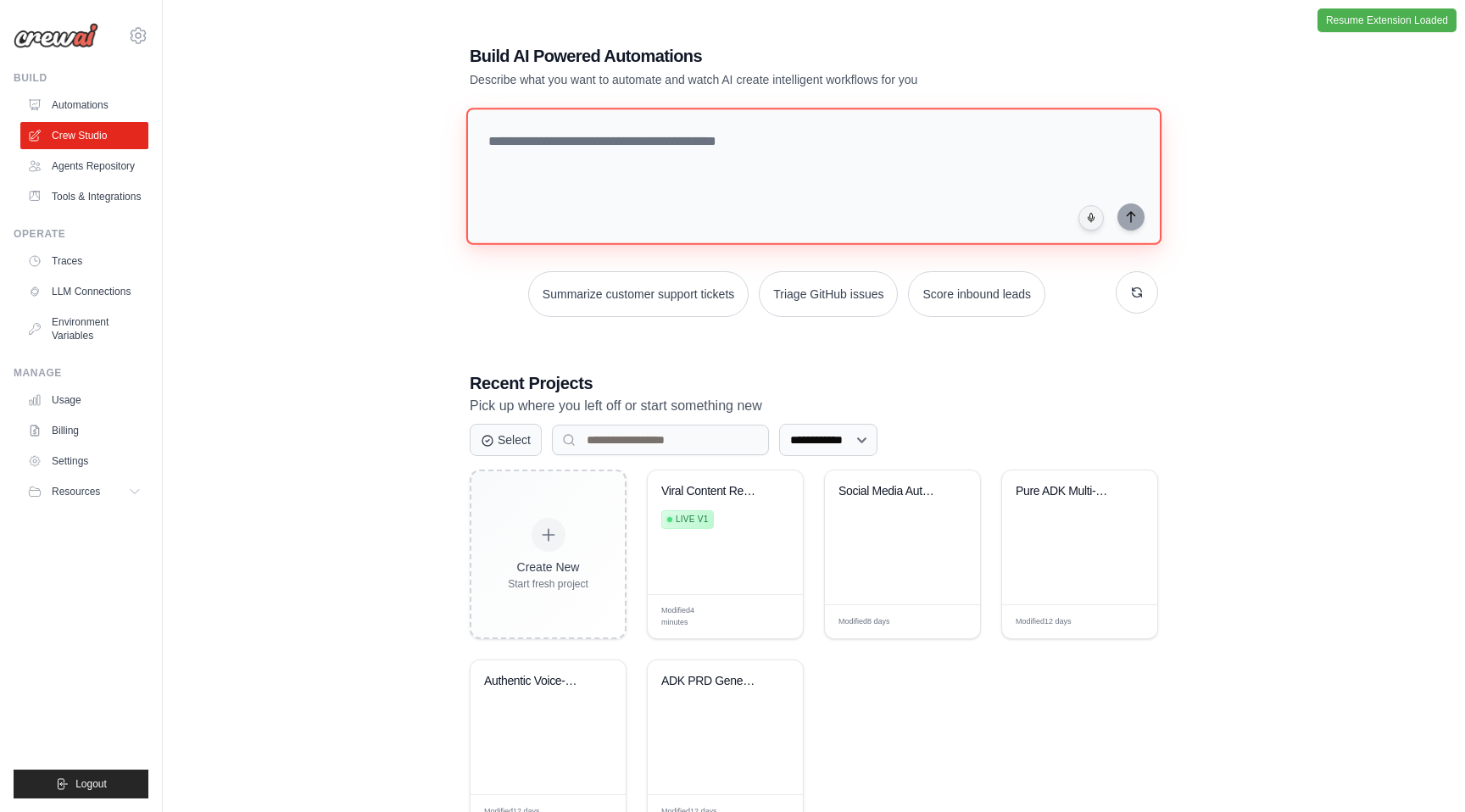
click at [590, 198] on textarea at bounding box center [814, 176] width 696 height 137
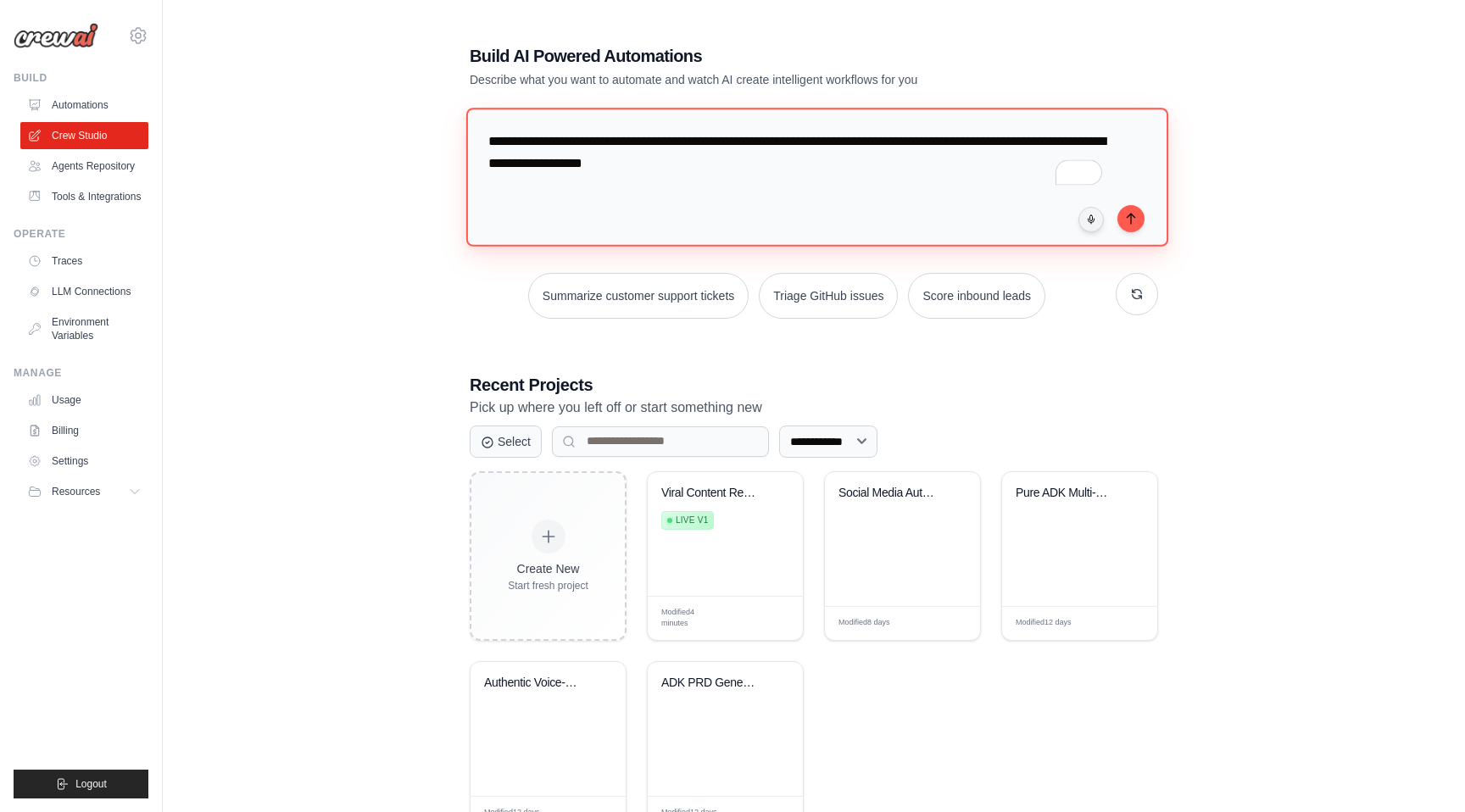
click at [685, 145] on textarea "**********" at bounding box center [817, 176] width 702 height 138
click at [815, 176] on textarea "**********" at bounding box center [817, 176] width 702 height 138
click at [696, 191] on textarea "**********" at bounding box center [814, 176] width 696 height 137
paste textarea "**********"
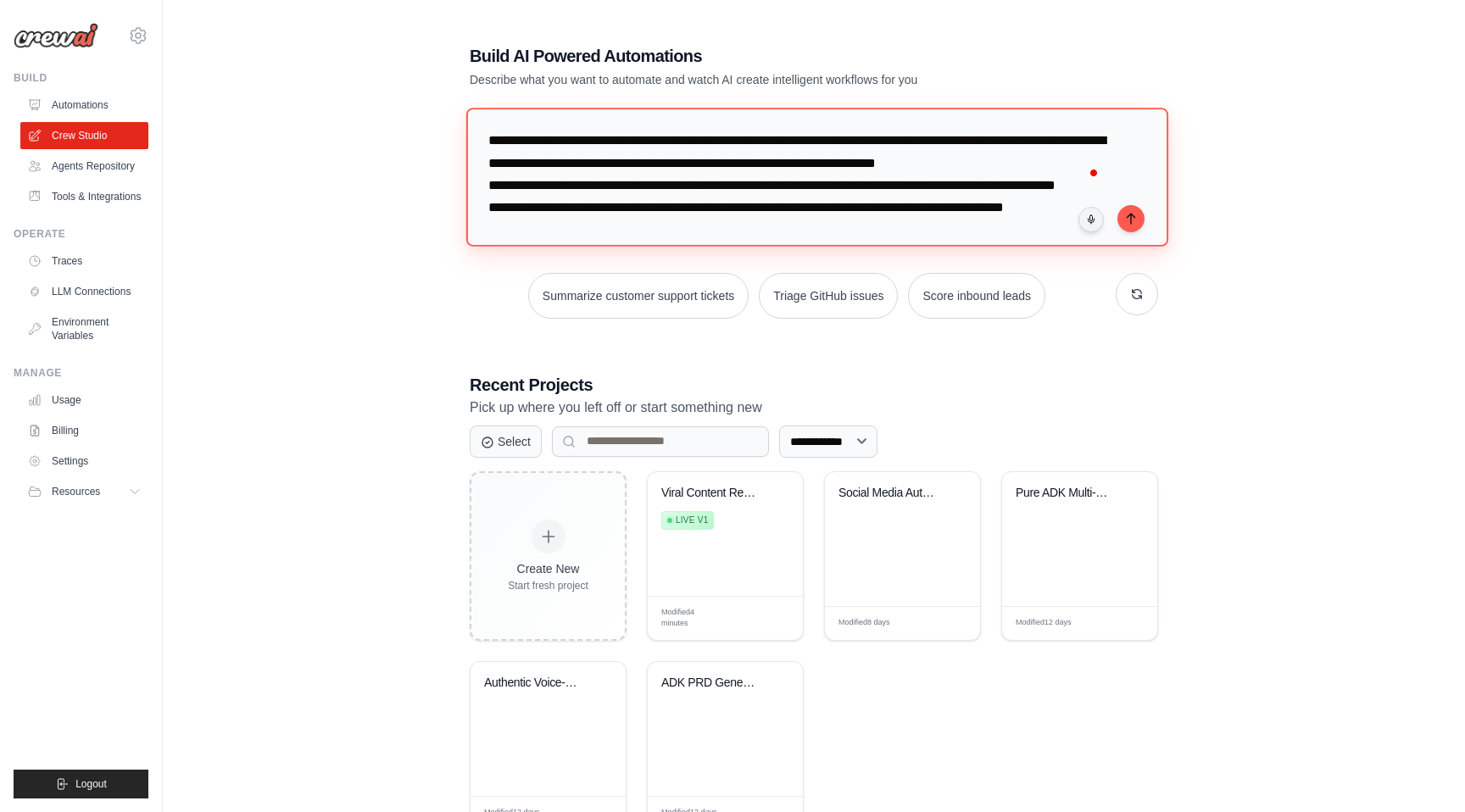
scroll to position [17, 0]
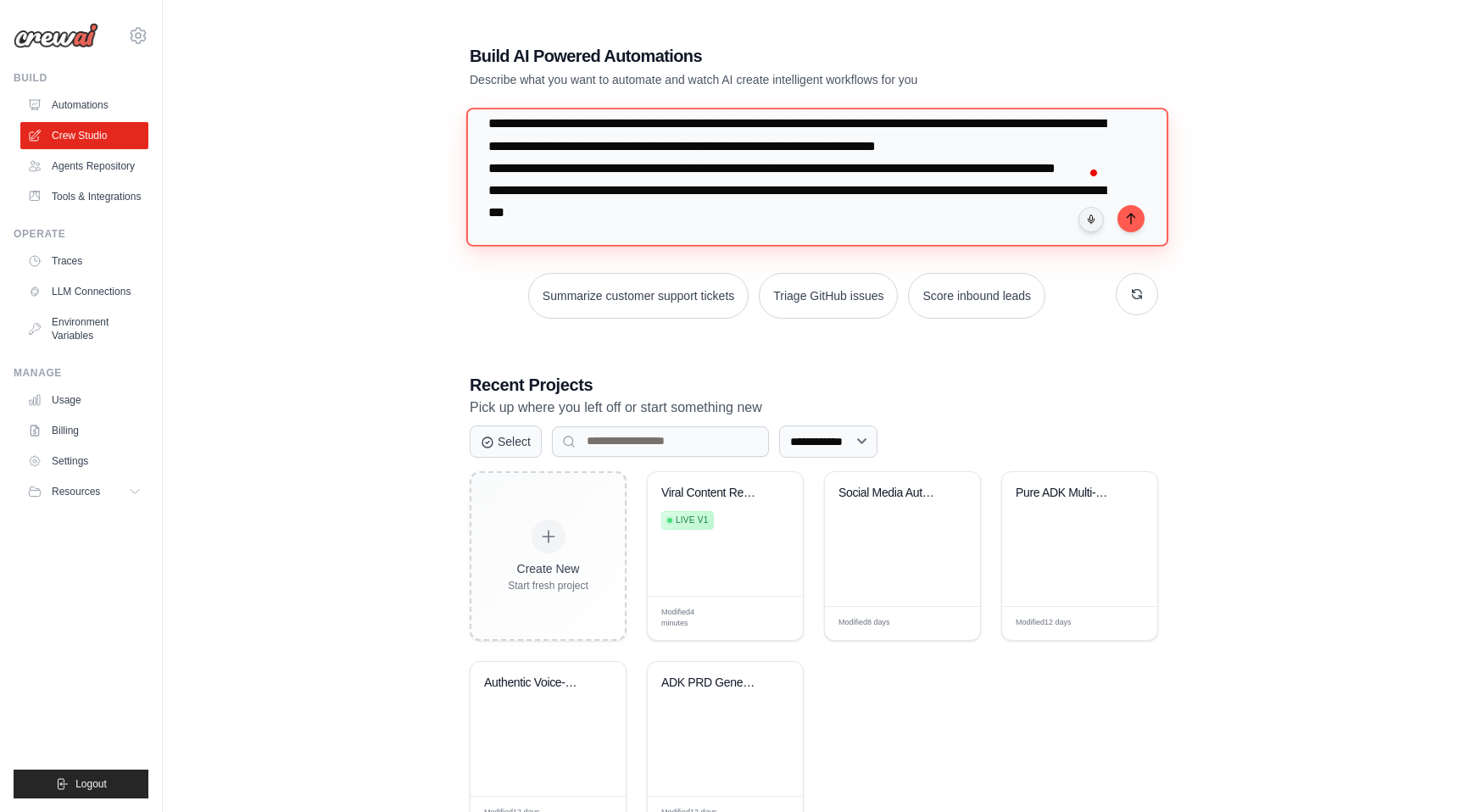
click at [750, 147] on textarea "**********" at bounding box center [817, 176] width 702 height 138
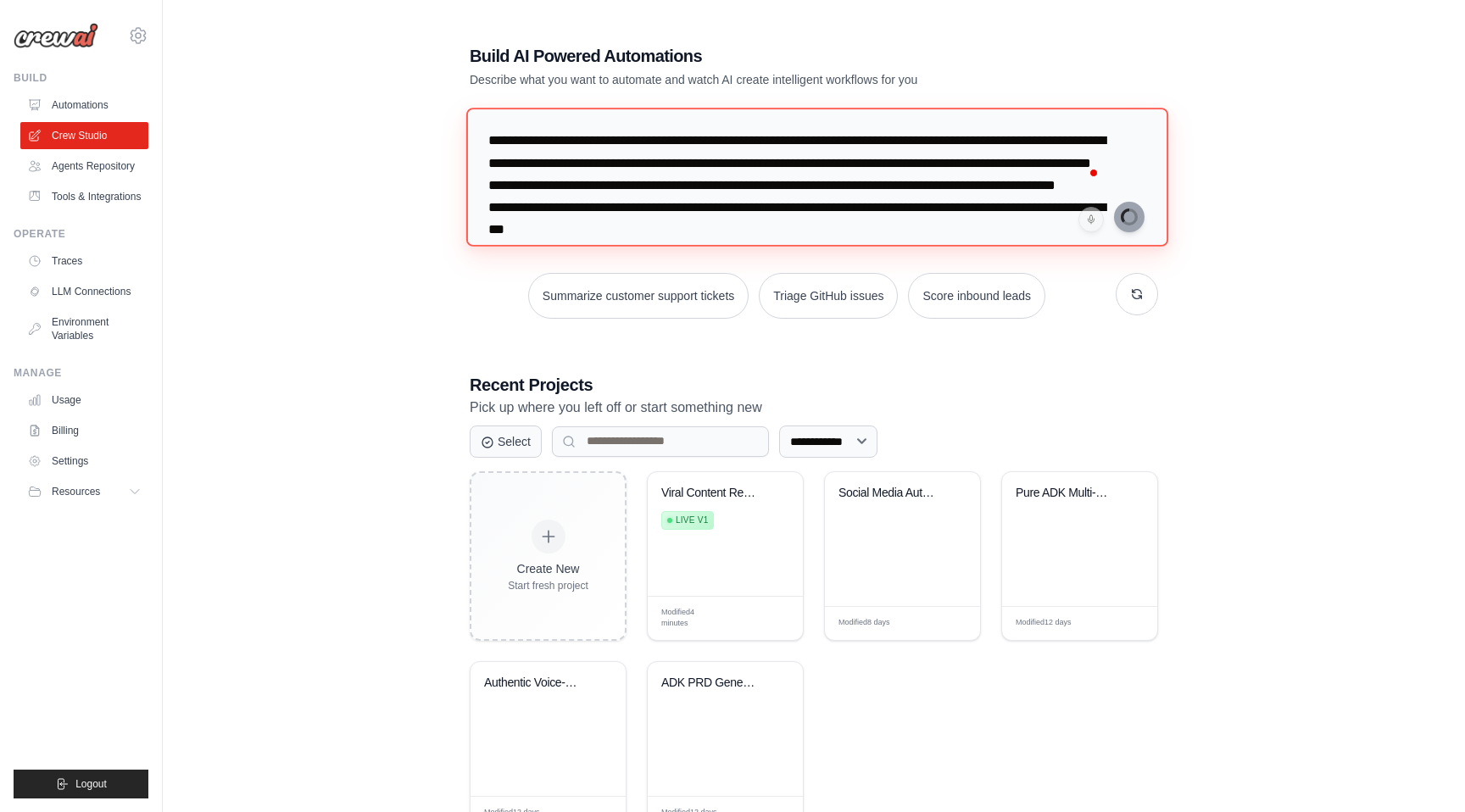
scroll to position [97, 0]
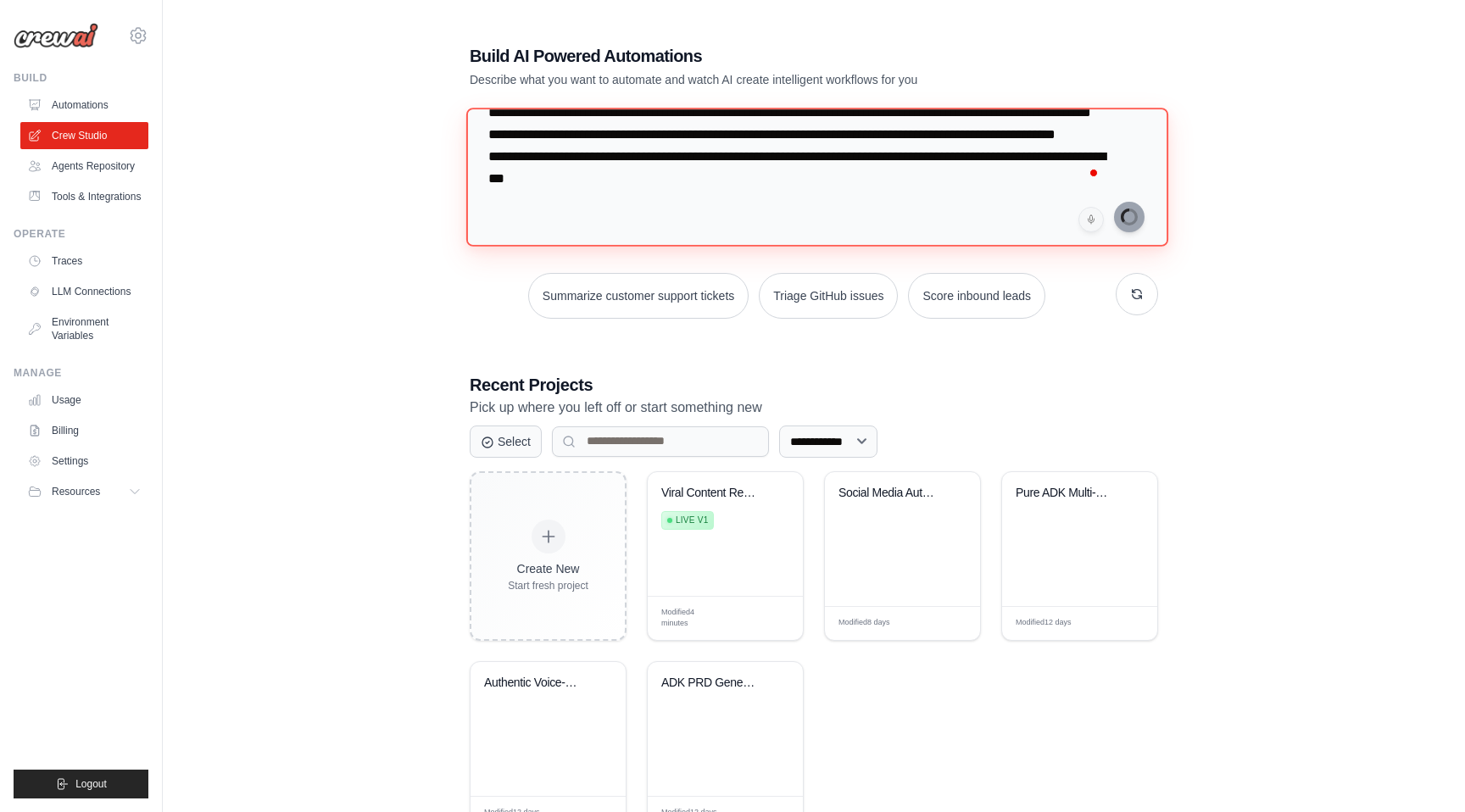
click at [791, 186] on textarea "**********" at bounding box center [817, 176] width 702 height 138
type textarea "**********"
click at [1114, 329] on div "**********" at bounding box center [814, 437] width 729 height 841
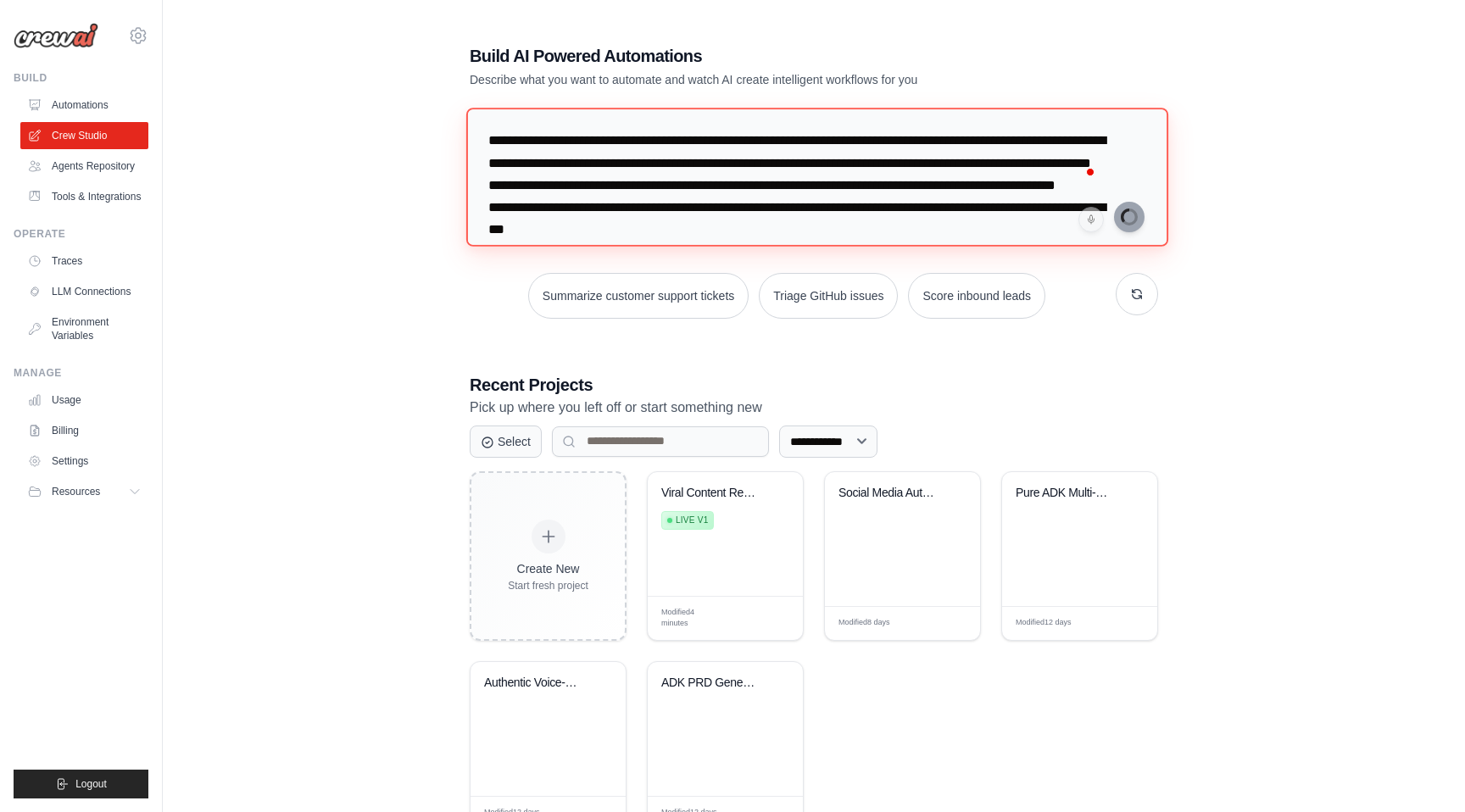
click at [727, 168] on textarea "**********" at bounding box center [817, 176] width 702 height 138
click at [621, 185] on textarea "**********" at bounding box center [817, 176] width 702 height 138
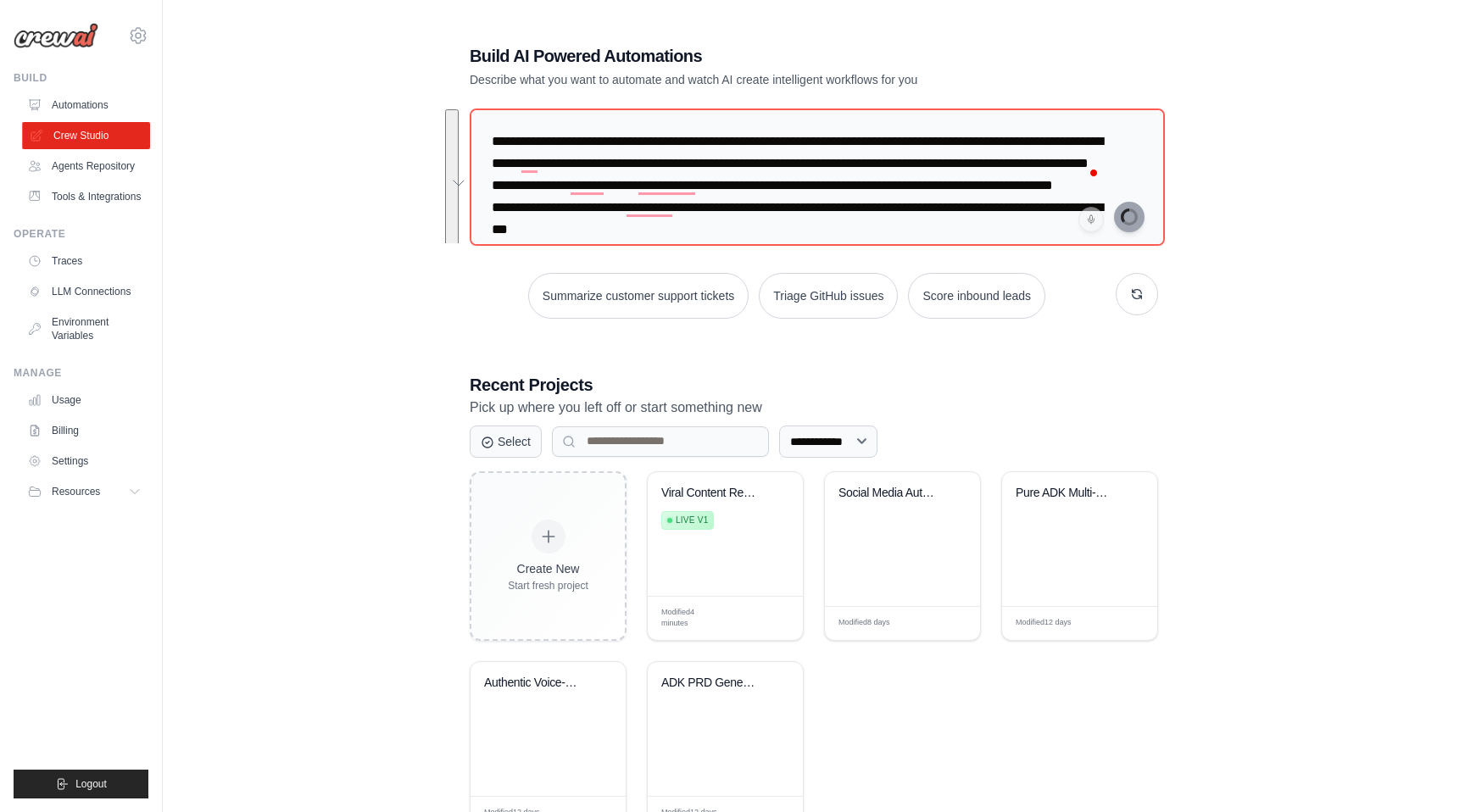
click at [93, 144] on link "Crew Studio" at bounding box center [86, 135] width 128 height 27
click at [69, 102] on link "Automations" at bounding box center [86, 104] width 128 height 27
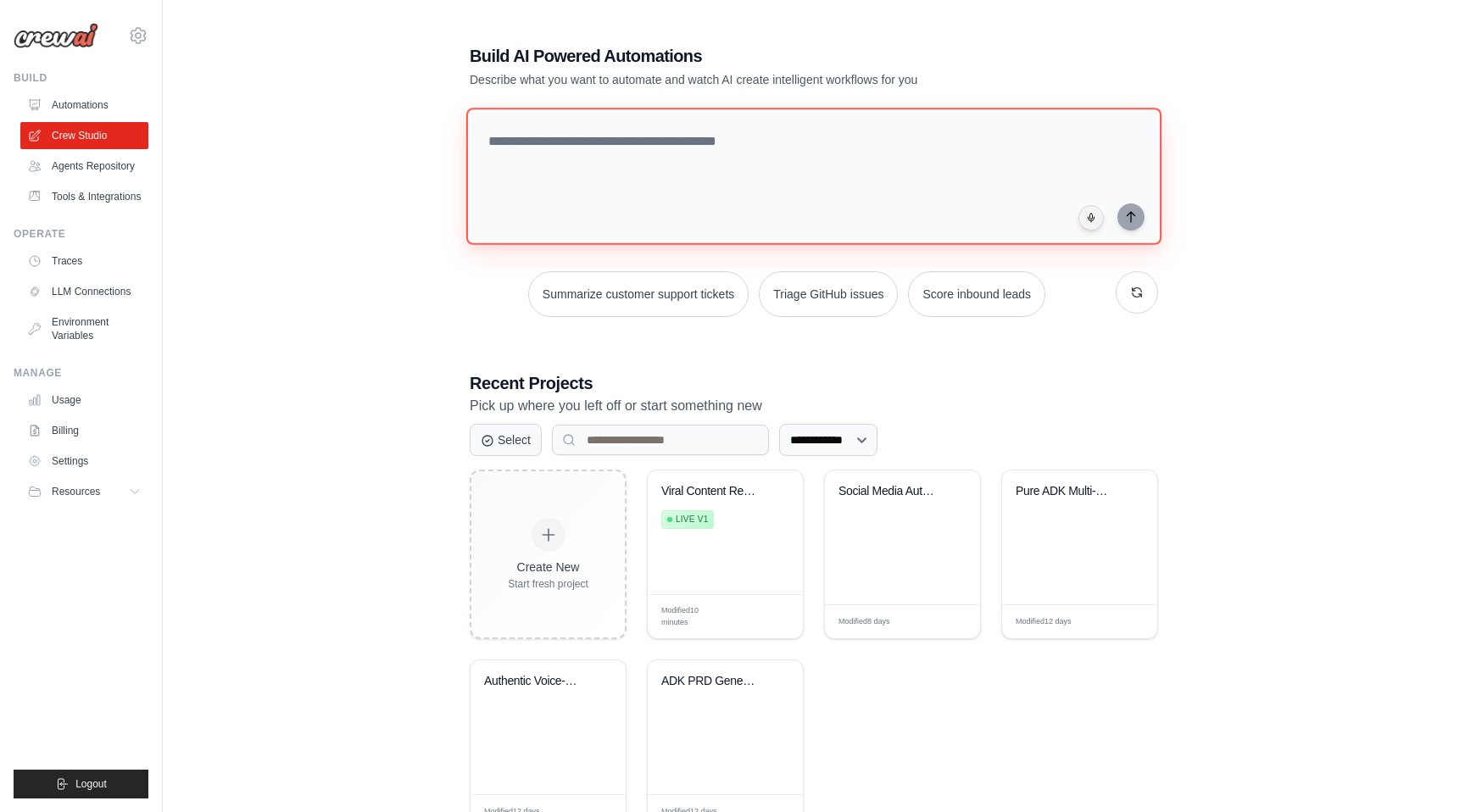
click at [834, 219] on textarea at bounding box center [814, 176] width 696 height 137
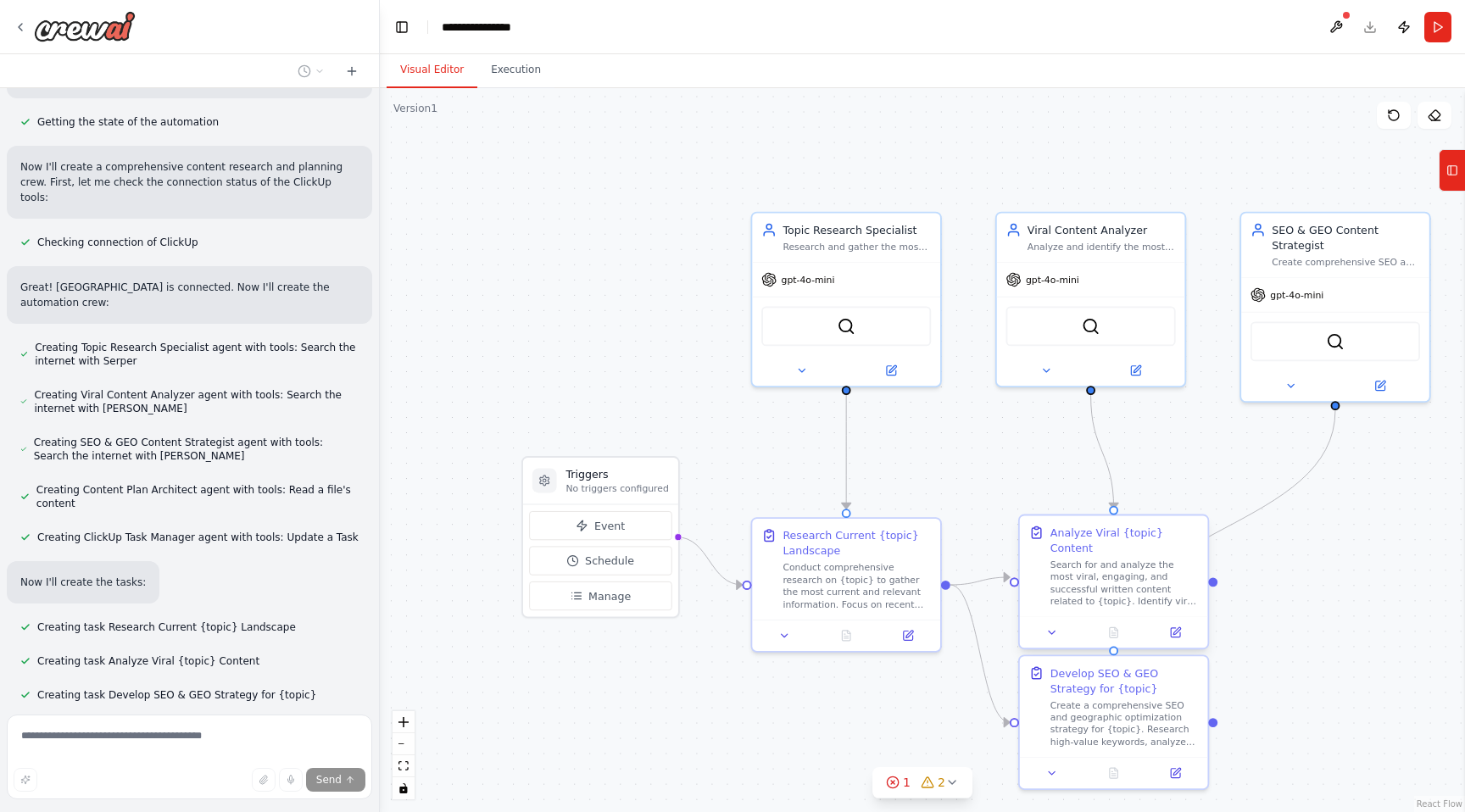
scroll to position [668, 0]
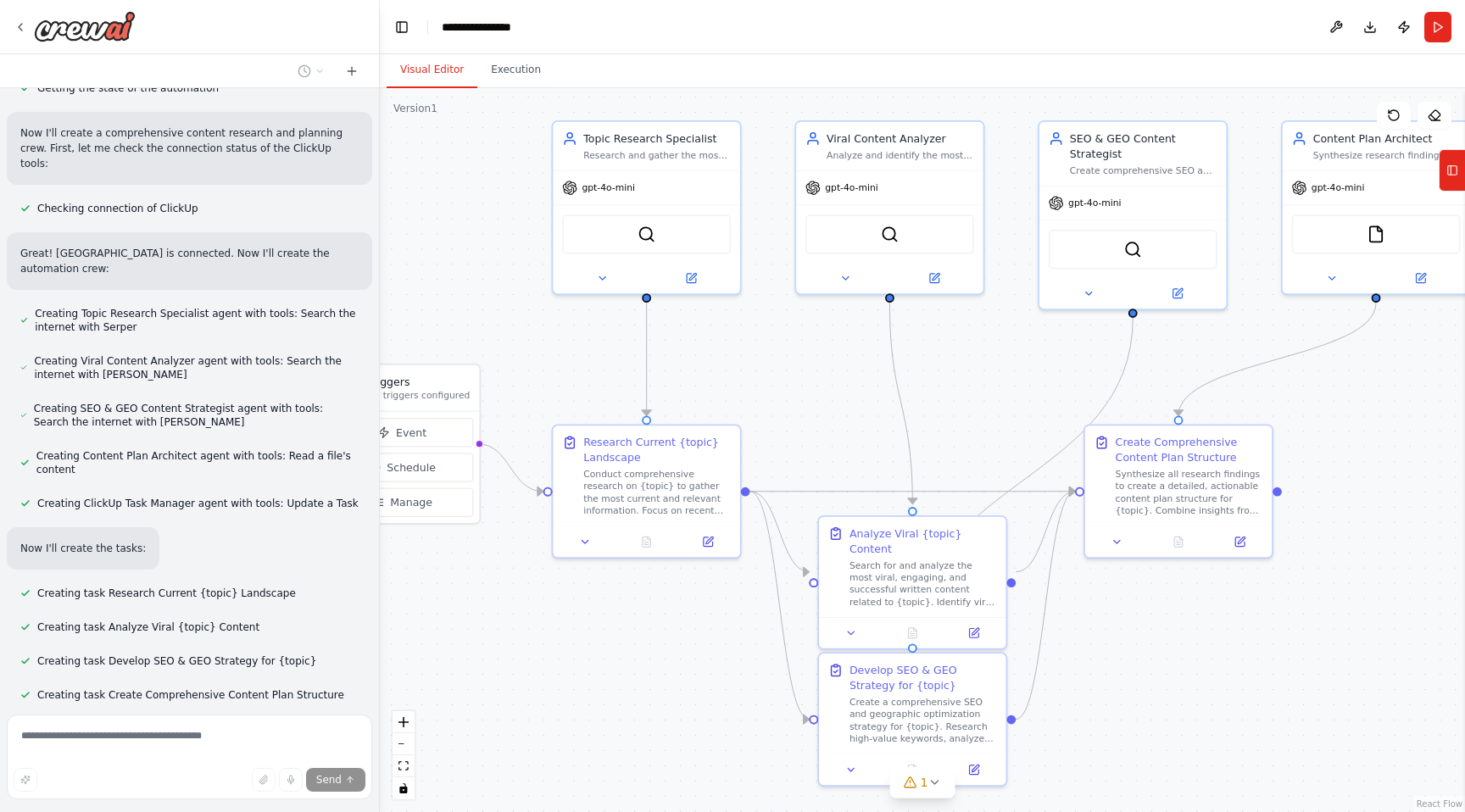
drag, startPoint x: 914, startPoint y: 393, endPoint x: 714, endPoint y: 301, distance: 220.1
click at [714, 301] on div ".deletable-edge-delete-btn { width: 20px; height: 20px; border: 0px solid #ffff…" at bounding box center [923, 449] width 1086 height 723
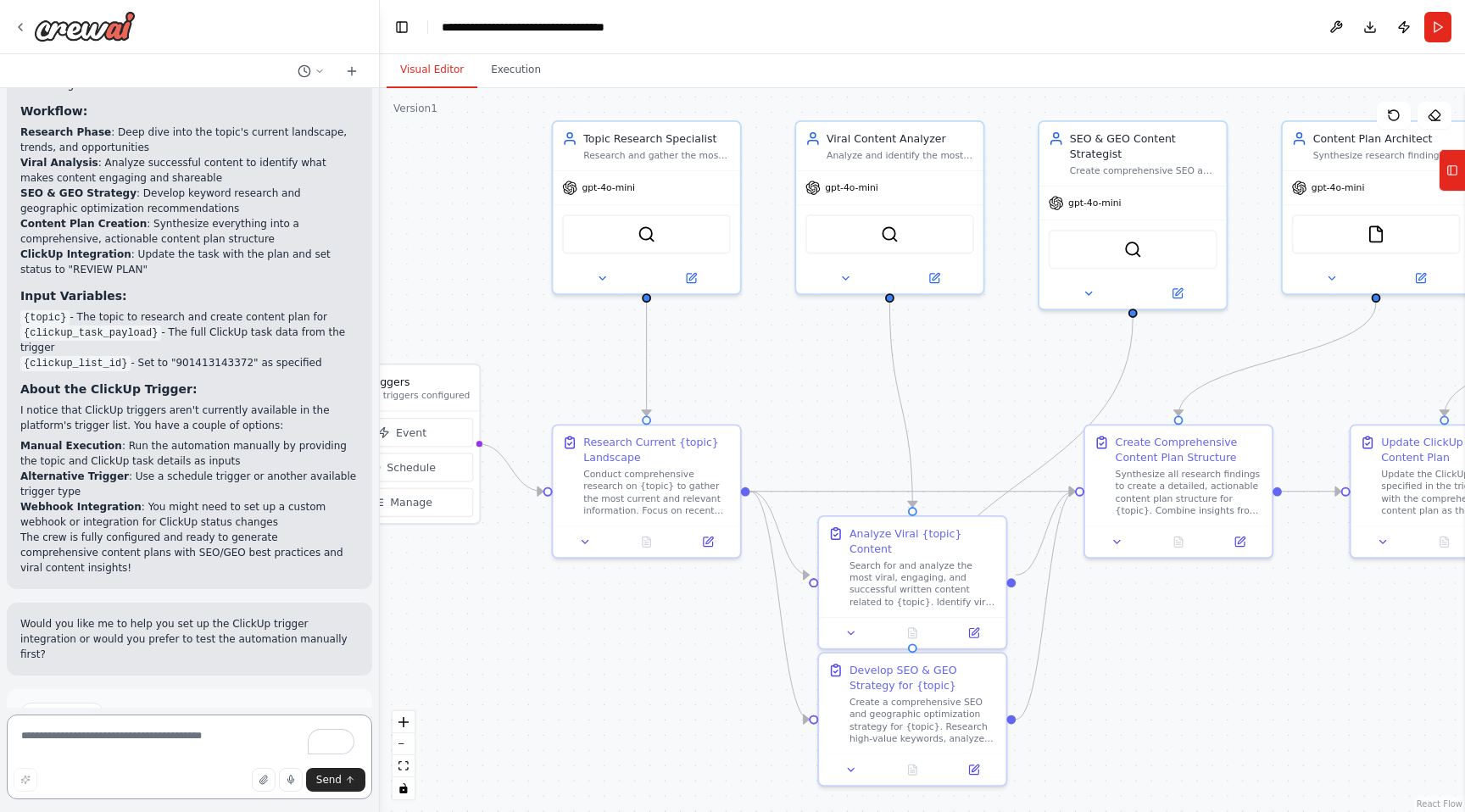
scroll to position [1712, 0]
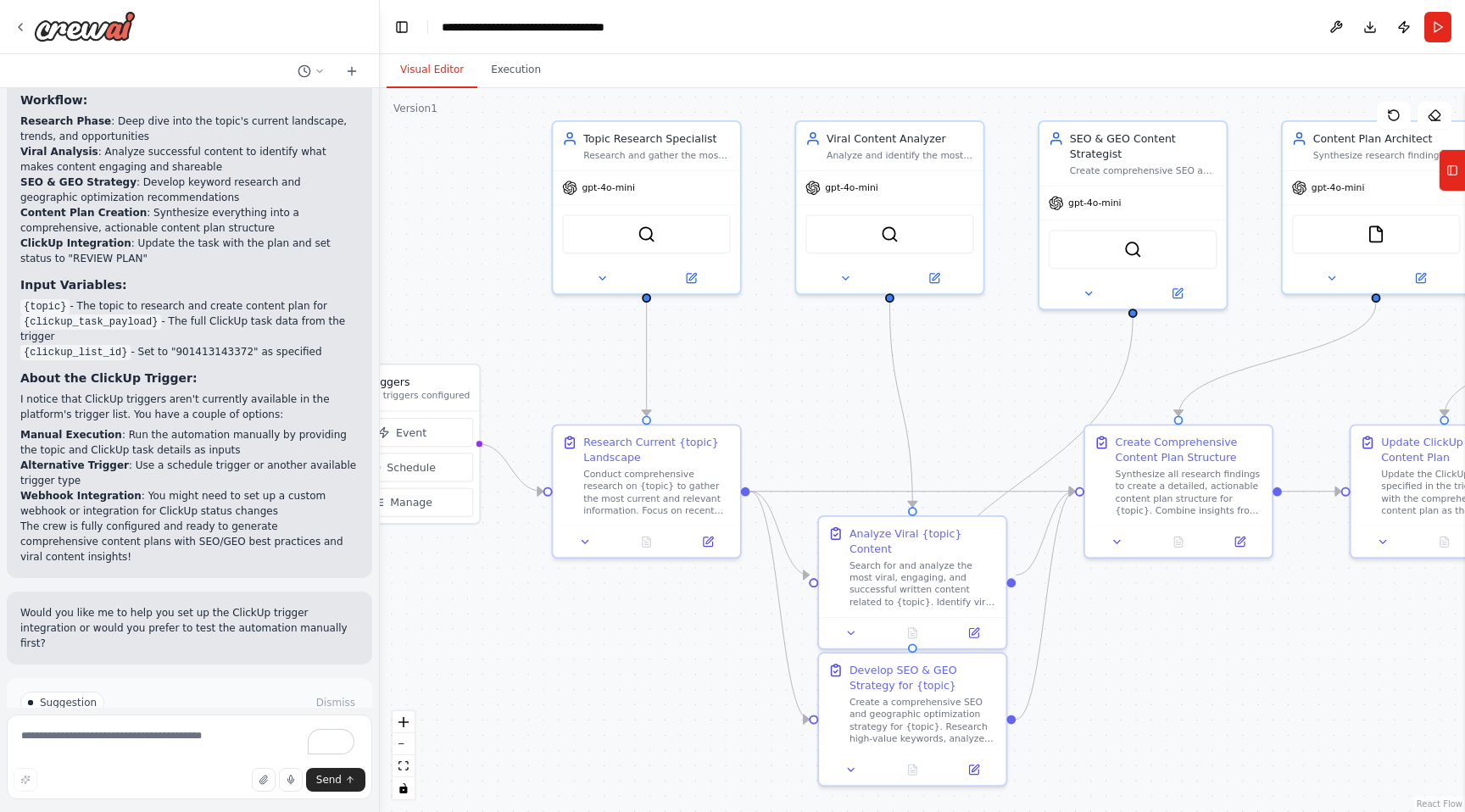
click at [163, 768] on span "Run Automation" at bounding box center [198, 774] width 83 height 13
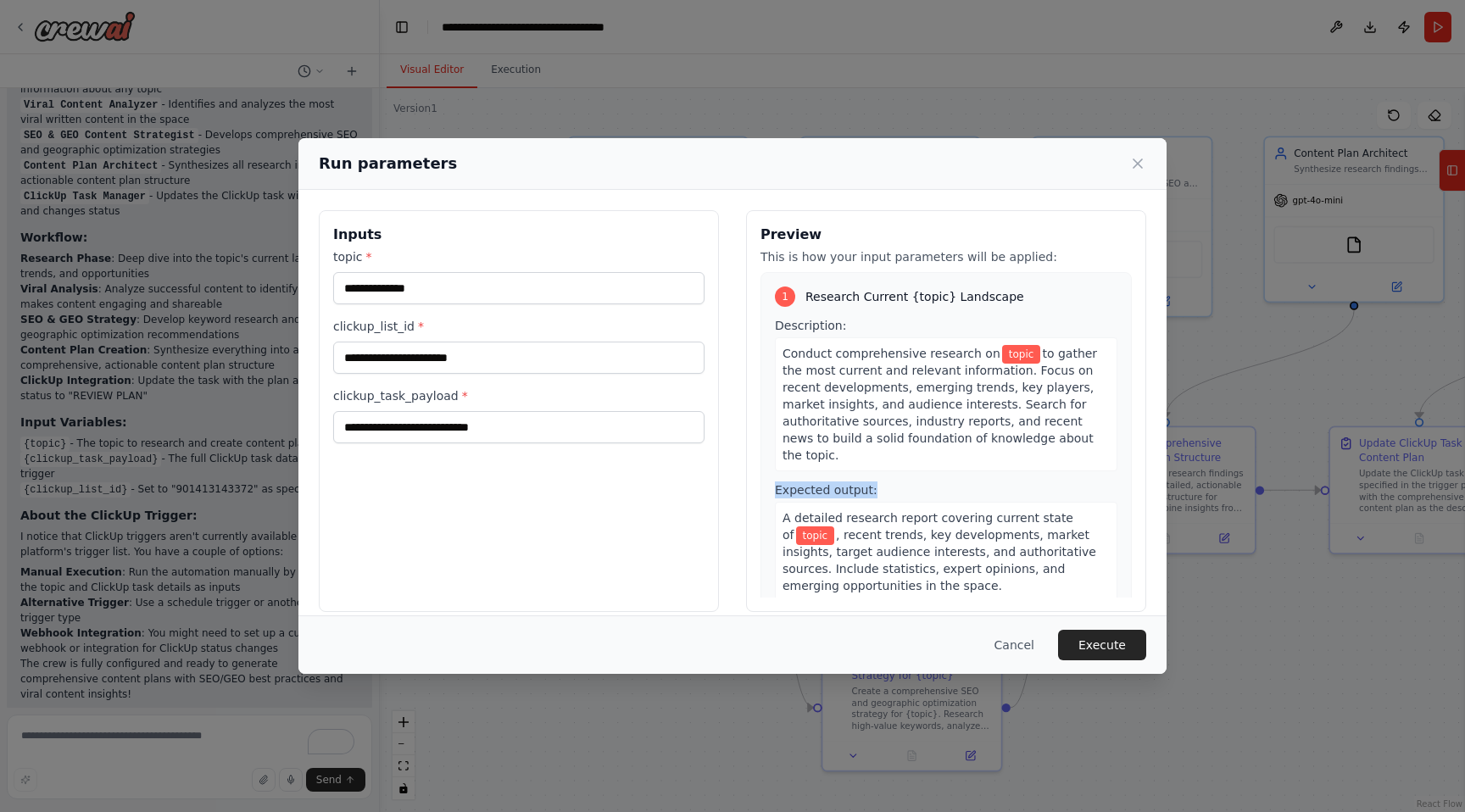
drag, startPoint x: 898, startPoint y: 464, endPoint x: 744, endPoint y: 469, distance: 154.1
click at [744, 469] on div "Inputs topic * clickup_list_id * clickup_task_payload * Preview This is how you…" at bounding box center [732, 411] width 827 height 402
click at [498, 353] on input "clickup_list_id *" at bounding box center [518, 357] width 372 height 32
click at [1021, 640] on button "Cancel" at bounding box center [1014, 644] width 67 height 31
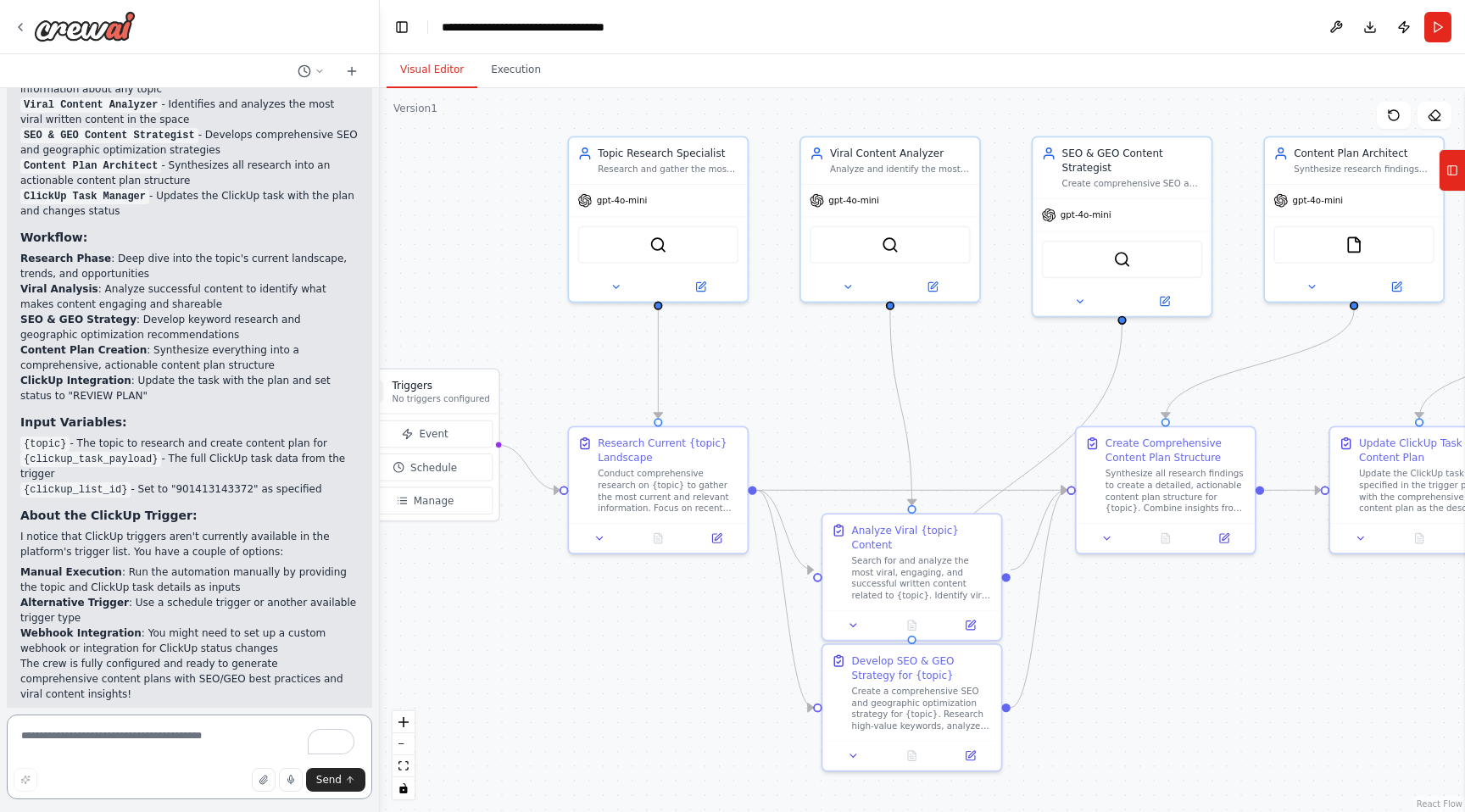
click at [179, 738] on textarea "To enrich screen reader interactions, please activate Accessibility in Grammarl…" at bounding box center [190, 757] width 365 height 85
paste textarea "**********"
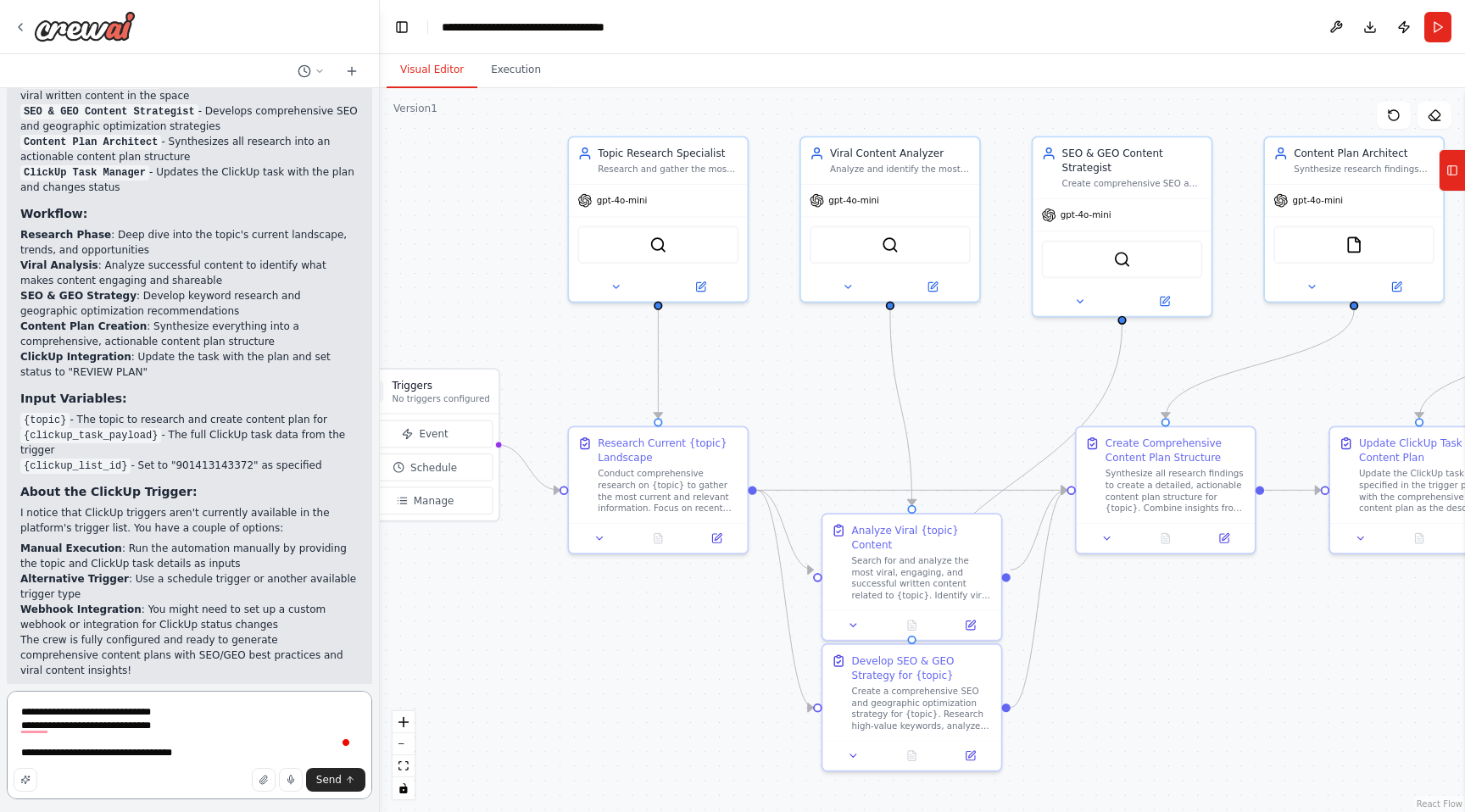
scroll to position [1612, 0]
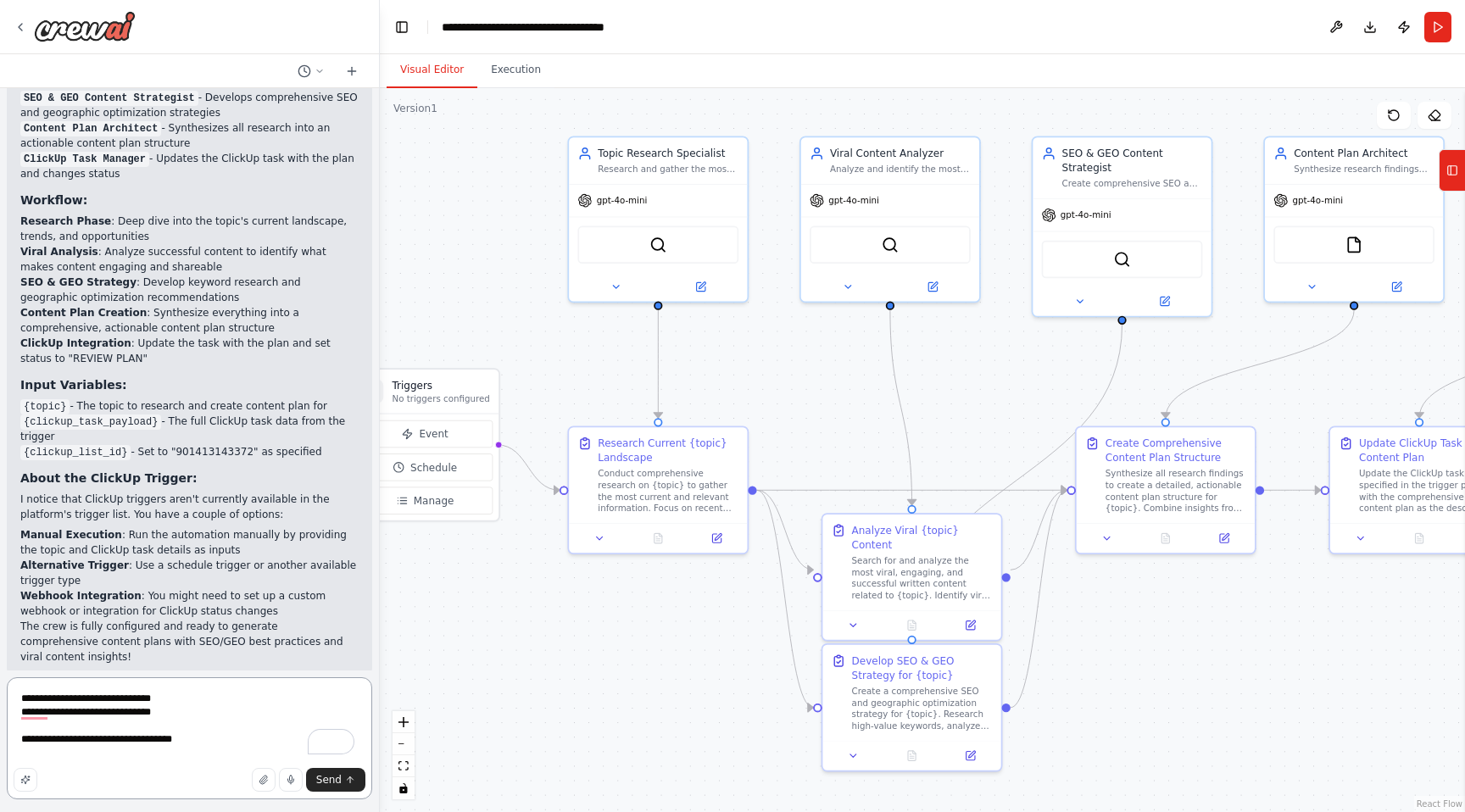
paste textarea "**********"
type textarea "**********"
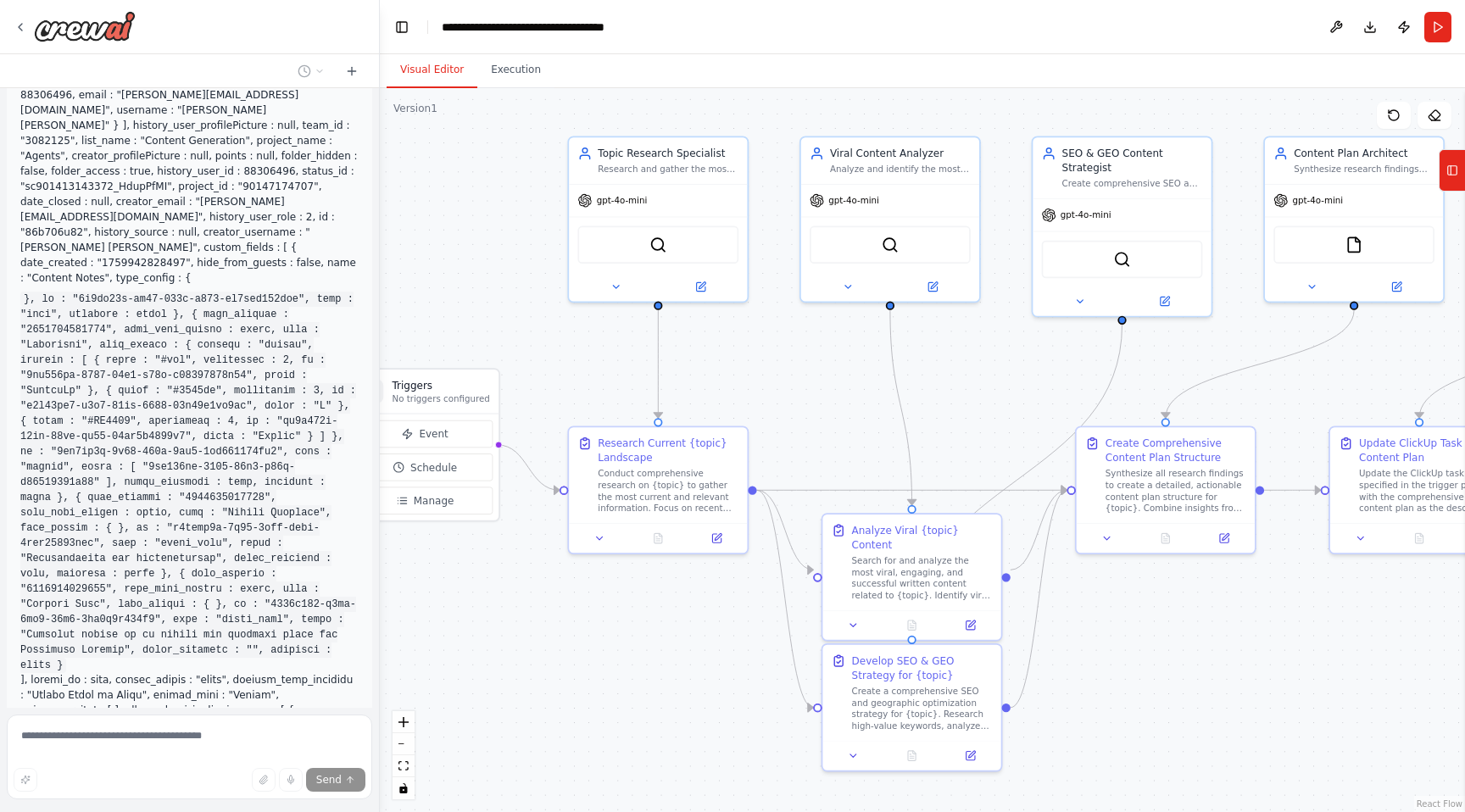
scroll to position [2412, 0]
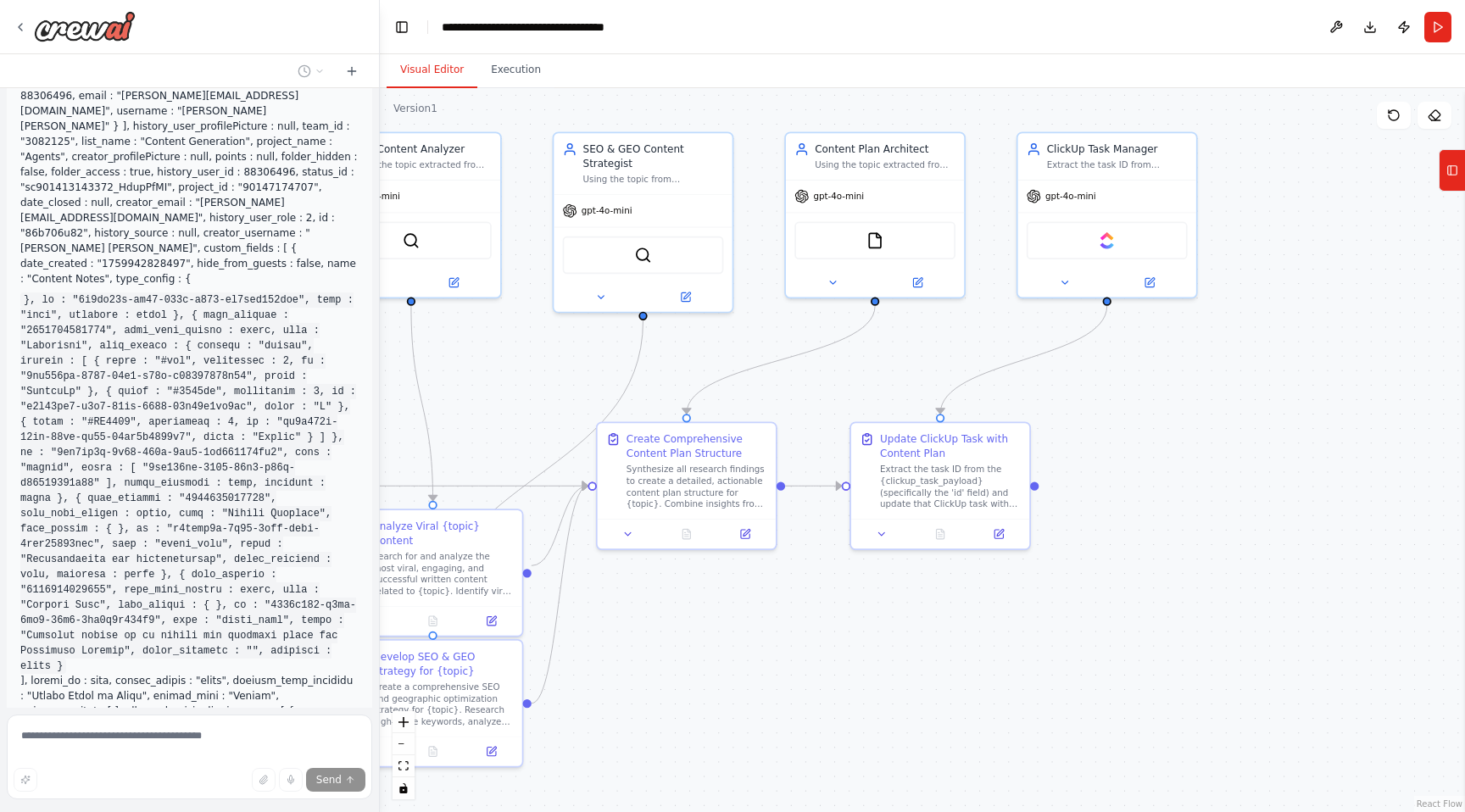
drag, startPoint x: 1167, startPoint y: 642, endPoint x: 663, endPoint y: 641, distance: 504.0
click at [663, 641] on div ".deletable-edge-delete-btn { width: 20px; height: 20px; border: 0px solid #ffff…" at bounding box center [923, 449] width 1086 height 723
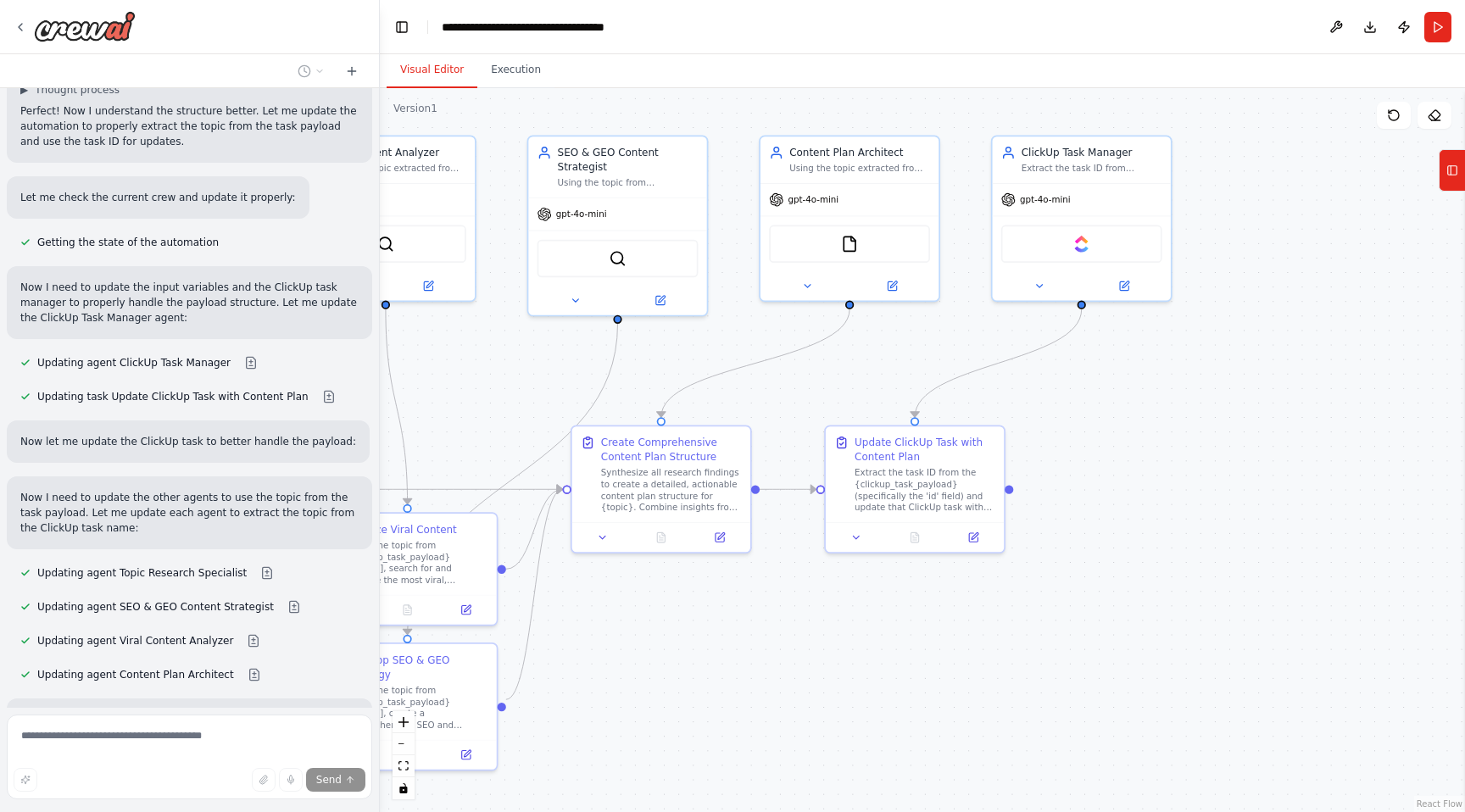
scroll to position [3824, 0]
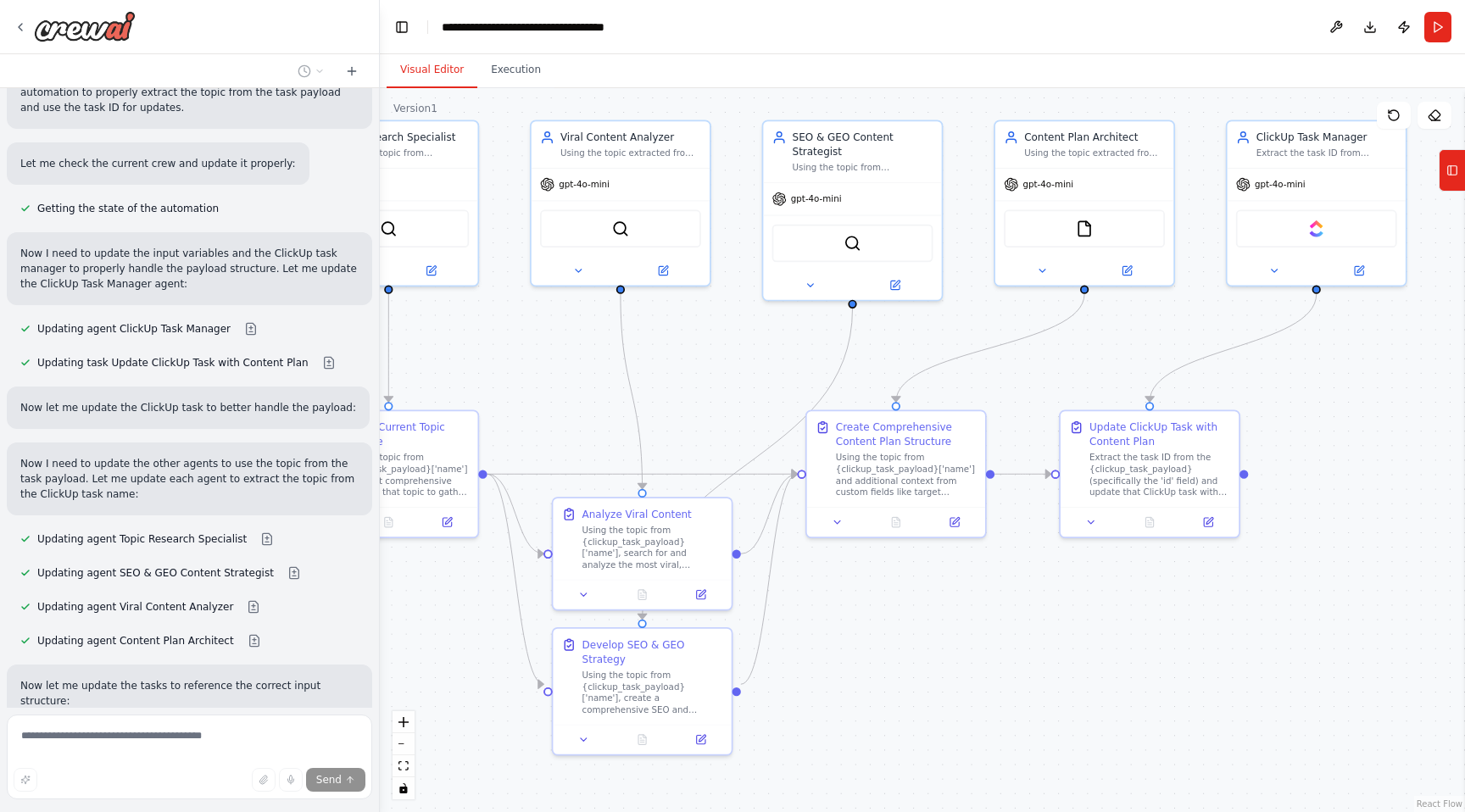
drag, startPoint x: 562, startPoint y: 666, endPoint x: 797, endPoint y: 650, distance: 235.5
click at [797, 650] on div ".deletable-edge-delete-btn { width: 20px; height: 20px; border: 0px solid #ffff…" at bounding box center [923, 449] width 1086 height 723
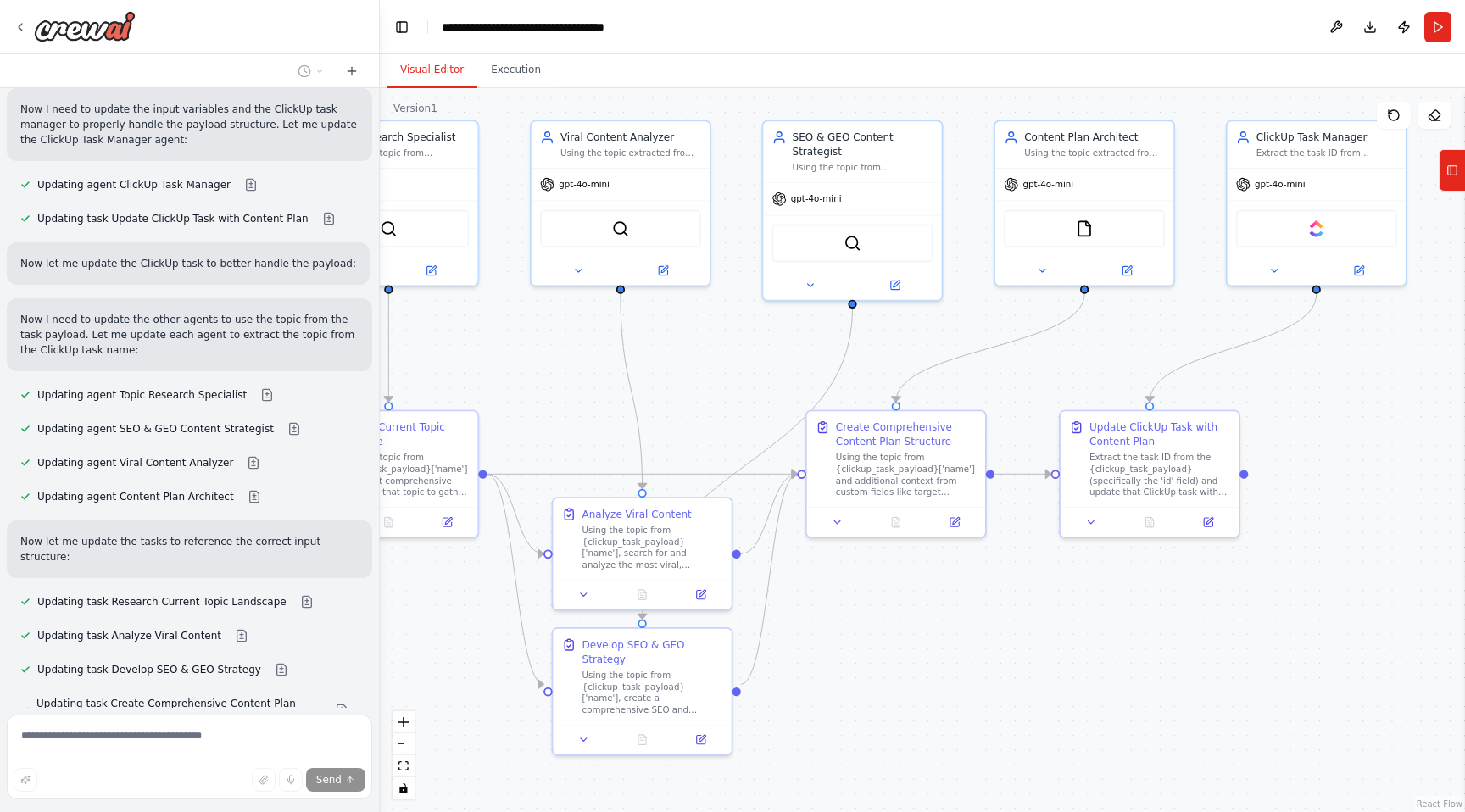
scroll to position [4121, 0]
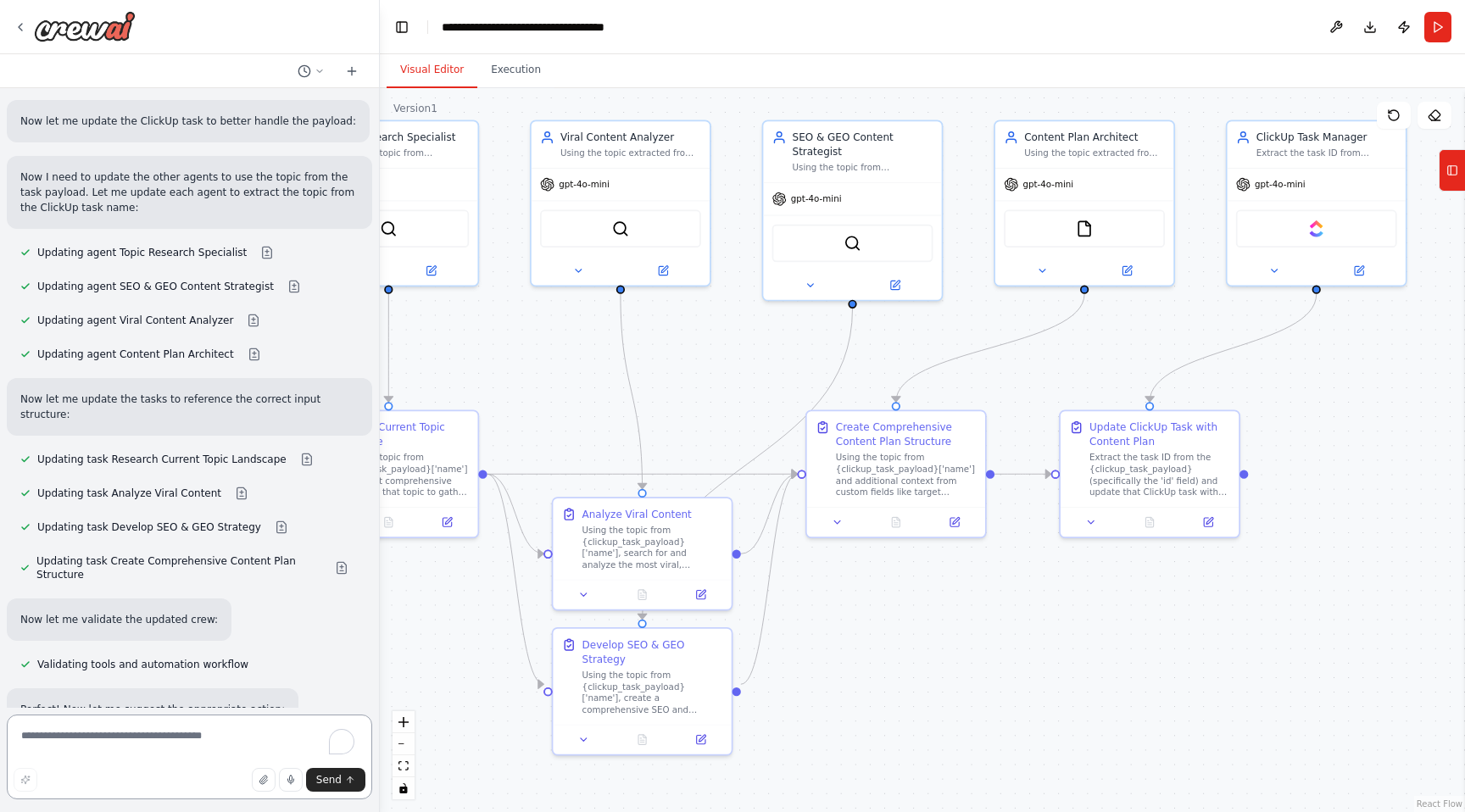
click at [70, 734] on textarea "To enrich screen reader interactions, please activate Accessibility in Grammarl…" at bounding box center [190, 757] width 365 height 85
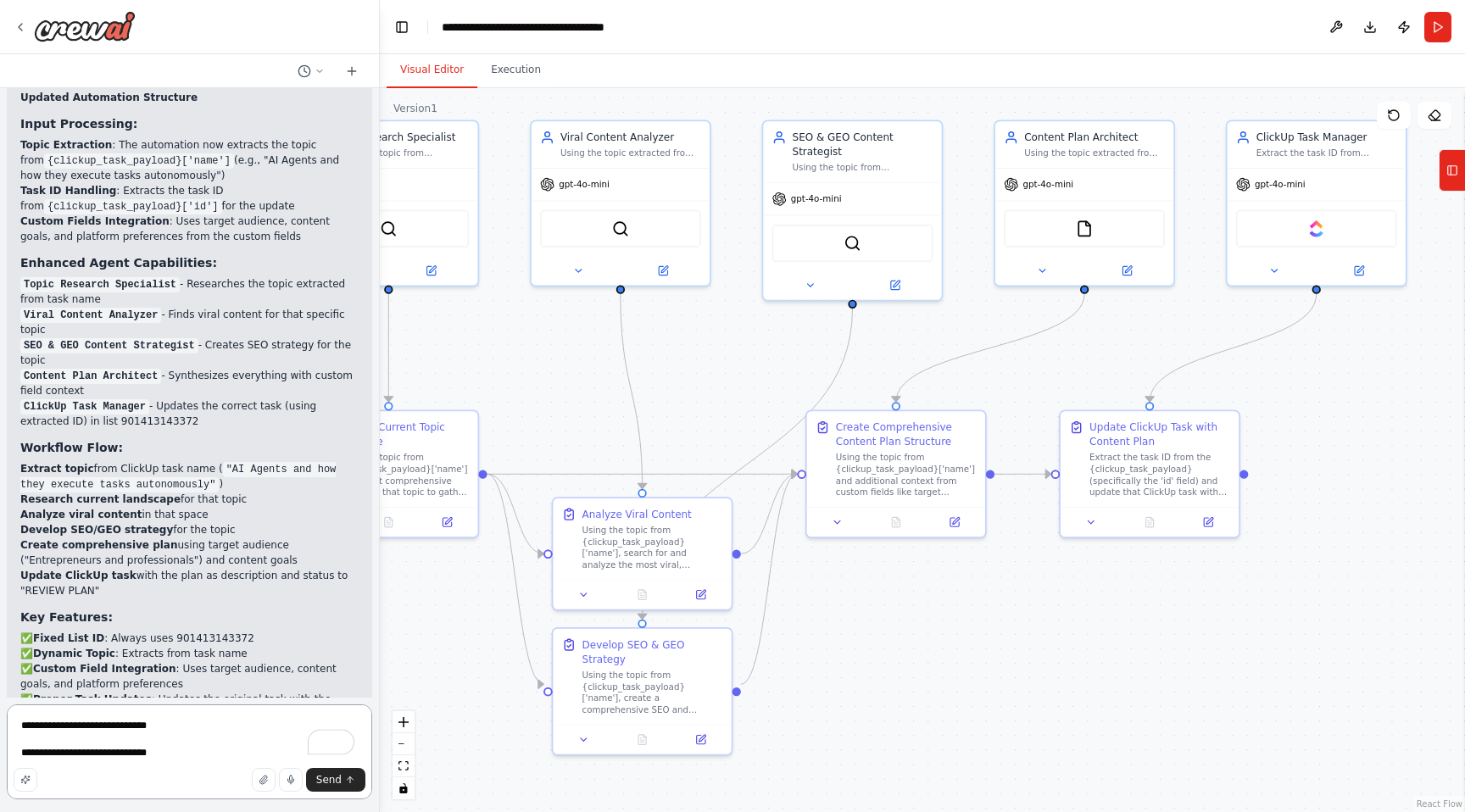
scroll to position [4844, 0]
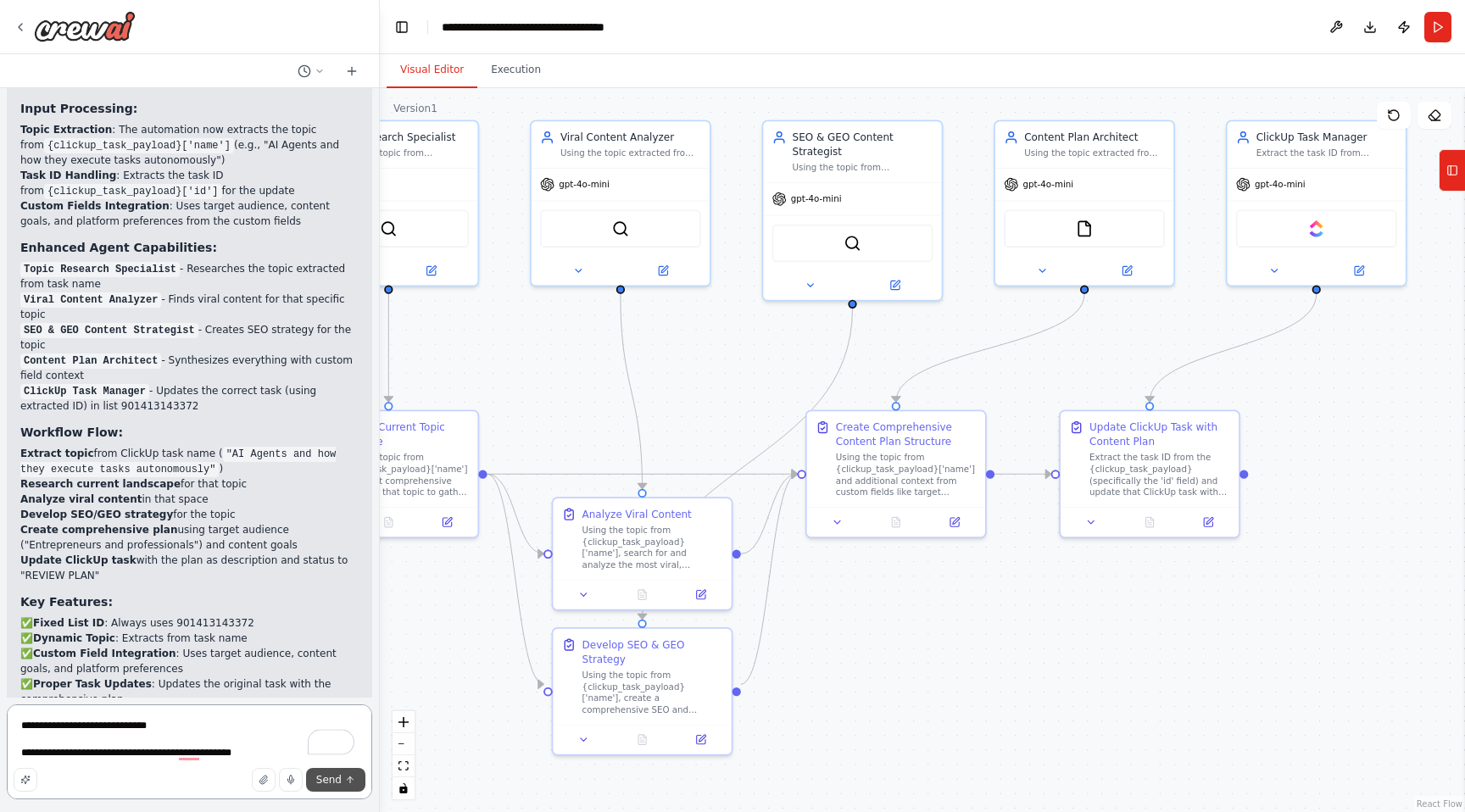
type textarea "**********"
click at [341, 780] on span "Send" at bounding box center [328, 779] width 25 height 13
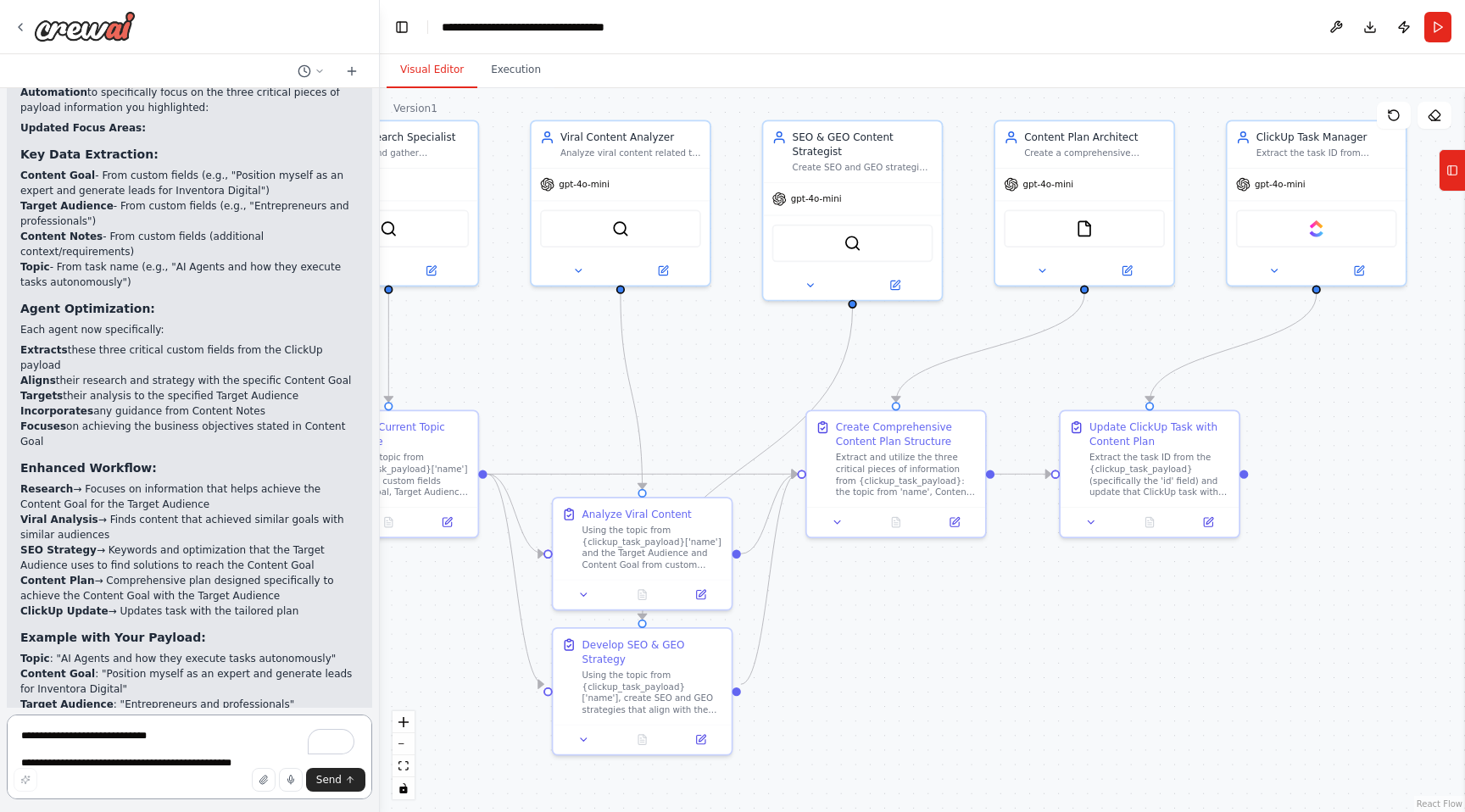
scroll to position [6140, 0]
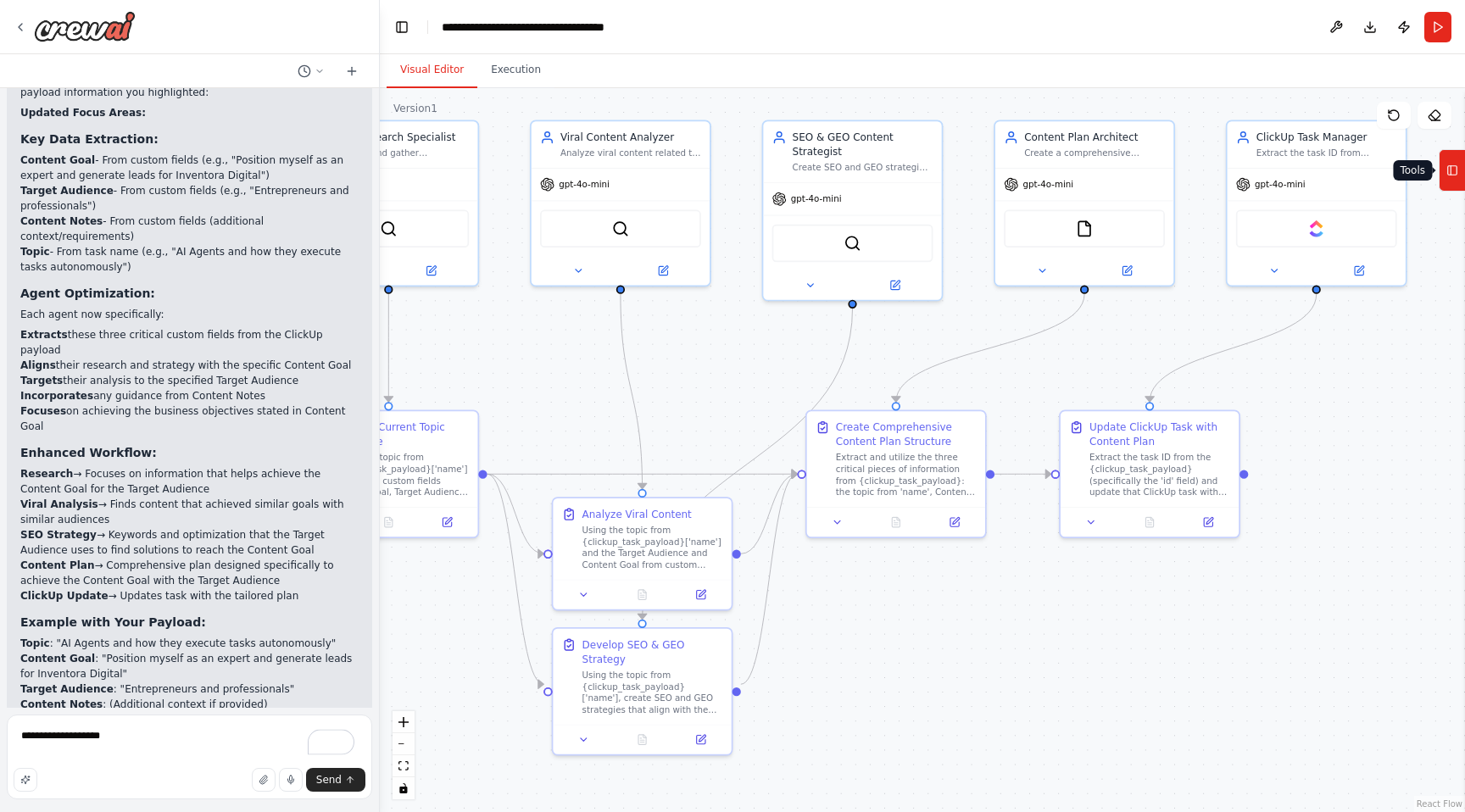
click at [1459, 178] on button "Tools" at bounding box center [1452, 170] width 26 height 42
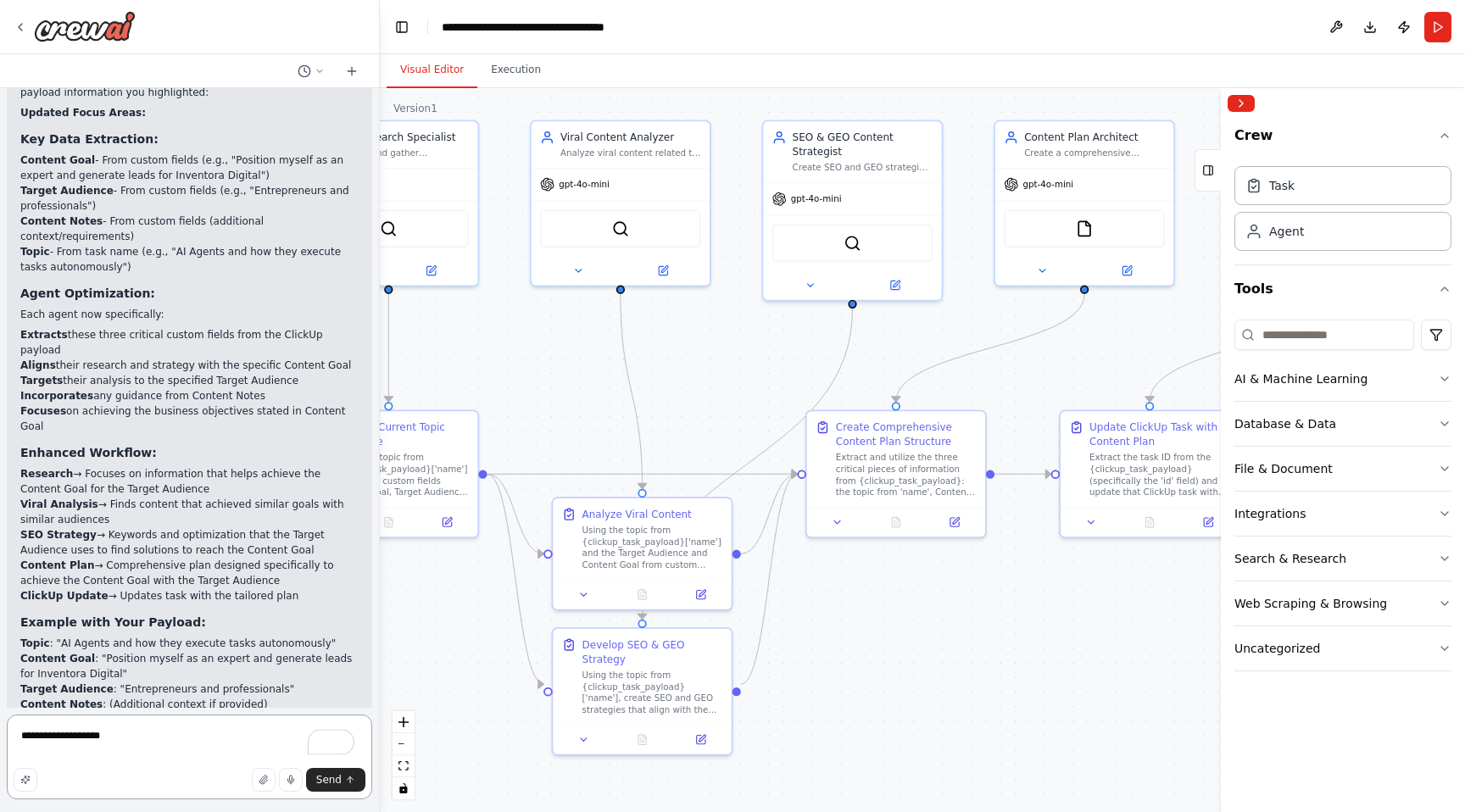
click at [102, 734] on textarea "**********" at bounding box center [190, 757] width 365 height 85
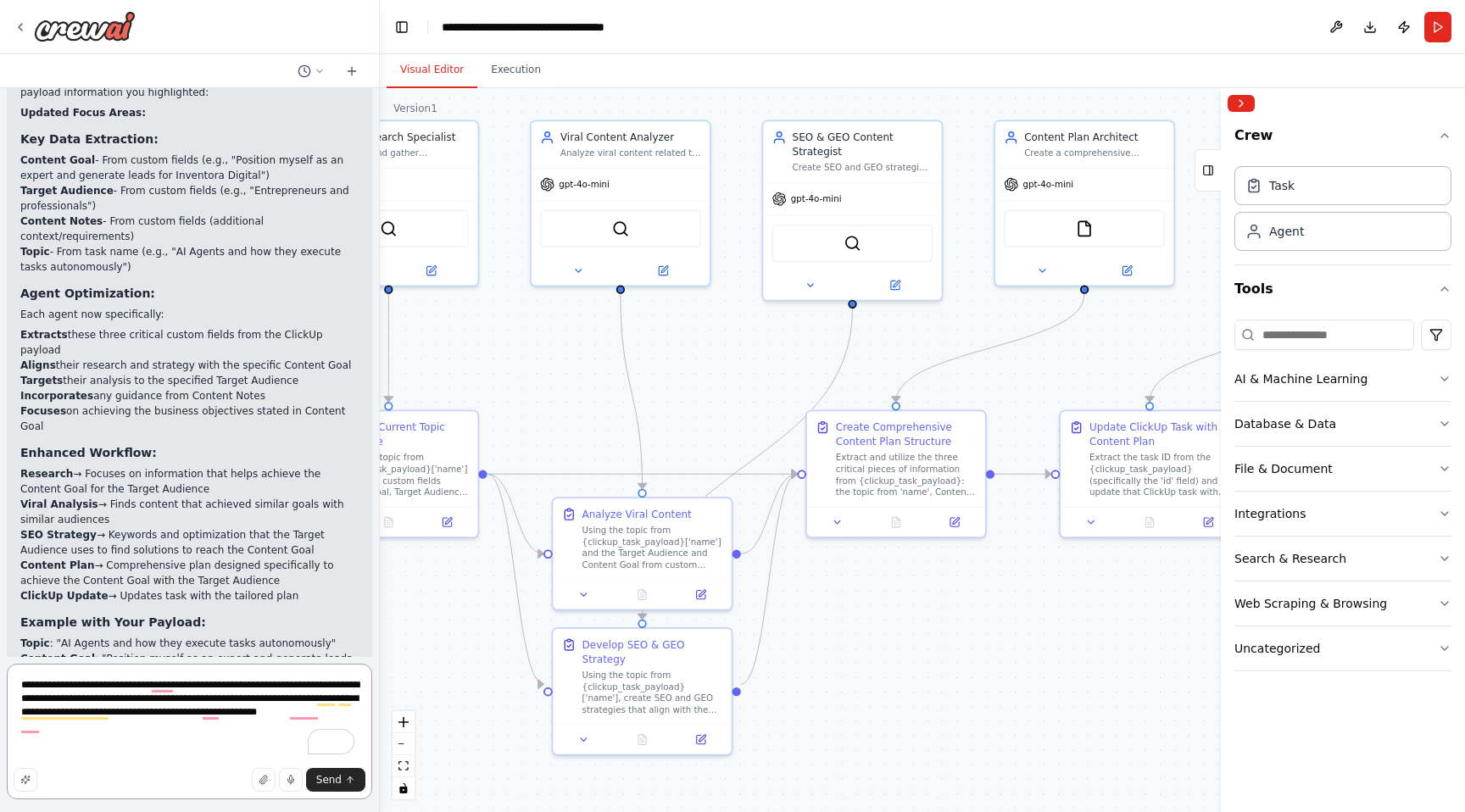
click at [94, 745] on textarea "**********" at bounding box center [190, 731] width 365 height 135
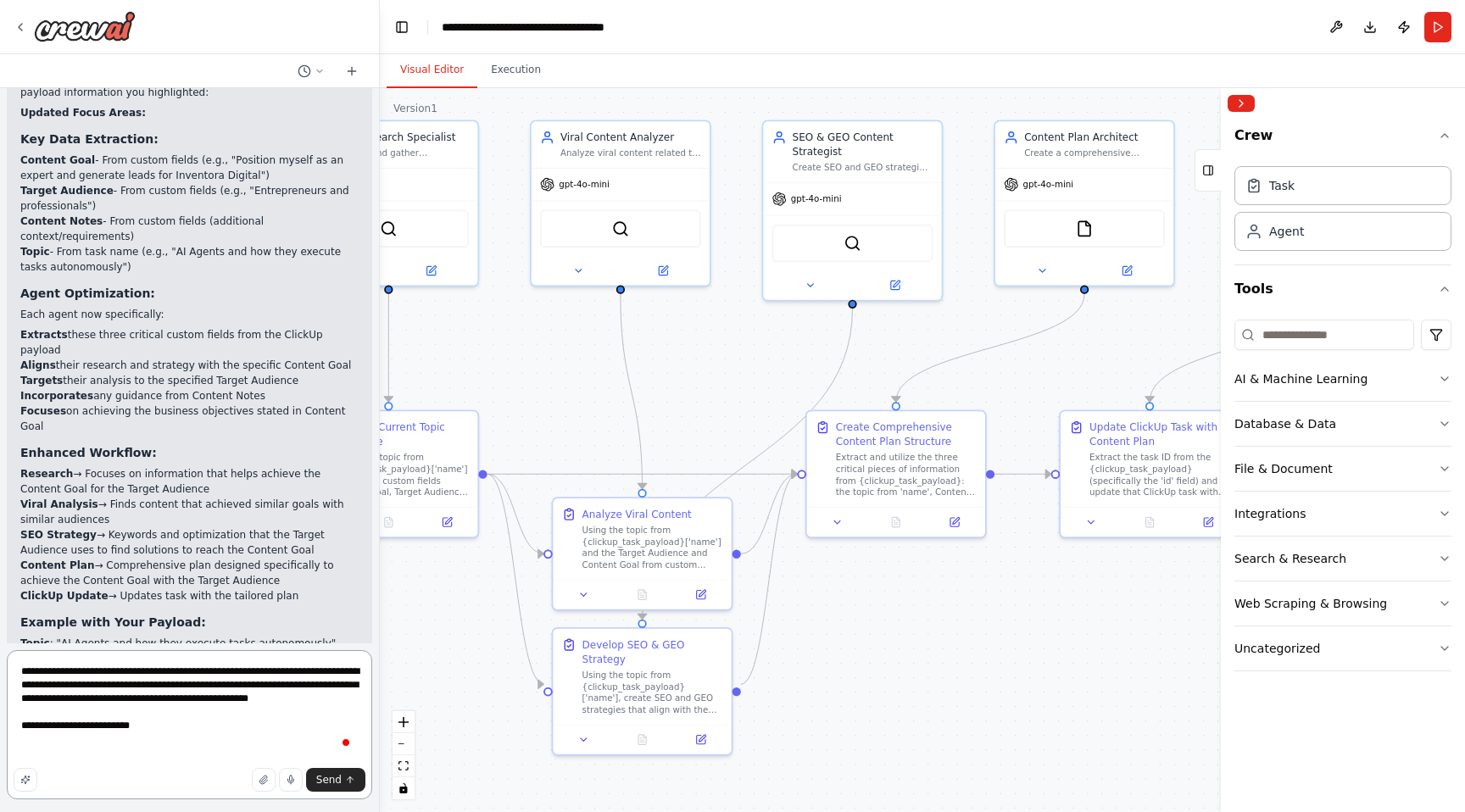
paste textarea "**********"
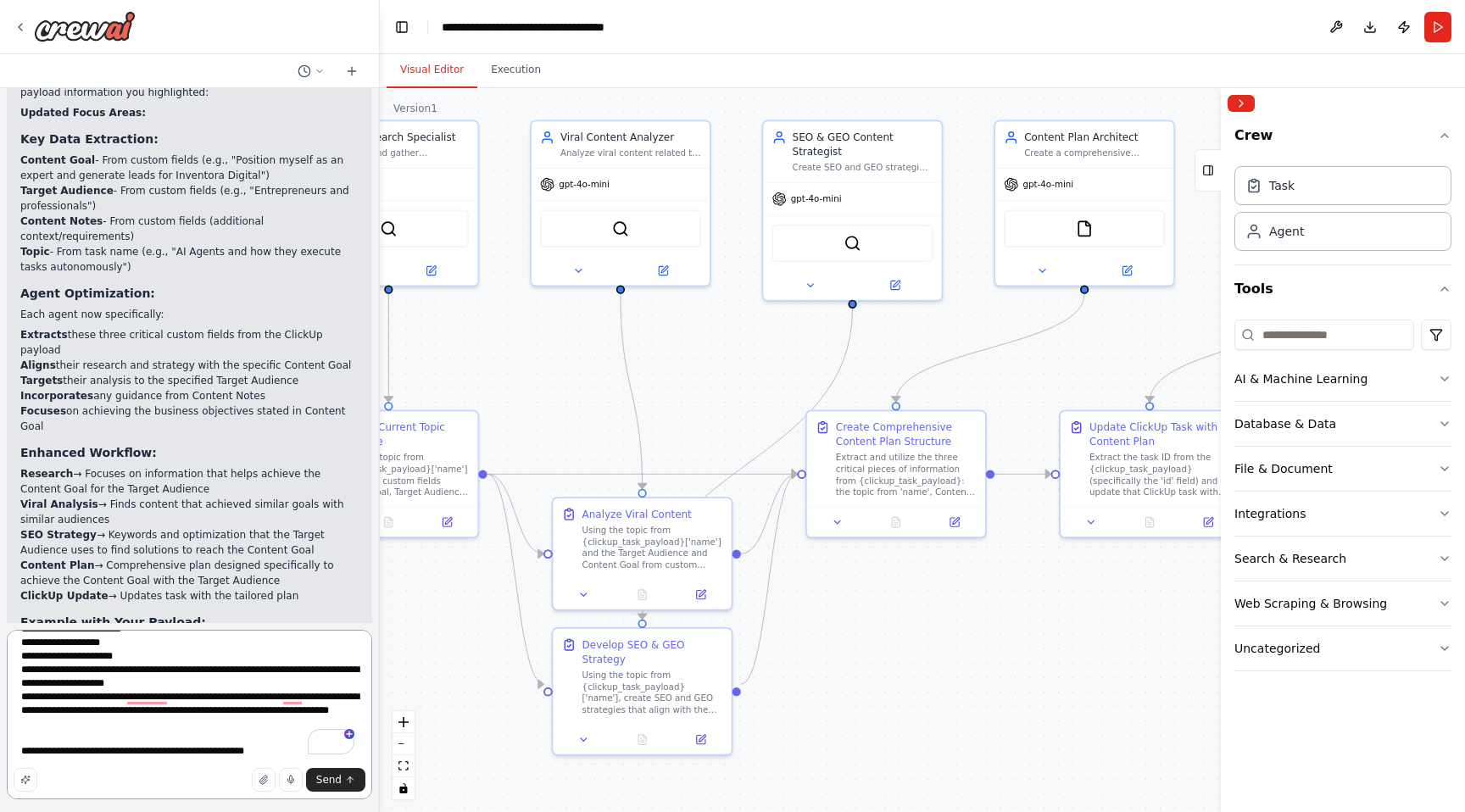
scroll to position [0, 0]
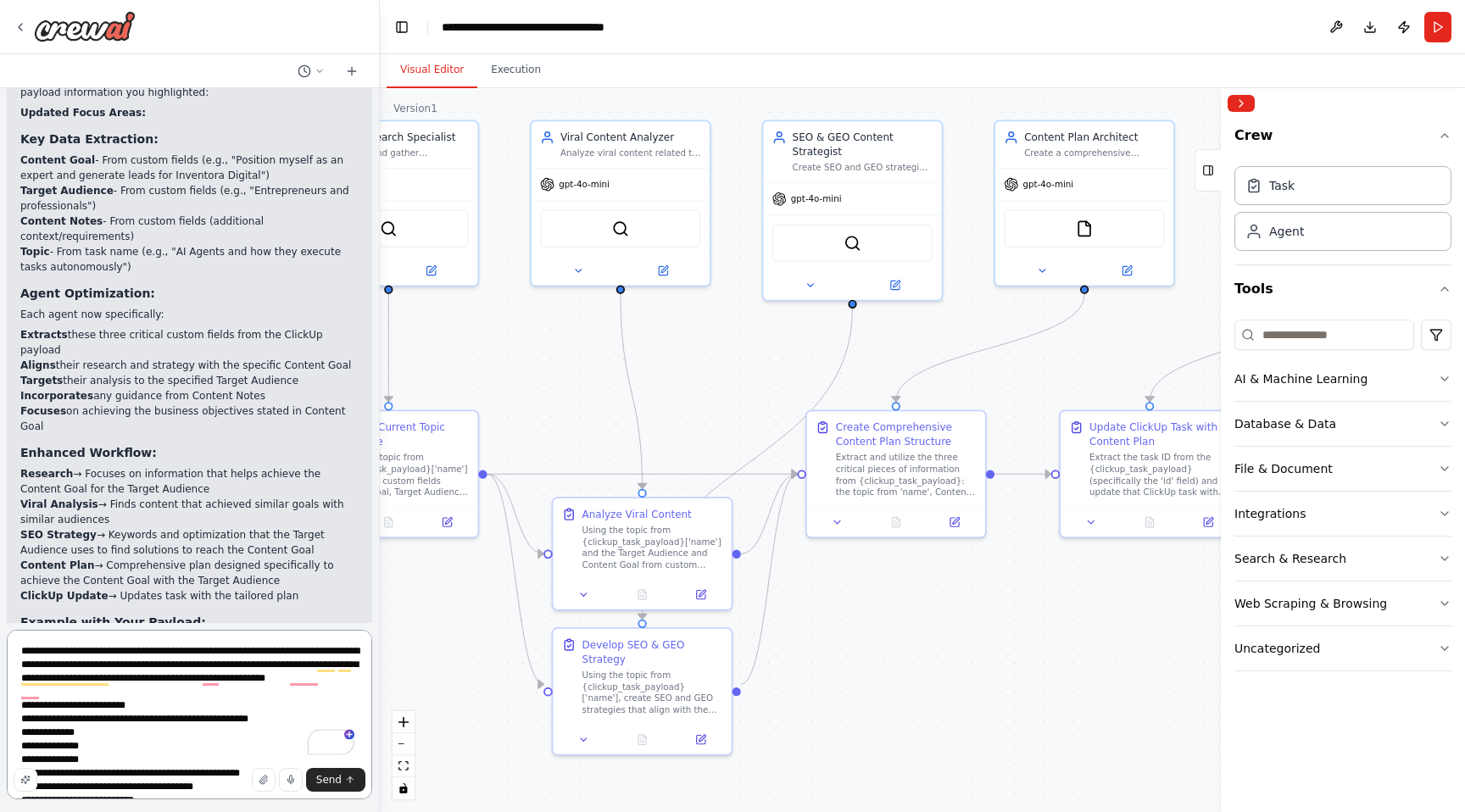
click at [44, 650] on textarea "To enrich screen reader interactions, please activate Accessibility in Grammarl…" at bounding box center [190, 714] width 365 height 169
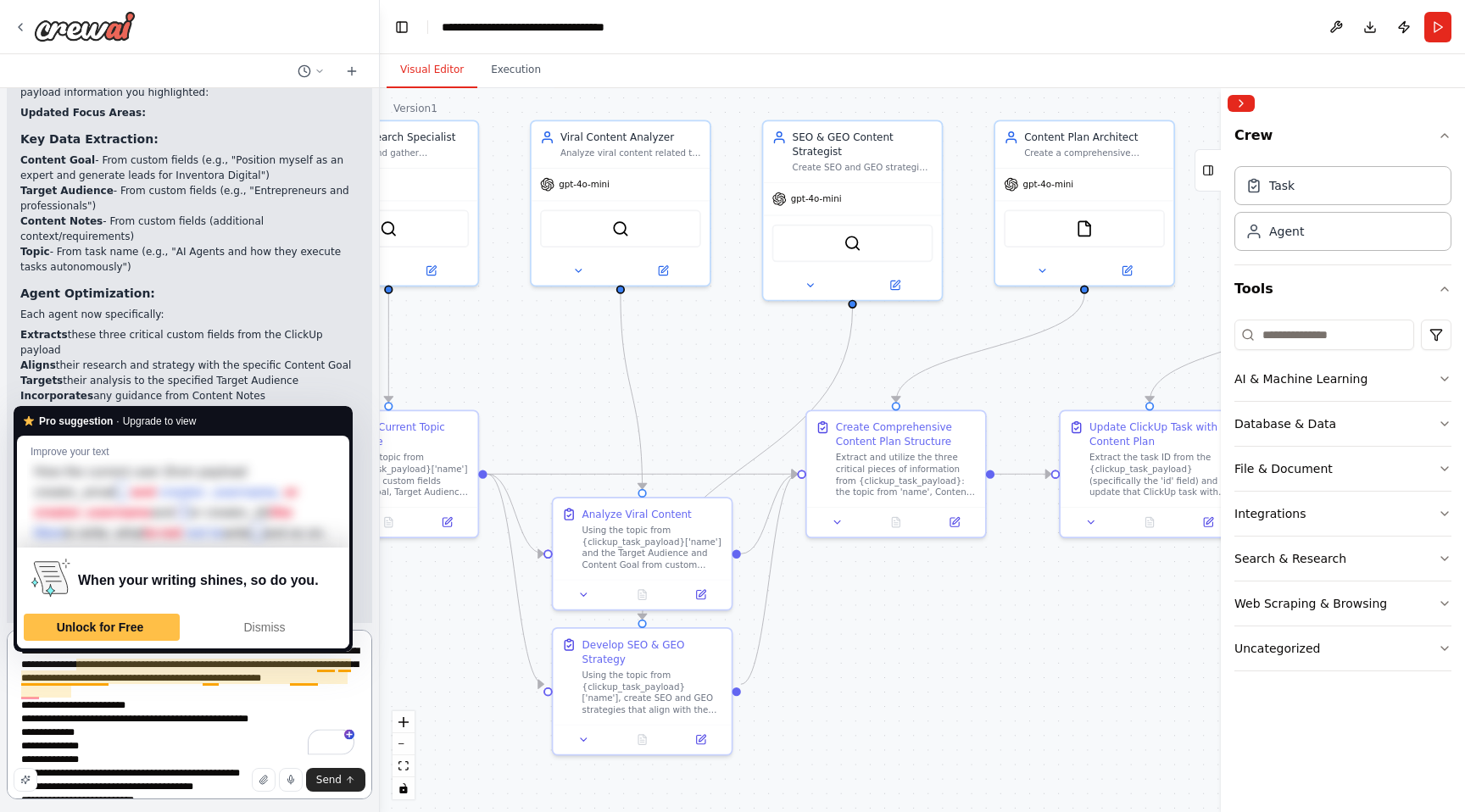
click at [148, 714] on textarea "To enrich screen reader interactions, please activate Accessibility in Grammarl…" at bounding box center [190, 714] width 365 height 169
click at [149, 711] on textarea "To enrich screen reader interactions, please activate Accessibility in Grammarl…" at bounding box center [190, 714] width 365 height 169
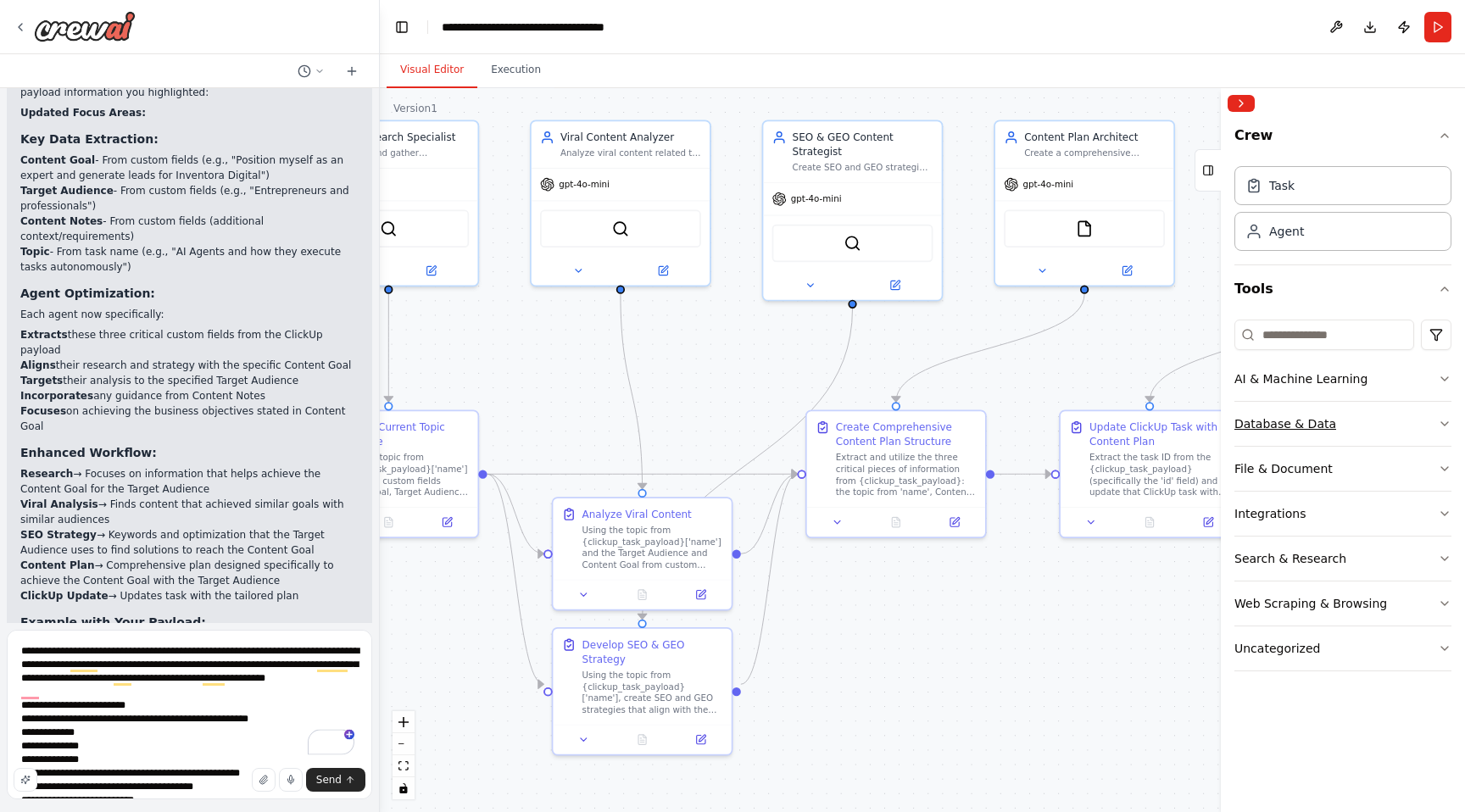
click at [1351, 428] on button "Database & Data" at bounding box center [1343, 424] width 217 height 44
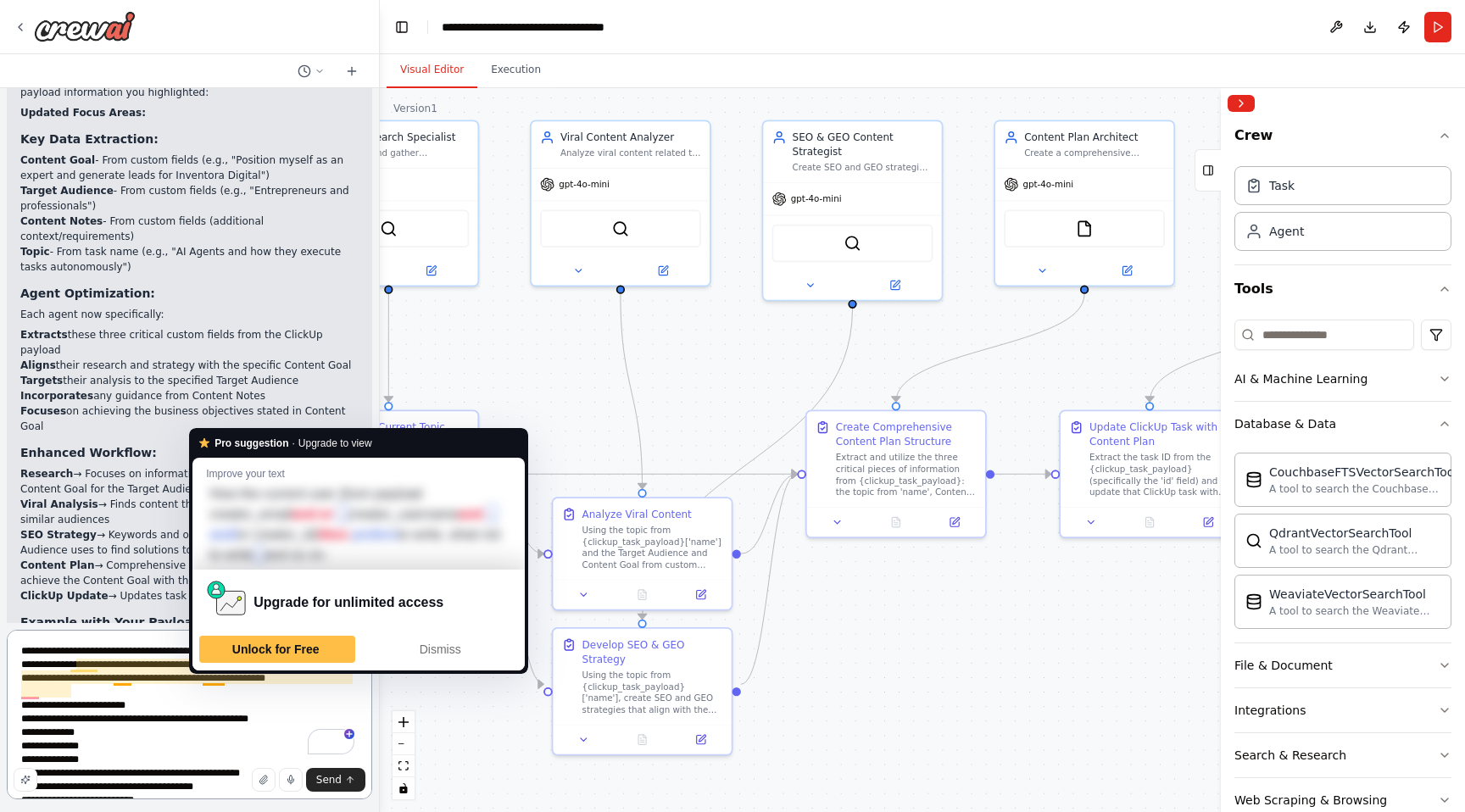
click at [141, 699] on textarea "To enrich screen reader interactions, please activate Accessibility in Grammarl…" at bounding box center [190, 714] width 365 height 169
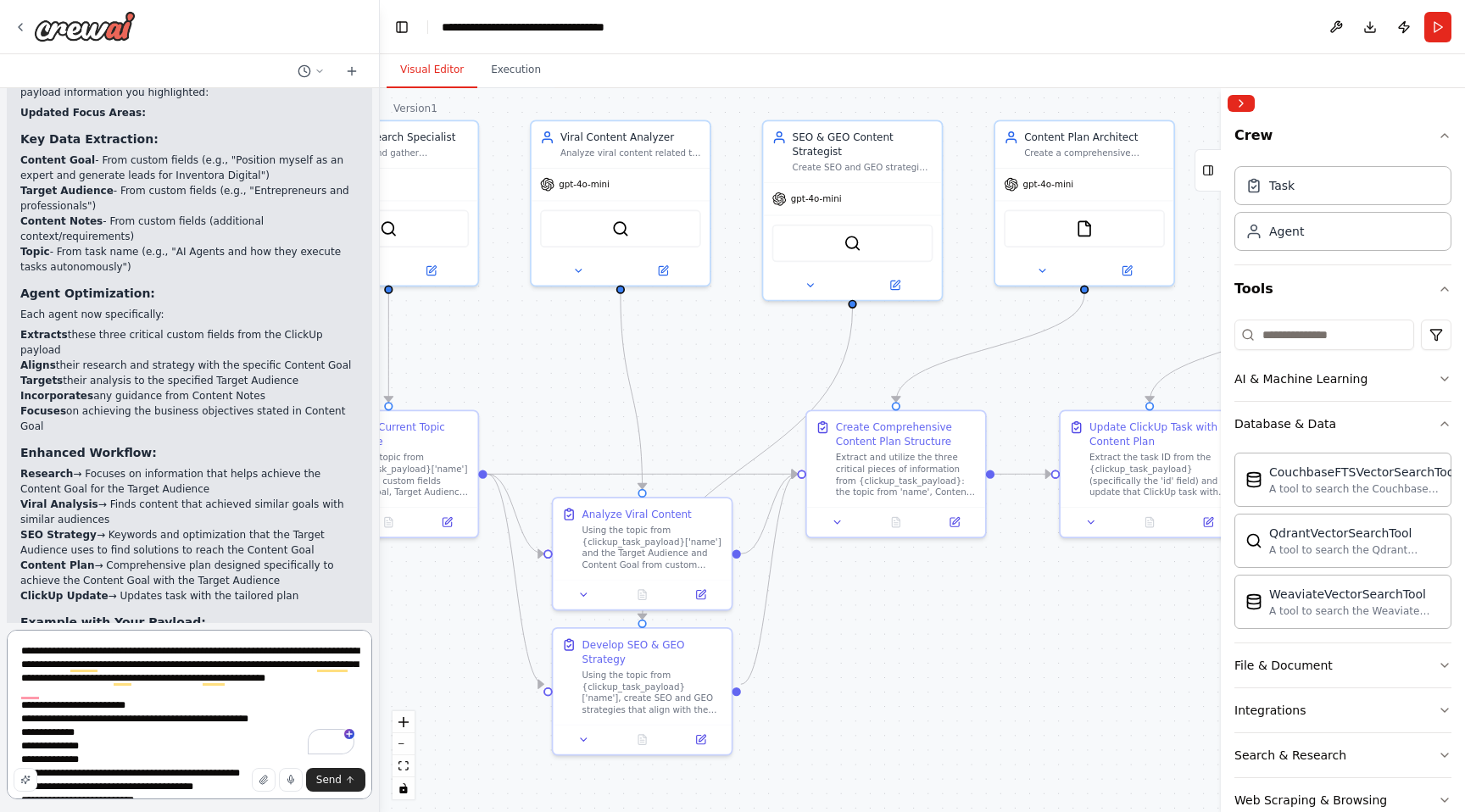
click at [91, 691] on textarea "To enrich screen reader interactions, please activate Accessibility in Grammarl…" at bounding box center [190, 714] width 365 height 169
click at [252, 651] on textarea "To enrich screen reader interactions, please activate Accessibility in Grammarl…" at bounding box center [190, 714] width 365 height 169
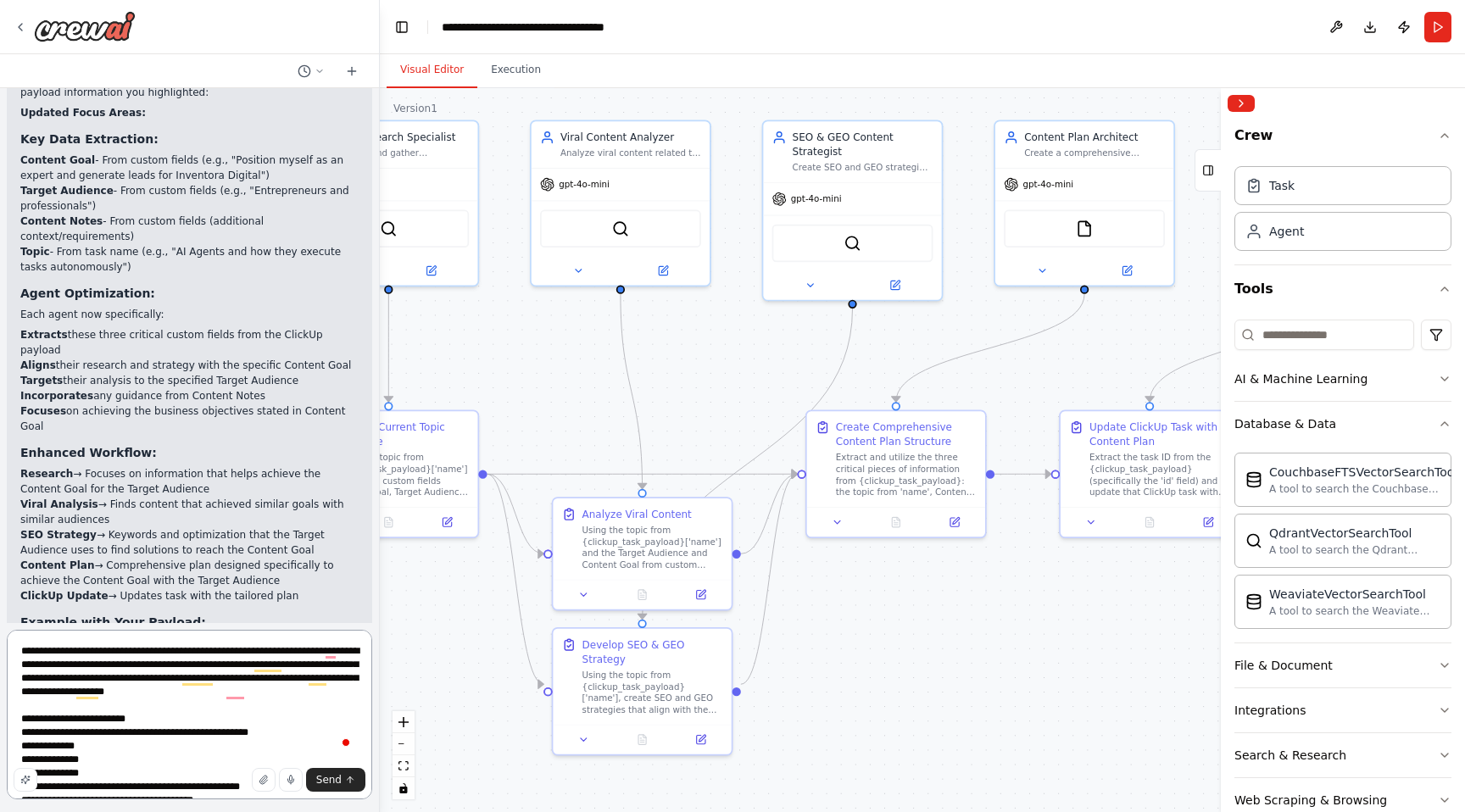
click at [252, 651] on textarea "To enrich screen reader interactions, please activate Accessibility in Grammarl…" at bounding box center [190, 714] width 365 height 169
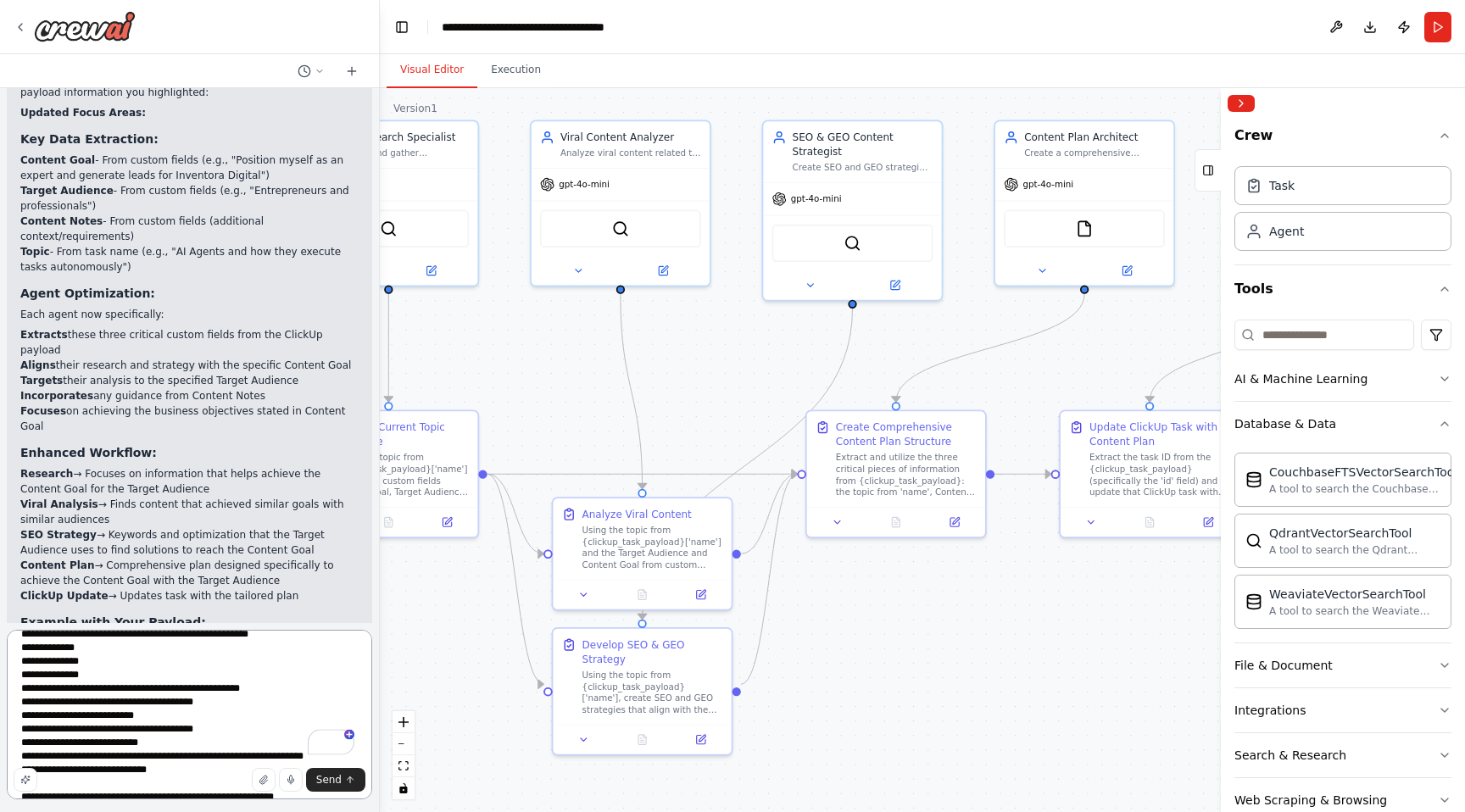
scroll to position [178, 0]
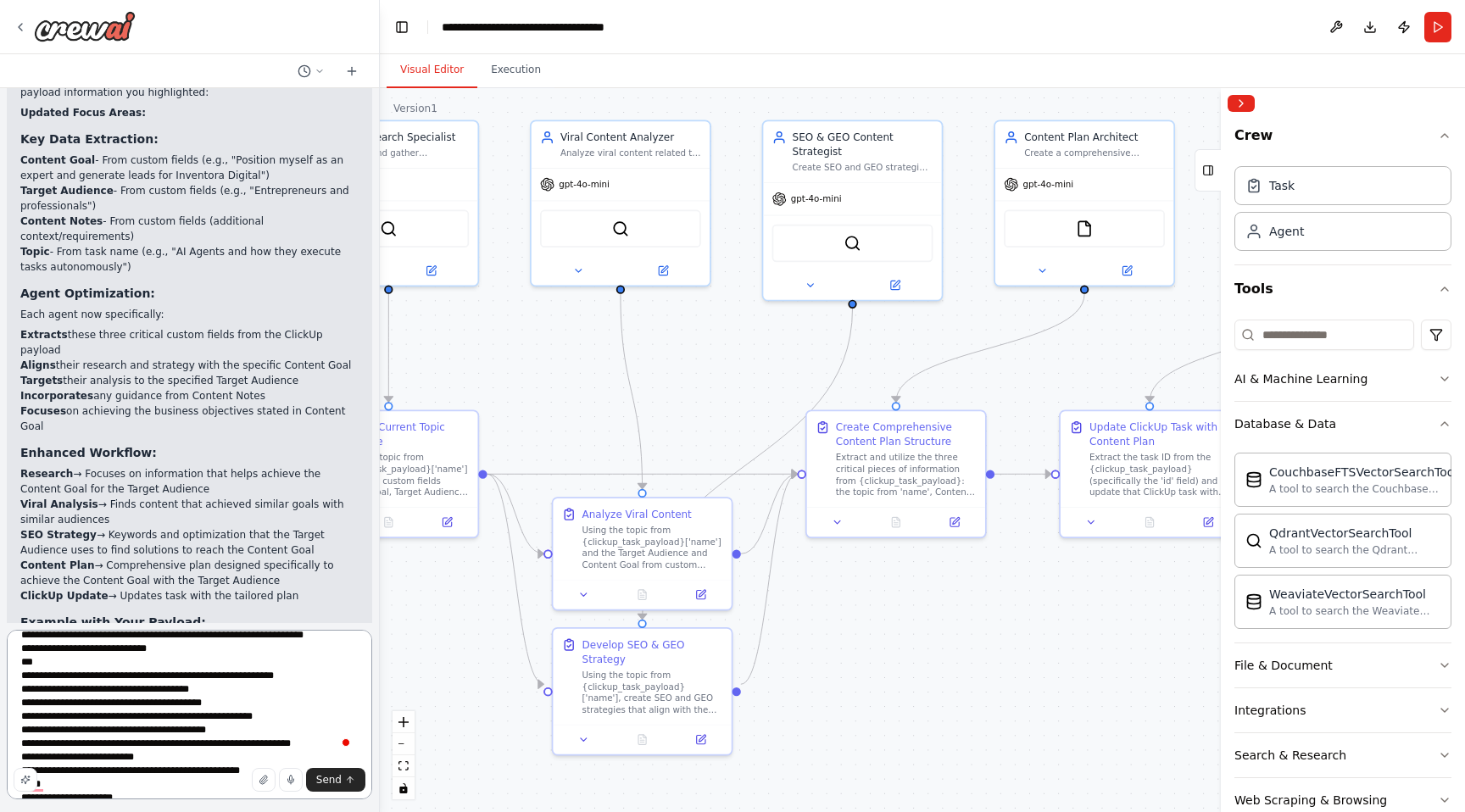
click at [113, 733] on textarea "To enrich screen reader interactions, please activate Accessibility in Grammarl…" at bounding box center [190, 714] width 365 height 169
click at [22, 776] on icon "button" at bounding box center [25, 780] width 11 height 11
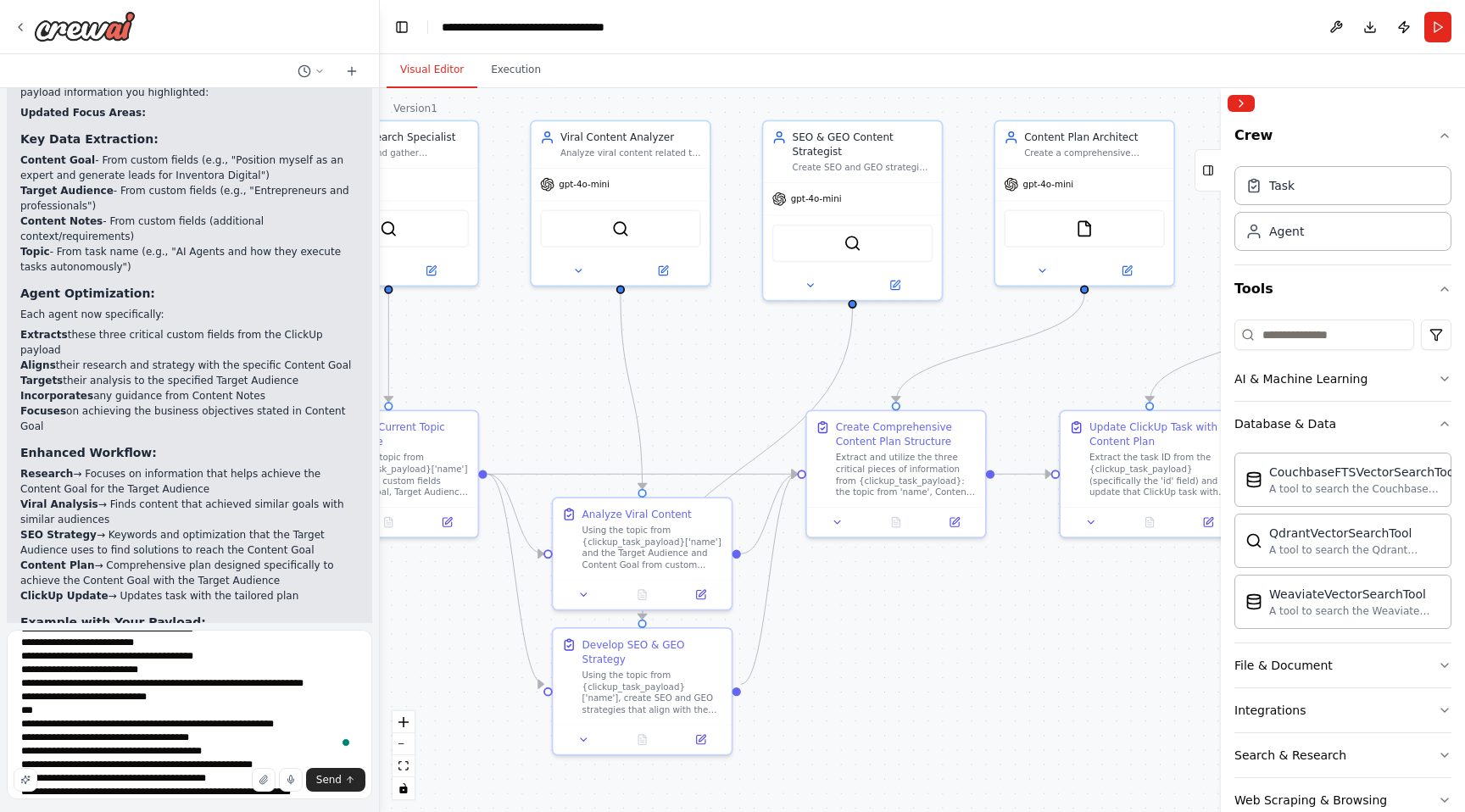
scroll to position [158, 0]
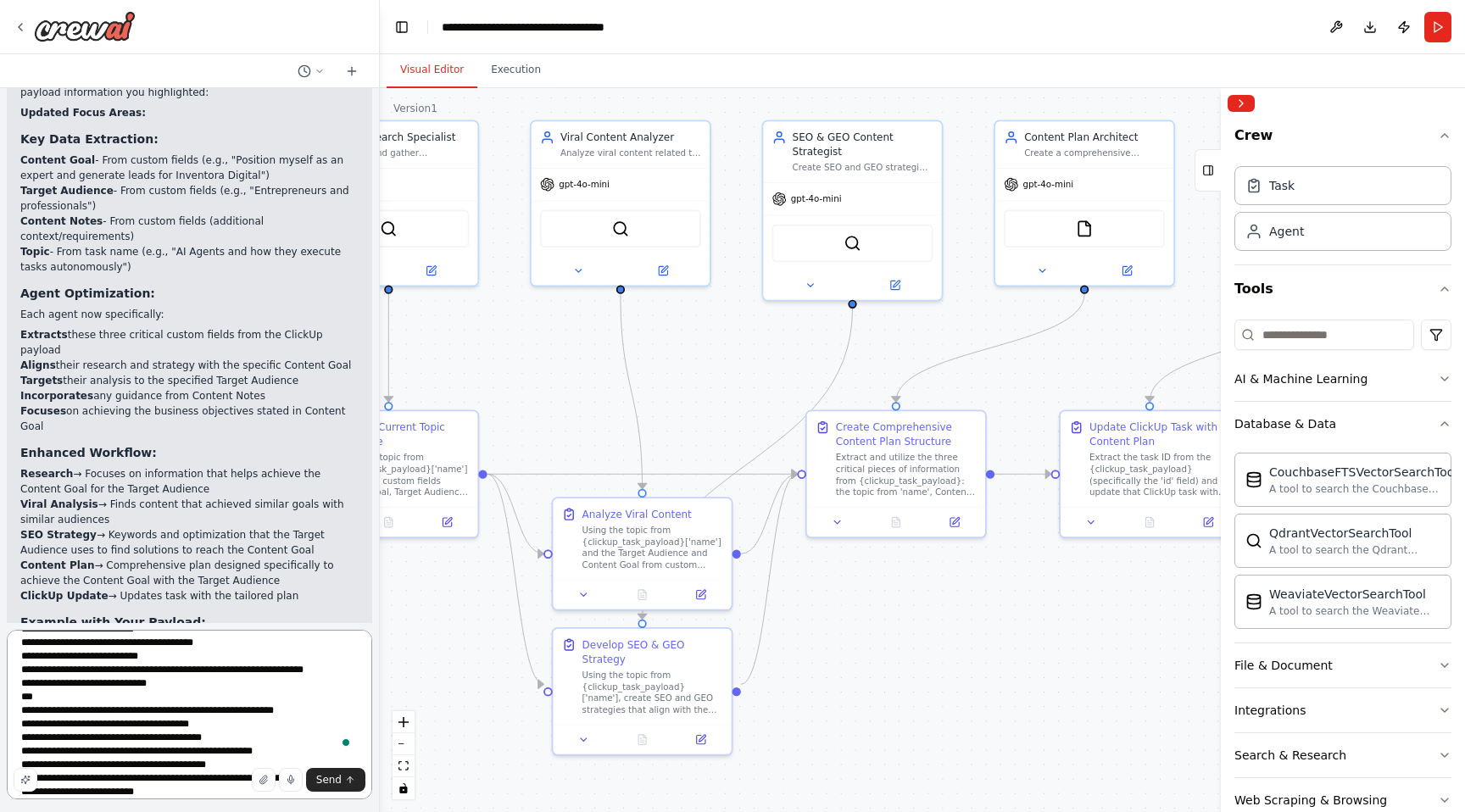
click at [84, 765] on textarea "**********" at bounding box center [190, 714] width 365 height 169
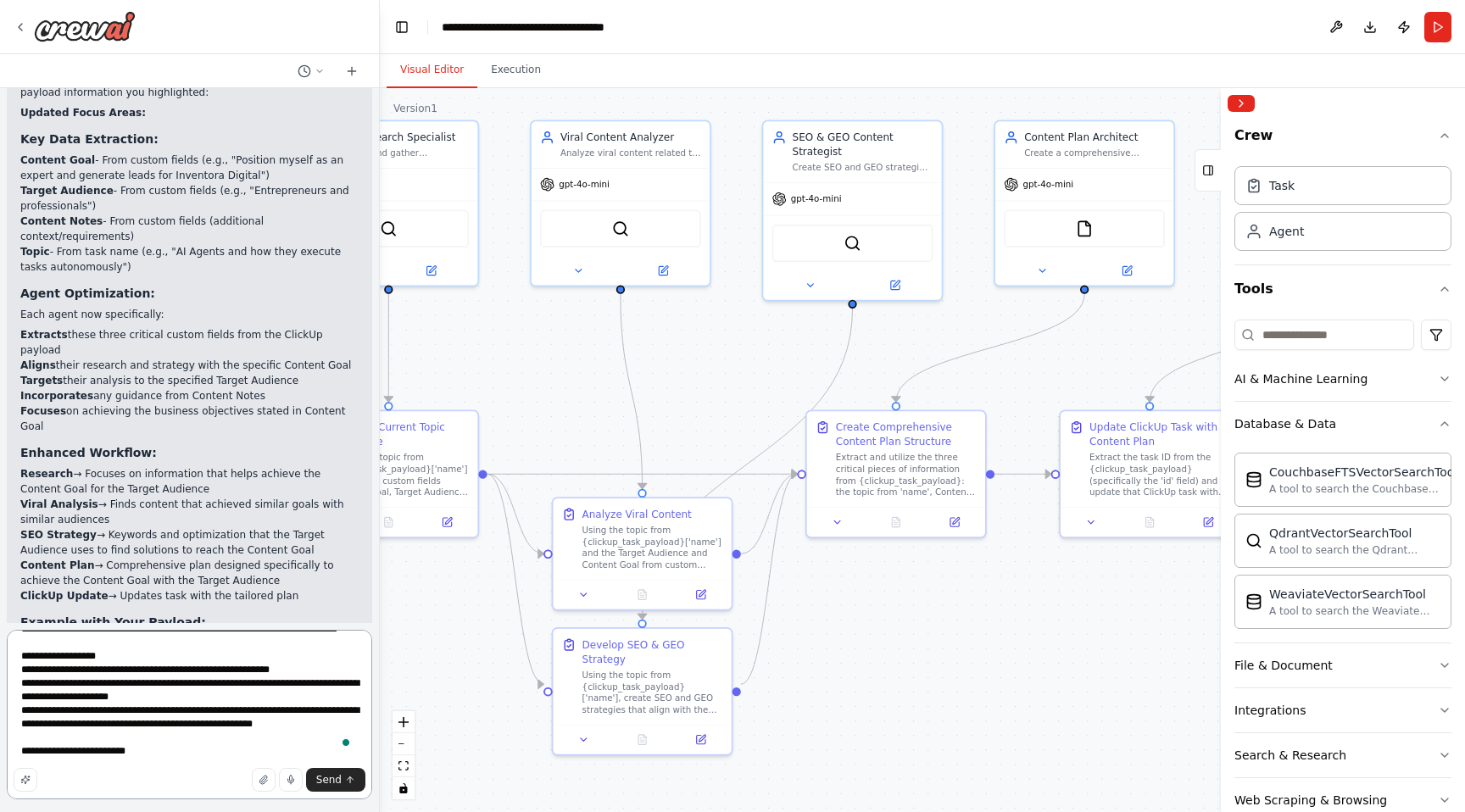
paste textarea "**********"
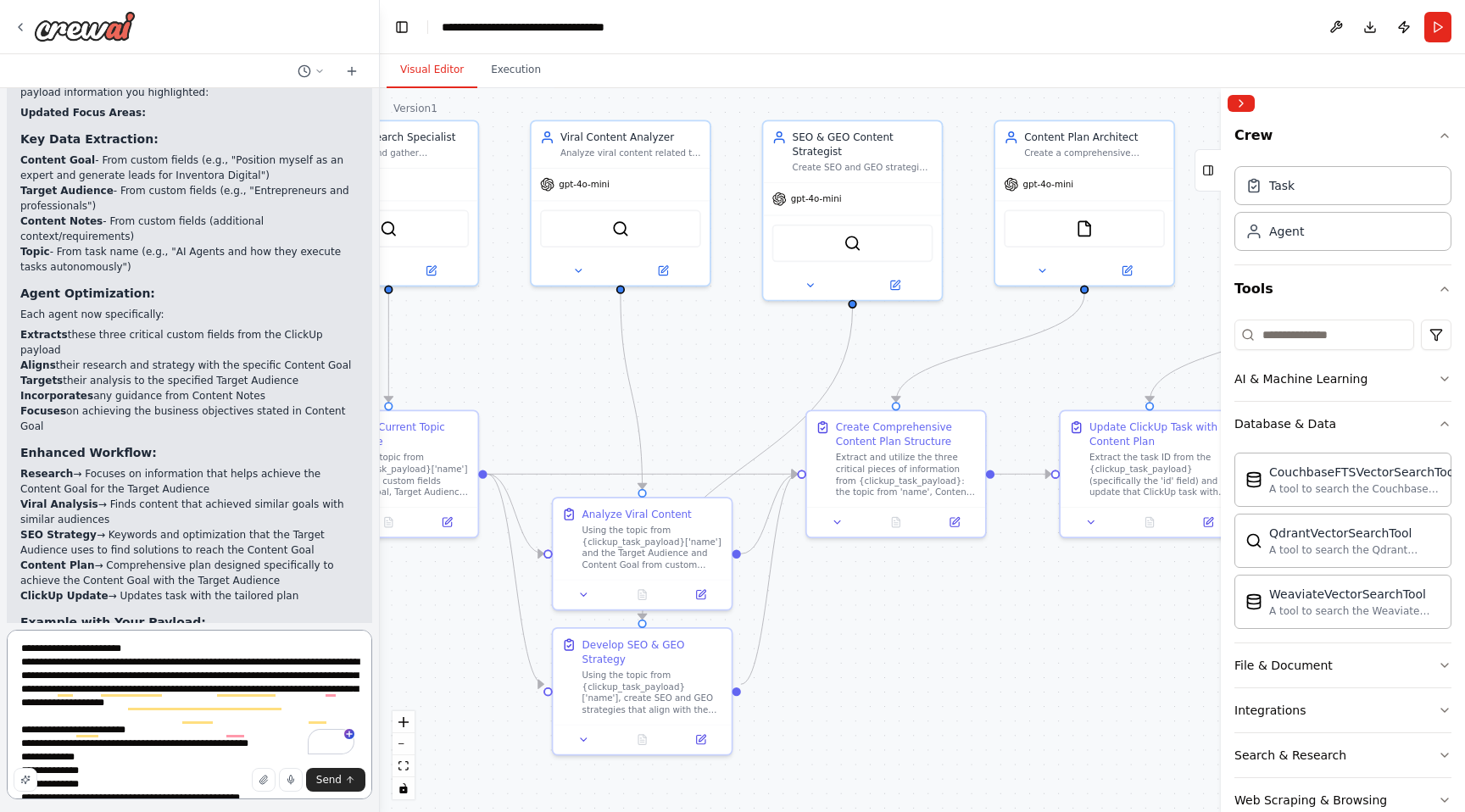
drag, startPoint x: 280, startPoint y: 731, endPoint x: 12, endPoint y: 696, distance: 270.3
click at [12, 696] on textarea "To enrich screen reader interactions, please activate Accessibility in Grammarl…" at bounding box center [190, 714] width 365 height 169
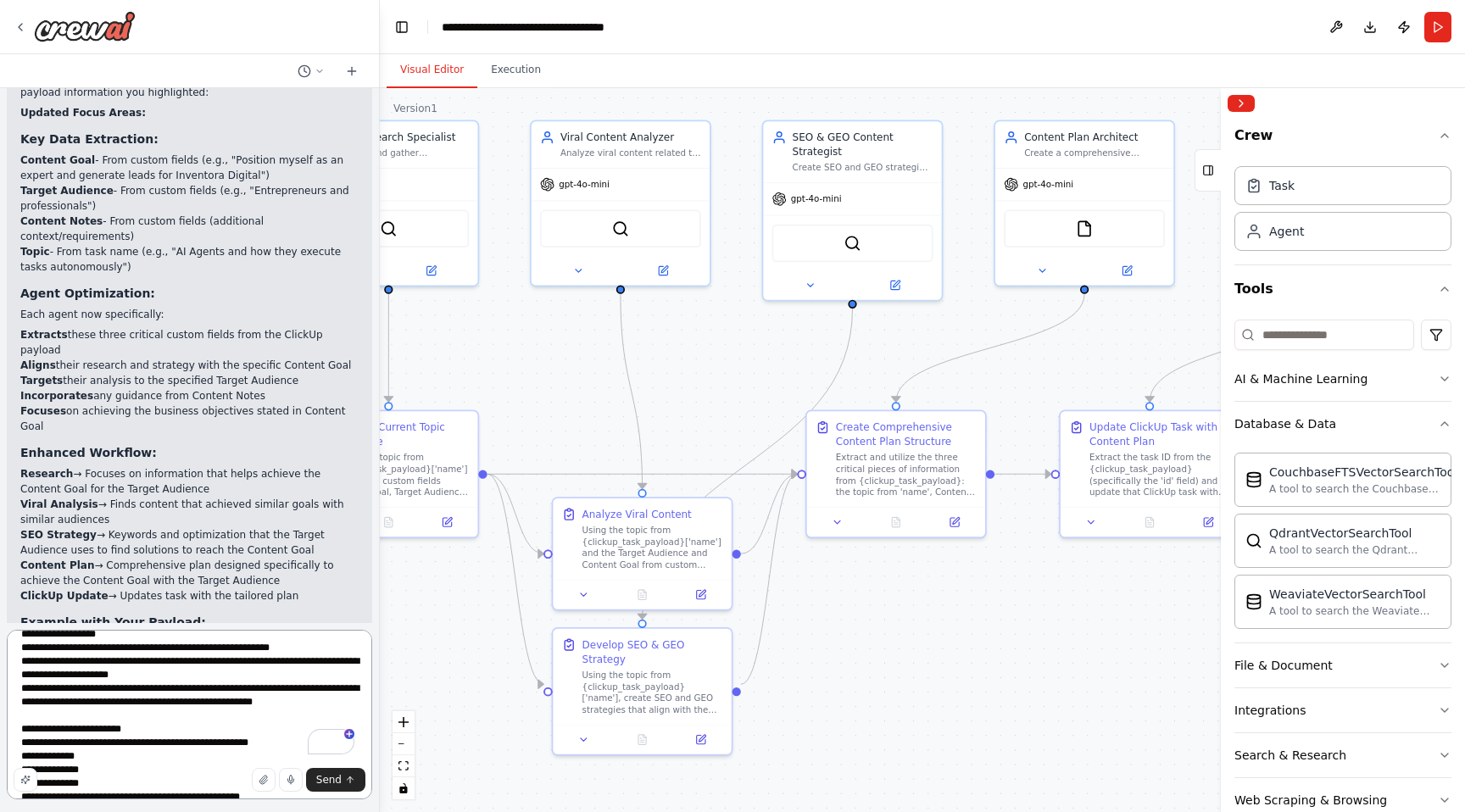
drag, startPoint x: 91, startPoint y: 727, endPoint x: 252, endPoint y: 708, distance: 162.1
click at [252, 708] on textarea "To enrich screen reader interactions, please activate Accessibility in Grammarl…" at bounding box center [190, 714] width 365 height 169
drag, startPoint x: 175, startPoint y: 734, endPoint x: 138, endPoint y: 716, distance: 41.1
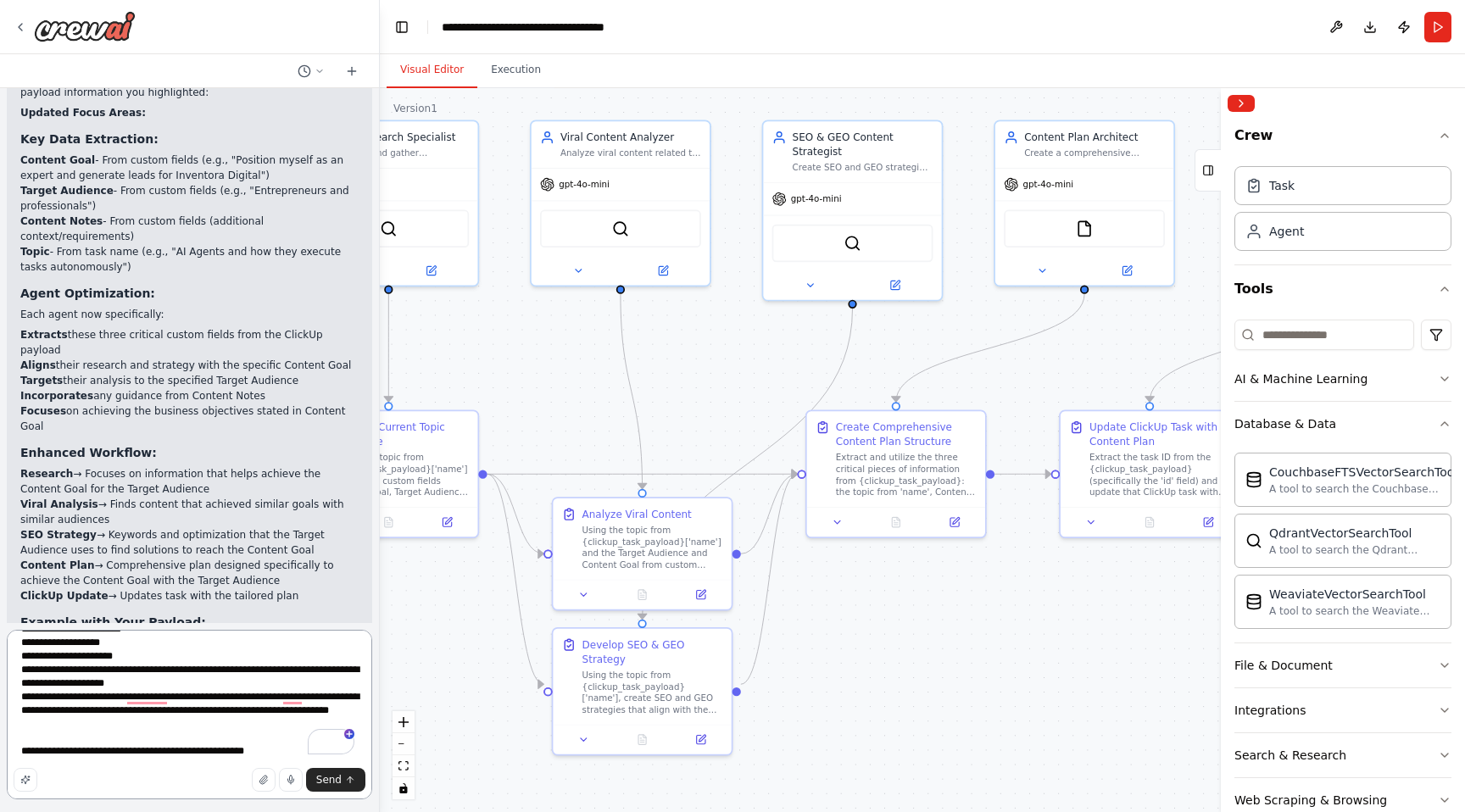
type textarea "**********"
click at [139, 783] on div "Send" at bounding box center [189, 780] width 352 height 24
click at [148, 761] on textarea "To enrich screen reader interactions, please activate Accessibility in Grammarl…" at bounding box center [190, 714] width 365 height 169
click at [342, 779] on button "Send" at bounding box center [336, 780] width 60 height 24
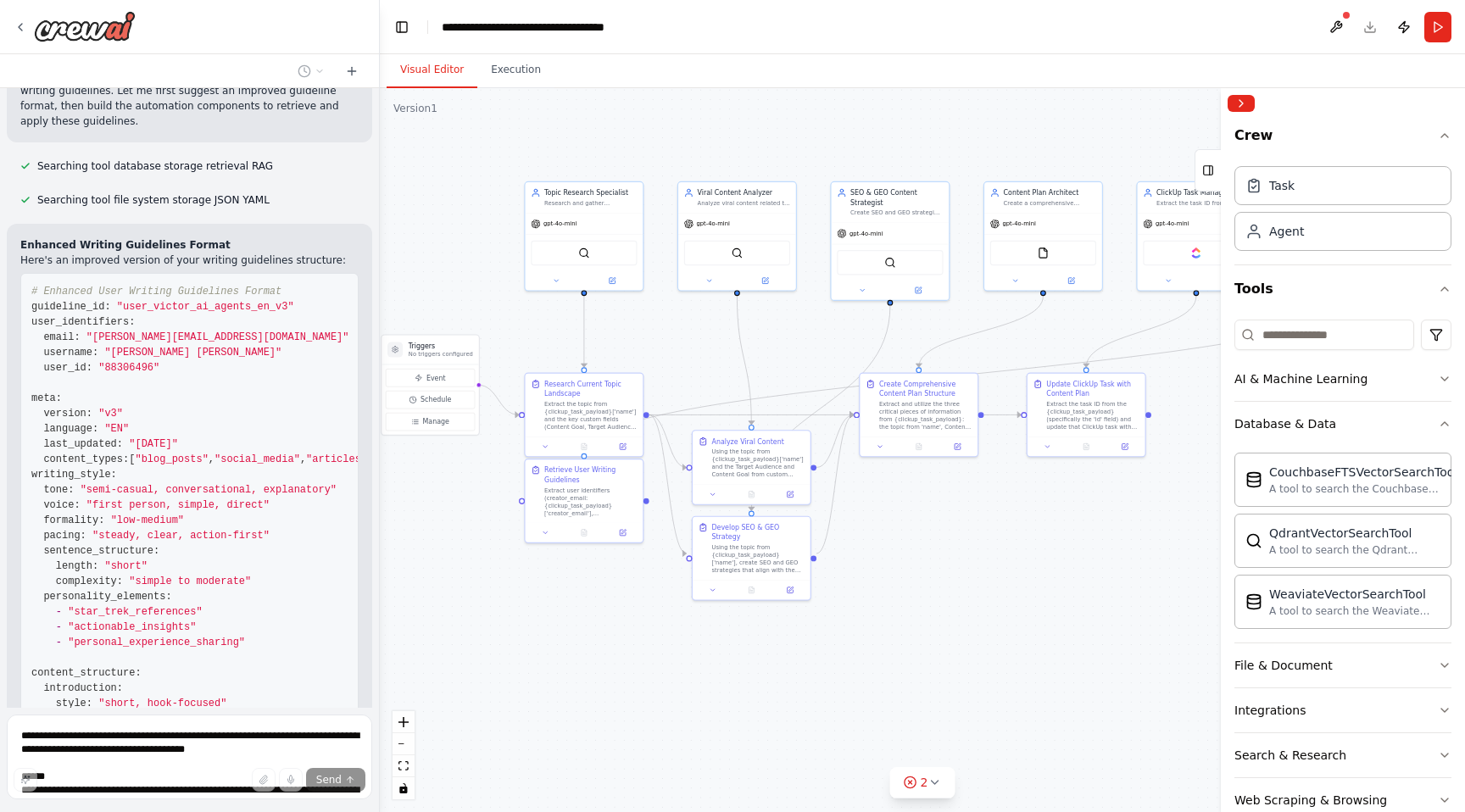
scroll to position [7664, 0]
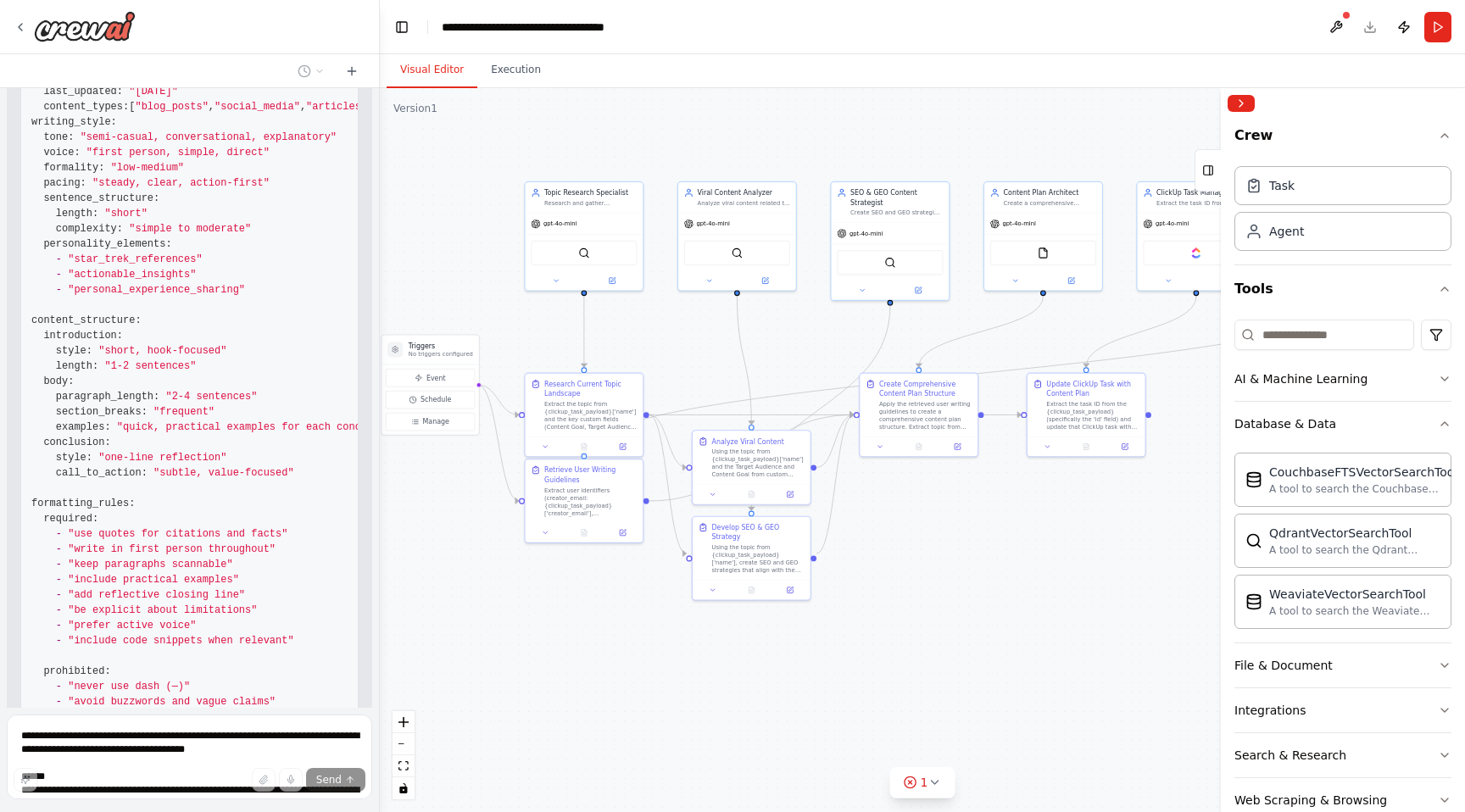
scroll to position [8033, 0]
click at [198, 710] on span ""do not over-explain obvious concepts"" at bounding box center [184, 716] width 233 height 12
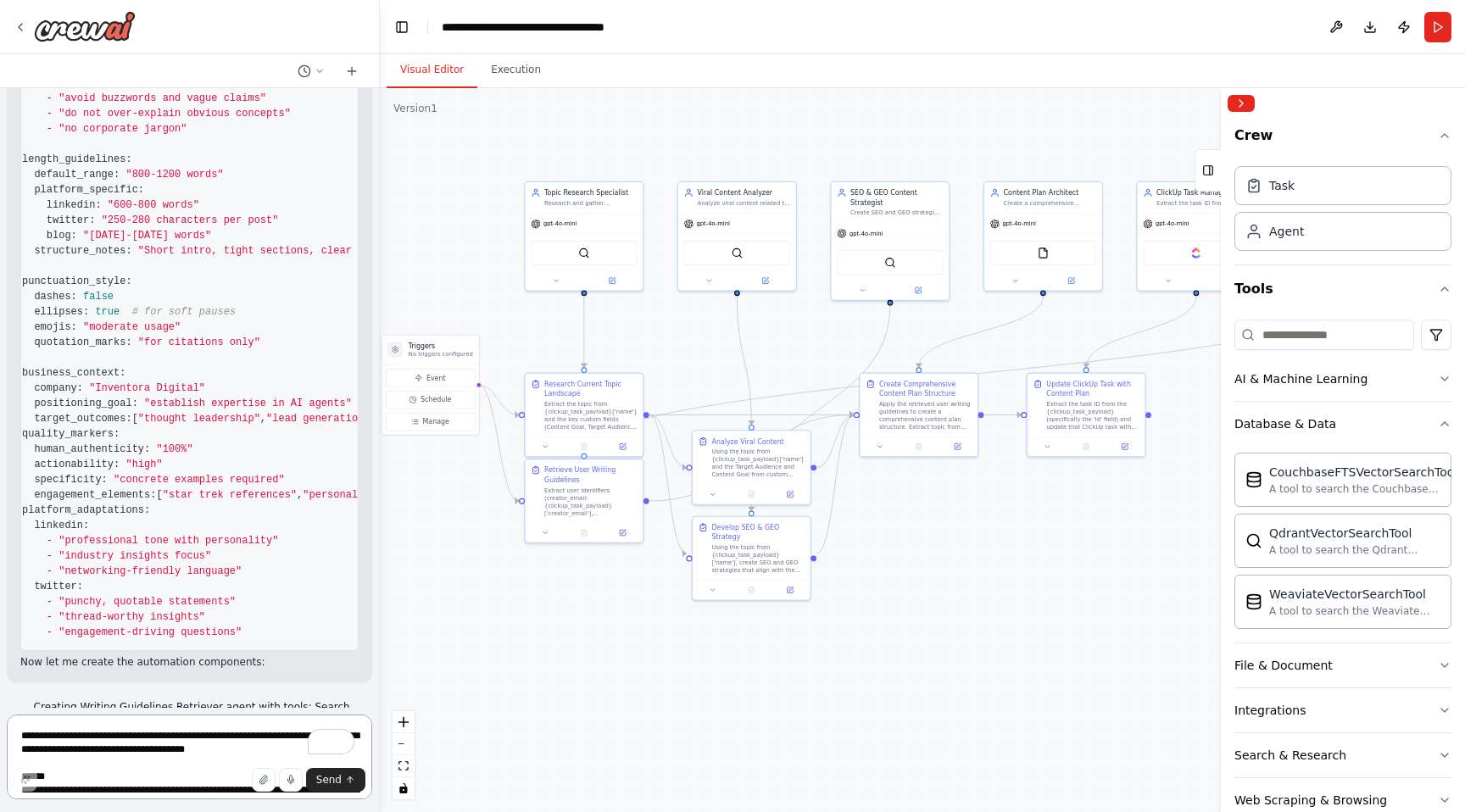
scroll to position [0, 0]
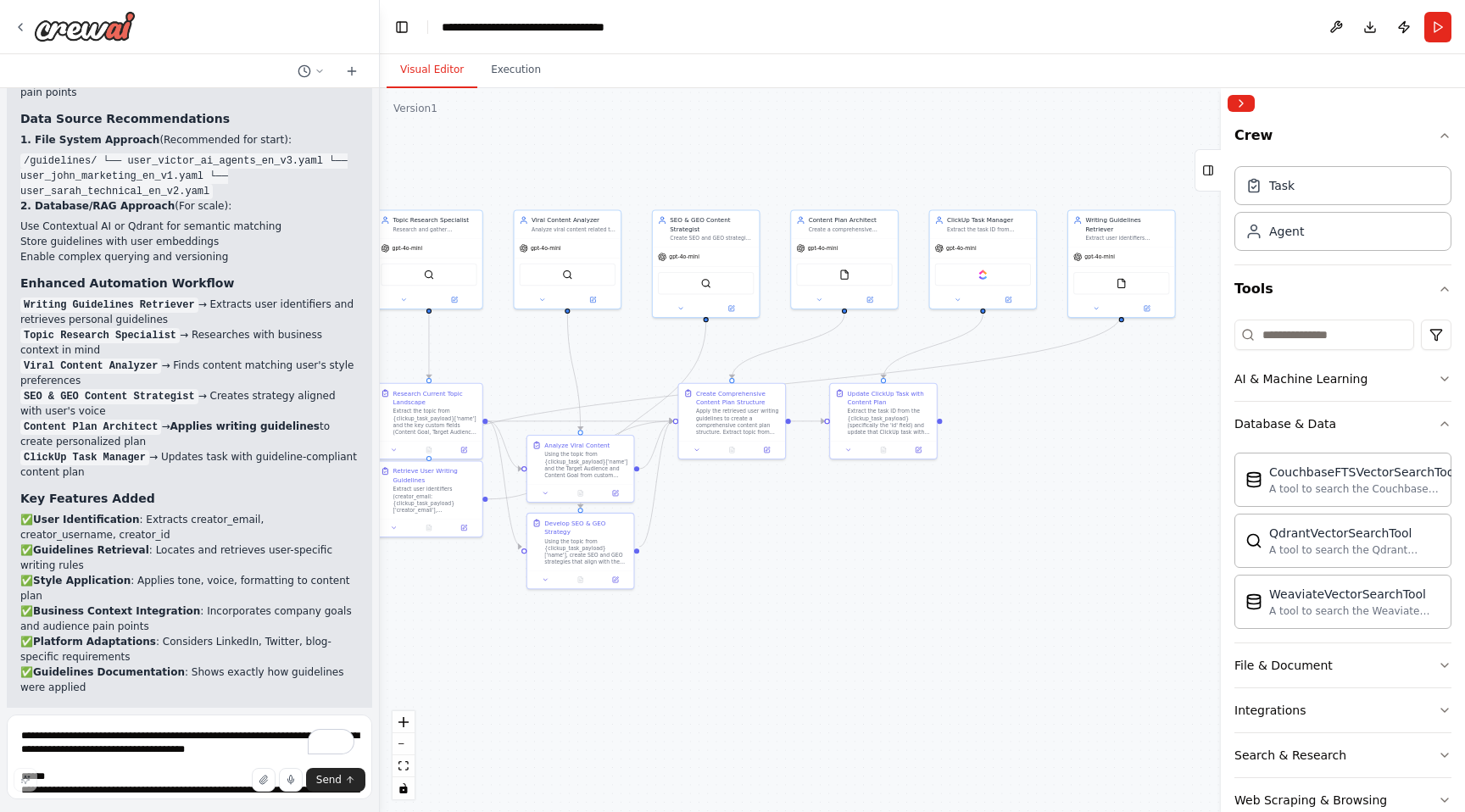
drag, startPoint x: 897, startPoint y: 499, endPoint x: 712, endPoint y: 498, distance: 185.0
click at [712, 498] on div ".deletable-edge-delete-btn { width: 20px; height: 20px; border: 0px solid #ffff…" at bounding box center [923, 449] width 1086 height 723
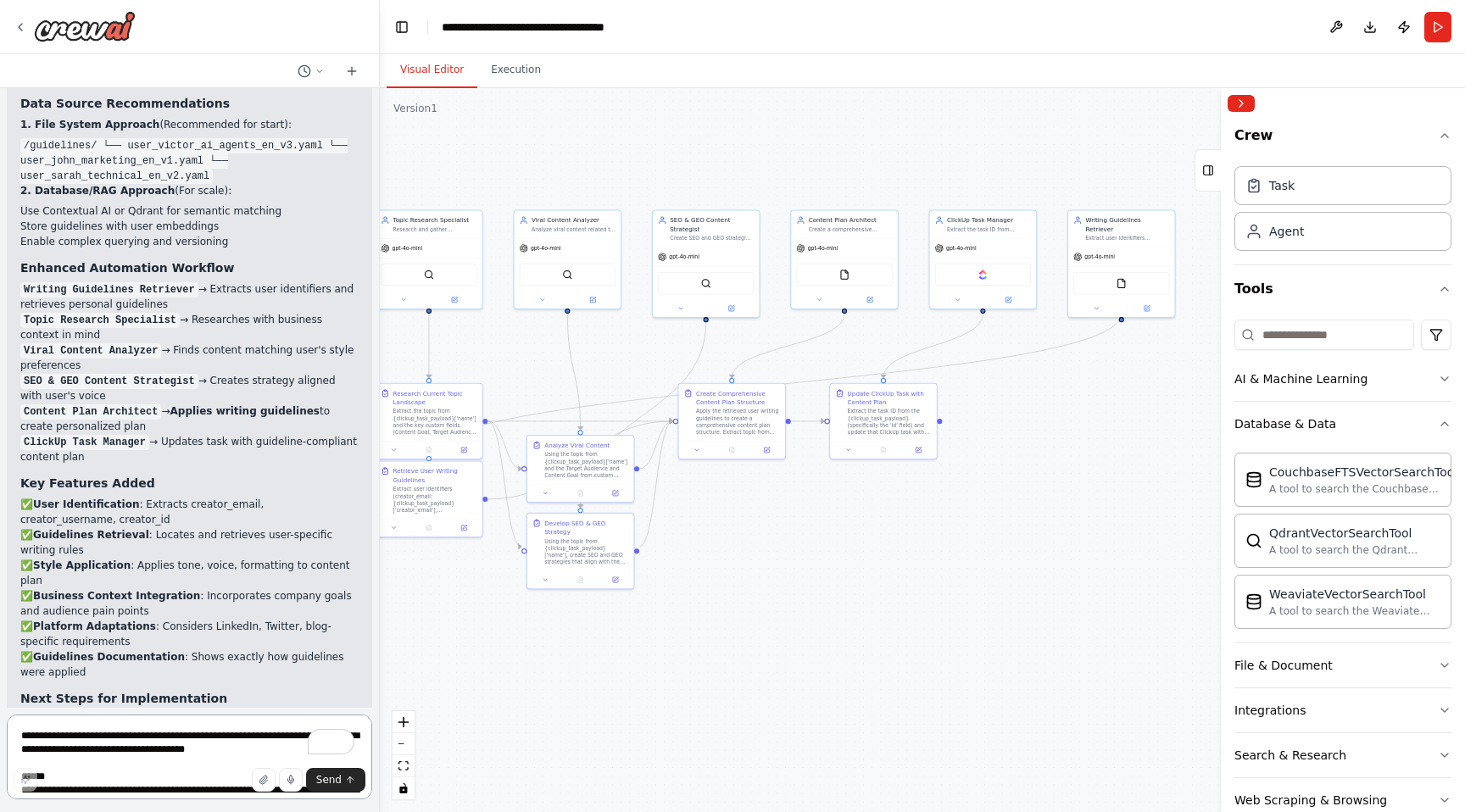
click at [92, 737] on textarea "To enrich screen reader interactions, please activate Accessibility in Grammarl…" at bounding box center [190, 757] width 365 height 85
type textarea "**********"
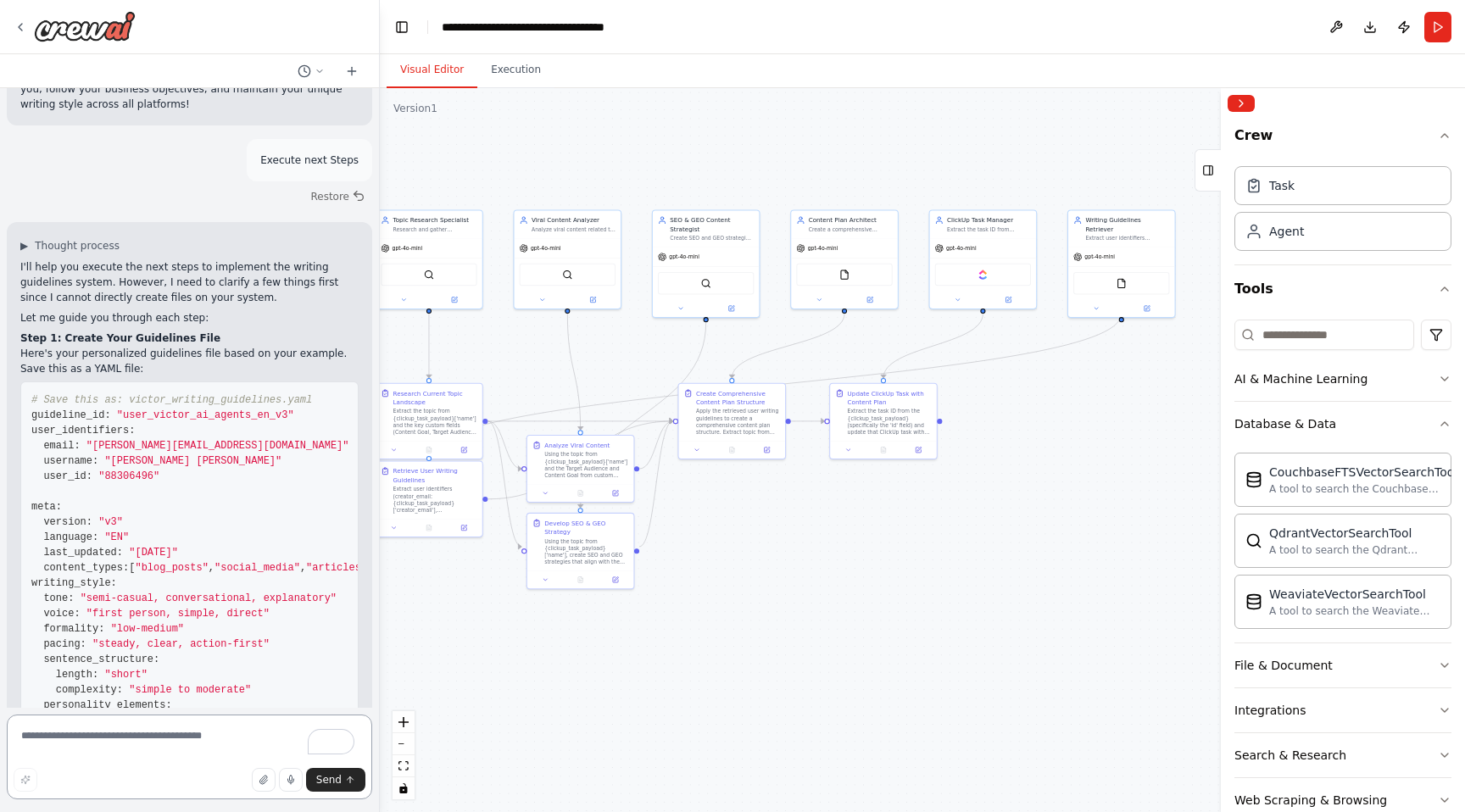
scroll to position [10963, 0]
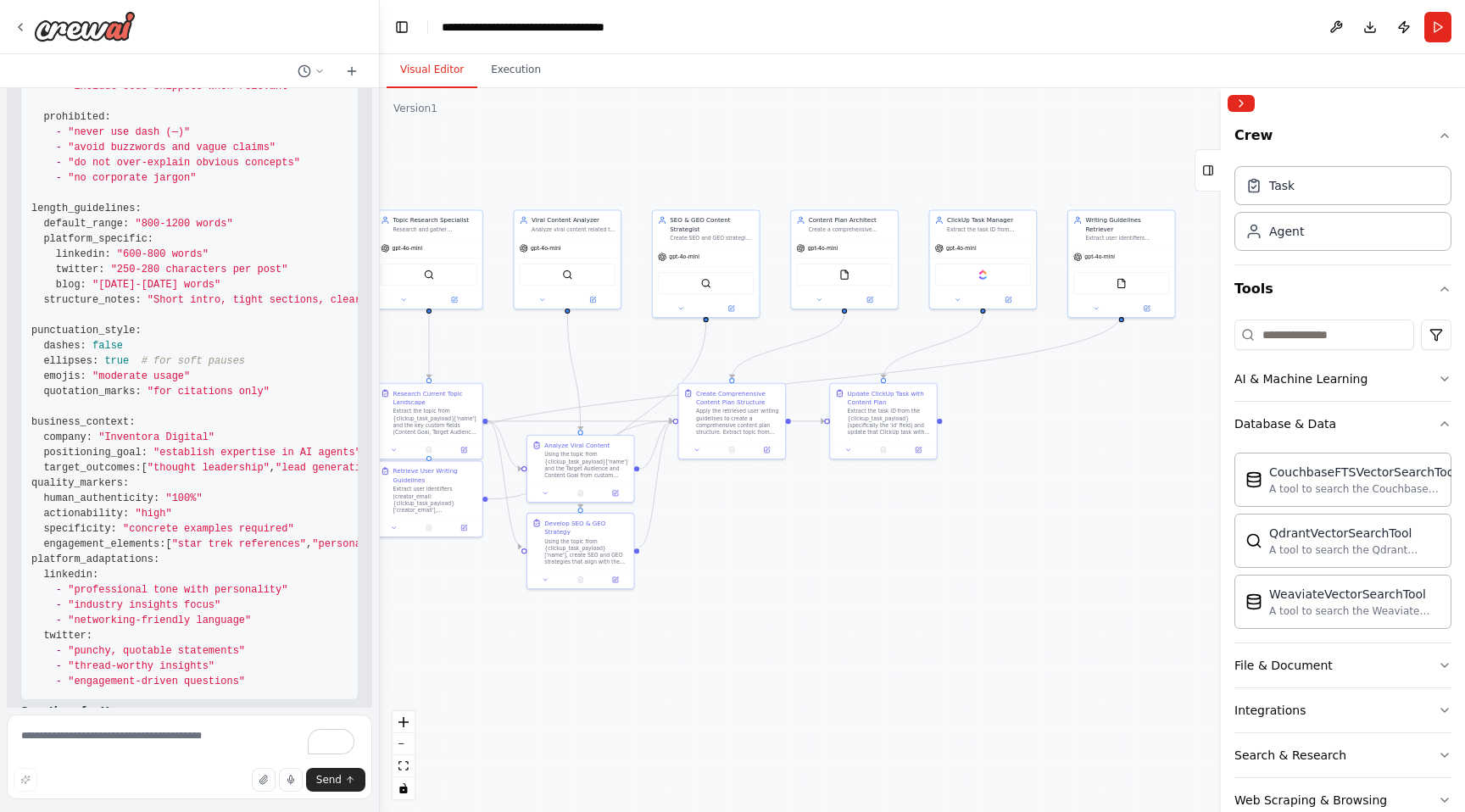
scroll to position [12000, 0]
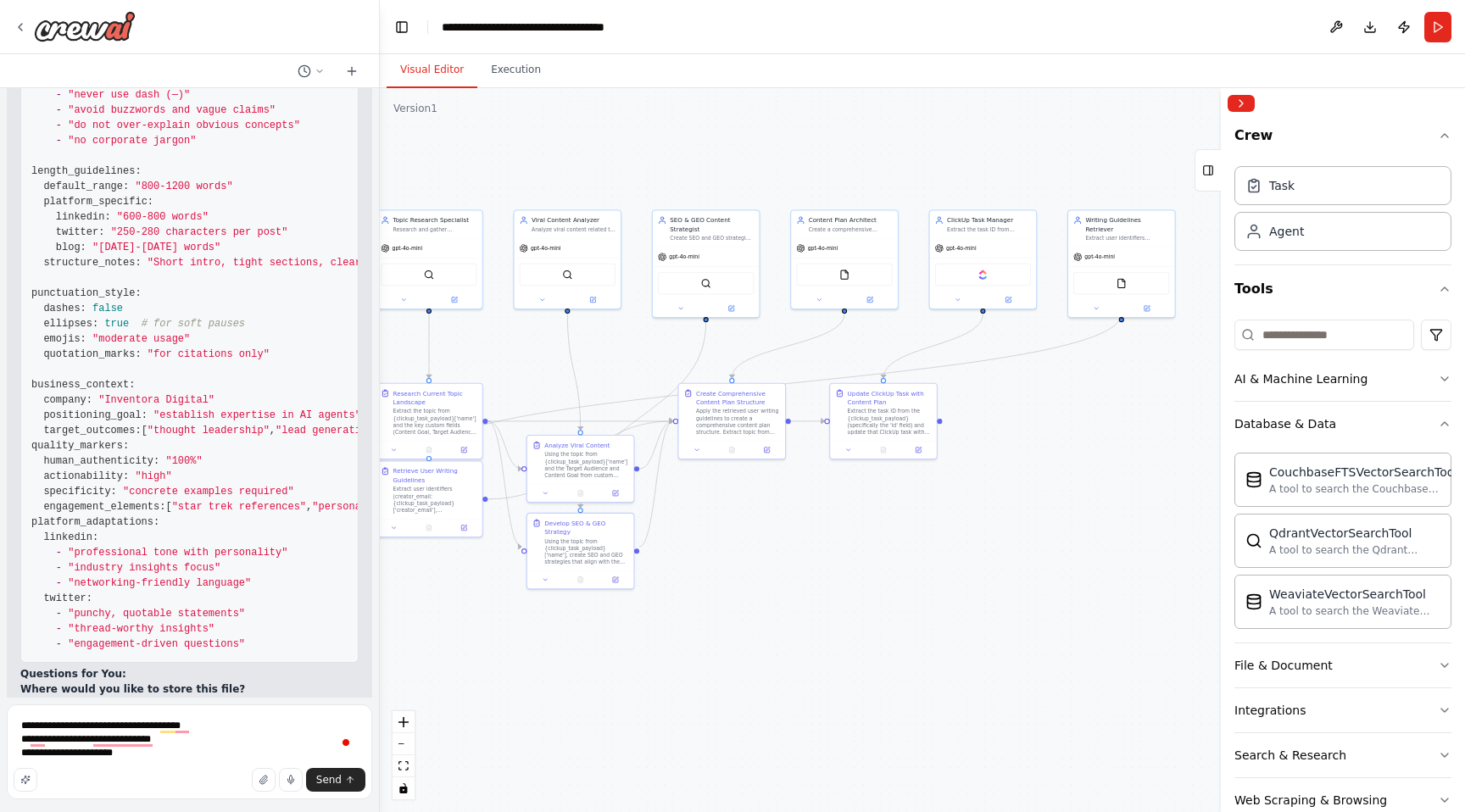
type textarea "**********"
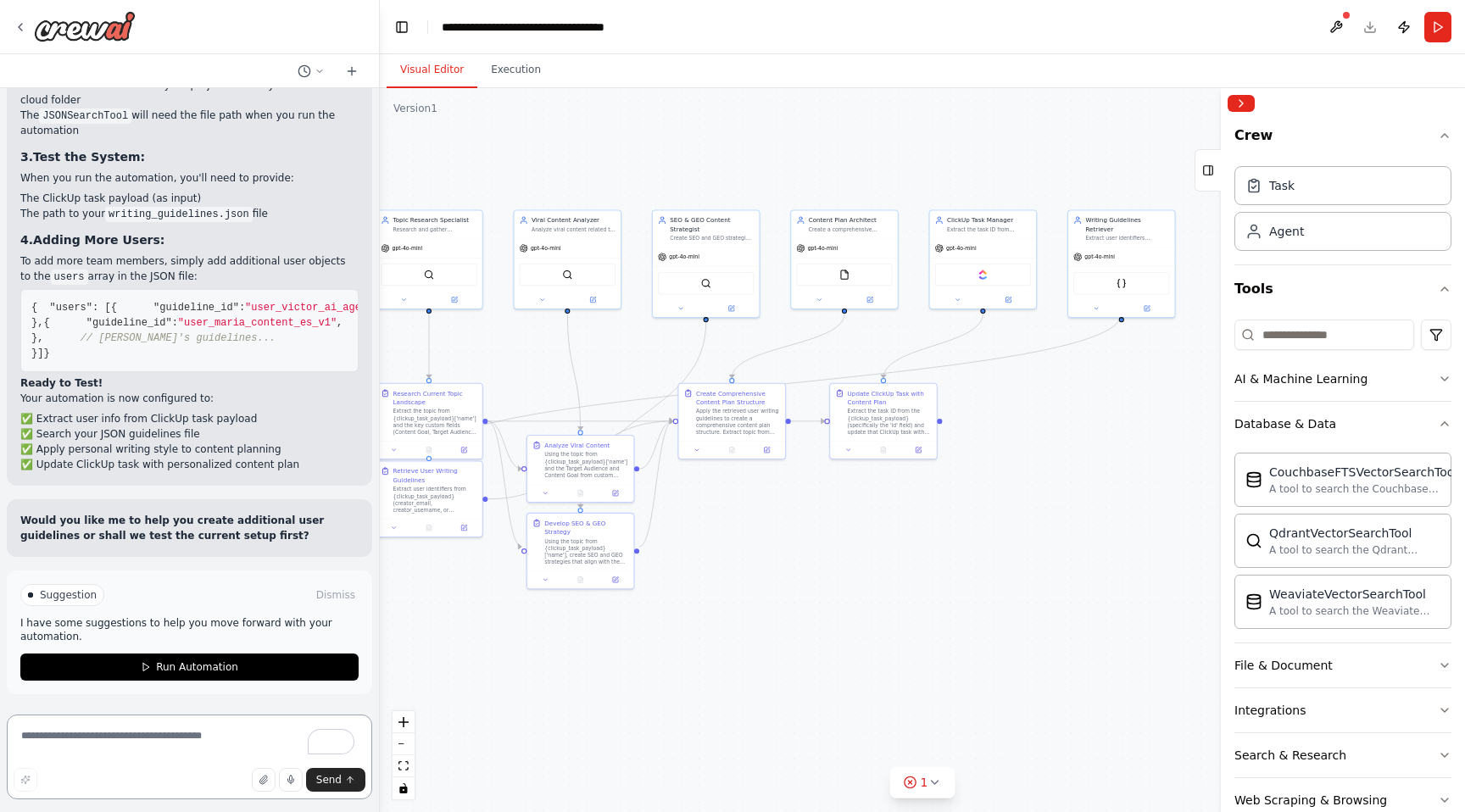
scroll to position [15270, 0]
click at [18, 25] on icon at bounding box center [19, 26] width 13 height 13
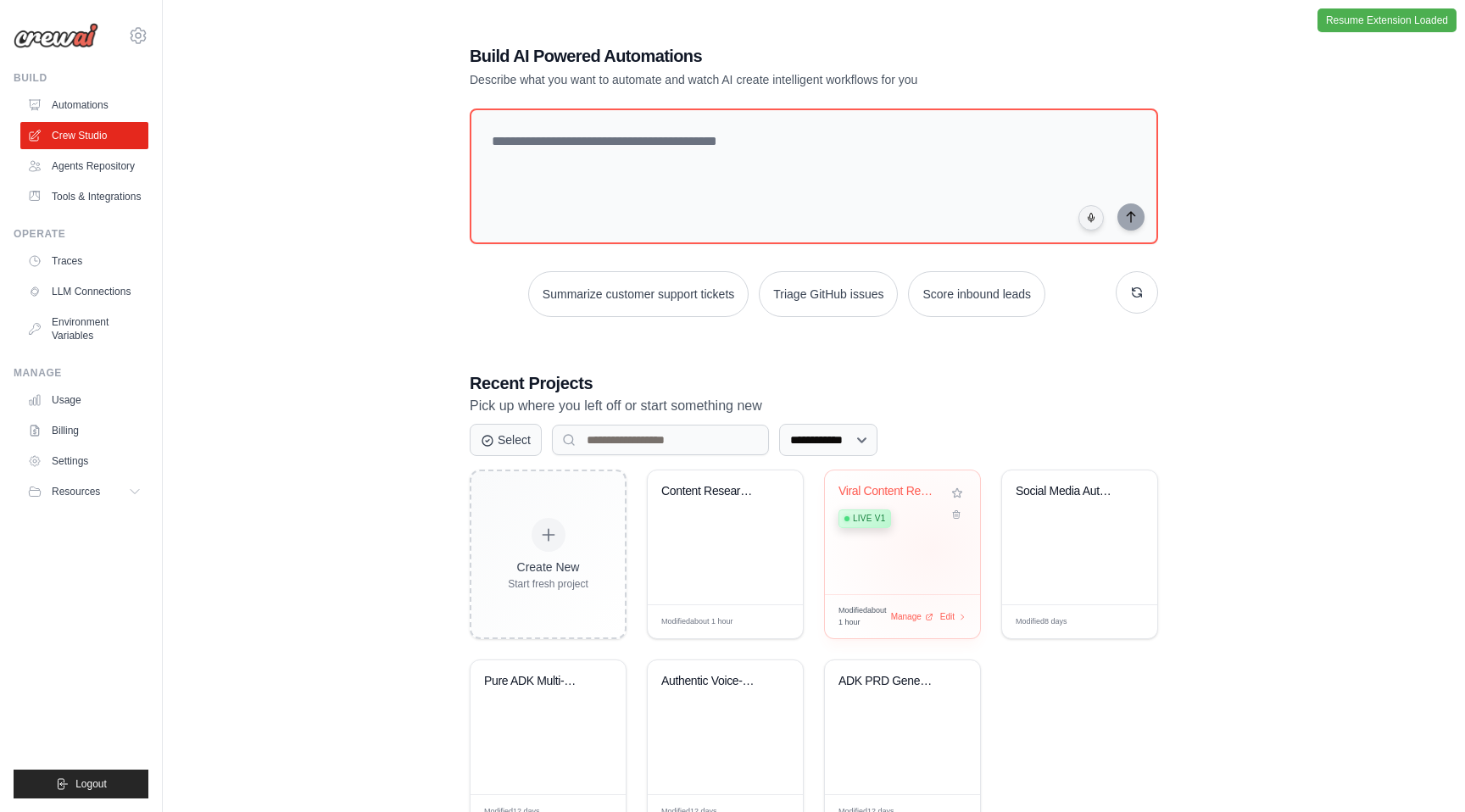
click at [906, 556] on div "Viral Content Research & Strategy Live v1" at bounding box center [902, 532] width 155 height 124
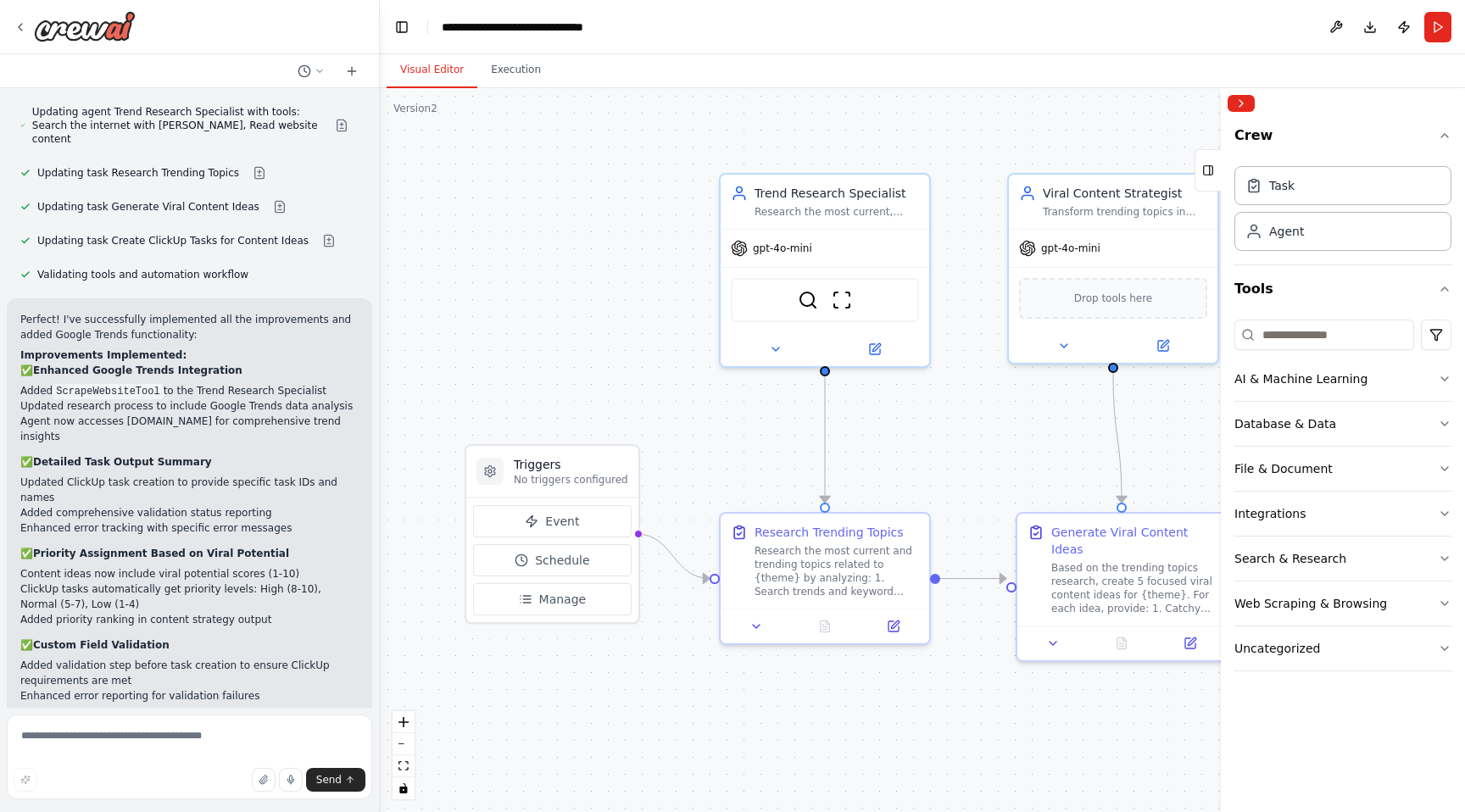
scroll to position [7580, 0]
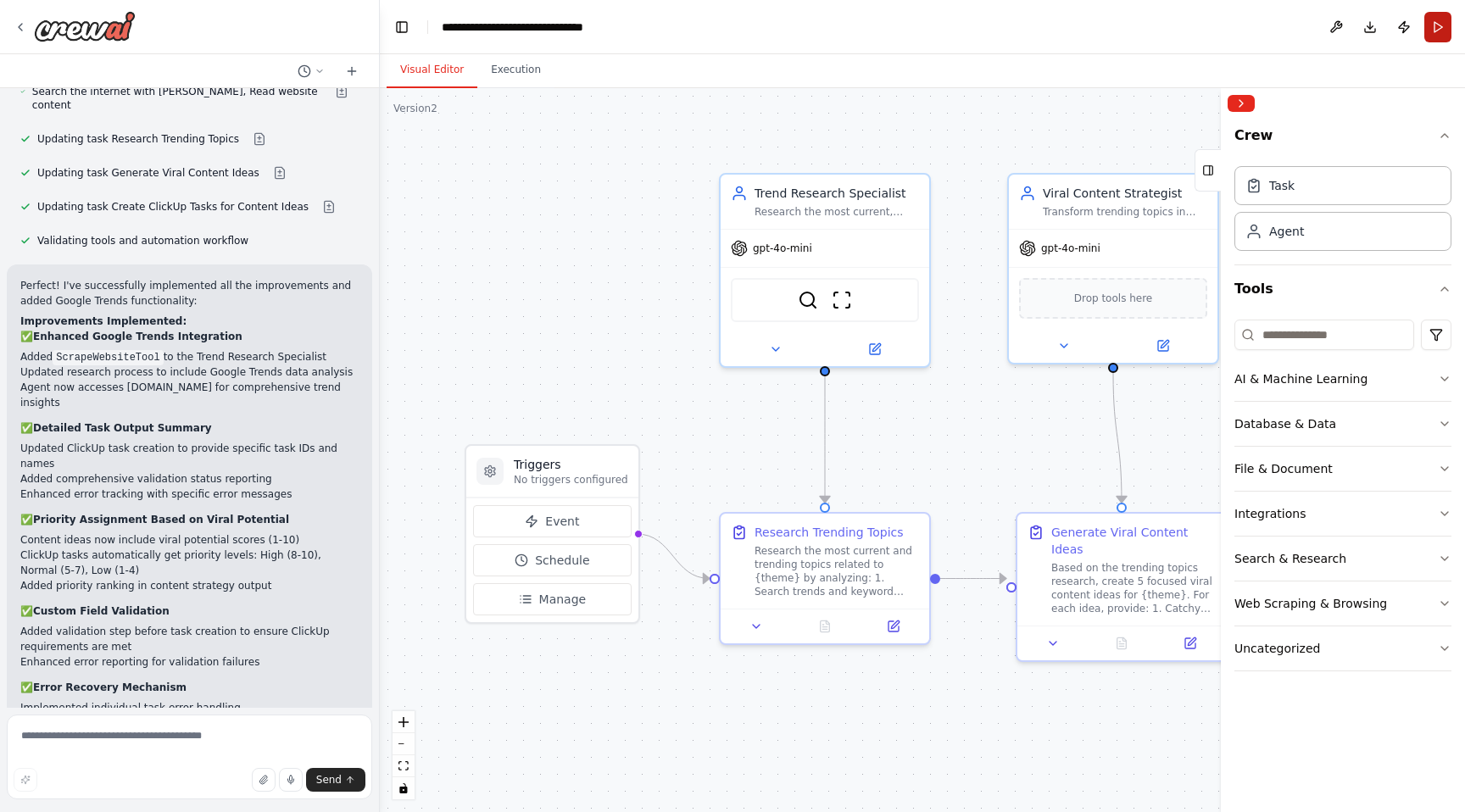
click at [1442, 29] on button "Run" at bounding box center [1438, 27] width 27 height 31
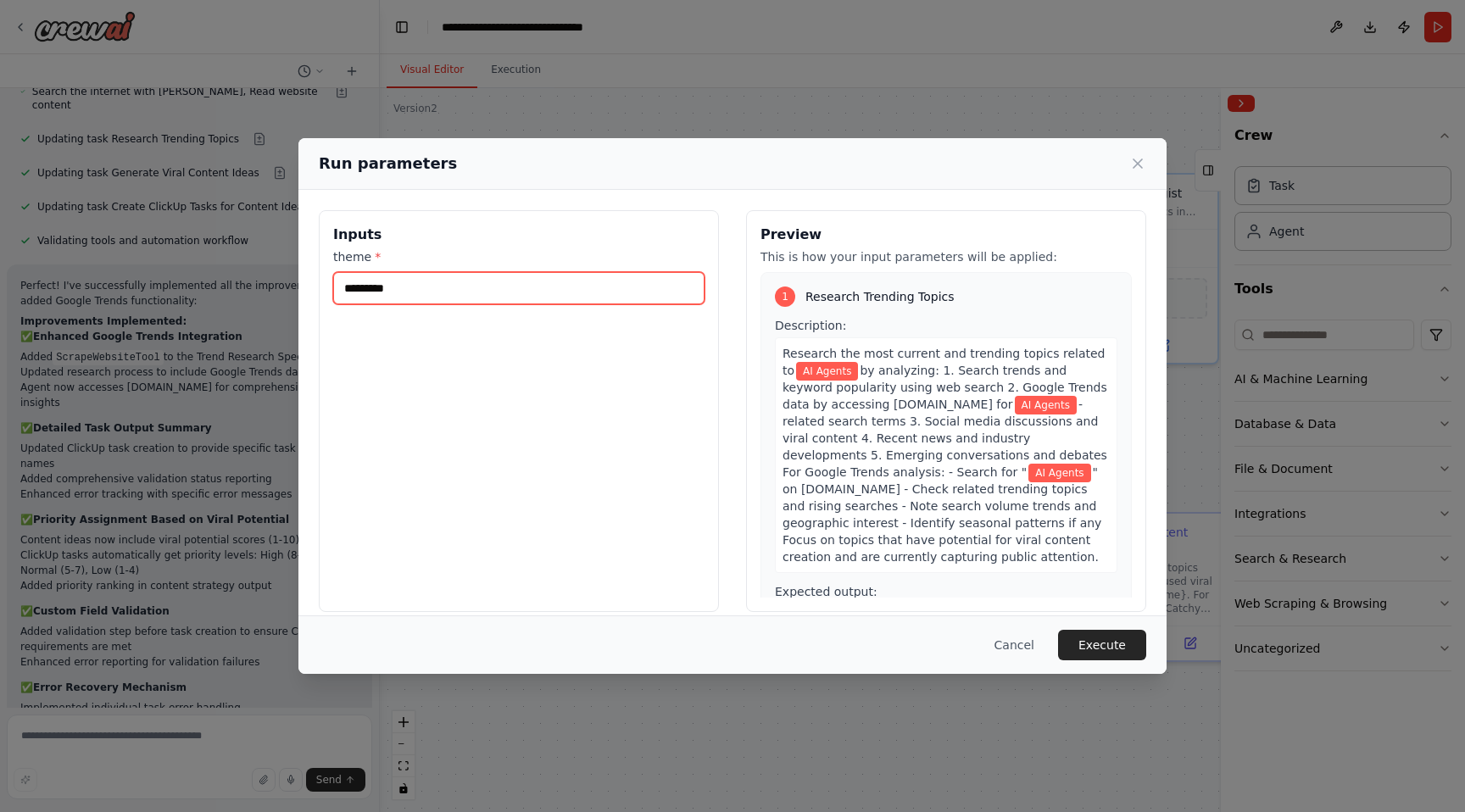
click at [531, 279] on input "*********" at bounding box center [518, 288] width 372 height 32
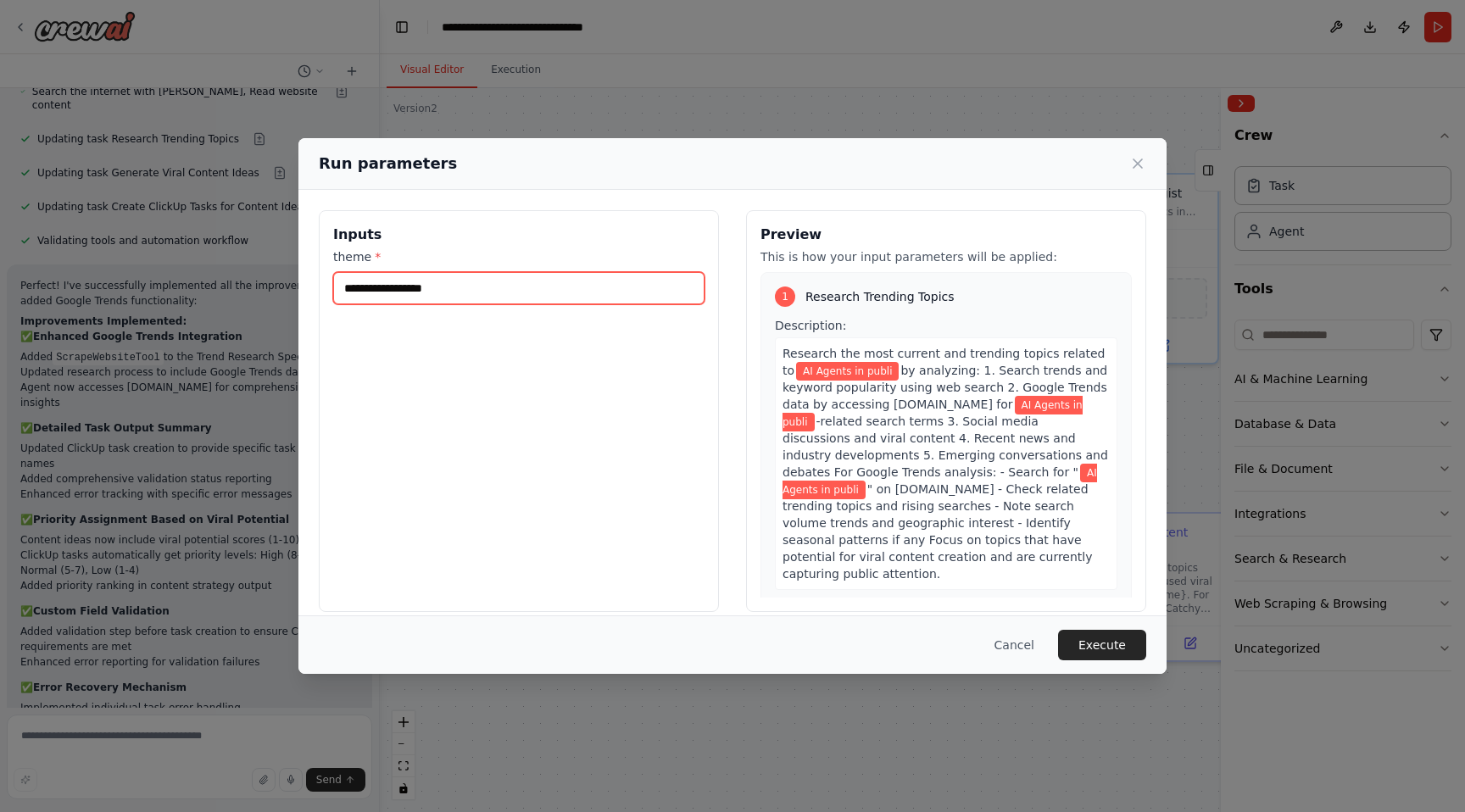
type input "**********"
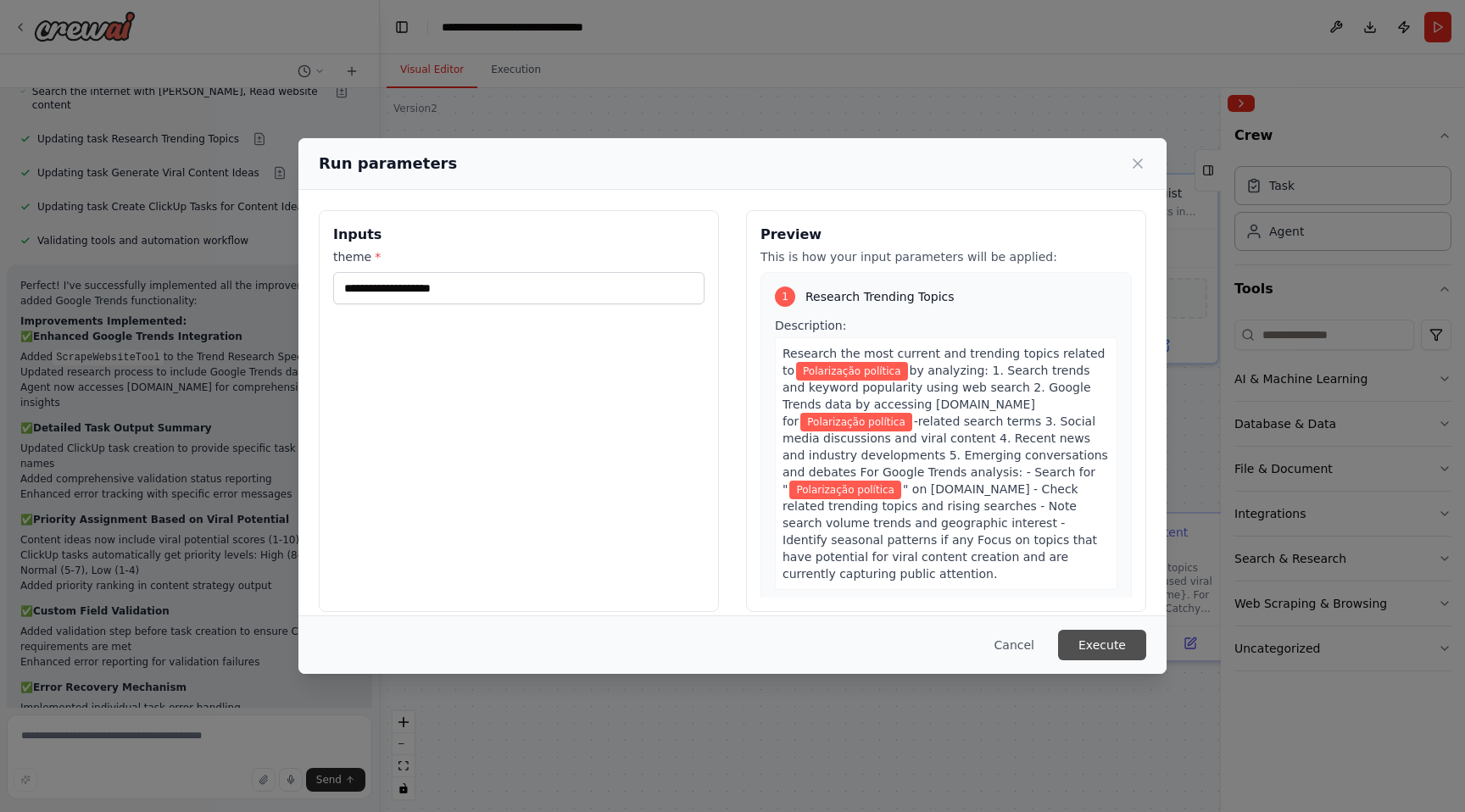
click at [1091, 636] on button "Execute" at bounding box center [1102, 644] width 88 height 31
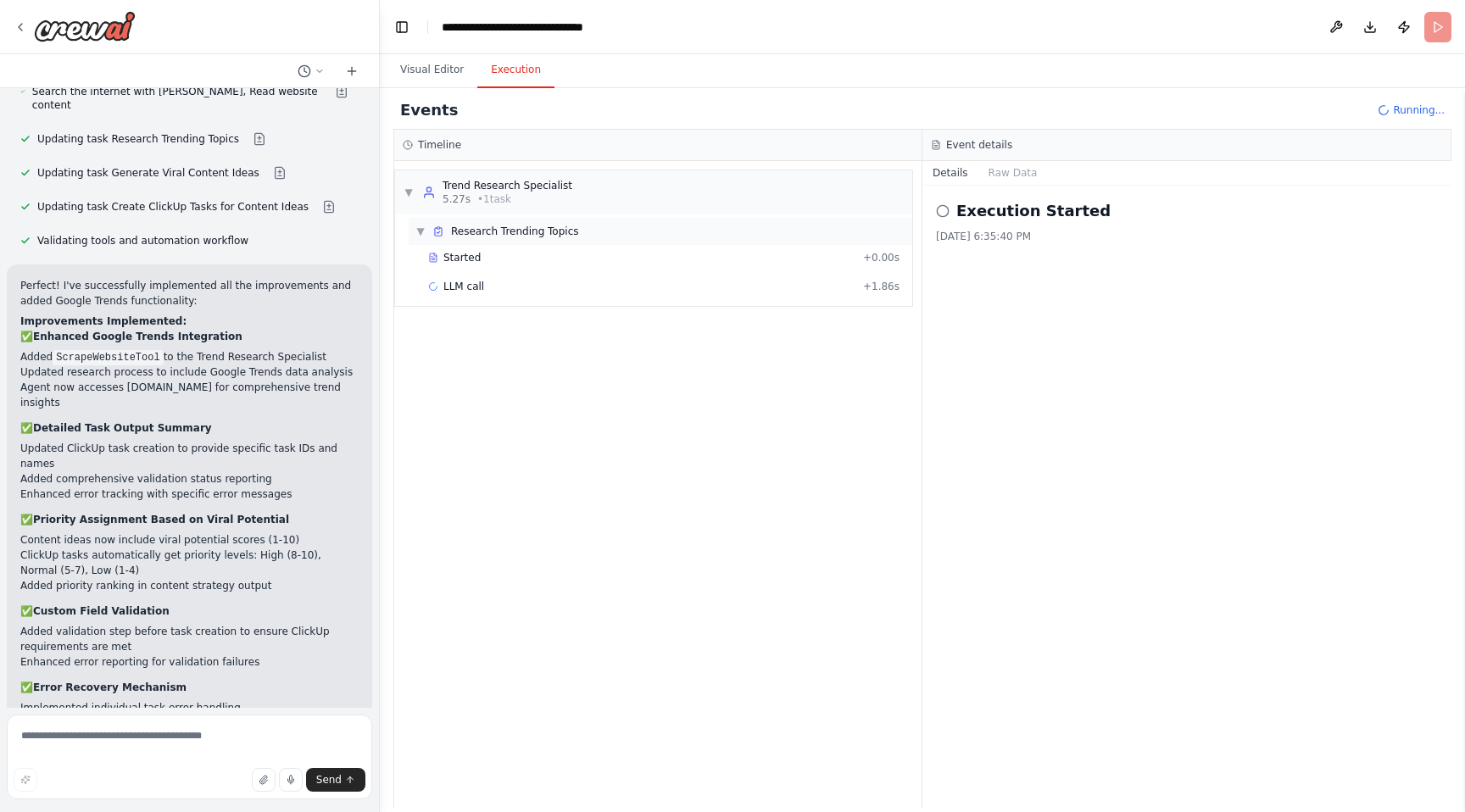
click at [509, 235] on span "Research Trending Topics" at bounding box center [516, 231] width 128 height 13
click at [487, 289] on div "LLM call + 1.86s" at bounding box center [664, 286] width 472 height 13
click at [494, 320] on span "Search the internet with Serper" at bounding box center [523, 314] width 160 height 13
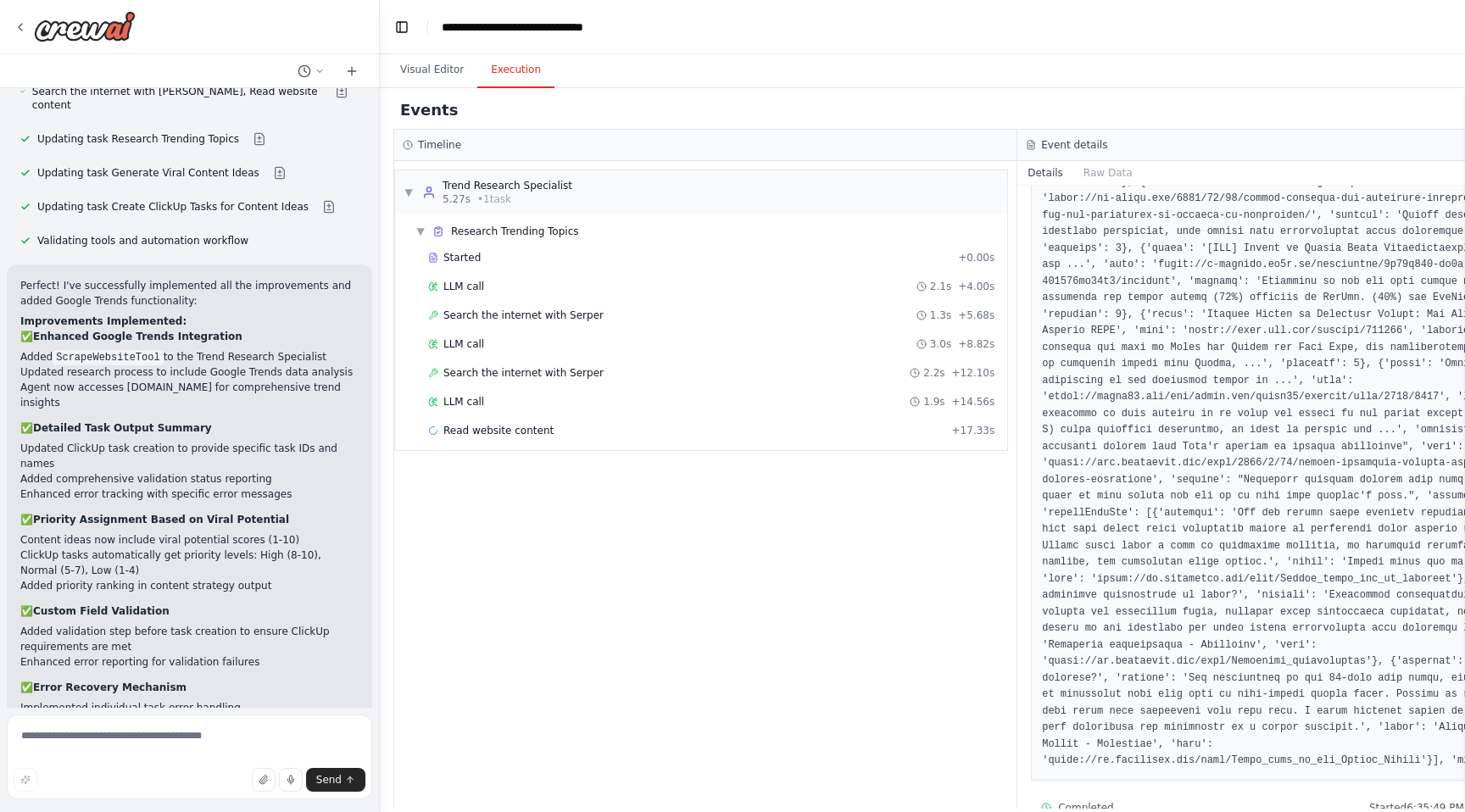
scroll to position [665, 0]
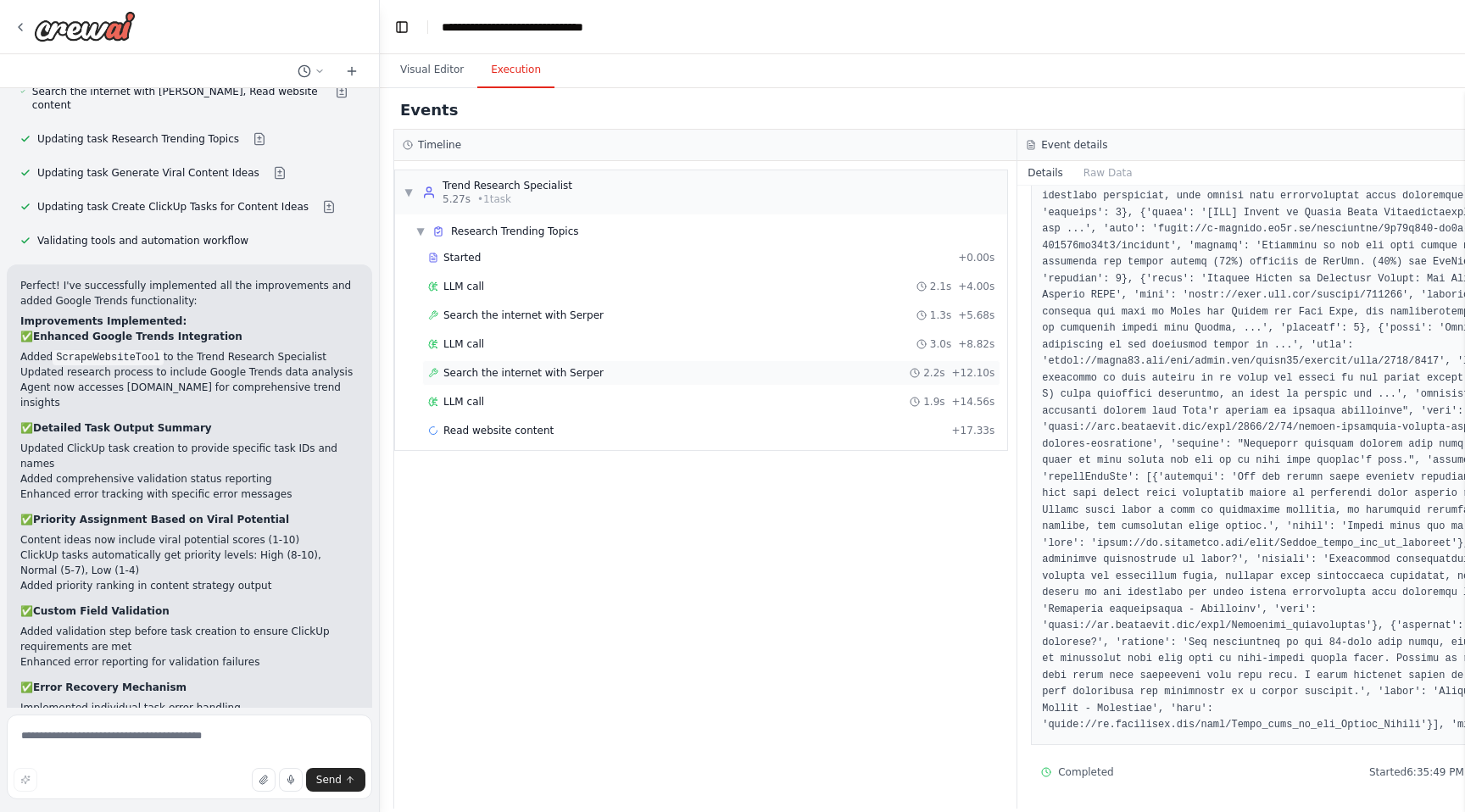
click at [741, 377] on div "Search the internet with Serper 2.2s + 12.10s" at bounding box center [711, 372] width 567 height 13
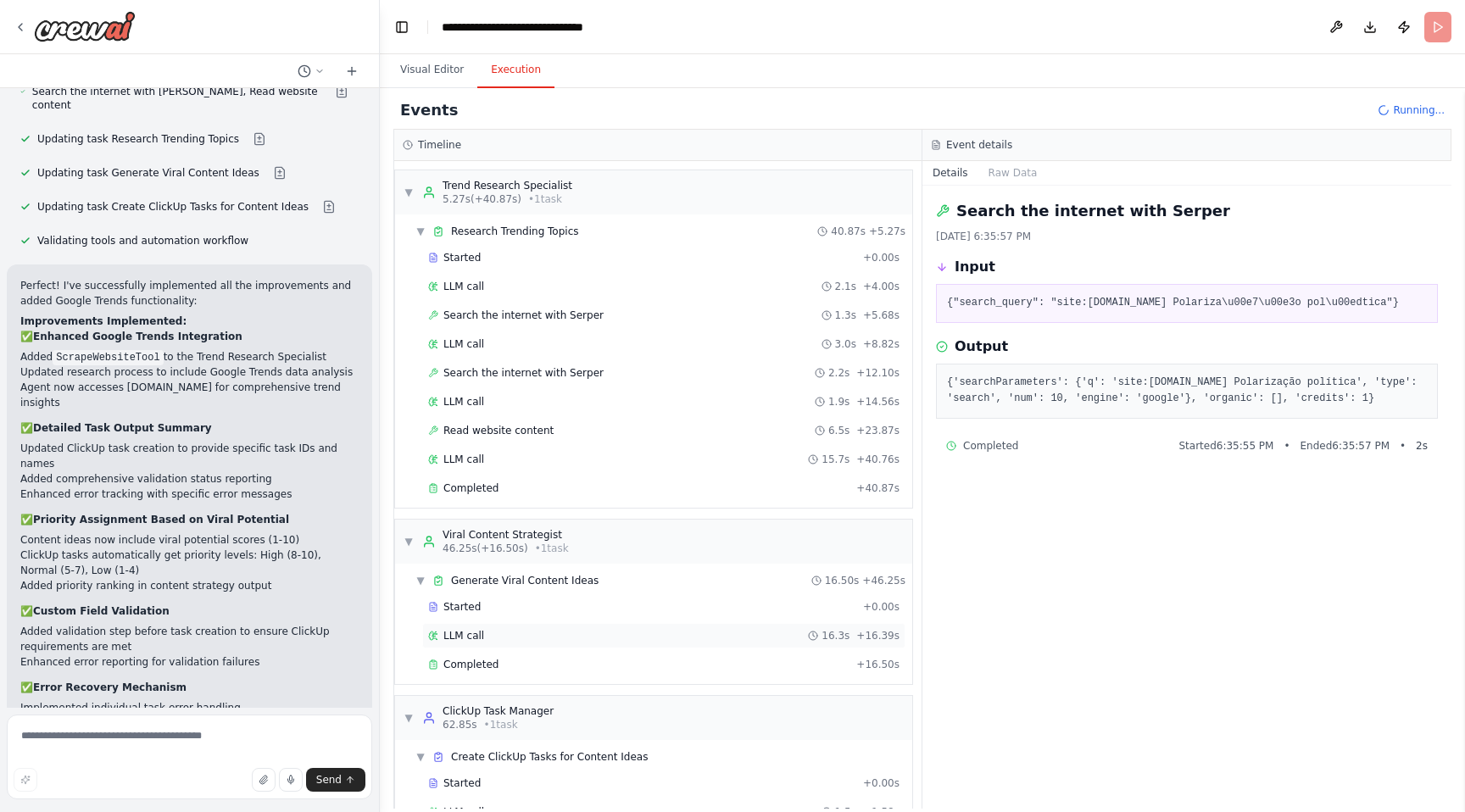
click at [491, 644] on div "LLM call 16.3s + 16.39s" at bounding box center [664, 636] width 483 height 25
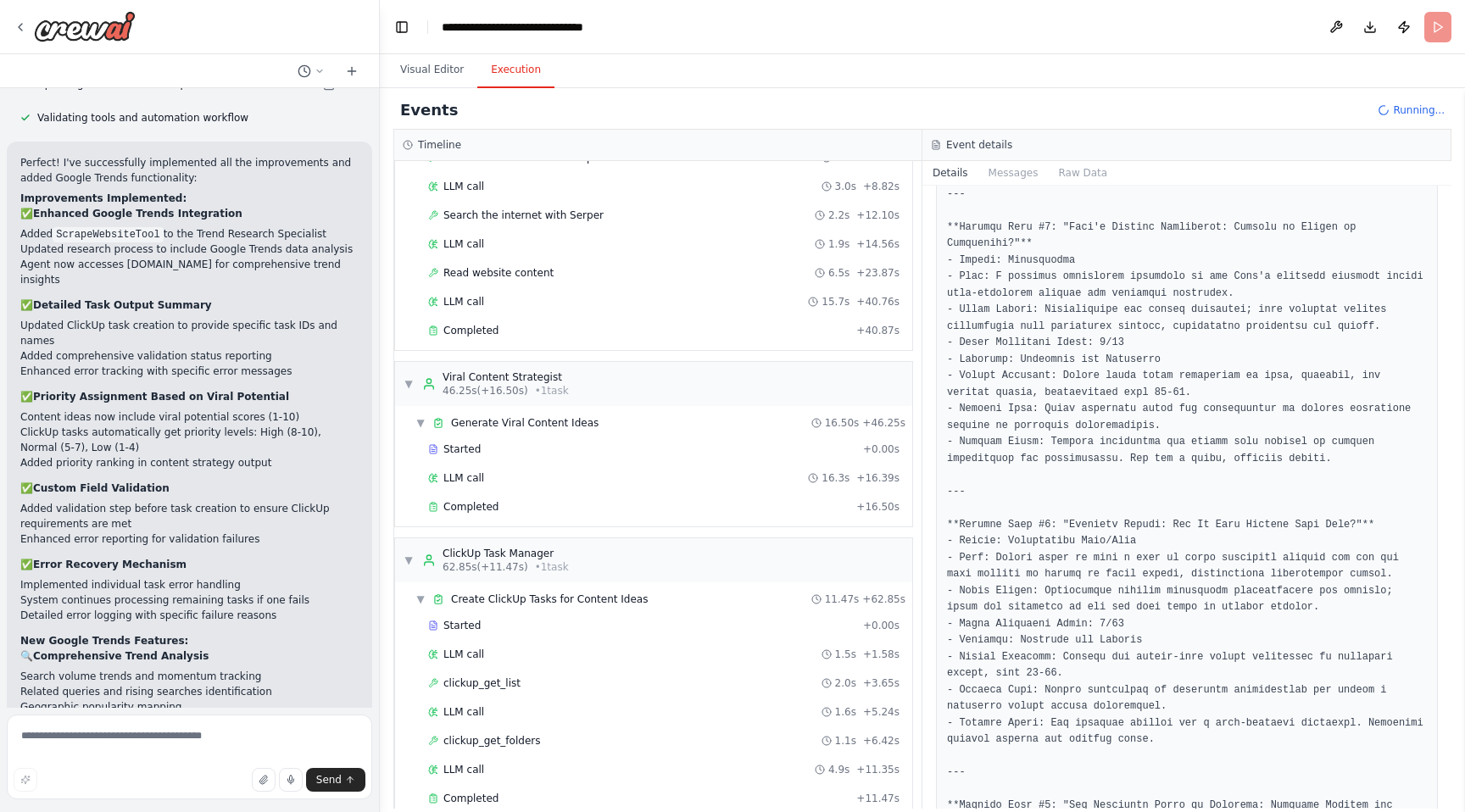
scroll to position [7717, 0]
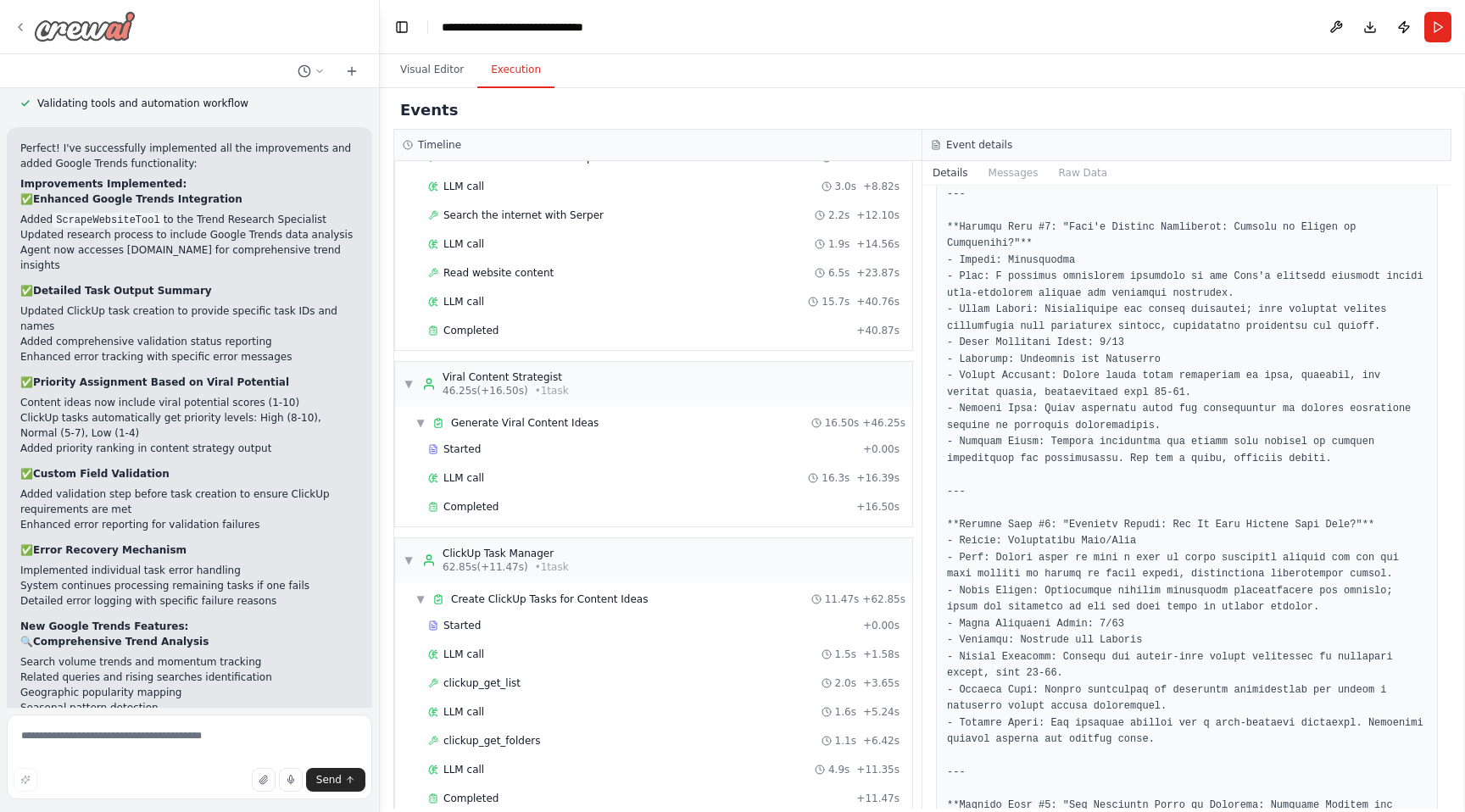
click at [22, 26] on icon at bounding box center [19, 26] width 13 height 13
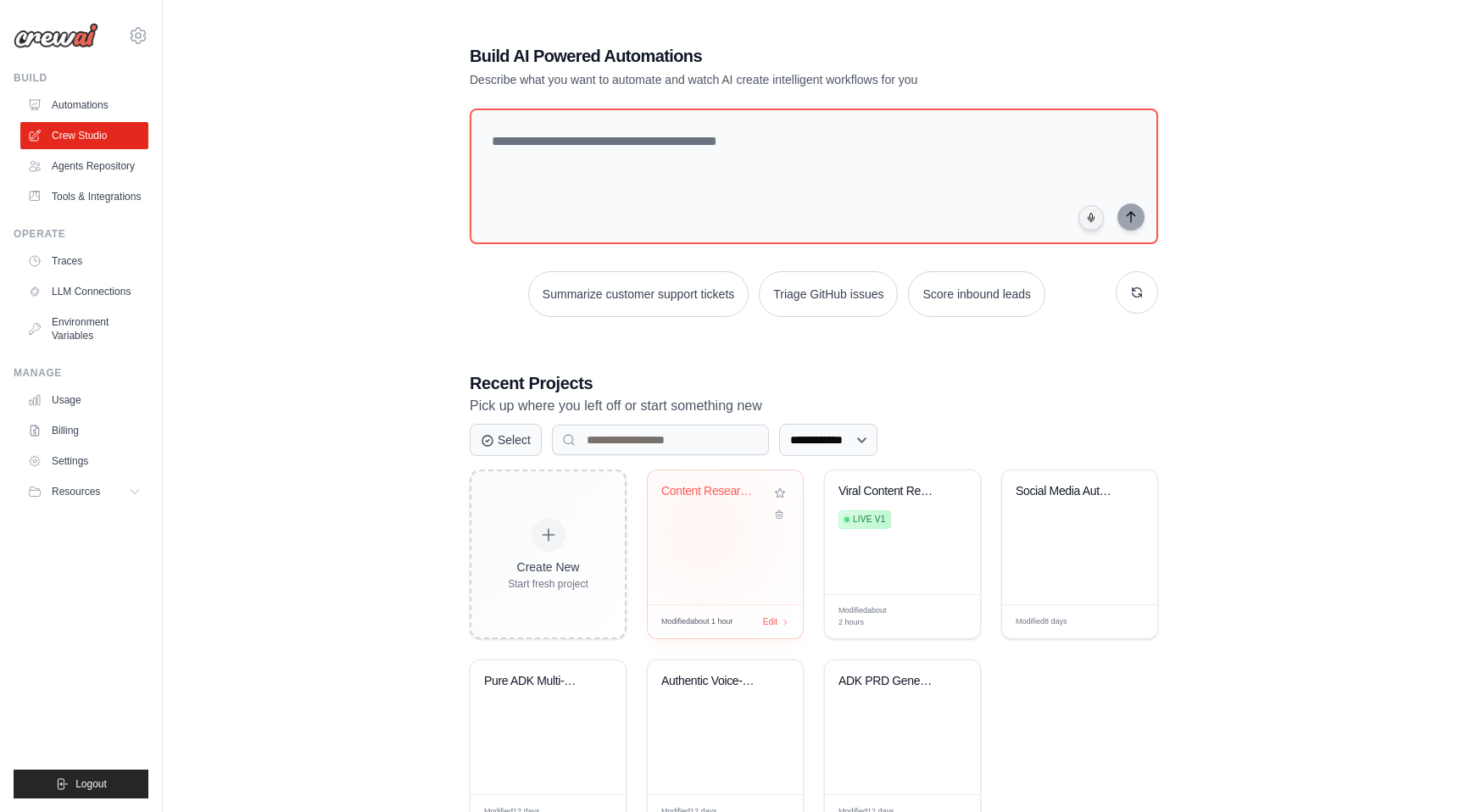
click at [704, 529] on div "Content Research & Planning Automat..." at bounding box center [725, 537] width 155 height 134
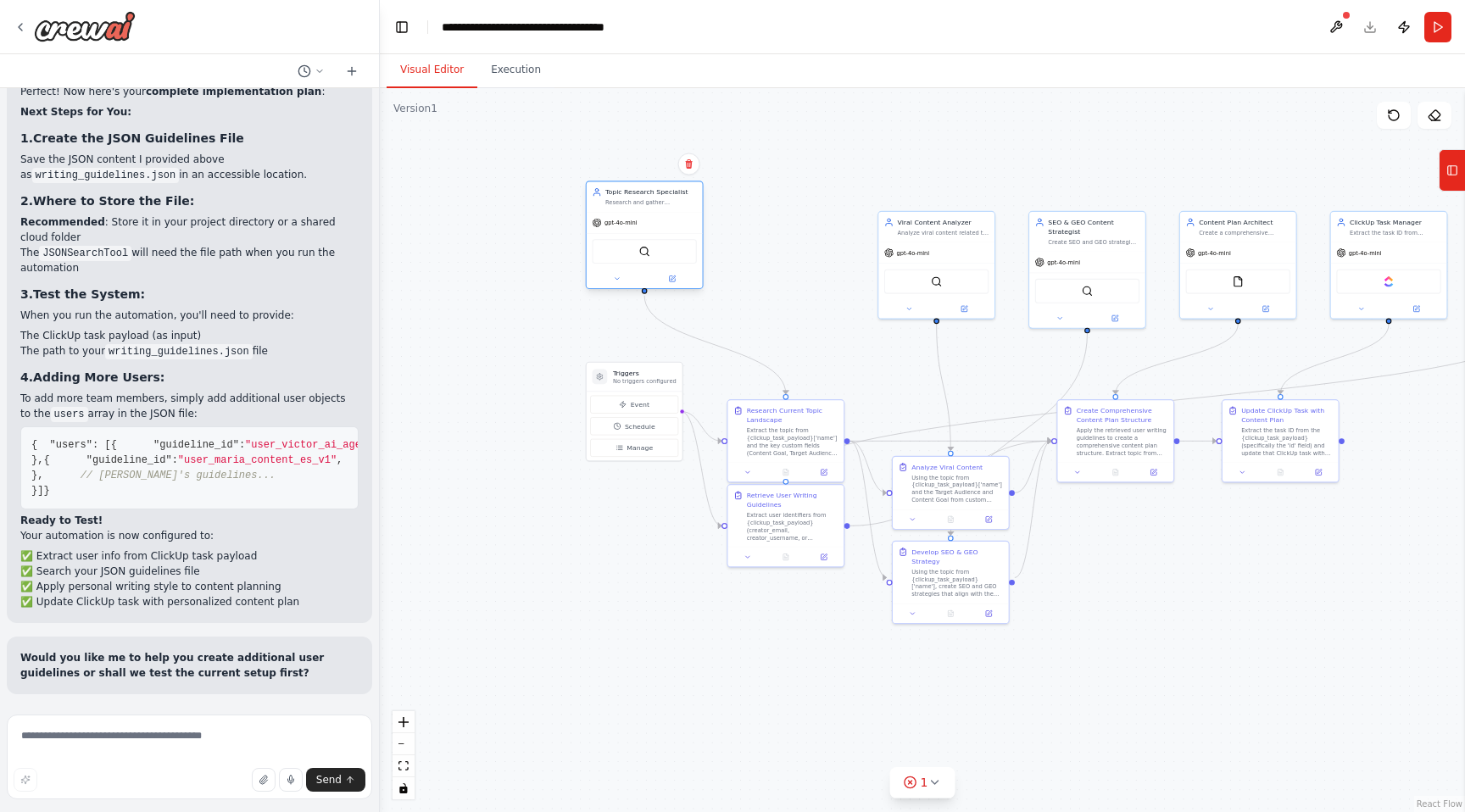
scroll to position [15377, 0]
click at [740, 257] on div "gpt-4o-mini" at bounding box center [785, 250] width 116 height 20
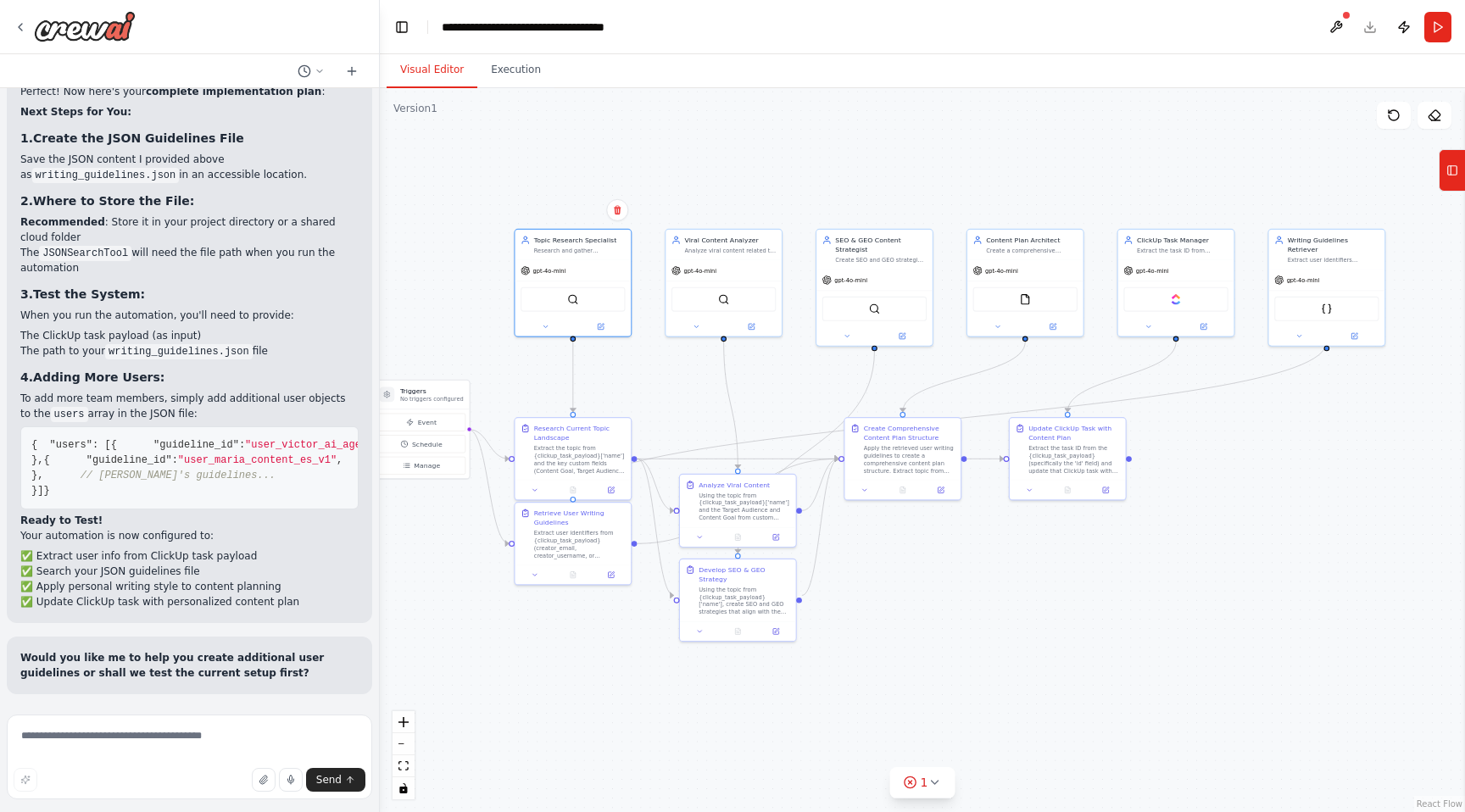
drag, startPoint x: 730, startPoint y: 196, endPoint x: 517, endPoint y: 213, distance: 213.7
click at [517, 213] on div ".deletable-edge-delete-btn { width: 20px; height: 20px; border: 0px solid #ffff…" at bounding box center [923, 449] width 1086 height 723
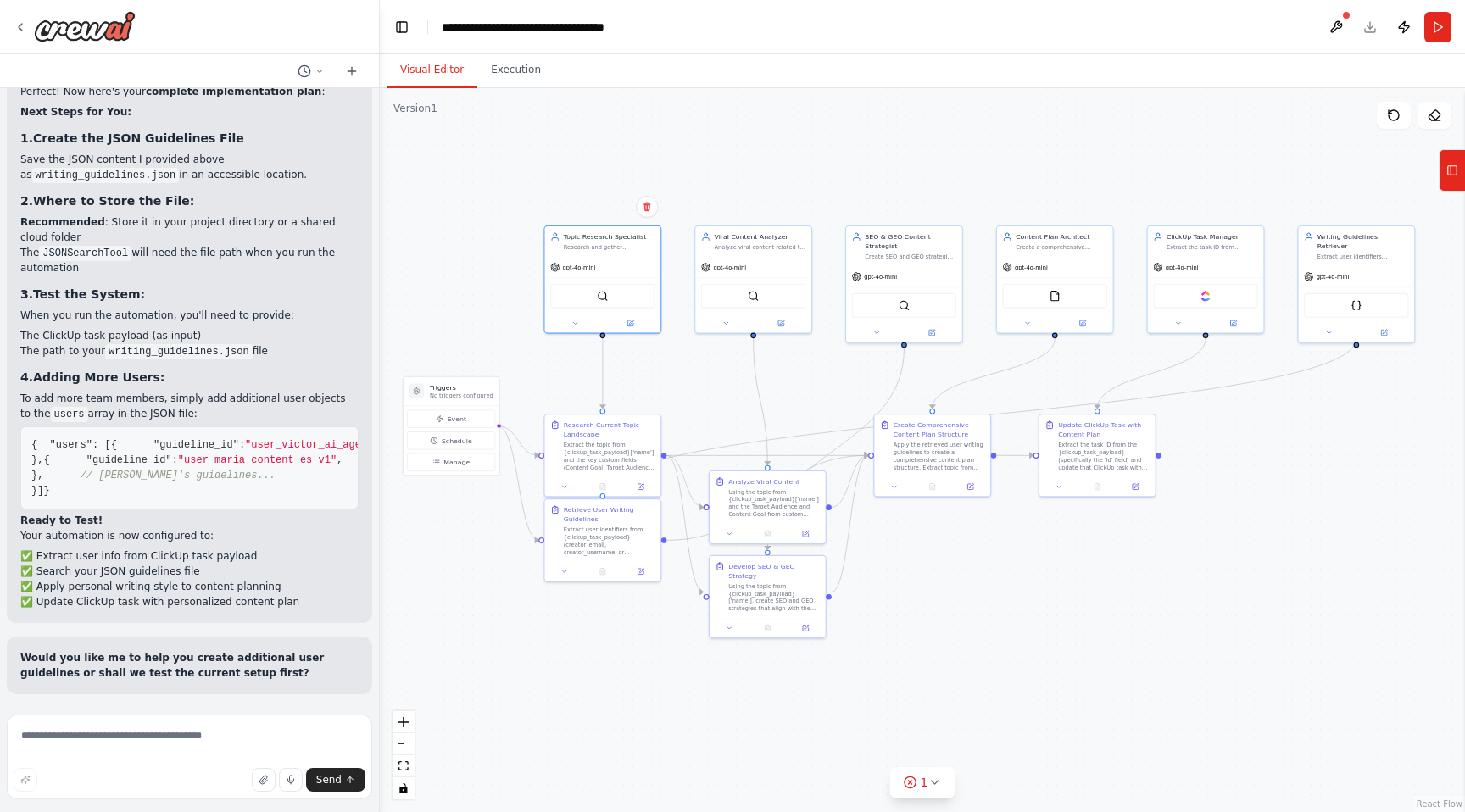
drag, startPoint x: 517, startPoint y: 213, endPoint x: 547, endPoint y: 210, distance: 30.1
click at [547, 210] on div ".deletable-edge-delete-btn { width: 20px; height: 20px; border: 0px solid #ffff…" at bounding box center [923, 449] width 1086 height 723
